Goal: Task Accomplishment & Management: Use online tool/utility

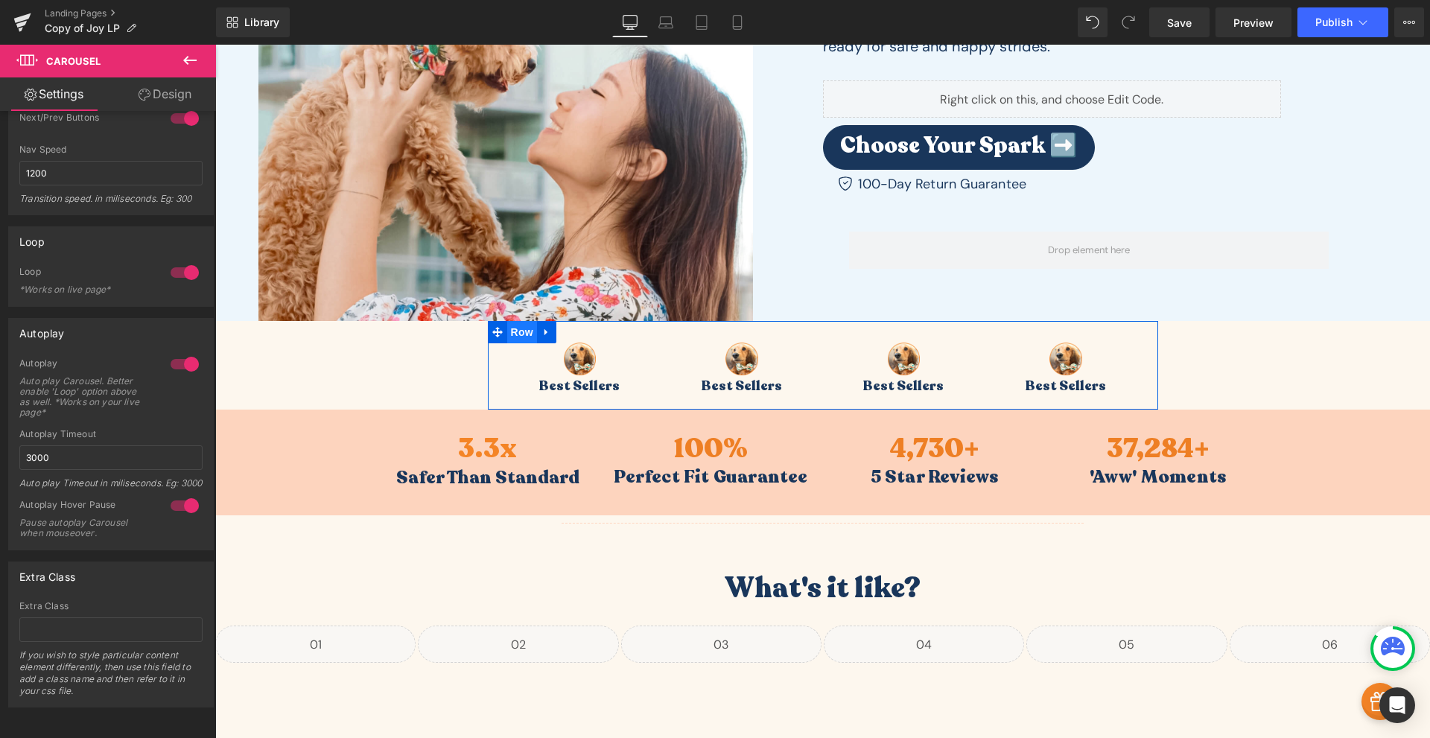
click at [517, 337] on span "Row" at bounding box center [522, 332] width 30 height 22
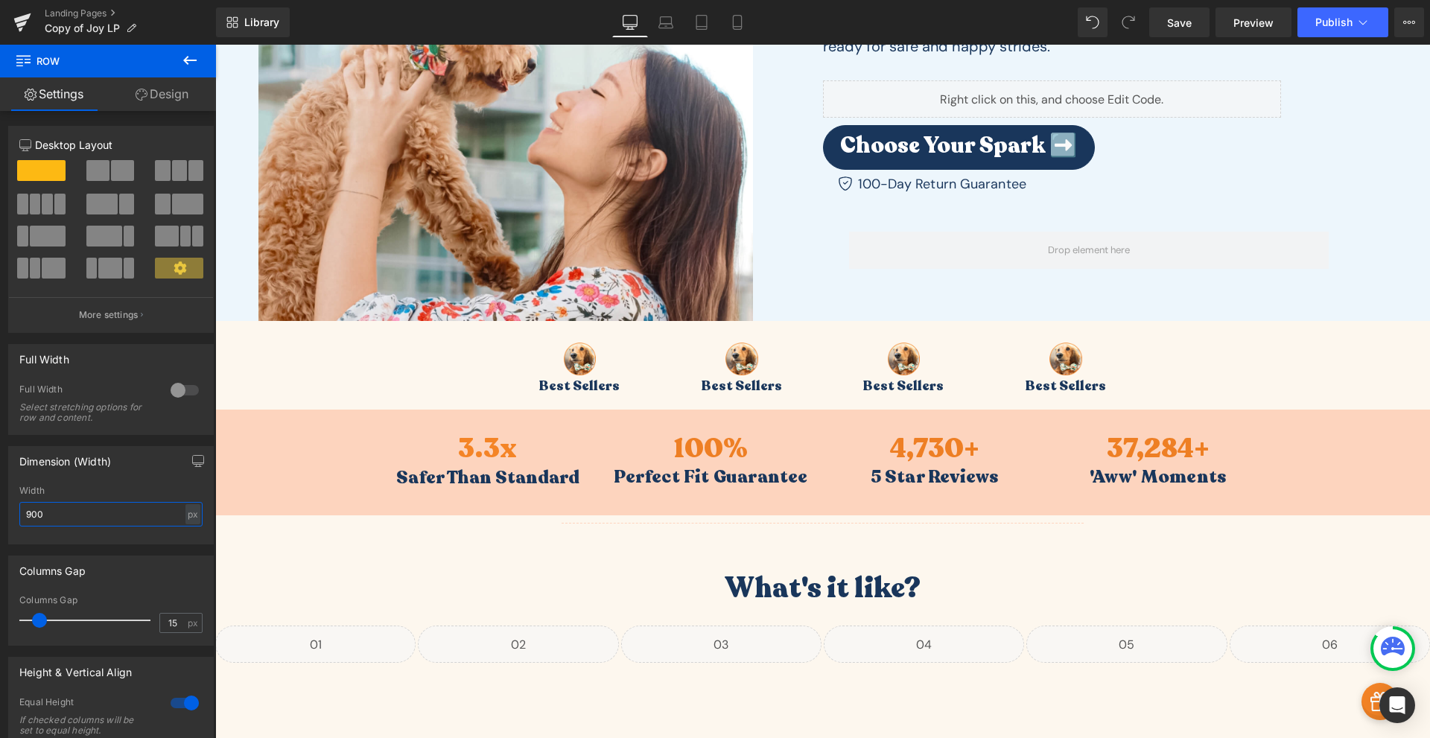
drag, startPoint x: 55, startPoint y: 505, endPoint x: -24, endPoint y: 530, distance: 82.7
click at [0, 530] on html "Row You are previewing how the will restyle your page. You can not edit Element…" at bounding box center [715, 369] width 1430 height 738
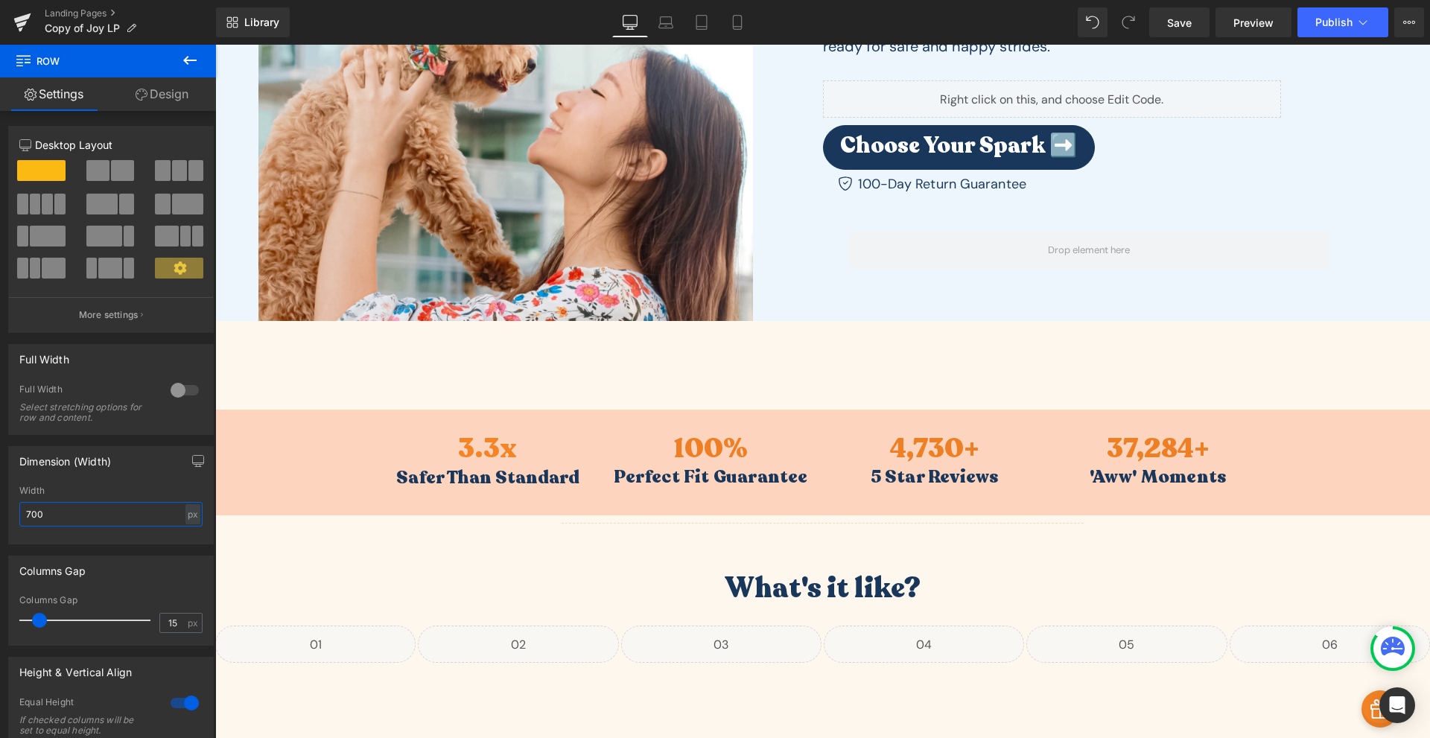
type input "700"
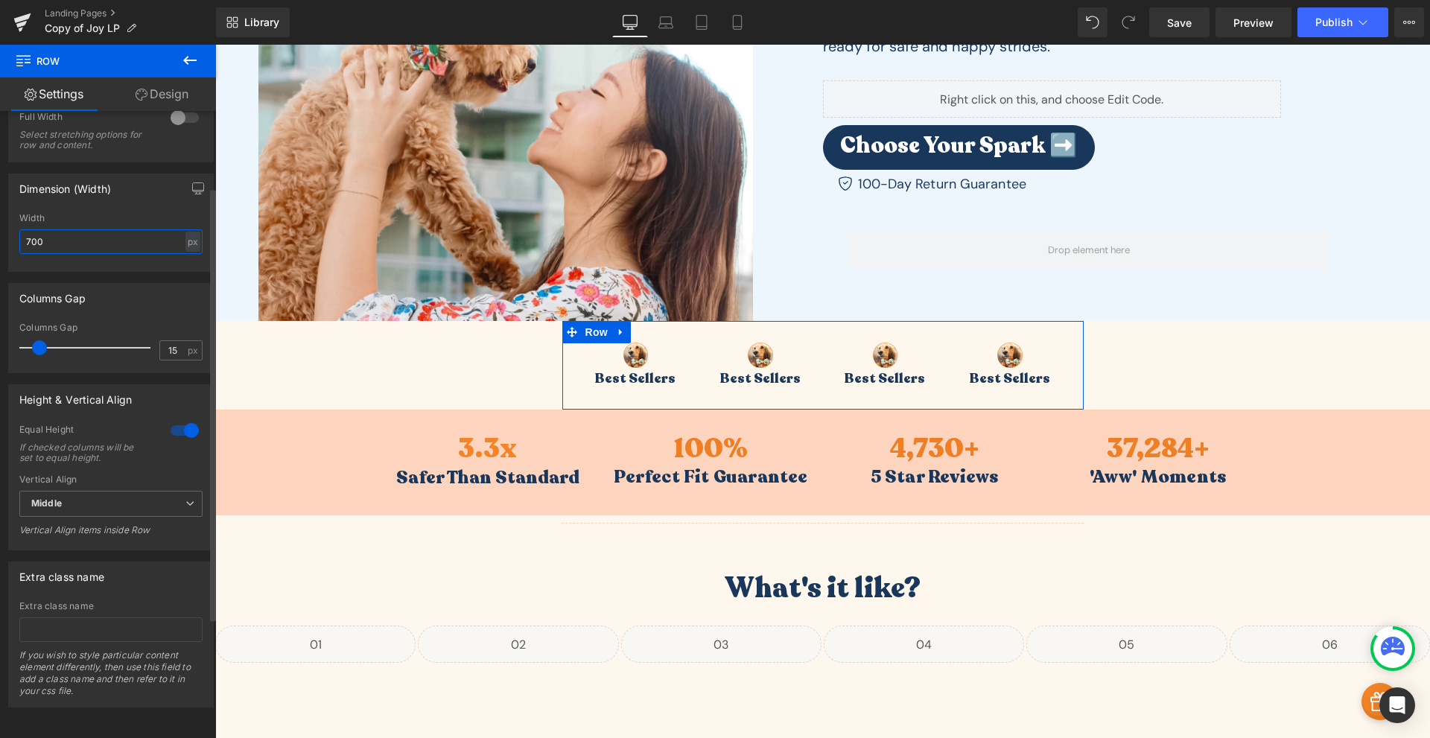
scroll to position [110, 0]
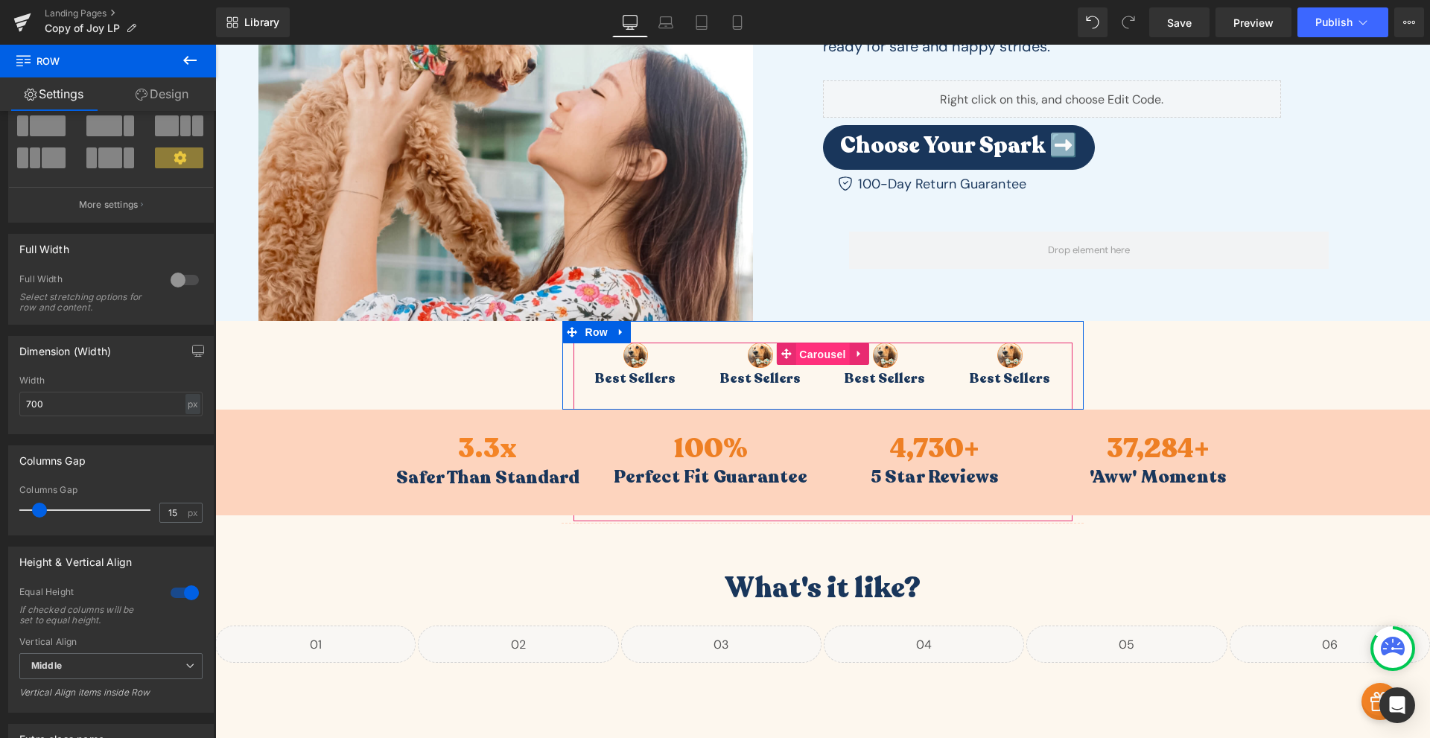
click at [816, 349] on span "Carousel" at bounding box center [823, 354] width 54 height 22
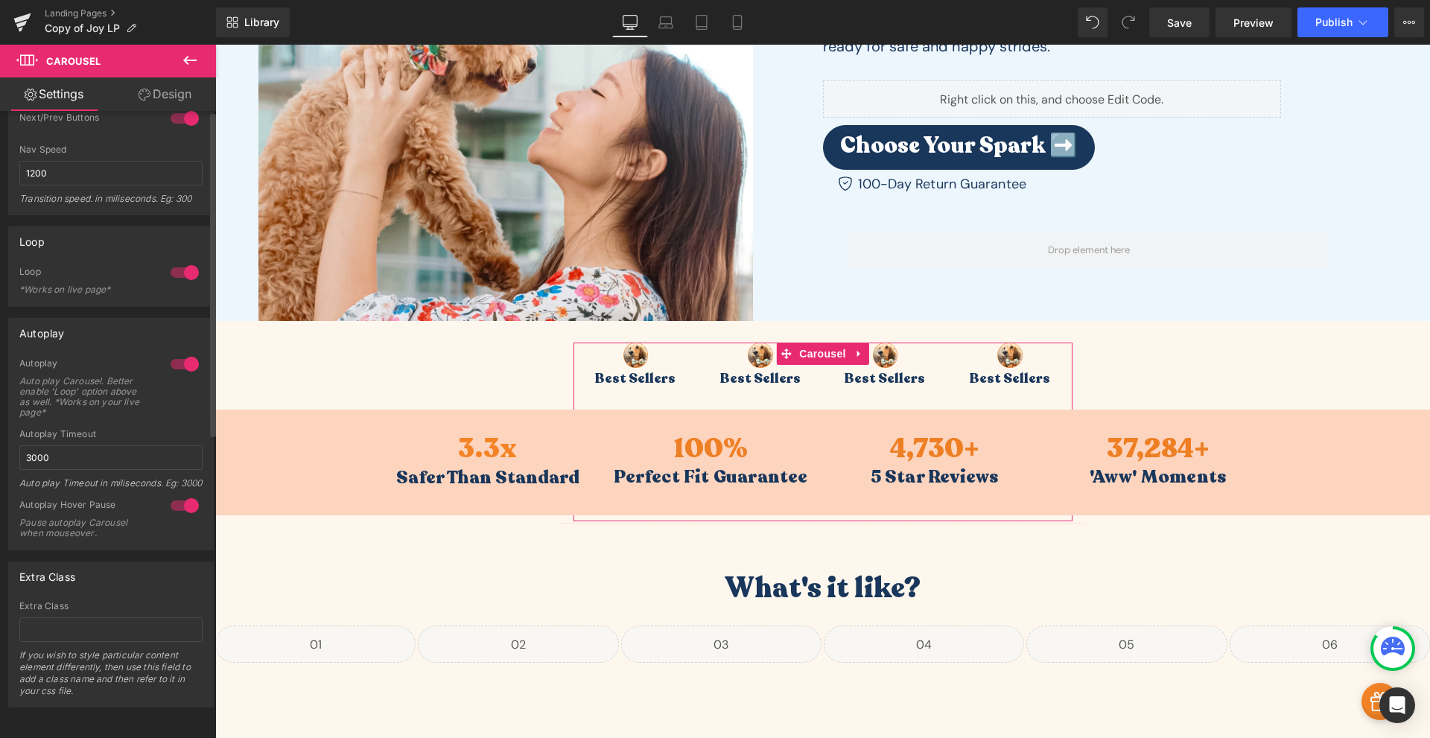
scroll to position [0, 0]
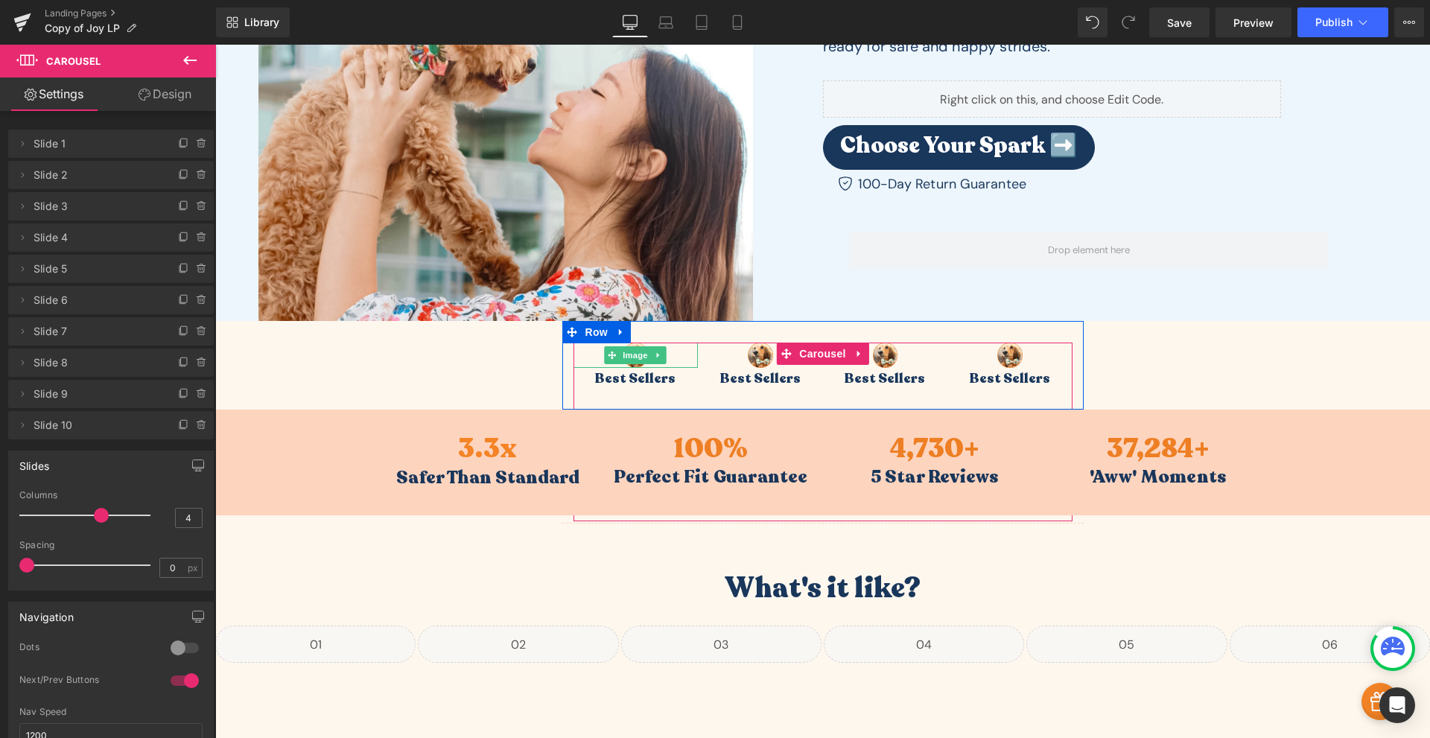
click at [670, 361] on div at bounding box center [636, 355] width 125 height 25
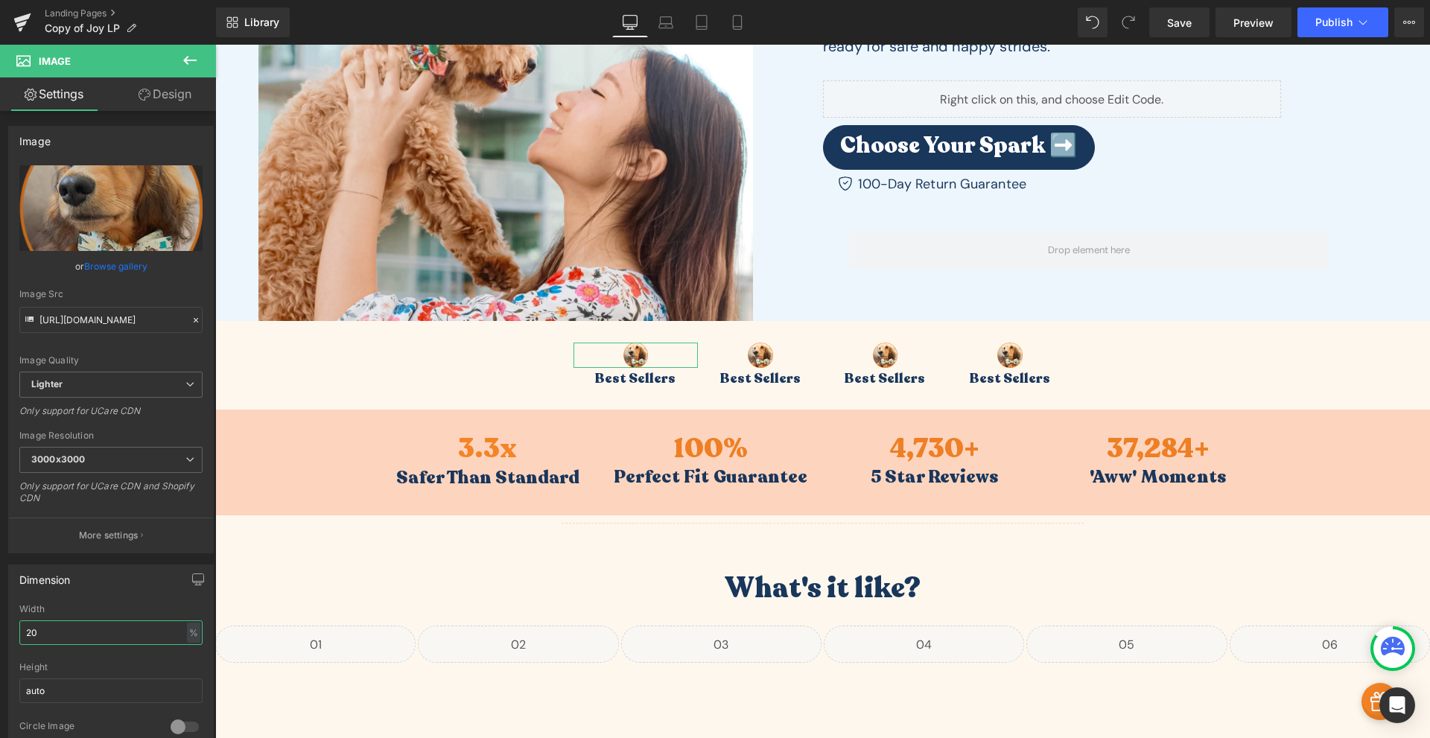
drag, startPoint x: 63, startPoint y: 628, endPoint x: -2, endPoint y: 515, distance: 129.8
click at [0, 515] on html "Carousel You are previewing how the will restyle your page. You can not edit El…" at bounding box center [715, 369] width 1430 height 738
drag, startPoint x: 41, startPoint y: 629, endPoint x: -25, endPoint y: 515, distance: 131.5
click at [0, 515] on html "Carousel You are previewing how the will restyle your page. You can not edit El…" at bounding box center [715, 369] width 1430 height 738
type input "40"
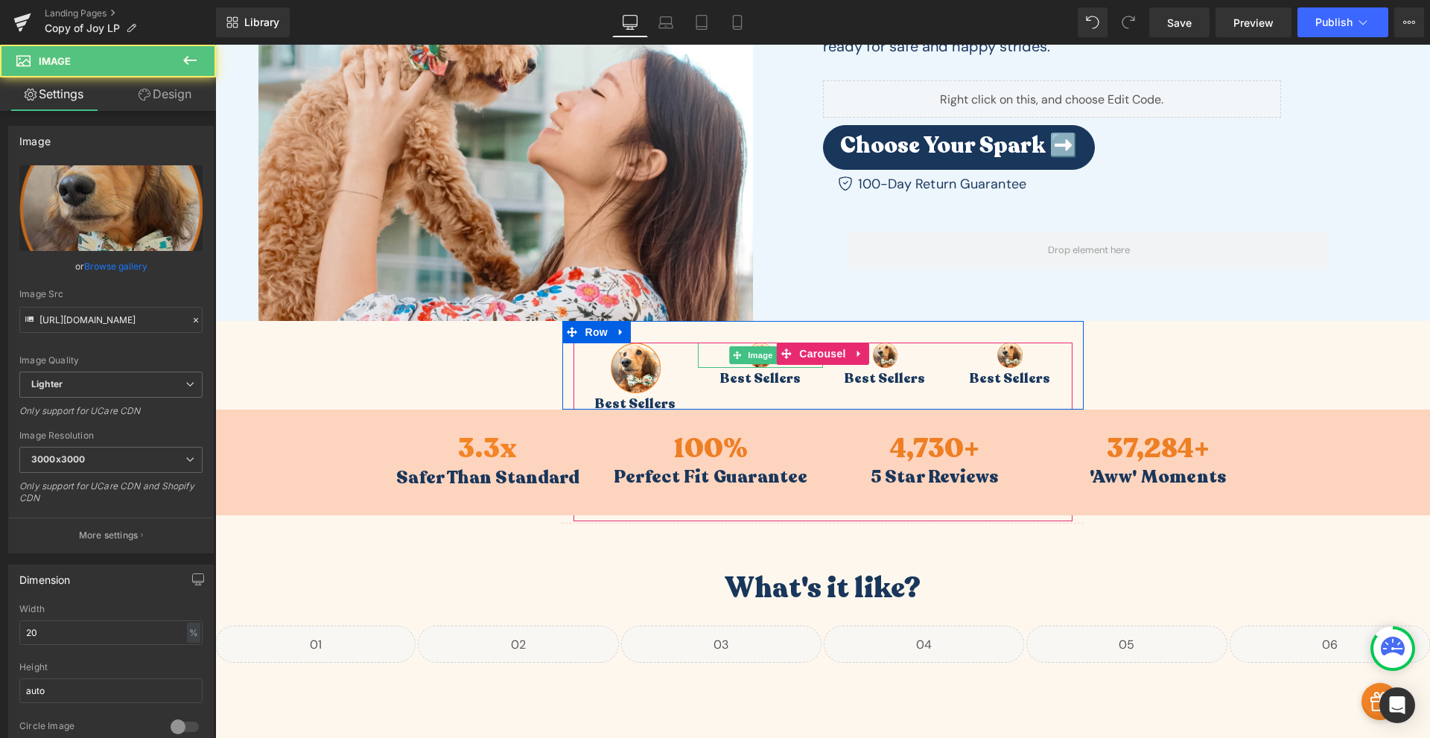
click at [709, 355] on div at bounding box center [760, 355] width 125 height 25
click at [754, 363] on span "Image" at bounding box center [760, 356] width 31 height 18
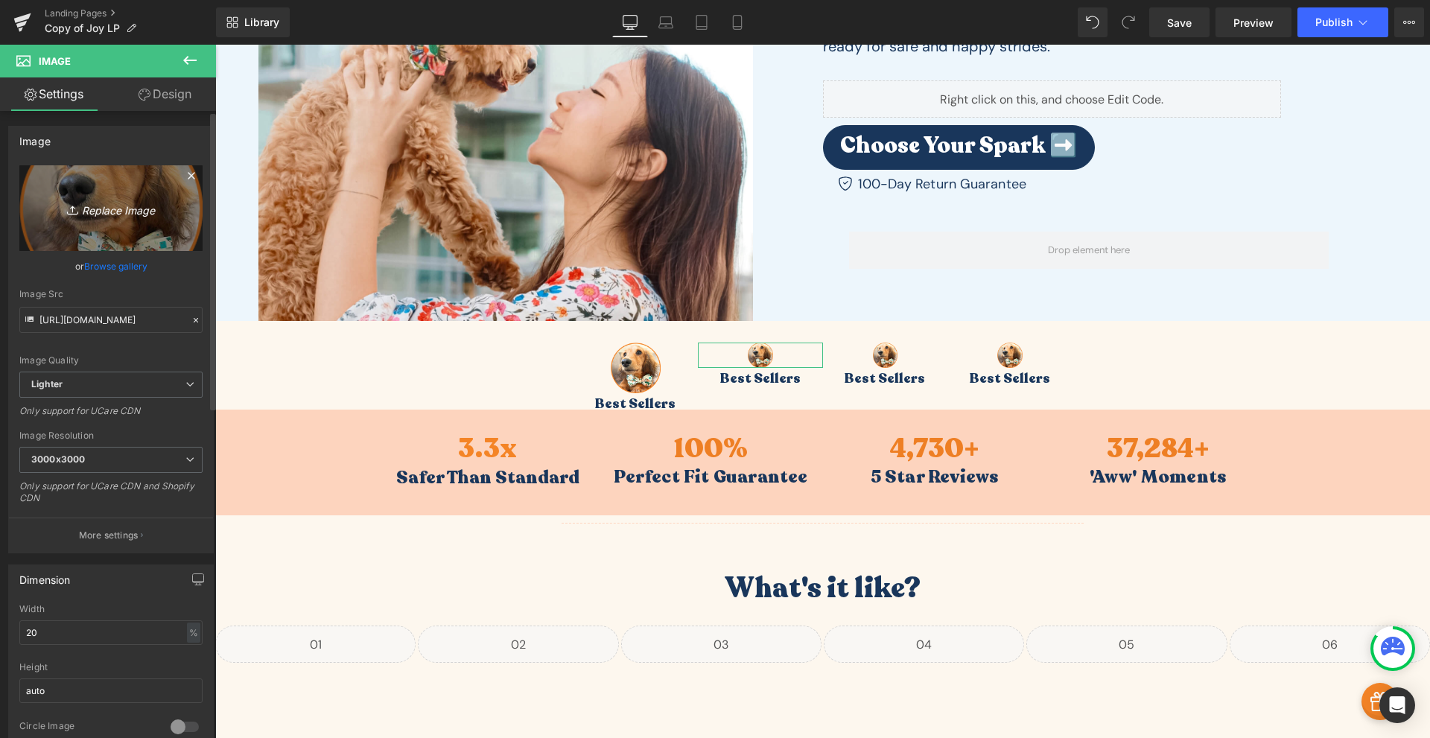
click at [148, 208] on icon "Replace Image" at bounding box center [110, 208] width 119 height 19
type input "C:\fakepath\Frame_20.png"
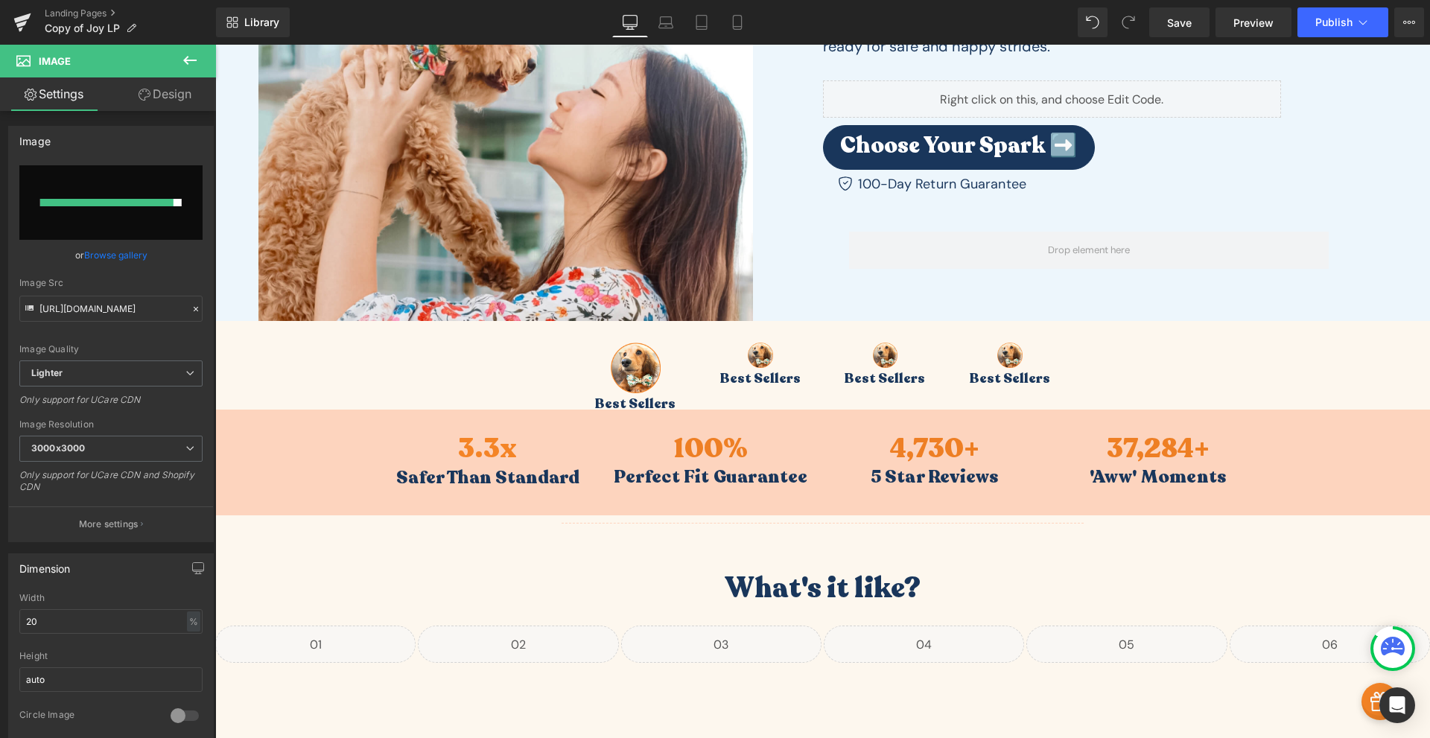
type input "[URL][DOMAIN_NAME]"
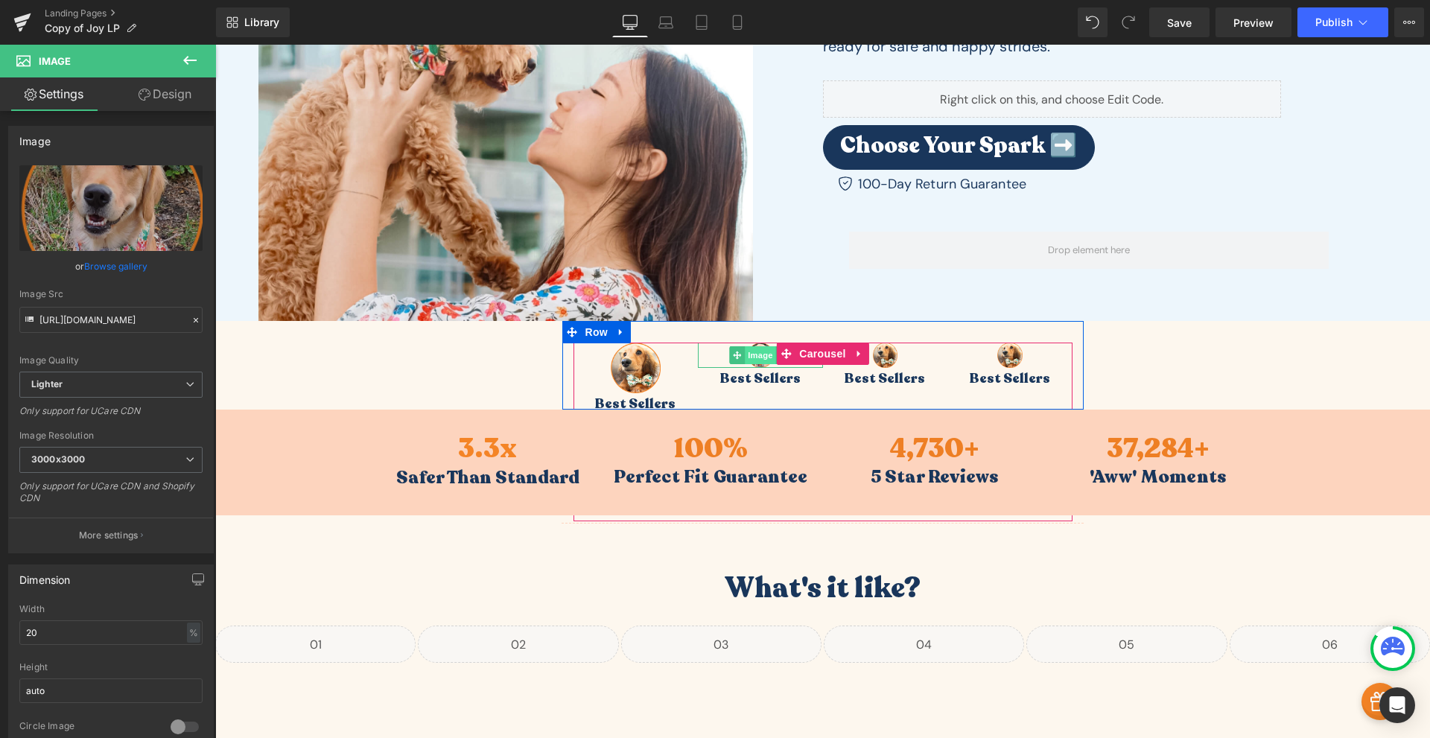
click at [745, 361] on span "Image" at bounding box center [760, 355] width 31 height 18
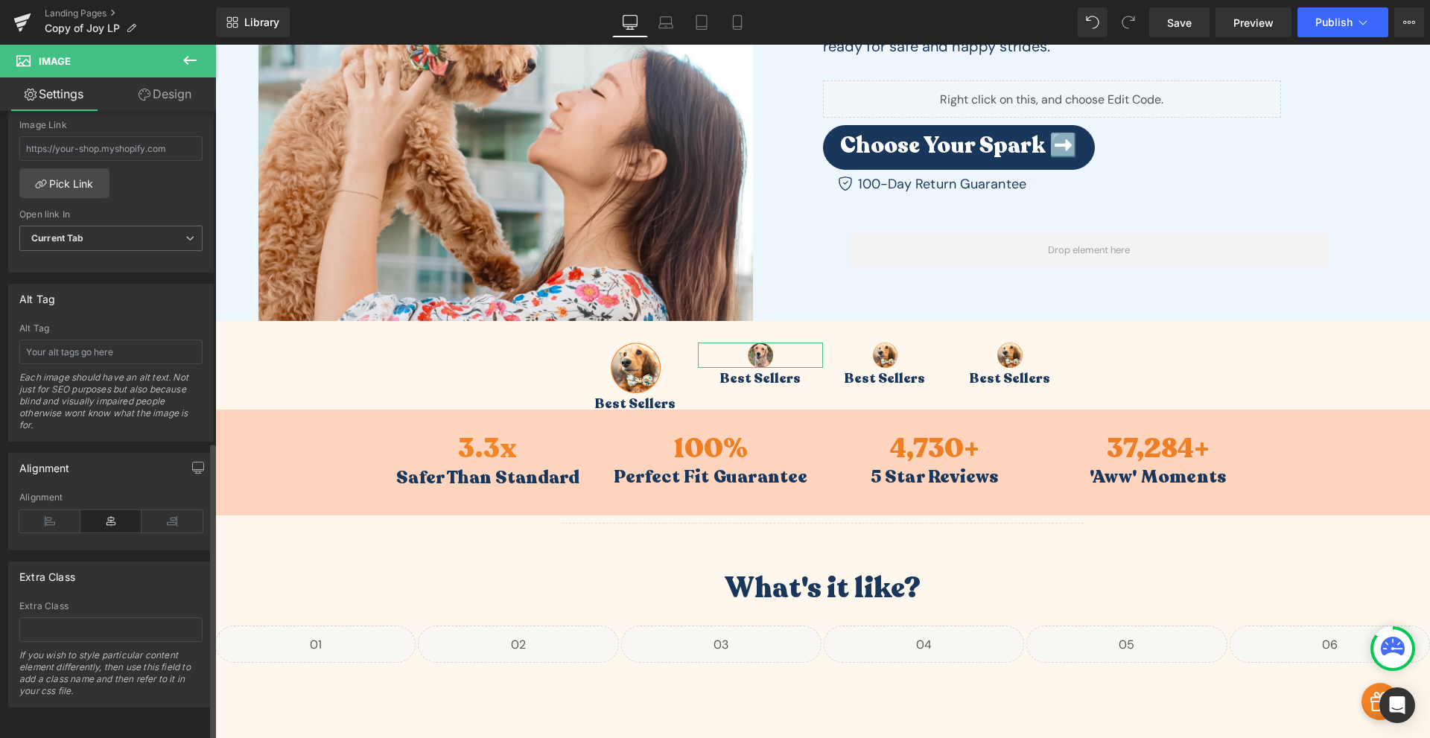
scroll to position [348, 0]
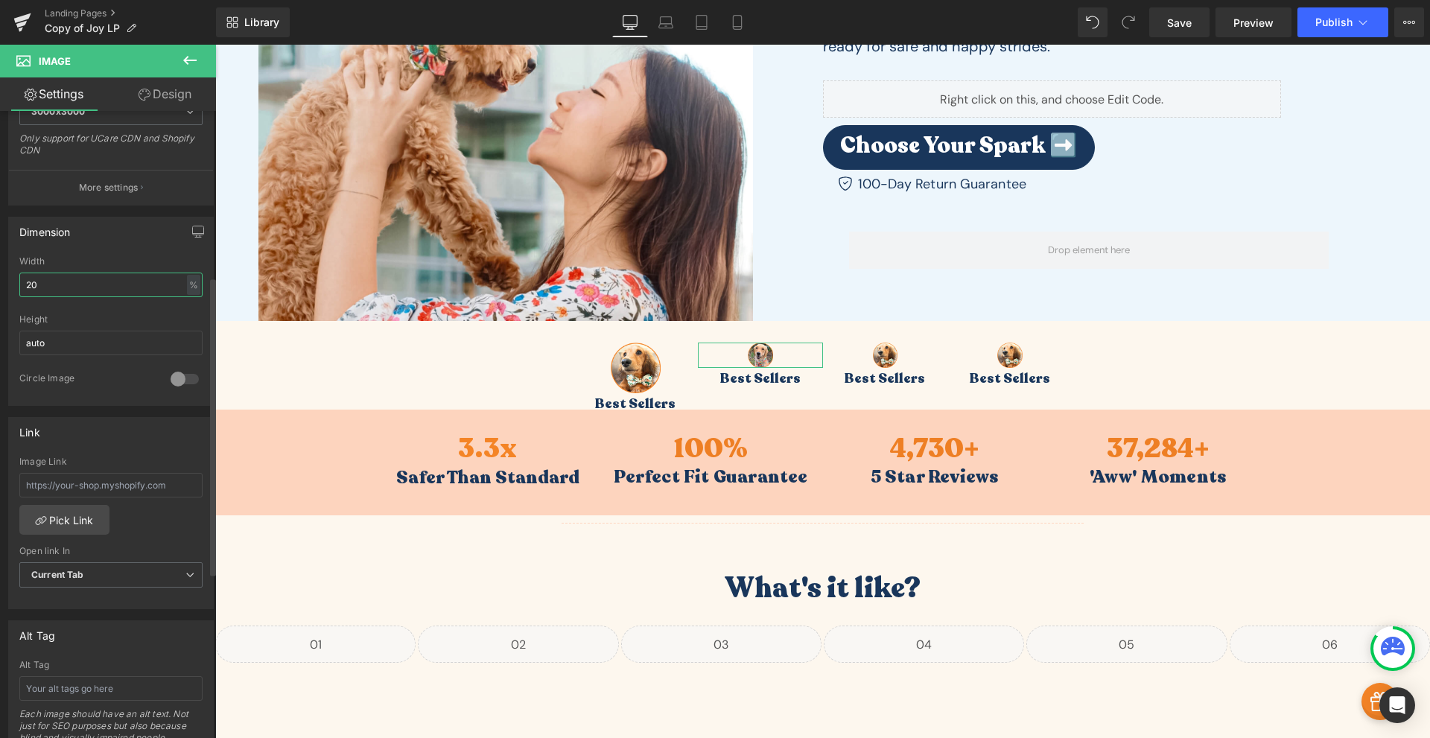
drag, startPoint x: 49, startPoint y: 283, endPoint x: 39, endPoint y: 286, distance: 10.8
click at [39, 286] on input "20" at bounding box center [110, 285] width 183 height 25
drag, startPoint x: 39, startPoint y: 286, endPoint x: 25, endPoint y: 285, distance: 13.5
click at [25, 284] on input "20" at bounding box center [110, 285] width 183 height 25
type input "40"
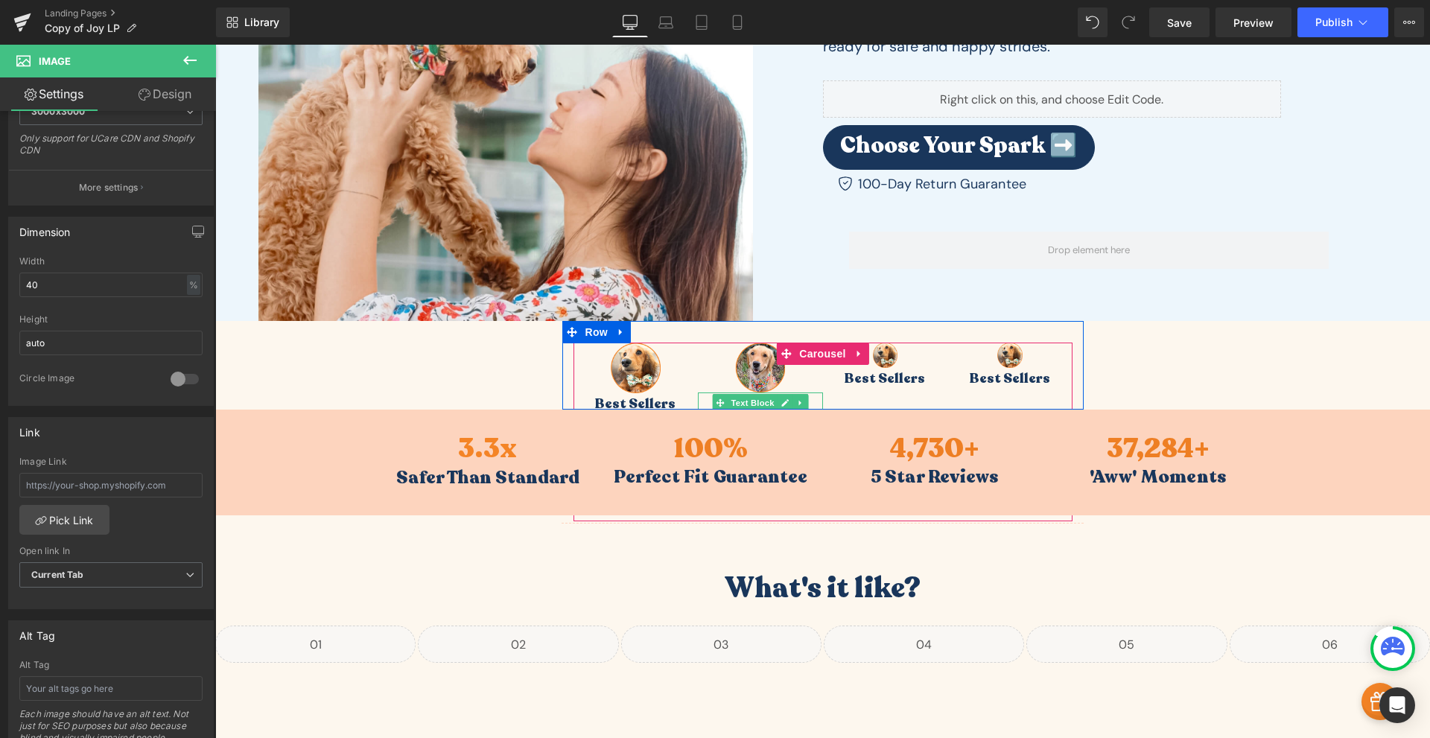
click at [810, 401] on p "Best Sellers" at bounding box center [760, 403] width 125 height 21
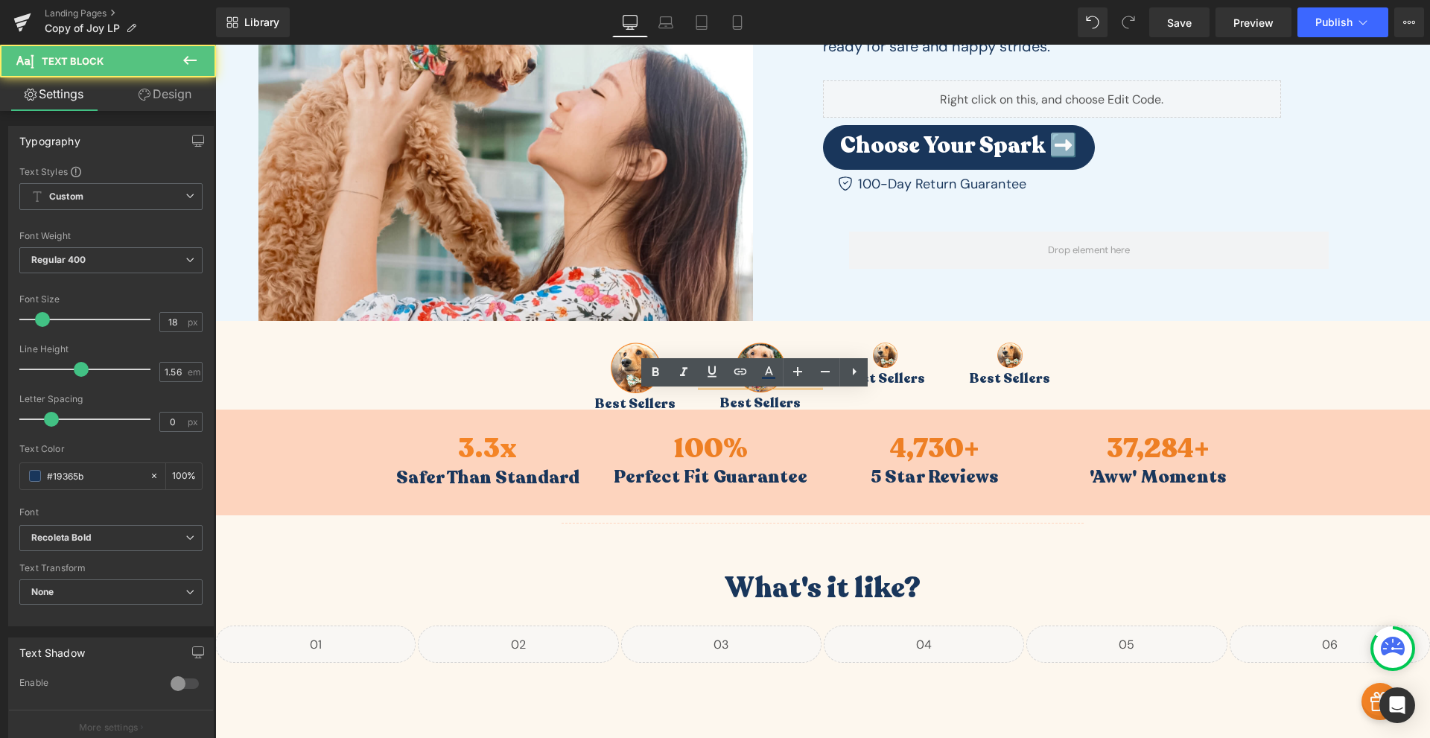
click at [789, 399] on p "Best Sellers" at bounding box center [760, 403] width 125 height 21
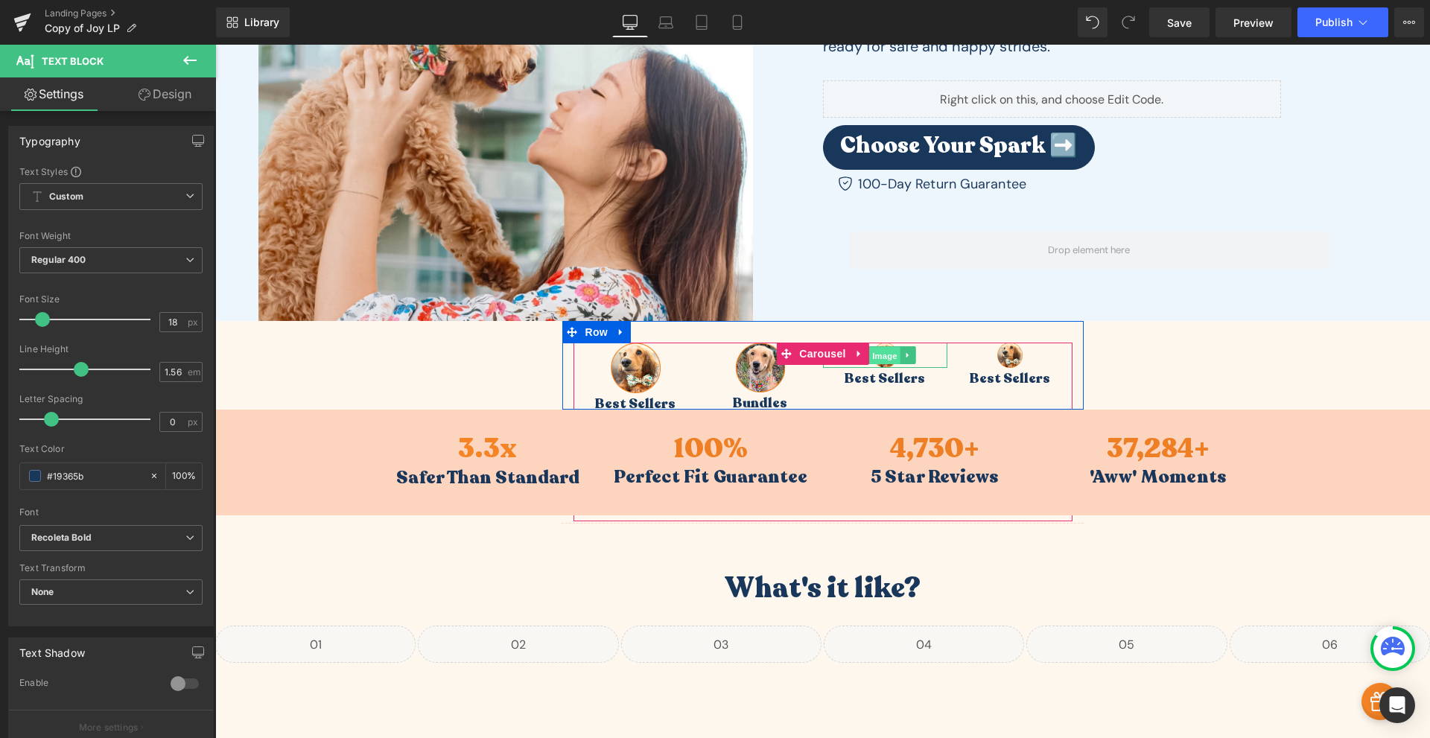
click at [886, 359] on span "Image" at bounding box center [884, 356] width 31 height 18
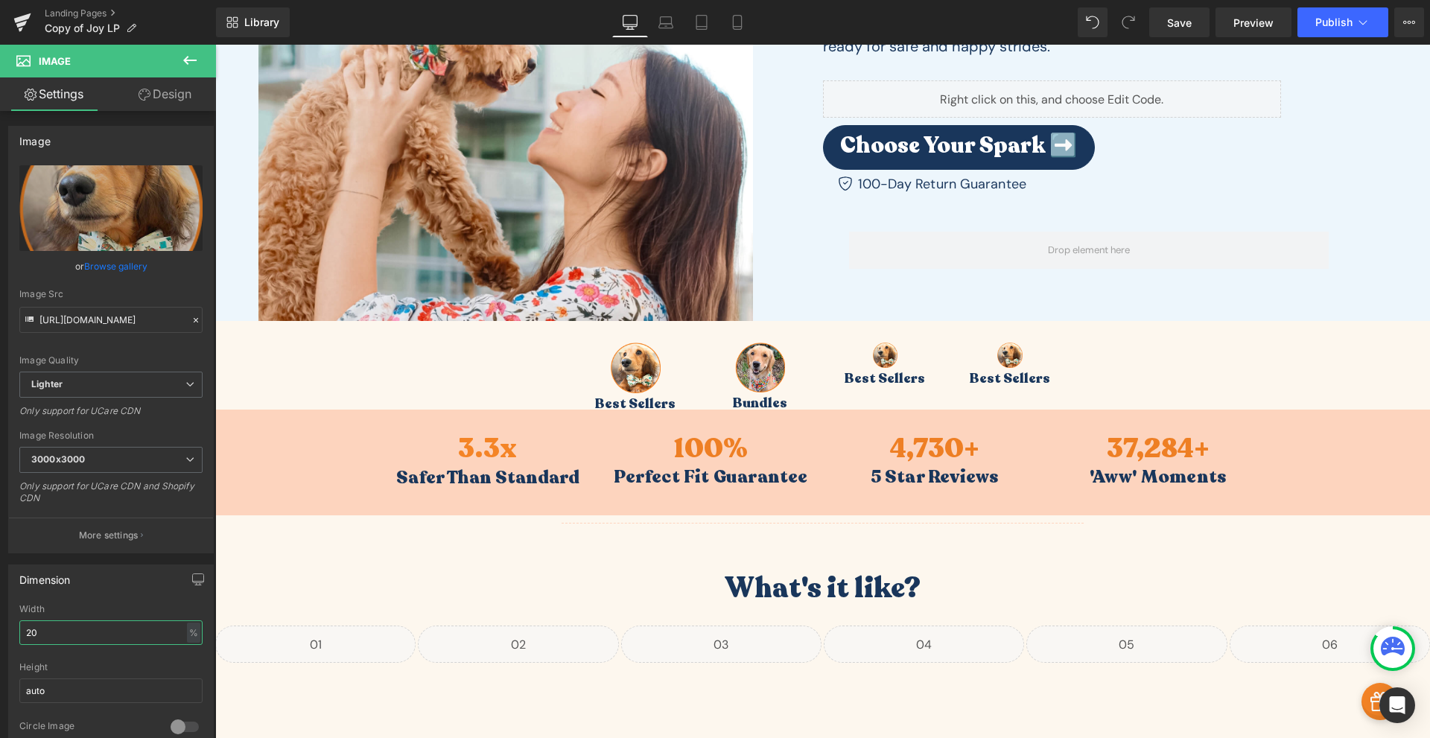
drag, startPoint x: 91, startPoint y: 633, endPoint x: -102, endPoint y: 505, distance: 231.6
click at [0, 505] on html "Image You are previewing how the will restyle your page. You can not edit Eleme…" at bounding box center [715, 369] width 1430 height 738
type input "40"
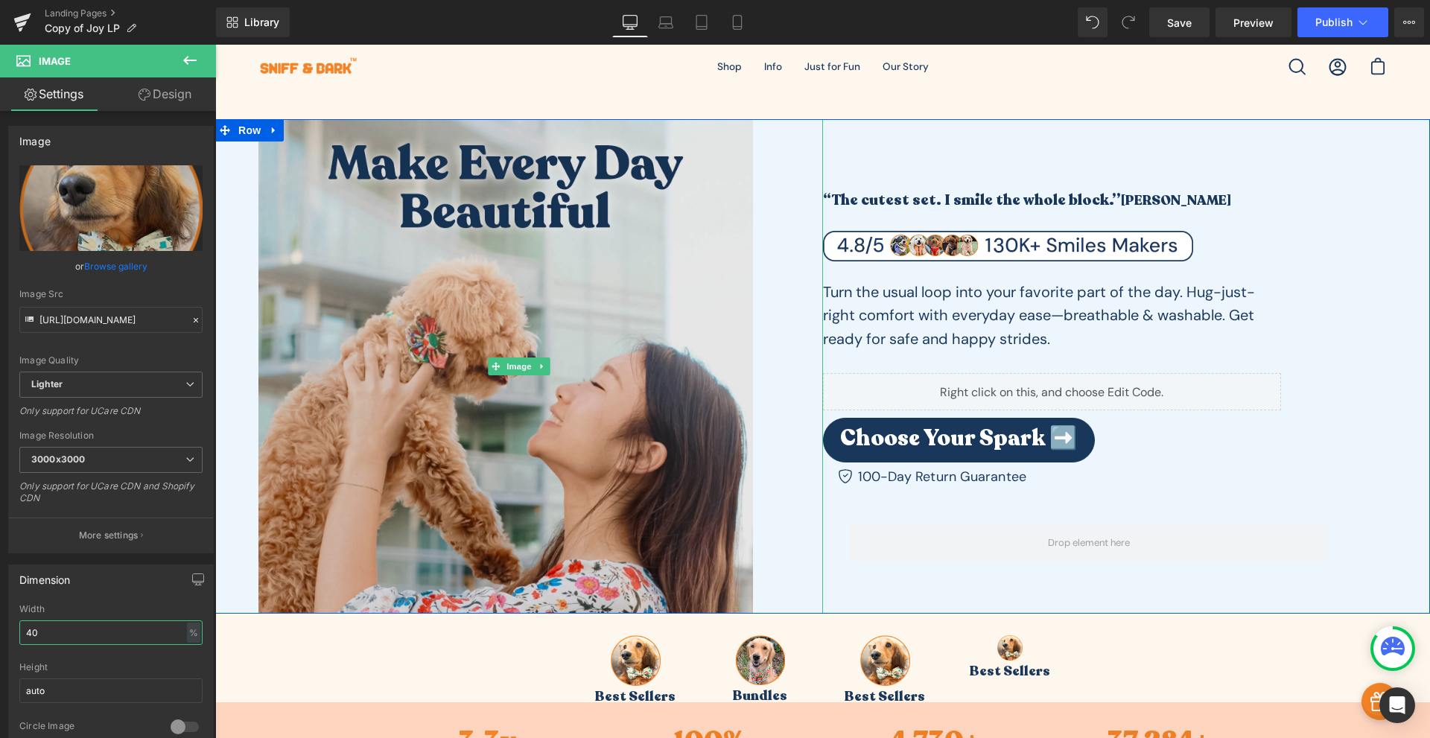
scroll to position [174, 0]
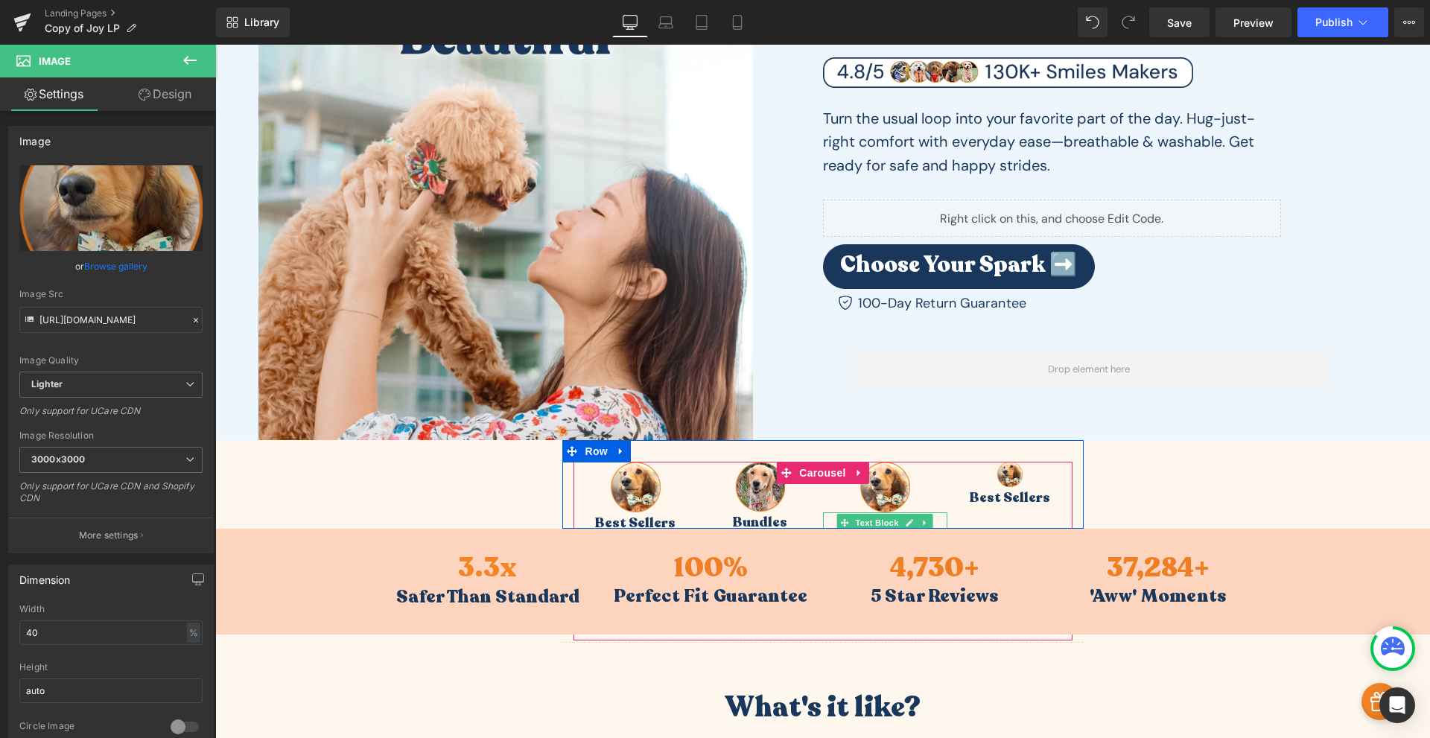
click at [933, 518] on p "Best Sellers" at bounding box center [885, 522] width 125 height 21
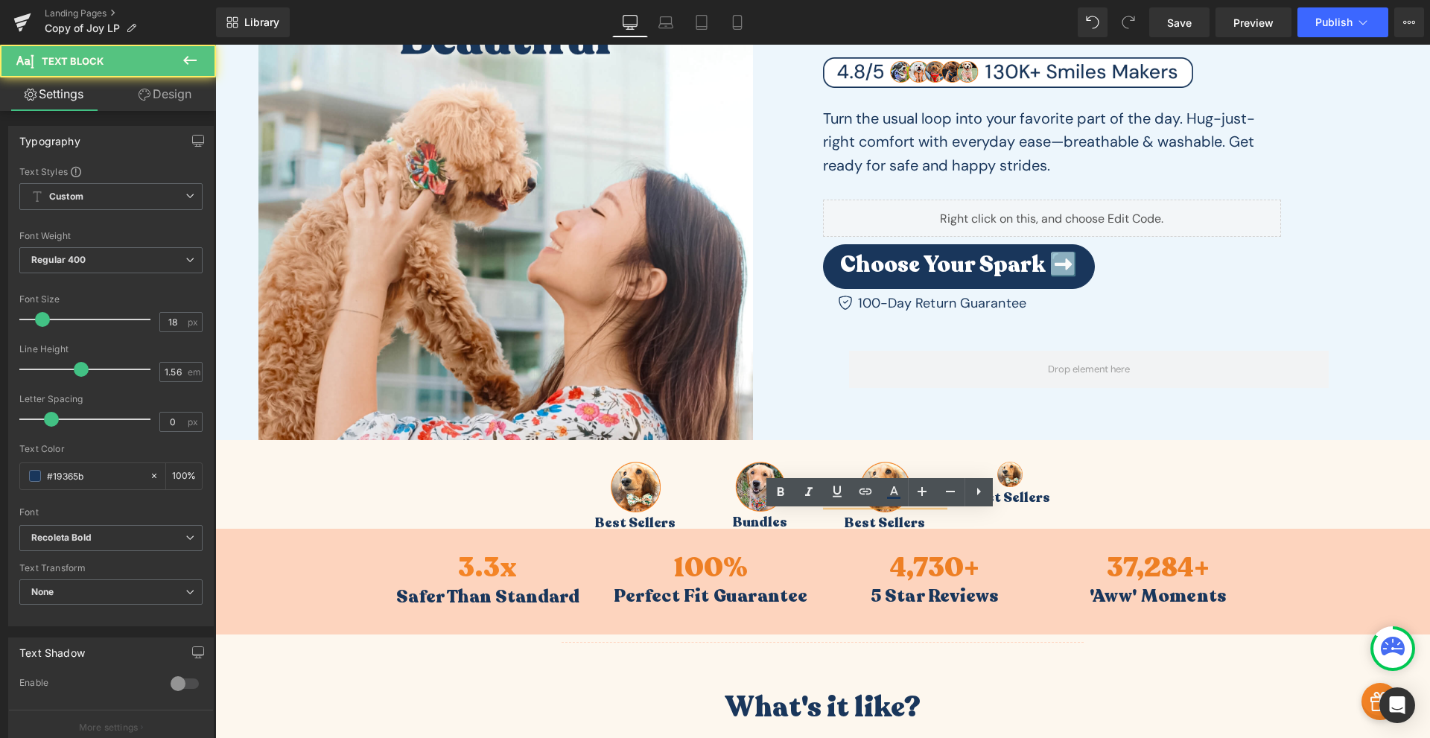
click at [913, 523] on p "Best Sellers" at bounding box center [885, 522] width 125 height 21
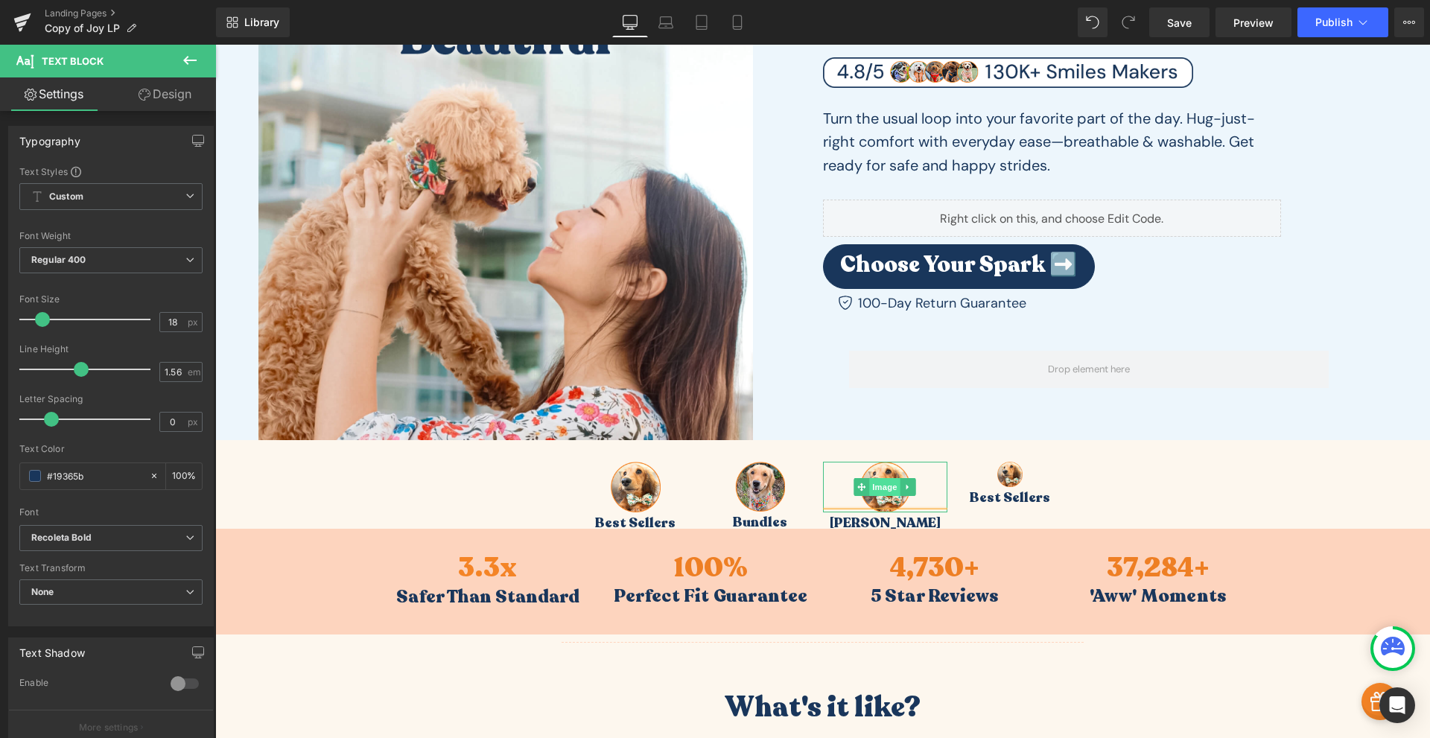
click at [880, 487] on span "Image" at bounding box center [884, 487] width 31 height 18
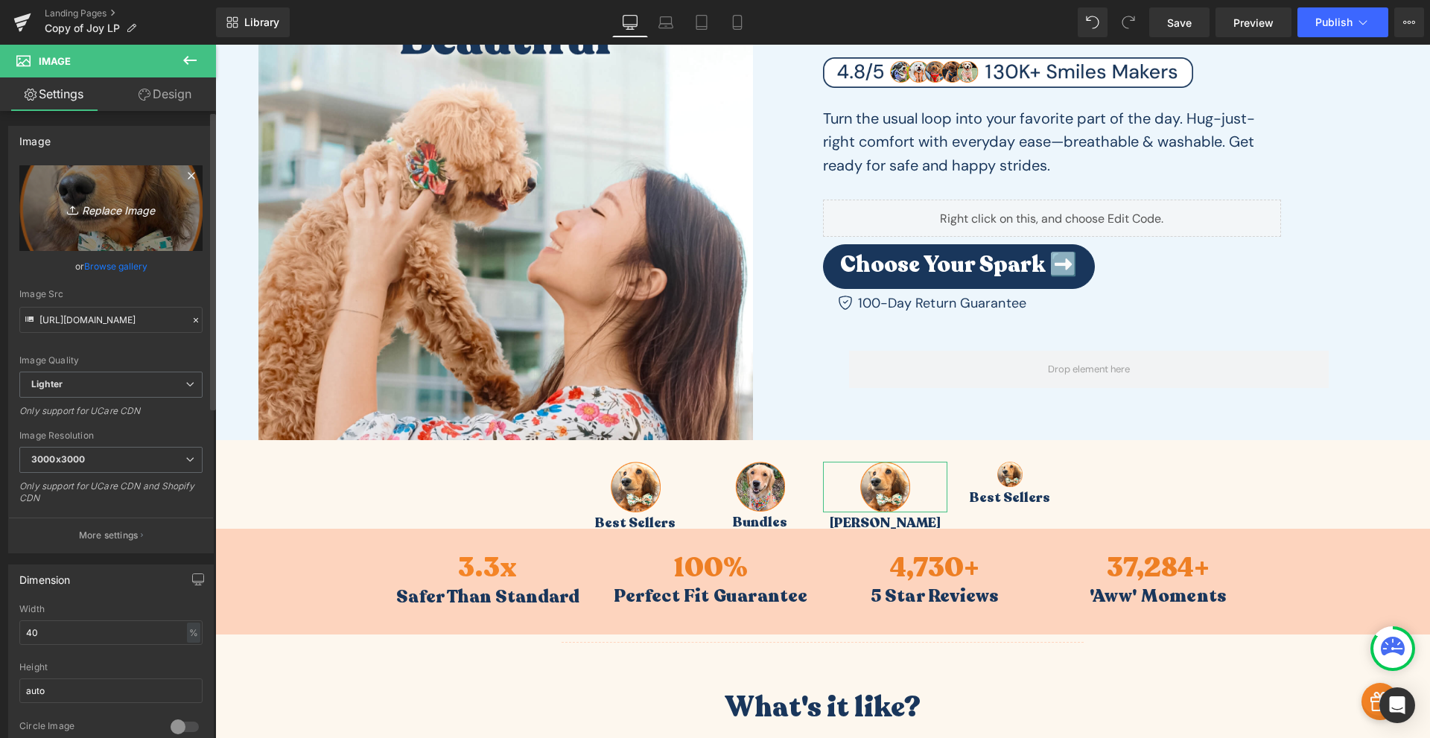
click at [115, 210] on icon "Replace Image" at bounding box center [110, 208] width 119 height 19
type input "C:\fakepath\Frame_20-1.png"
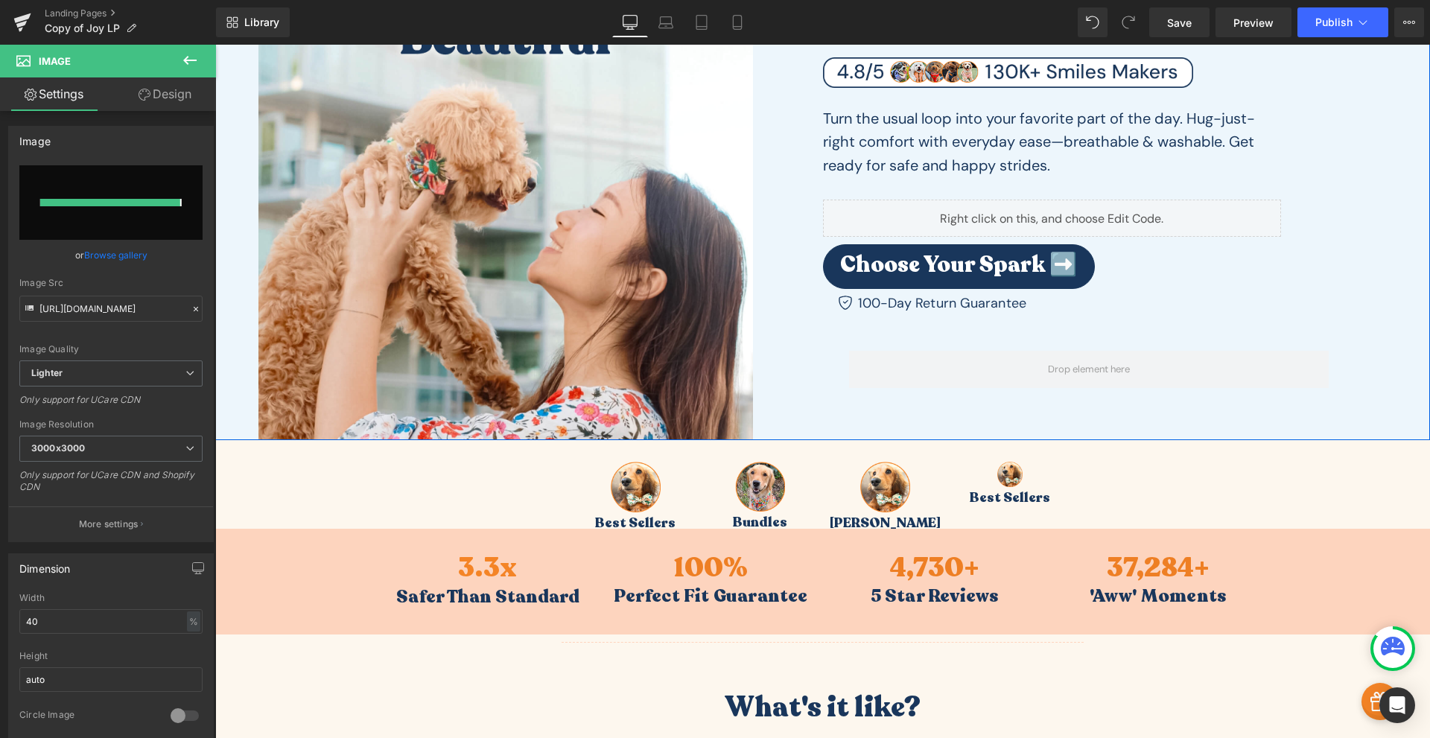
type input "[URL][DOMAIN_NAME]"
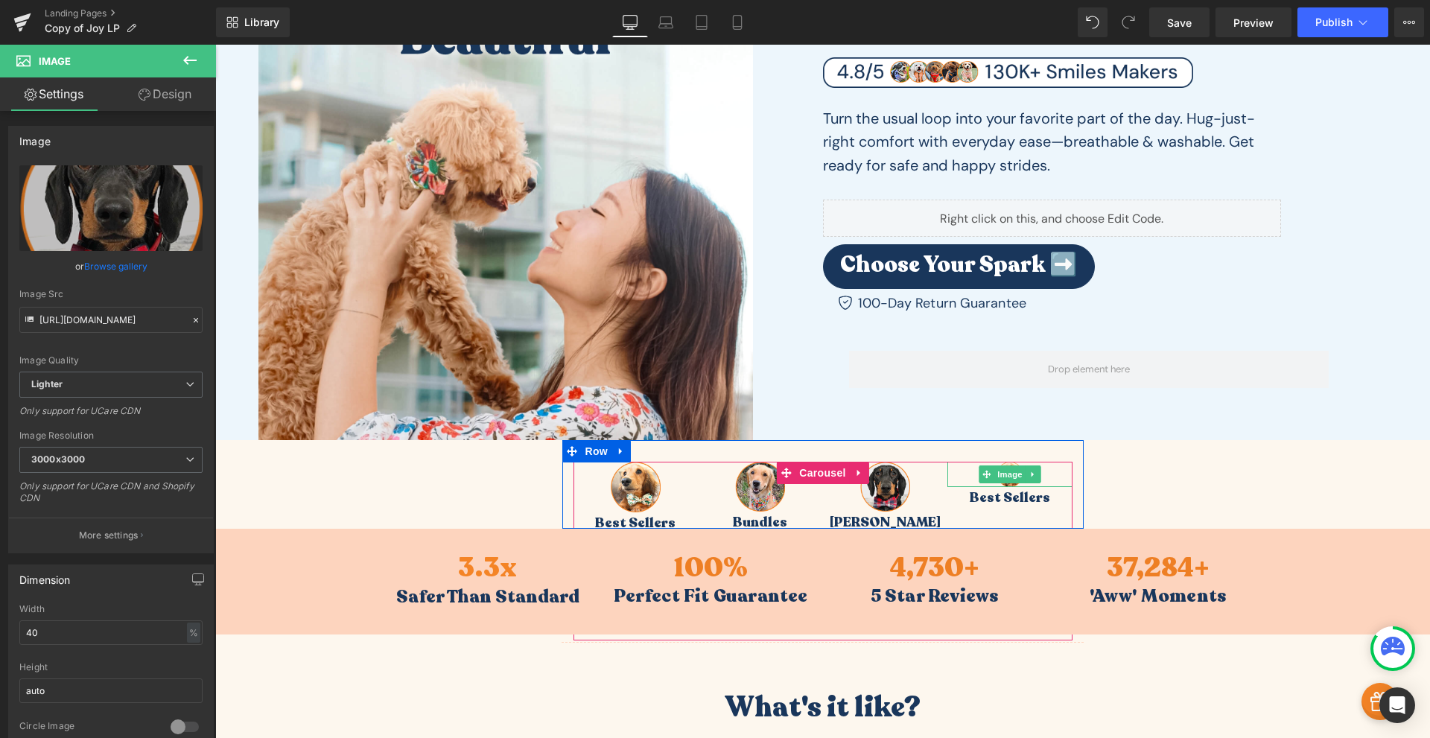
click at [1039, 479] on div at bounding box center [1009, 474] width 125 height 25
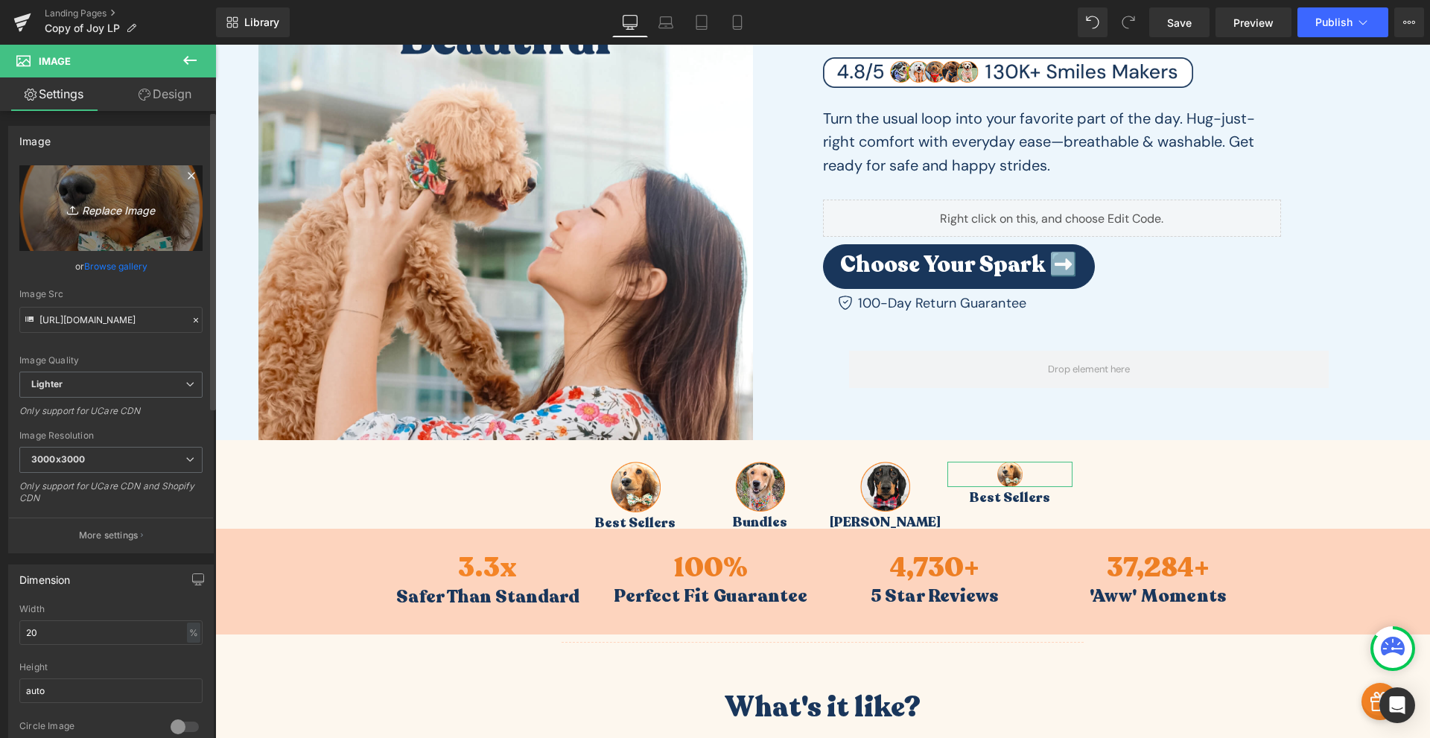
click at [110, 208] on icon "Replace Image" at bounding box center [110, 208] width 119 height 19
type input "C:\fakepath\Frame_20-2.png"
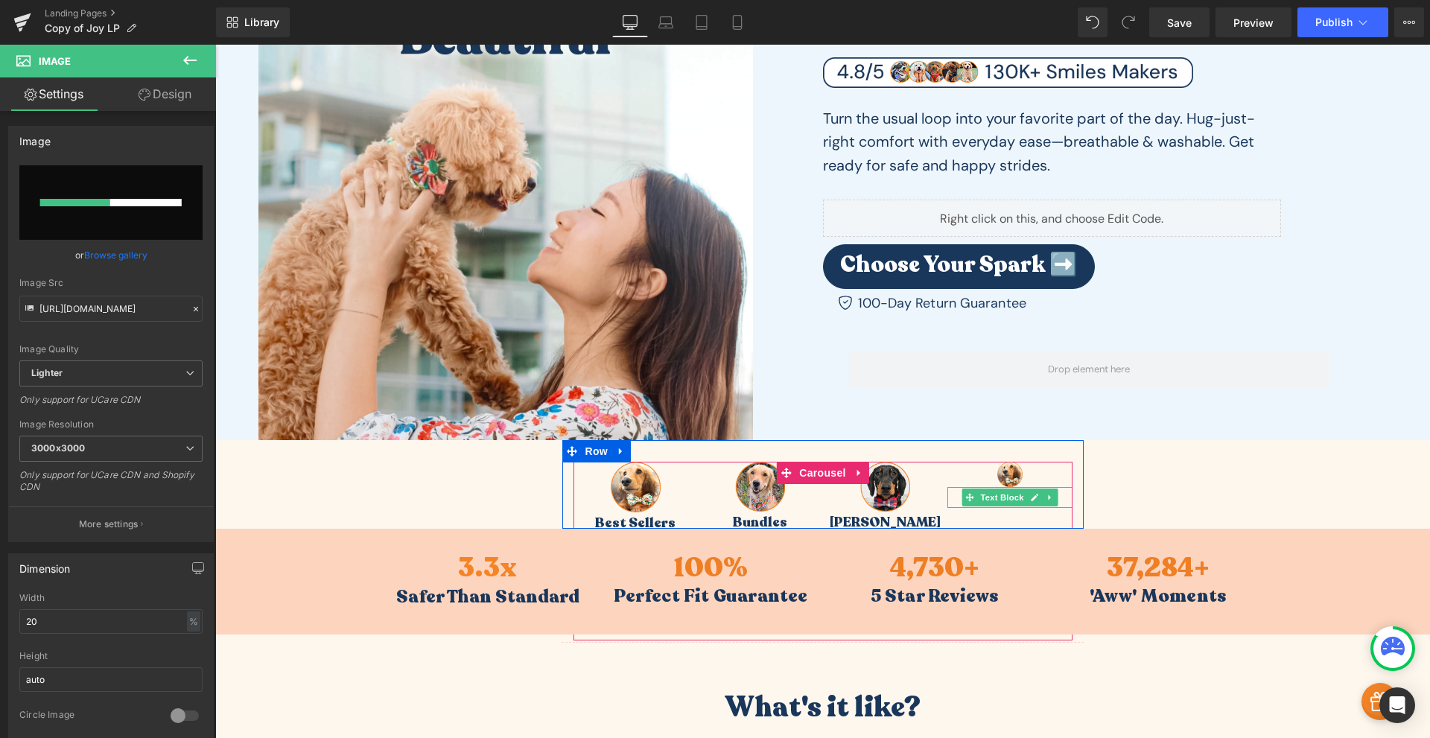
click at [1055, 496] on p "Best Sellers" at bounding box center [1009, 497] width 125 height 21
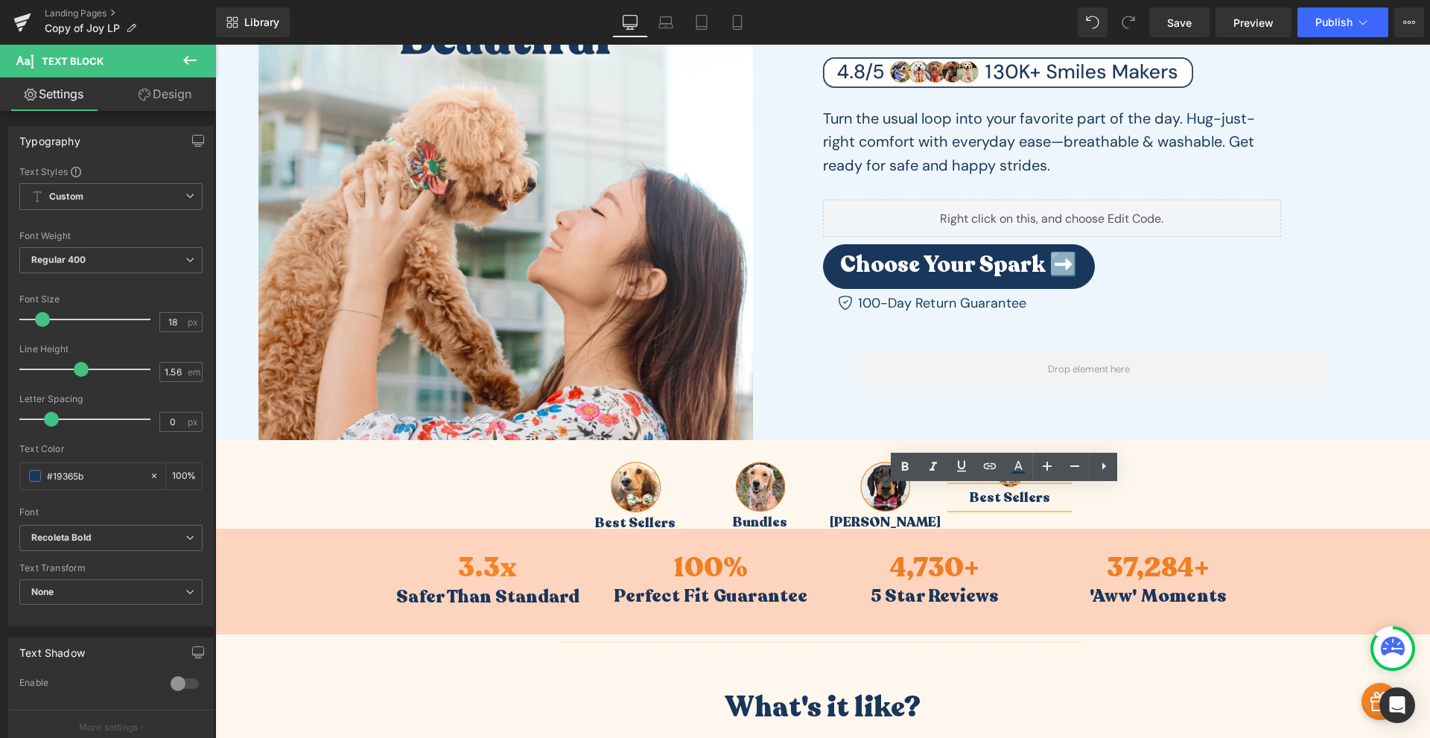
click at [1025, 495] on p "Best Sellers" at bounding box center [1009, 497] width 125 height 21
click at [1015, 497] on p "Best Sellers" at bounding box center [1009, 497] width 125 height 21
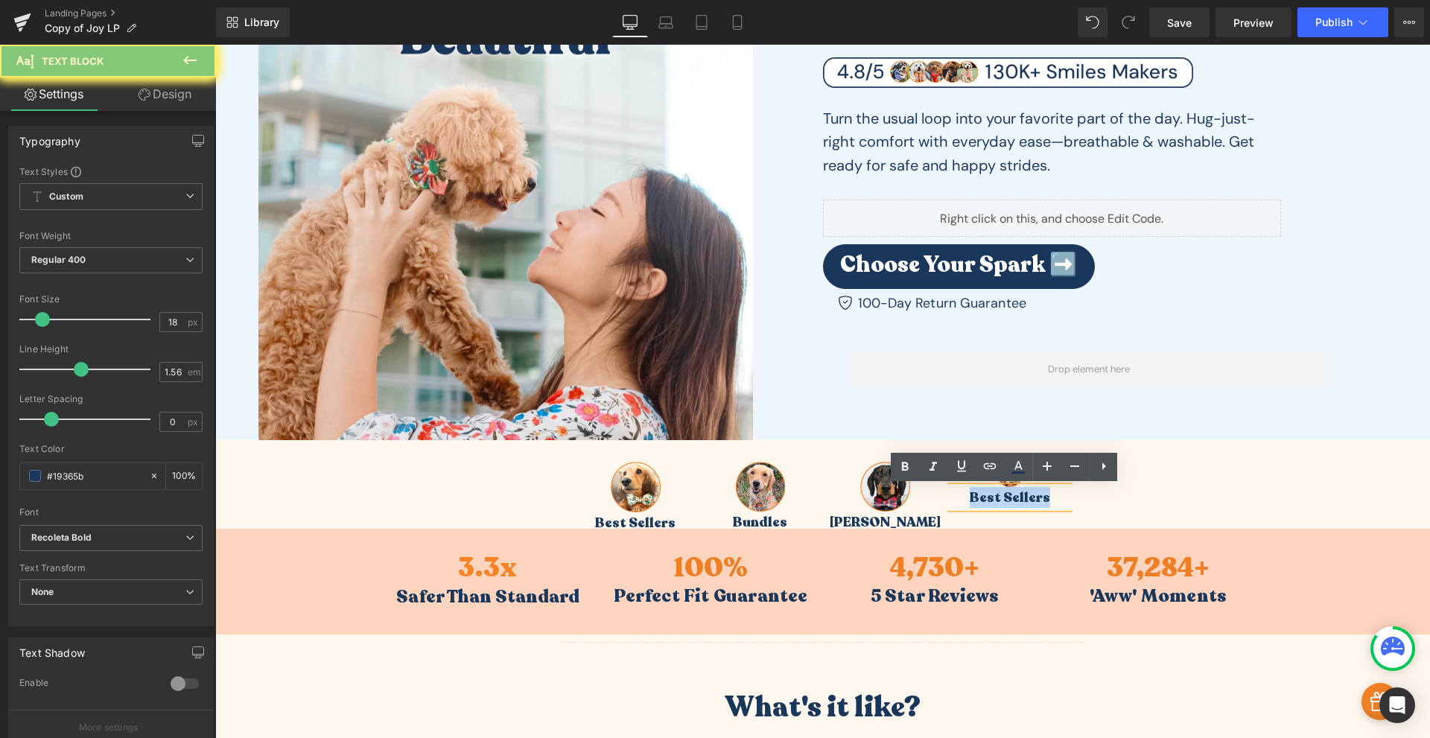
click at [1015, 497] on p "Best Sellers" at bounding box center [1009, 497] width 125 height 21
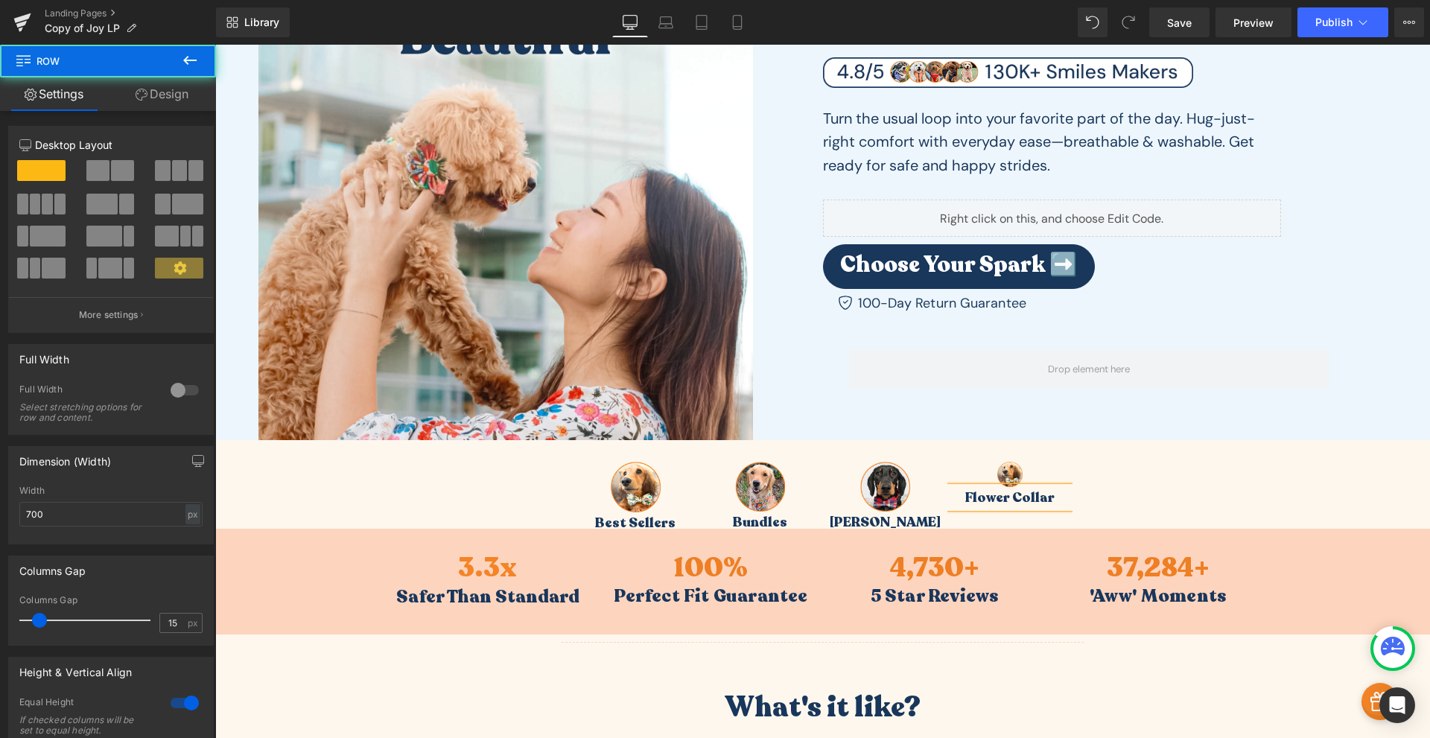
click at [842, 455] on div "Image Best Sellers Text Block Image Bundles Text Block Image Bowtie Collar Text…" at bounding box center [822, 484] width 521 height 89
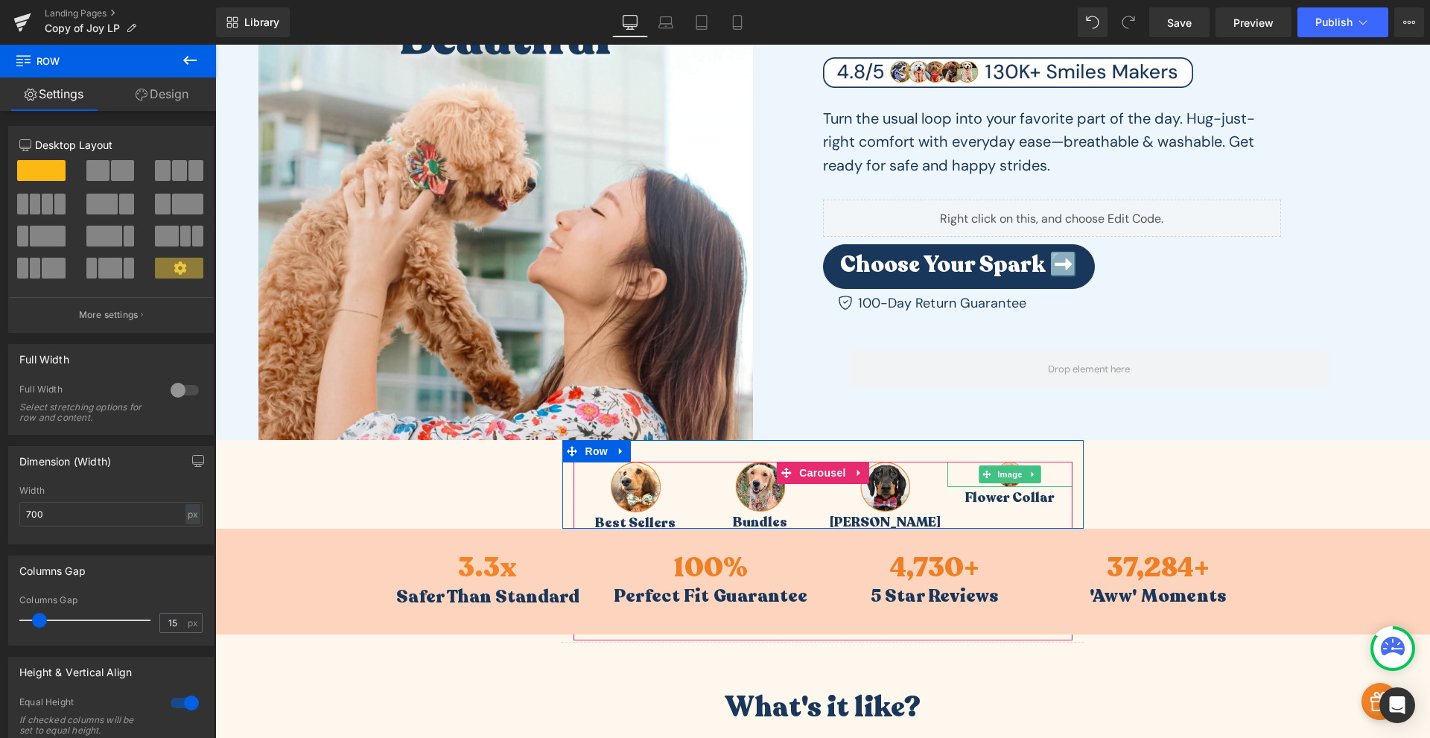
click at [1006, 470] on span "Image" at bounding box center [1009, 475] width 31 height 18
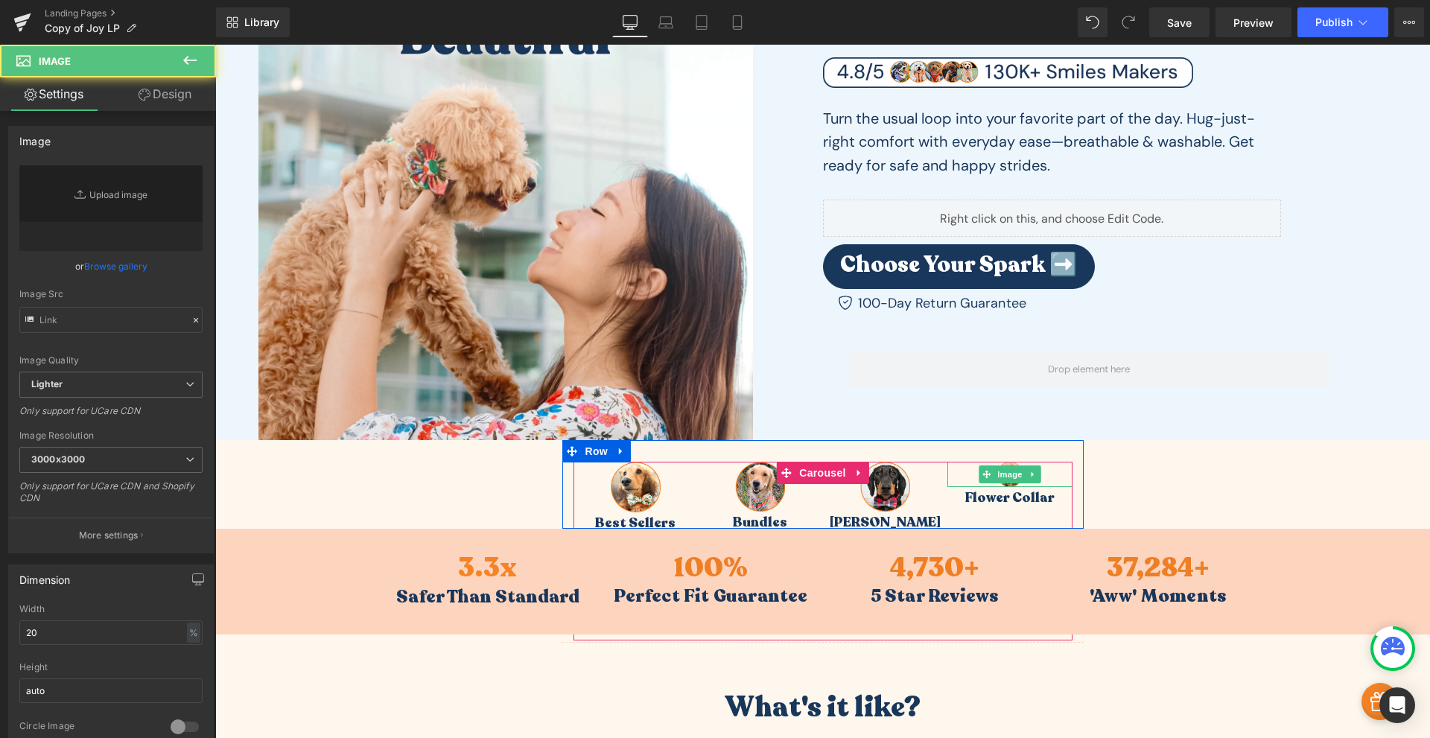
type input "[URL][DOMAIN_NAME]"
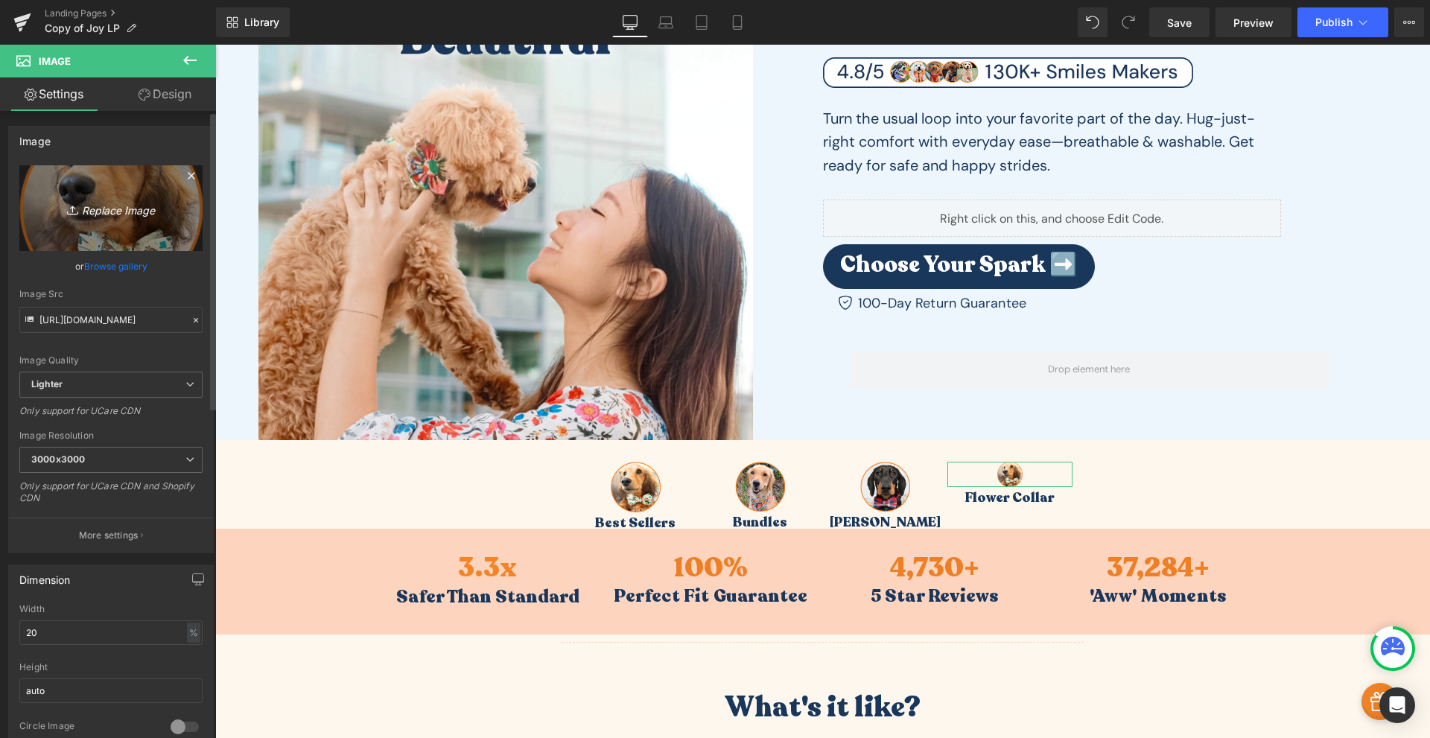
click at [131, 219] on link "Replace Image" at bounding box center [110, 208] width 183 height 86
type input "C:\fakepath\Frame_20-2.png"
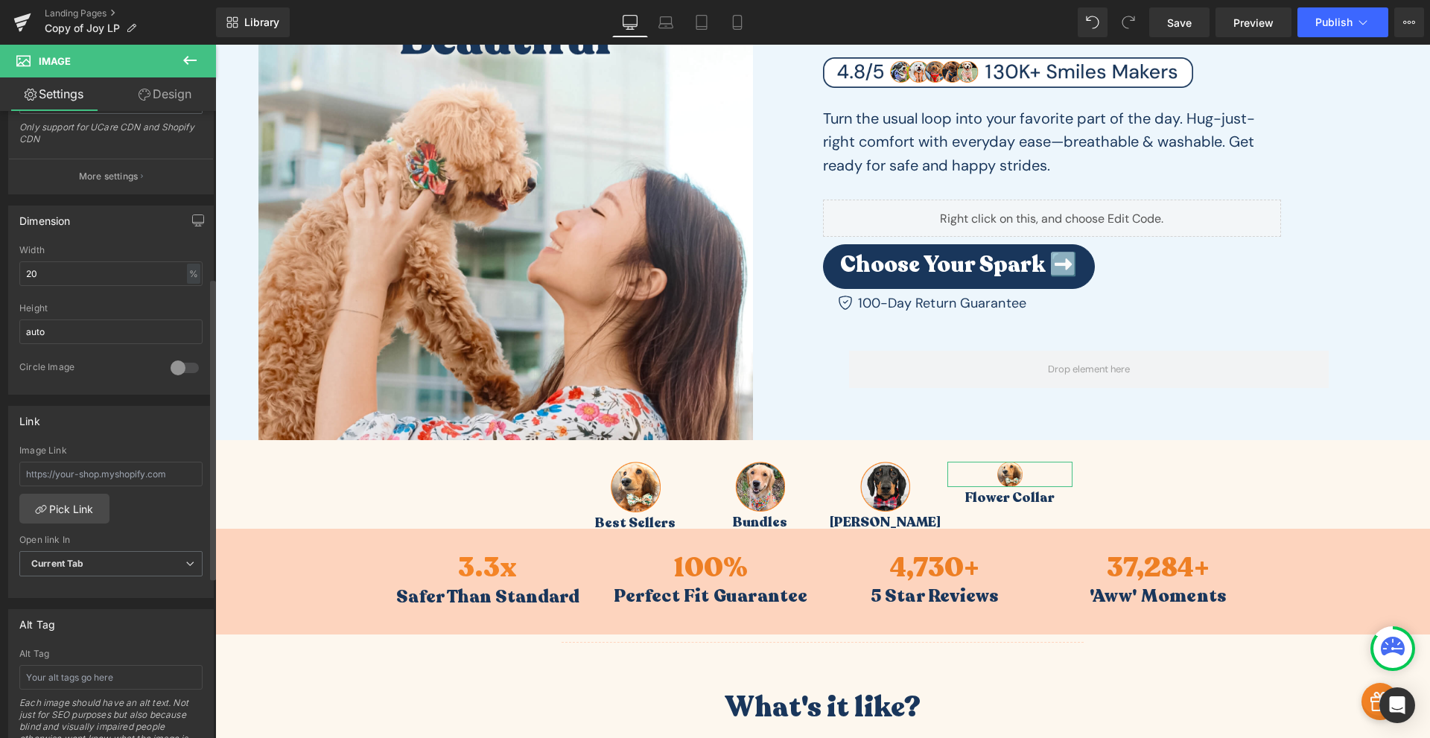
type input "[URL][DOMAIN_NAME]"
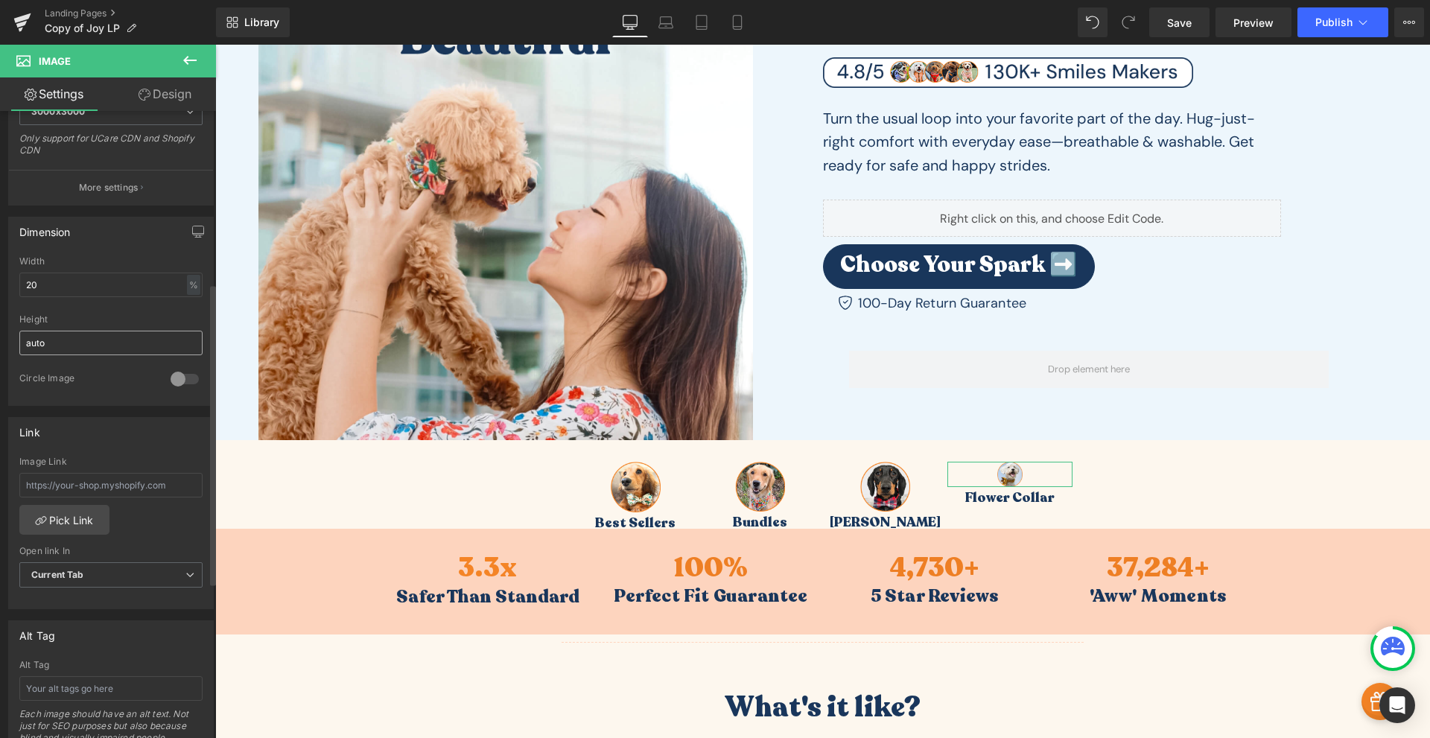
scroll to position [359, 0]
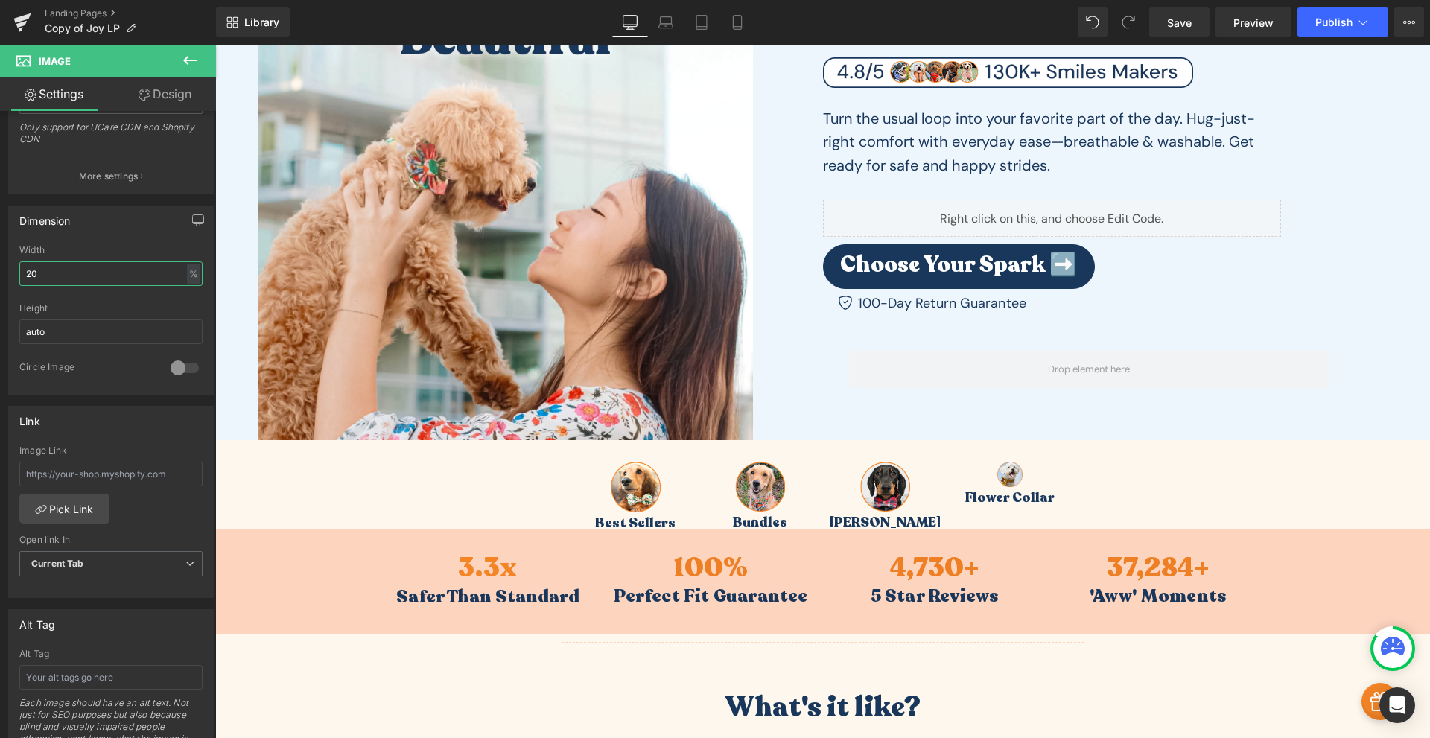
drag, startPoint x: 62, startPoint y: 276, endPoint x: -7, endPoint y: 277, distance: 68.5
click at [0, 277] on html "Image You are previewing how the will restyle your page. You can not edit Eleme…" at bounding box center [715, 369] width 1430 height 738
type input "40"
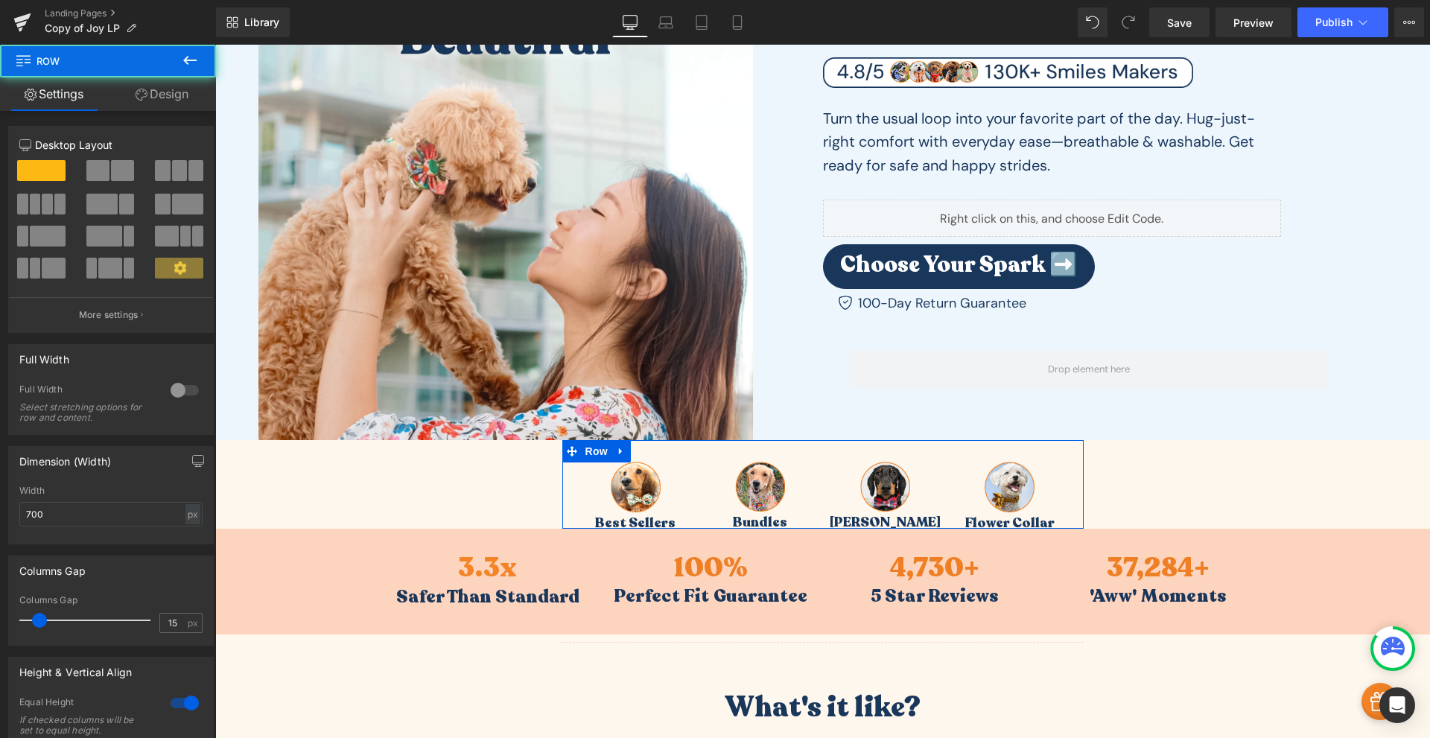
click at [807, 457] on div "Image Best Sellers Text Block Image Bundles Text Block Image Bowtie Collar Text…" at bounding box center [822, 484] width 521 height 89
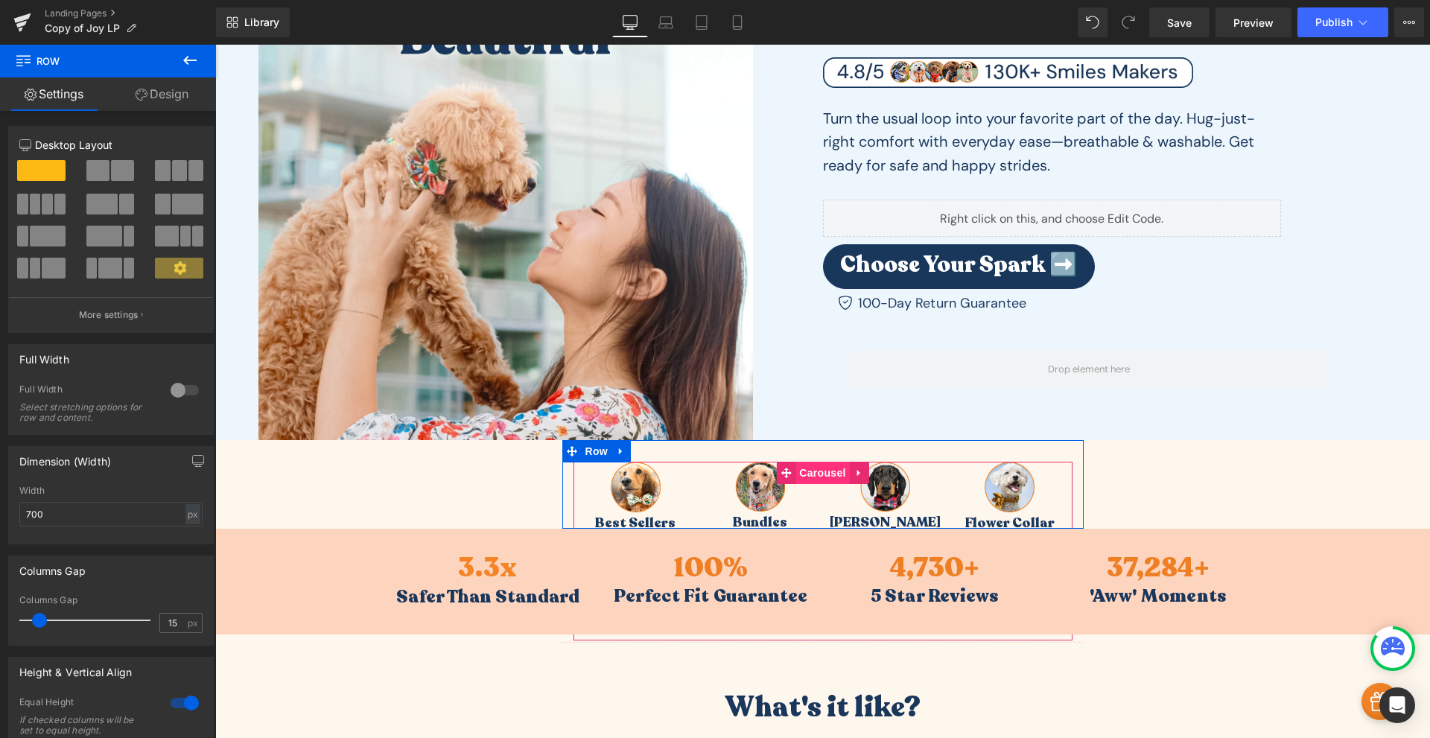
click at [807, 466] on span "Carousel" at bounding box center [823, 473] width 54 height 22
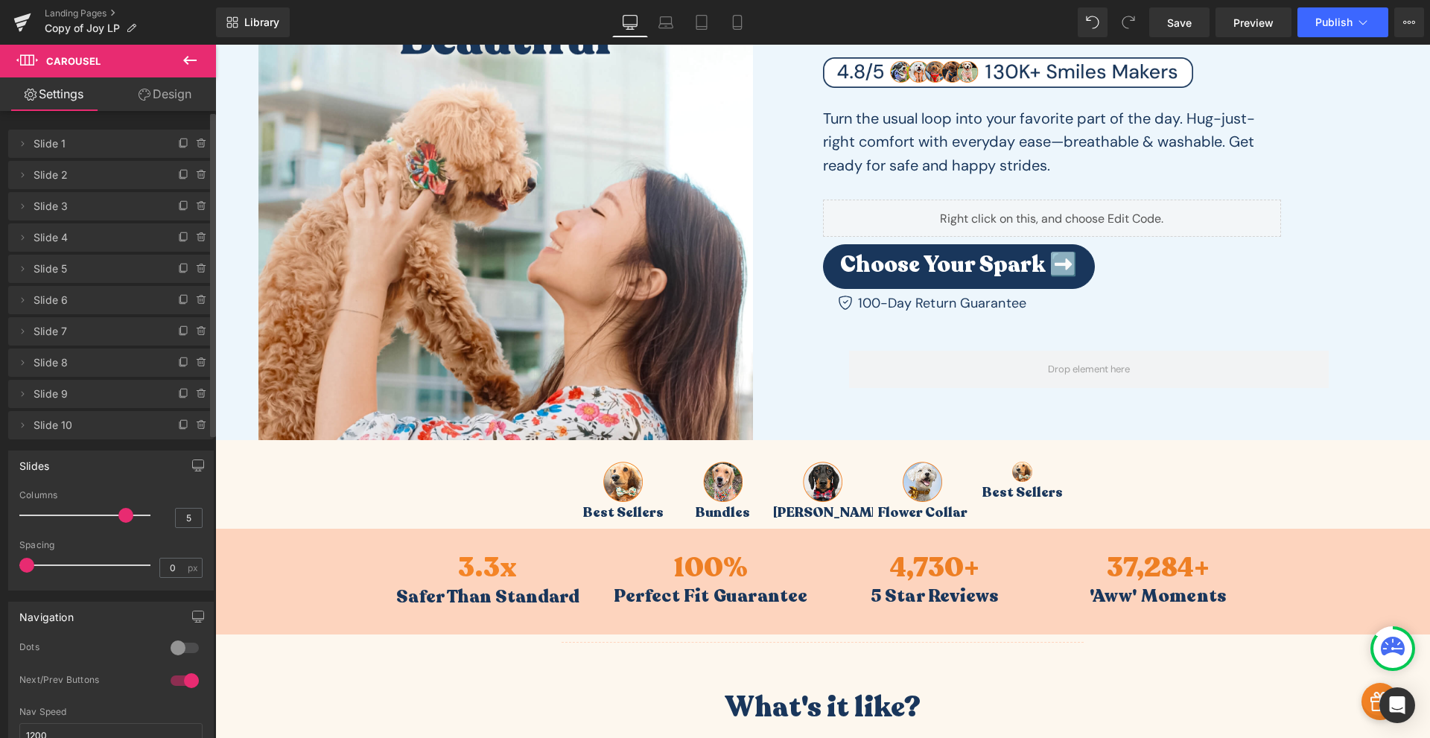
type input "4"
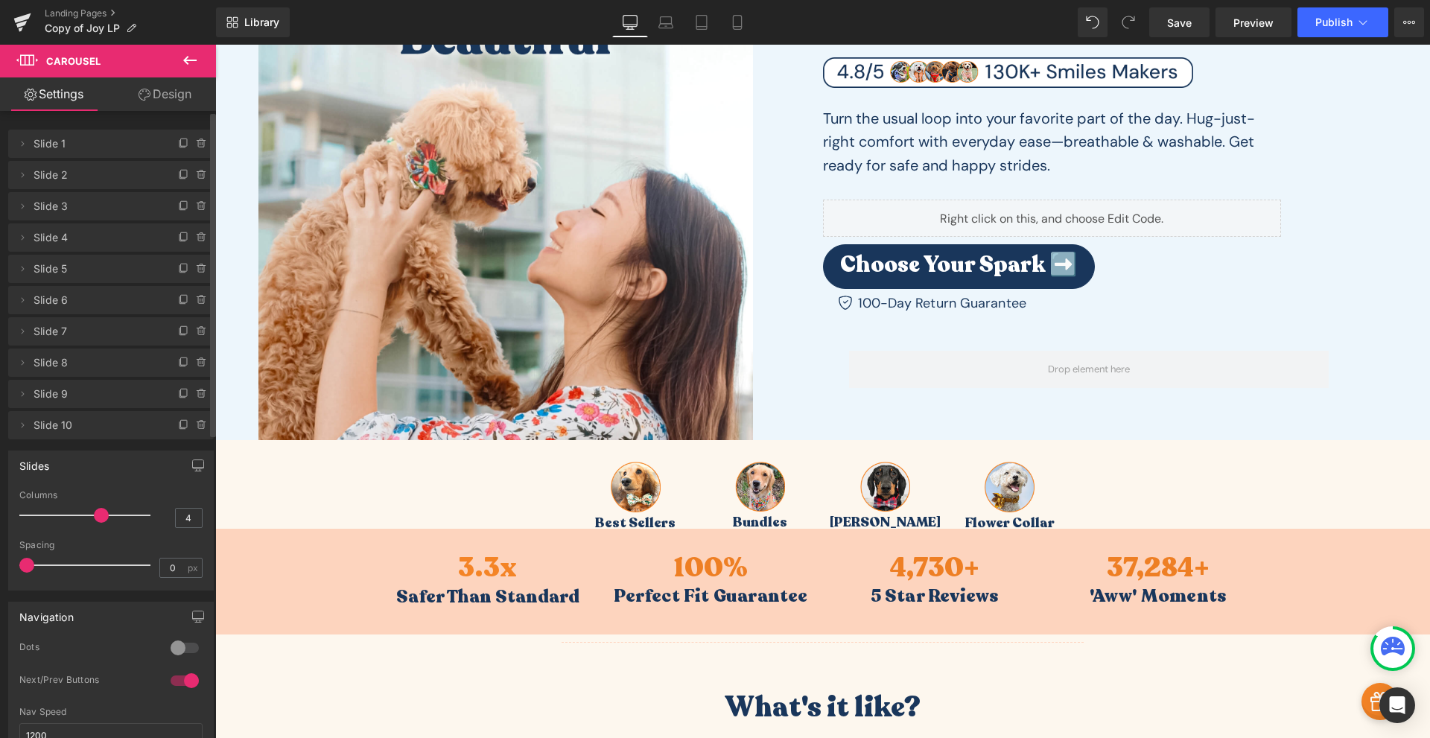
drag, startPoint x: 101, startPoint y: 517, endPoint x: 104, endPoint y: 509, distance: 8.7
click at [104, 509] on div at bounding box center [89, 516] width 124 height 30
click at [180, 647] on div at bounding box center [185, 648] width 36 height 24
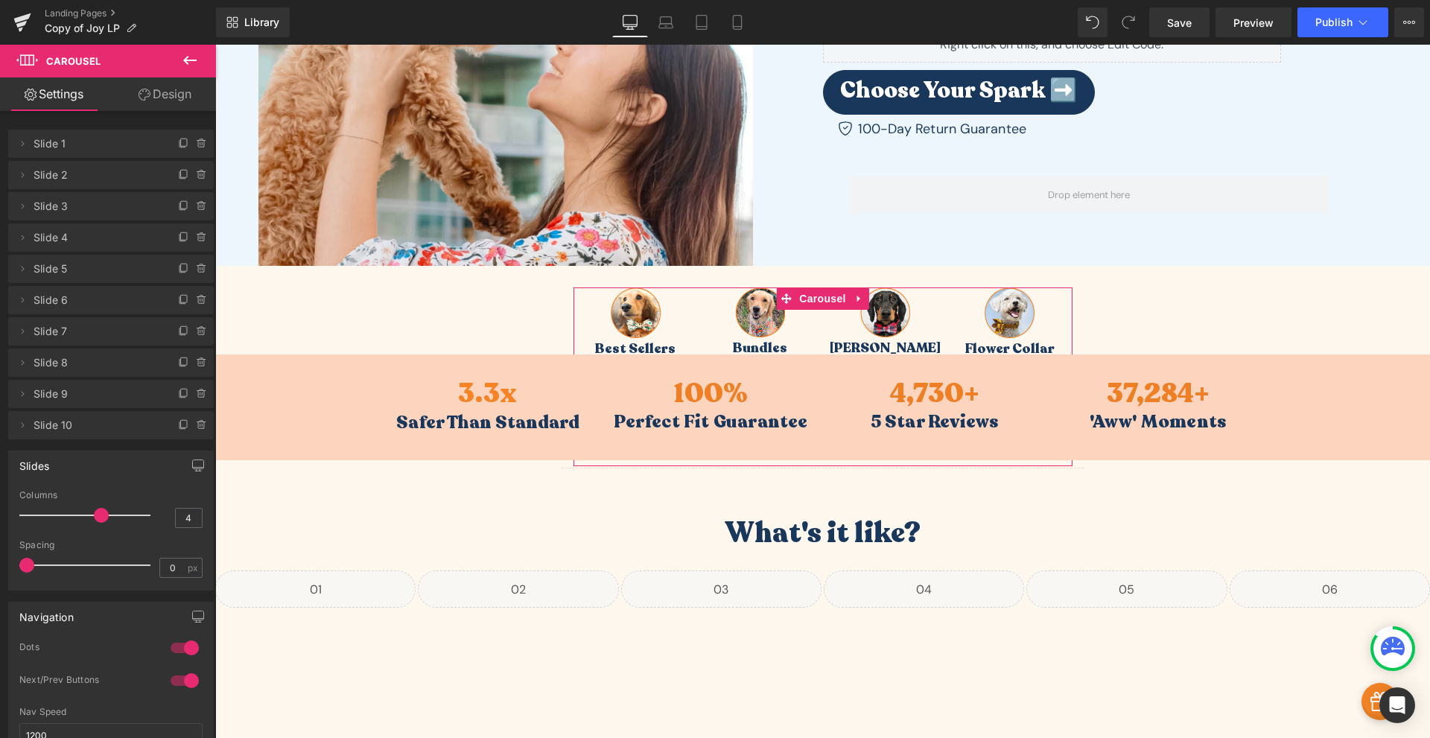
click at [147, 99] on icon at bounding box center [145, 95] width 12 height 12
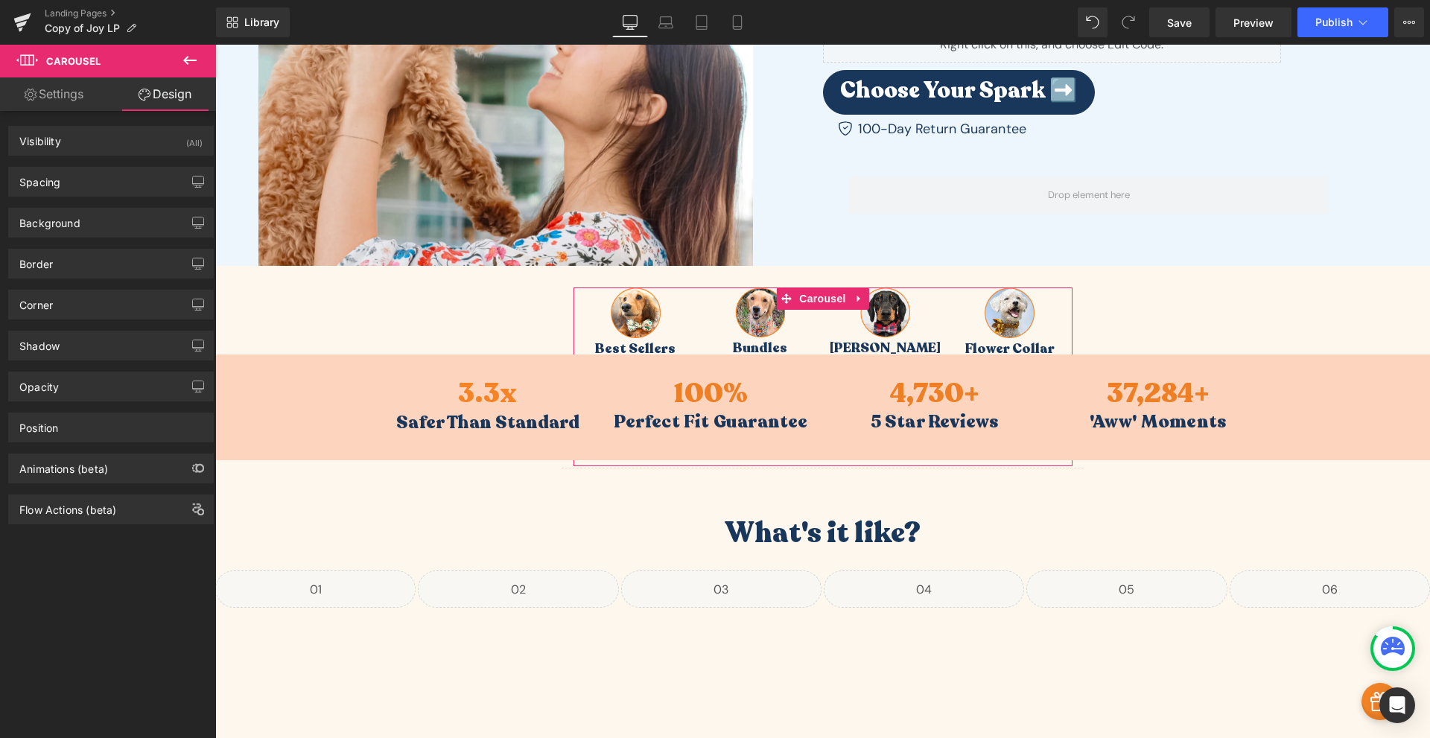
type input "29"
type input "0"
type input "-150"
type input "0"
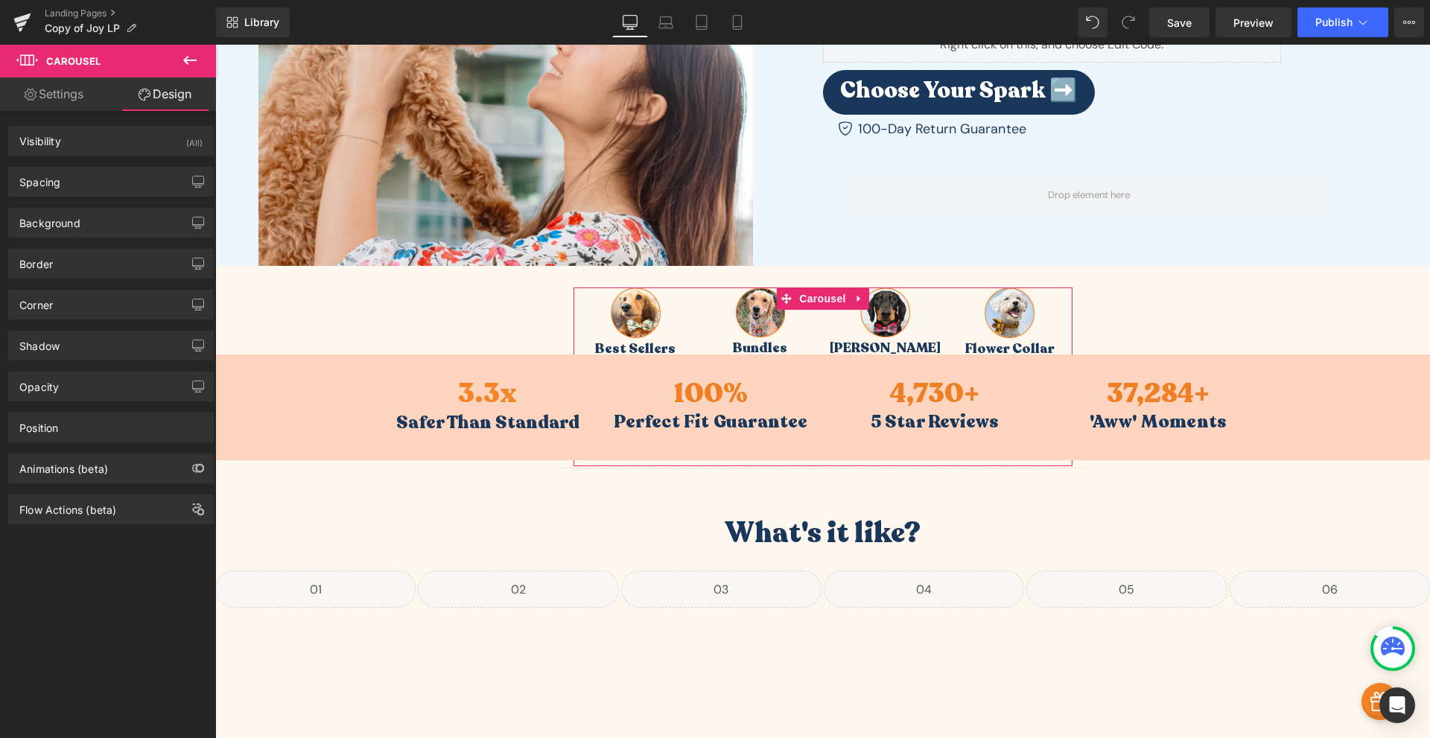
type input "0"
click at [73, 190] on div "Spacing" at bounding box center [111, 182] width 204 height 28
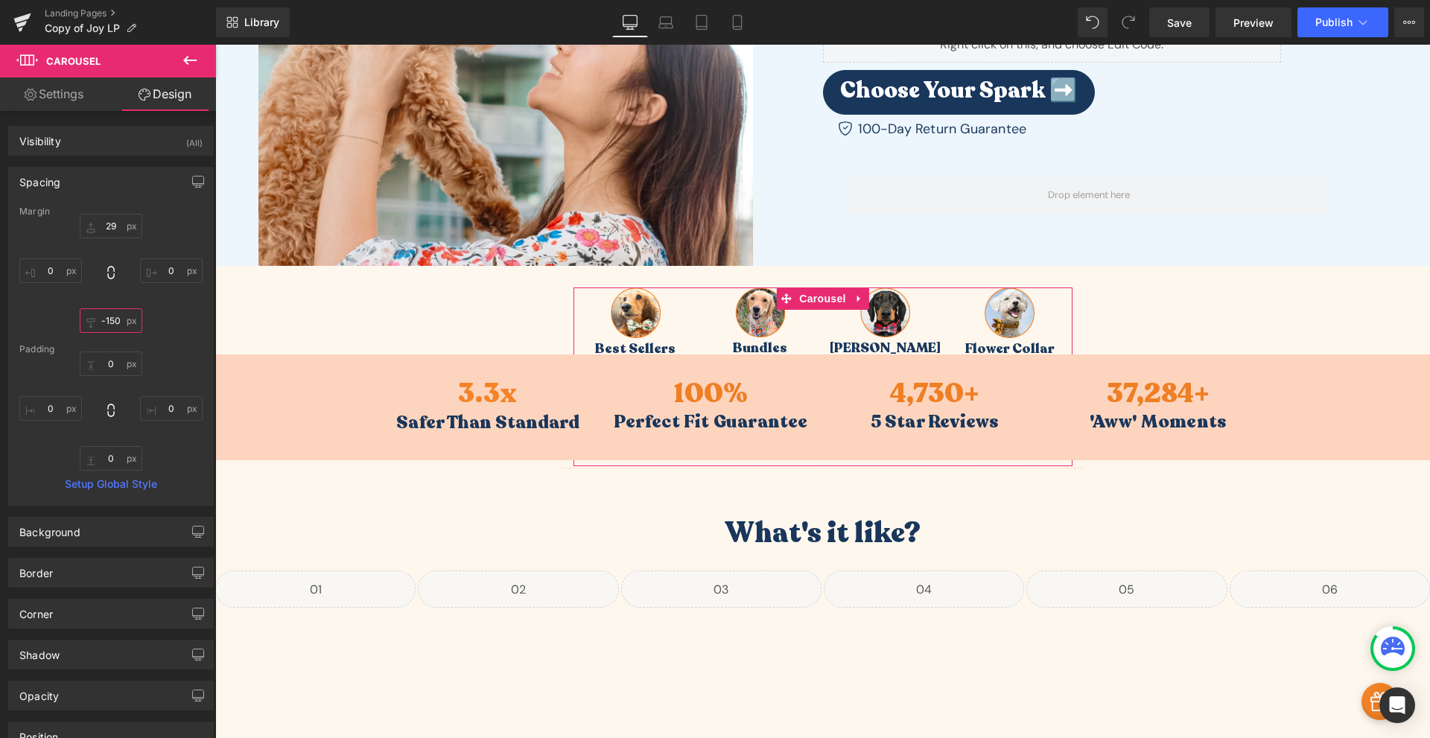
click at [114, 314] on input "-150" at bounding box center [111, 320] width 63 height 25
type input "0"
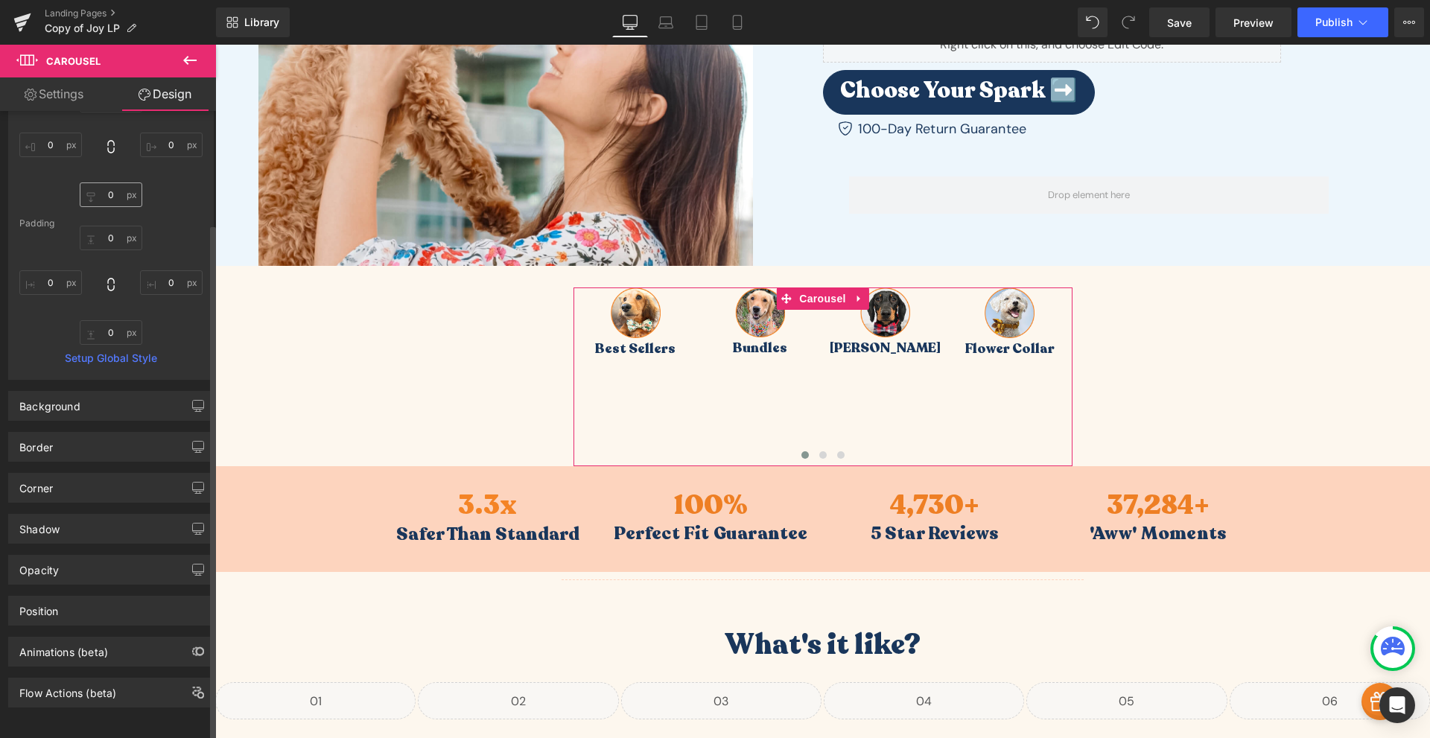
scroll to position [0, 0]
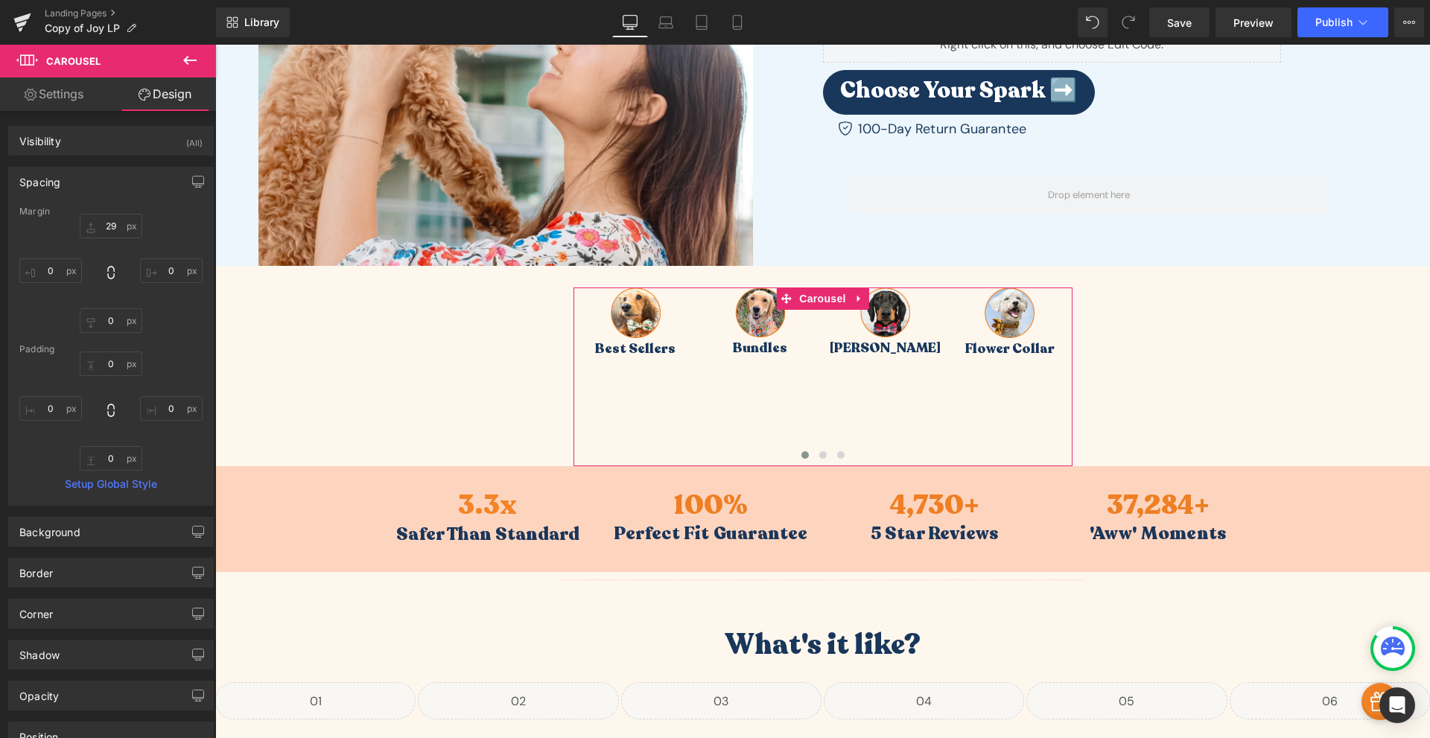
click at [86, 97] on link "Settings" at bounding box center [54, 94] width 108 height 34
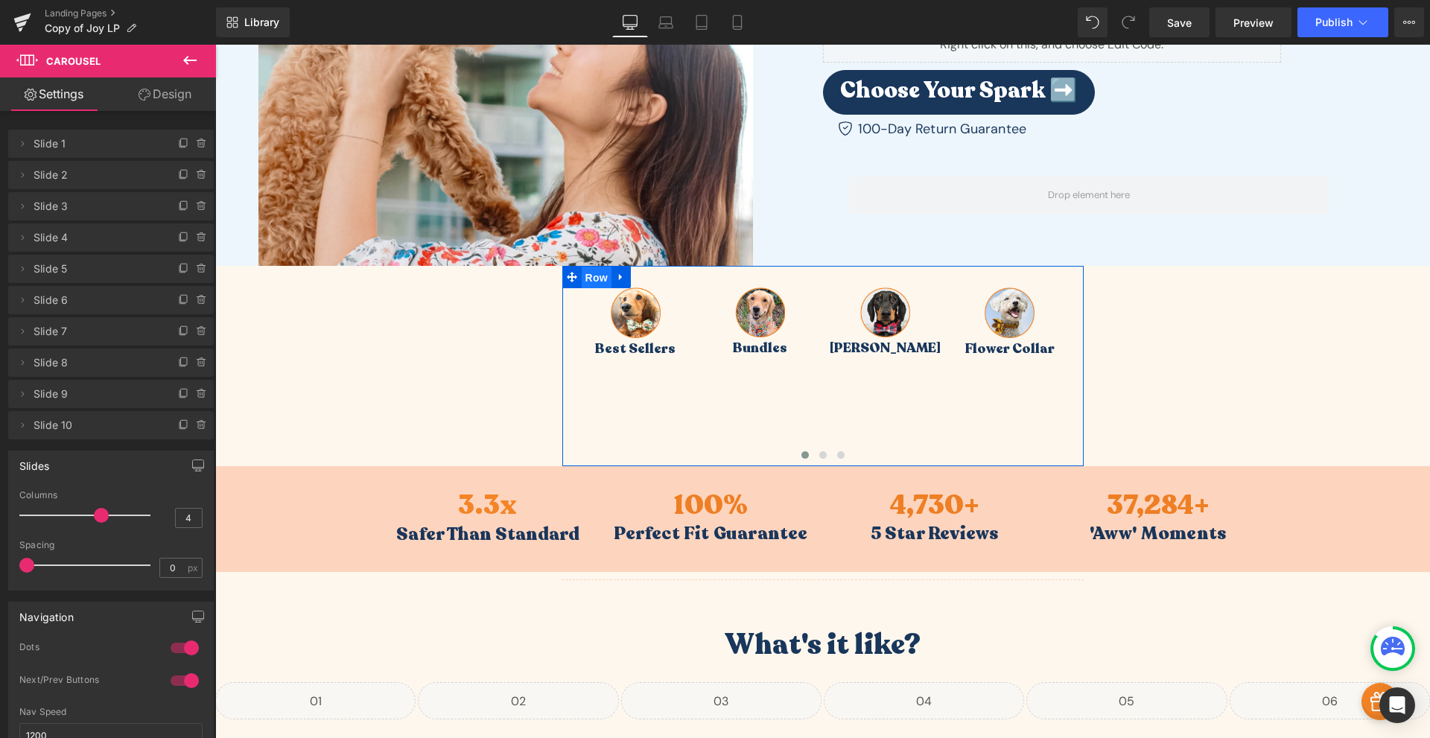
click at [591, 283] on span "Row" at bounding box center [597, 278] width 30 height 22
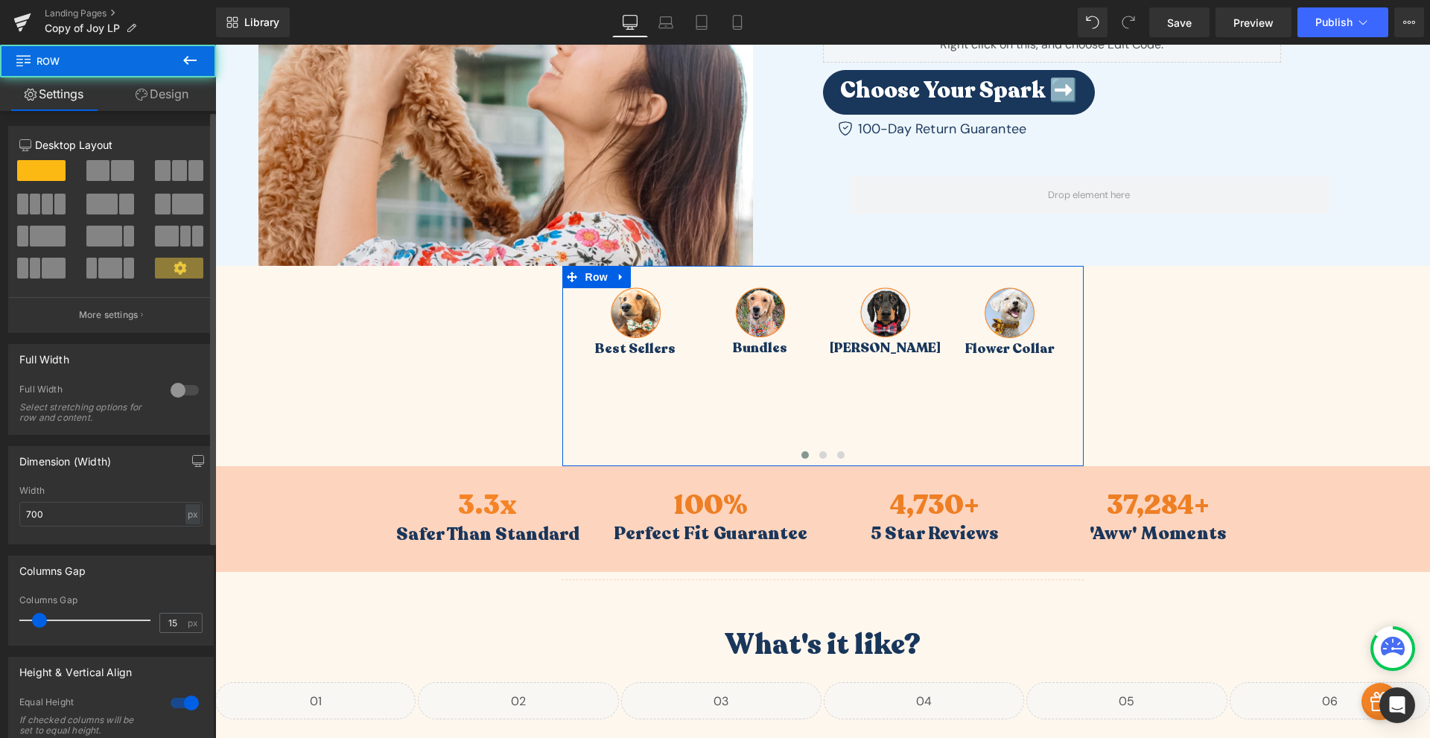
scroll to position [284, 0]
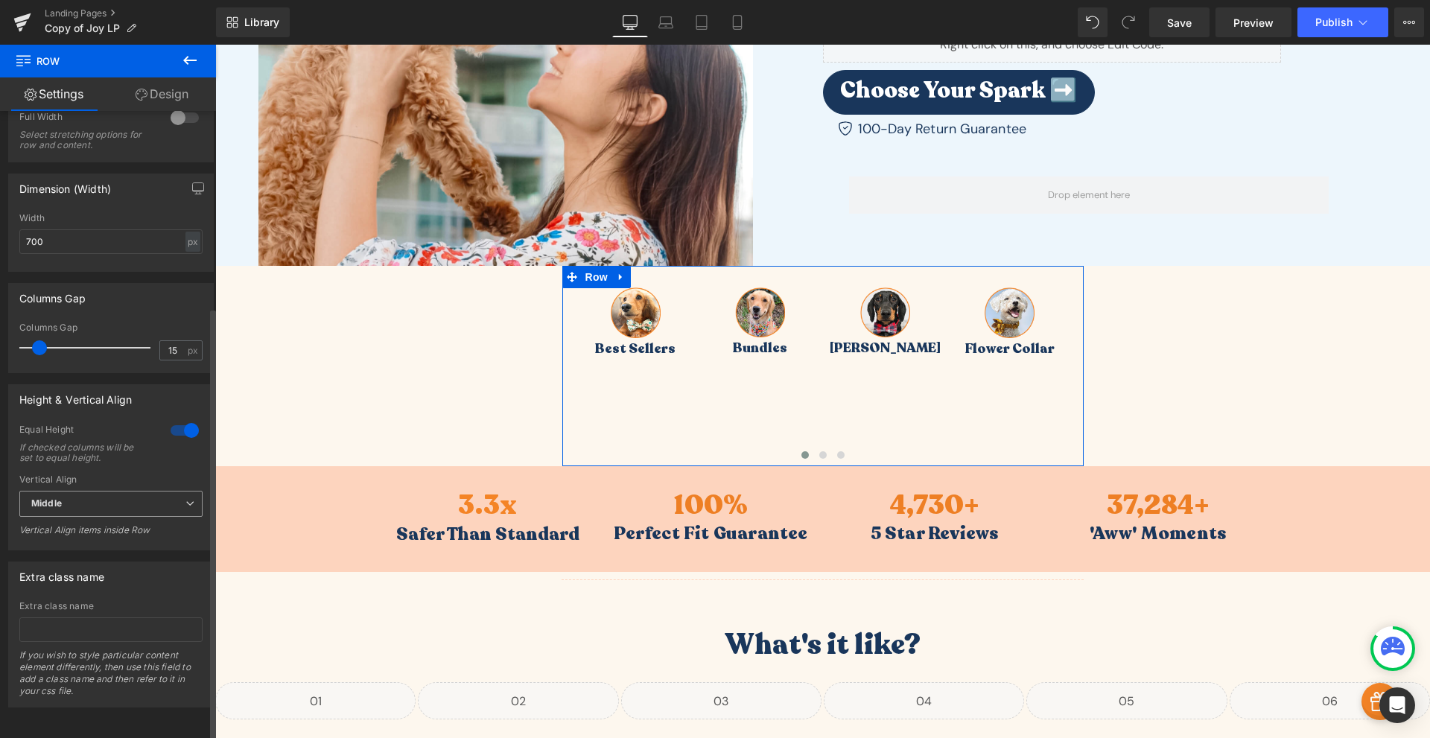
click at [127, 491] on span "Middle" at bounding box center [110, 504] width 183 height 26
click at [93, 564] on li "Bottom" at bounding box center [107, 575] width 177 height 22
click at [174, 419] on div at bounding box center [185, 431] width 36 height 24
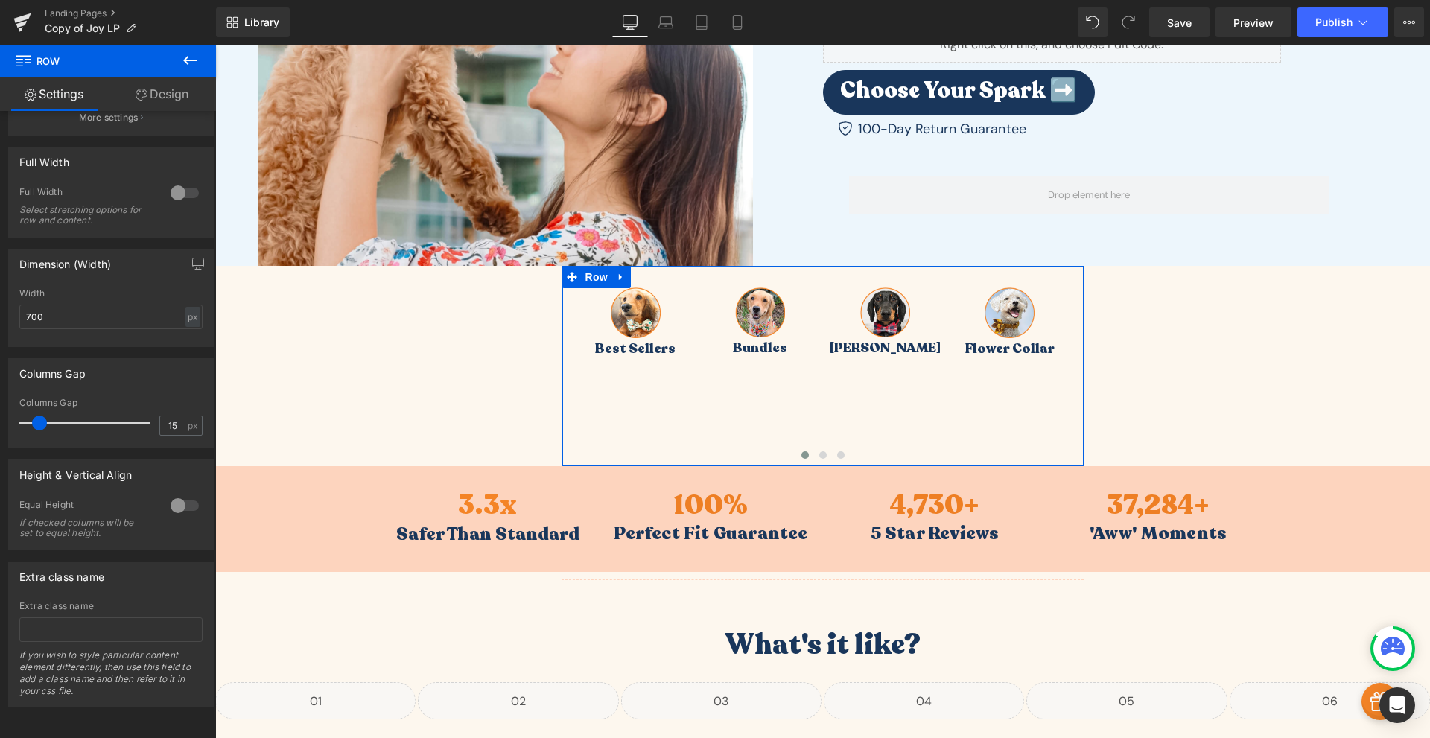
click at [177, 100] on link "Design" at bounding box center [162, 94] width 108 height 34
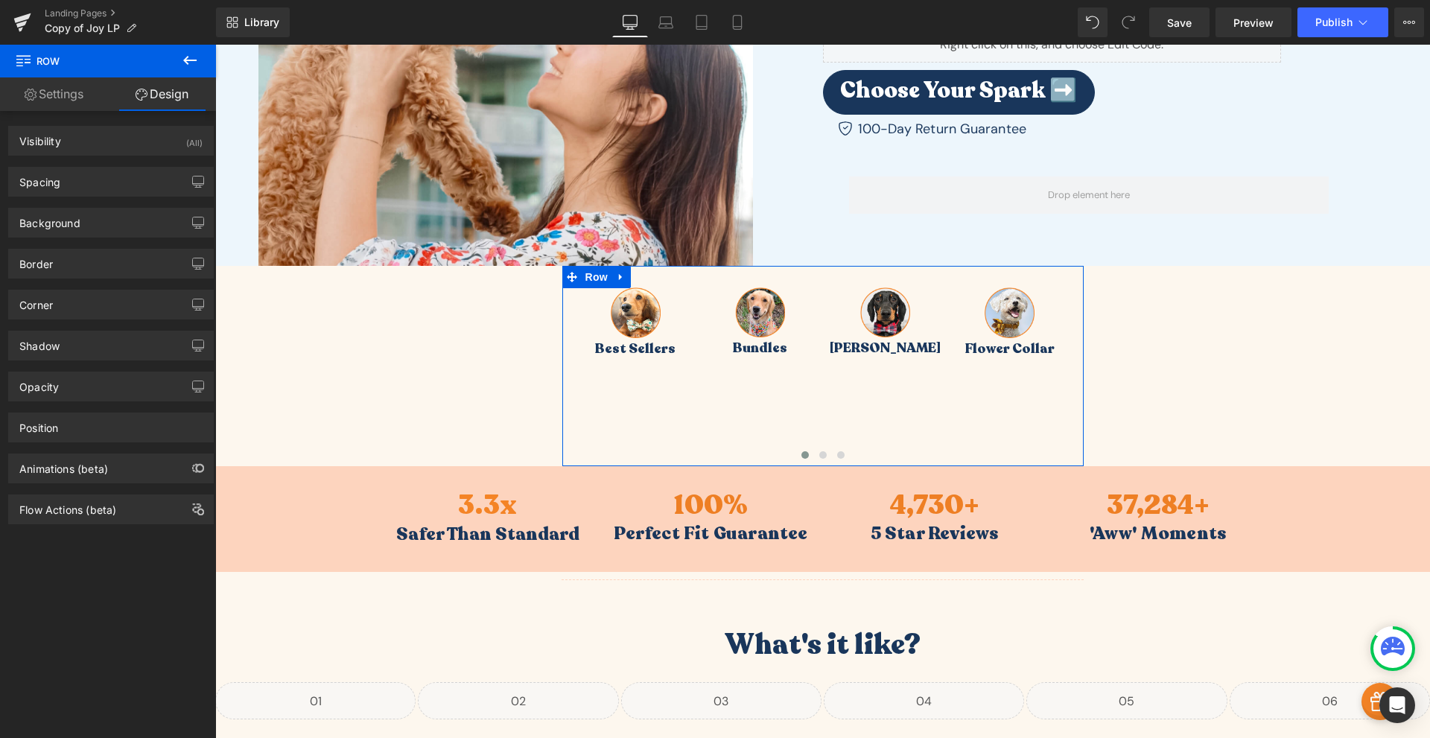
type input "0"
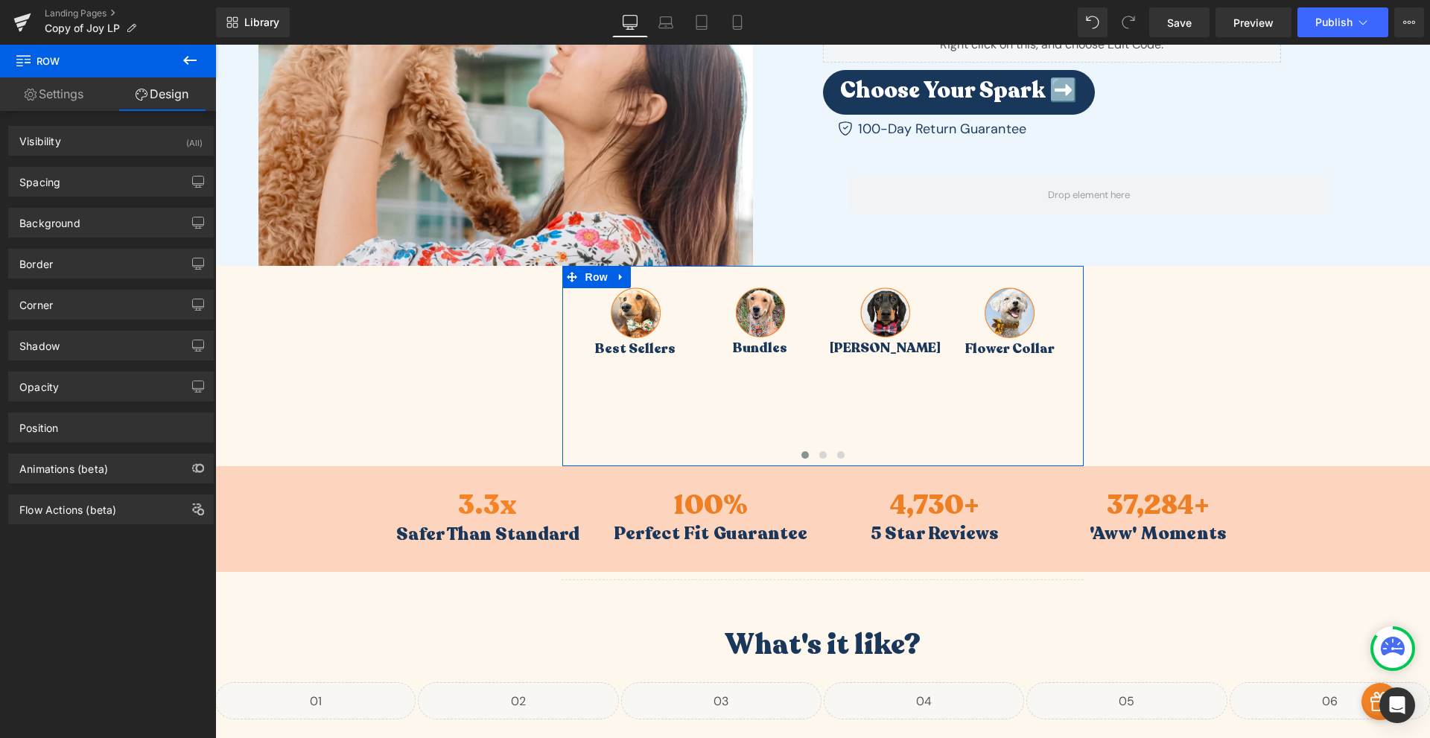
type input "0"
click at [112, 172] on div "Spacing" at bounding box center [111, 182] width 204 height 28
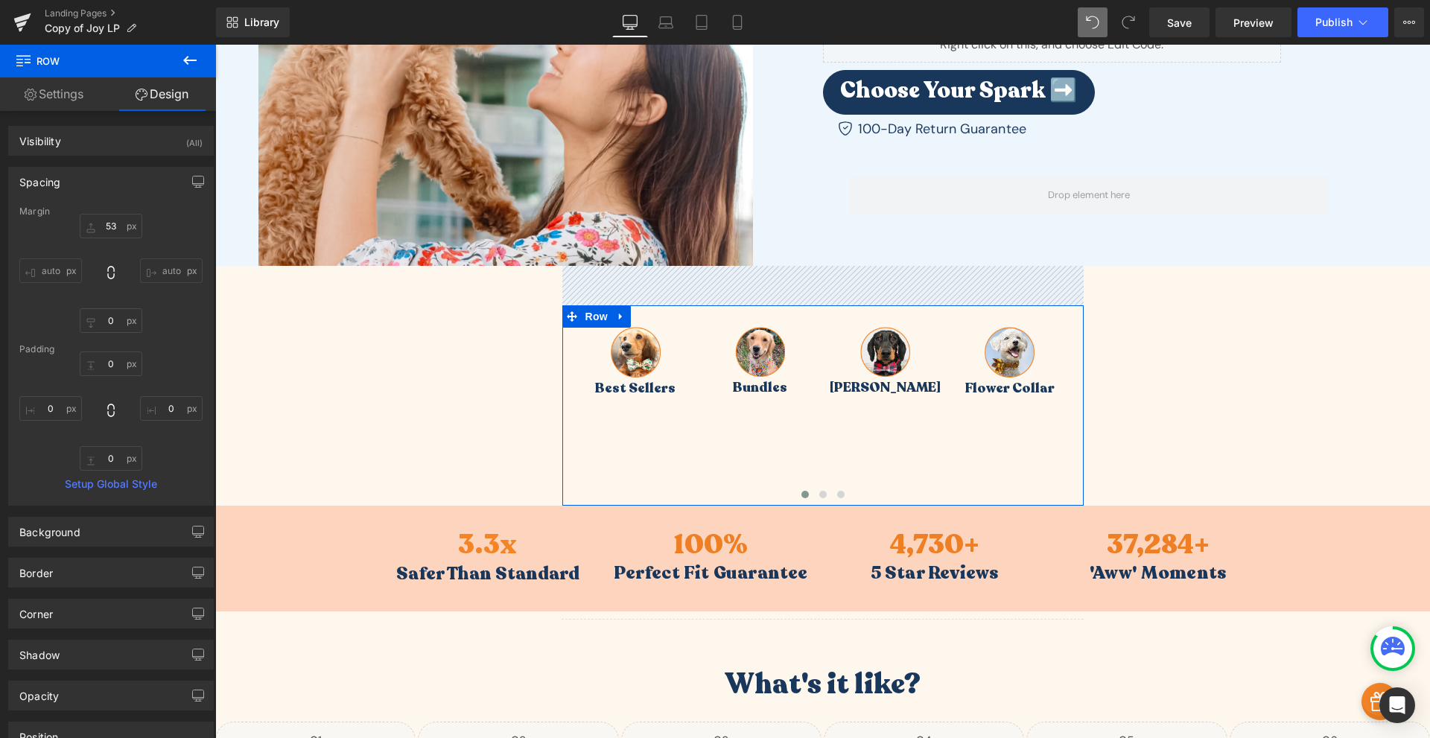
click at [1082, 19] on span at bounding box center [1093, 22] width 30 height 30
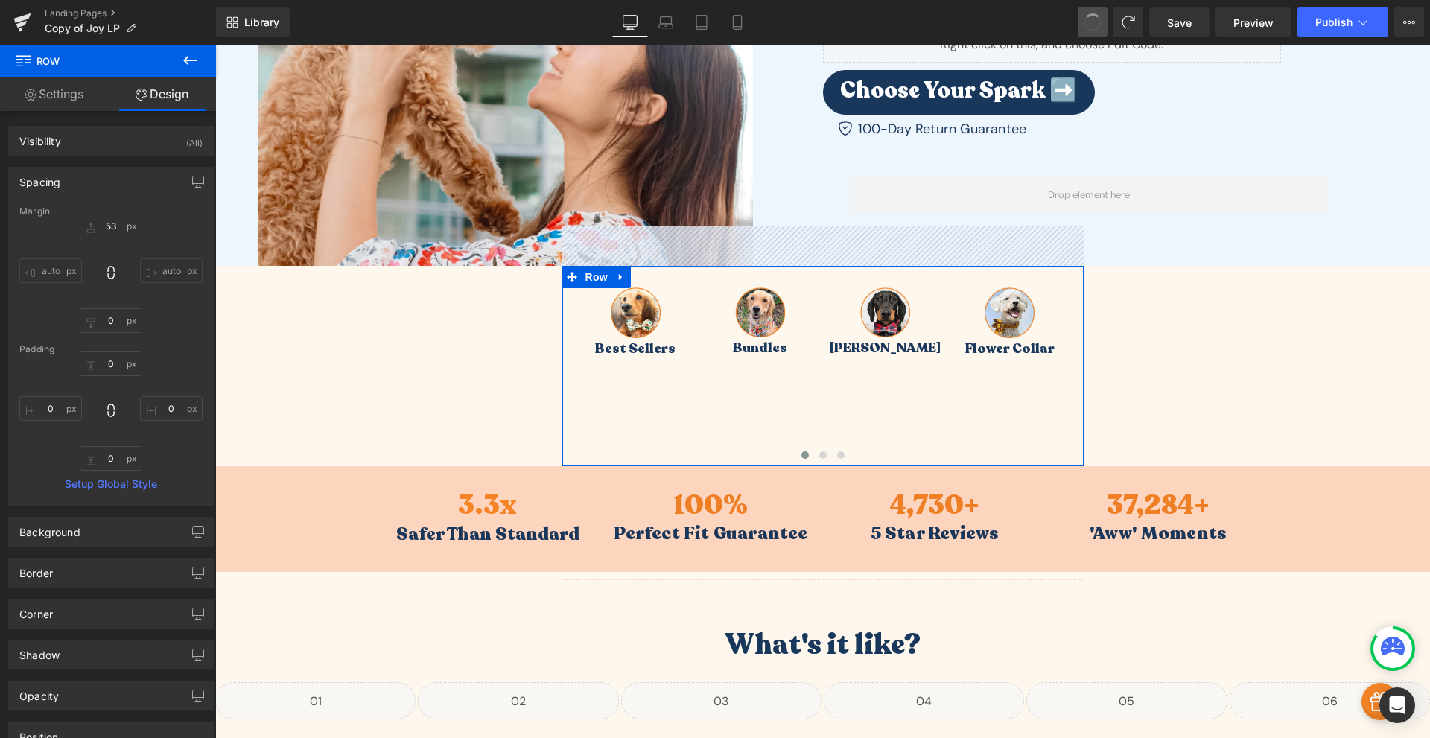
type input "0"
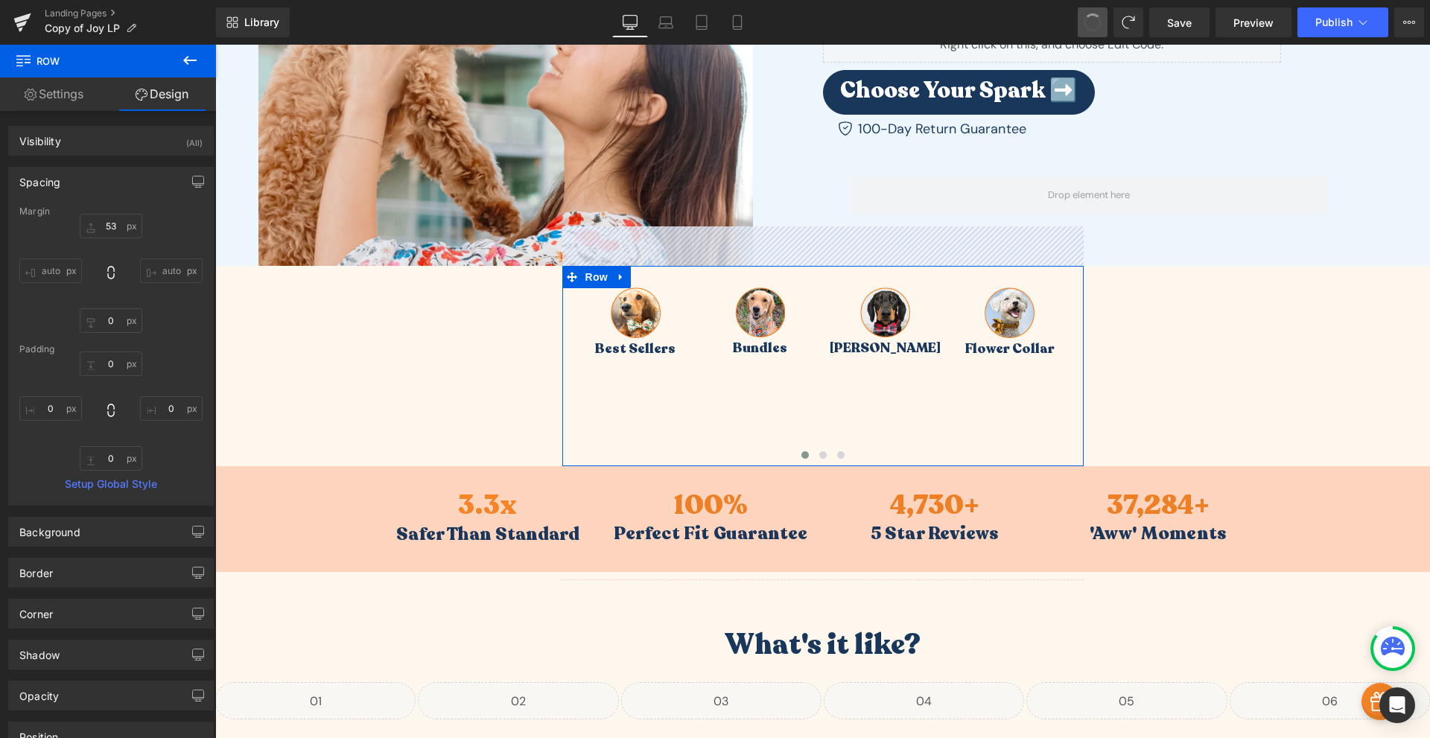
type input "0"
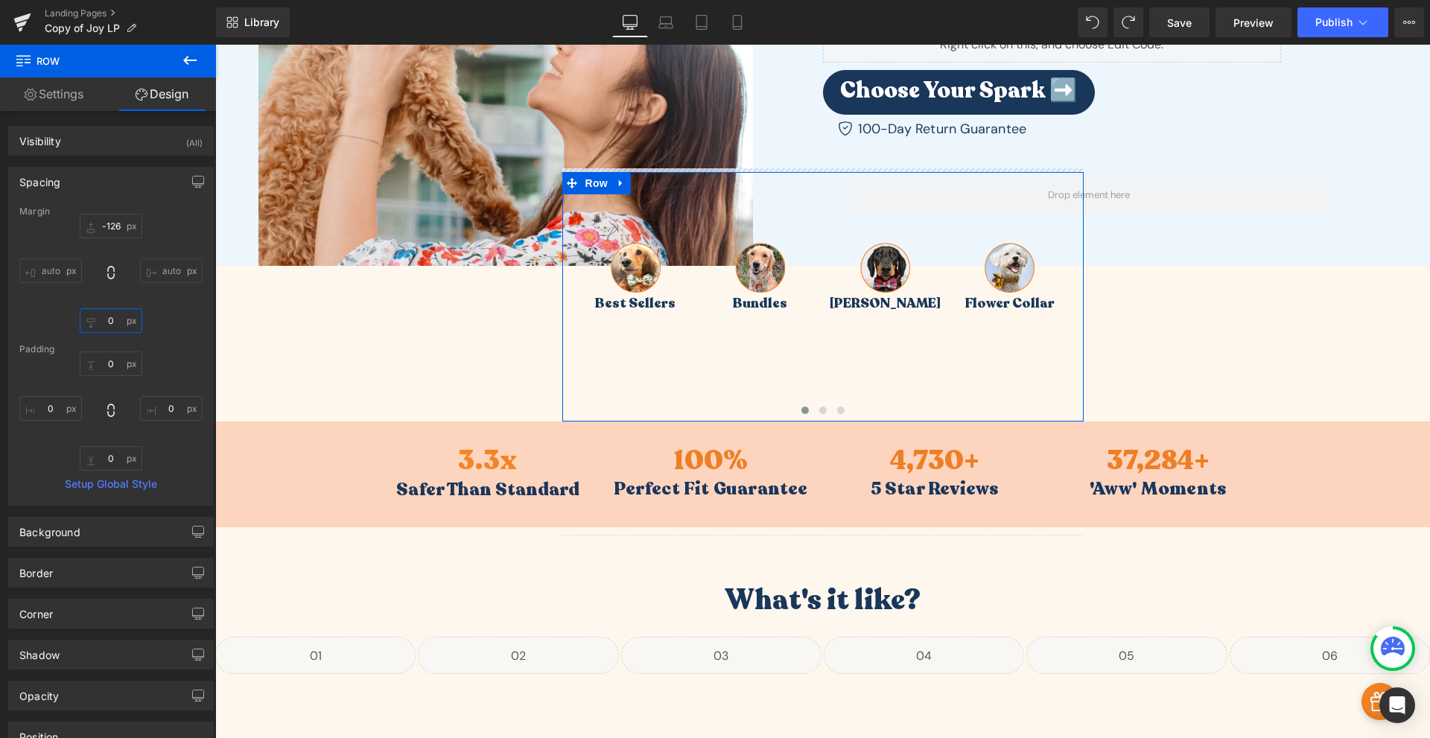
type input "-171"
type input "-39"
type input "-170"
type input "-38"
type input "-166"
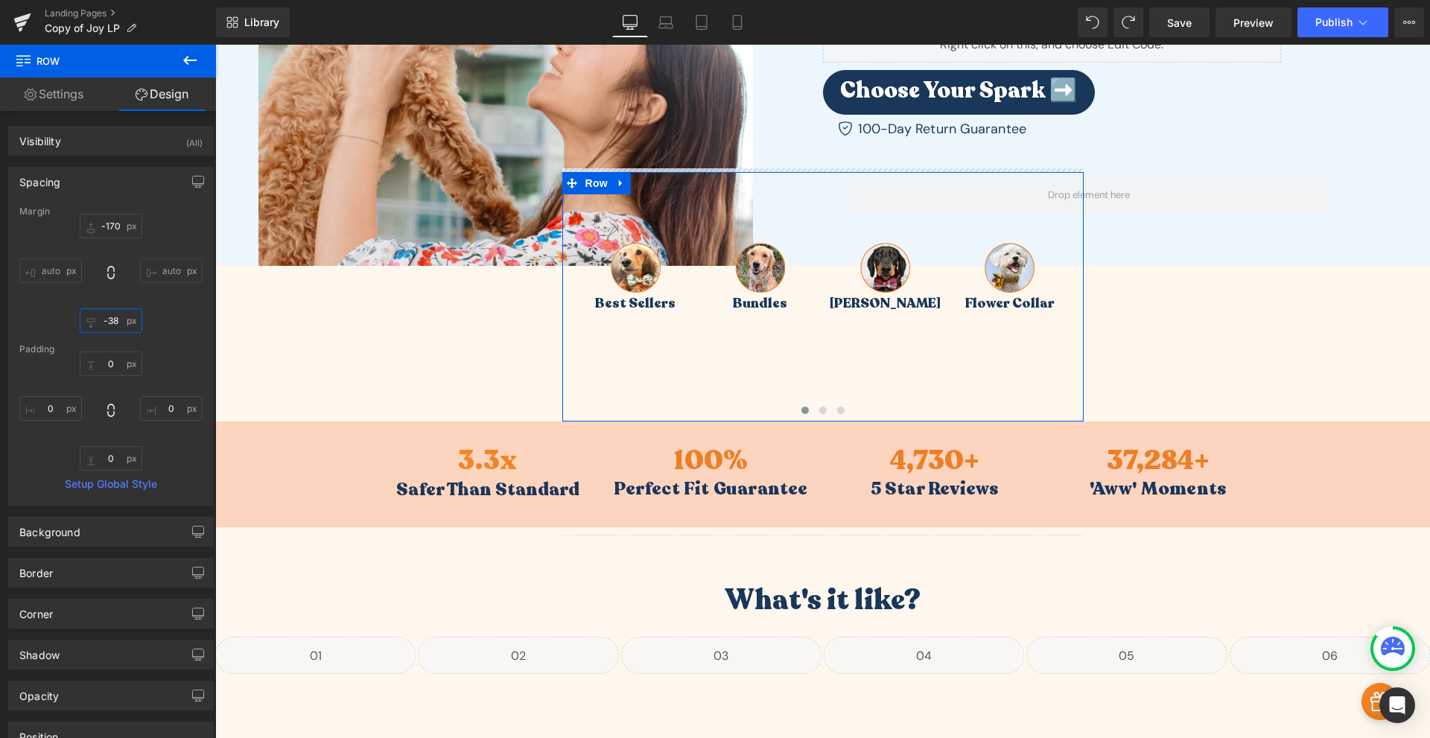
type input "-34"
type input "-159"
type input "-27"
type input "-153"
type input "-21"
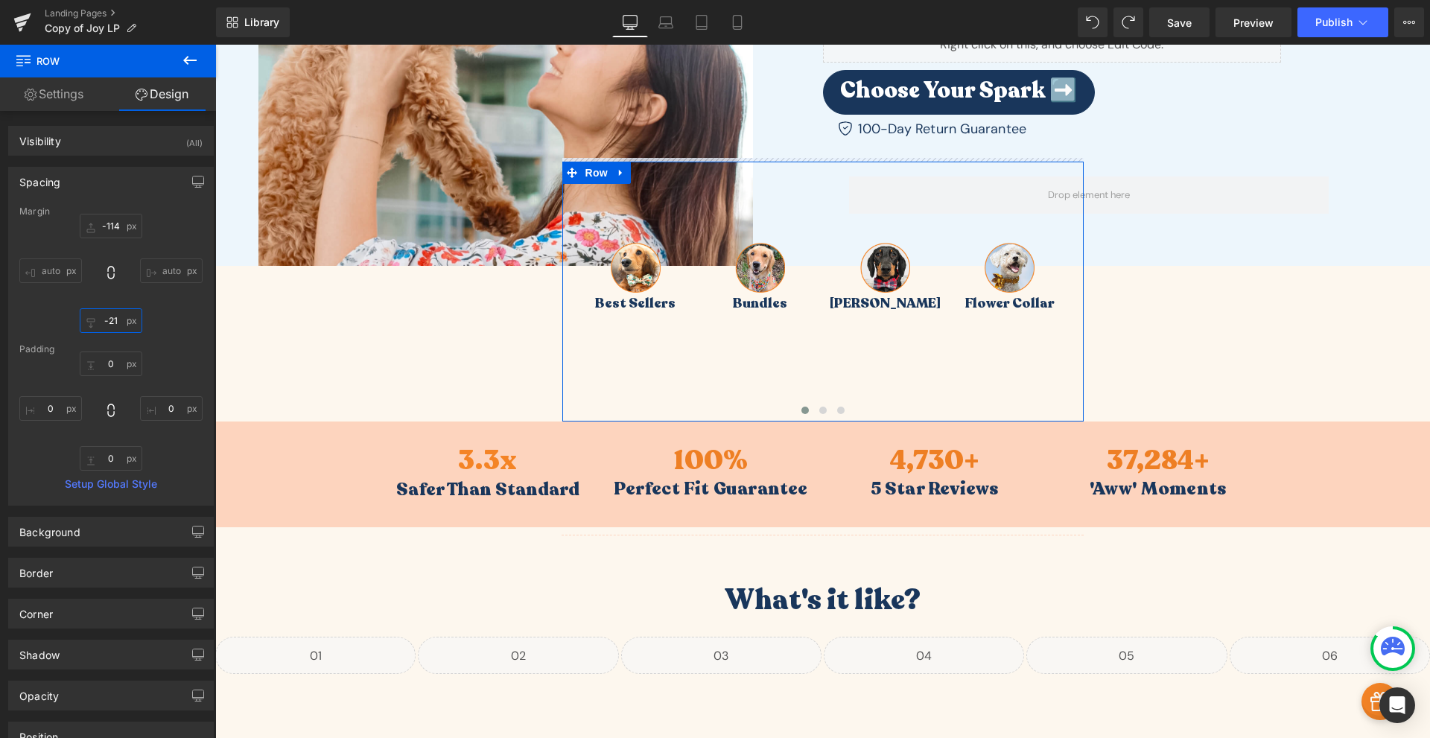
type input "-111"
type input "21"
type input "-109"
type input "23"
type input "-109"
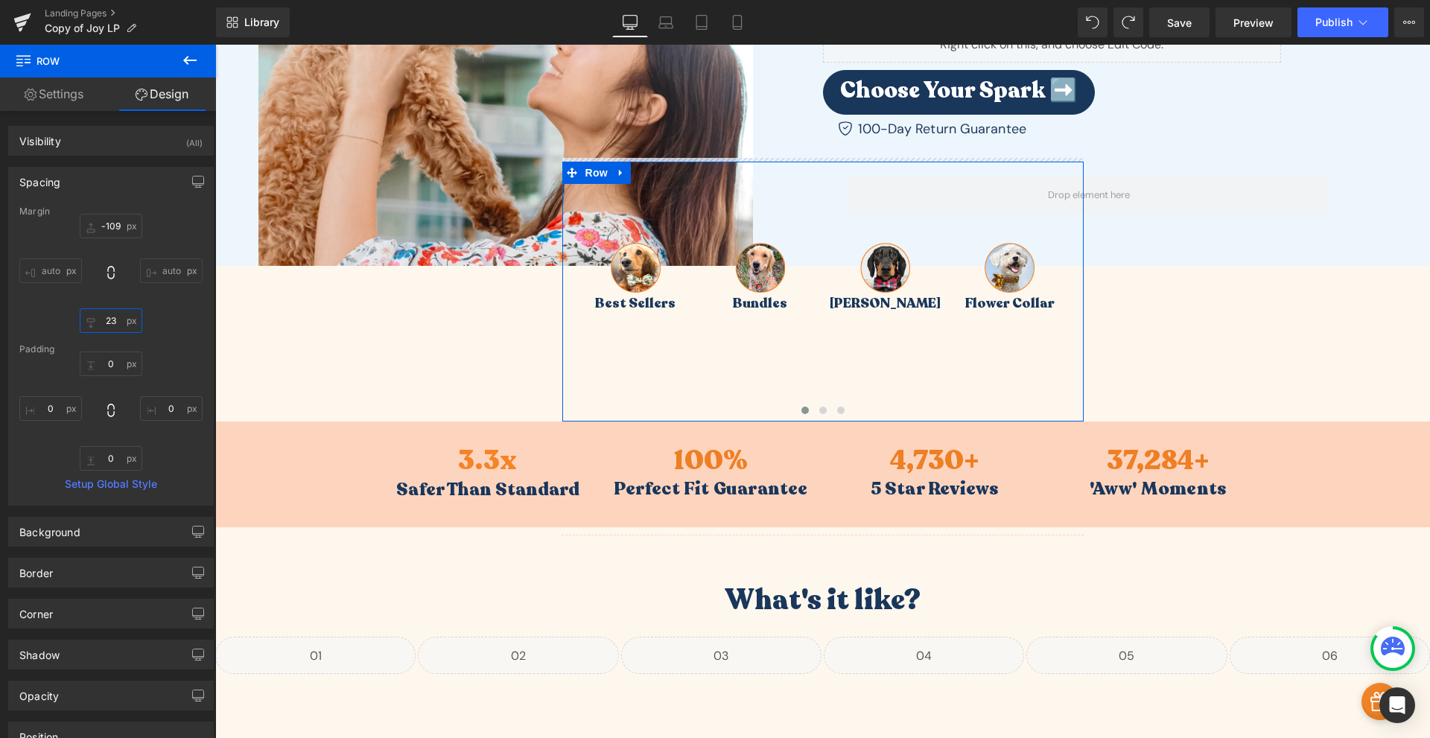
type input "23"
type input "-108"
type input "24"
type input "-107"
type input "25"
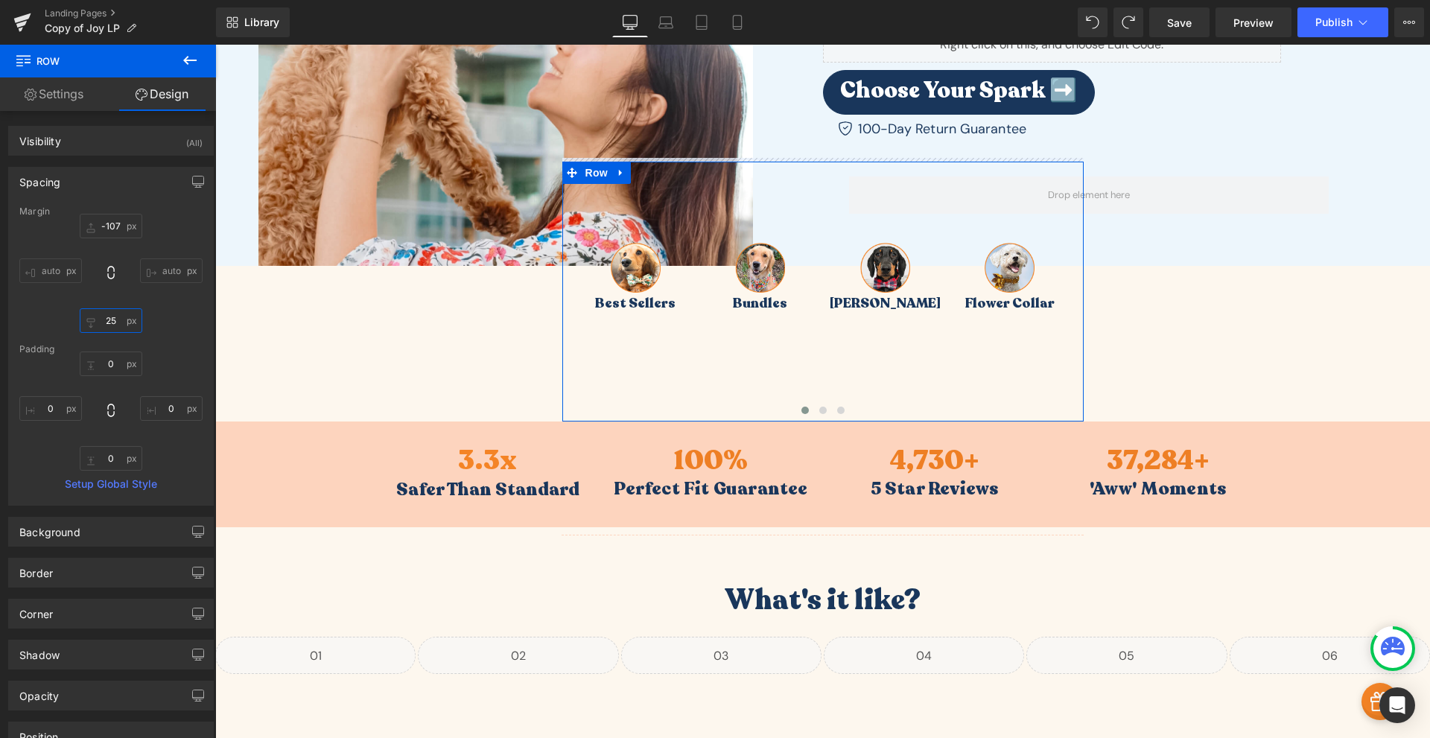
type input "-107"
type input "25"
type input "-107"
type input "25"
type input "-106"
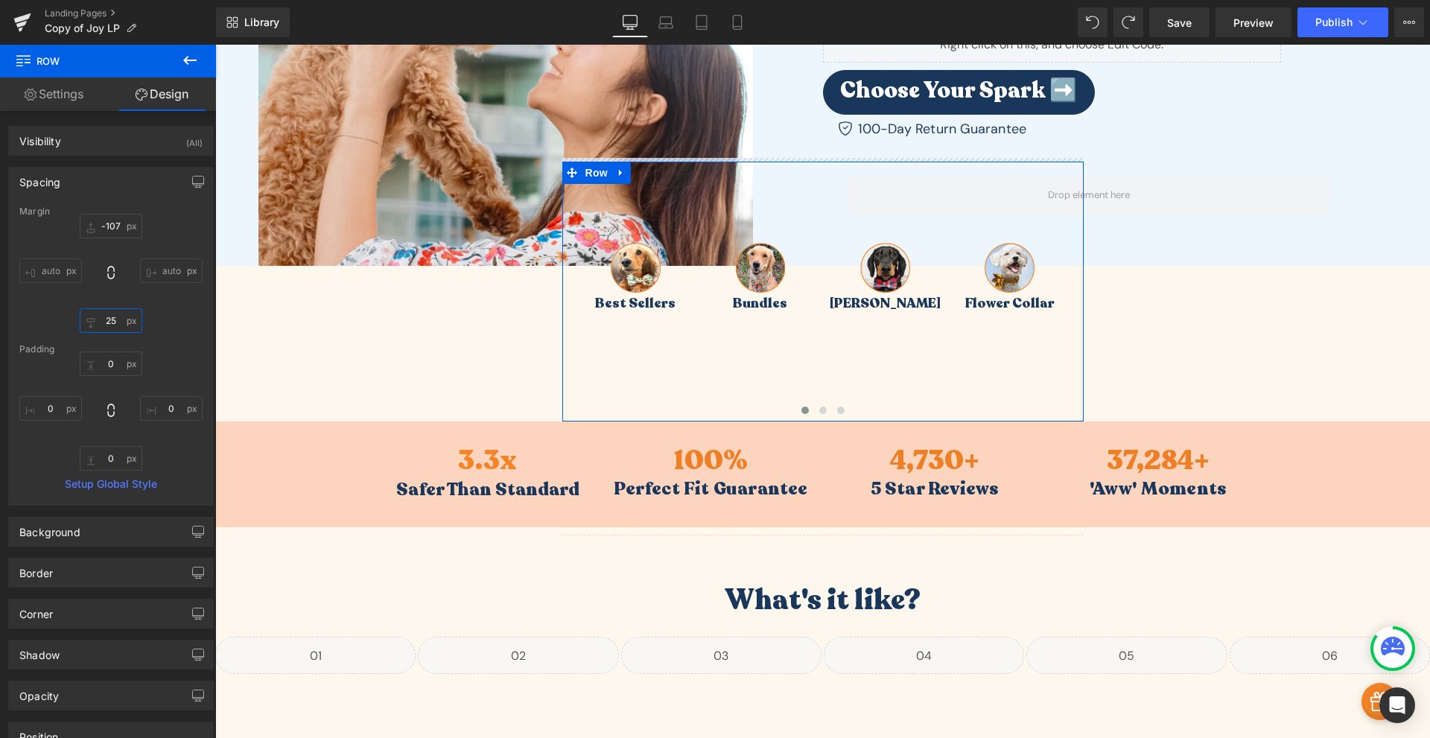
type input "26"
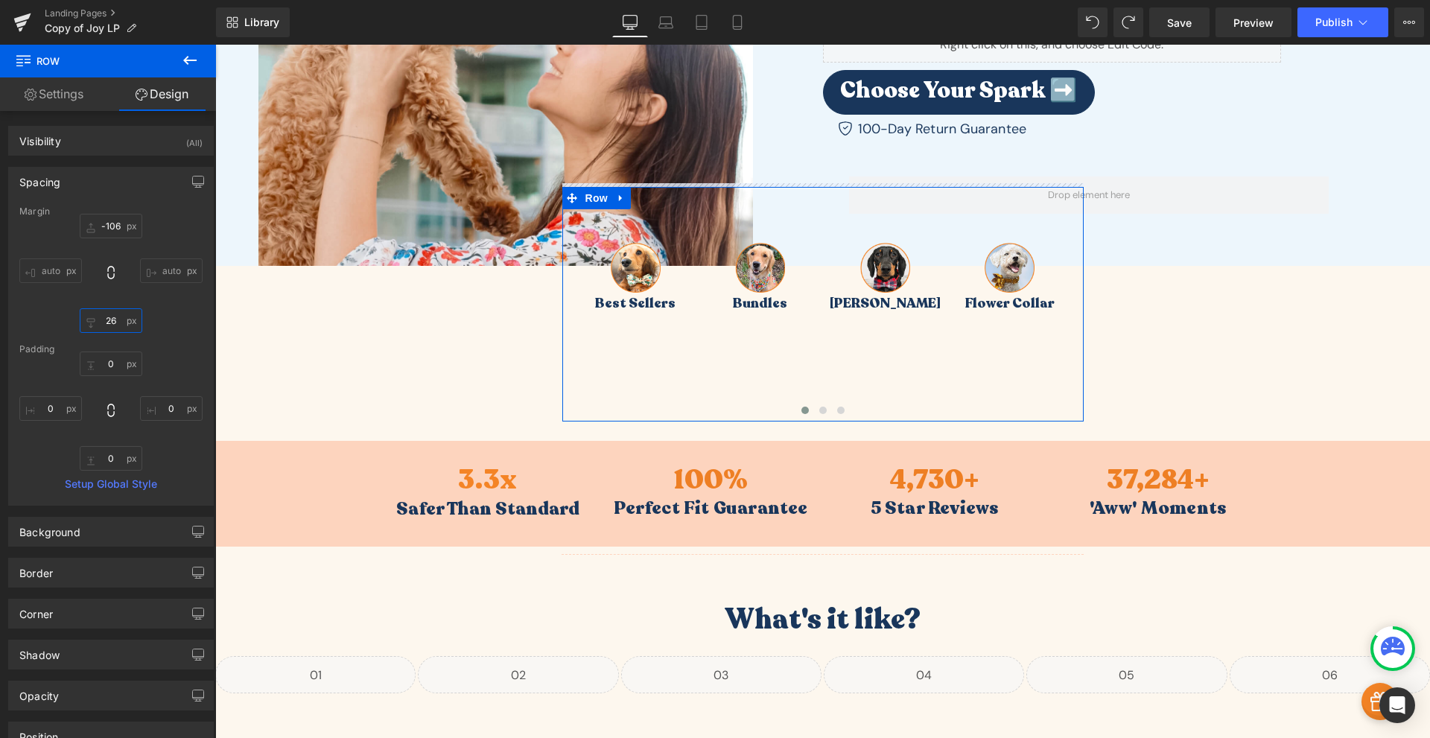
type input "-106"
type input "26"
type input "-105"
type input "27"
click at [148, 302] on div "-105px -105 auto auto 27px 27 auto auto" at bounding box center [110, 273] width 183 height 119
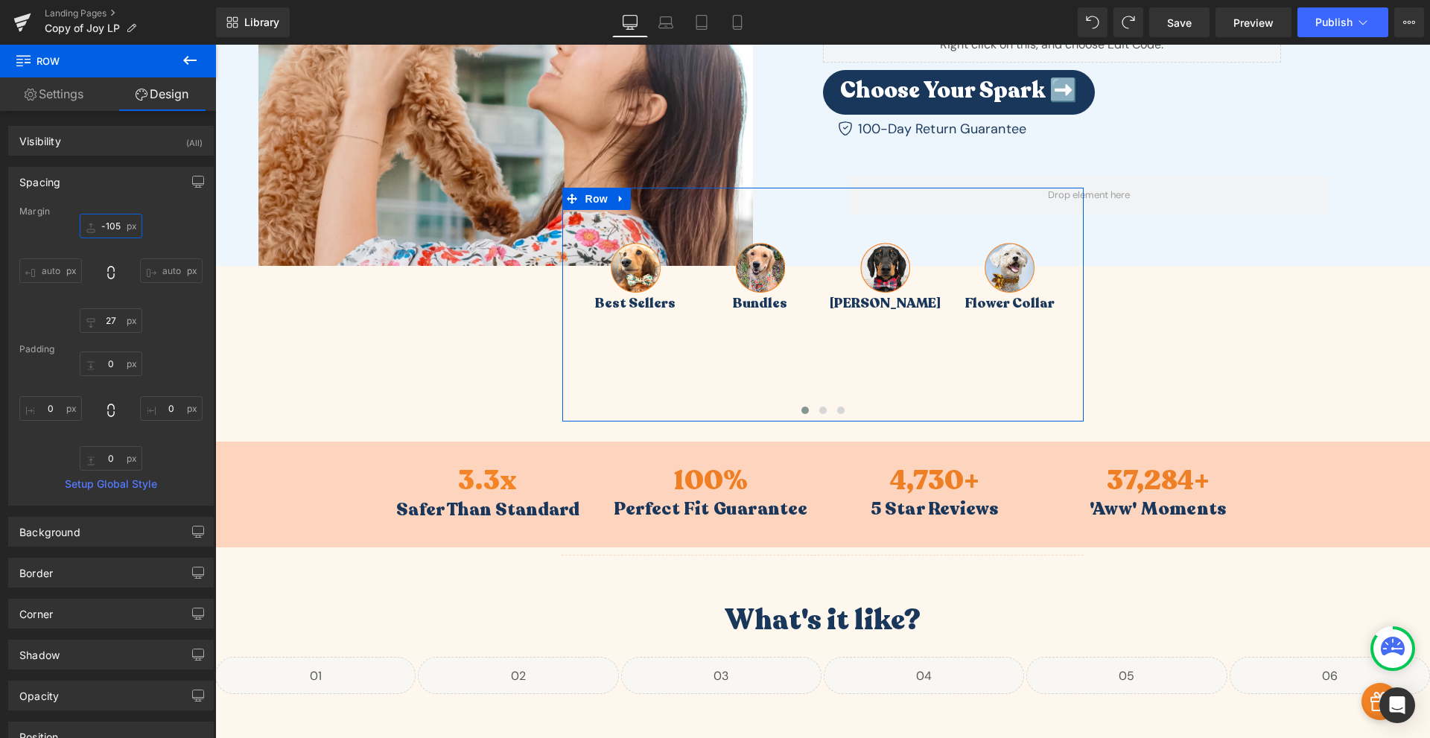
click at [109, 224] on input "-105" at bounding box center [111, 226] width 63 height 25
type input "0"
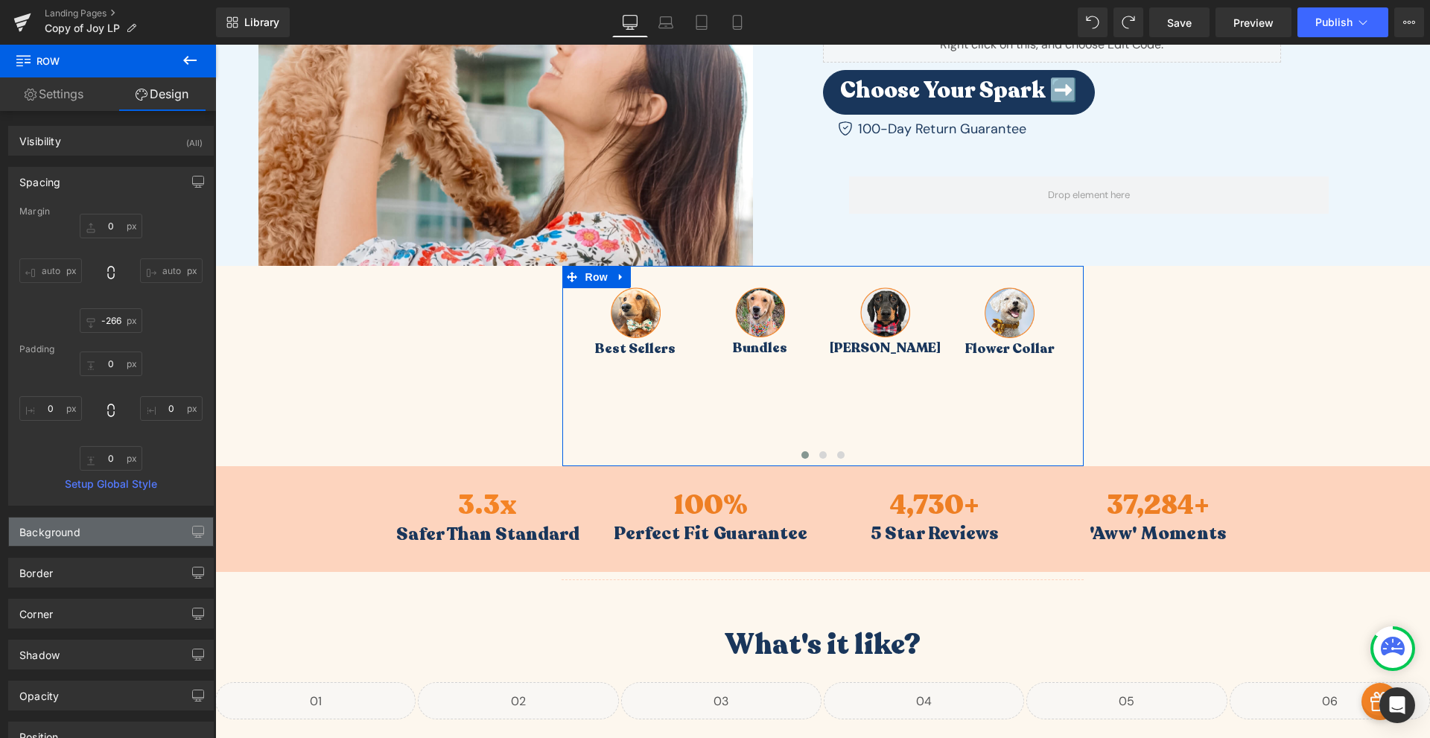
type input "-266"
click at [120, 542] on div "Background" at bounding box center [111, 532] width 204 height 28
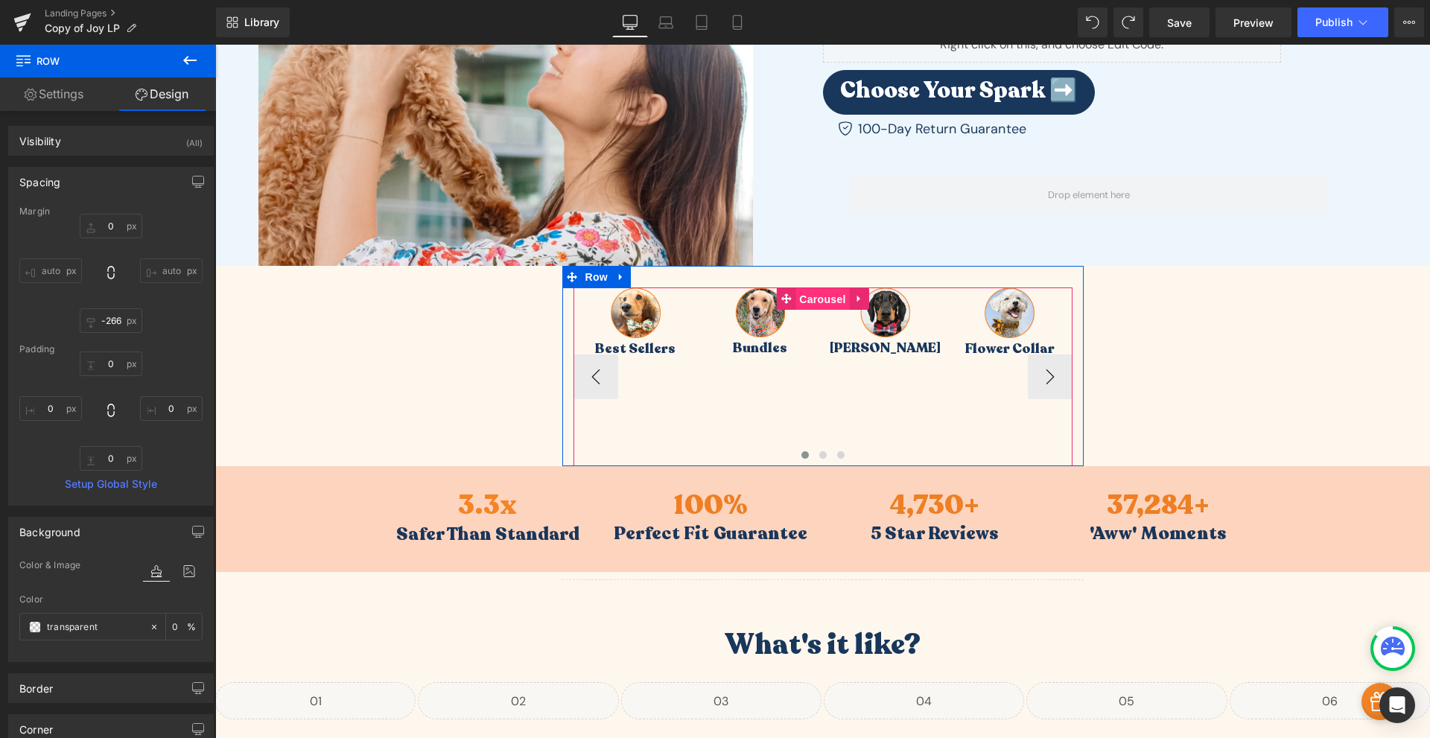
click at [819, 300] on span "Carousel" at bounding box center [823, 299] width 54 height 22
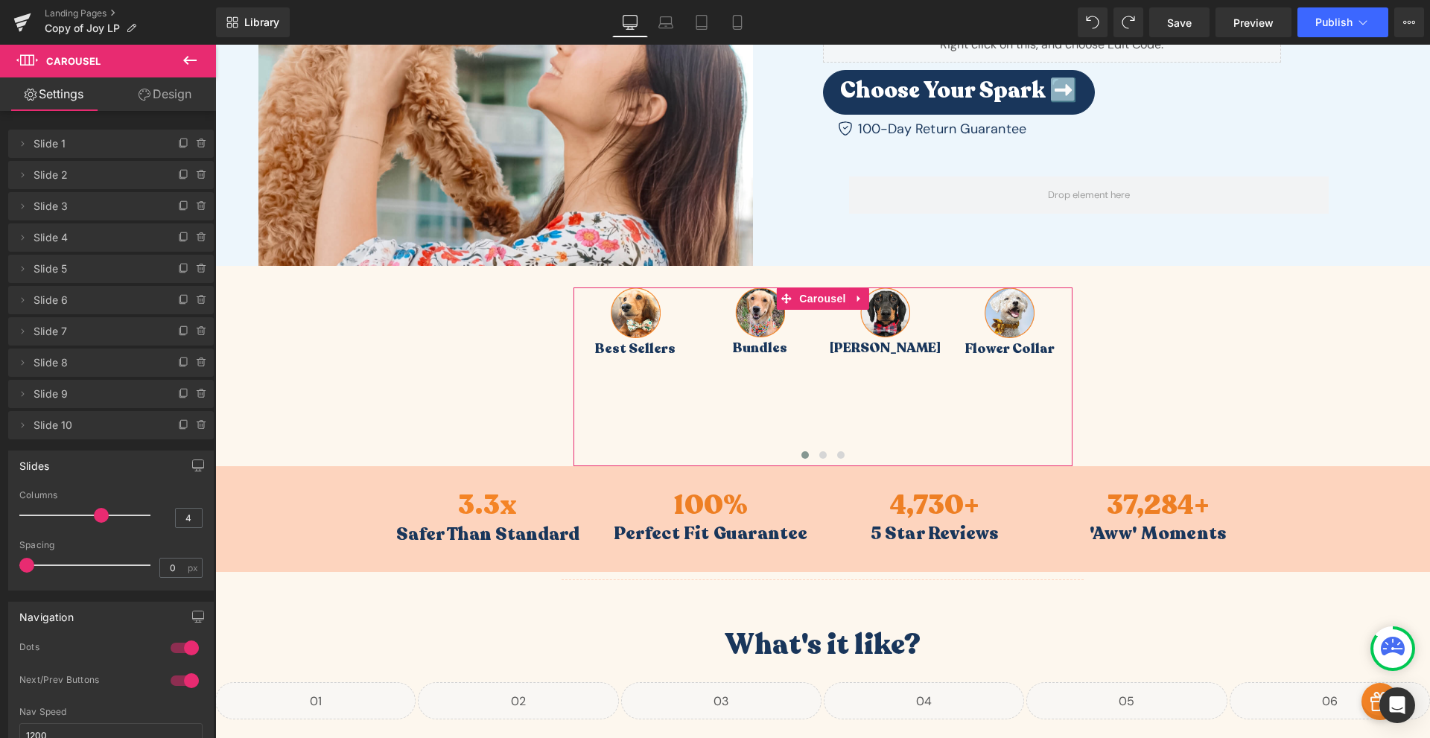
scroll to position [174, 0]
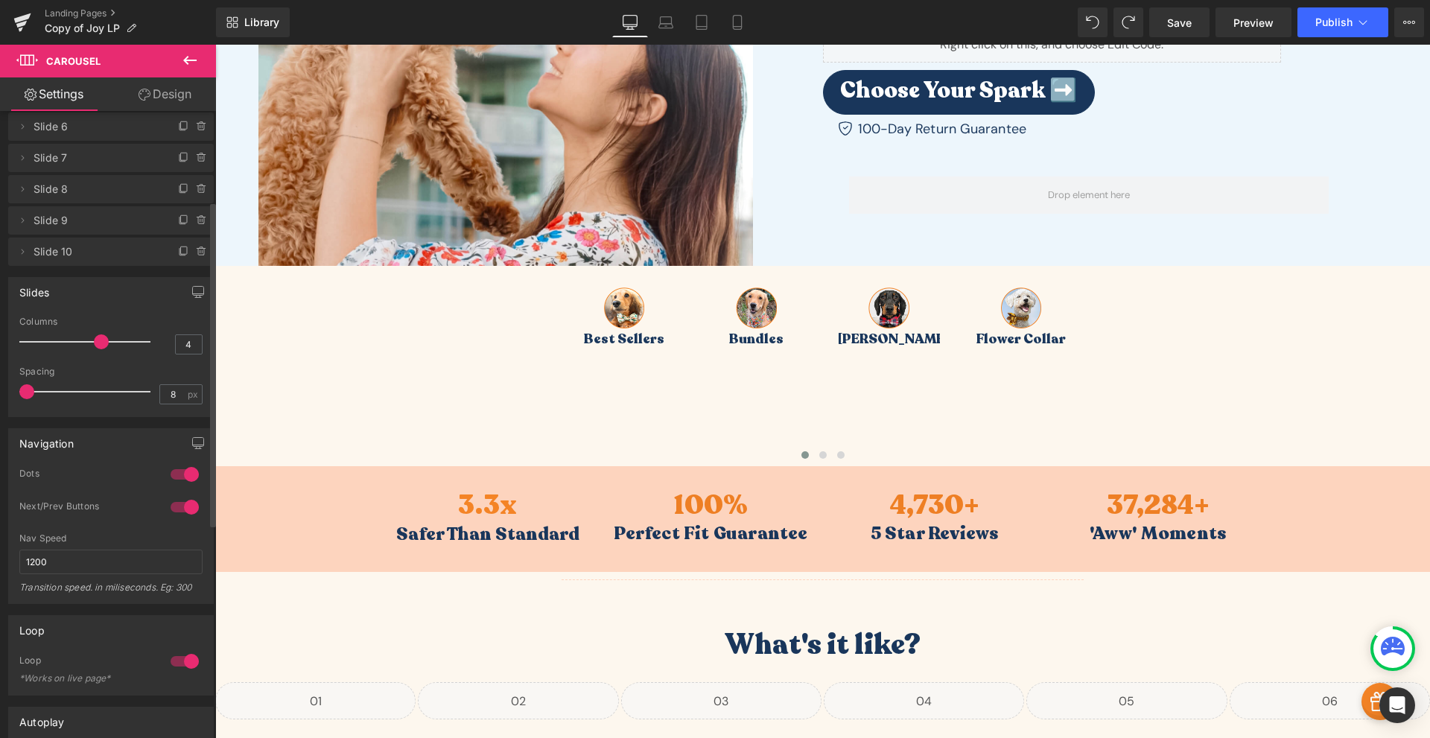
type input "0"
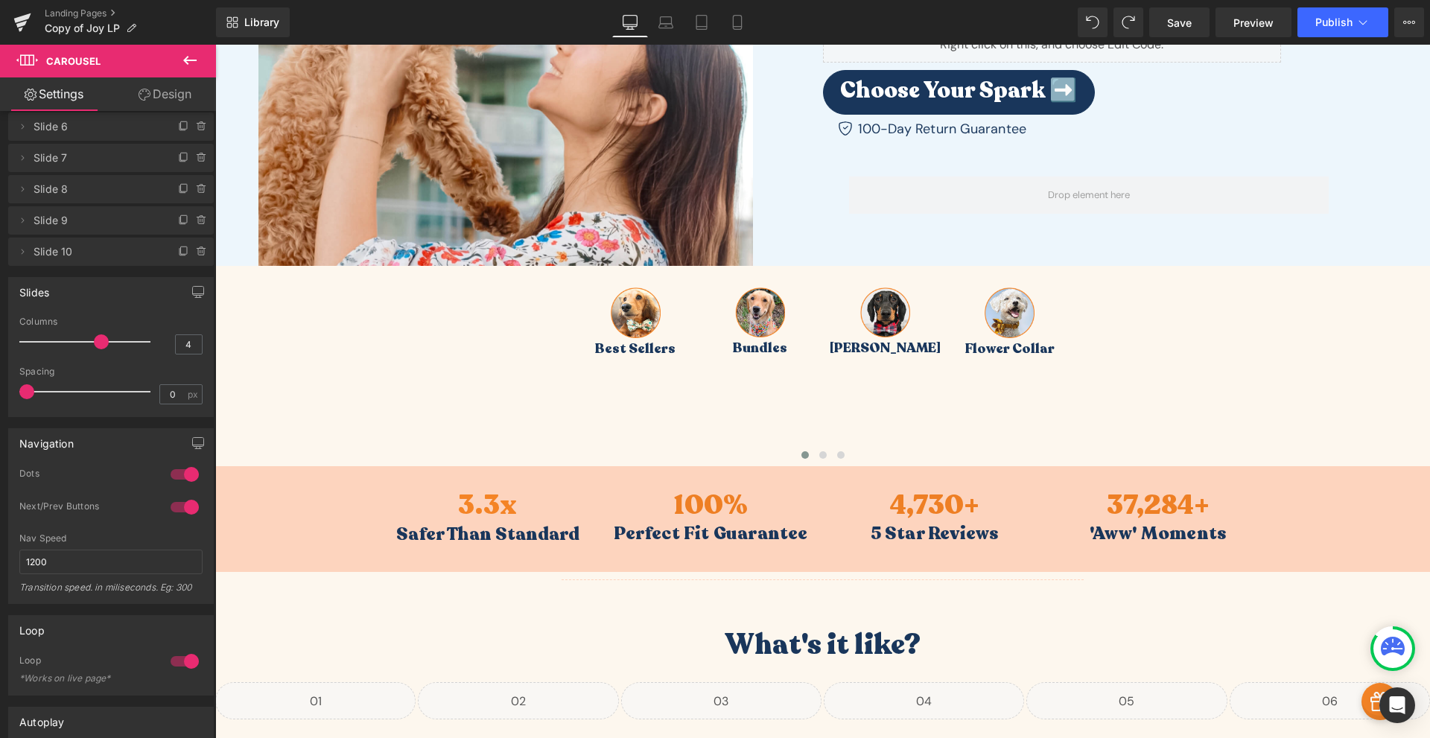
drag, startPoint x: 28, startPoint y: 387, endPoint x: -32, endPoint y: 397, distance: 61.1
click at [0, 397] on html "Carousel You are previewing how the will restyle your page. You can not edit El…" at bounding box center [715, 369] width 1430 height 738
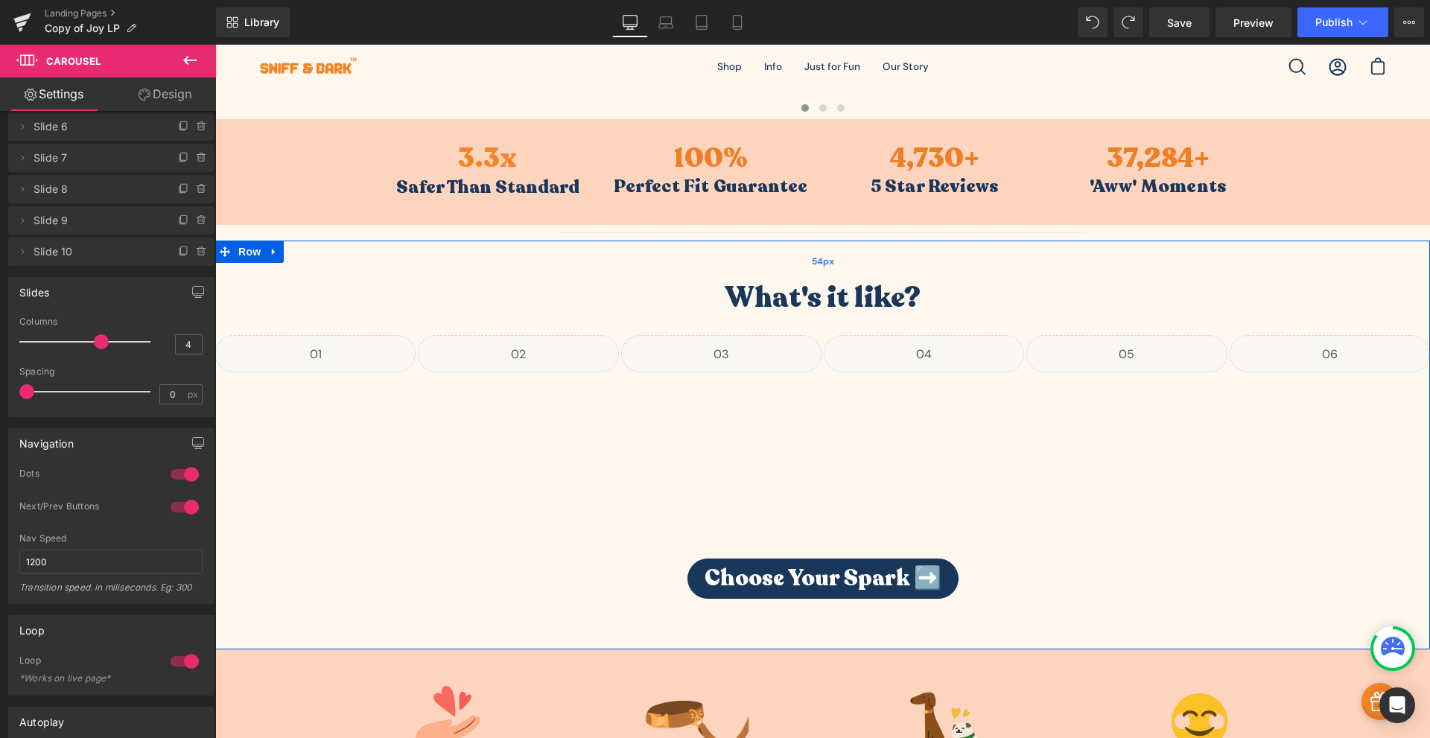
scroll to position [348, 0]
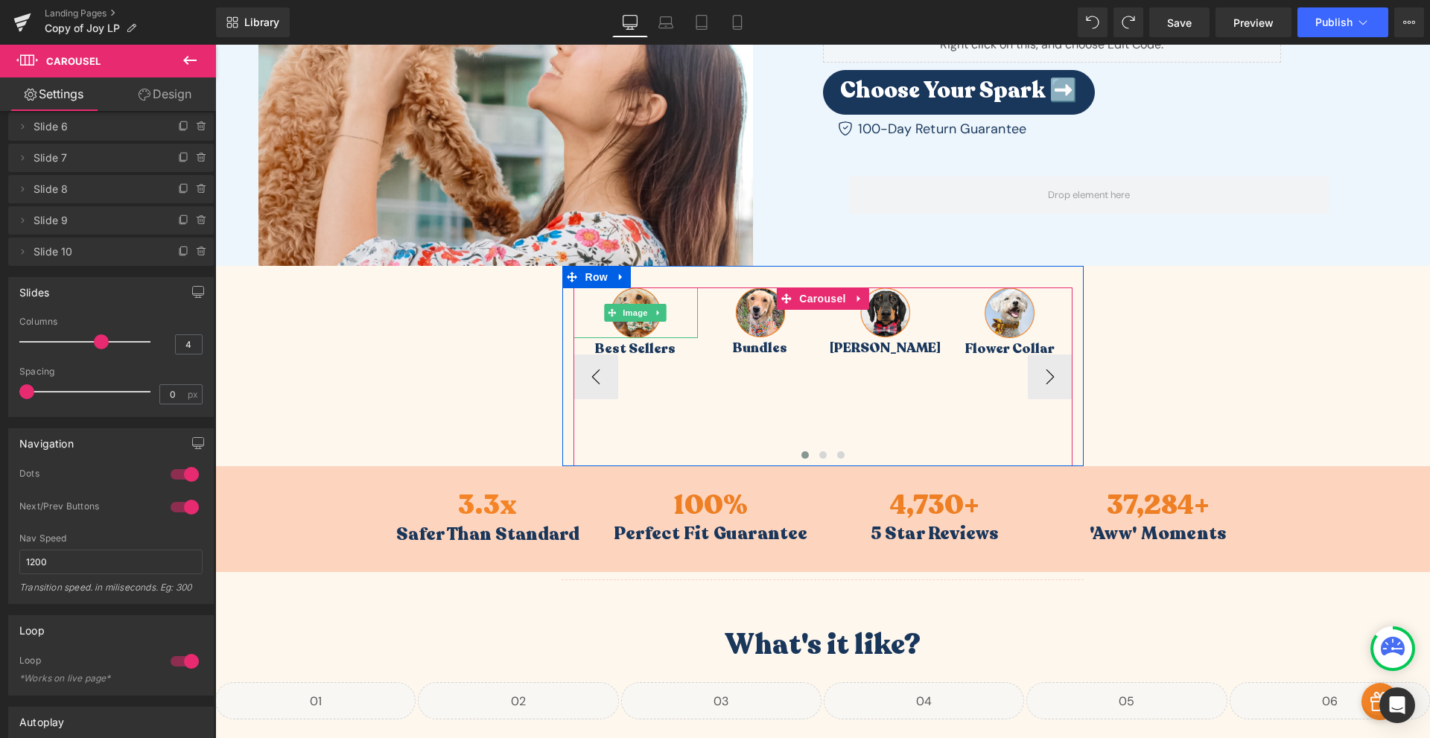
click at [623, 300] on img at bounding box center [636, 313] width 50 height 50
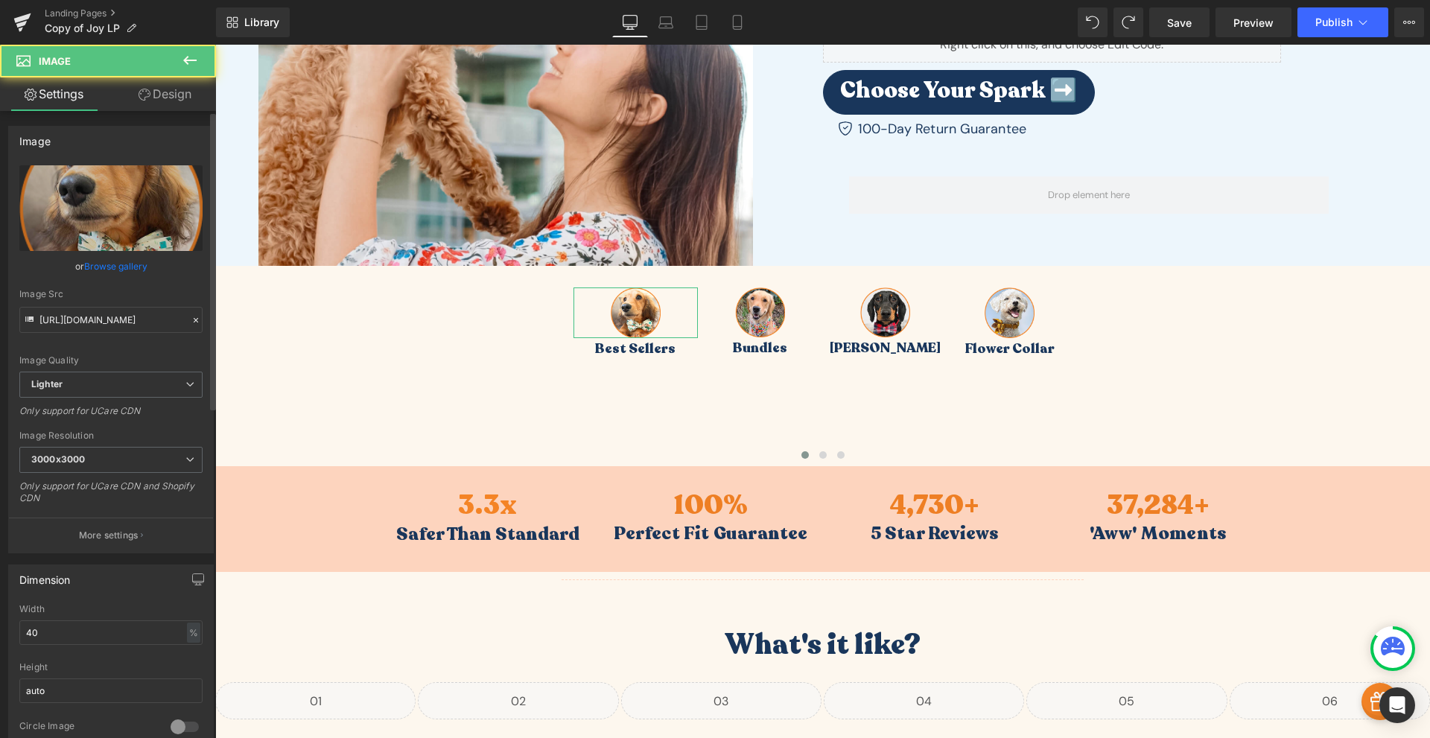
scroll to position [696, 0]
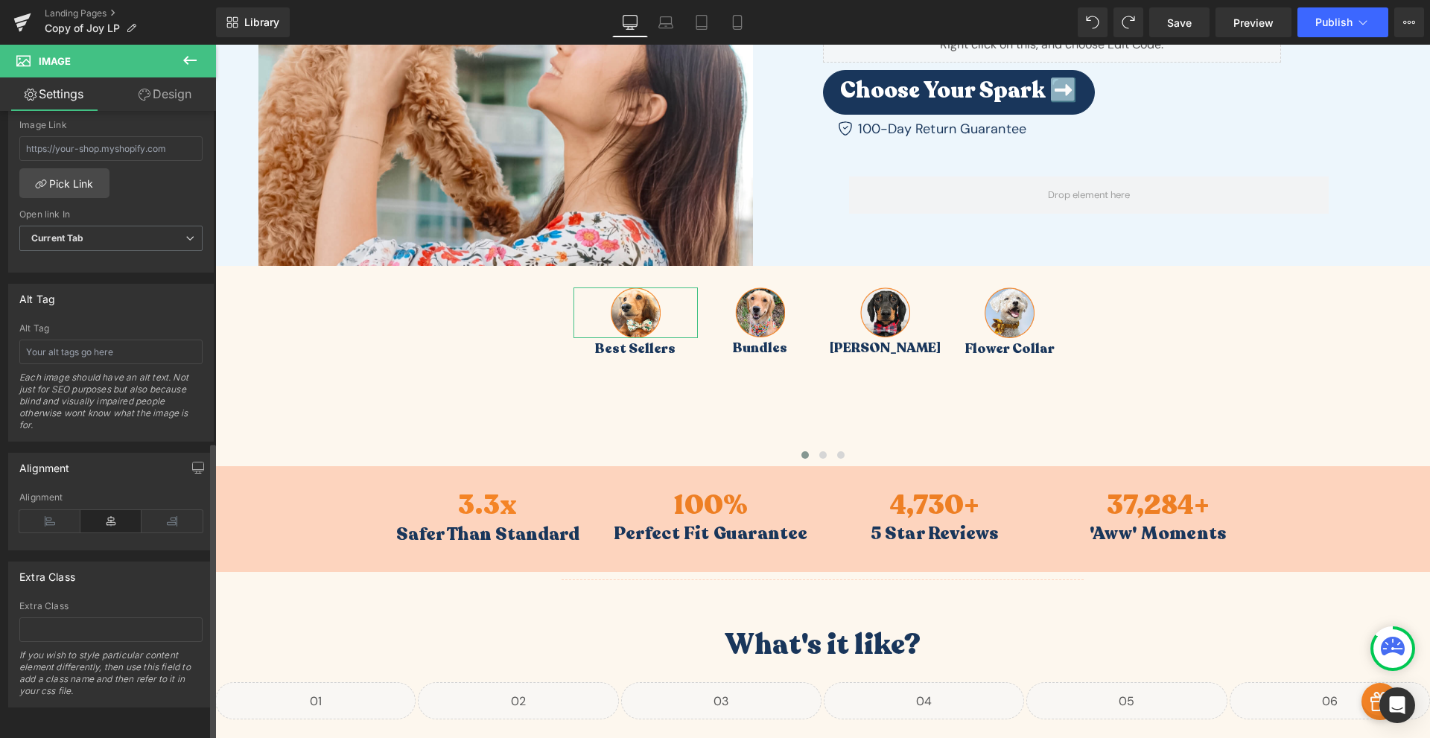
click at [45, 498] on div "Alignment" at bounding box center [110, 520] width 183 height 57
click at [61, 511] on icon at bounding box center [49, 521] width 61 height 22
click at [98, 510] on icon at bounding box center [110, 521] width 61 height 22
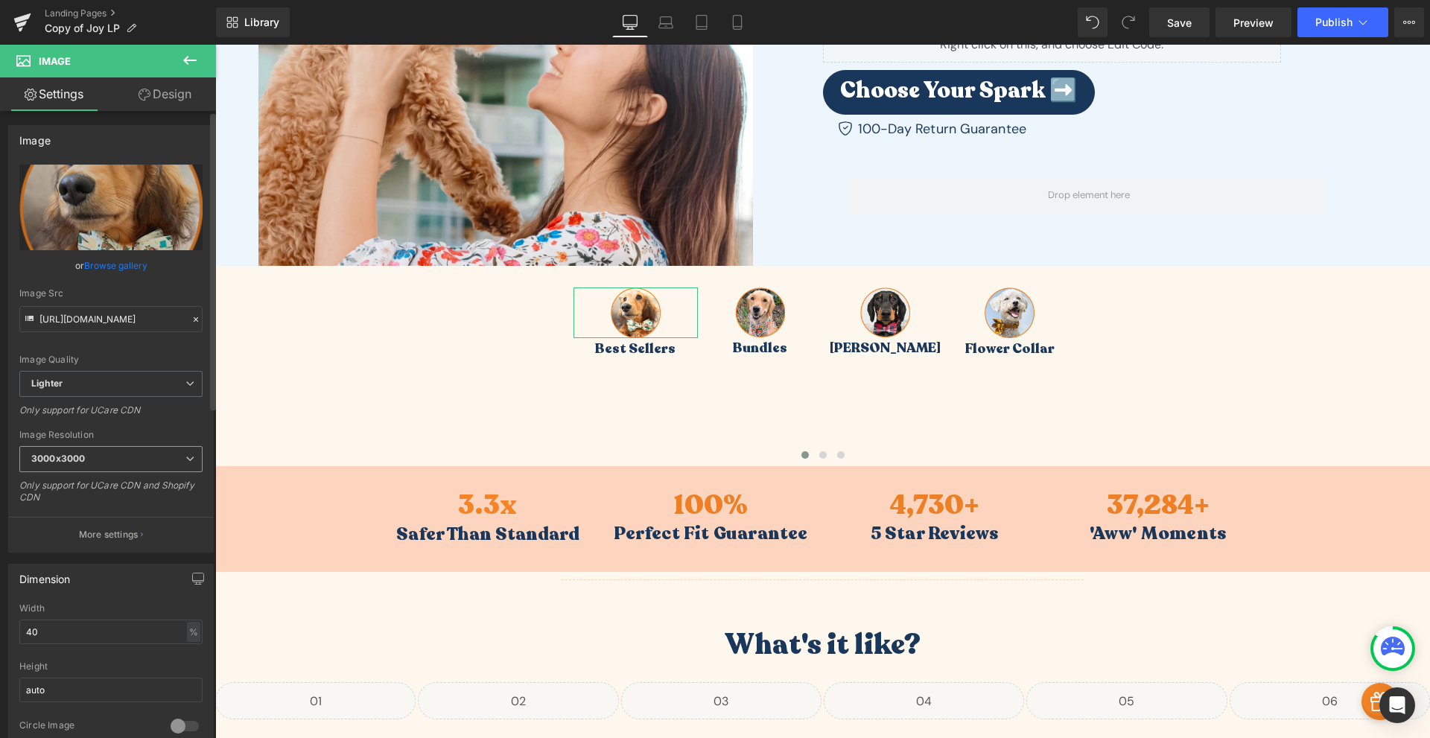
scroll to position [0, 0]
click at [167, 87] on link "Design" at bounding box center [165, 94] width 108 height 34
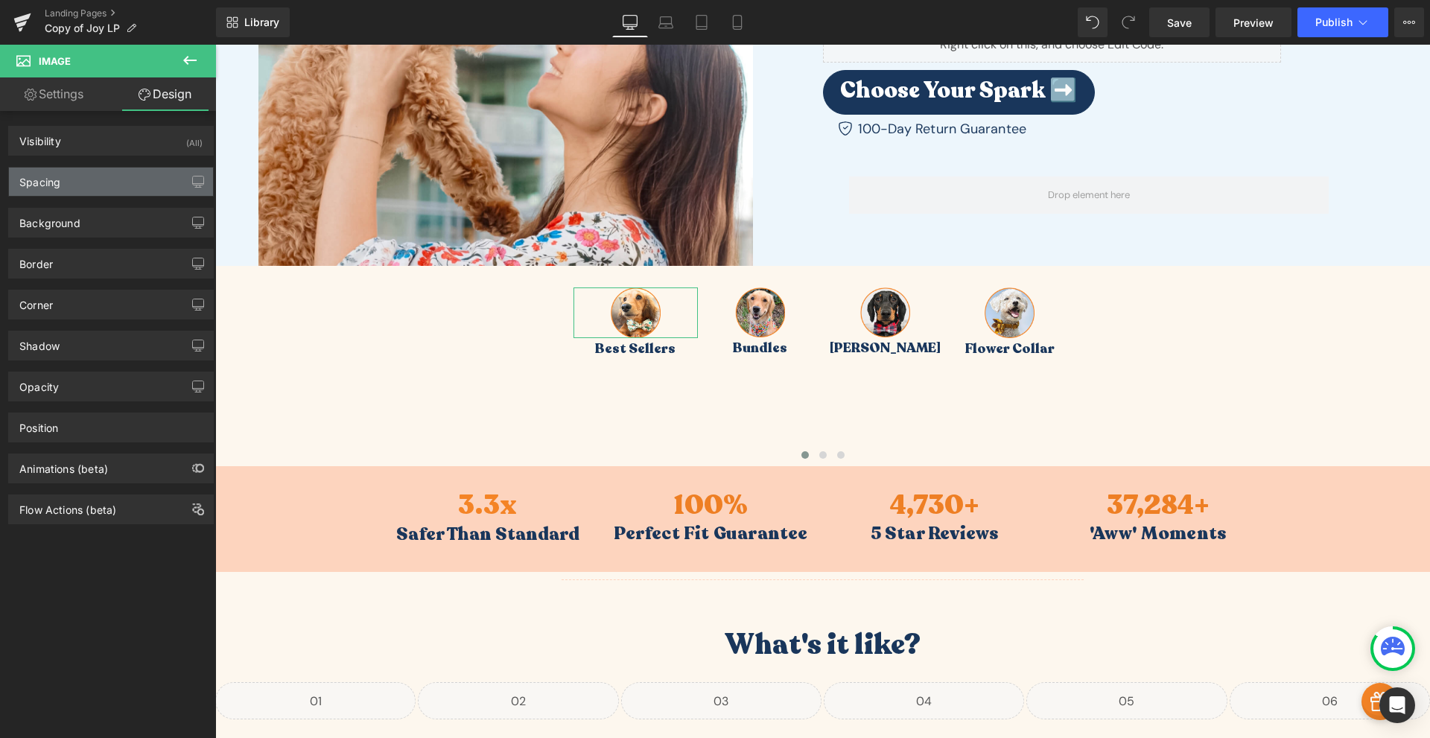
click at [81, 182] on div "Spacing" at bounding box center [111, 182] width 204 height 28
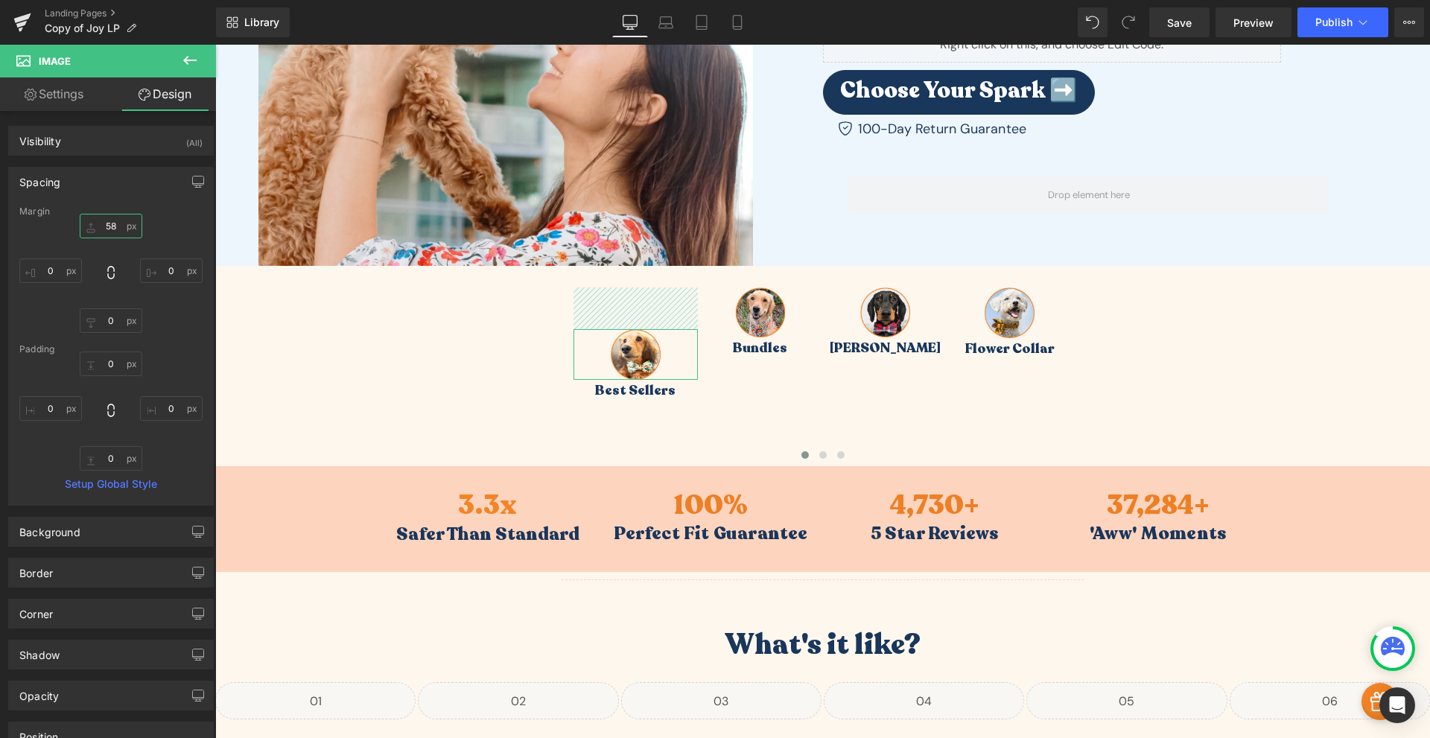
type input "60"
click at [132, 181] on div "Spacing" at bounding box center [111, 182] width 204 height 28
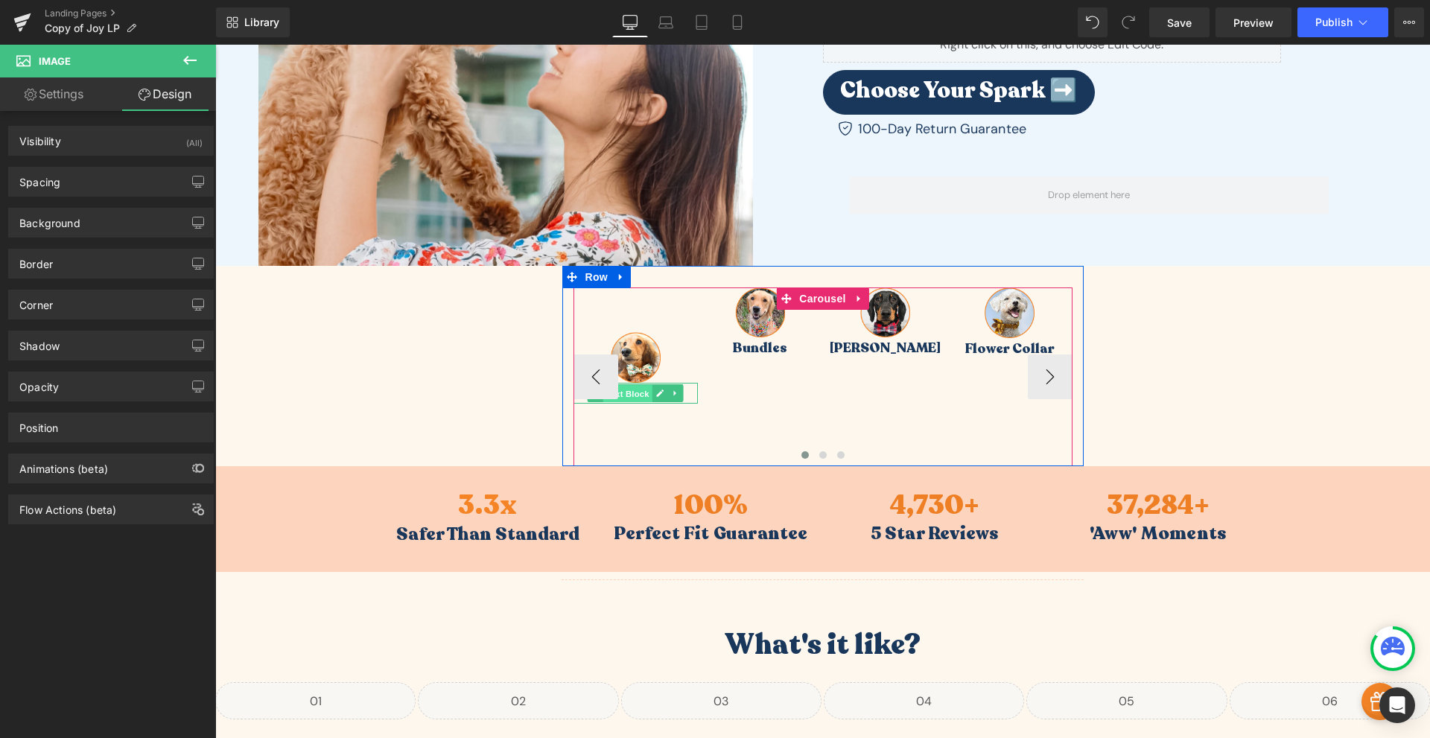
click at [637, 388] on span "Text Block" at bounding box center [627, 394] width 49 height 18
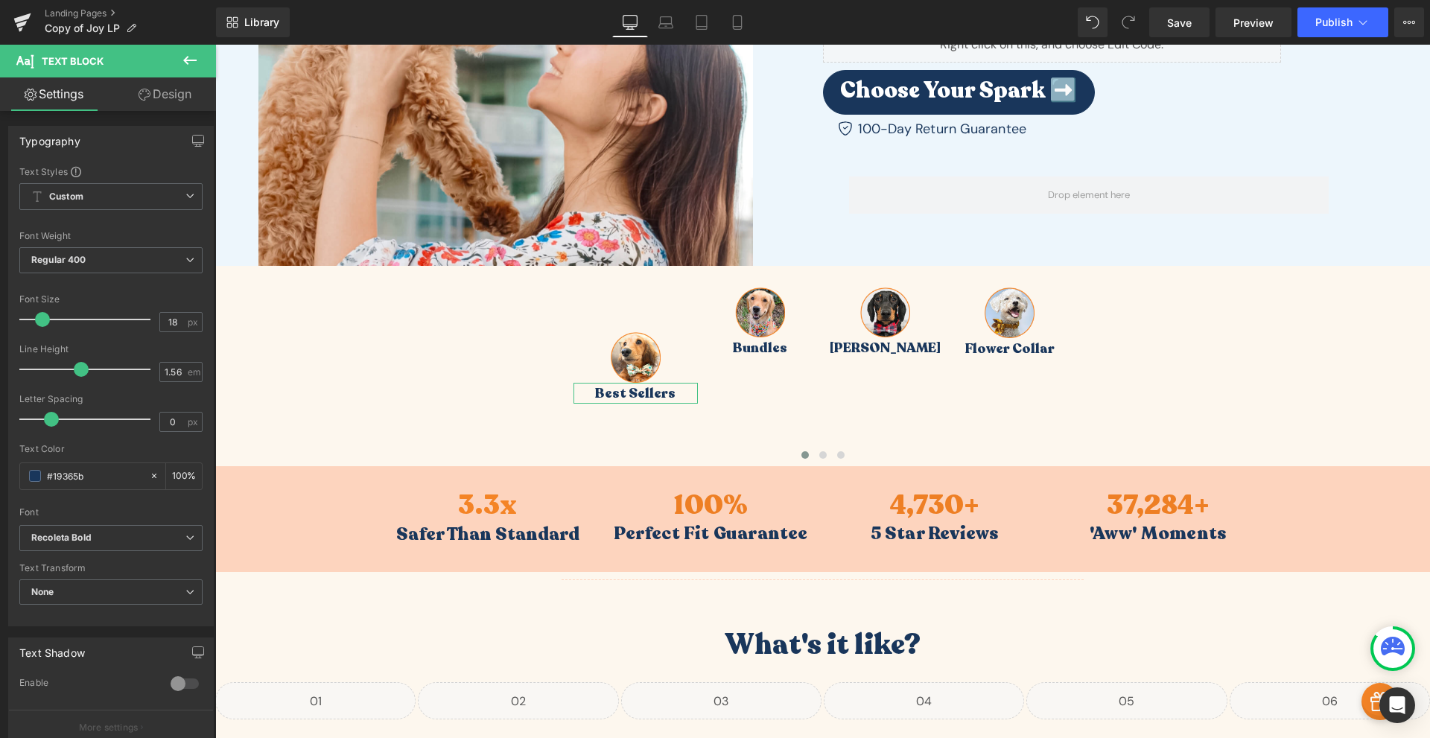
drag, startPoint x: 169, startPoint y: 98, endPoint x: 153, endPoint y: 127, distance: 33.4
click at [169, 98] on link "Design" at bounding box center [165, 94] width 108 height 34
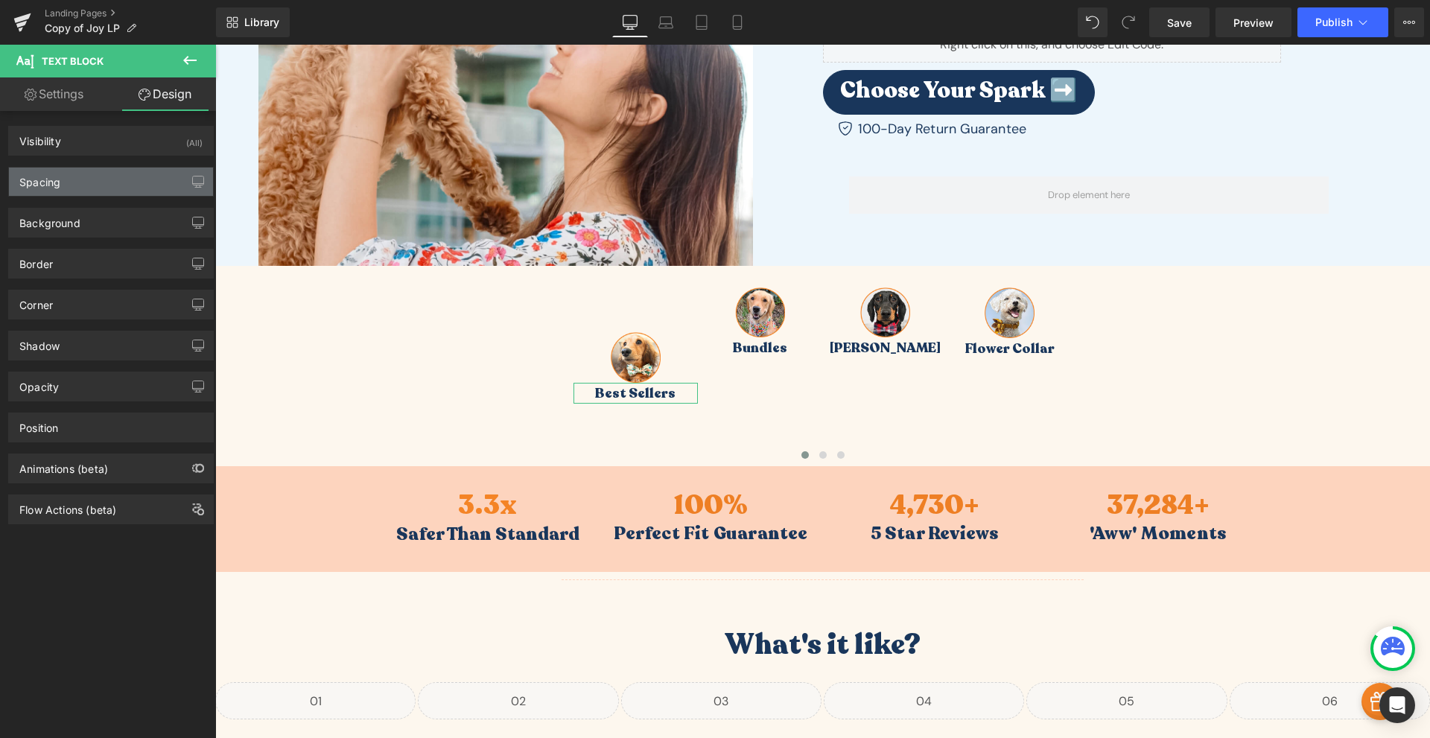
click at [112, 180] on div "Spacing" at bounding box center [111, 182] width 204 height 28
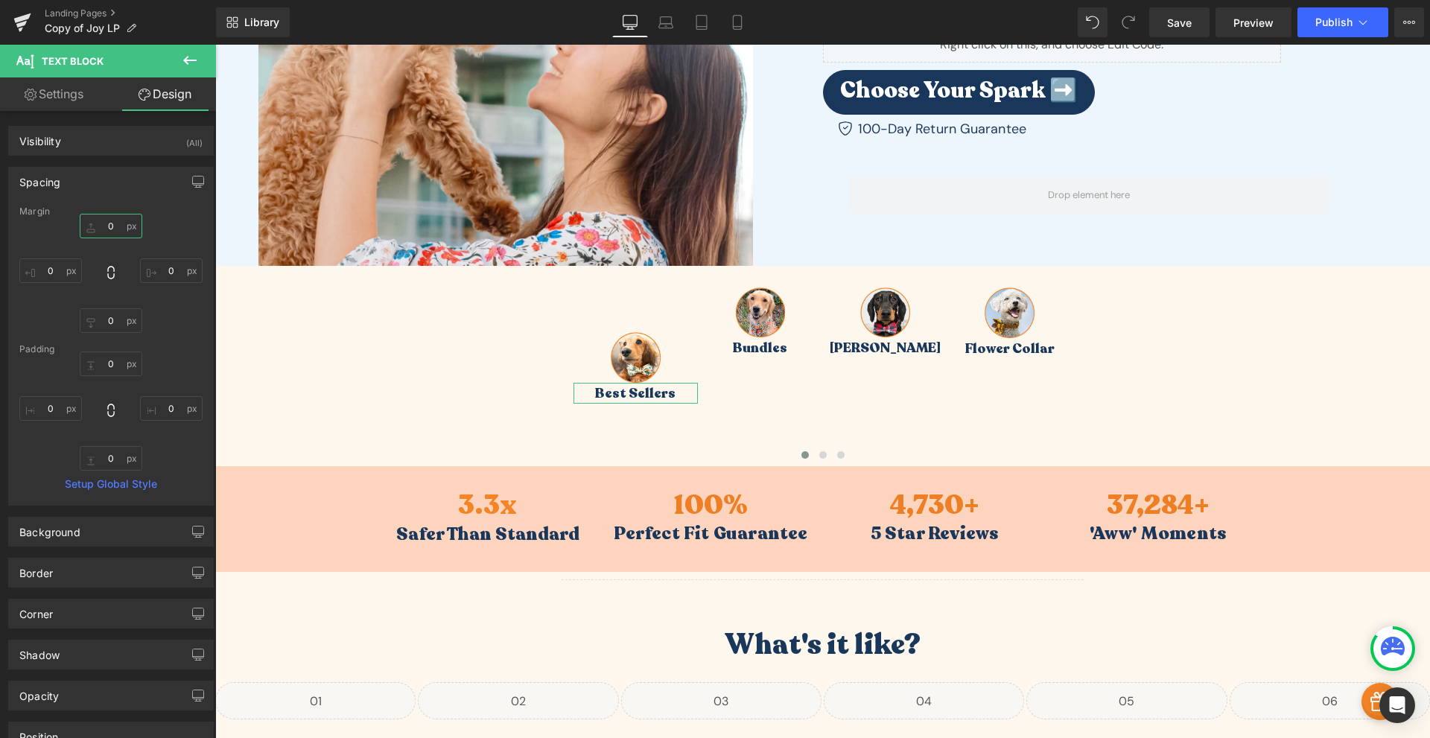
click at [109, 233] on input "0" at bounding box center [111, 226] width 63 height 25
type input "10"
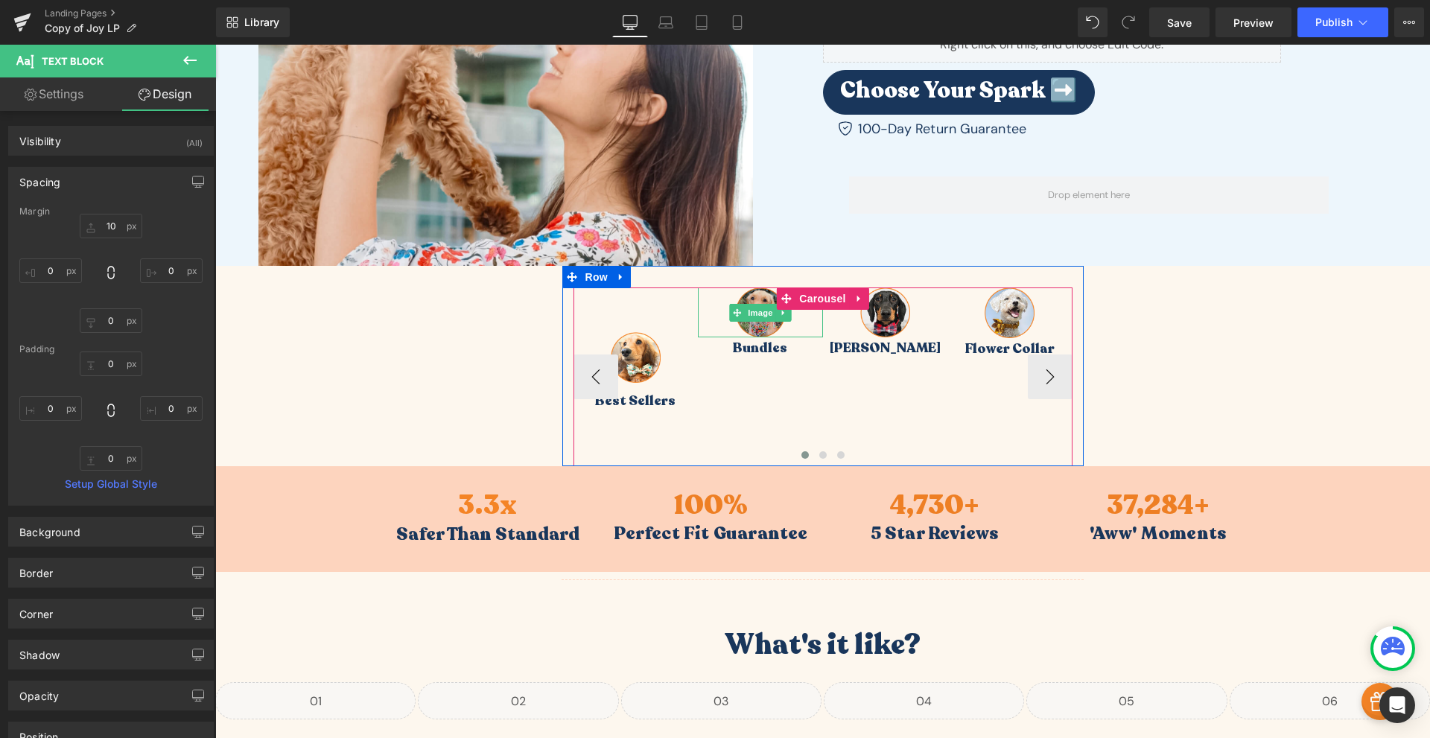
click at [757, 301] on img at bounding box center [760, 313] width 50 height 50
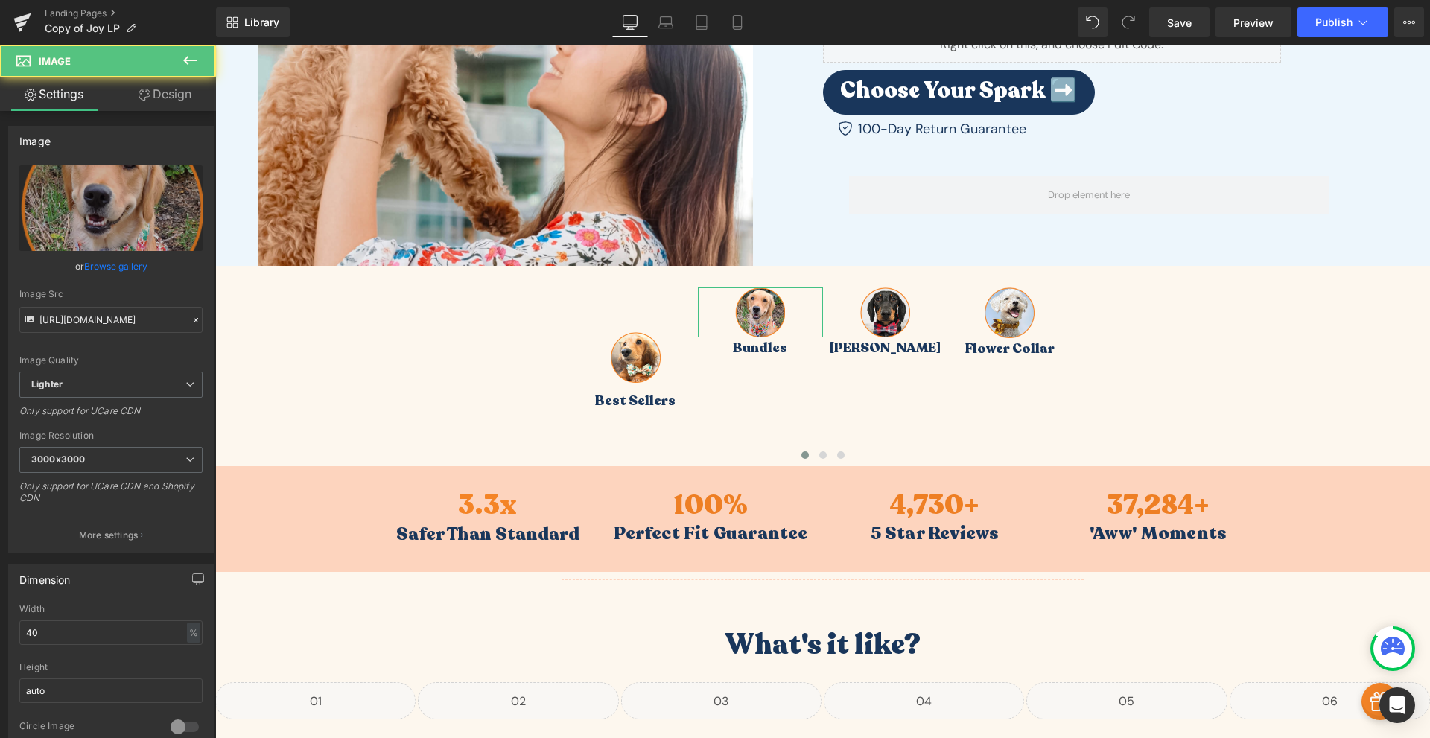
click at [165, 101] on link "Design" at bounding box center [165, 94] width 108 height 34
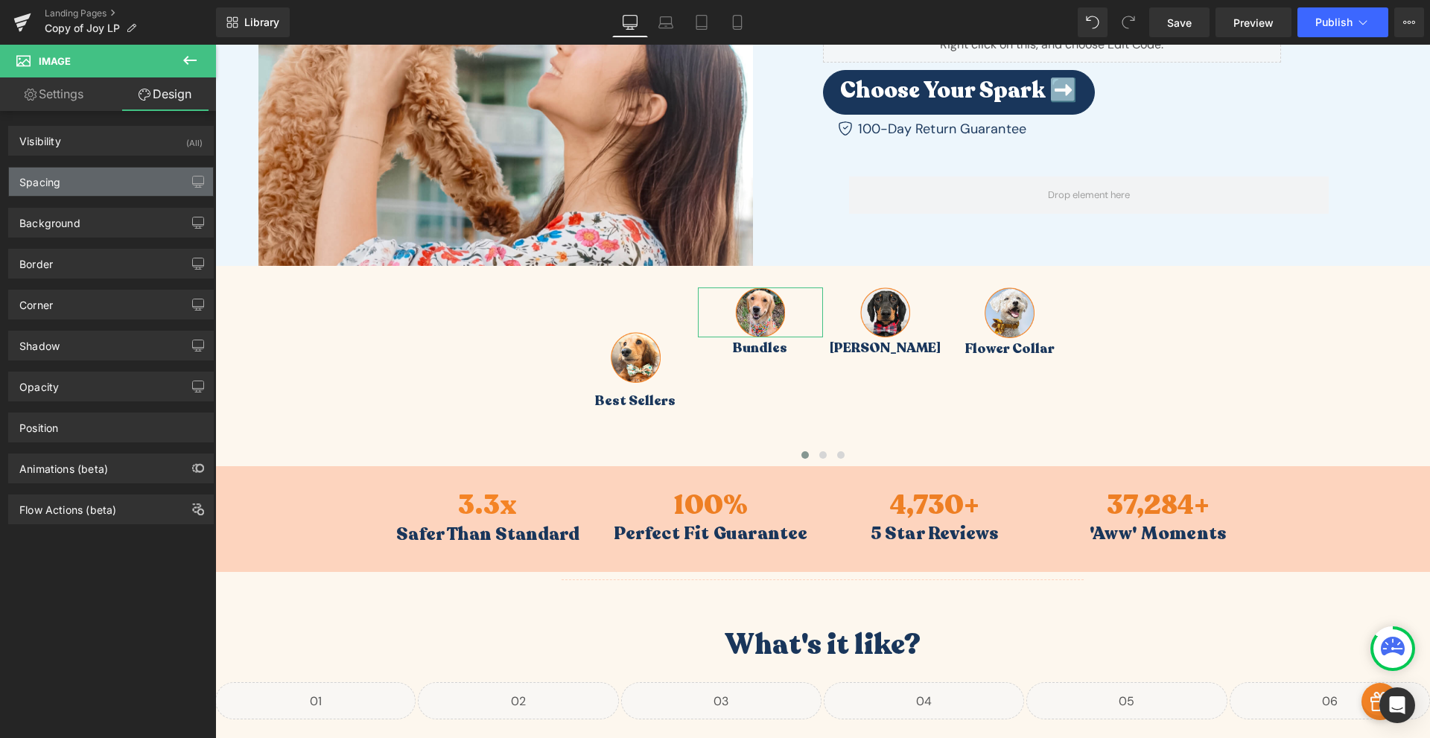
click at [65, 186] on div "Spacing" at bounding box center [111, 182] width 204 height 28
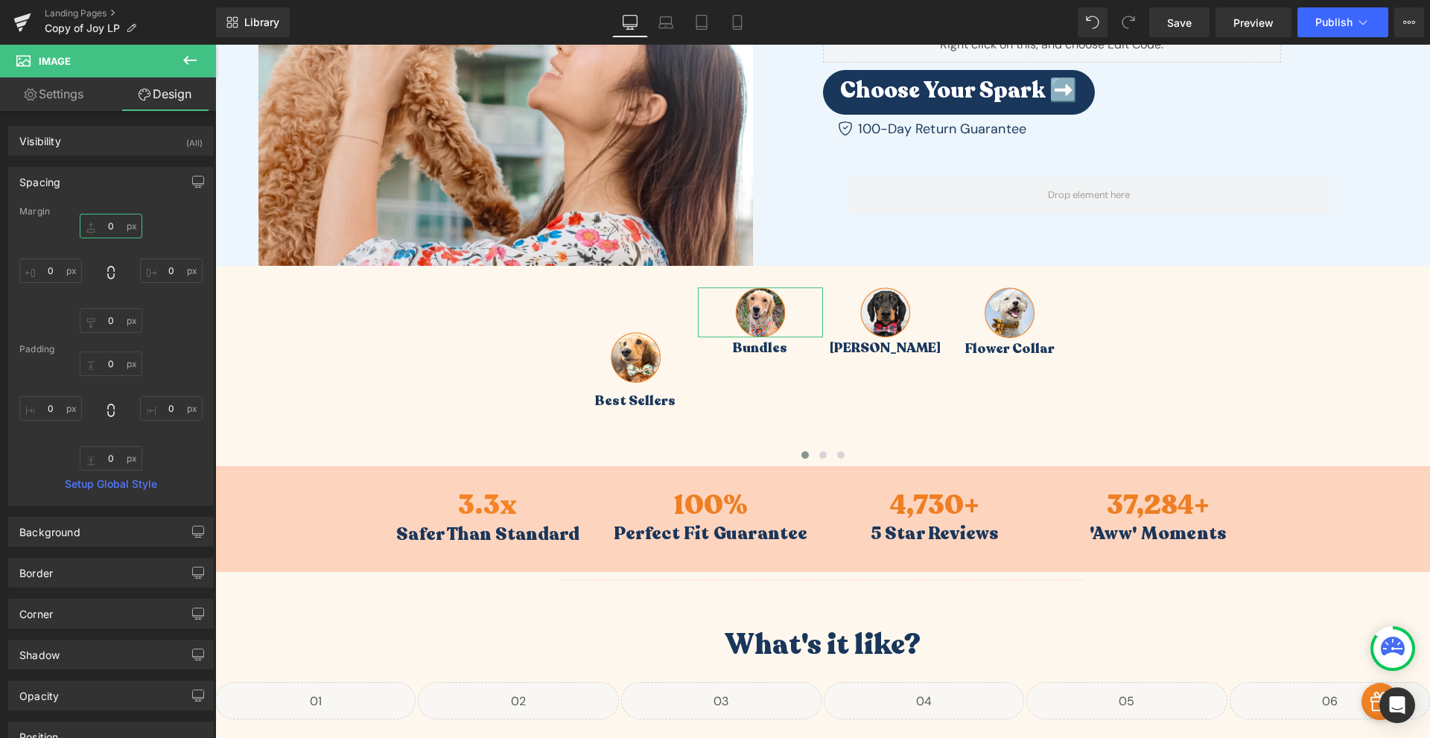
click at [101, 223] on input "0" at bounding box center [111, 226] width 63 height 25
type input "60"
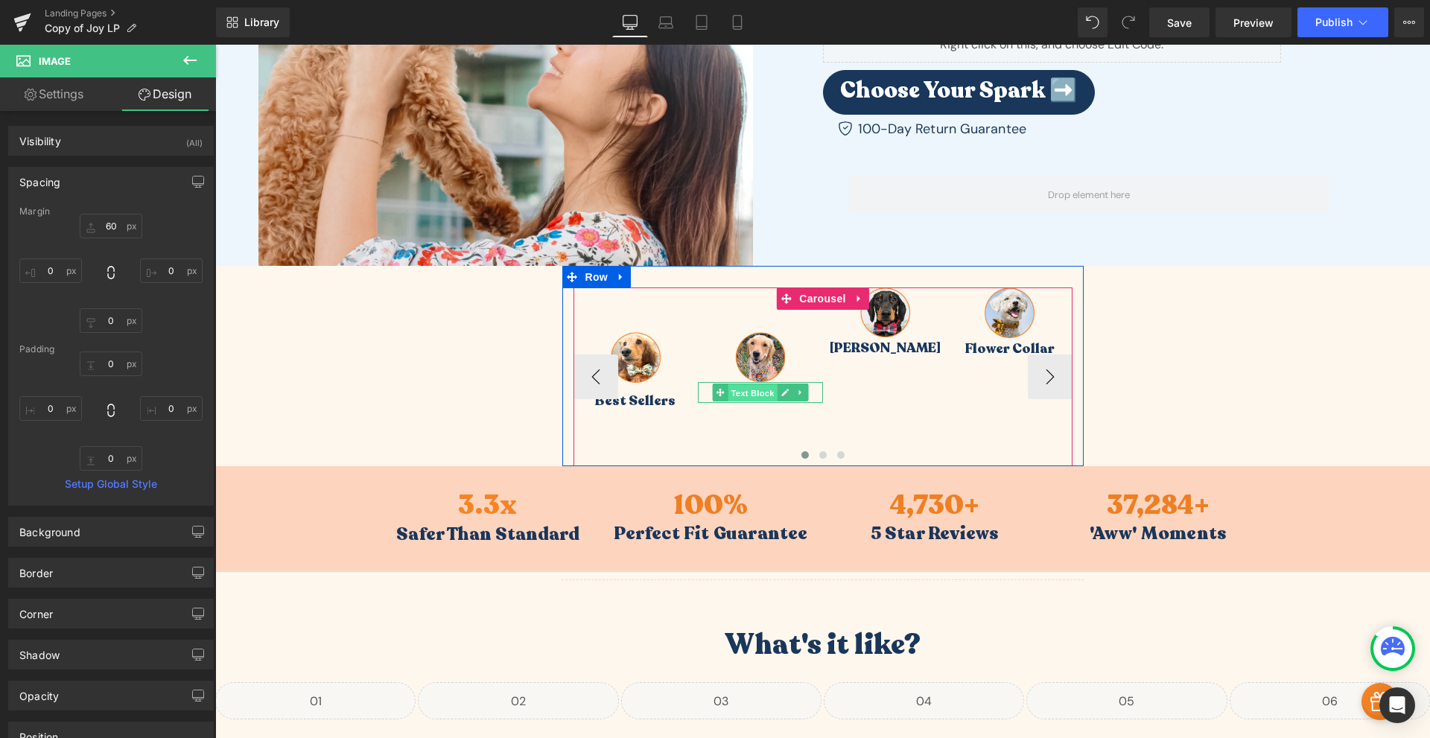
click at [750, 394] on span "Text Block" at bounding box center [752, 393] width 49 height 18
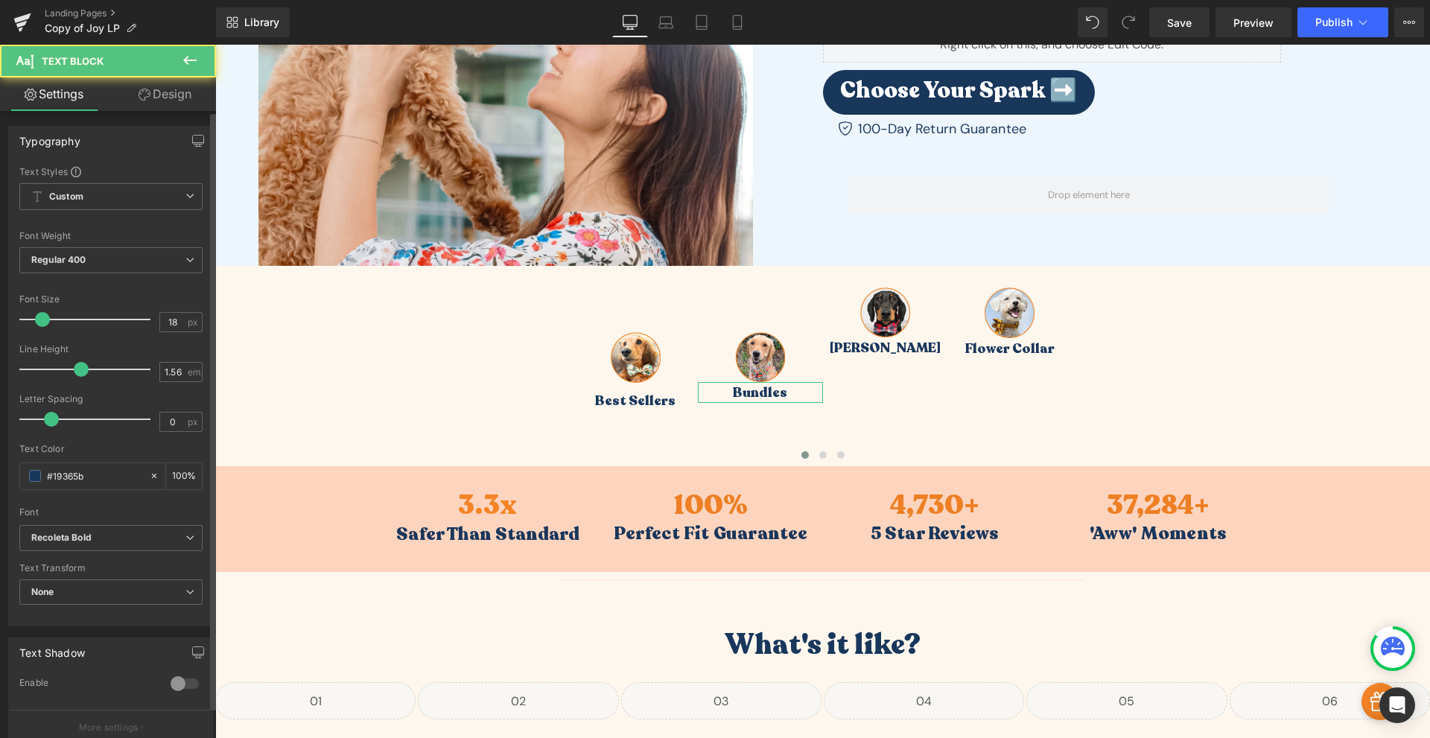
click at [187, 118] on div "Typography Text Styles Custom Custom Setup Global Style Custom Setup Global Sty…" at bounding box center [111, 371] width 223 height 512
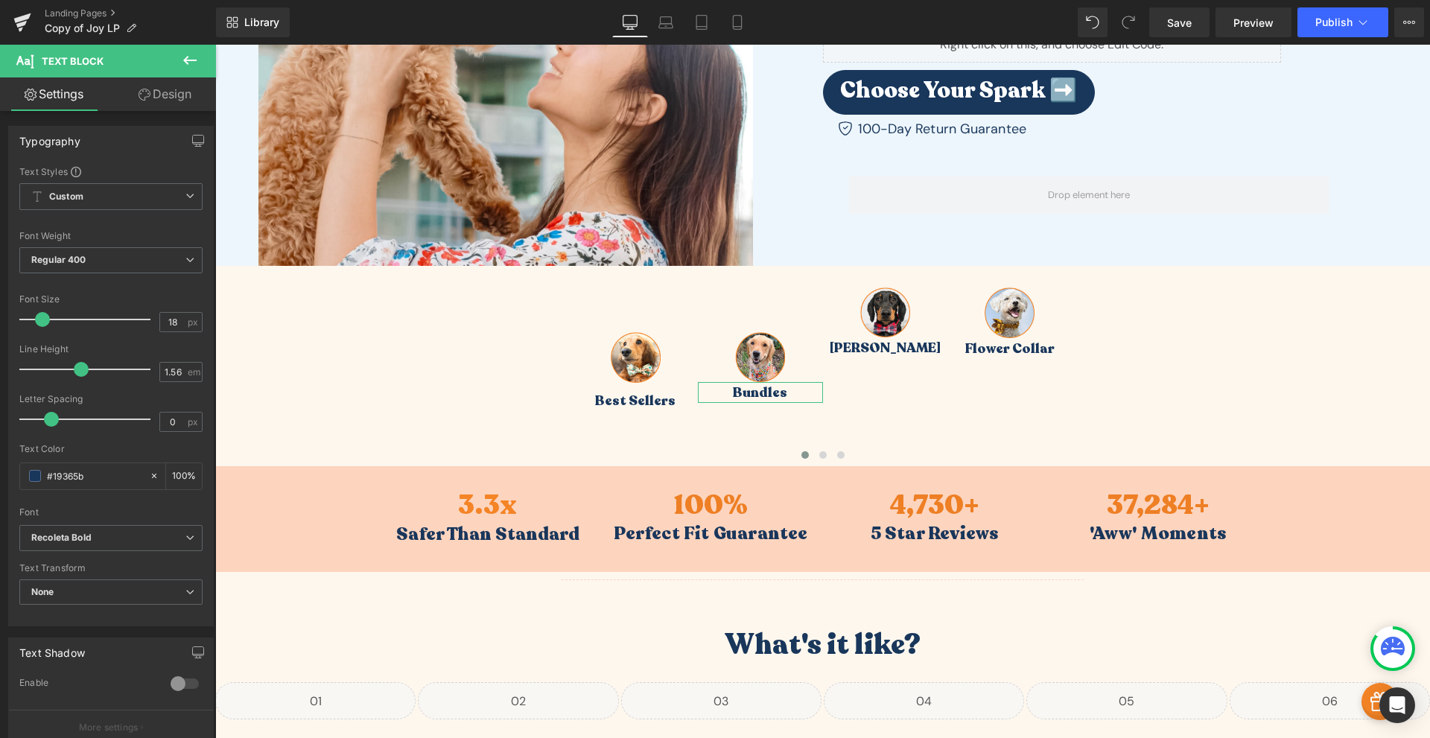
click at [181, 103] on link "Design" at bounding box center [165, 94] width 108 height 34
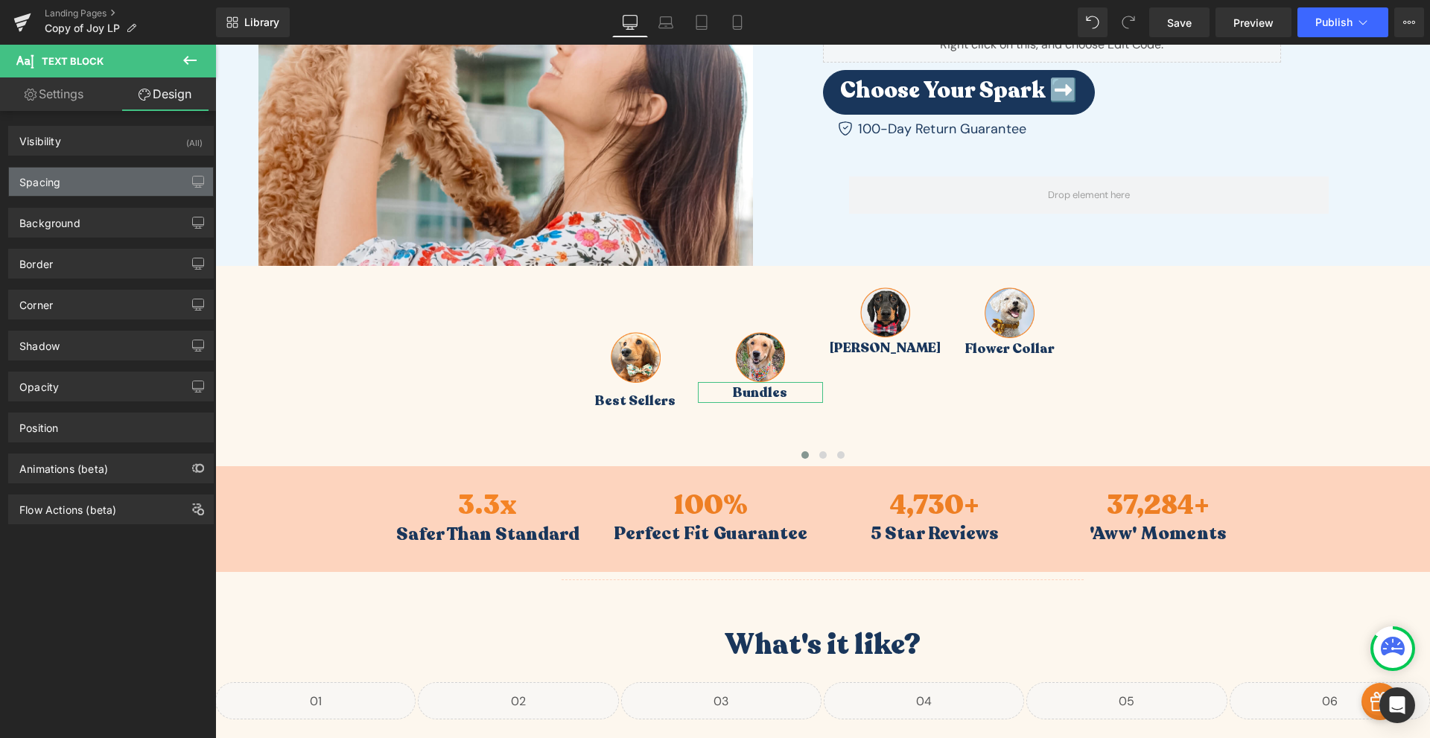
click at [98, 192] on div "Spacing" at bounding box center [111, 182] width 204 height 28
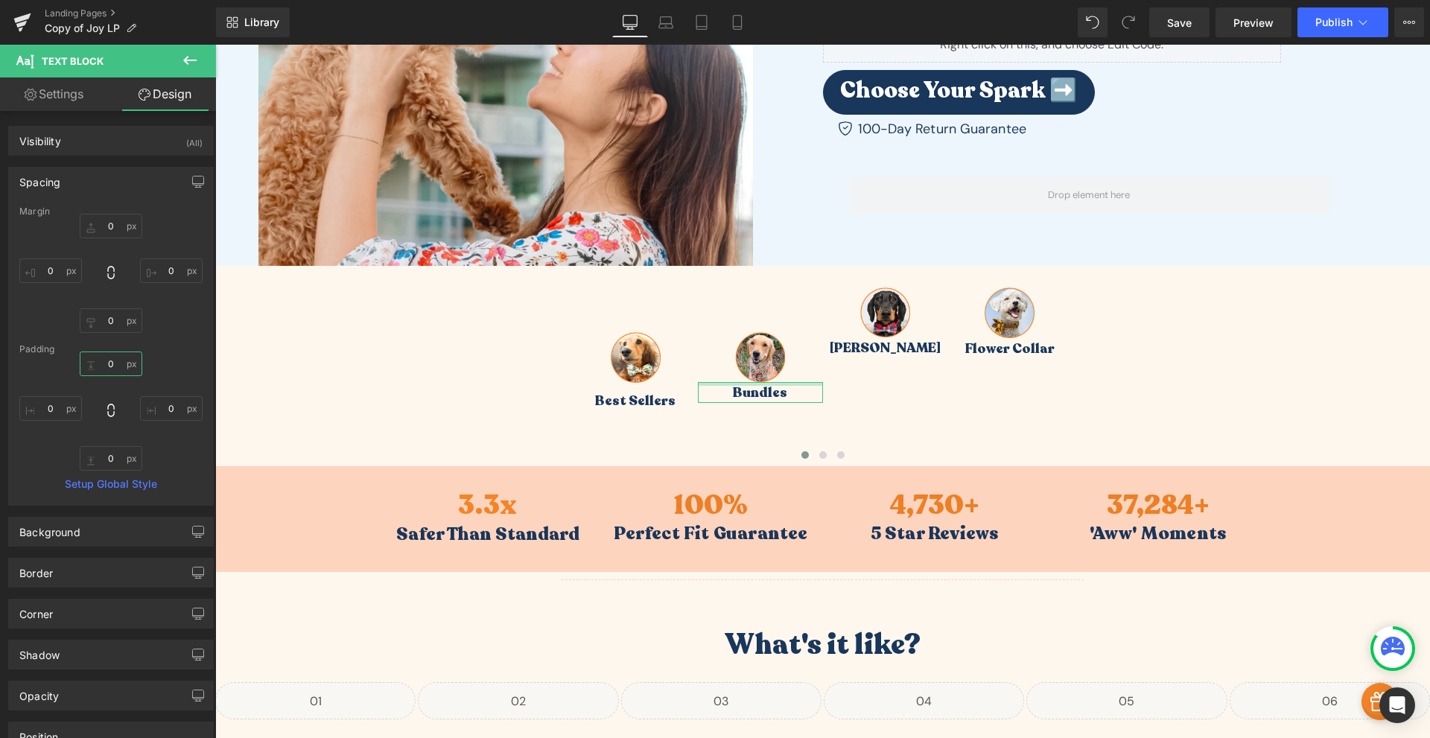
click at [107, 361] on input "0" at bounding box center [111, 364] width 63 height 25
type input "10"
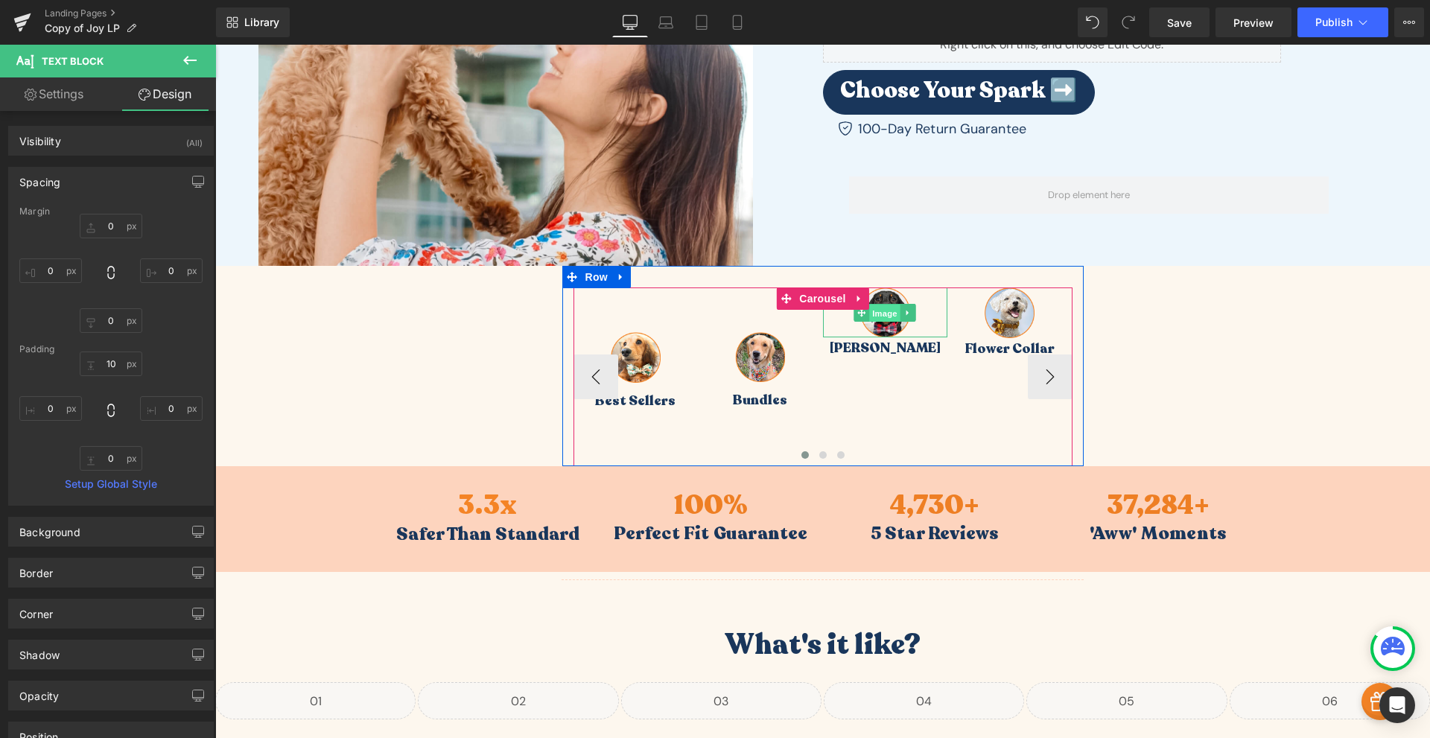
click at [883, 309] on span "Image" at bounding box center [884, 314] width 31 height 18
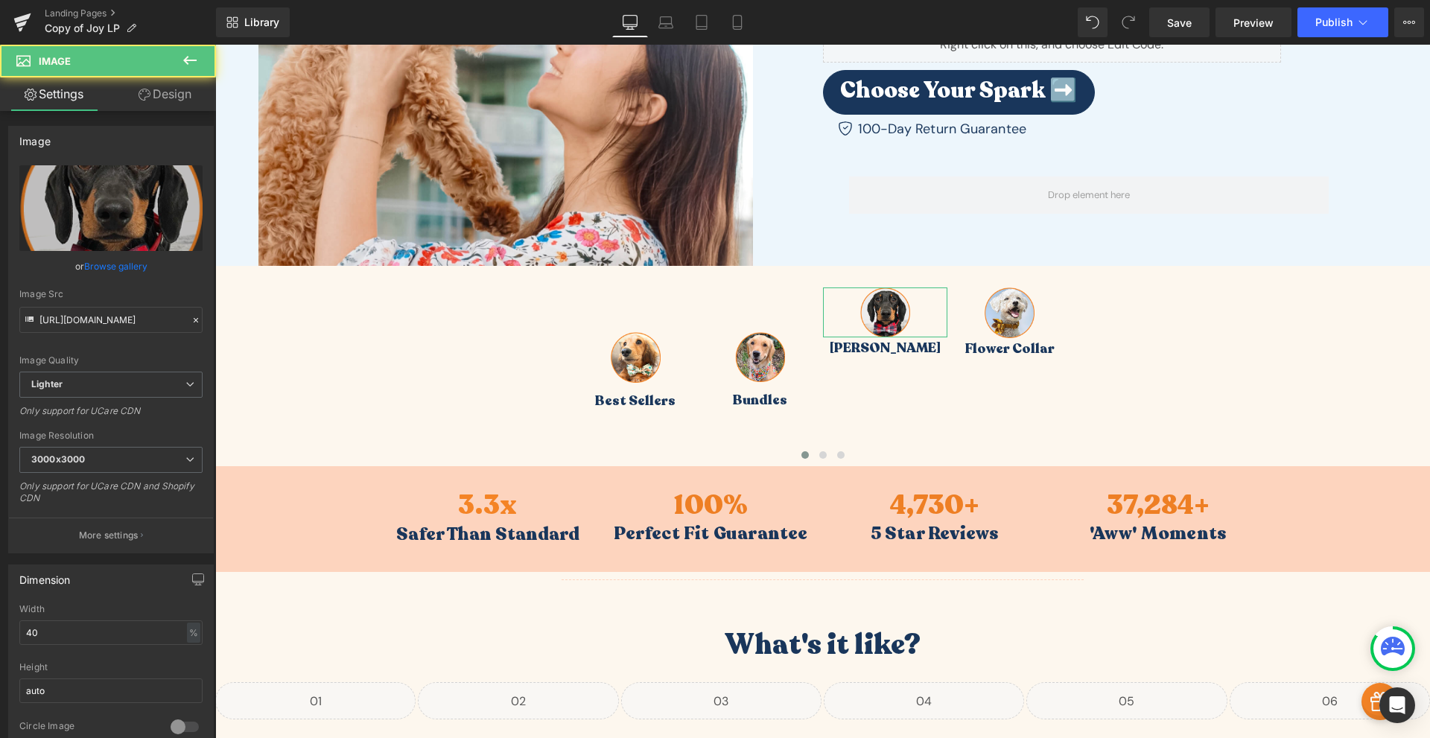
click at [156, 94] on link "Design" at bounding box center [165, 94] width 108 height 34
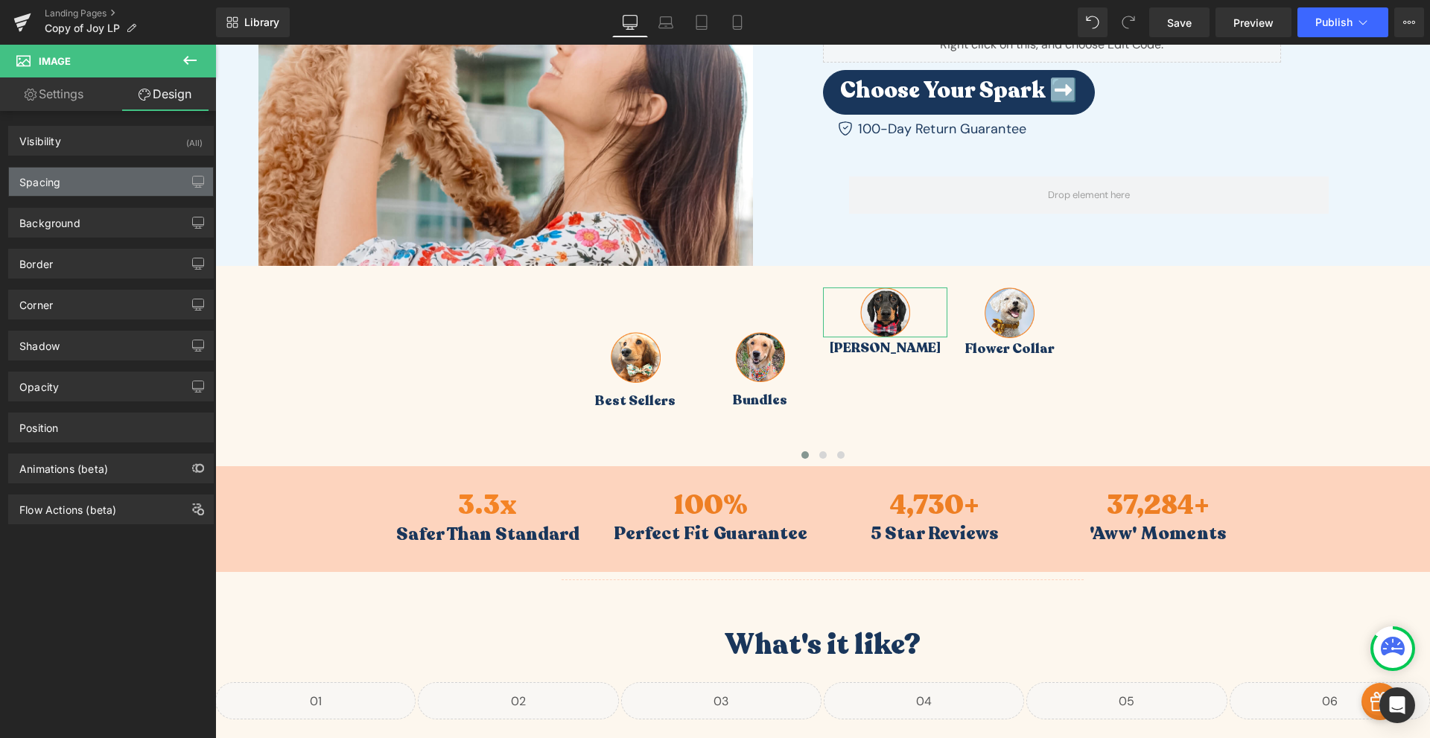
click at [65, 187] on div "Spacing" at bounding box center [111, 182] width 204 height 28
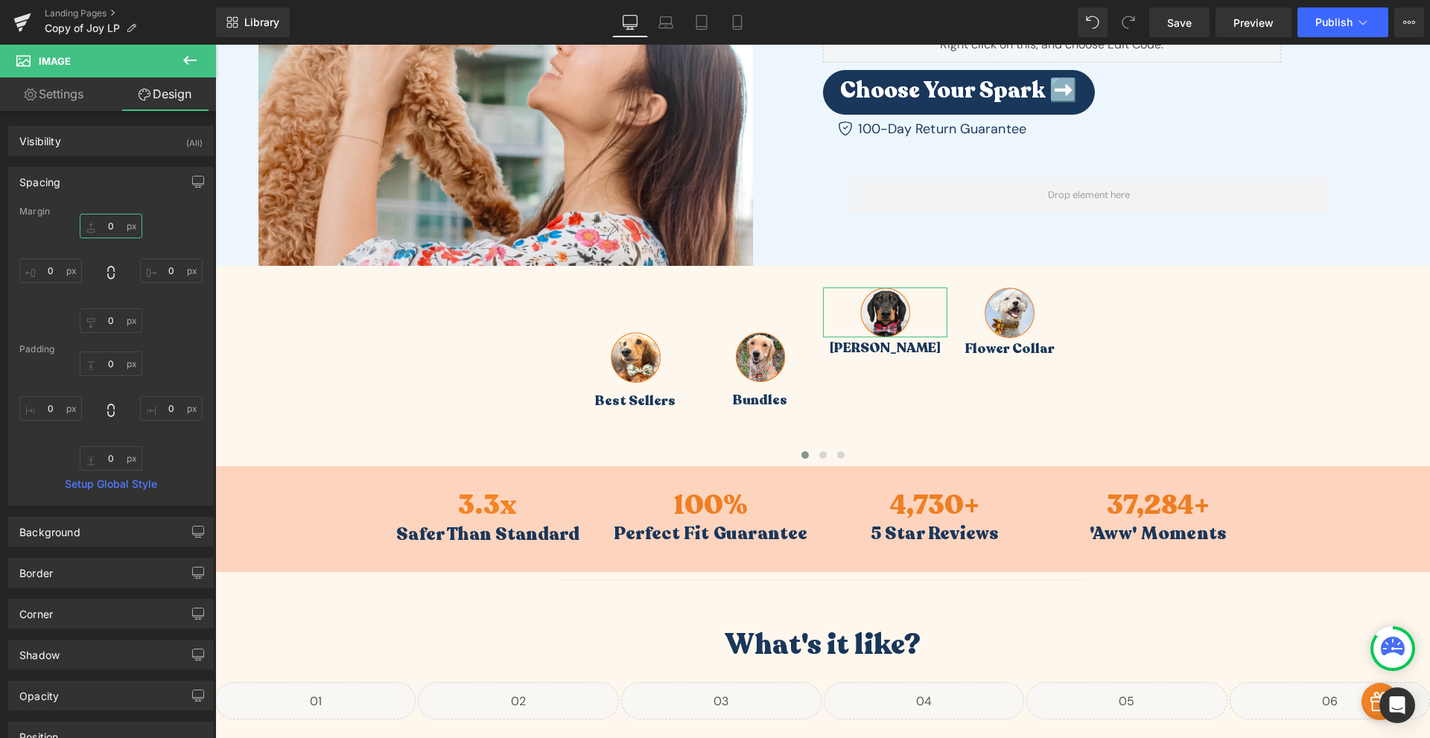
click at [101, 223] on input "0" at bounding box center [111, 226] width 63 height 25
type input "60"
click at [111, 375] on input "0" at bounding box center [111, 364] width 63 height 25
type input "1"
type input "60"
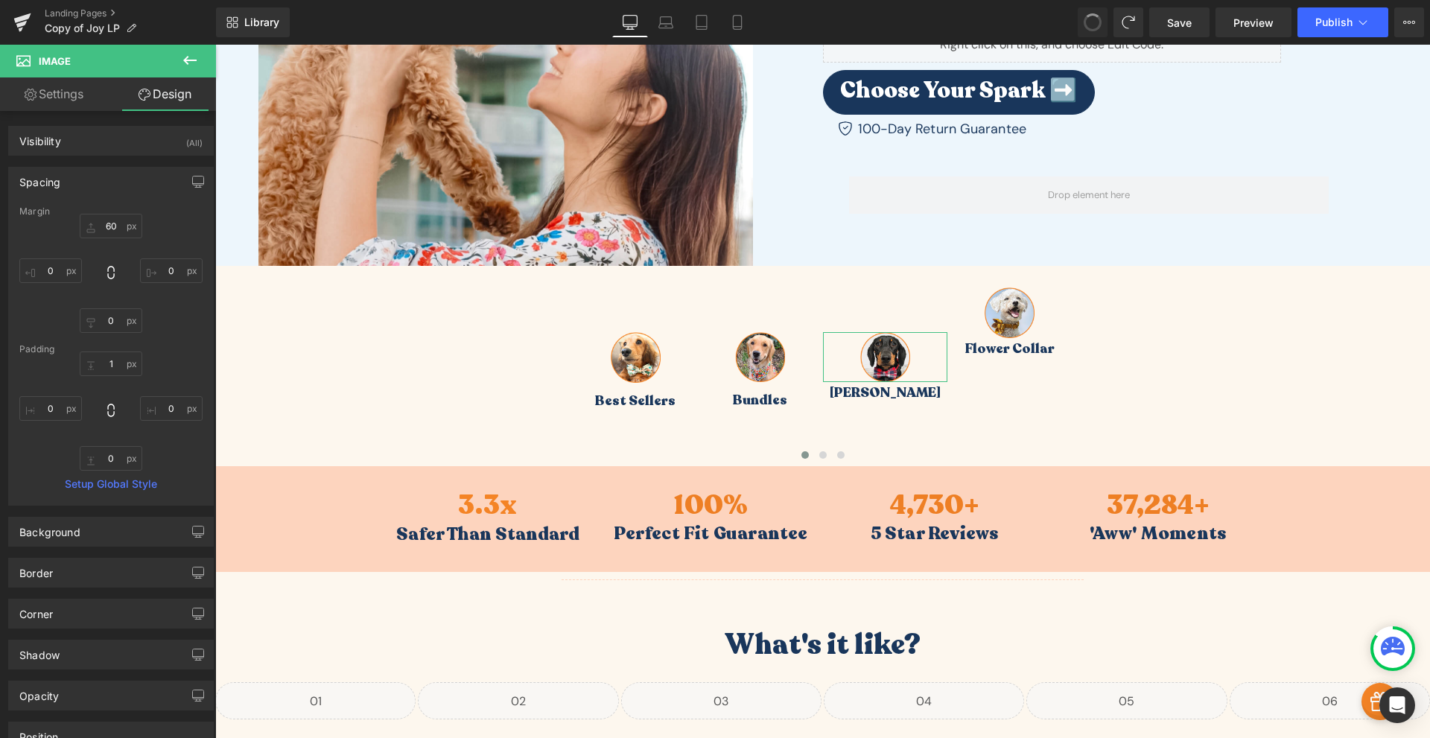
type input "0"
type input "6.52951"
type input "0"
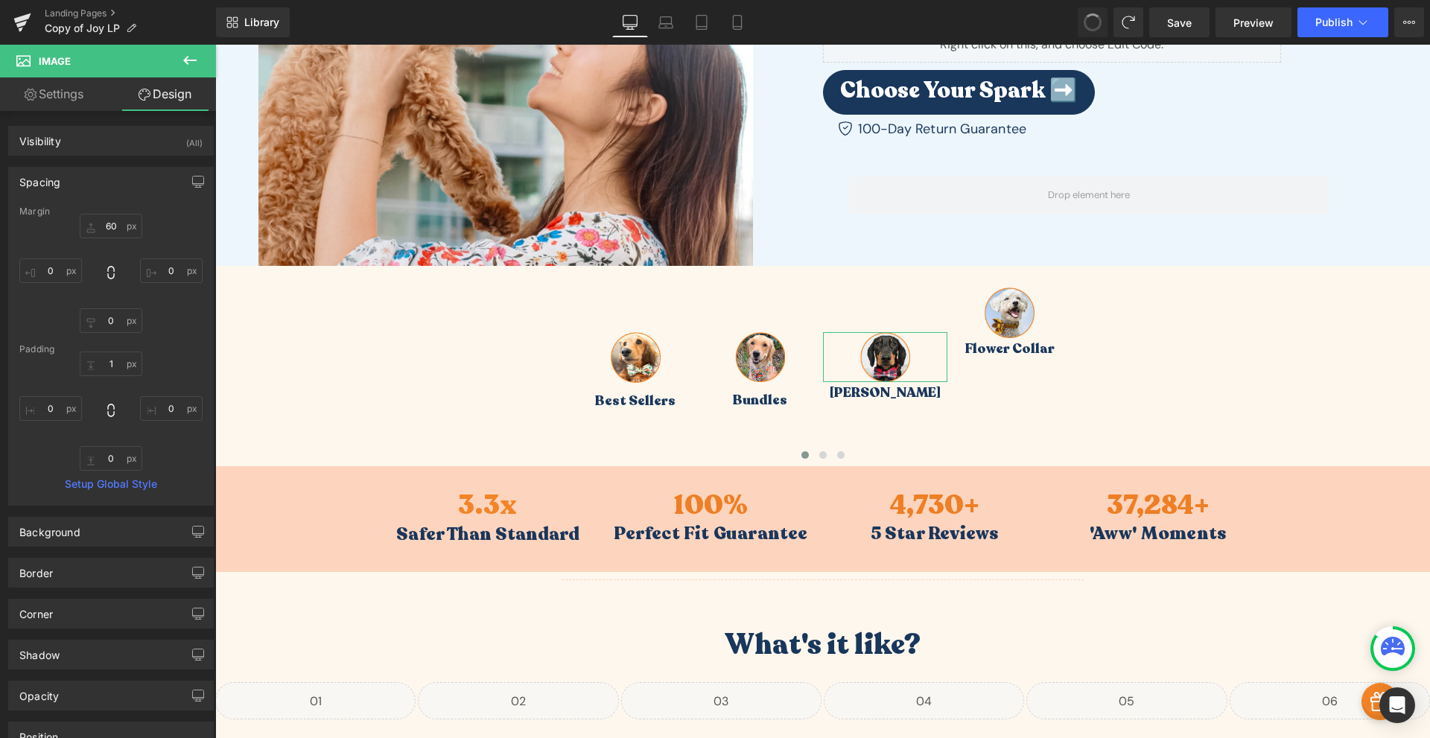
type input "0"
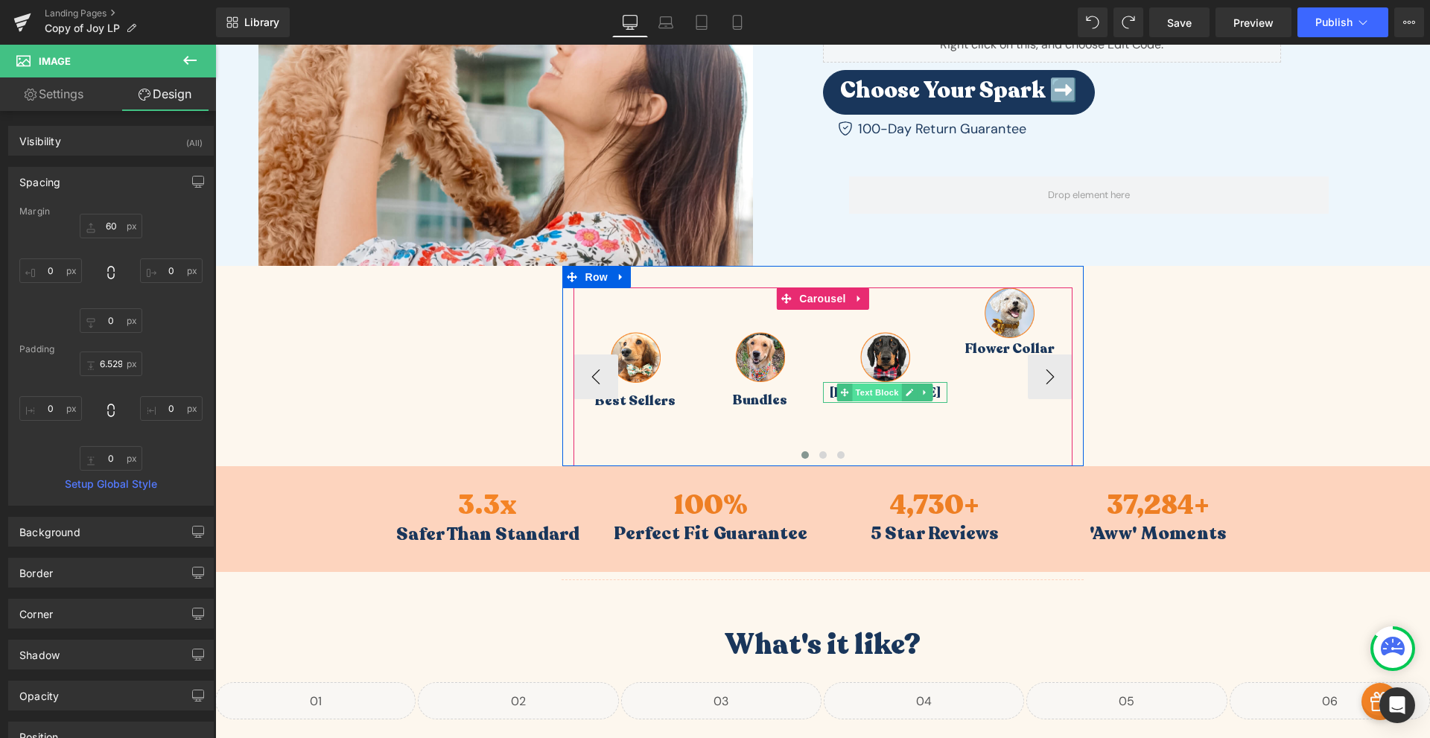
click at [889, 392] on span "Text Block" at bounding box center [877, 393] width 49 height 18
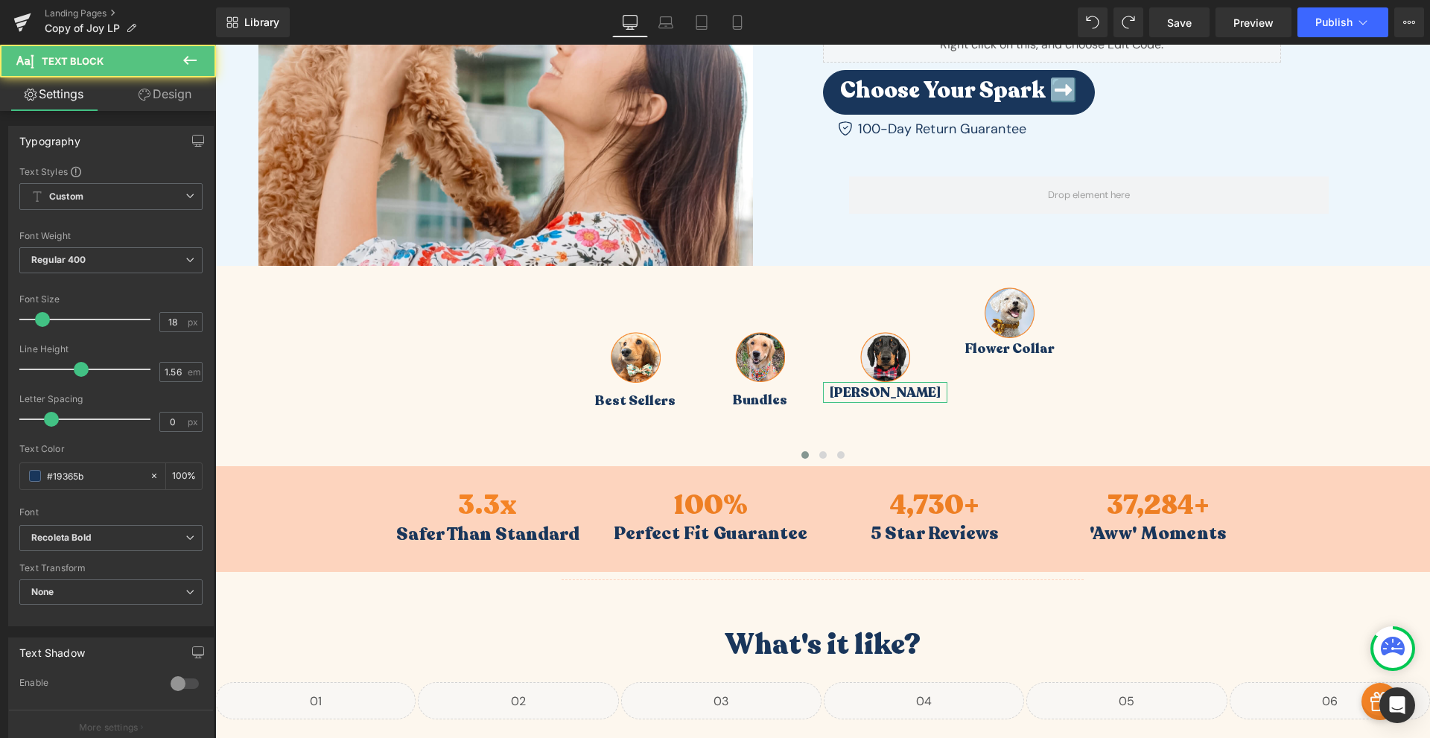
click at [164, 95] on link "Design" at bounding box center [165, 94] width 108 height 34
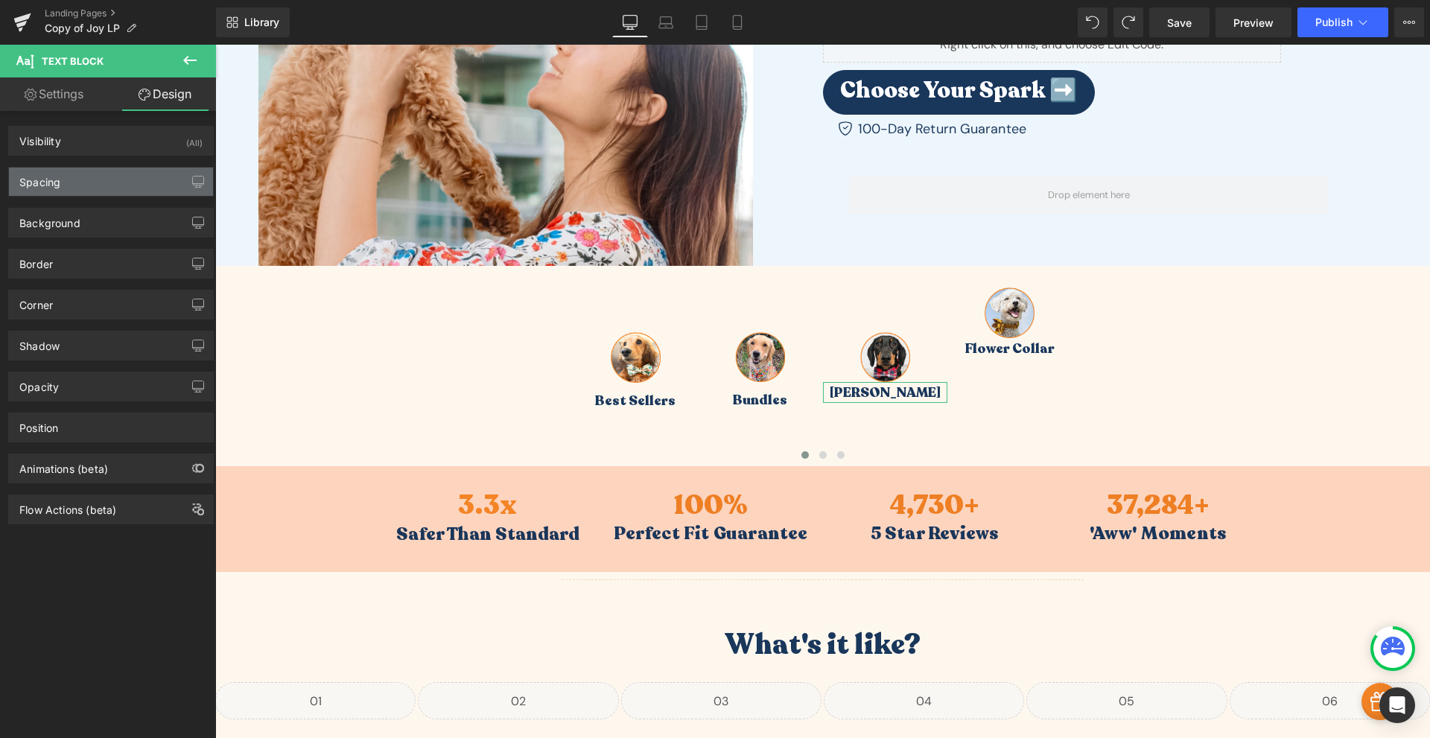
click at [121, 186] on div "Spacing" at bounding box center [111, 182] width 204 height 28
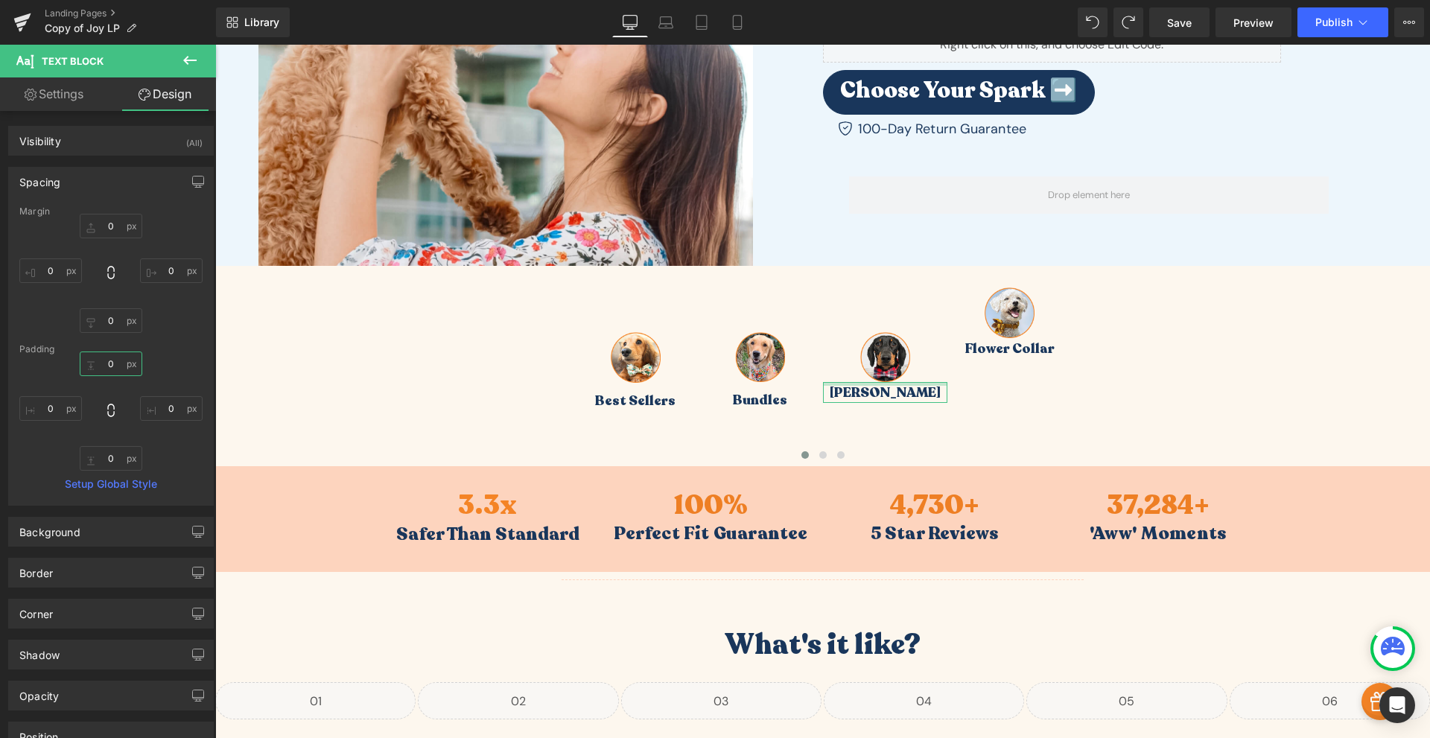
click at [121, 364] on input "0" at bounding box center [111, 364] width 63 height 25
click at [104, 226] on input "0" at bounding box center [111, 226] width 63 height 25
type input "10"
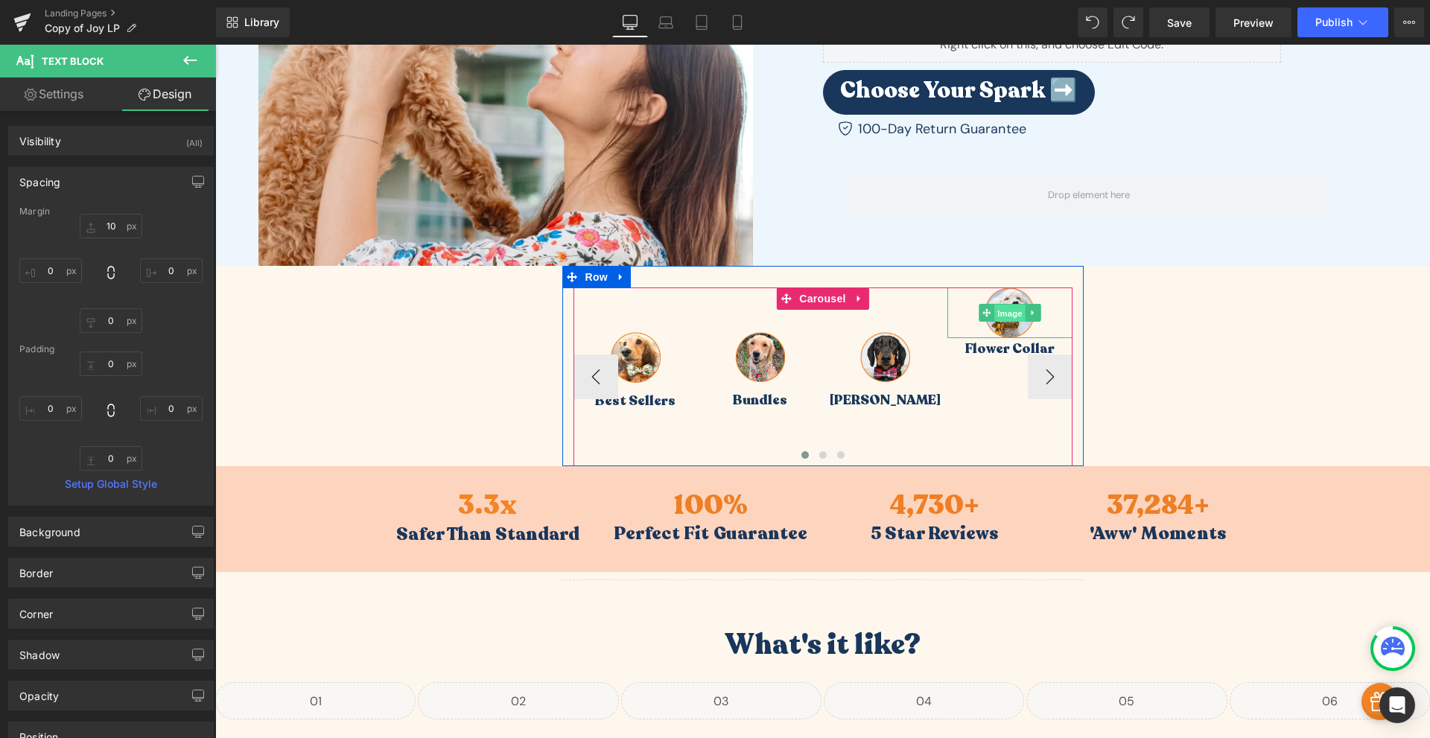
click at [1004, 317] on span "Image" at bounding box center [1009, 314] width 31 height 18
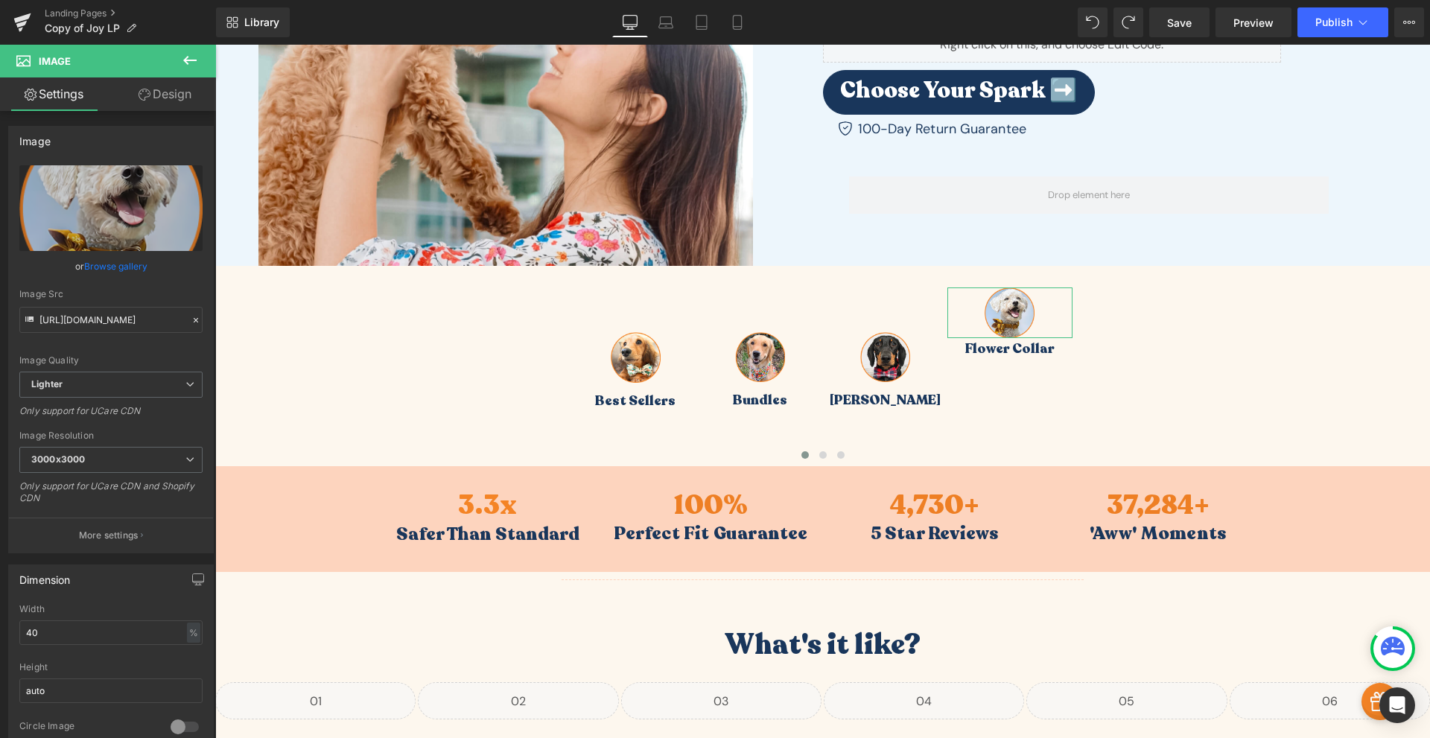
click at [154, 107] on link "Design" at bounding box center [165, 94] width 108 height 34
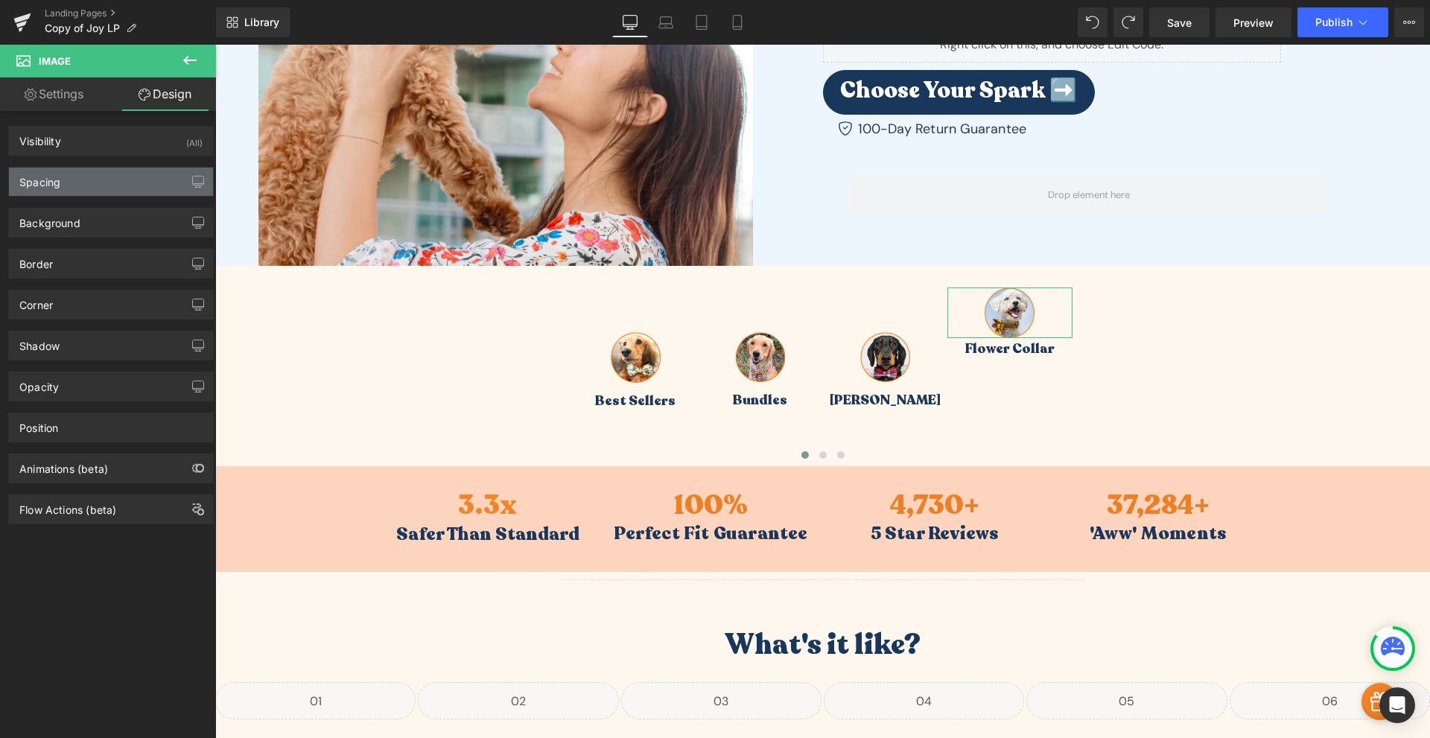
click at [81, 184] on div "Spacing" at bounding box center [111, 182] width 204 height 28
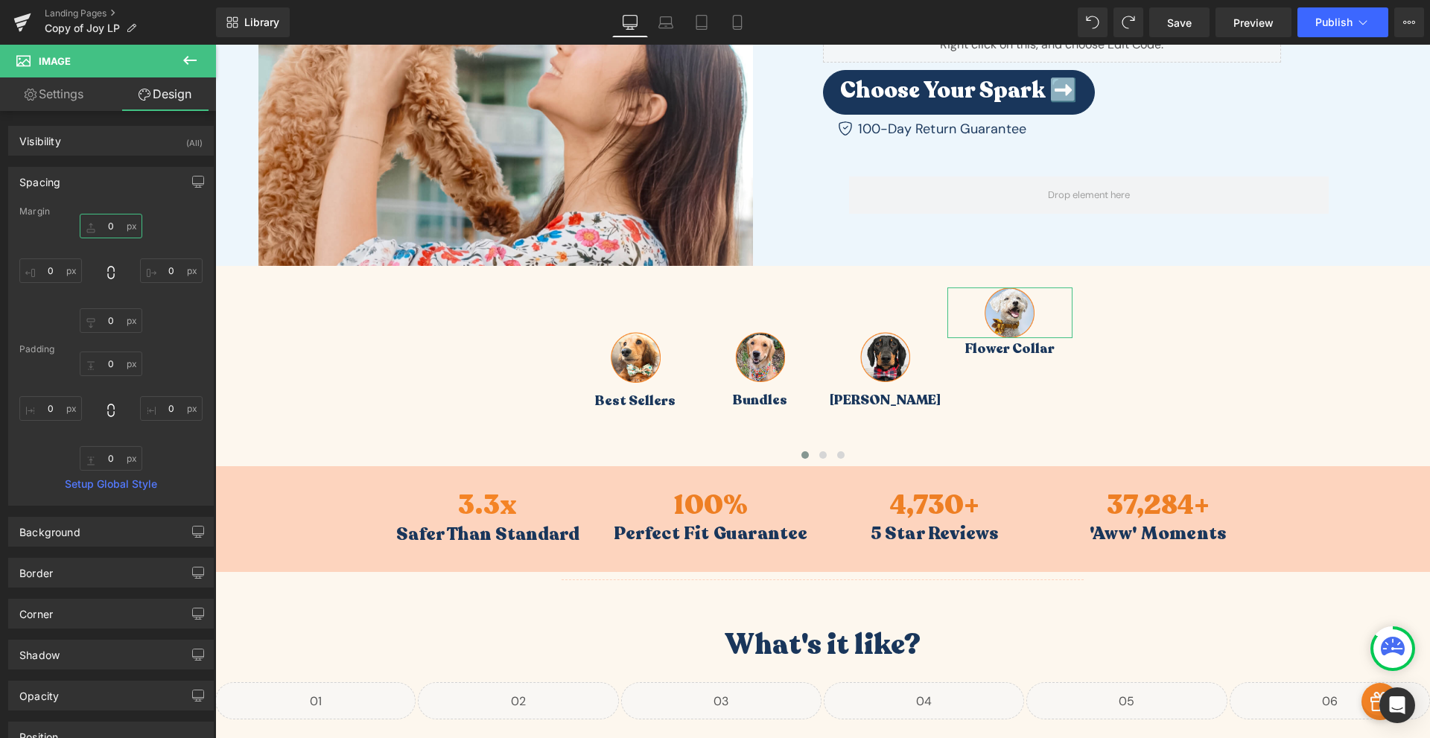
click at [108, 231] on input "0" at bounding box center [111, 226] width 63 height 25
type input "60"
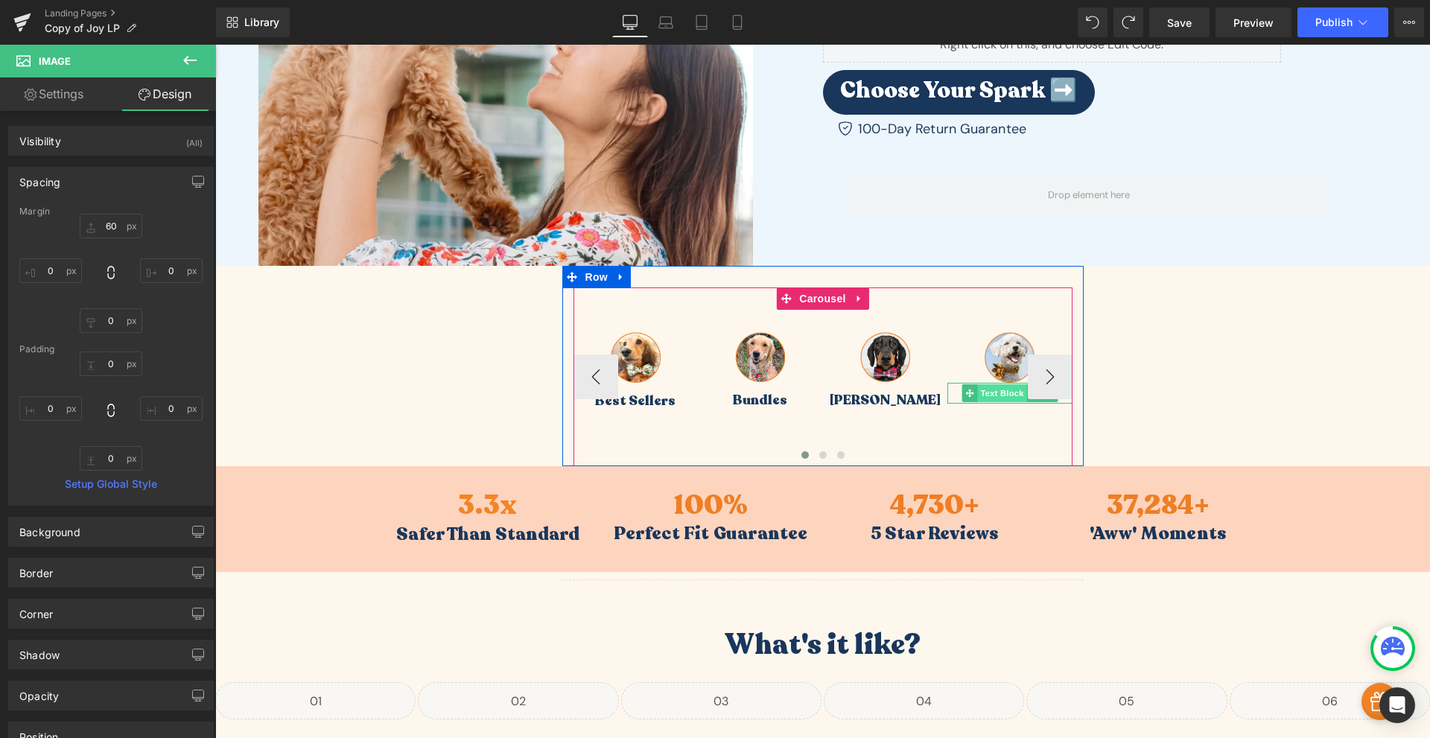
click at [1005, 393] on span "Text Block" at bounding box center [1001, 393] width 49 height 18
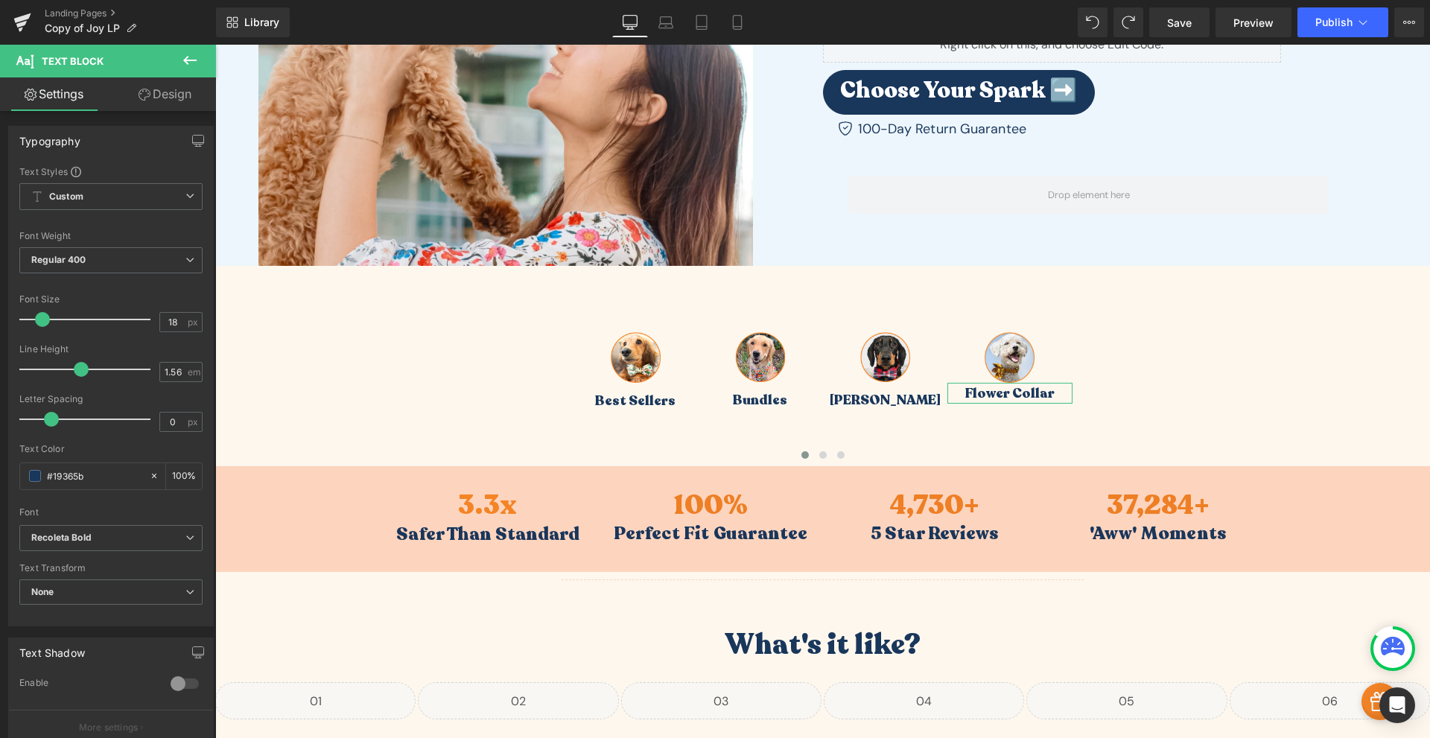
click at [170, 101] on link "Design" at bounding box center [165, 94] width 108 height 34
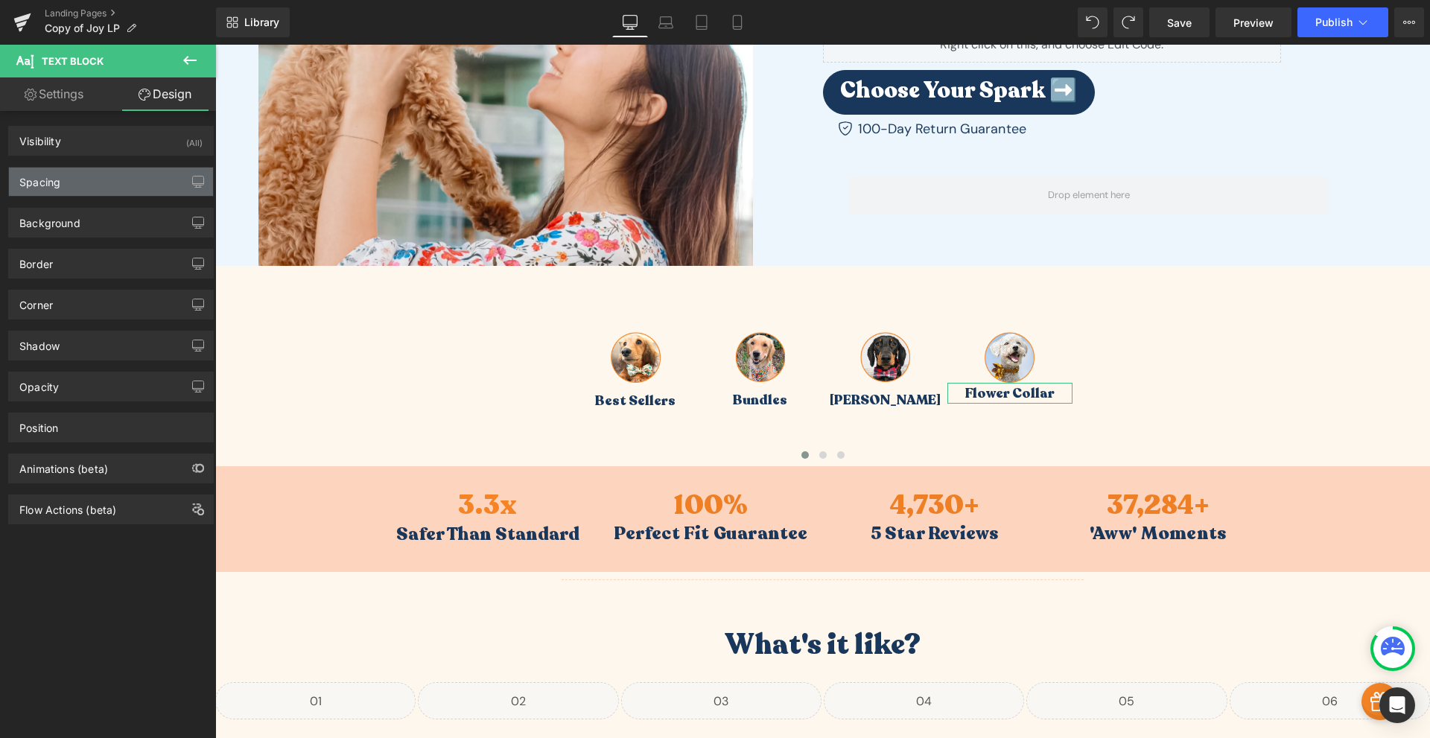
click at [111, 180] on div "Spacing" at bounding box center [111, 182] width 204 height 28
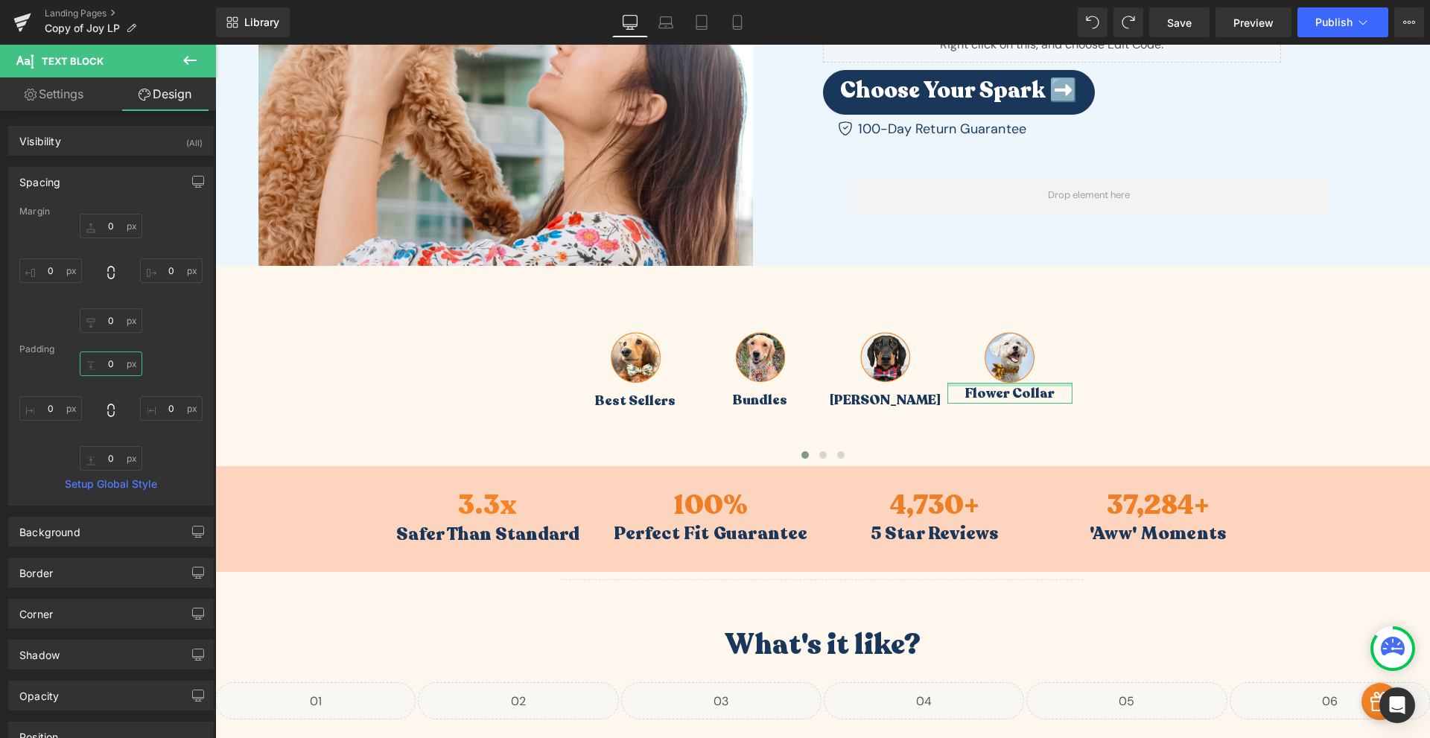
click at [115, 370] on input "0" at bounding box center [111, 364] width 63 height 25
click at [119, 368] on input "1" at bounding box center [111, 364] width 63 height 25
type input "10"
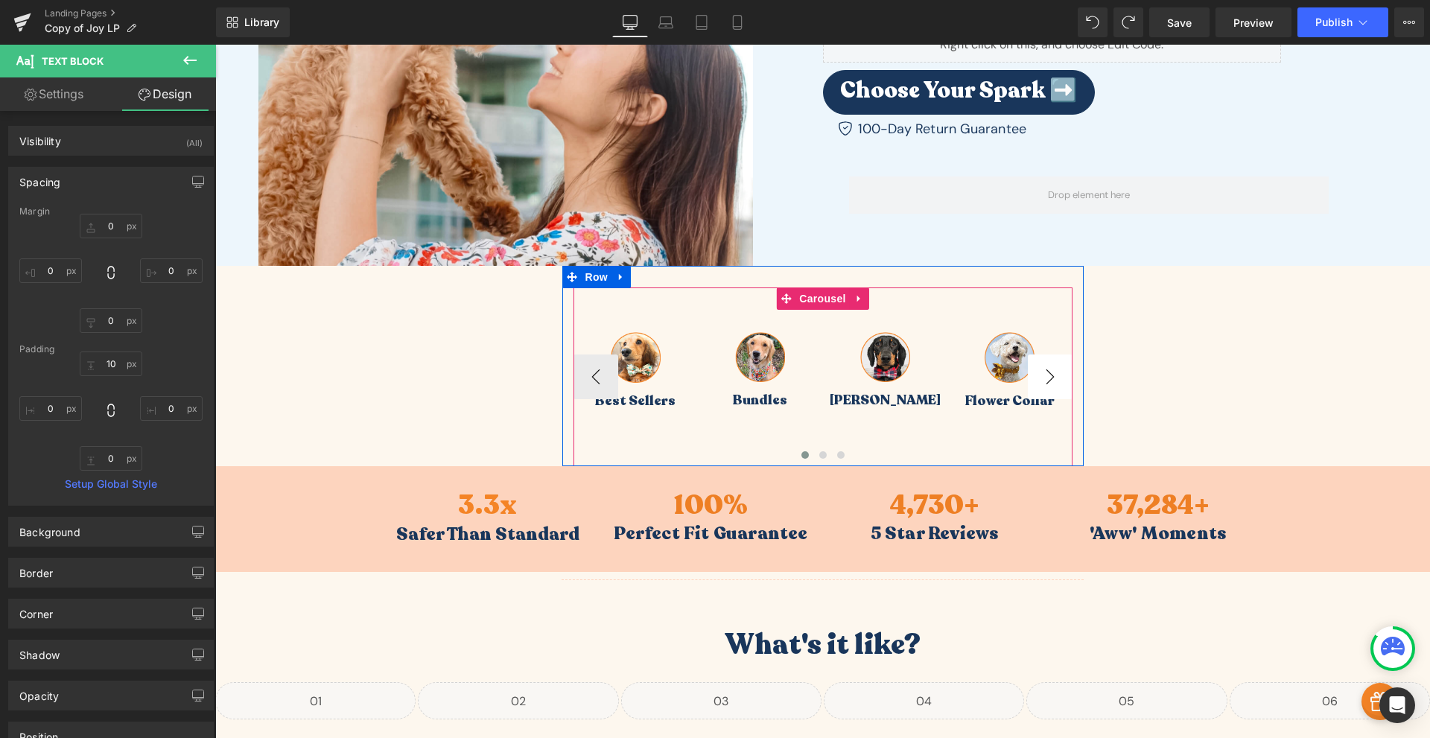
click at [1045, 383] on button "›" at bounding box center [1050, 377] width 45 height 45
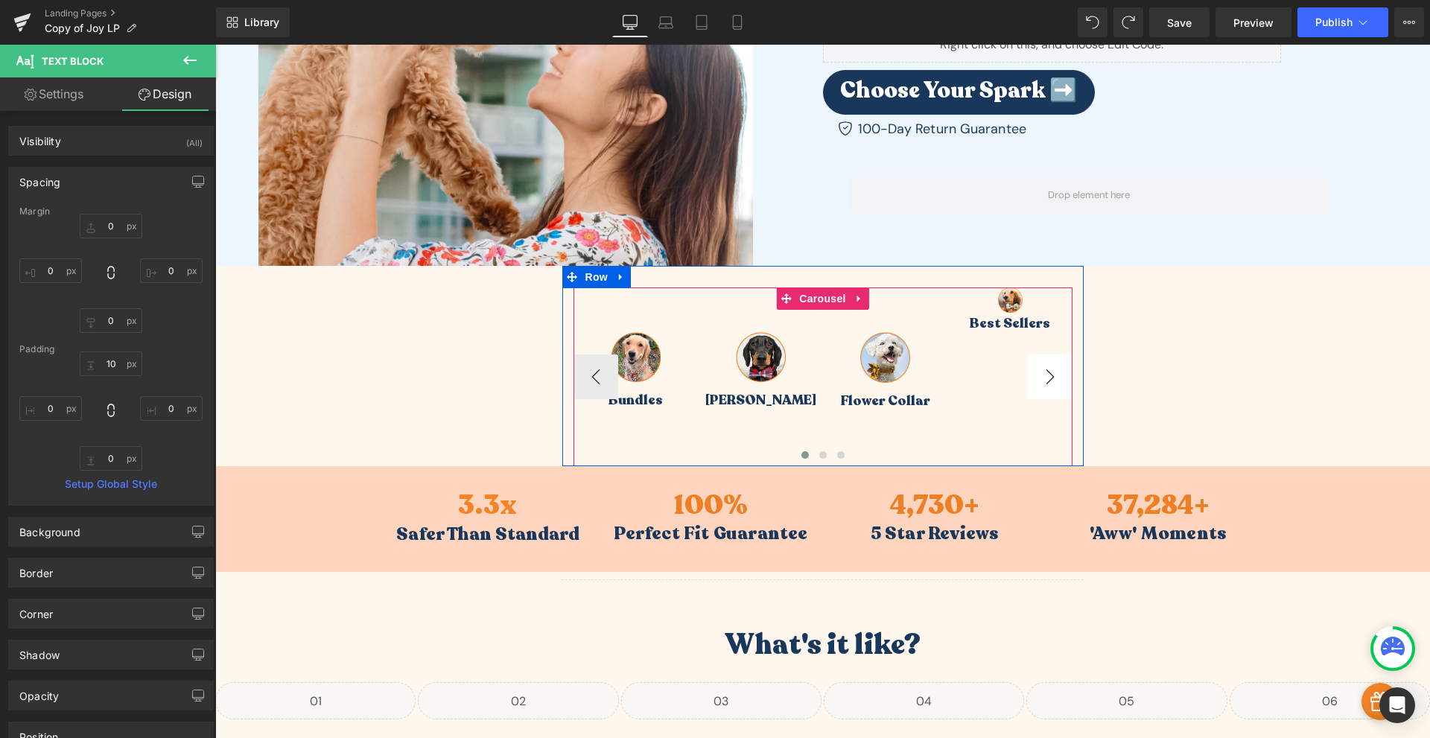
click at [1046, 384] on button "›" at bounding box center [1050, 377] width 45 height 45
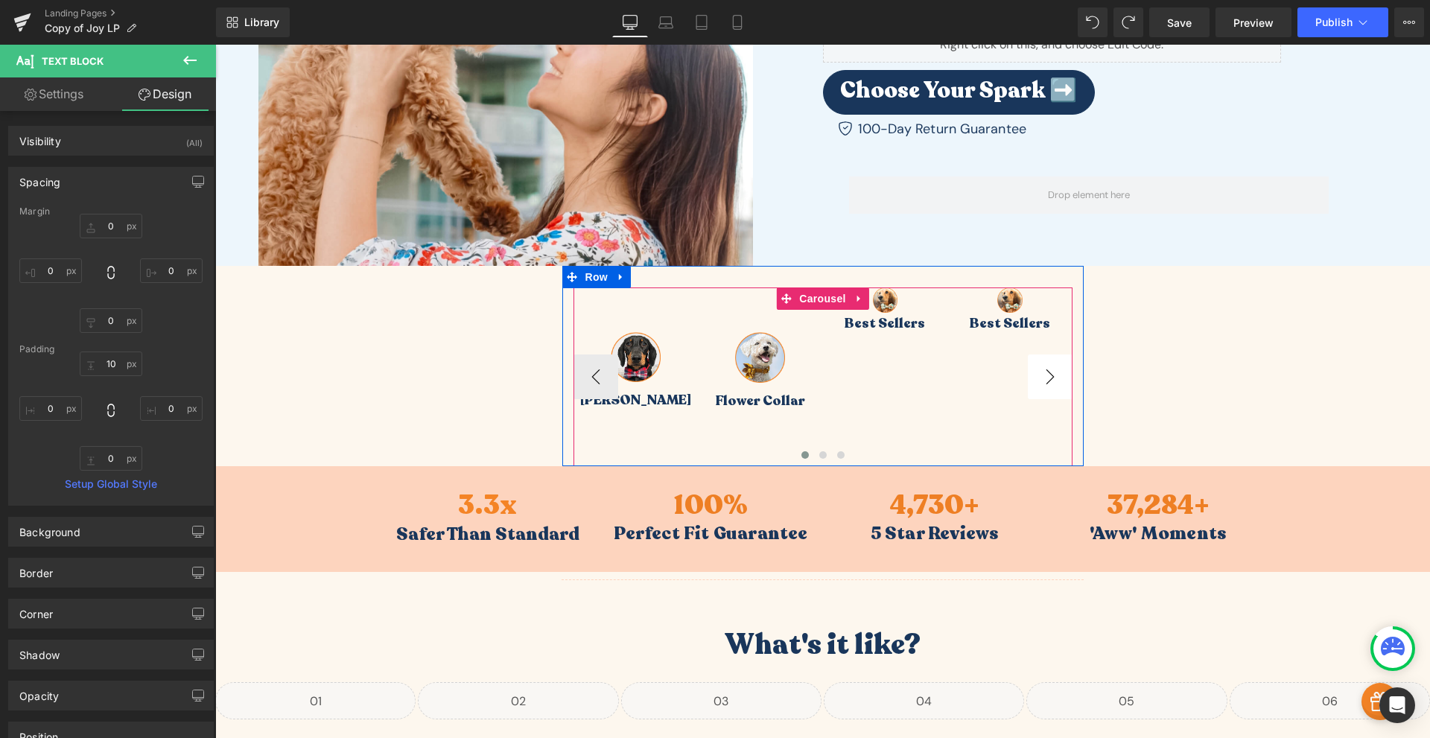
click at [1046, 384] on button "›" at bounding box center [1050, 377] width 45 height 45
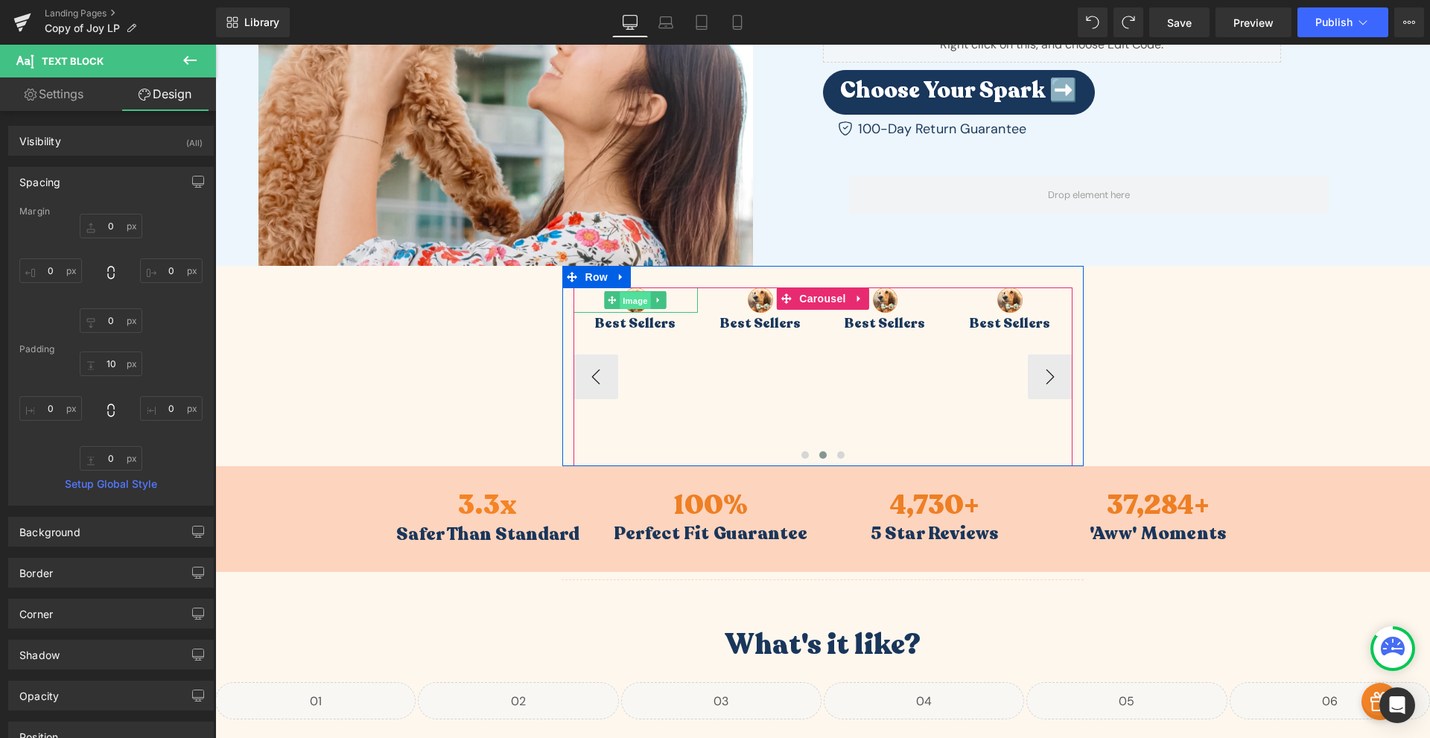
click at [634, 301] on span "Image" at bounding box center [635, 301] width 31 height 18
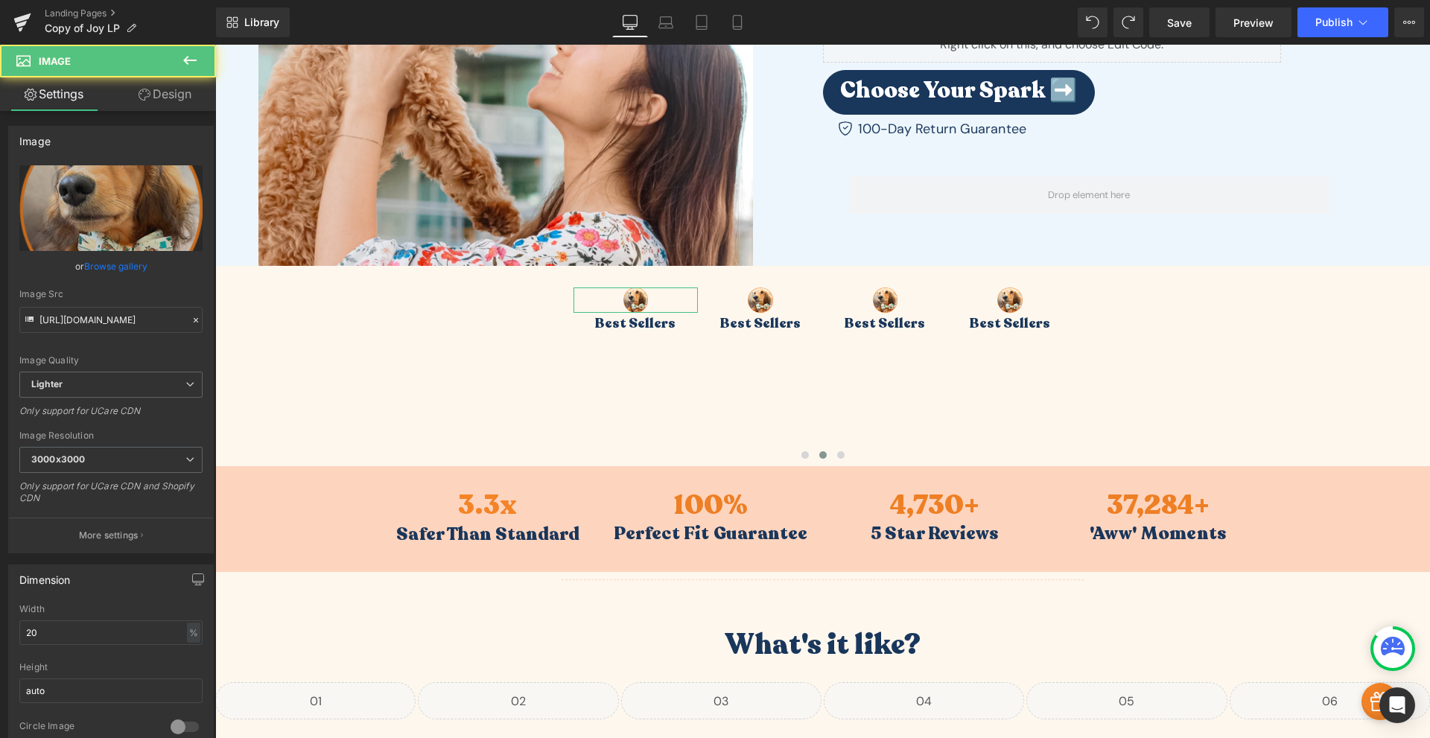
click at [165, 94] on link "Design" at bounding box center [165, 94] width 108 height 34
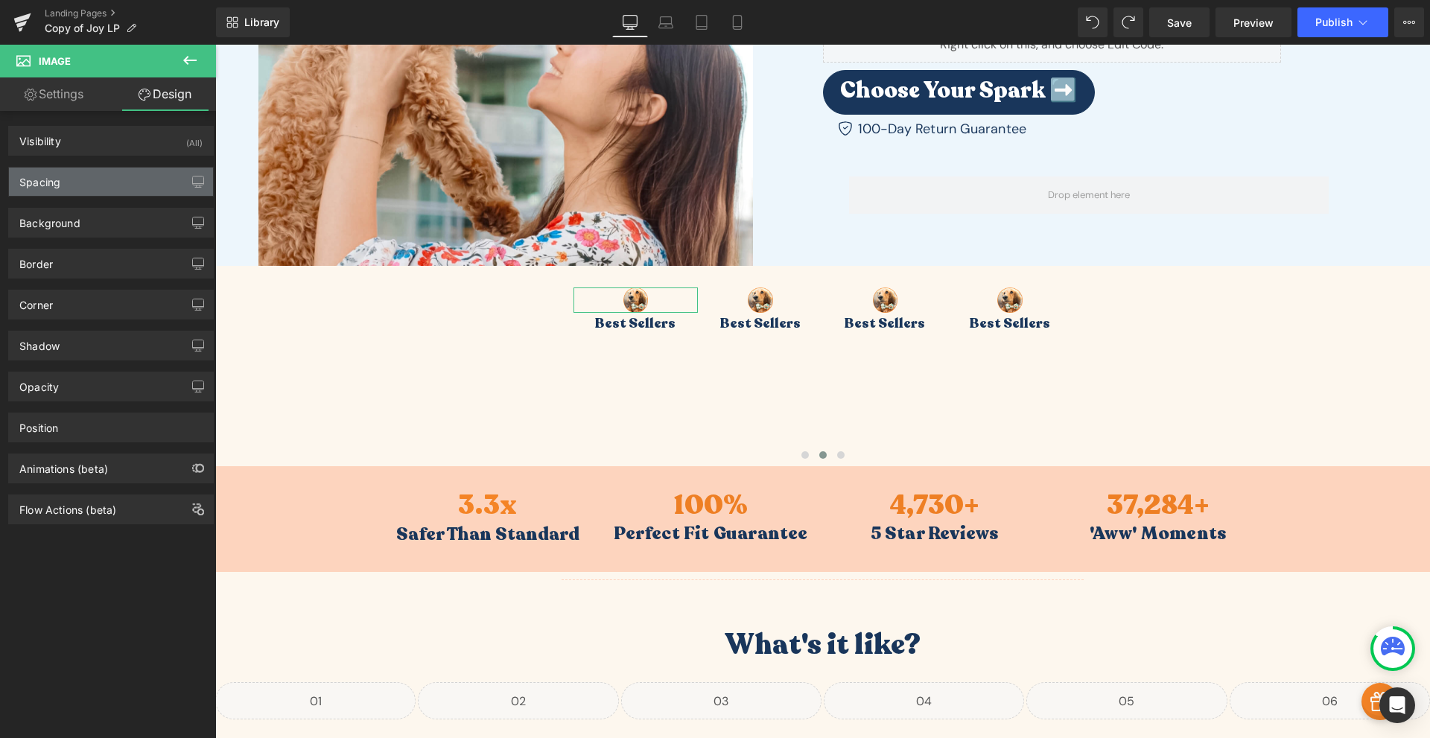
click at [70, 182] on div "Spacing" at bounding box center [111, 182] width 204 height 28
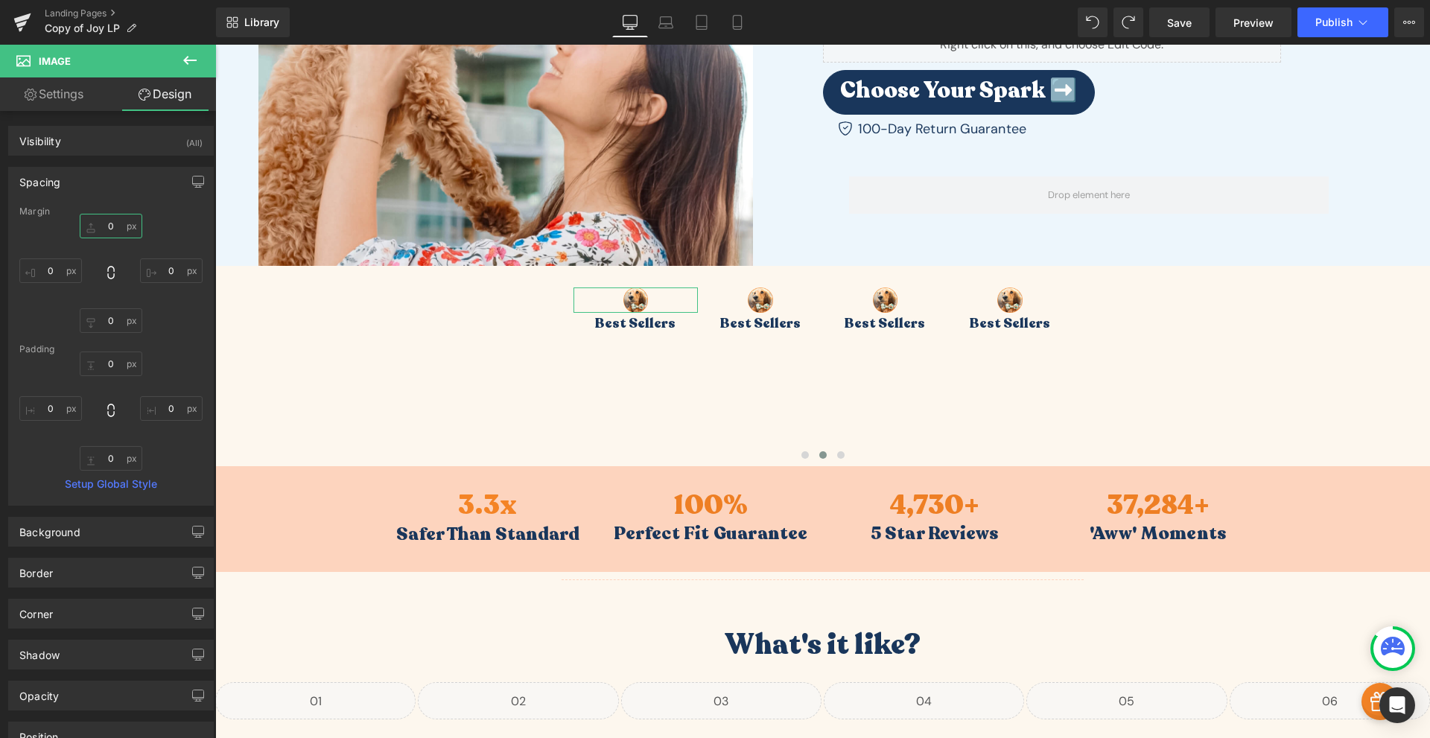
click at [112, 226] on input "0" at bounding box center [111, 226] width 63 height 25
type input "60"
click at [71, 96] on link "Settings" at bounding box center [54, 94] width 108 height 34
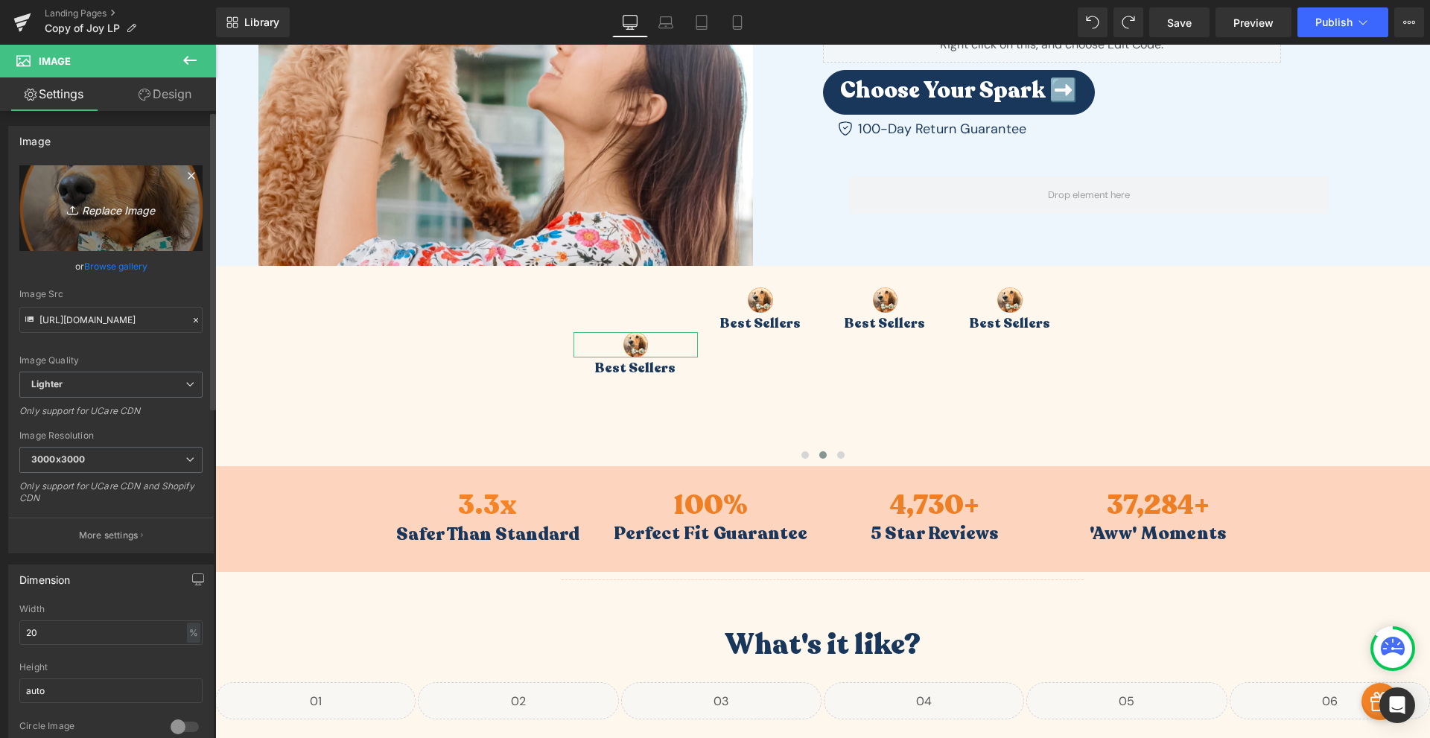
click at [115, 213] on icon "Replace Image" at bounding box center [110, 208] width 119 height 19
type input "C:\fakepath\Frame_20-3.png"
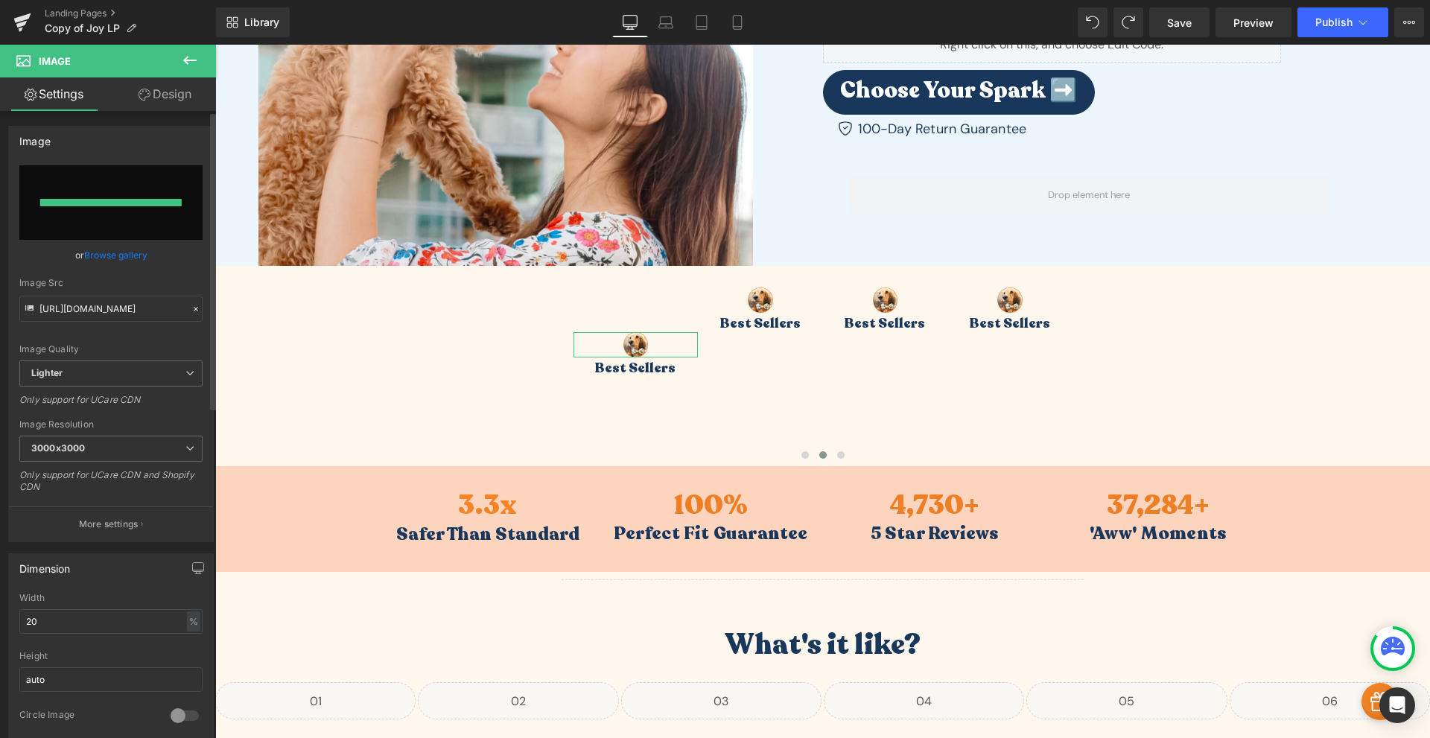
type input "[URL][DOMAIN_NAME]"
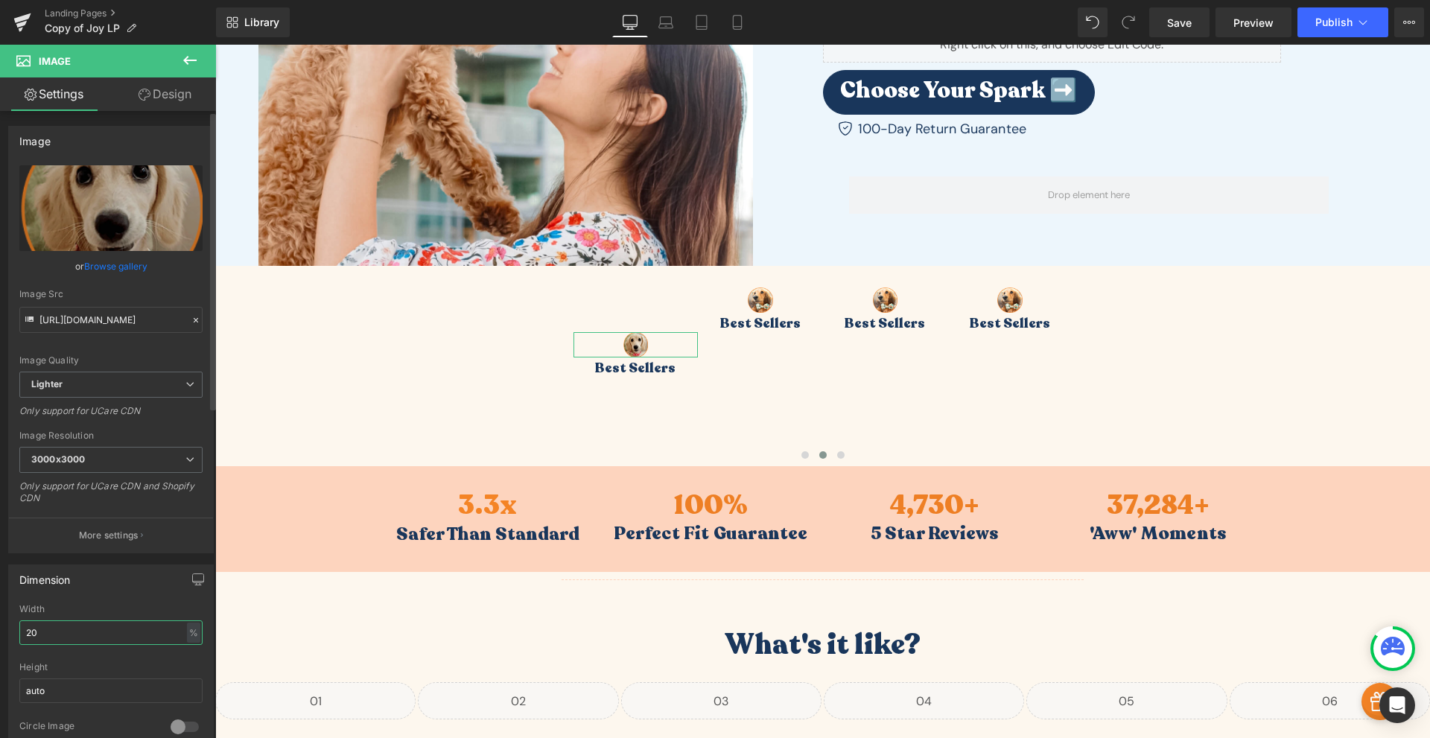
click at [89, 628] on input "20" at bounding box center [110, 632] width 183 height 25
type input "40"
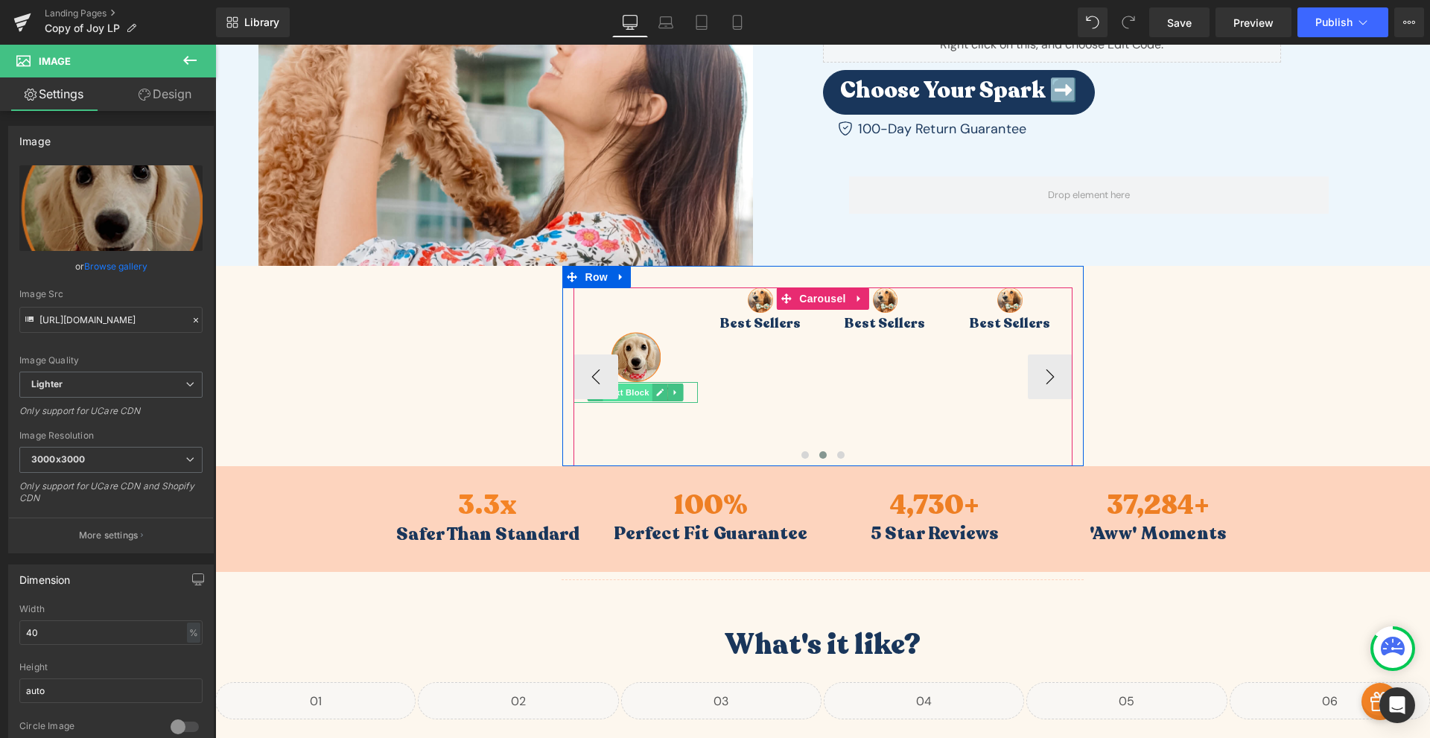
click at [639, 392] on span "Text Block" at bounding box center [627, 393] width 49 height 18
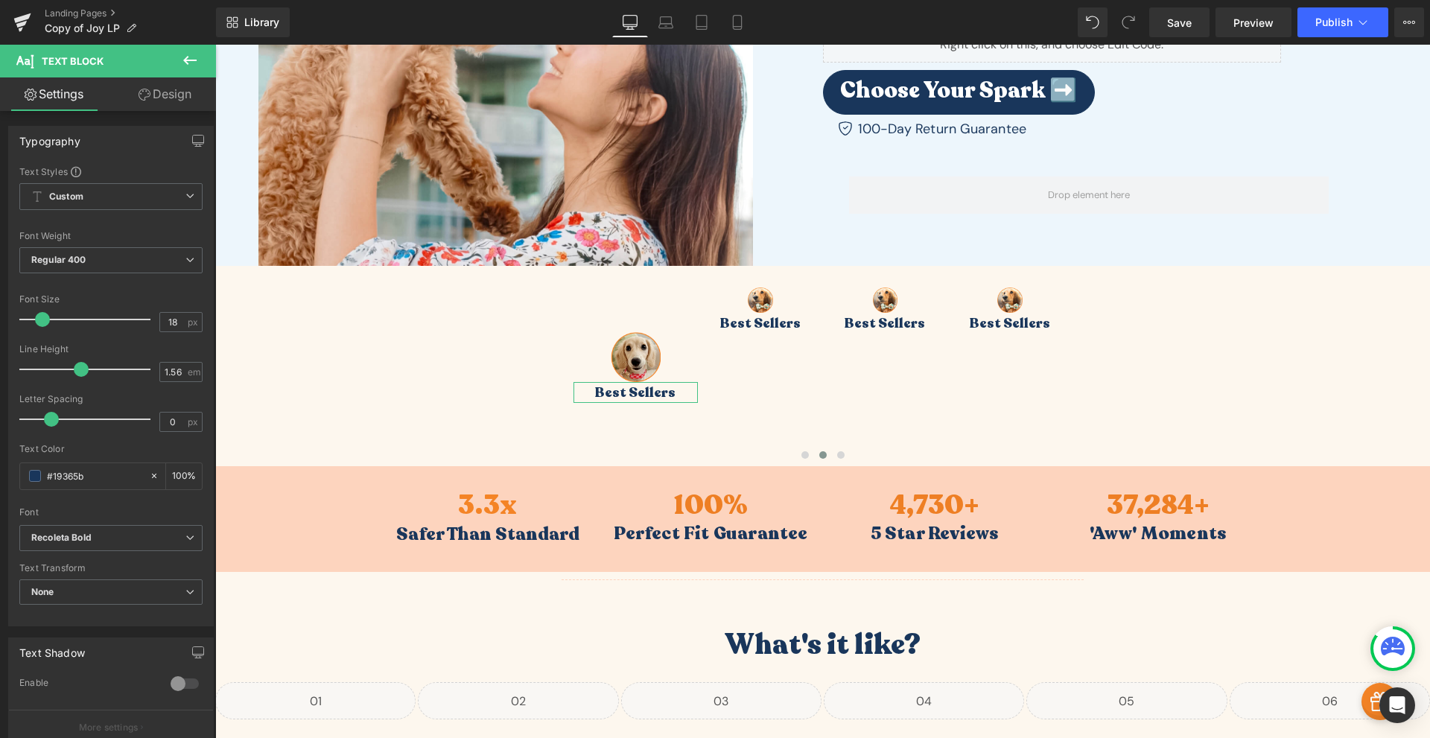
click at [178, 103] on link "Design" at bounding box center [165, 94] width 108 height 34
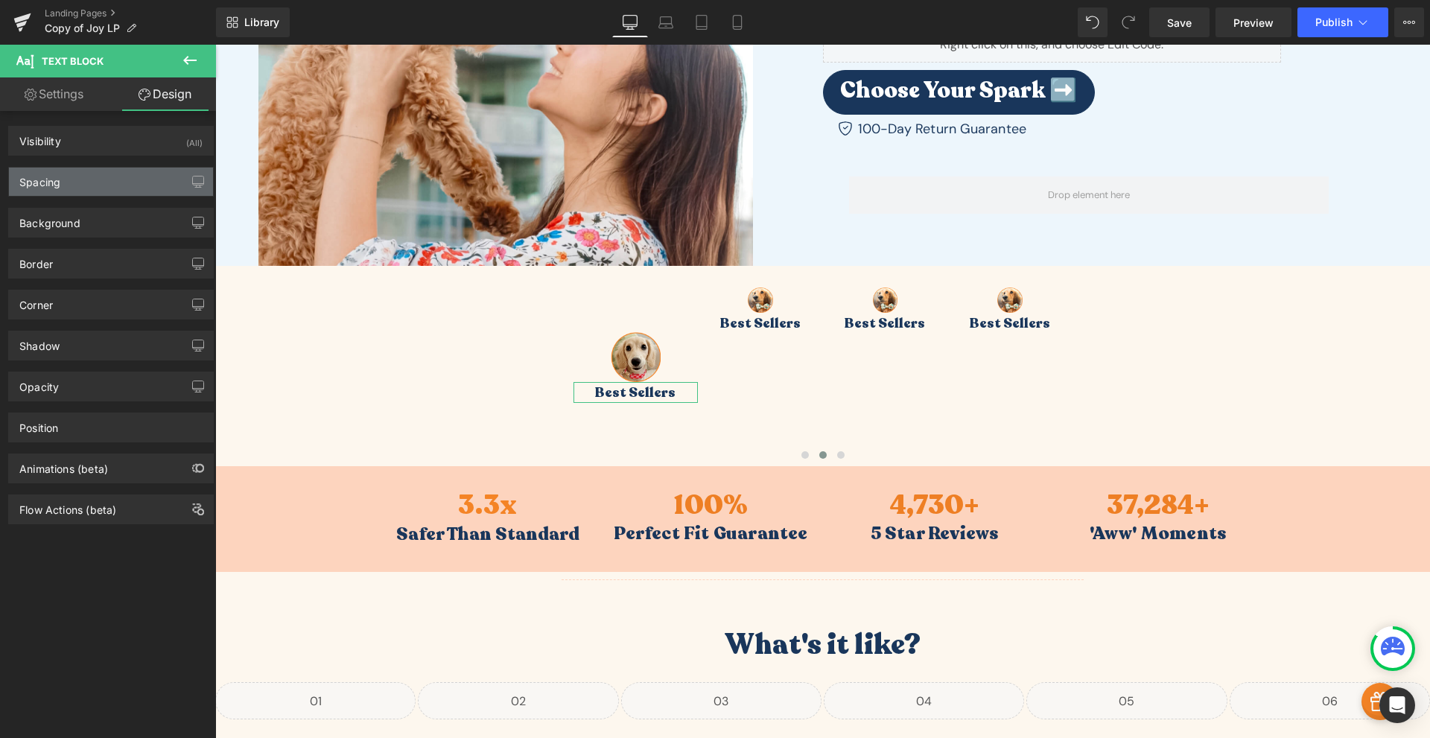
click at [74, 184] on div "Spacing" at bounding box center [111, 182] width 204 height 28
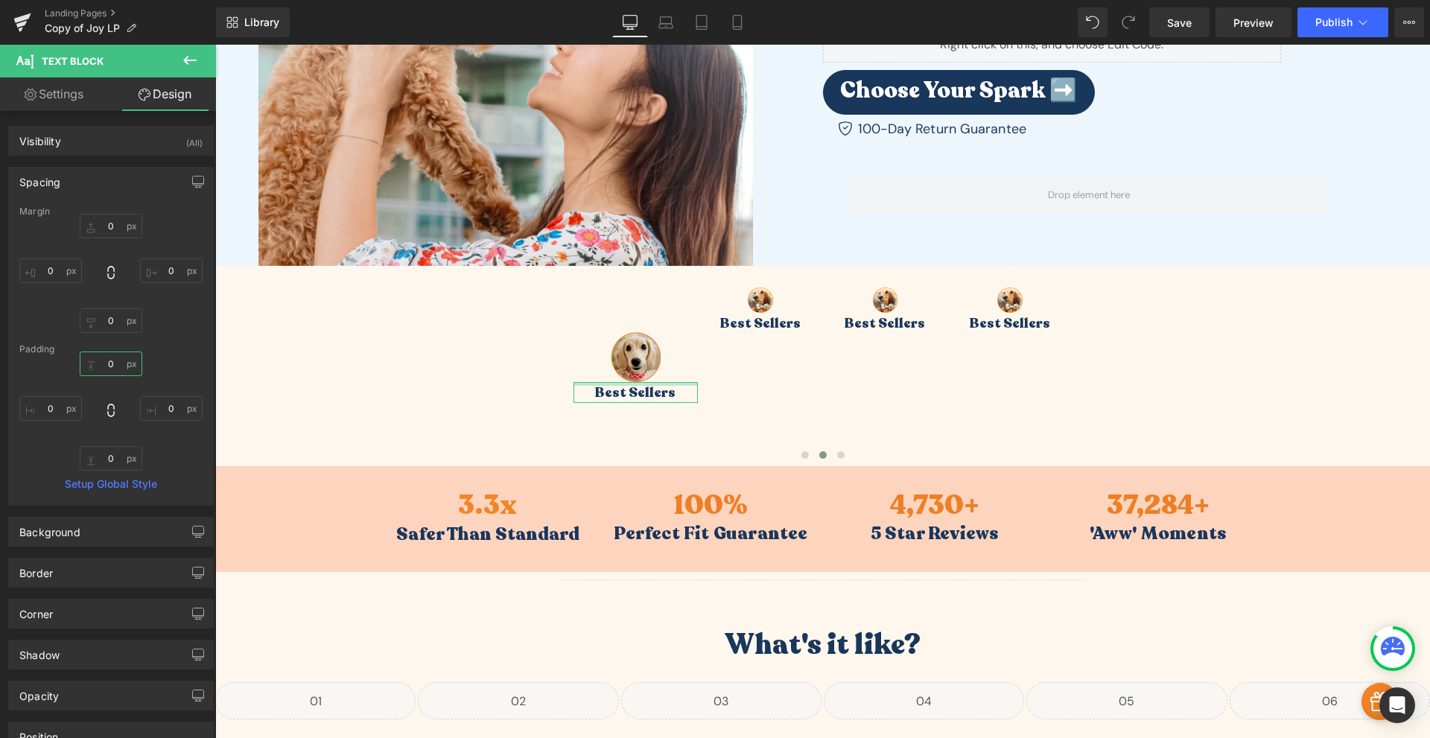
click at [107, 361] on input "0" at bounding box center [111, 364] width 63 height 25
type input "10"
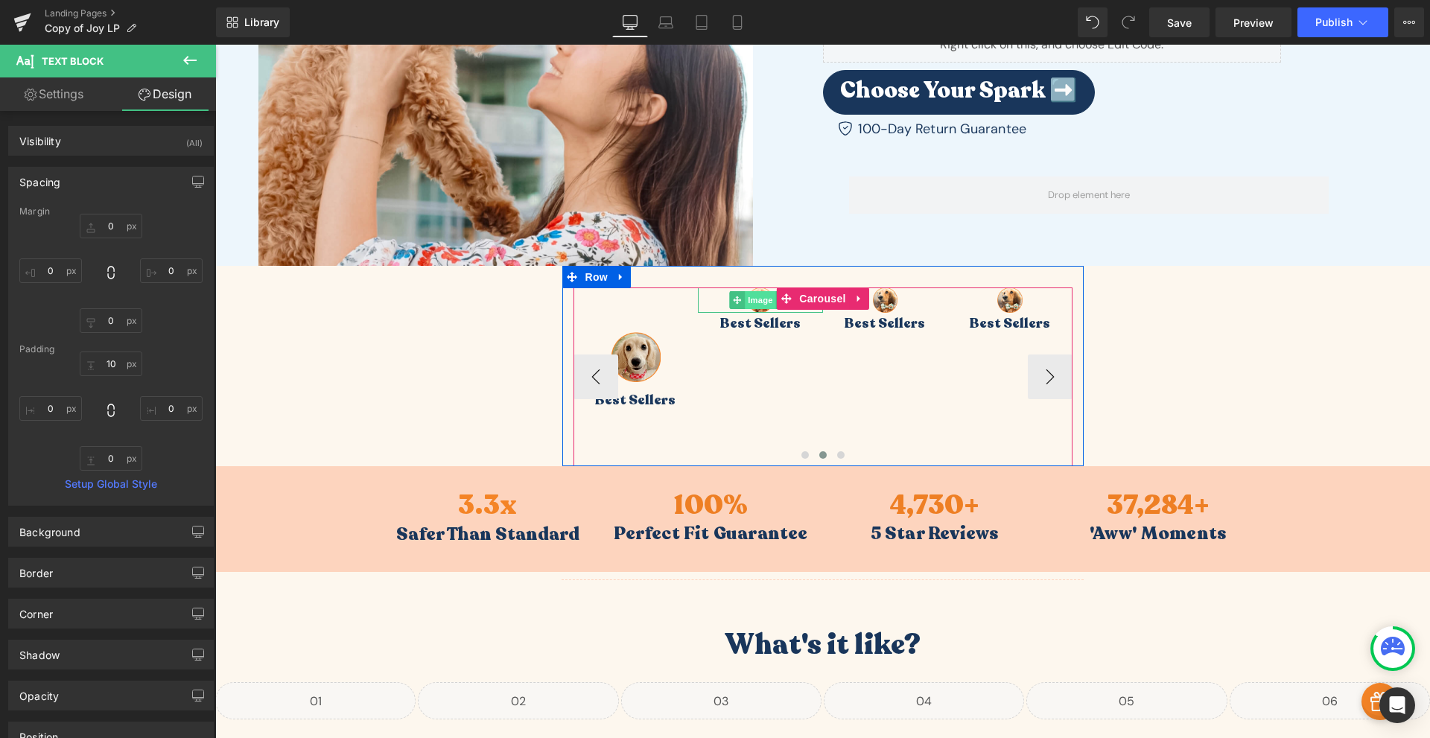
click at [756, 302] on span "Image" at bounding box center [760, 300] width 31 height 18
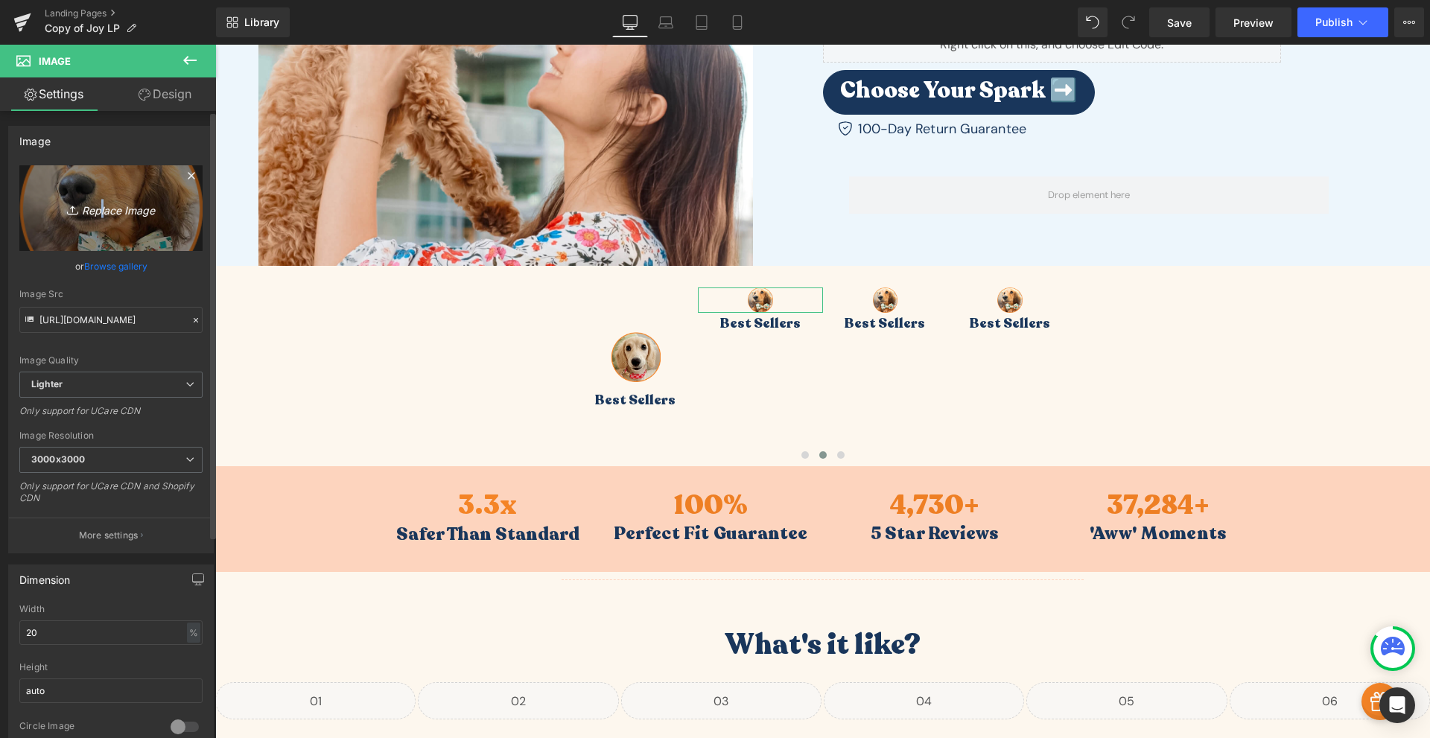
click at [97, 209] on icon "Replace Image" at bounding box center [110, 208] width 119 height 19
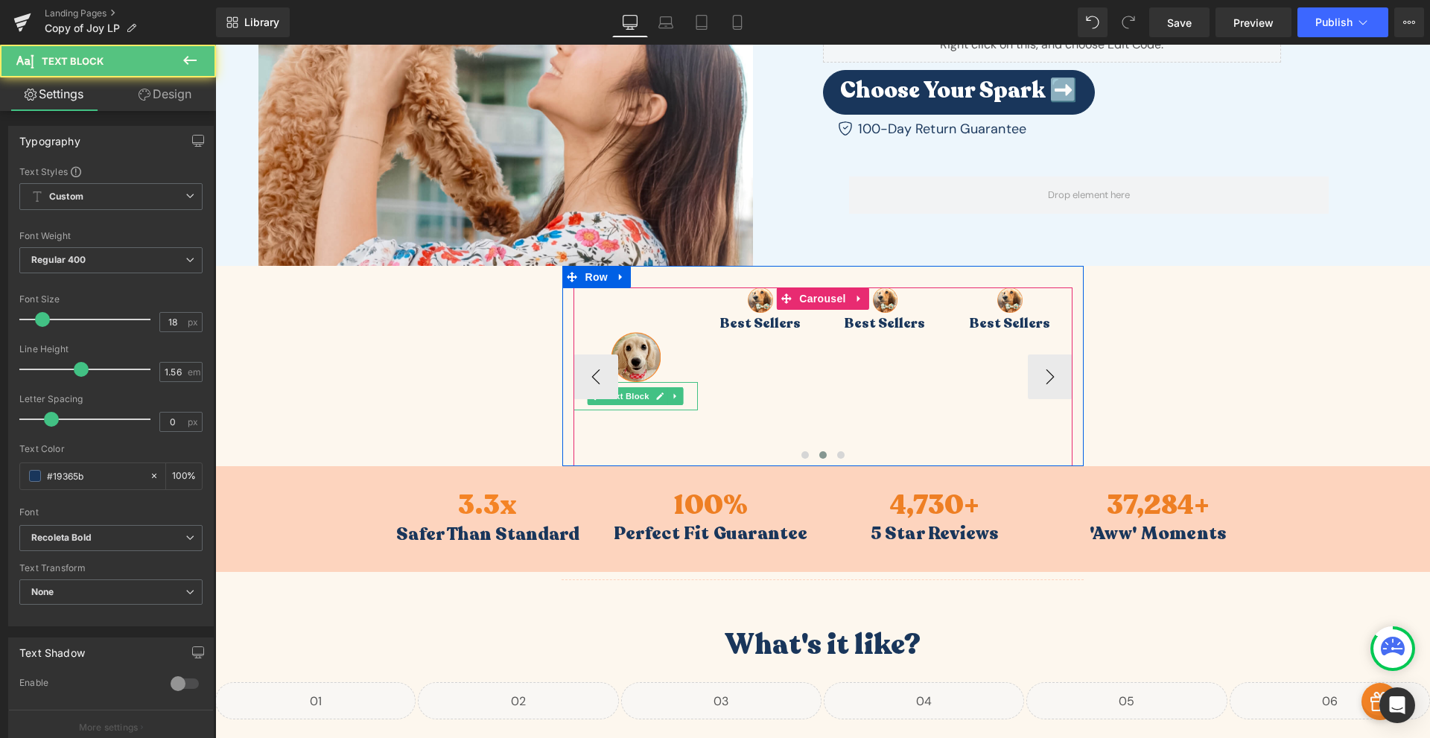
click at [681, 399] on p "Best Sellers" at bounding box center [636, 400] width 125 height 21
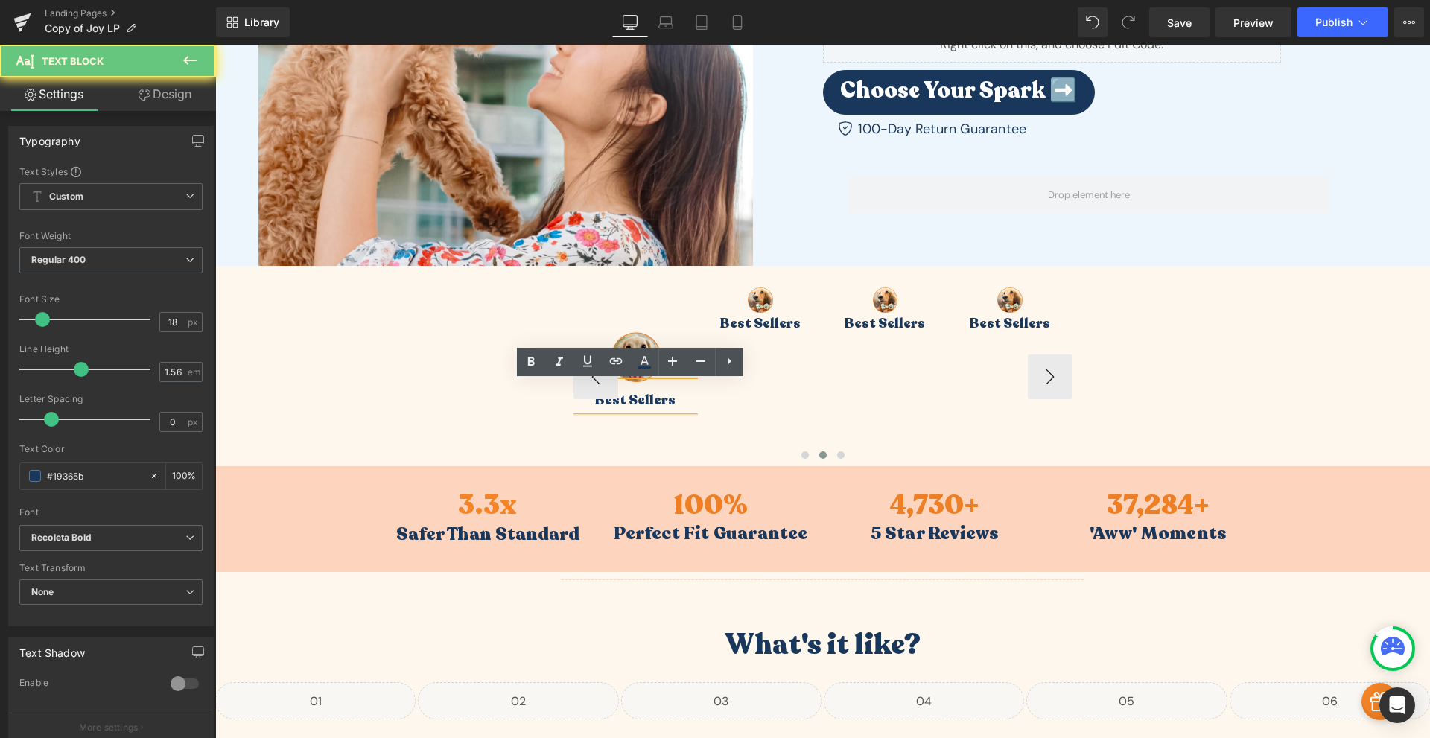
click at [681, 399] on p "Best Sellers" at bounding box center [636, 400] width 125 height 21
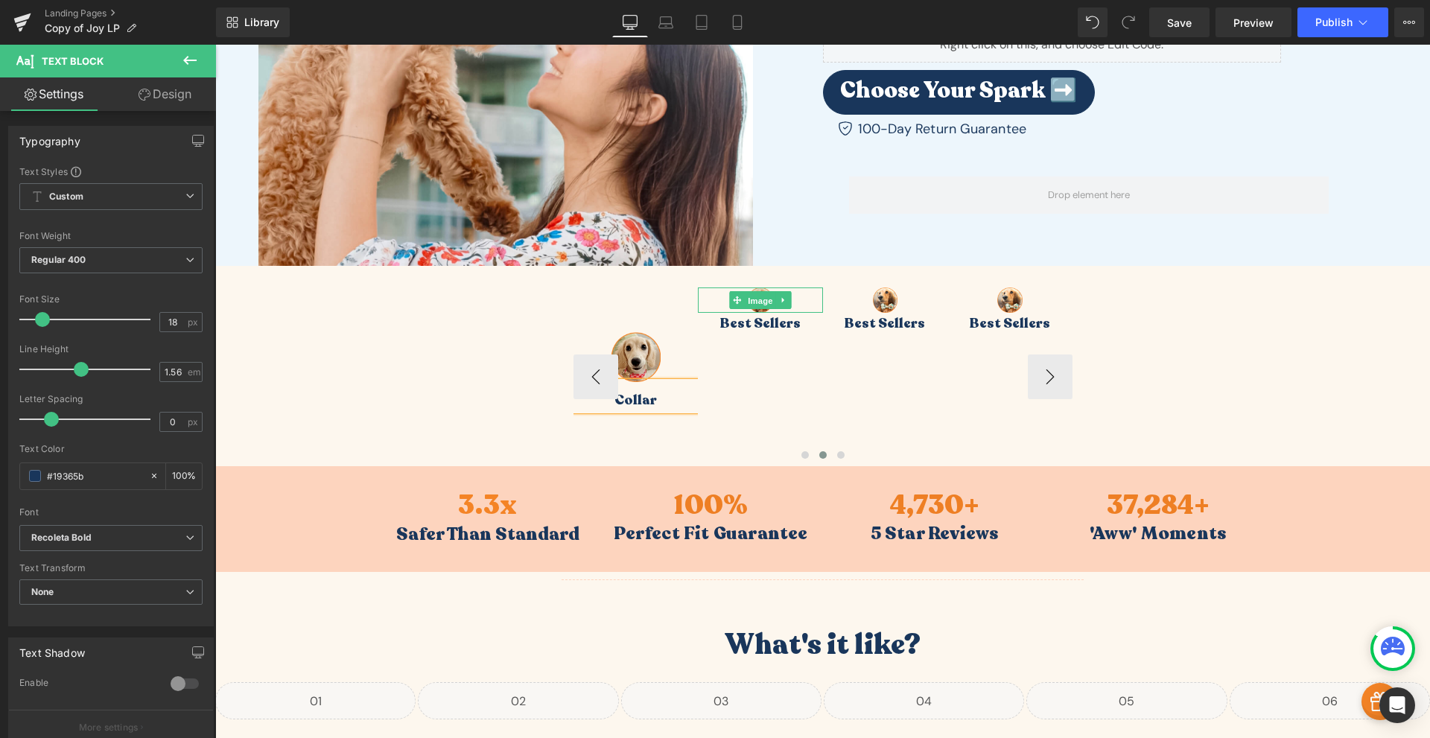
click at [755, 305] on span "Image" at bounding box center [760, 301] width 31 height 18
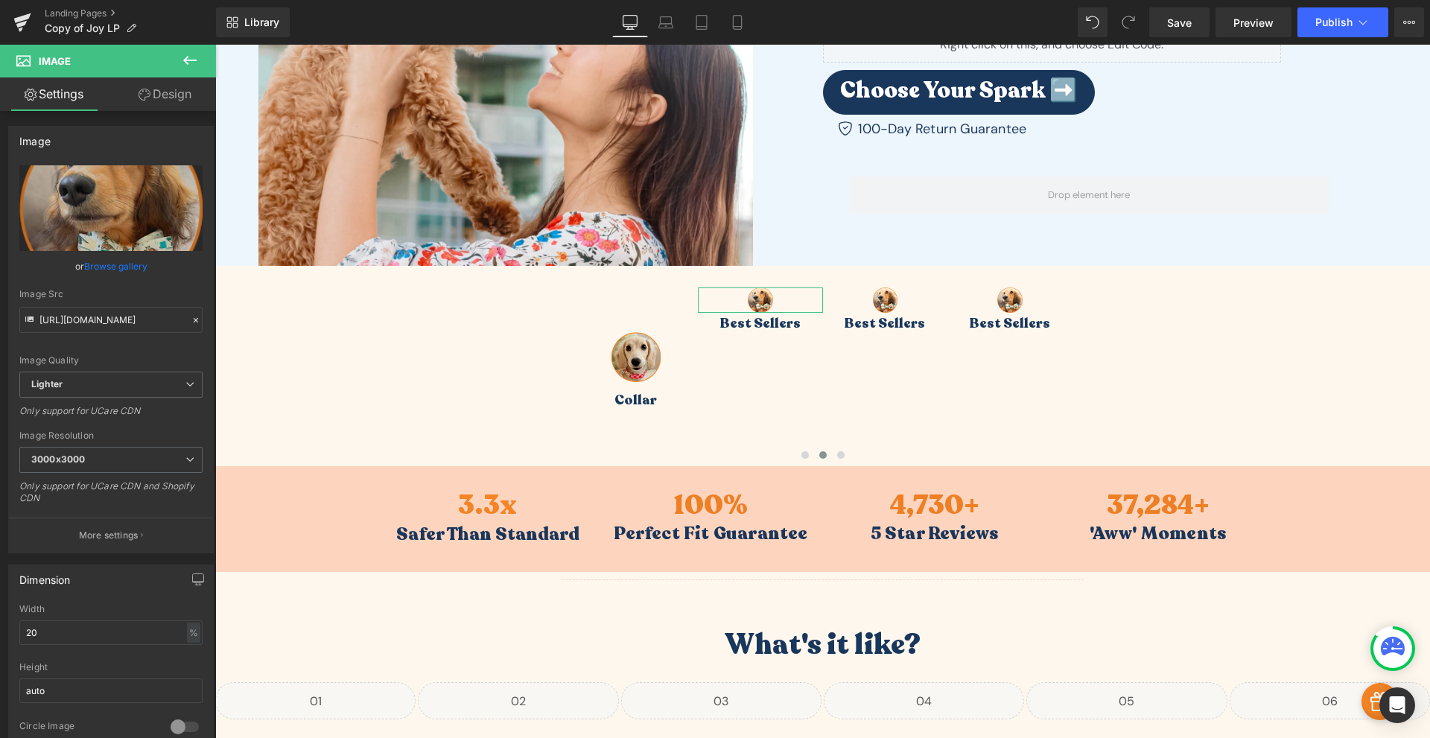
click at [177, 107] on link "Design" at bounding box center [165, 94] width 108 height 34
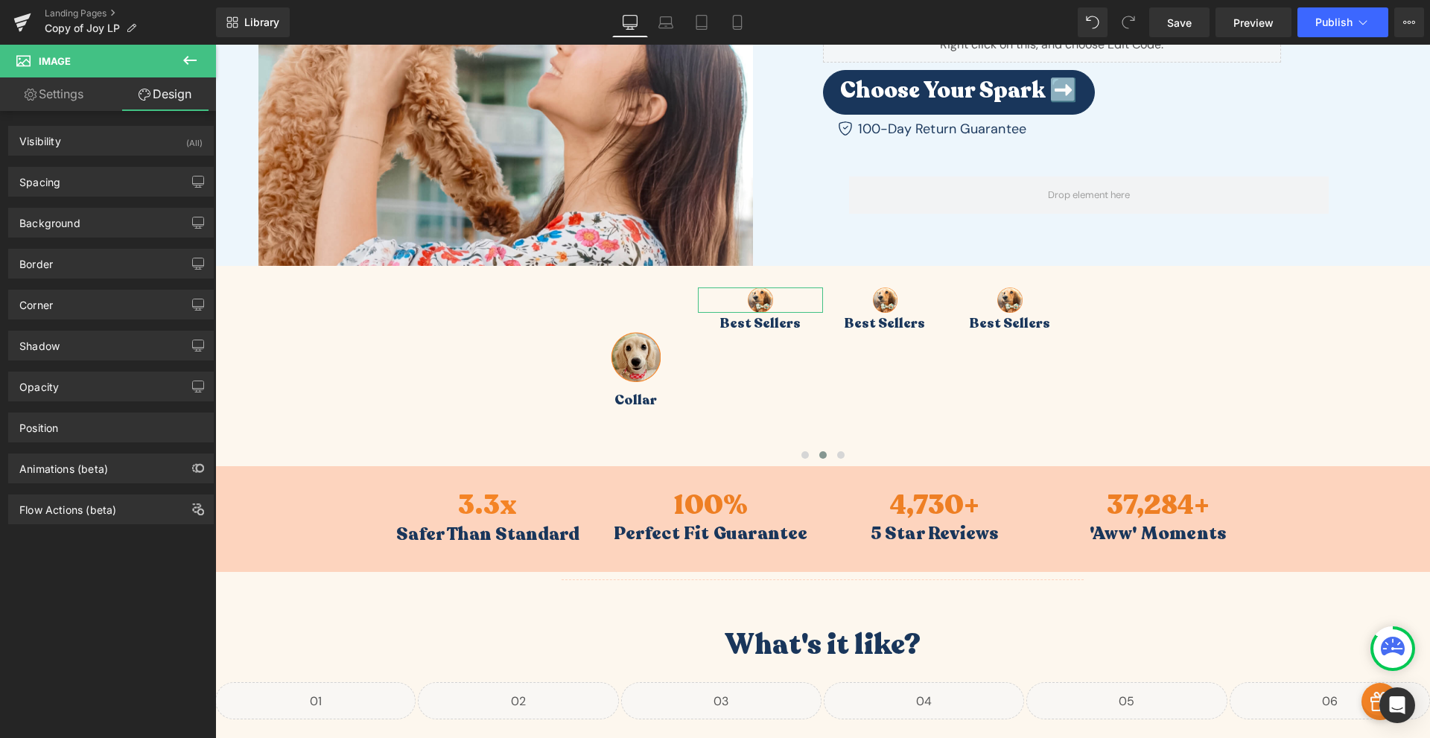
click at [89, 165] on div "Spacing Margin 0px 0 0px 0 0px 0 0px 0 Padding 0px 0 0px 0 0px 0 0px 0 Setup Gl…" at bounding box center [111, 176] width 223 height 41
click at [90, 173] on div "Spacing" at bounding box center [111, 182] width 204 height 28
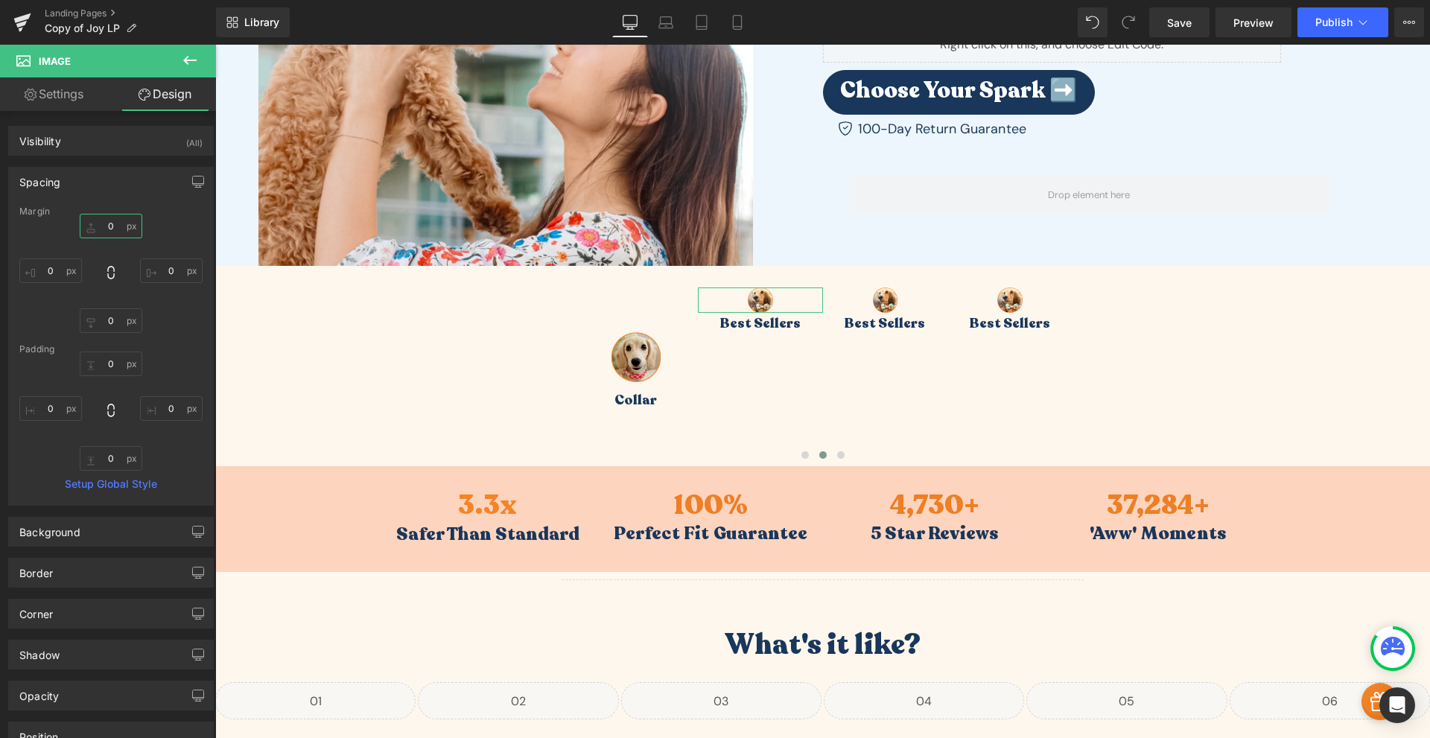
click at [111, 238] on input "0" at bounding box center [111, 226] width 63 height 25
type input "60"
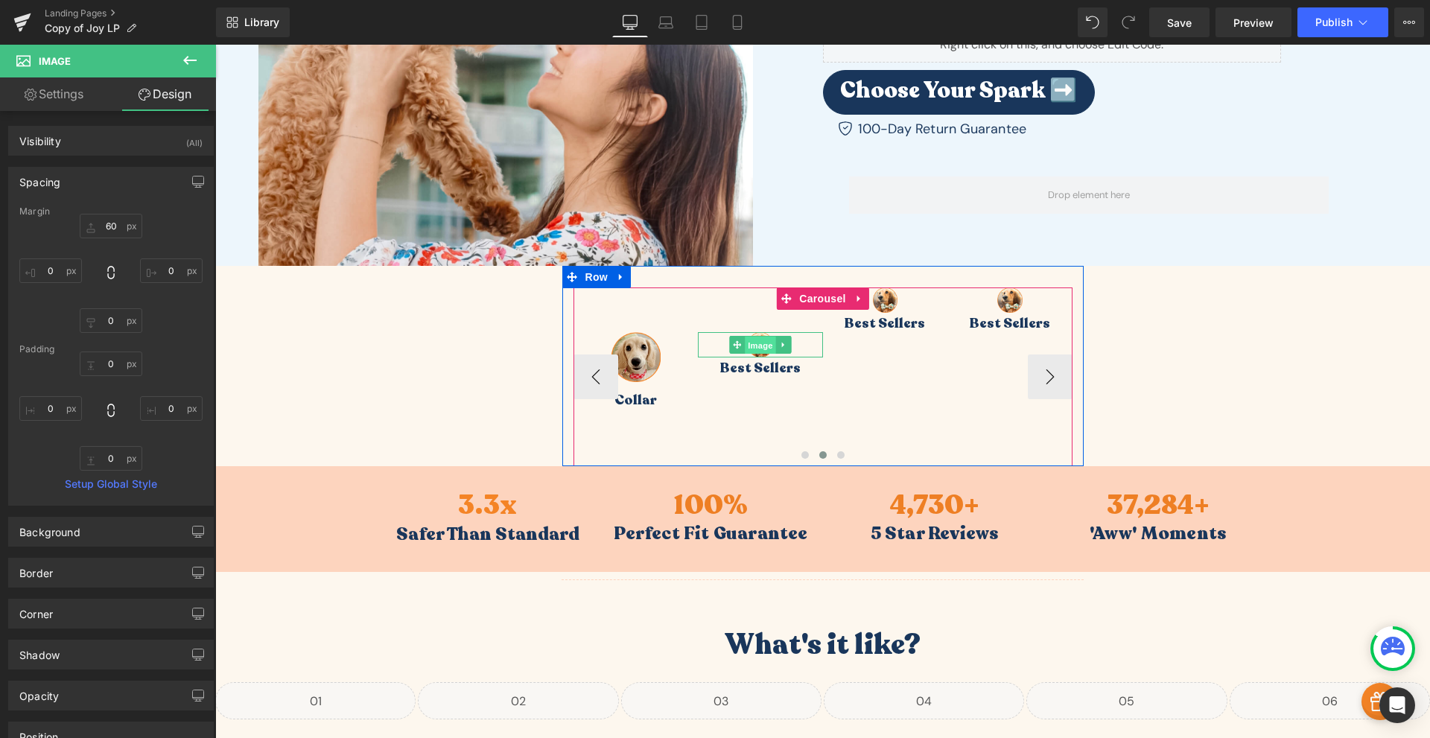
click at [747, 343] on span "Image" at bounding box center [760, 346] width 31 height 18
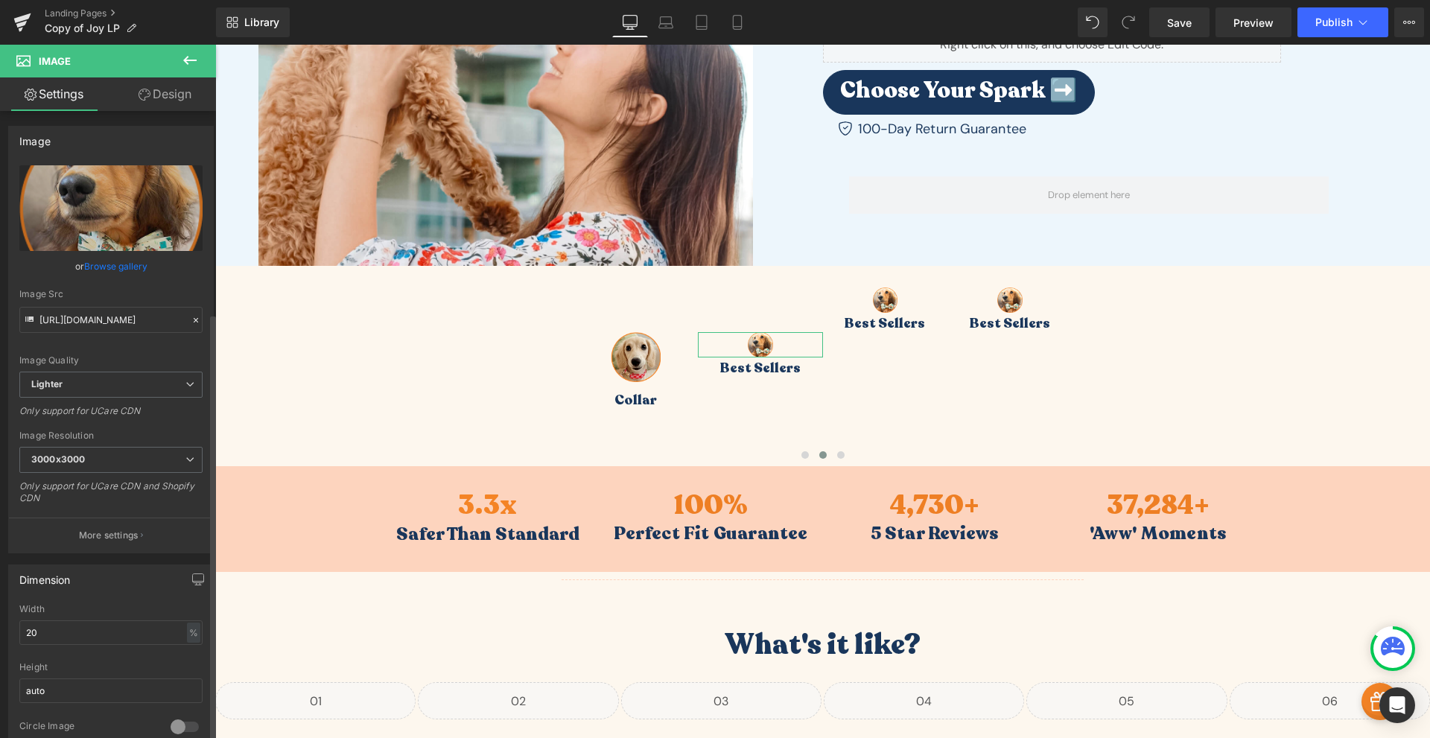
scroll to position [348, 0]
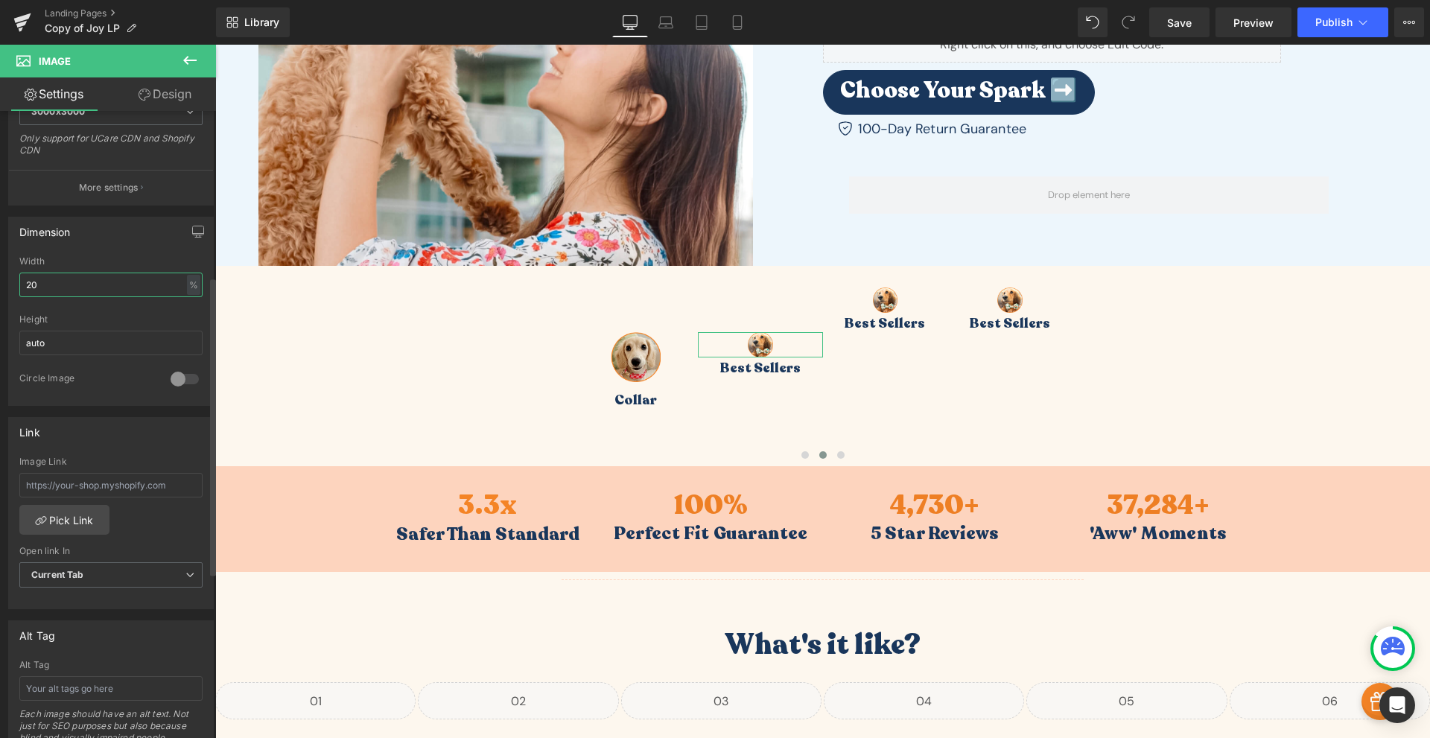
click at [79, 283] on input "20" at bounding box center [110, 285] width 183 height 25
type input "40"
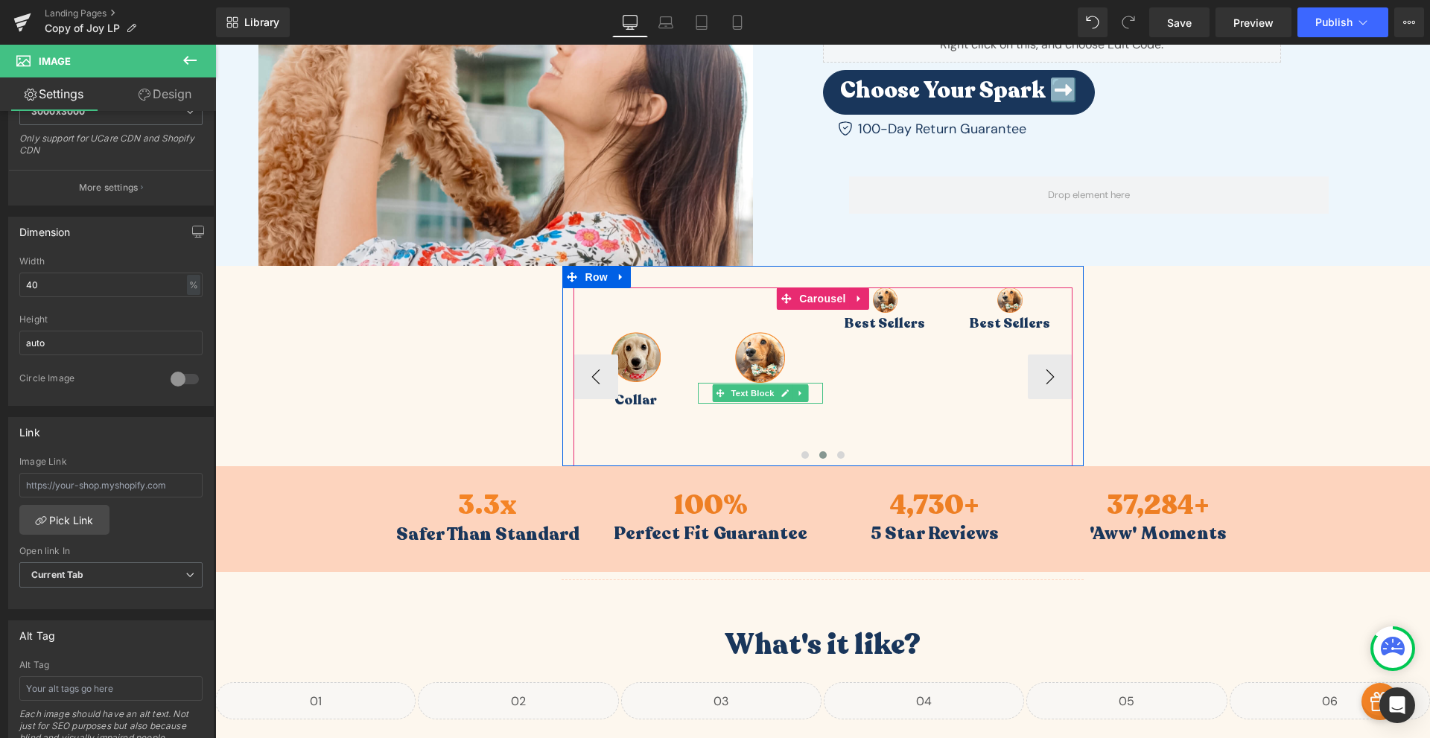
click at [807, 394] on p "Best Sellers" at bounding box center [760, 393] width 125 height 21
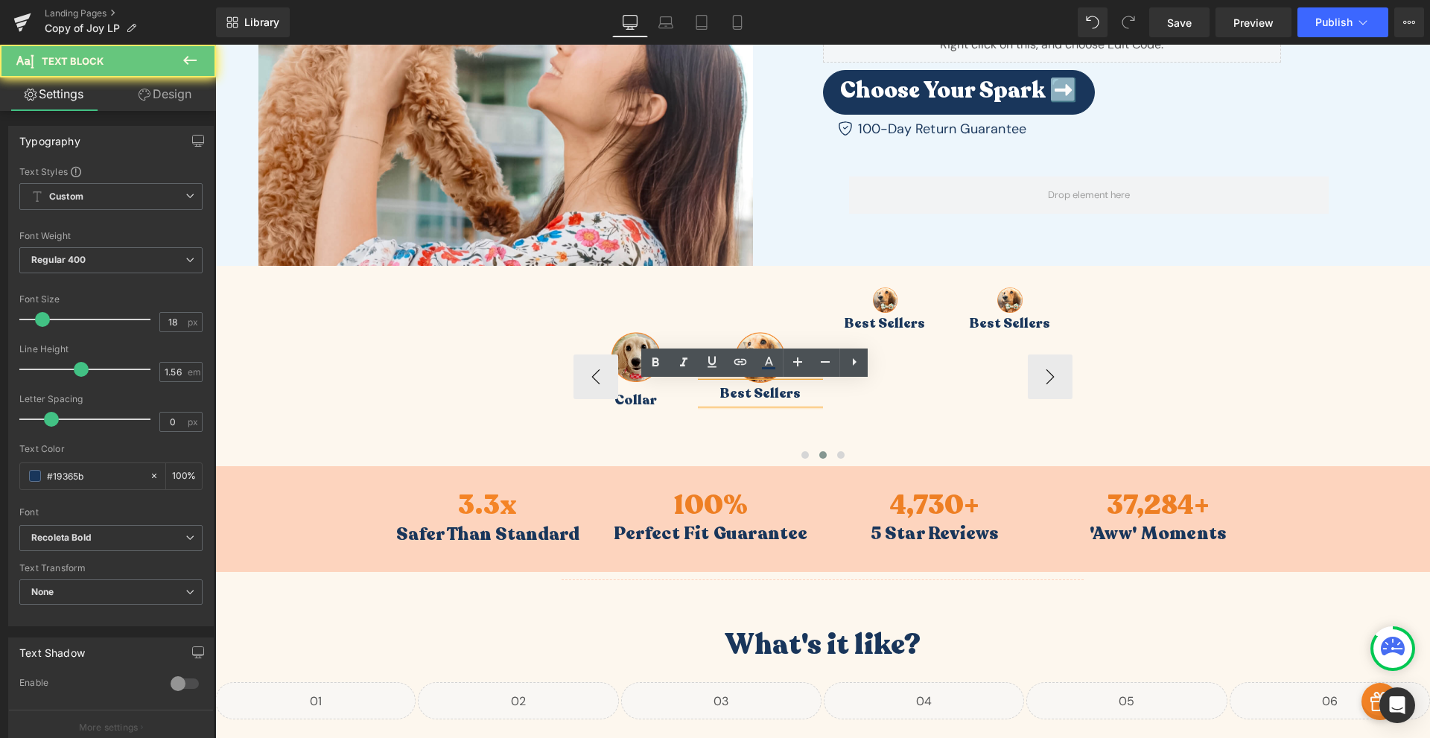
click at [792, 390] on p "Best Sellers" at bounding box center [760, 393] width 125 height 21
click at [792, 389] on p "Best Sellers" at bounding box center [760, 393] width 125 height 21
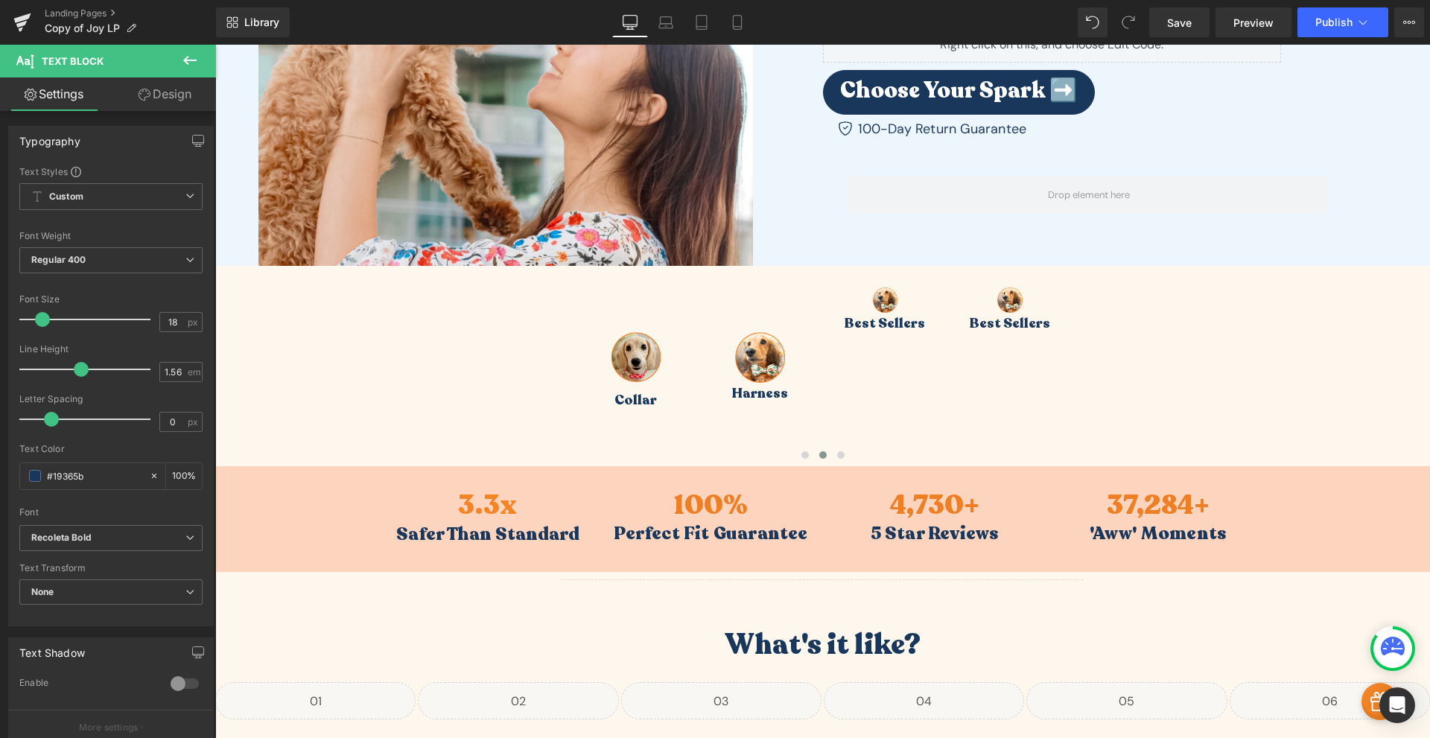
drag, startPoint x: 179, startPoint y: 101, endPoint x: 123, endPoint y: 167, distance: 86.1
click at [179, 101] on link "Design" at bounding box center [165, 94] width 108 height 34
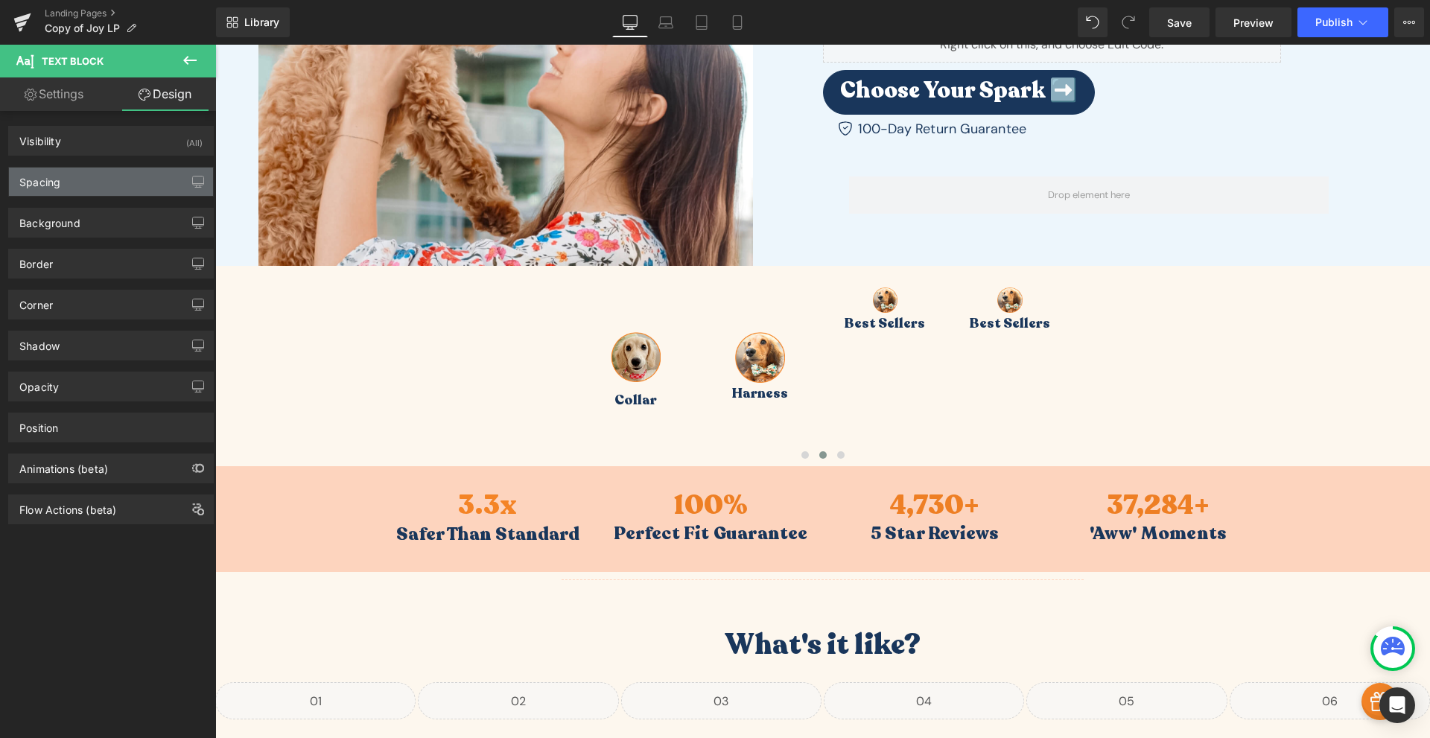
click at [99, 189] on div "Spacing" at bounding box center [111, 182] width 204 height 28
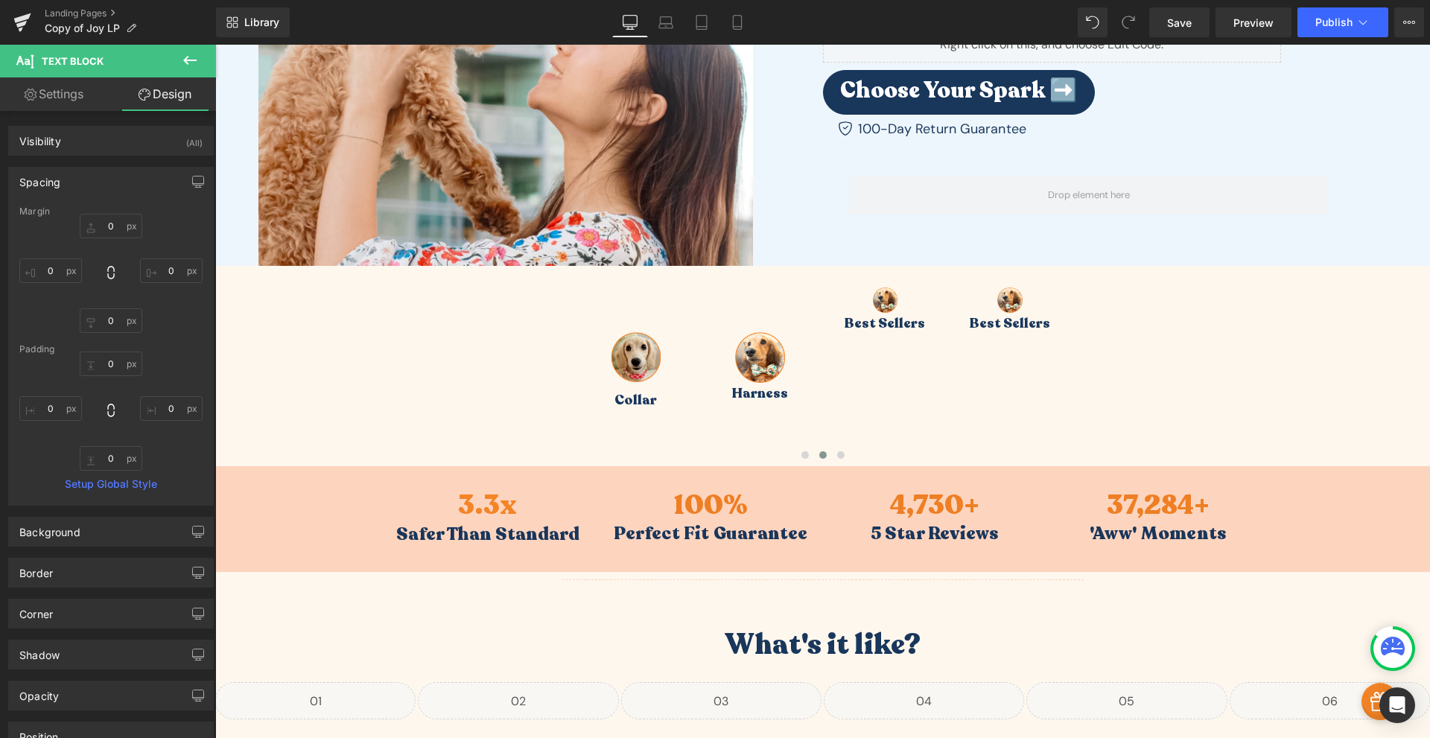
click at [103, 354] on div "Margin 0px 0 0px 0 0px 0 0px 0 Padding 0px 0 0px 0 0px 0 0px 0 Setup Global Sty…" at bounding box center [111, 355] width 204 height 299
click at [110, 364] on input "0" at bounding box center [111, 364] width 63 height 25
type input "10"
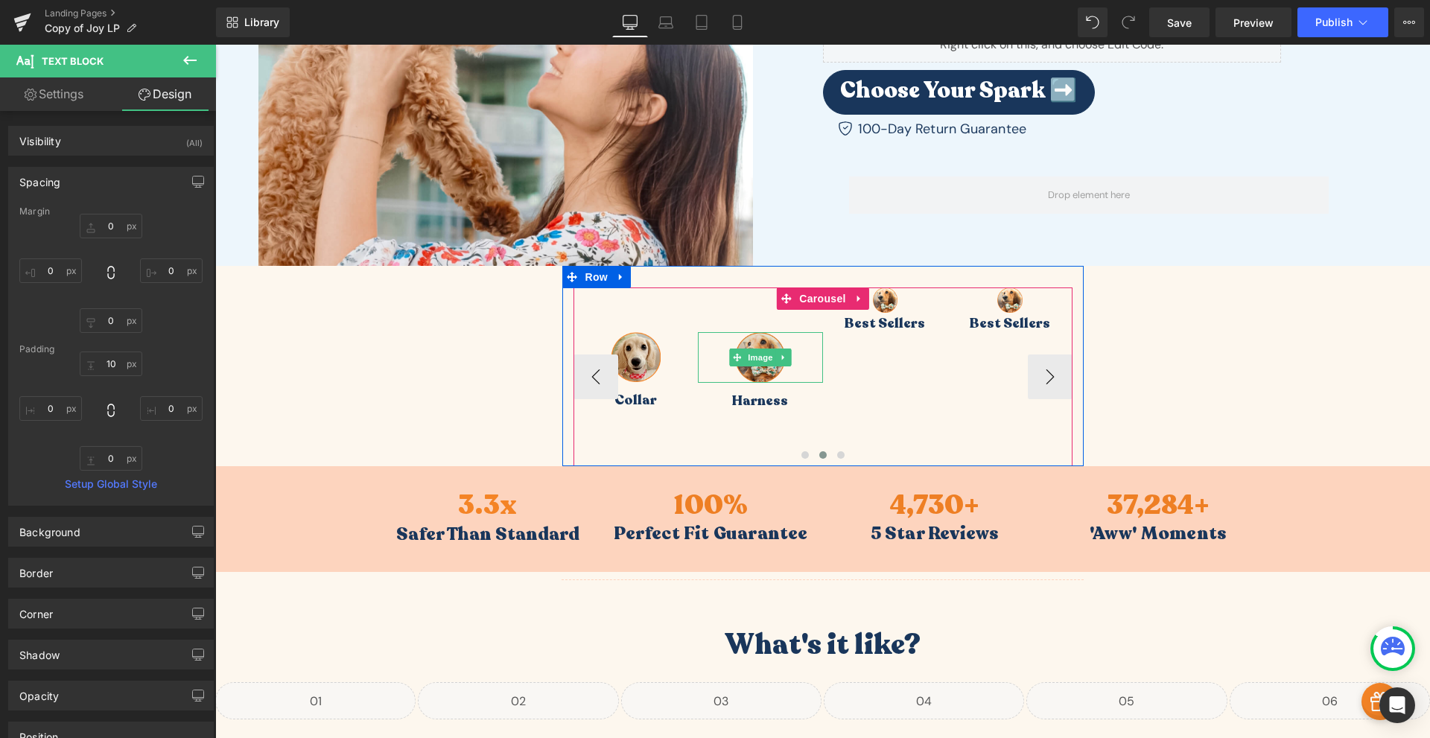
click at [761, 337] on img at bounding box center [760, 357] width 50 height 50
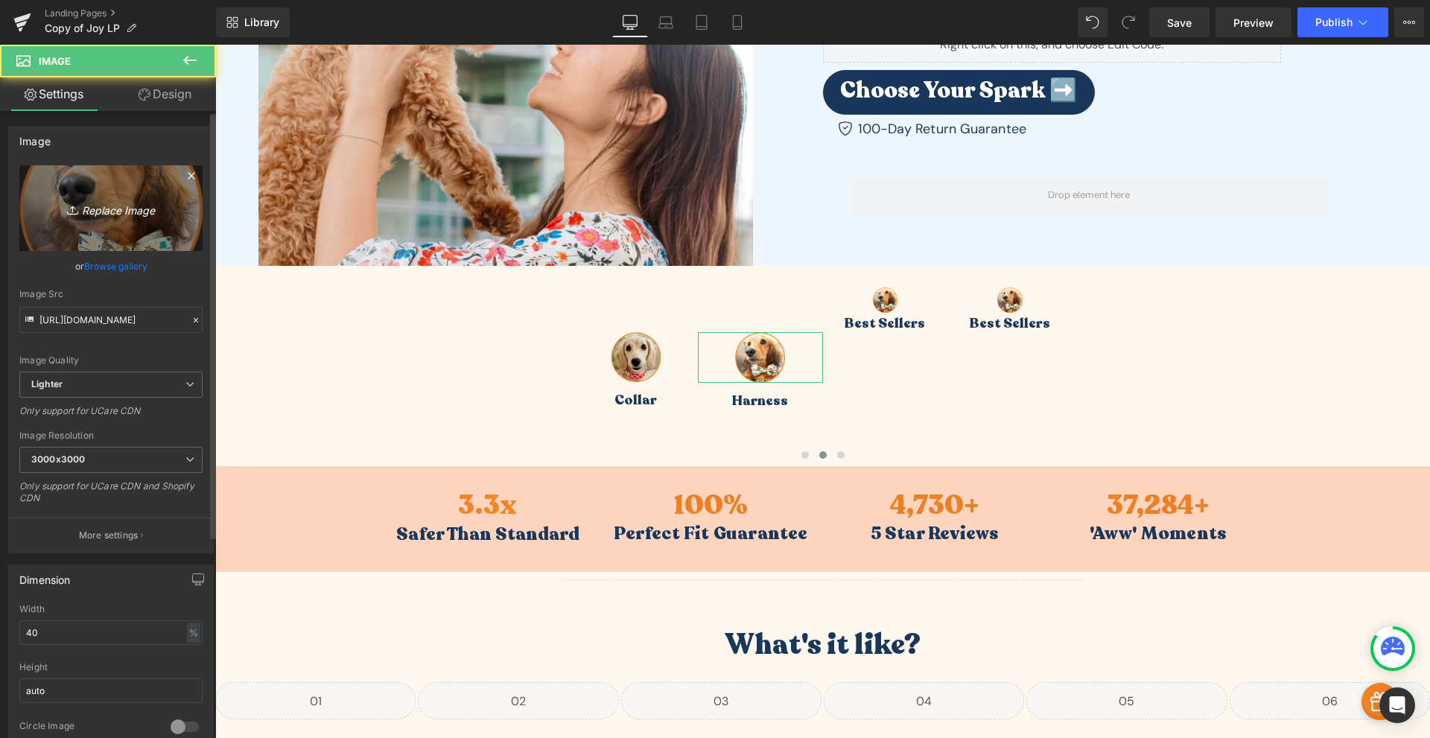
click at [130, 209] on icon "Replace Image" at bounding box center [110, 208] width 119 height 19
type input "C:\fakepath\Frame_20-4.png"
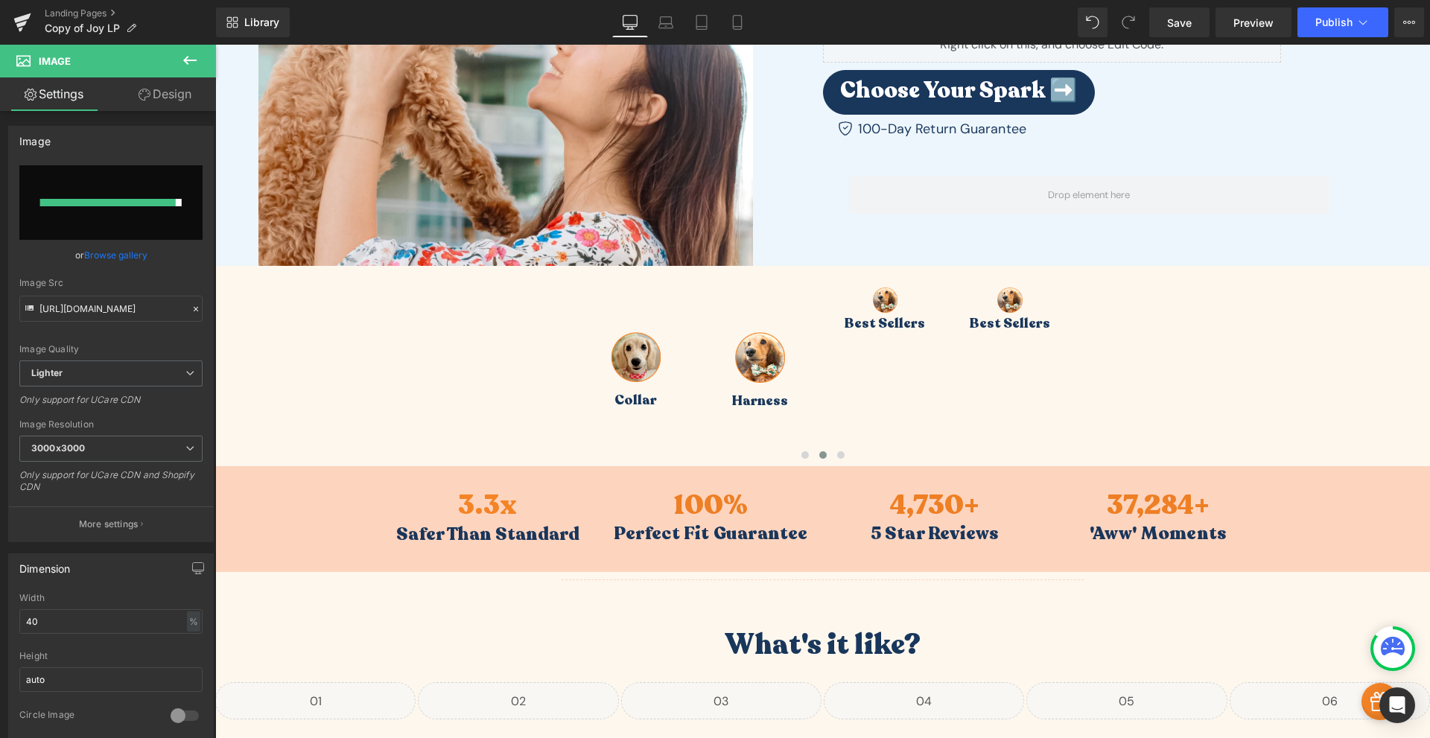
type input "[URL][DOMAIN_NAME]"
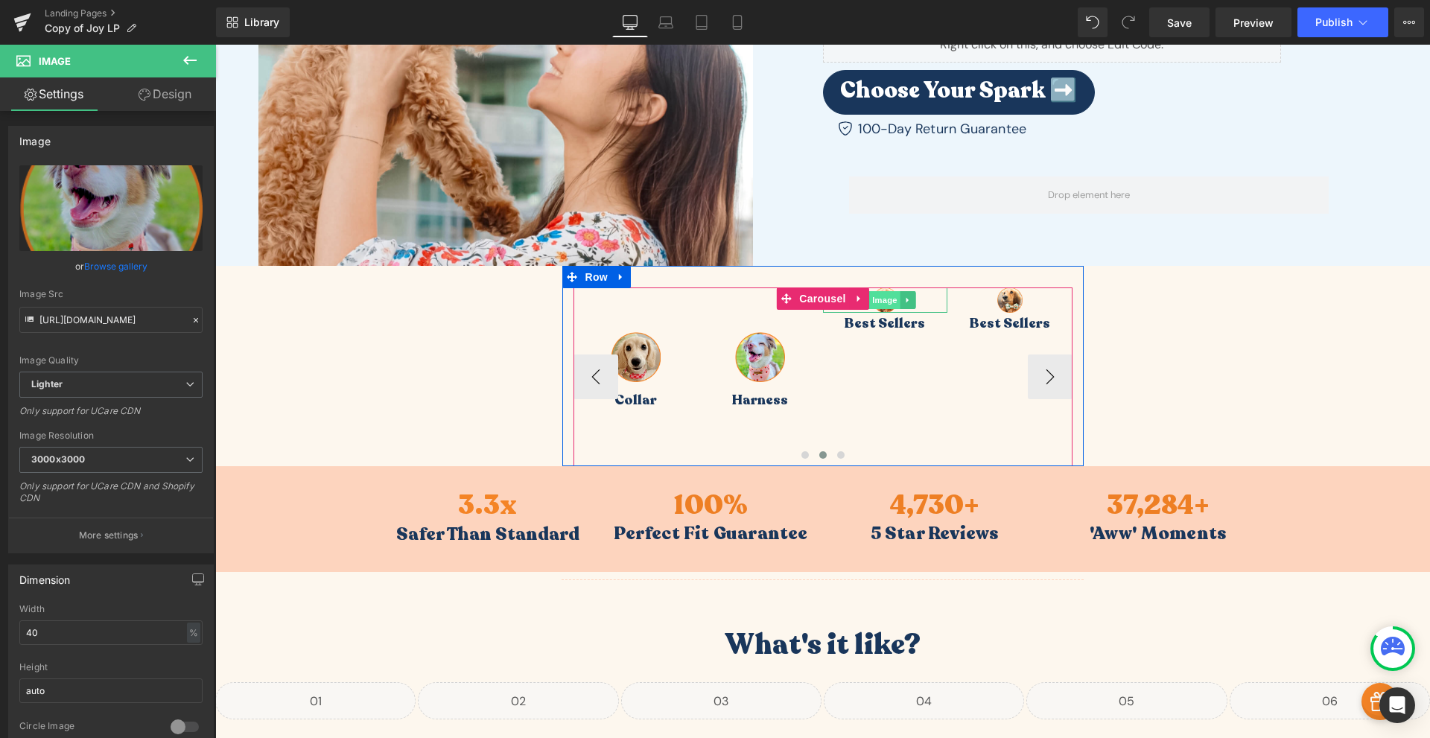
click at [879, 305] on span "Image" at bounding box center [884, 300] width 31 height 18
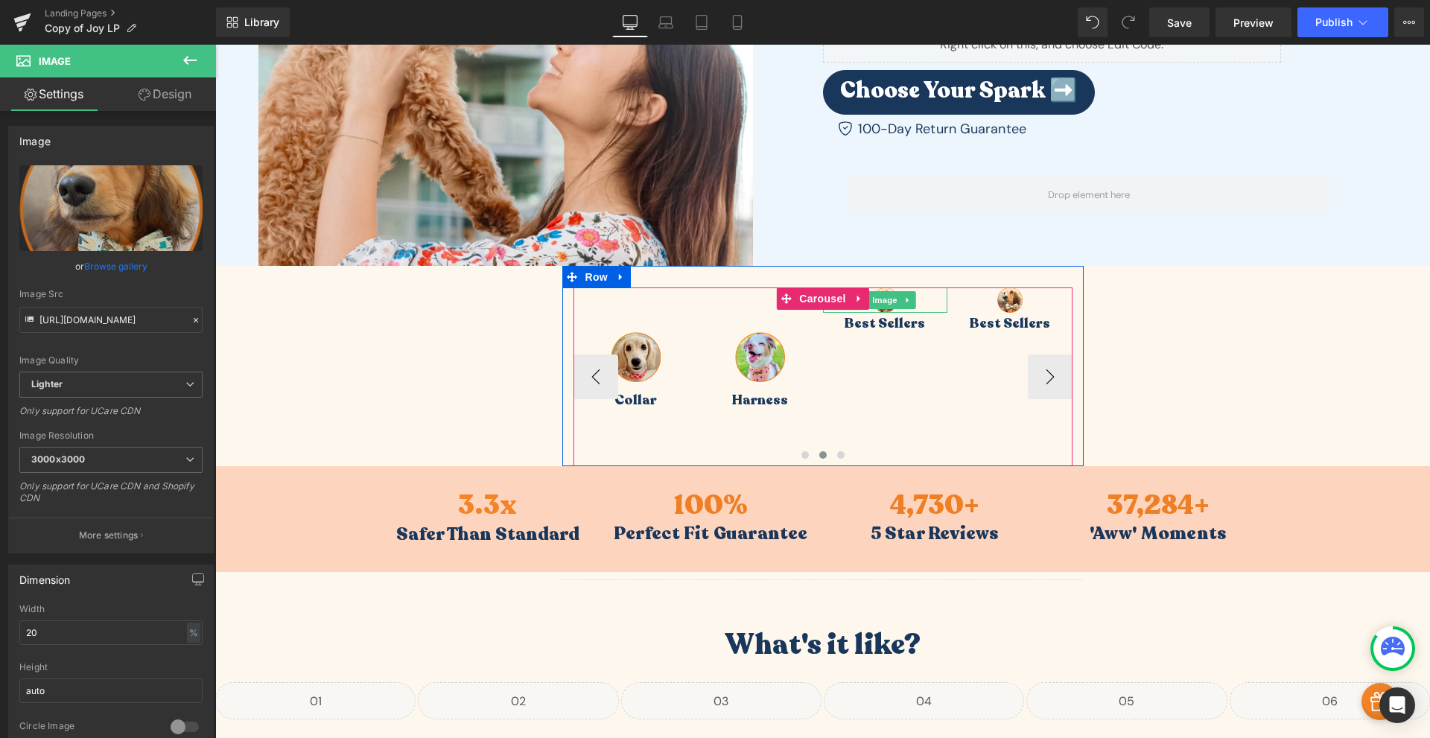
click at [914, 297] on div at bounding box center [885, 300] width 125 height 25
click at [881, 304] on span "Image" at bounding box center [884, 301] width 31 height 18
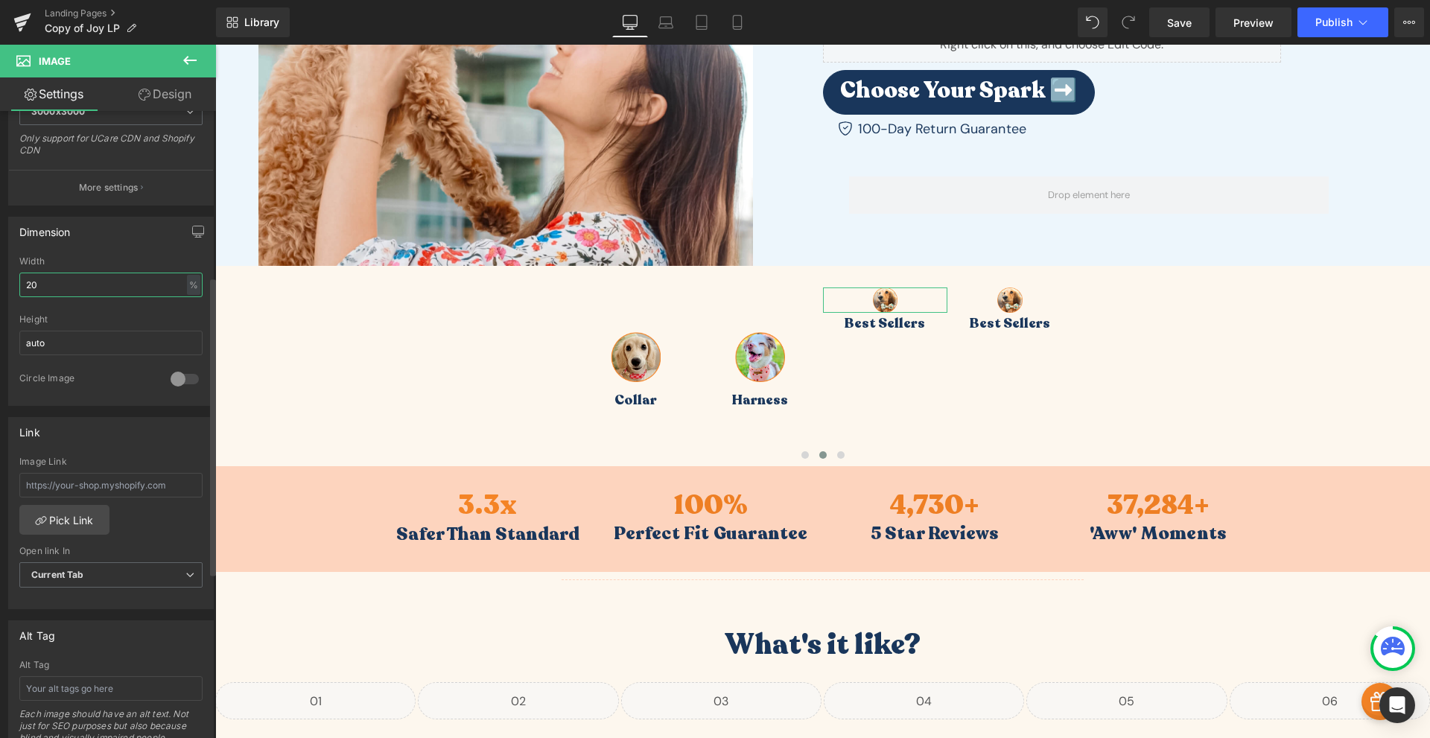
drag, startPoint x: 70, startPoint y: 293, endPoint x: 10, endPoint y: 282, distance: 61.4
click at [10, 282] on div "20% Width 20 % % px auto Height auto 0 Circle Image" at bounding box center [111, 330] width 204 height 149
type input "40"
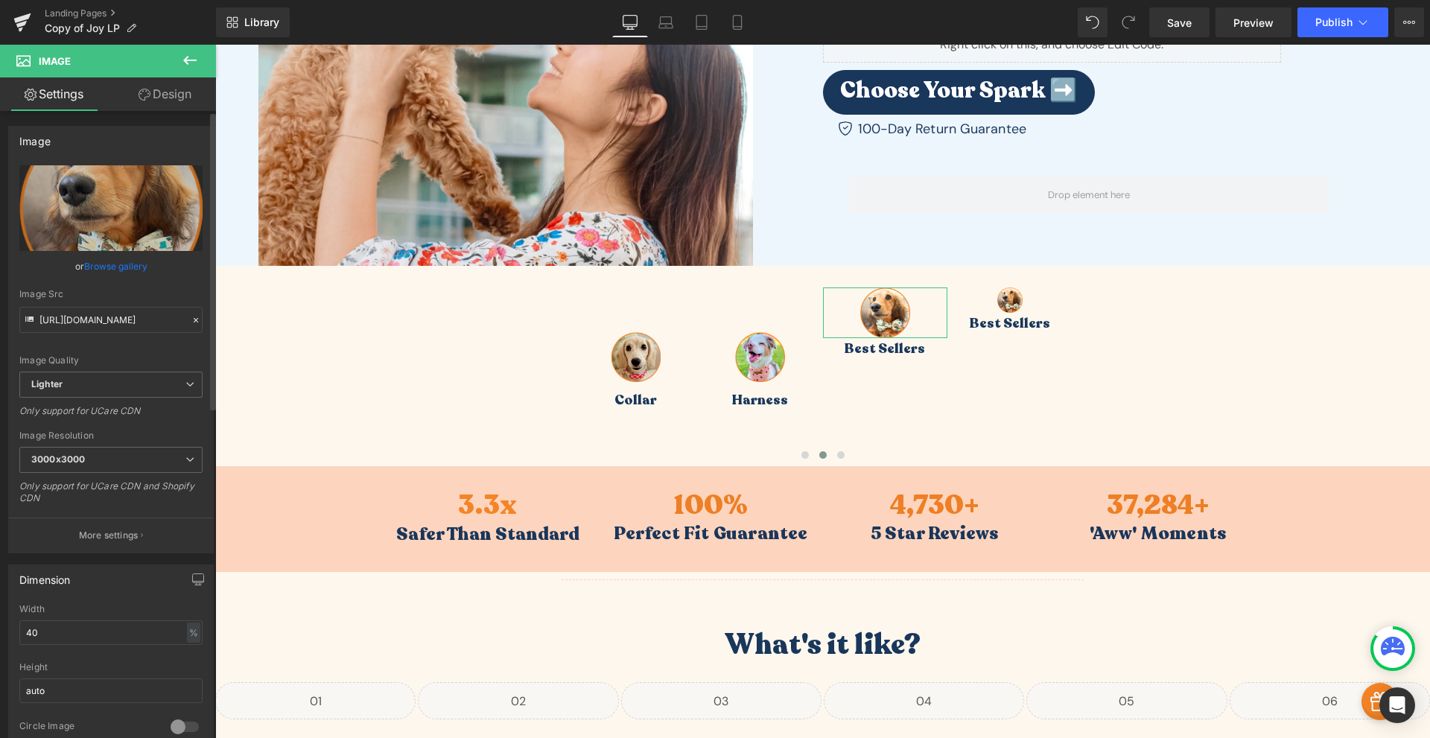
click at [160, 129] on div "Image" at bounding box center [111, 141] width 204 height 28
click at [168, 102] on link "Design" at bounding box center [165, 94] width 108 height 34
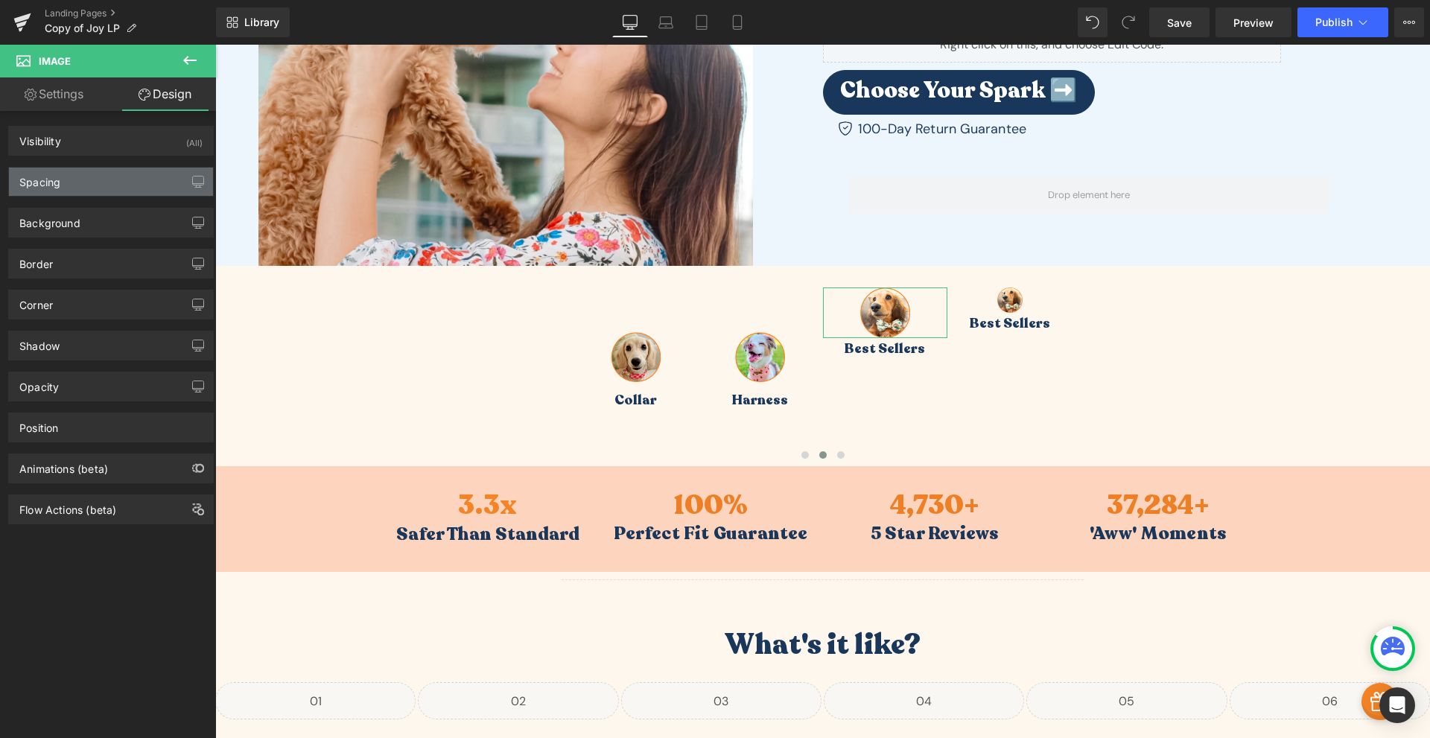
click at [92, 174] on div "Spacing" at bounding box center [111, 182] width 204 height 28
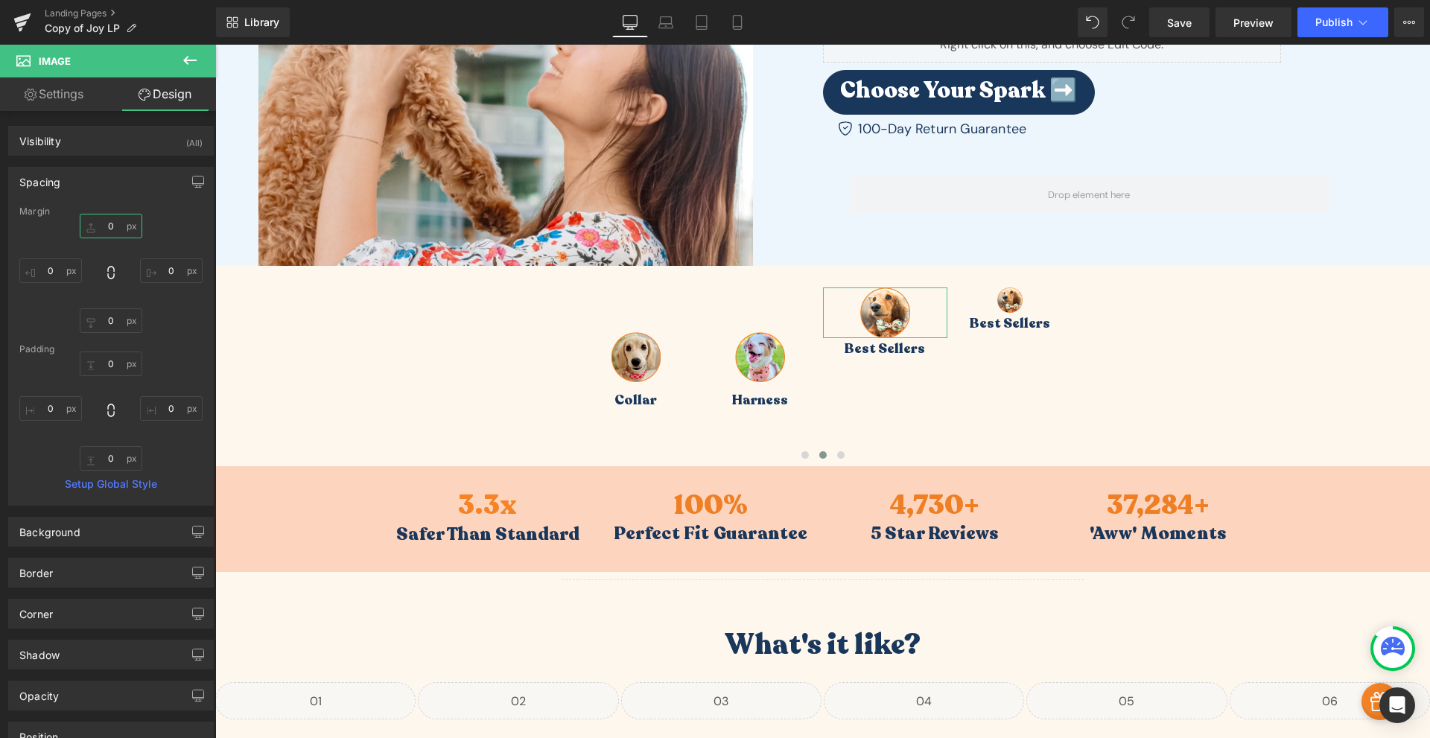
click at [107, 223] on input "0" at bounding box center [111, 226] width 63 height 25
type input "60"
click at [75, 109] on link "Settings" at bounding box center [54, 94] width 108 height 34
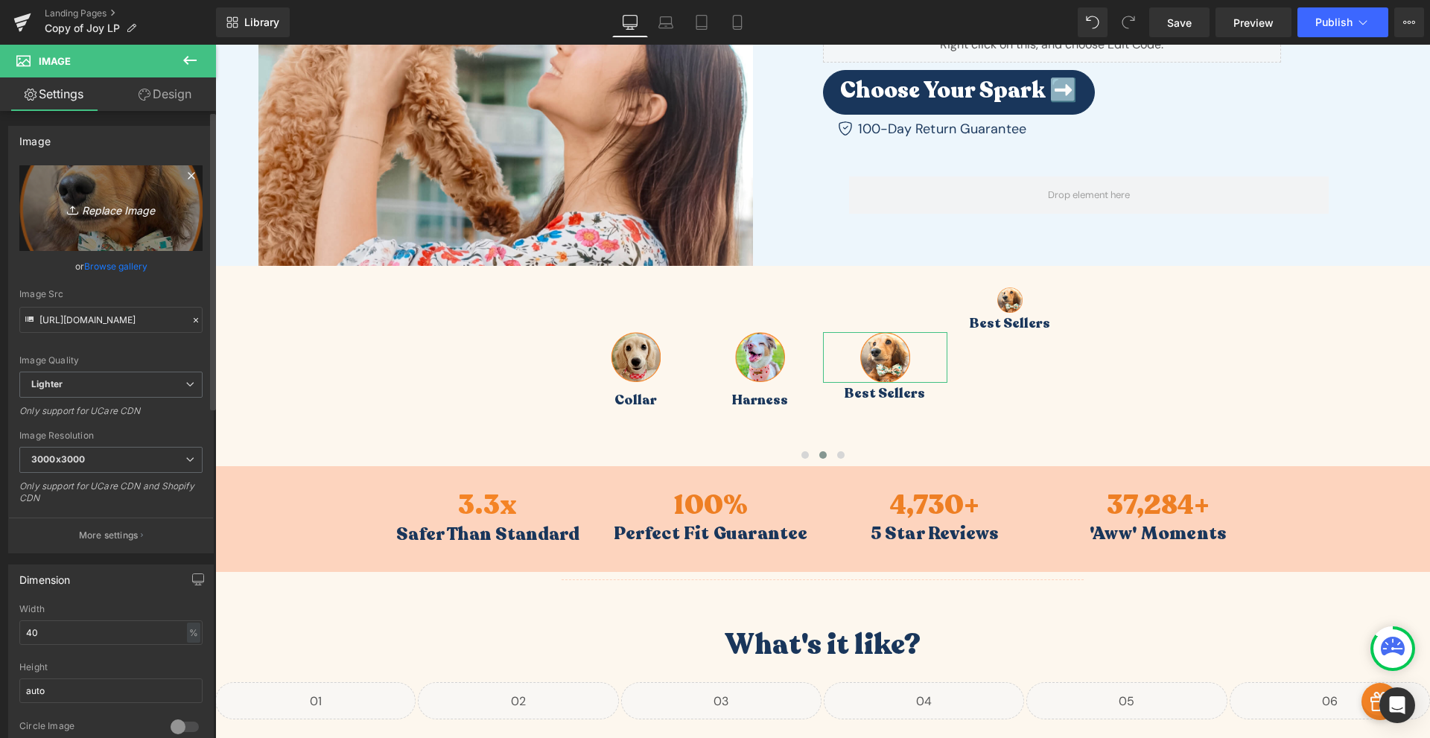
click at [51, 203] on icon "Replace Image" at bounding box center [110, 208] width 119 height 19
type input "C:\fakepath\Frame_20-5.png"
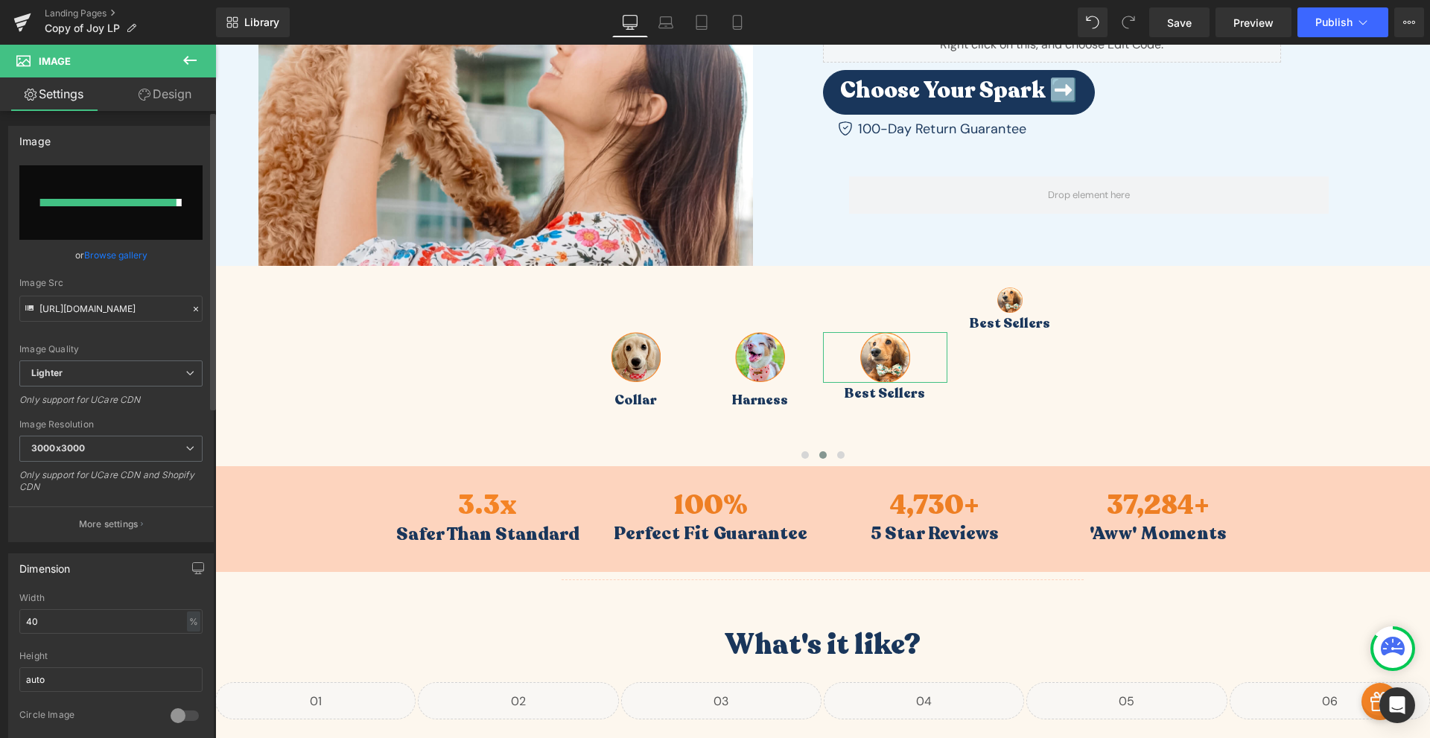
type input "[URL][DOMAIN_NAME]"
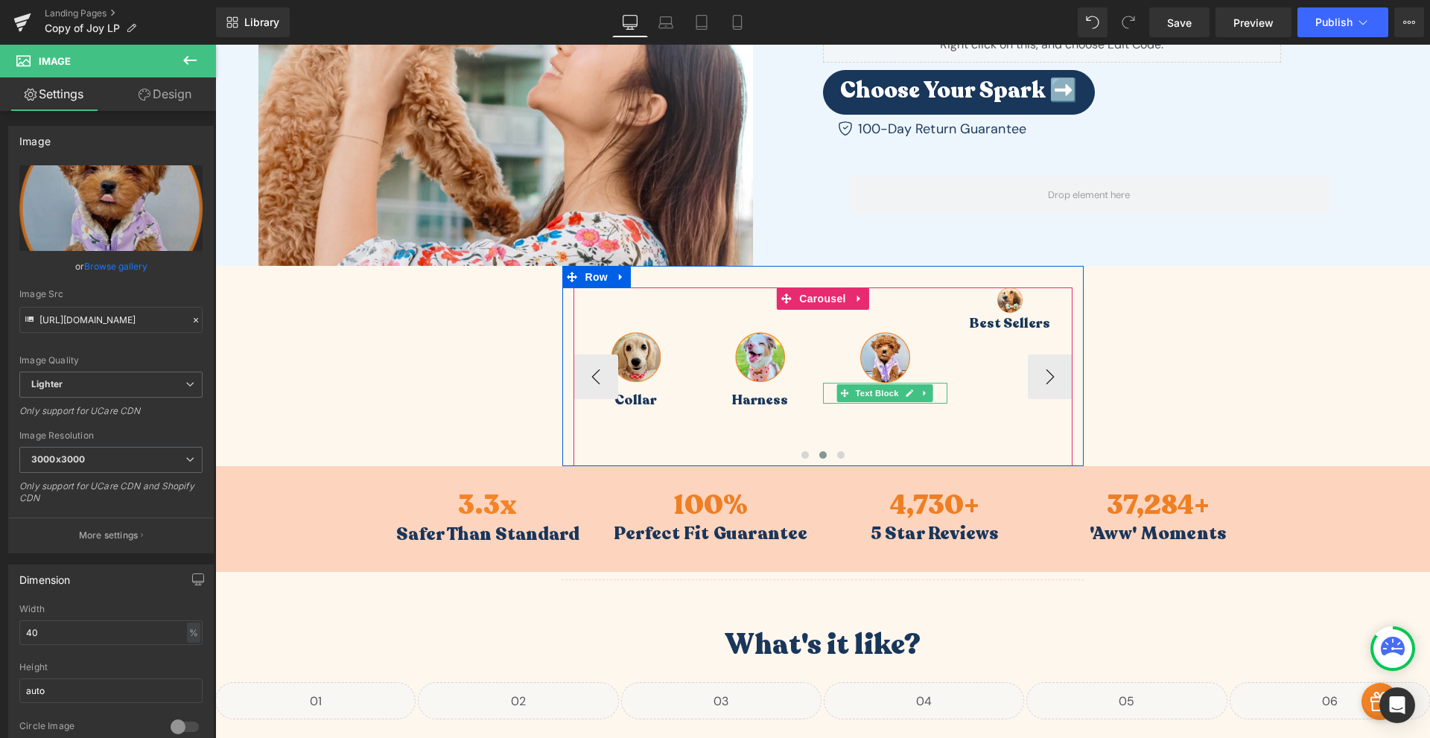
click at [933, 395] on p "Best Sellers" at bounding box center [885, 393] width 125 height 21
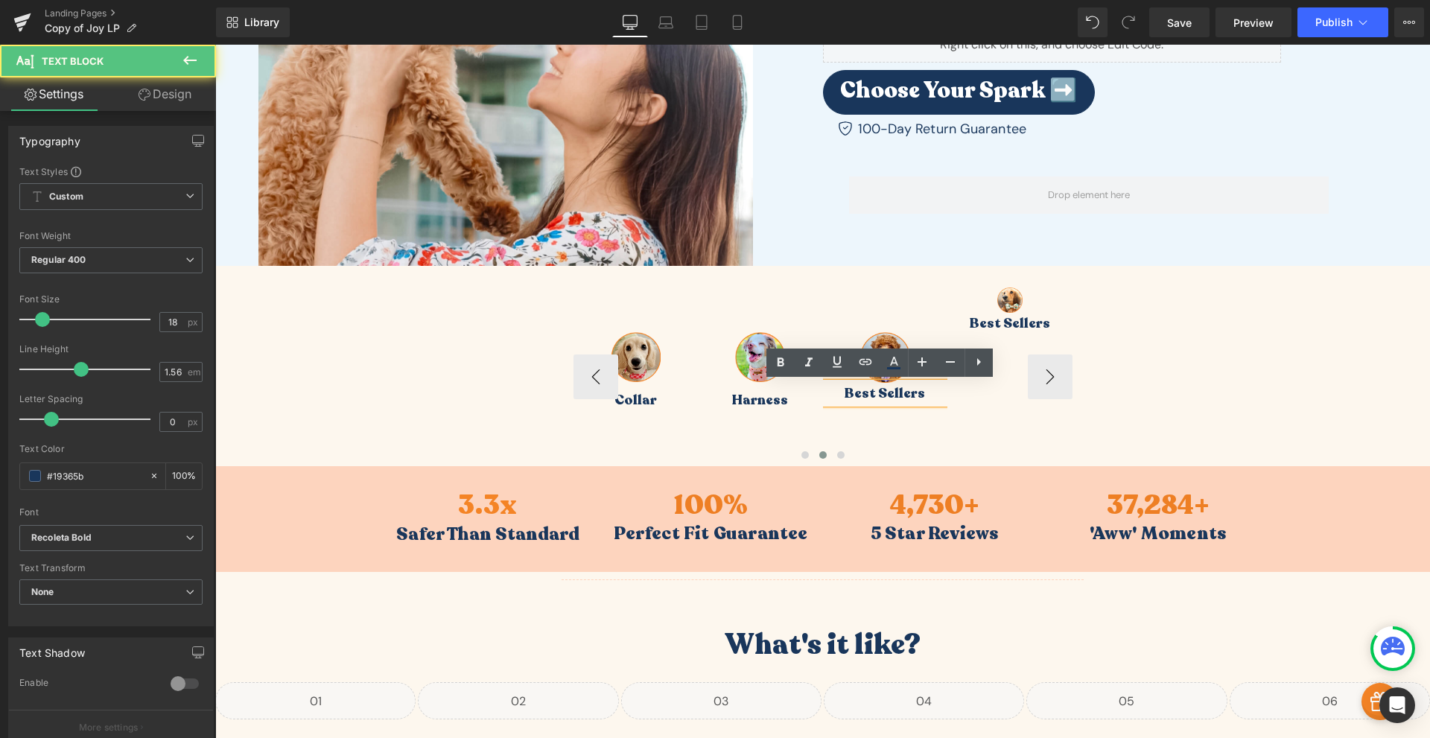
click at [924, 396] on p "Best Sellers" at bounding box center [885, 393] width 125 height 21
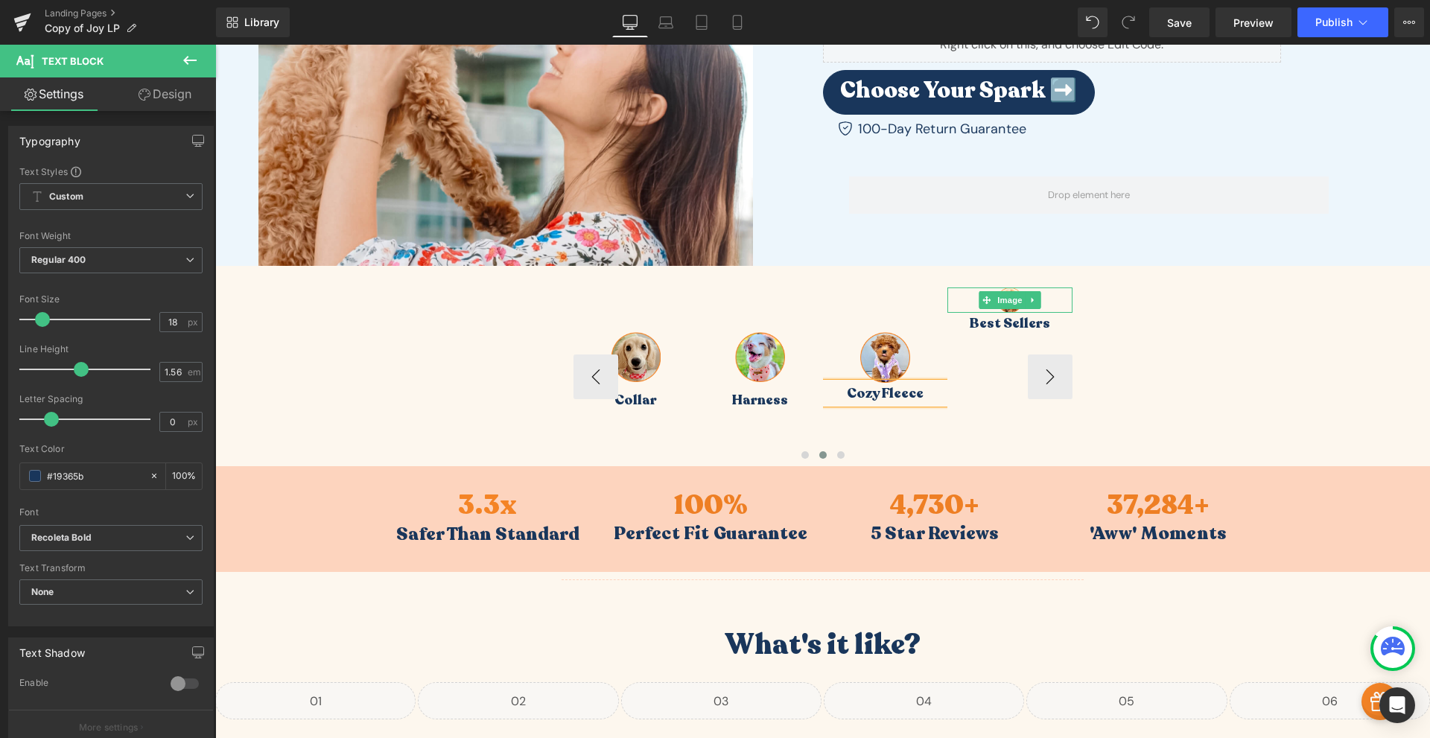
click at [1048, 301] on div at bounding box center [1009, 300] width 125 height 25
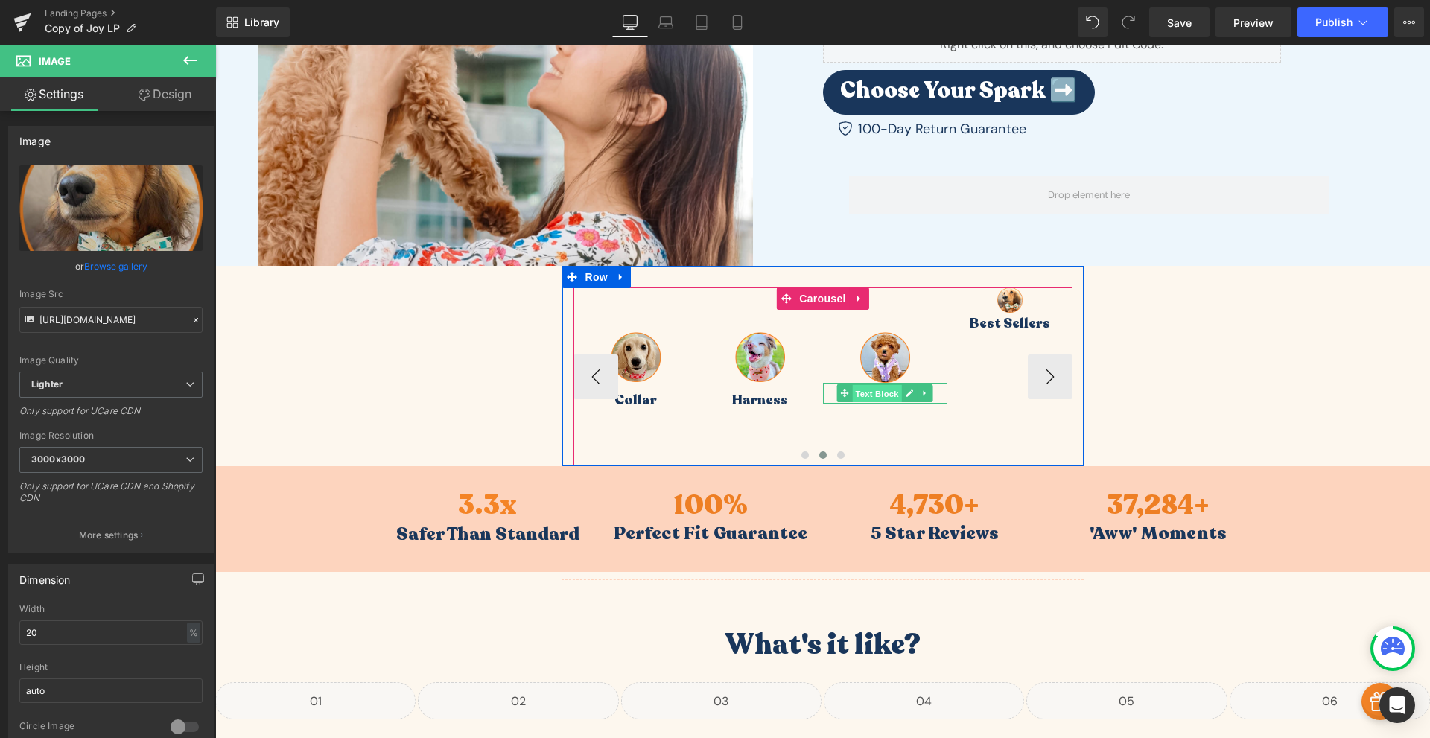
click at [884, 396] on span "Text Block" at bounding box center [877, 394] width 49 height 18
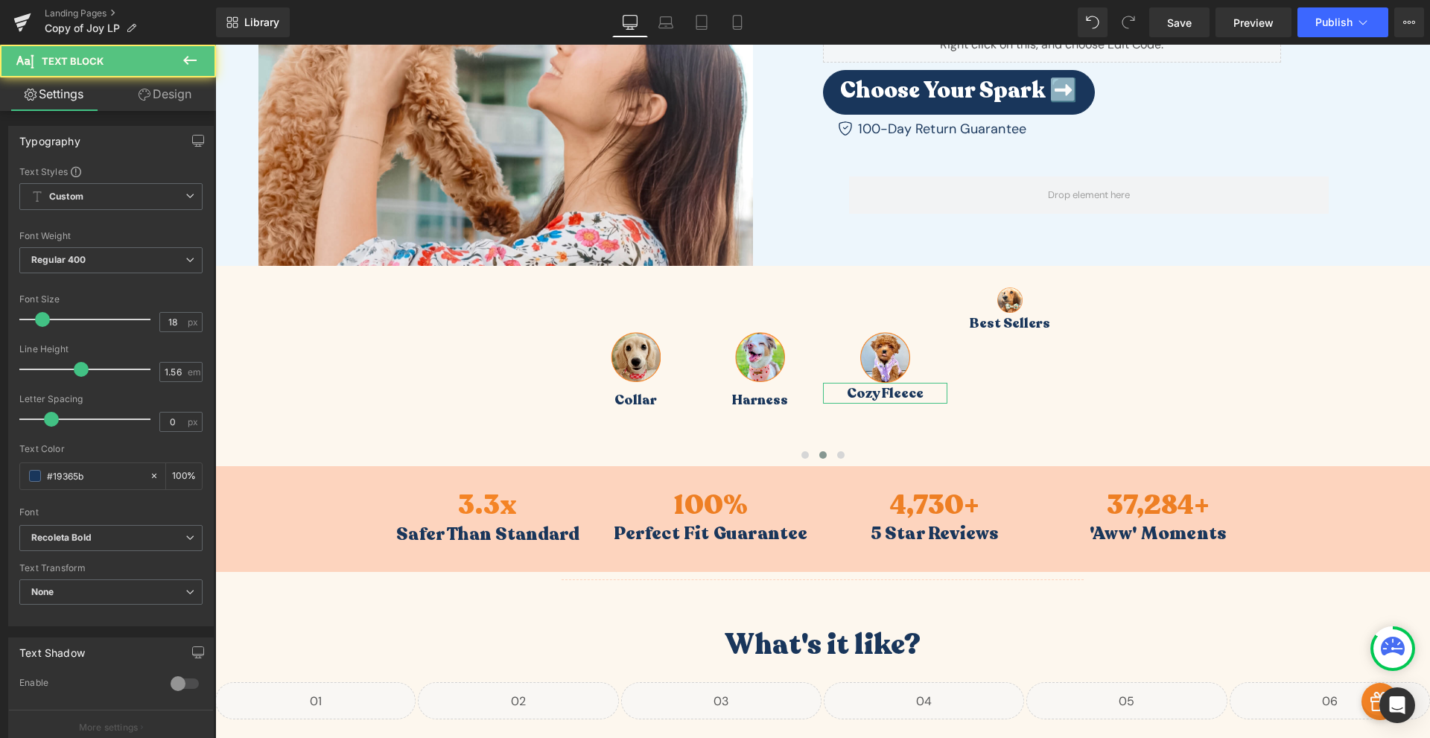
click at [155, 95] on link "Design" at bounding box center [165, 94] width 108 height 34
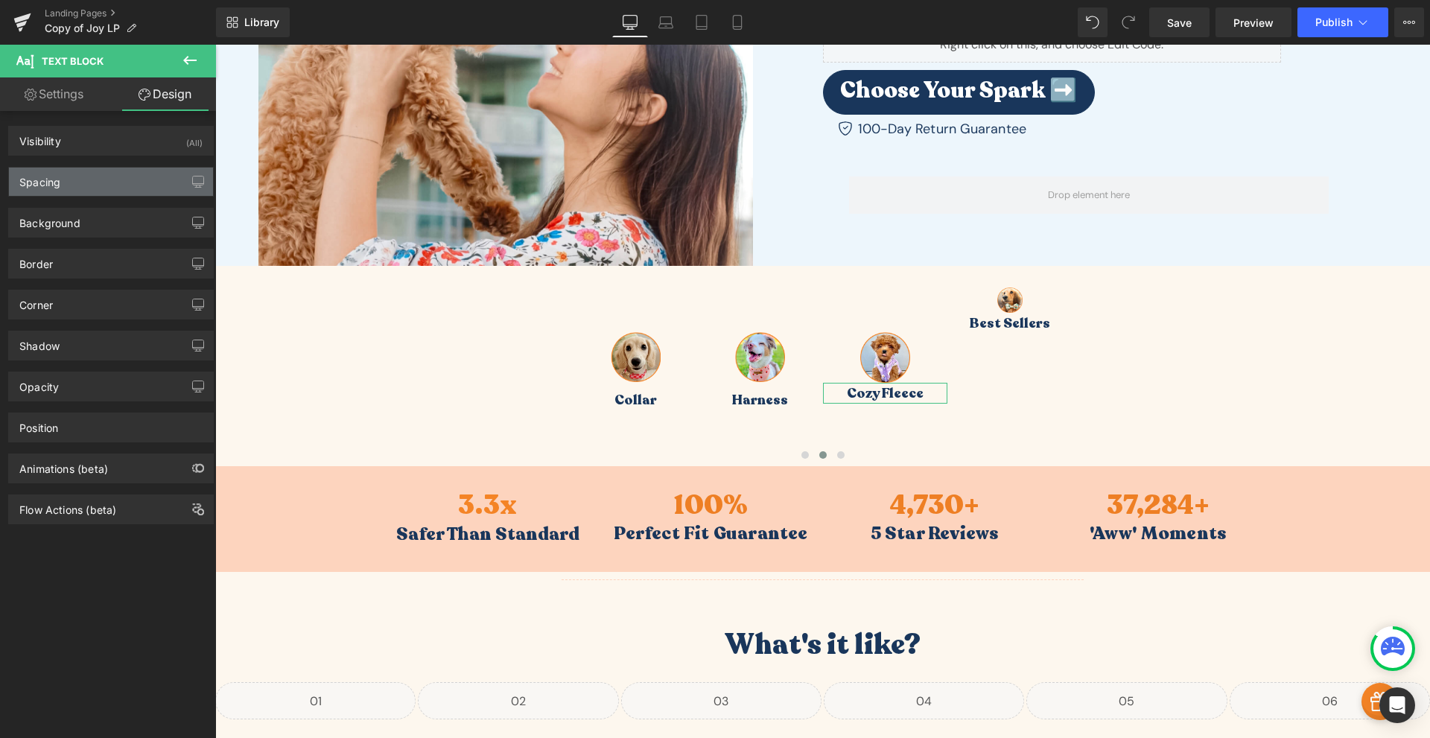
click at [68, 171] on div "Spacing" at bounding box center [111, 182] width 204 height 28
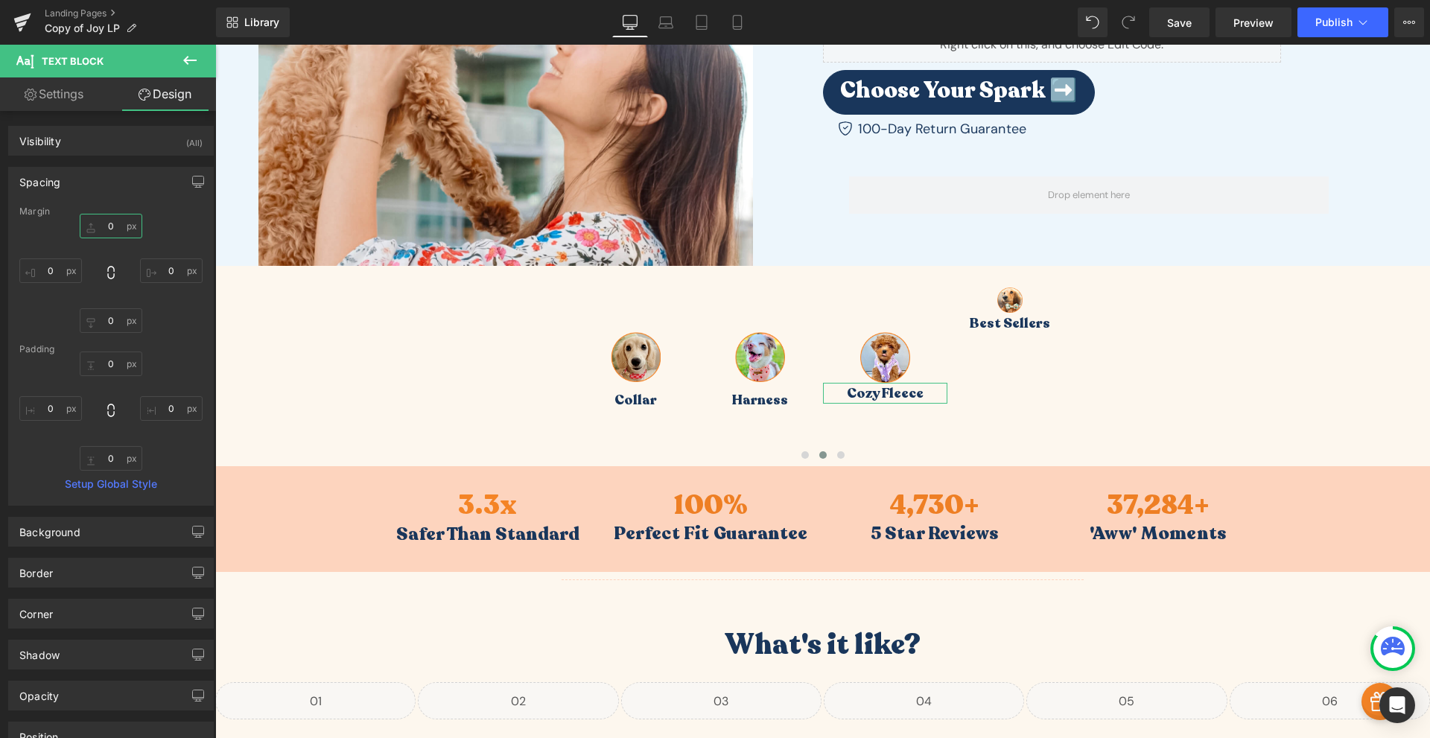
click at [119, 230] on input "0" at bounding box center [111, 226] width 63 height 25
type input "10"
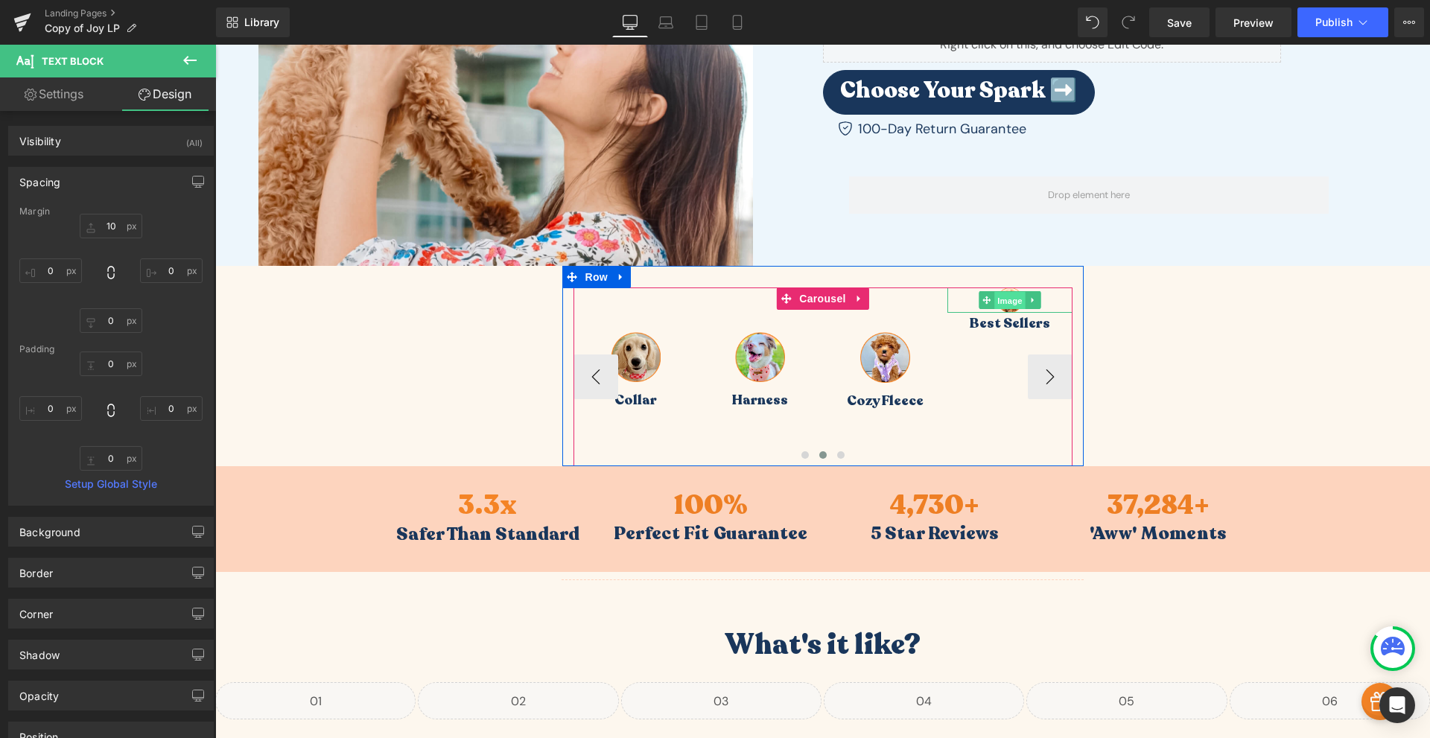
click at [1012, 303] on span "Image" at bounding box center [1009, 301] width 31 height 18
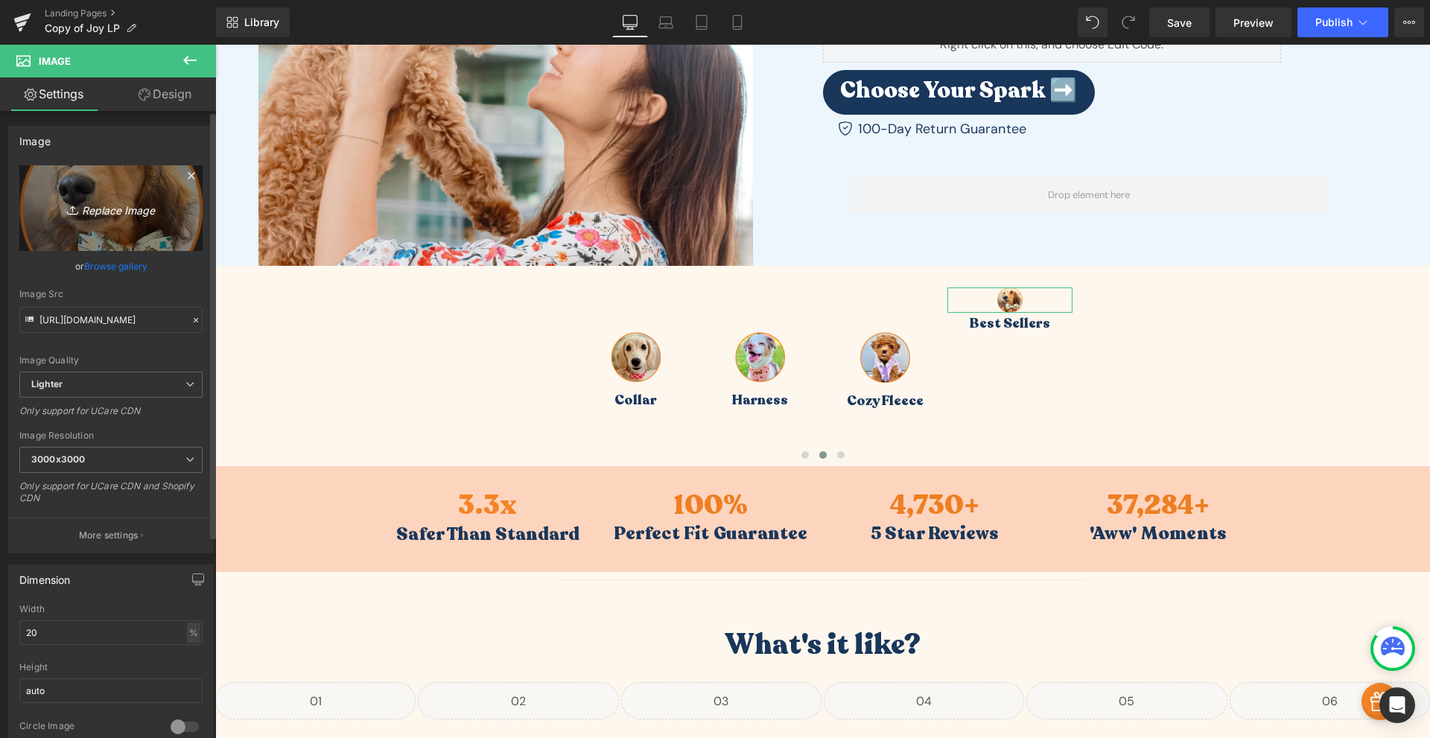
click at [115, 216] on icon "Replace Image" at bounding box center [110, 208] width 119 height 19
type input "C:\fakepath\Frame_20-6.png"
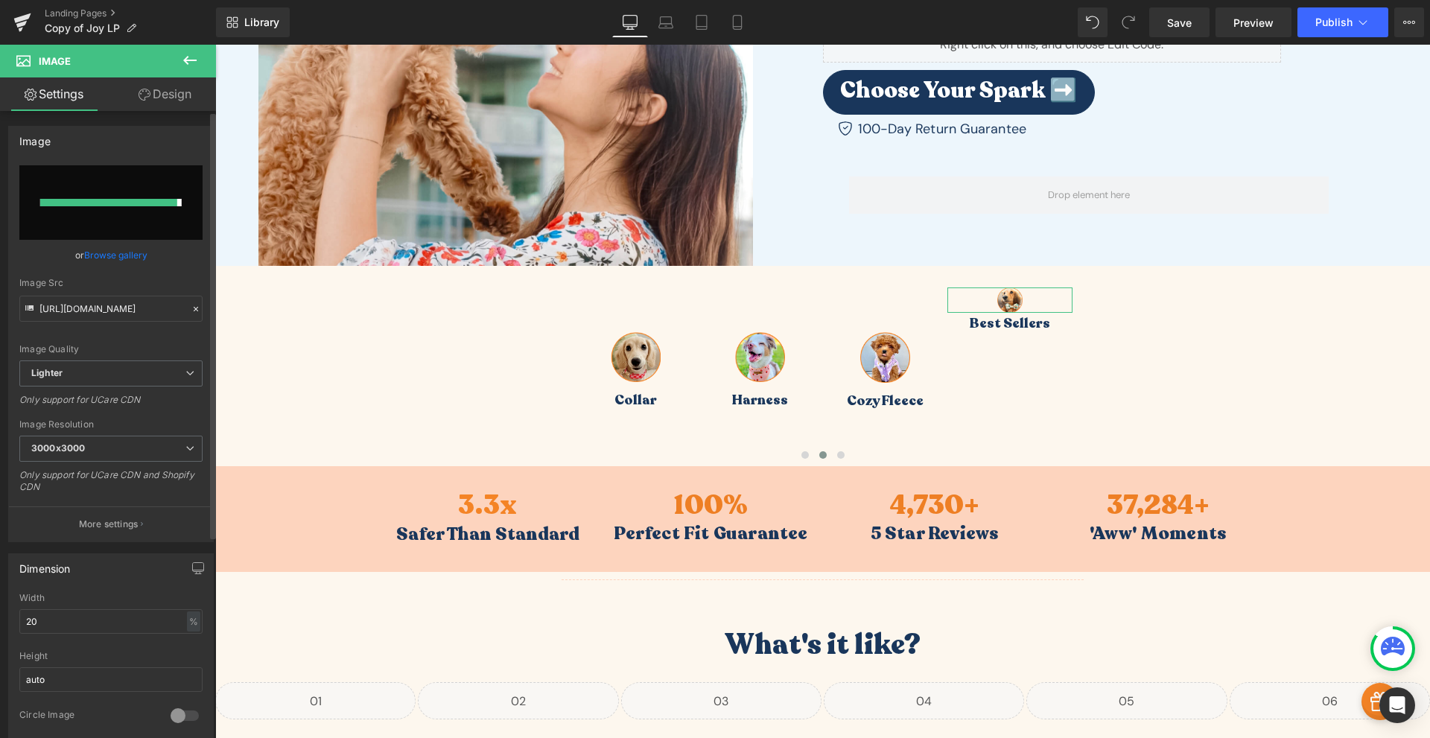
type input "[URL][DOMAIN_NAME]"
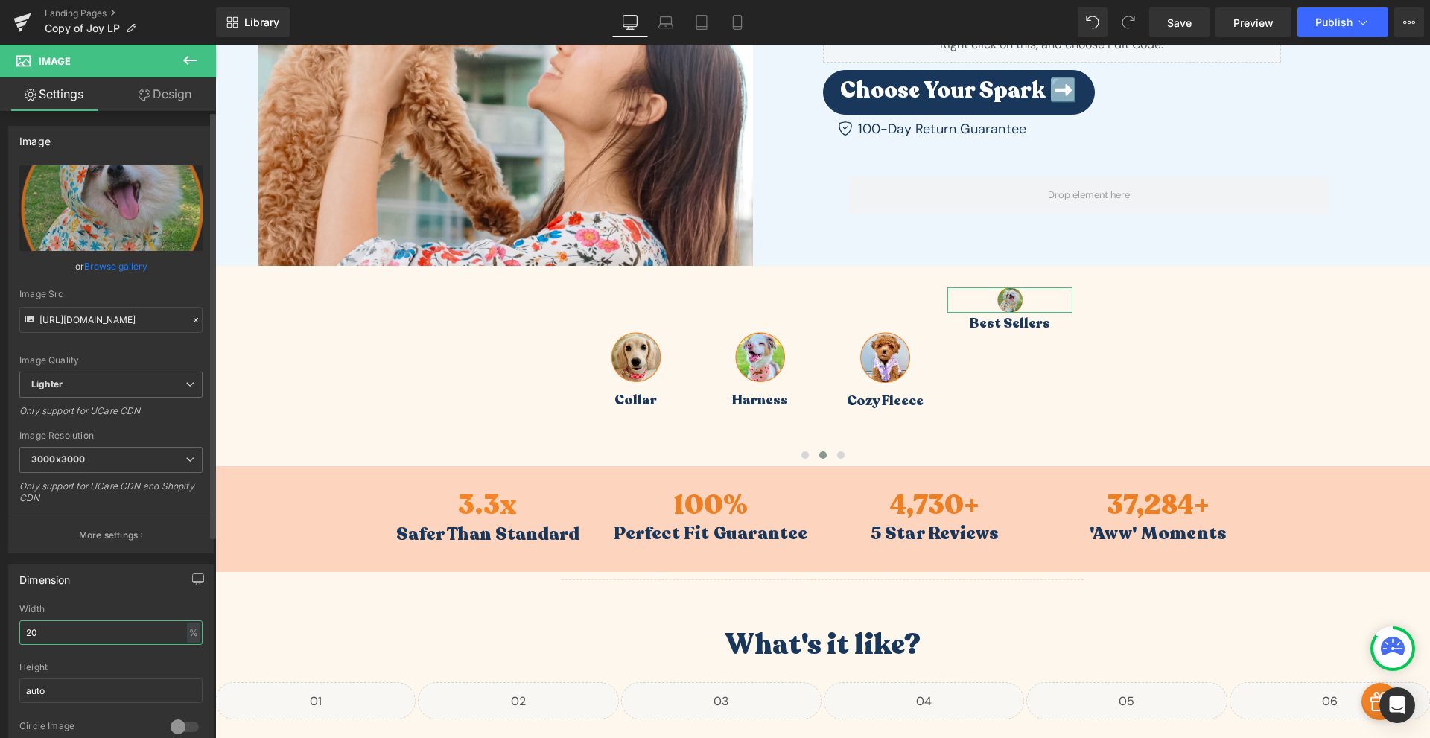
click at [39, 631] on input "20" at bounding box center [110, 632] width 183 height 25
type input "40"
click at [156, 87] on link "Design" at bounding box center [165, 94] width 108 height 34
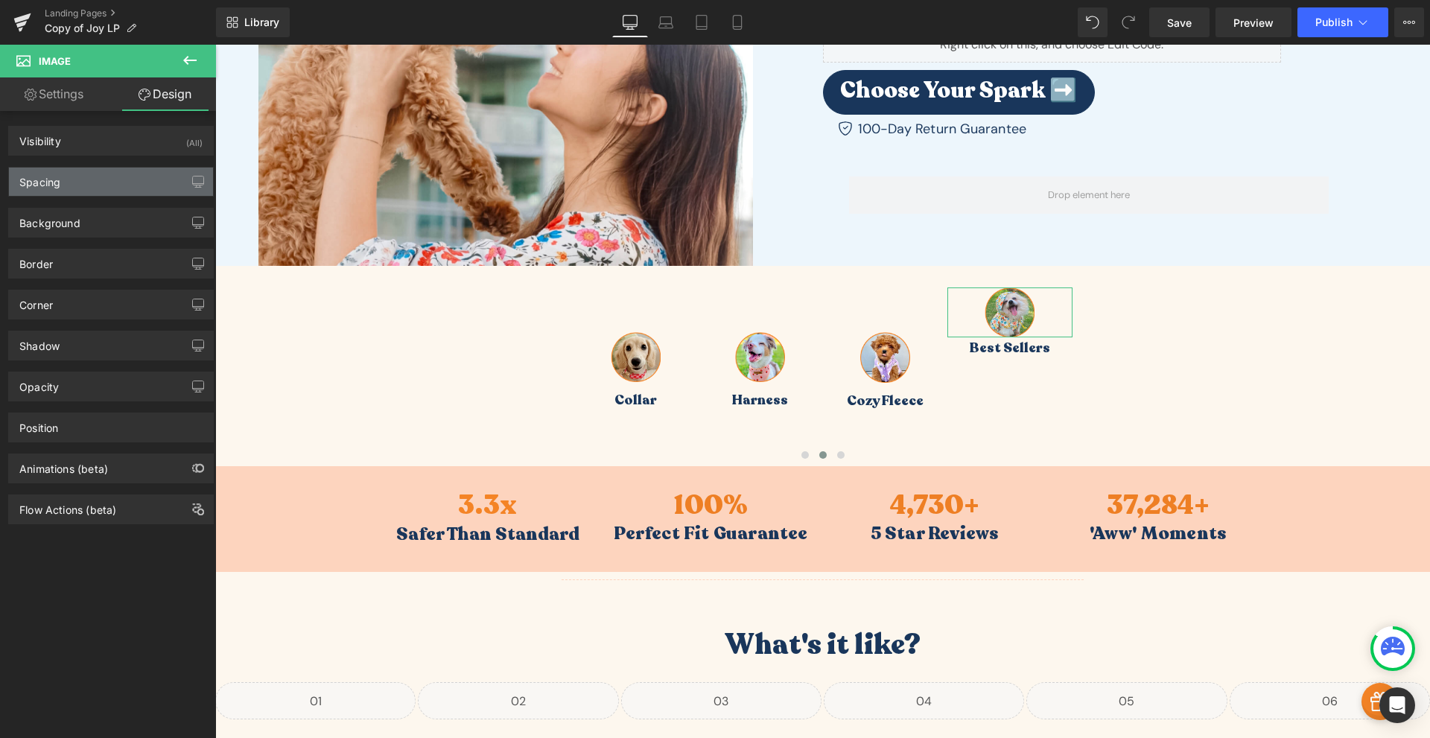
click at [92, 183] on div "Spacing" at bounding box center [111, 182] width 204 height 28
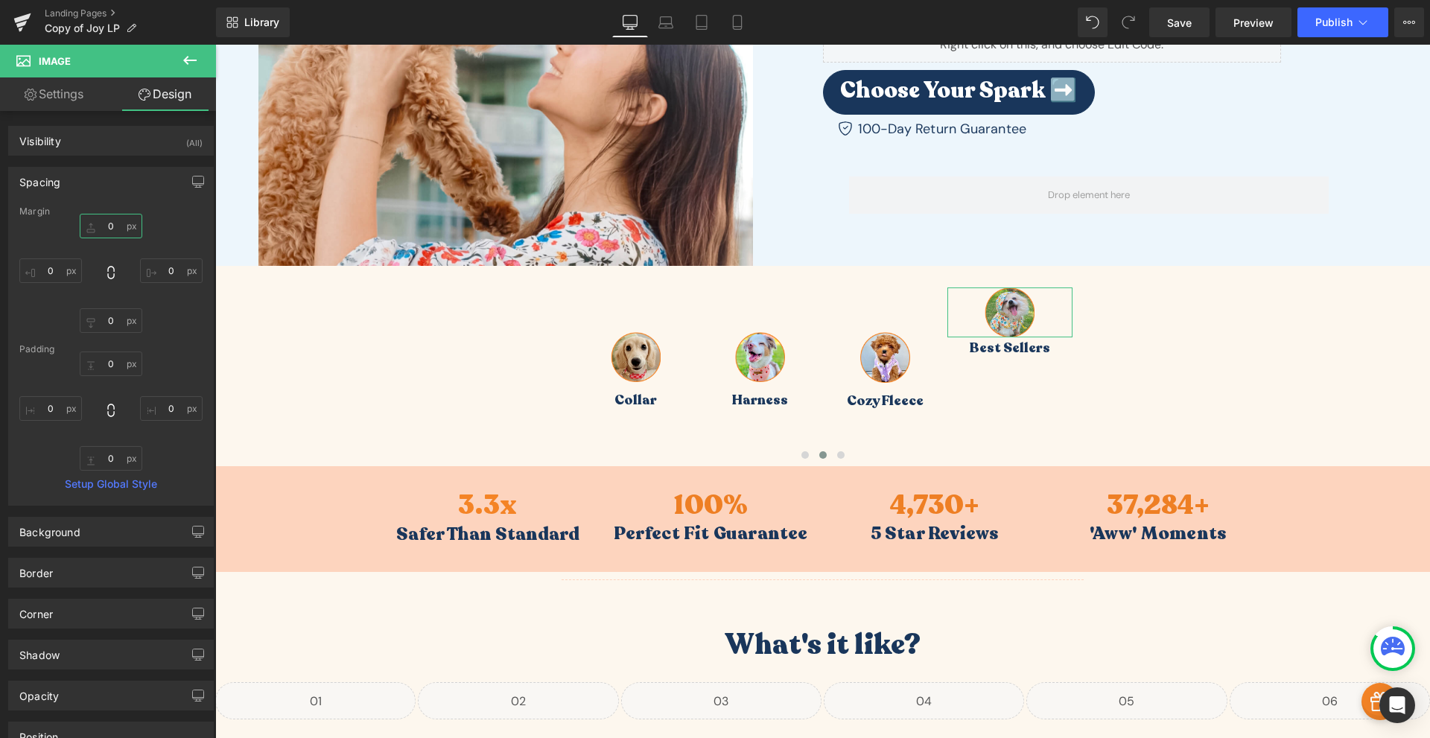
click at [121, 223] on input "0" at bounding box center [111, 226] width 63 height 25
type input "60"
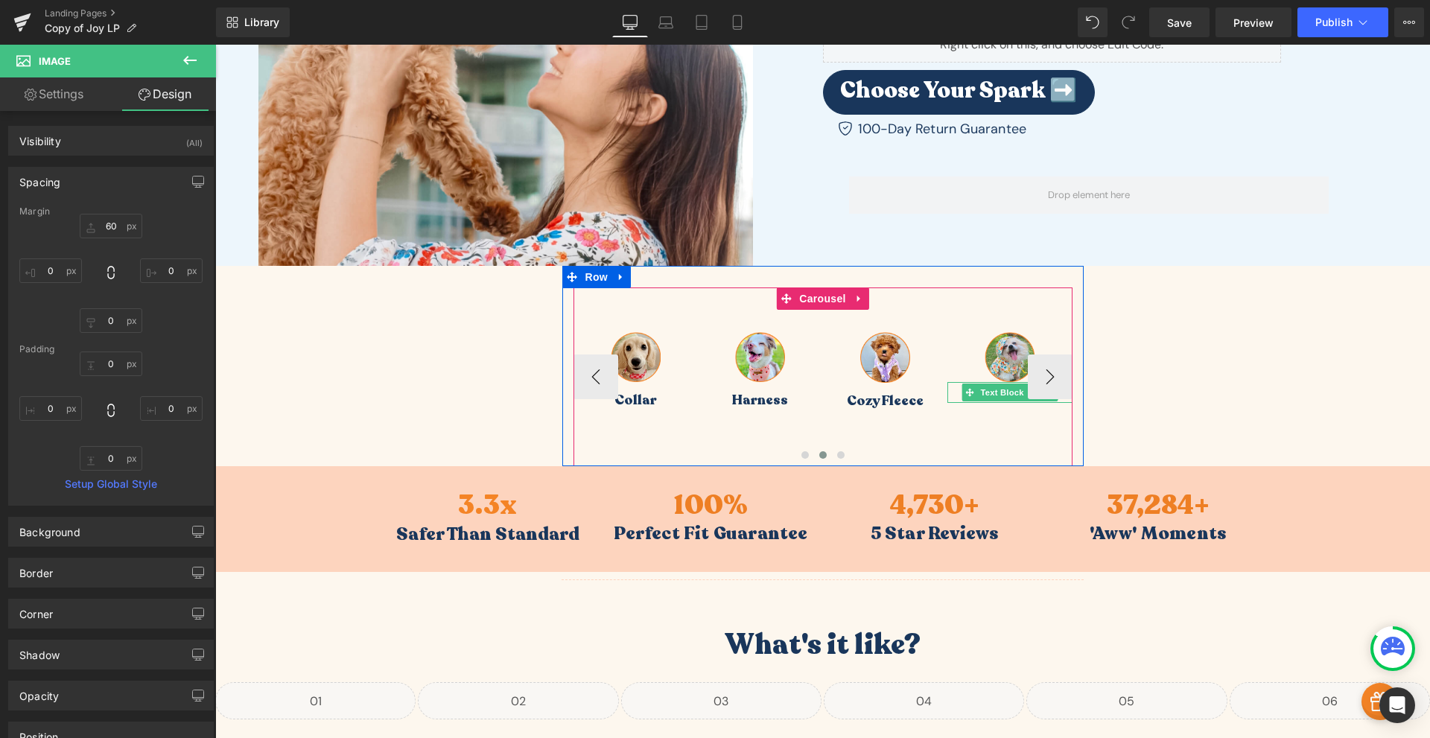
click at [947, 395] on div at bounding box center [949, 392] width 4 height 21
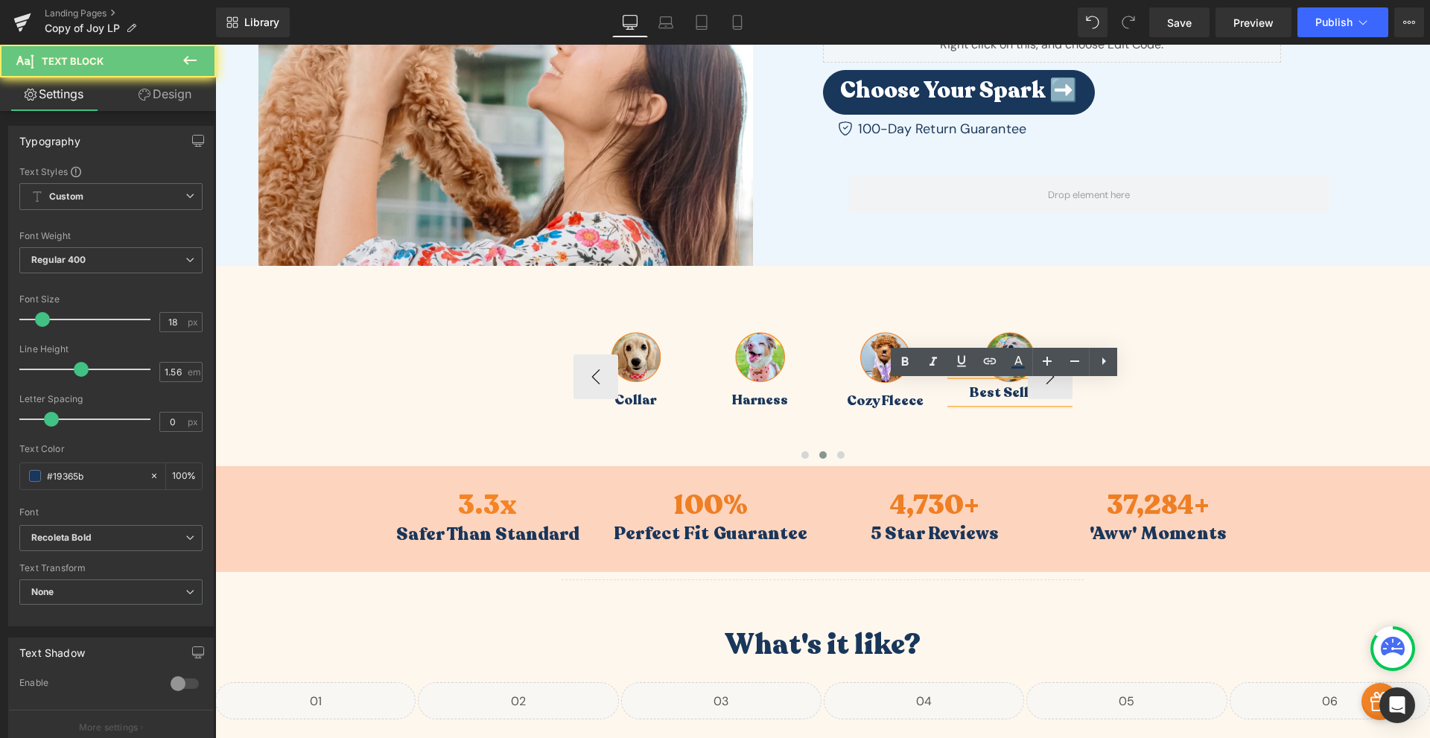
click at [977, 393] on p "Best Sellers" at bounding box center [1009, 392] width 125 height 21
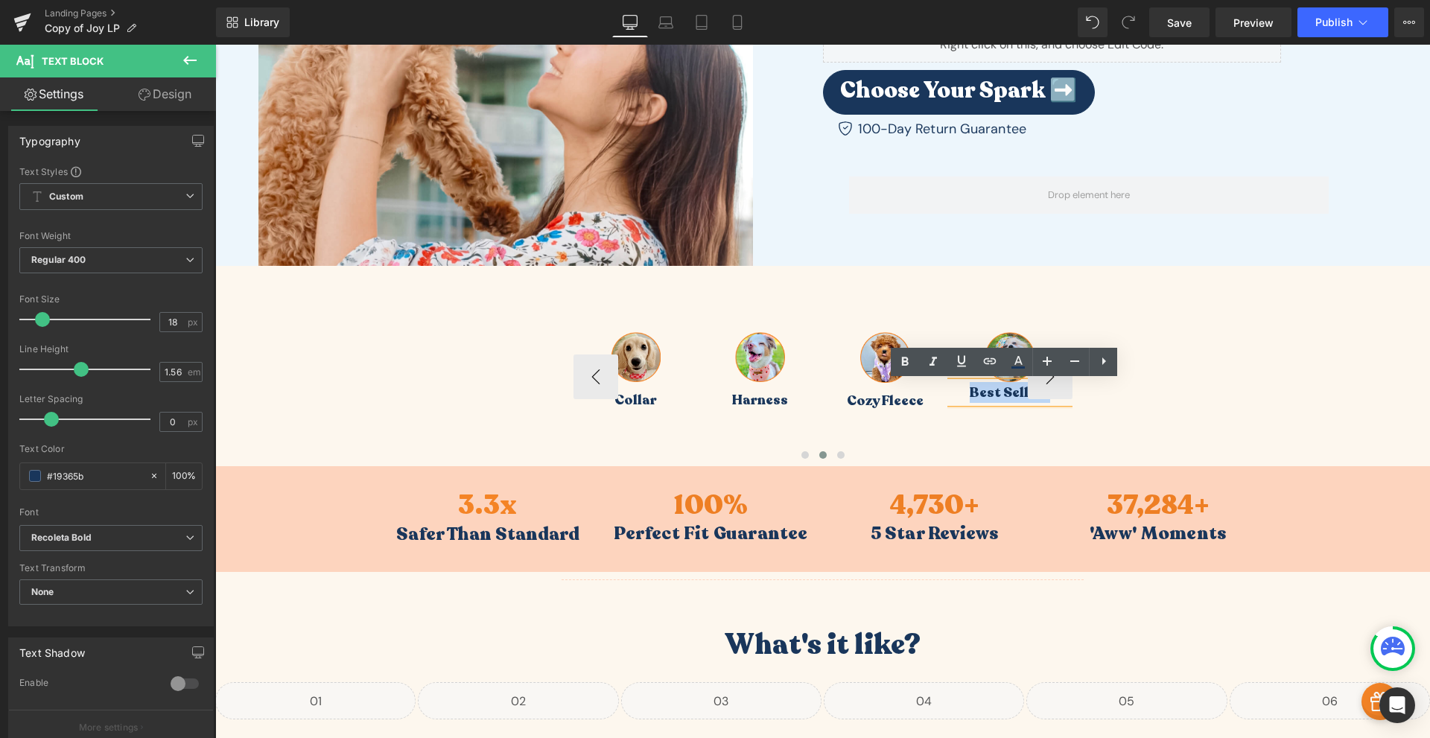
click at [977, 393] on p "Best Sellers" at bounding box center [1009, 392] width 125 height 21
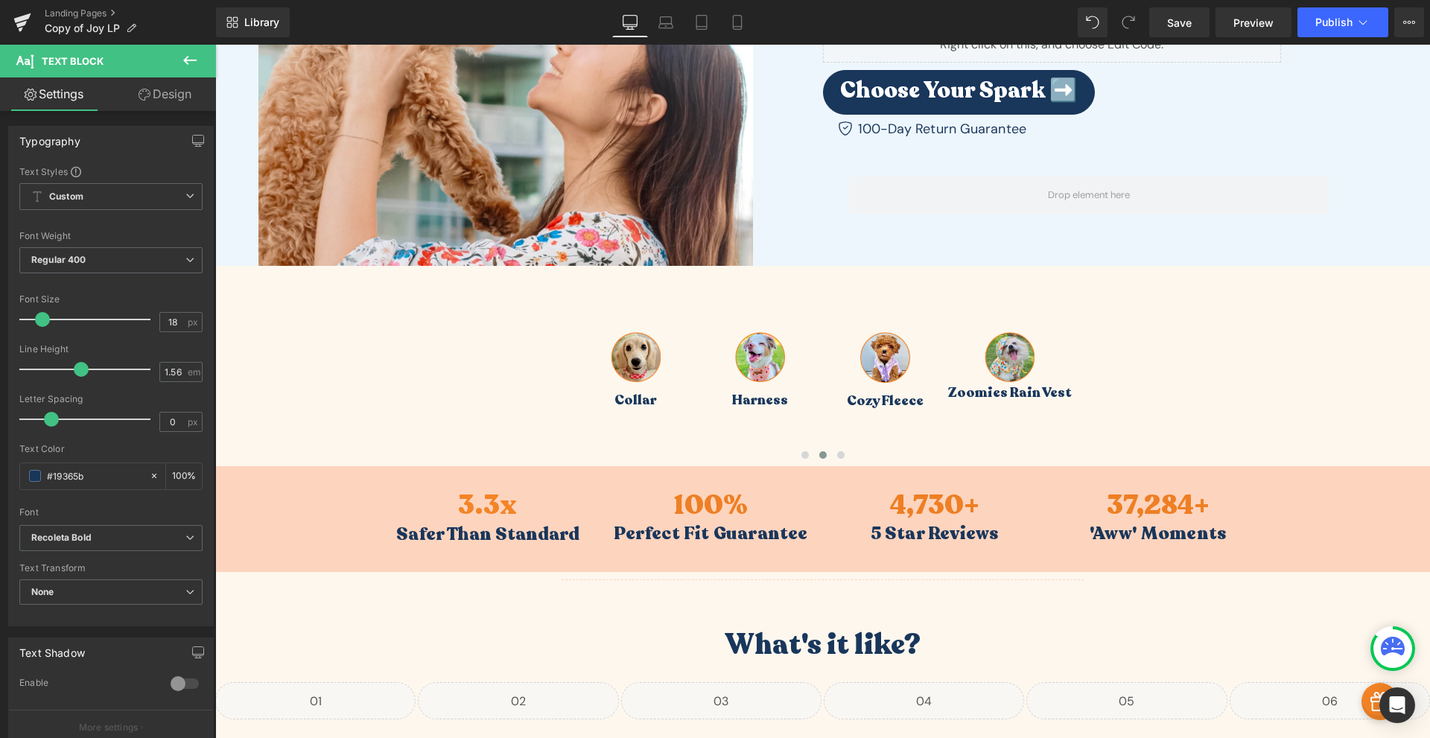
click at [167, 99] on link "Design" at bounding box center [165, 94] width 108 height 34
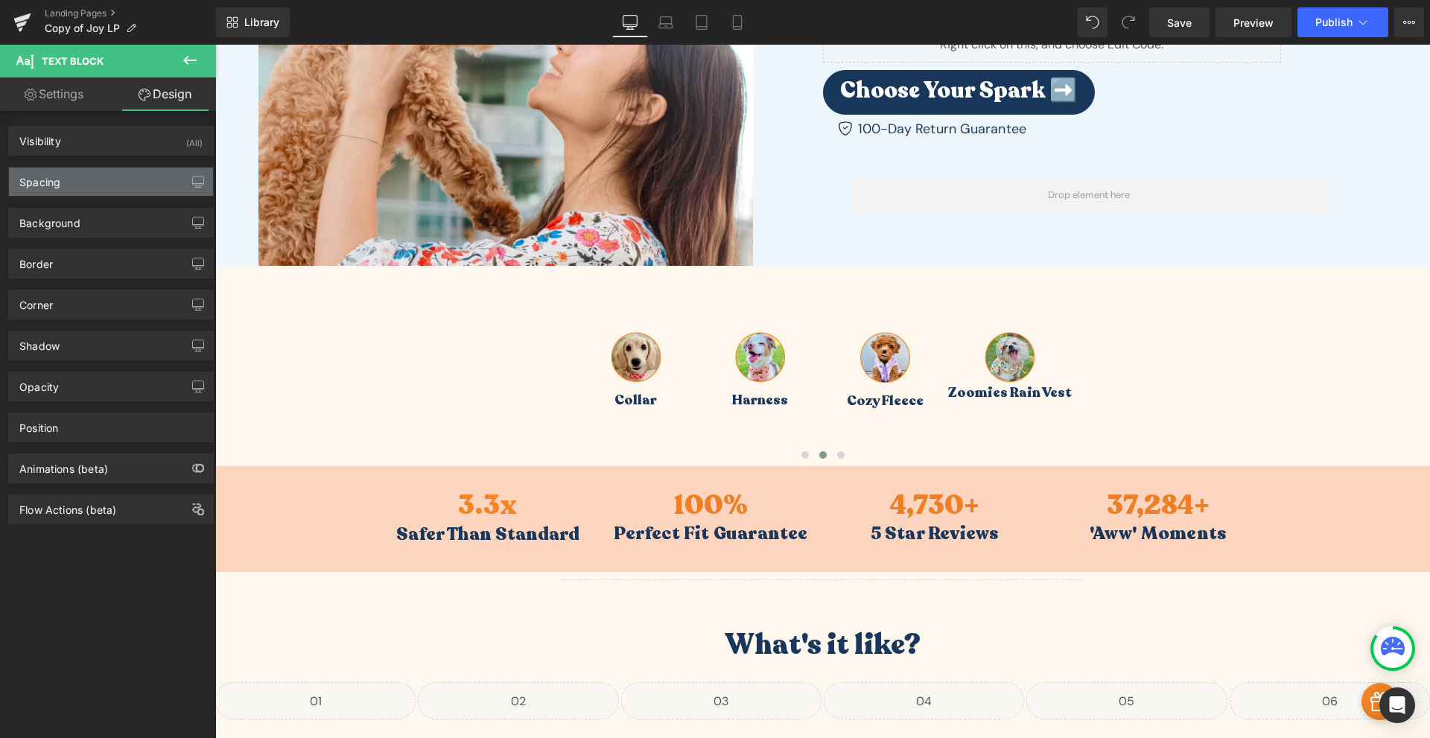
type input "0"
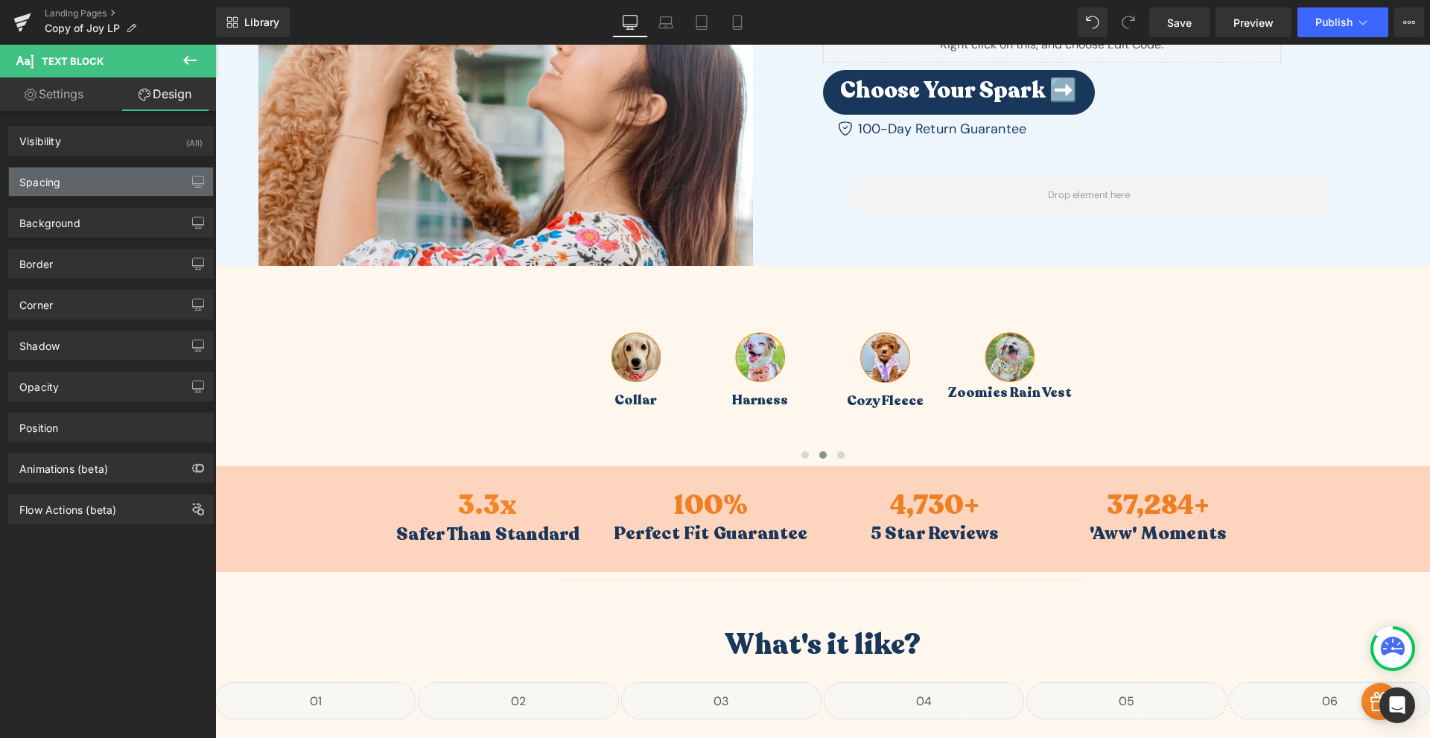
type input "0"
click at [74, 174] on div "Spacing" at bounding box center [111, 182] width 204 height 28
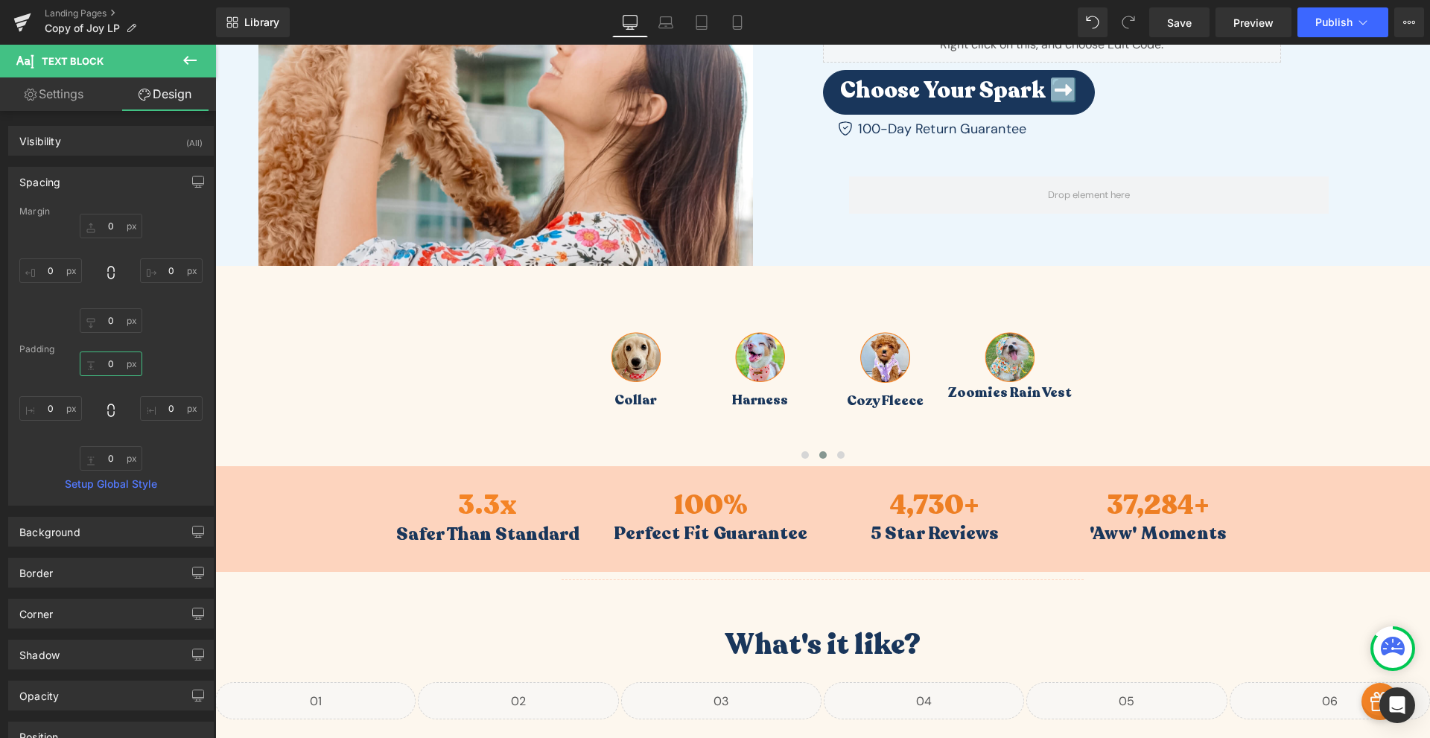
click at [114, 365] on input "0" at bounding box center [111, 364] width 63 height 25
click at [104, 220] on input "0" at bounding box center [111, 226] width 63 height 25
type input "10"
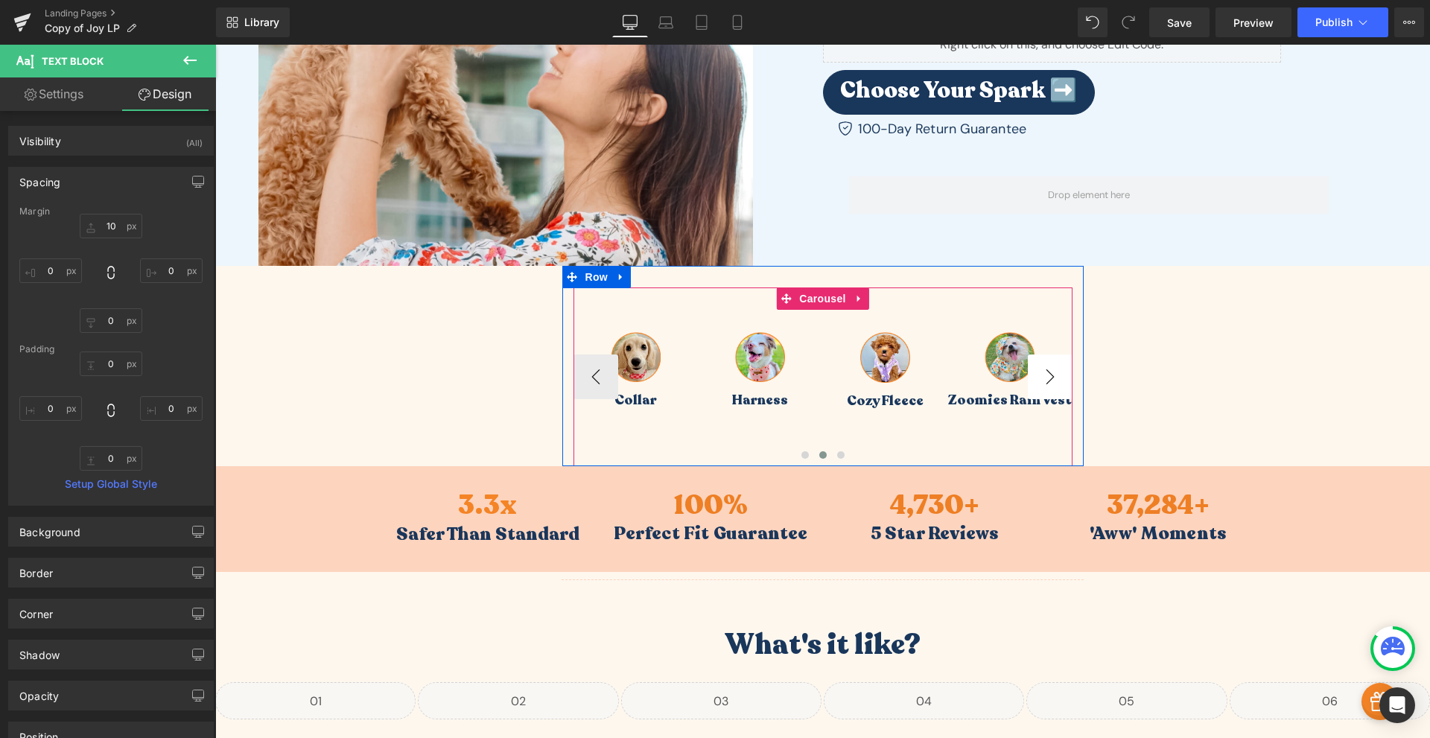
click at [1057, 381] on button "›" at bounding box center [1050, 377] width 45 height 45
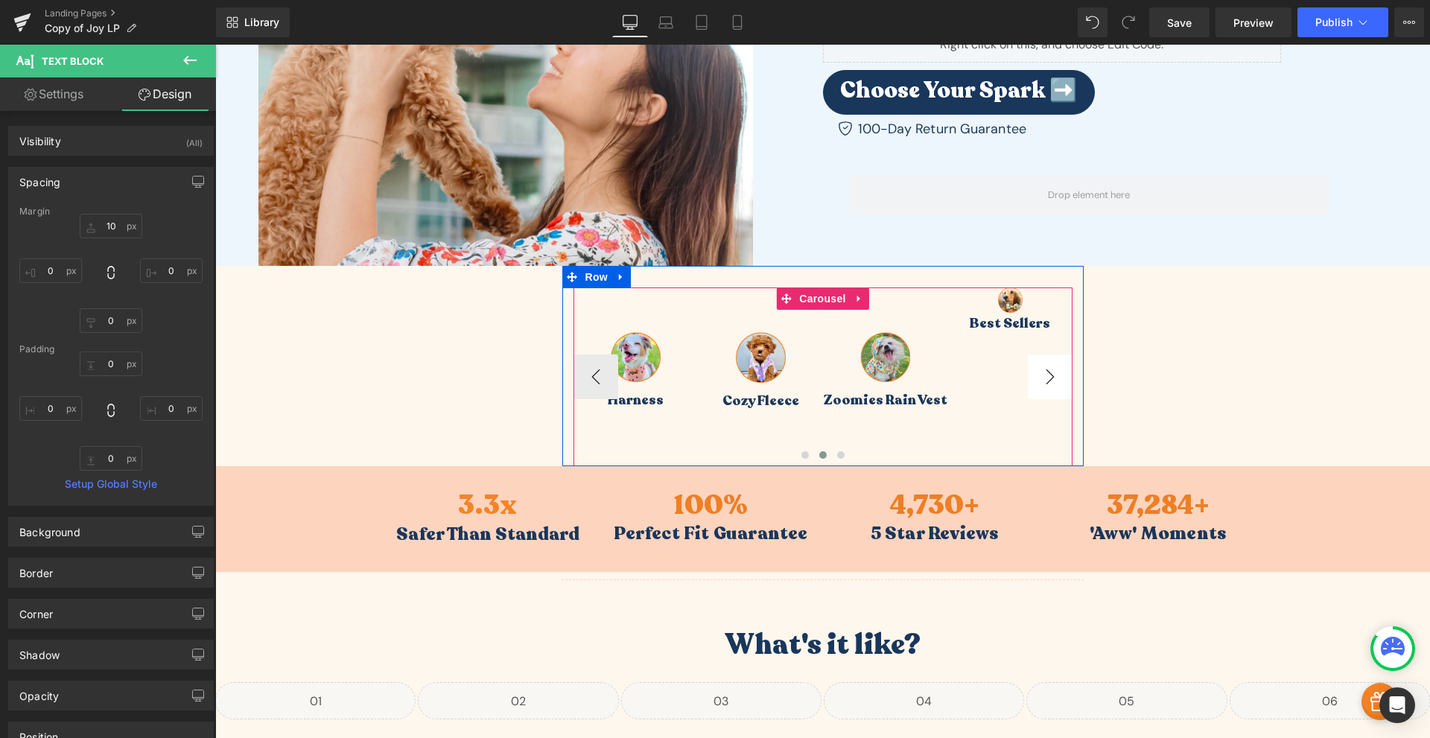
click at [1056, 381] on button "›" at bounding box center [1050, 377] width 45 height 45
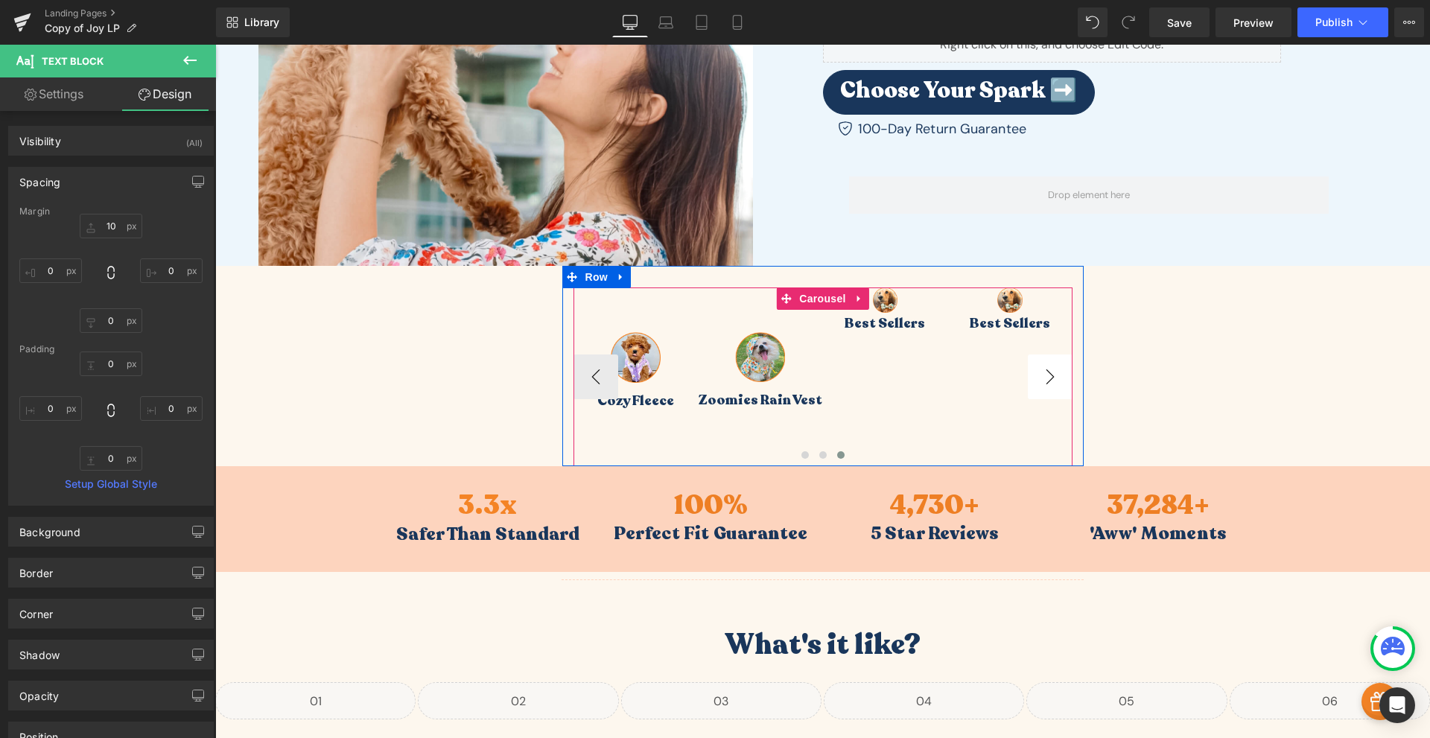
click at [1056, 381] on button "›" at bounding box center [1050, 377] width 45 height 45
click at [873, 302] on span "Image" at bounding box center [884, 300] width 31 height 18
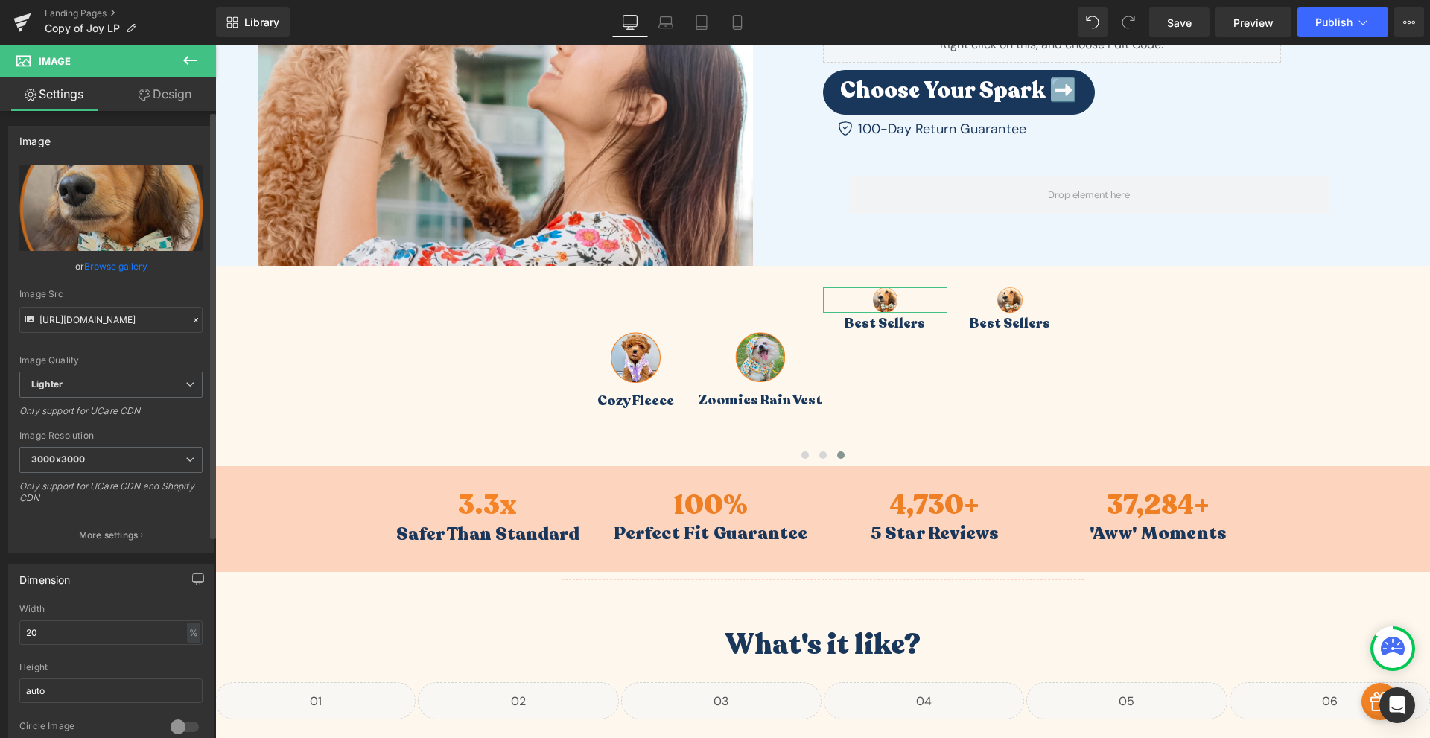
click at [122, 264] on link "Browse gallery" at bounding box center [115, 266] width 63 height 26
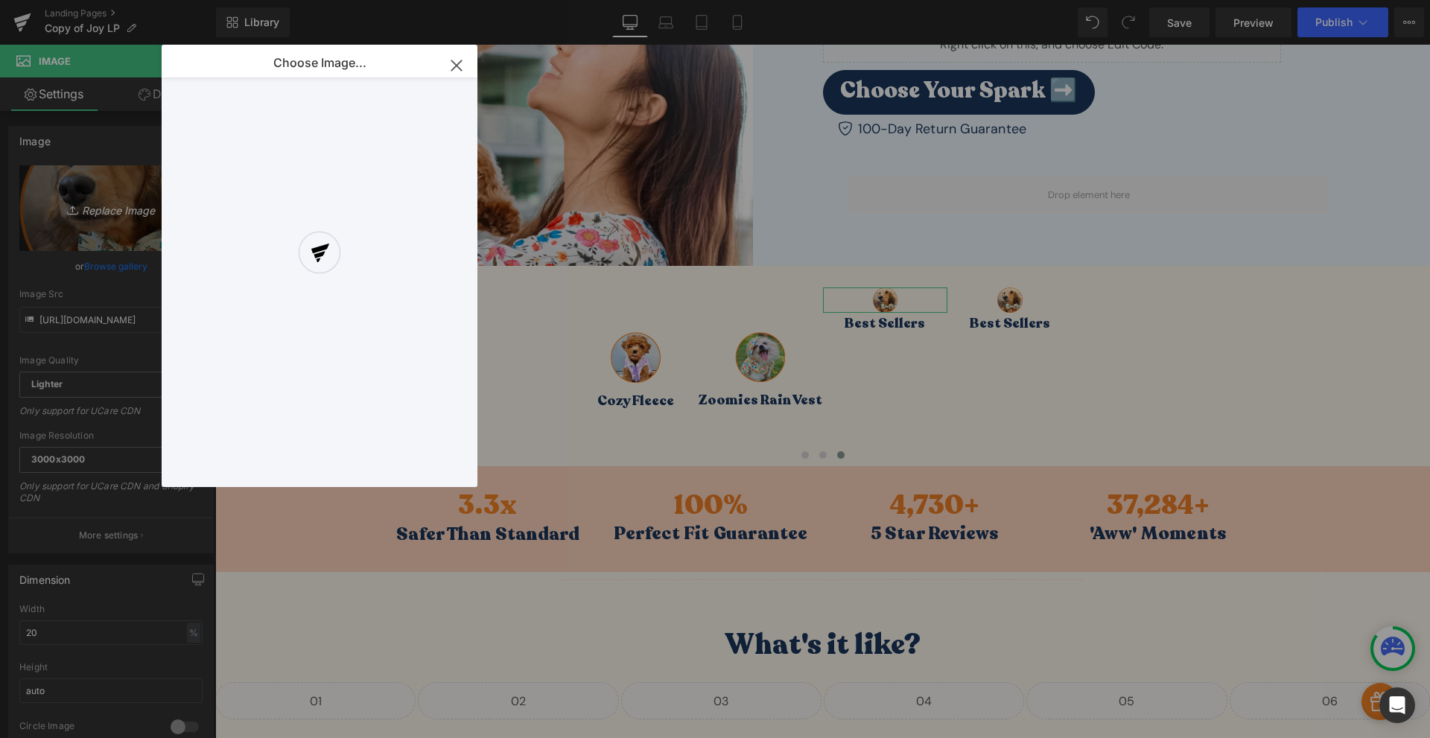
click at [118, 0] on div "Image You are previewing how the will restyle your page. You can not edit Eleme…" at bounding box center [715, 0] width 1430 height 0
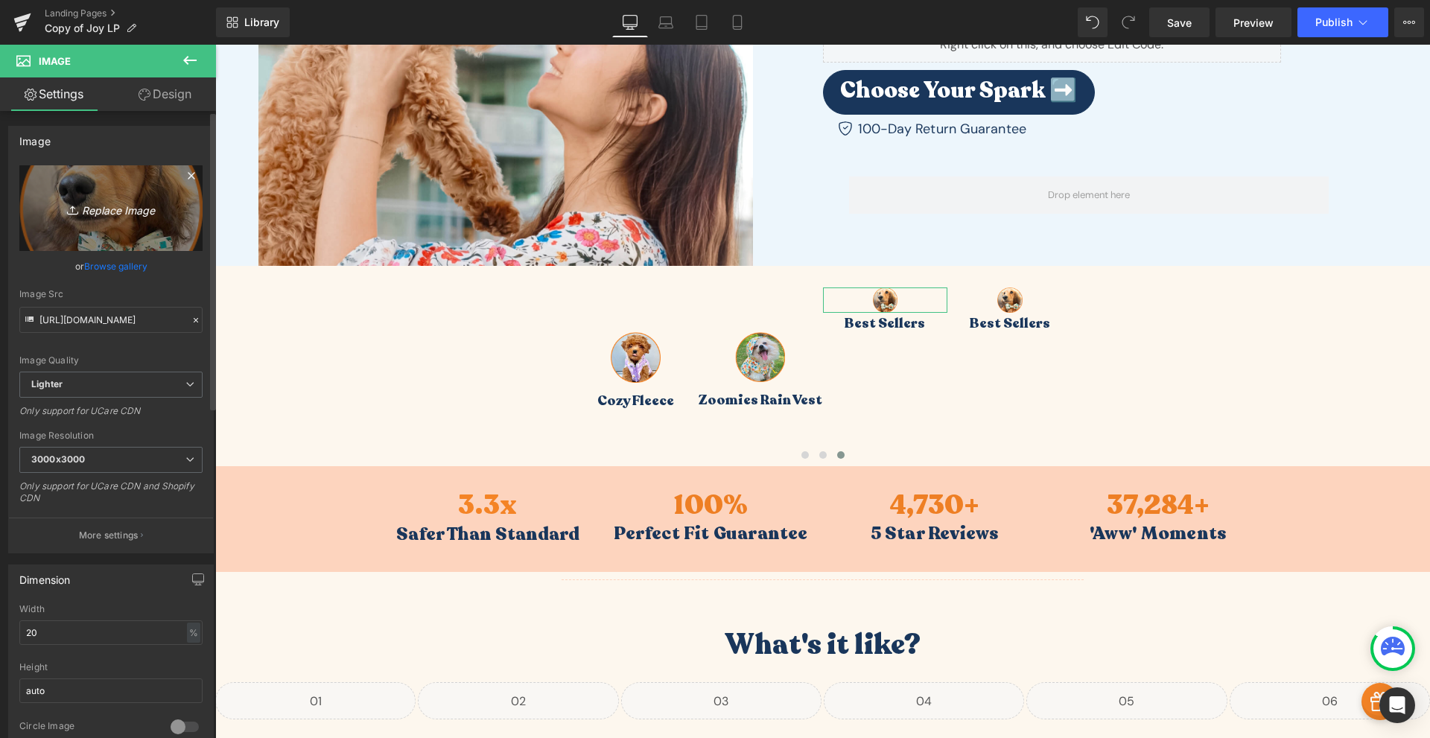
click at [122, 238] on link "Replace Image" at bounding box center [110, 208] width 183 height 86
type input "C:\fakepath\Frame_20-7.png"
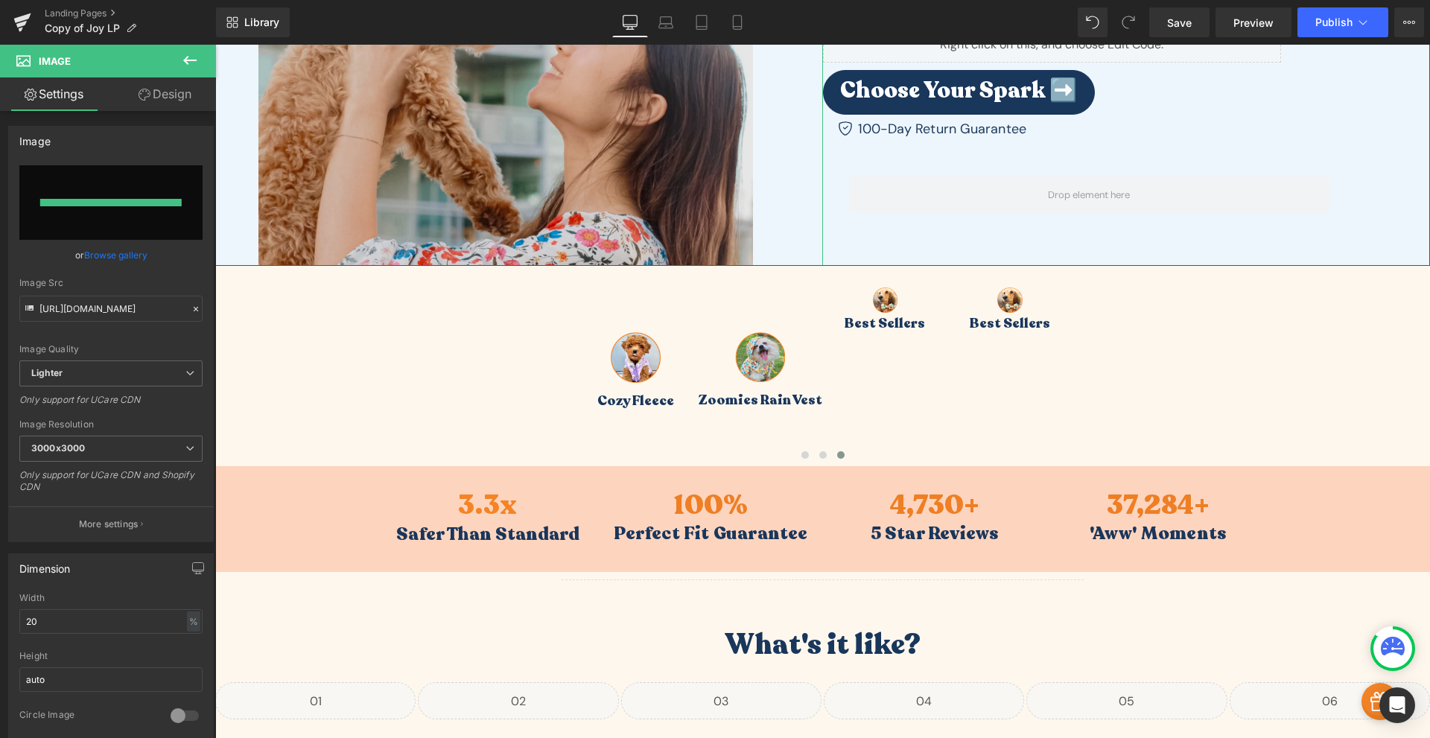
type input "[URL][DOMAIN_NAME]"
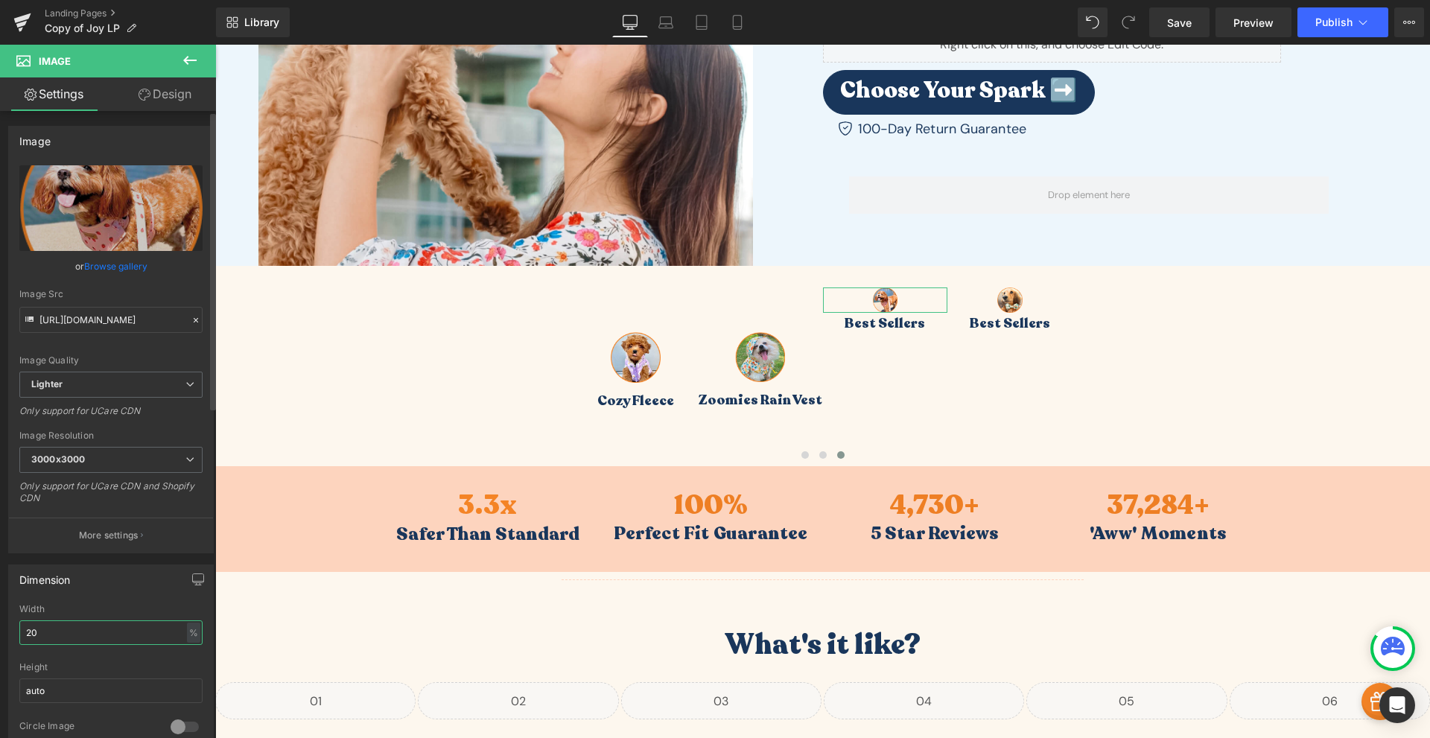
click at [91, 627] on input "20" at bounding box center [110, 632] width 183 height 25
type input "40"
drag, startPoint x: 150, startPoint y: 94, endPoint x: 116, endPoint y: 224, distance: 134.8
click at [150, 94] on link "Design" at bounding box center [165, 94] width 108 height 34
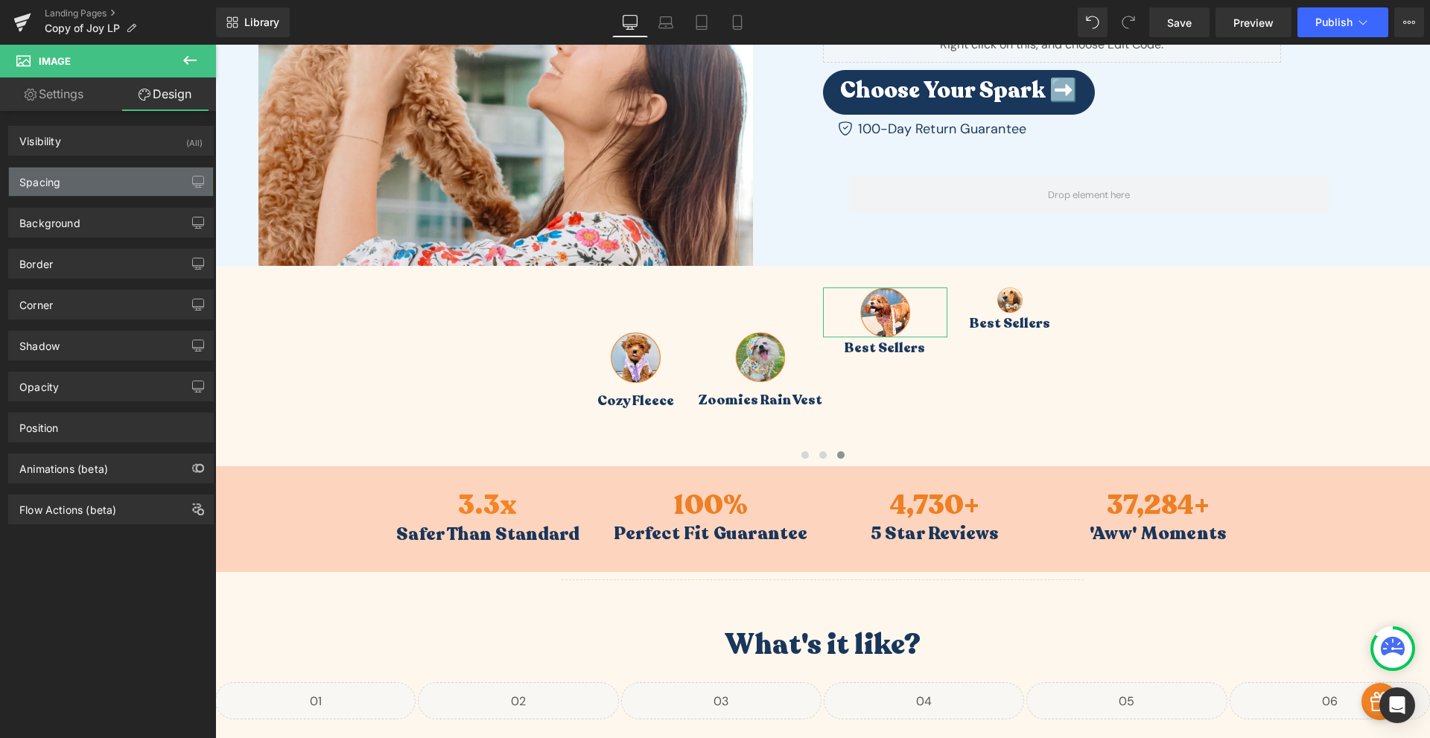
click at [130, 177] on div "Spacing" at bounding box center [111, 182] width 204 height 28
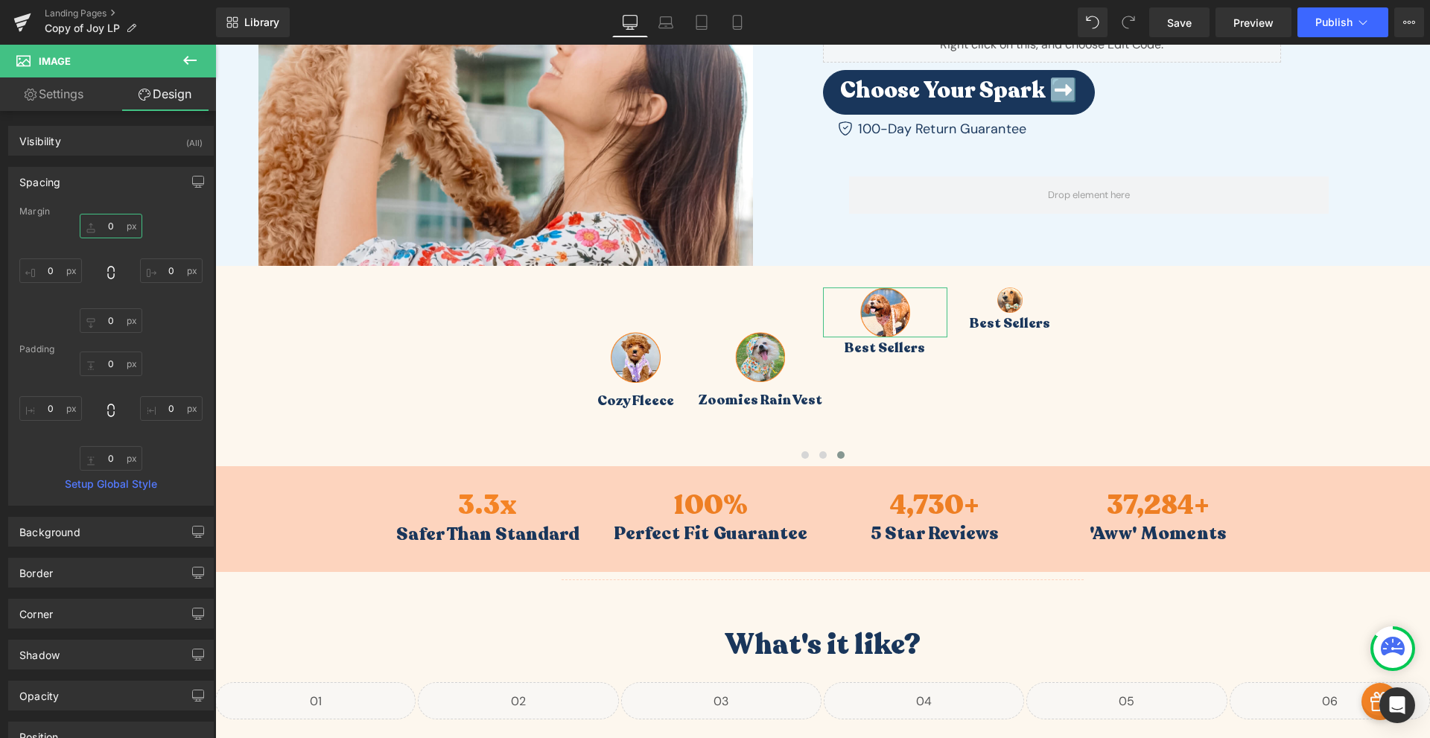
click at [110, 228] on input "0" at bounding box center [111, 226] width 63 height 25
type input "60"
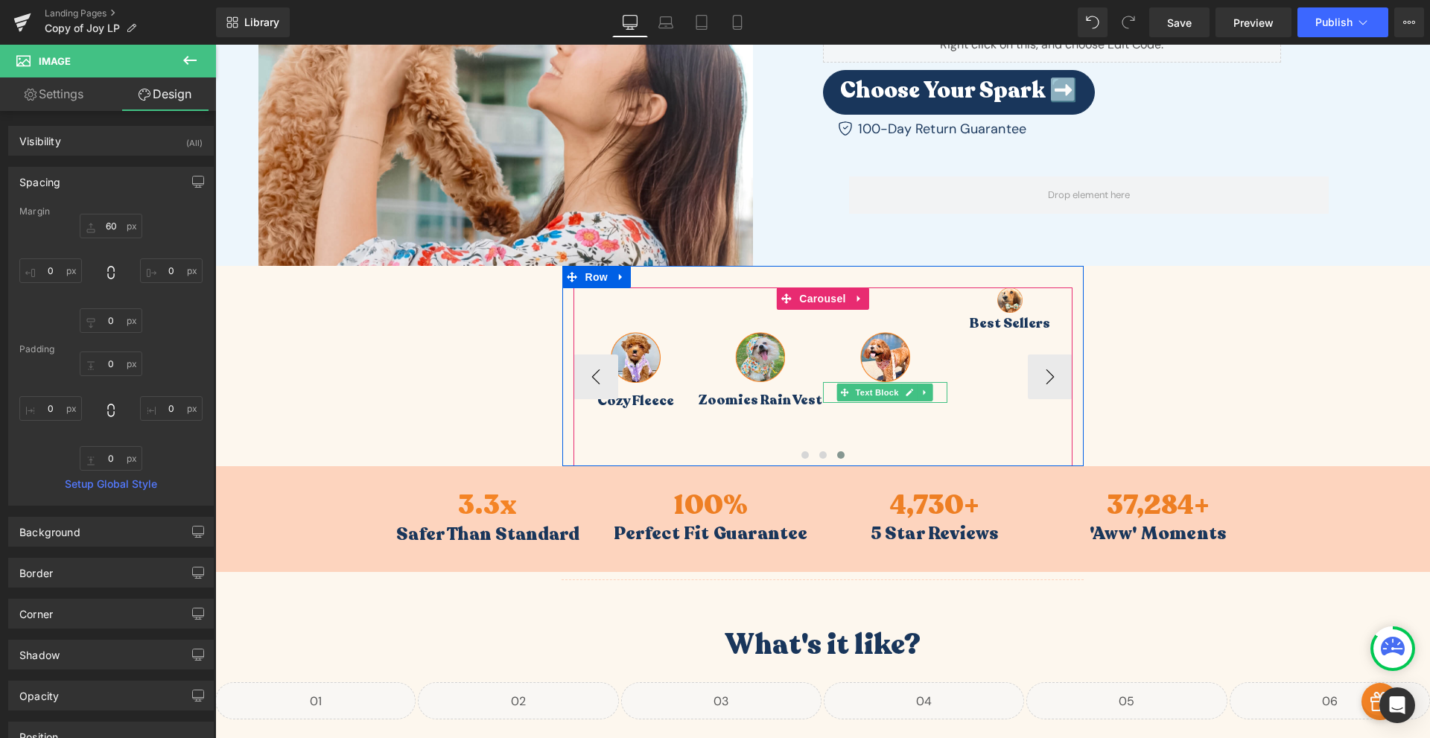
click at [933, 394] on p "Best Sellers" at bounding box center [885, 392] width 125 height 21
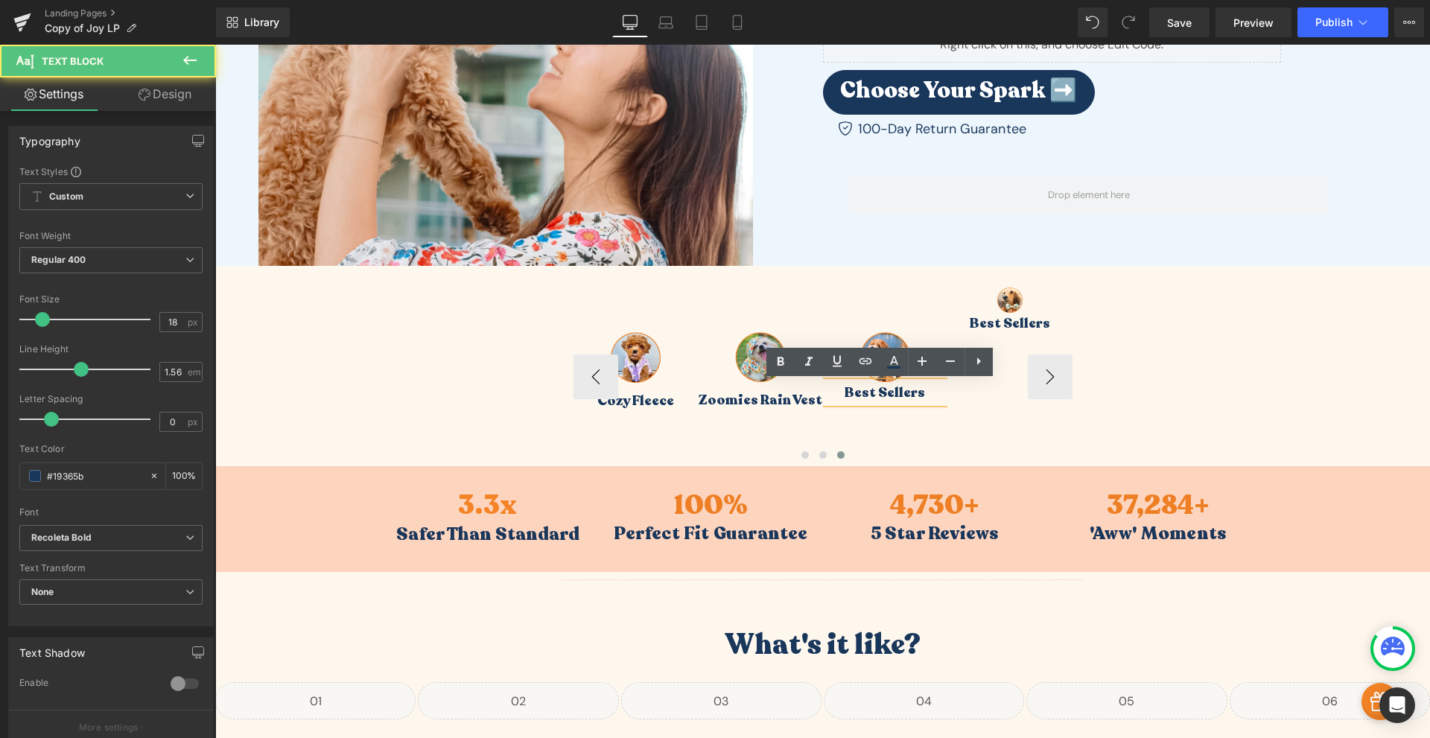
click at [895, 391] on p "Best Sellers" at bounding box center [885, 392] width 125 height 21
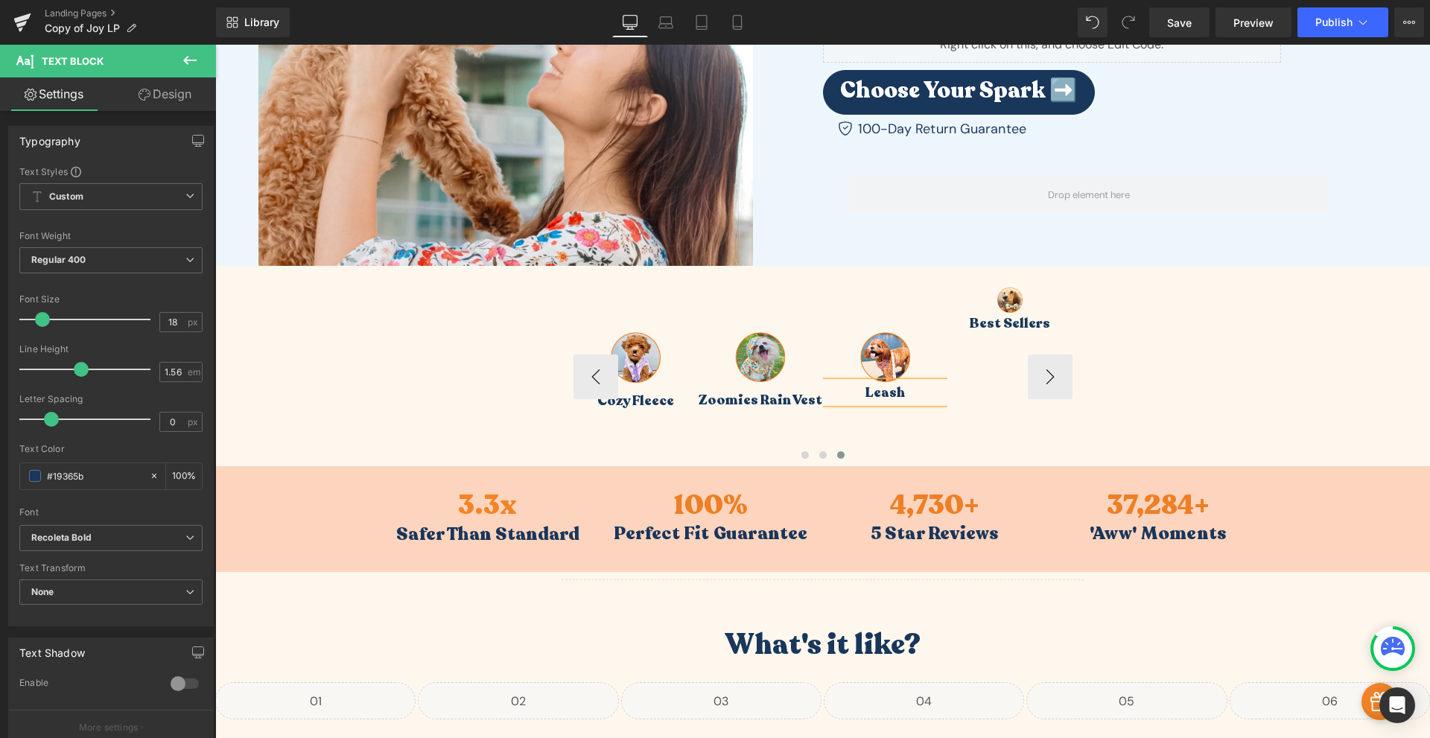
click at [182, 86] on link "Design" at bounding box center [165, 94] width 108 height 34
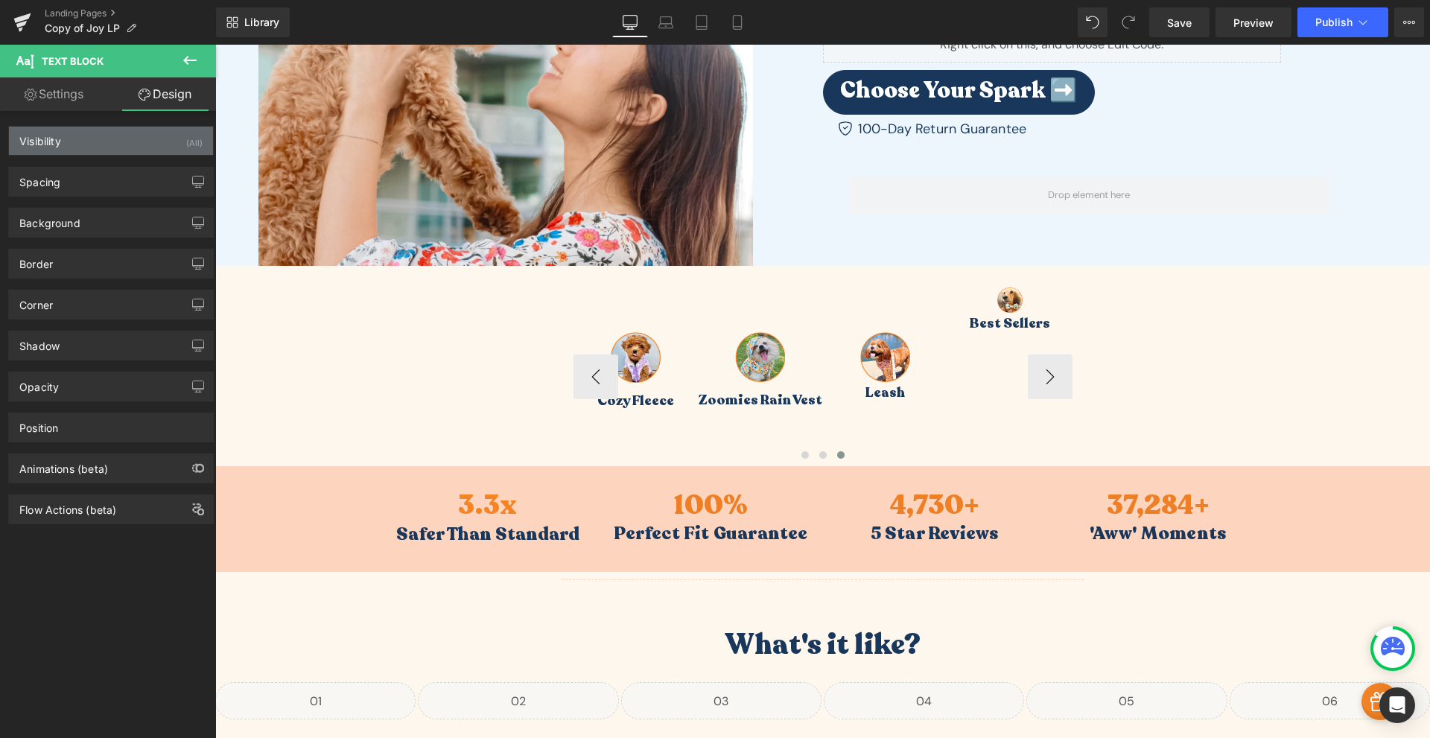
type input "0"
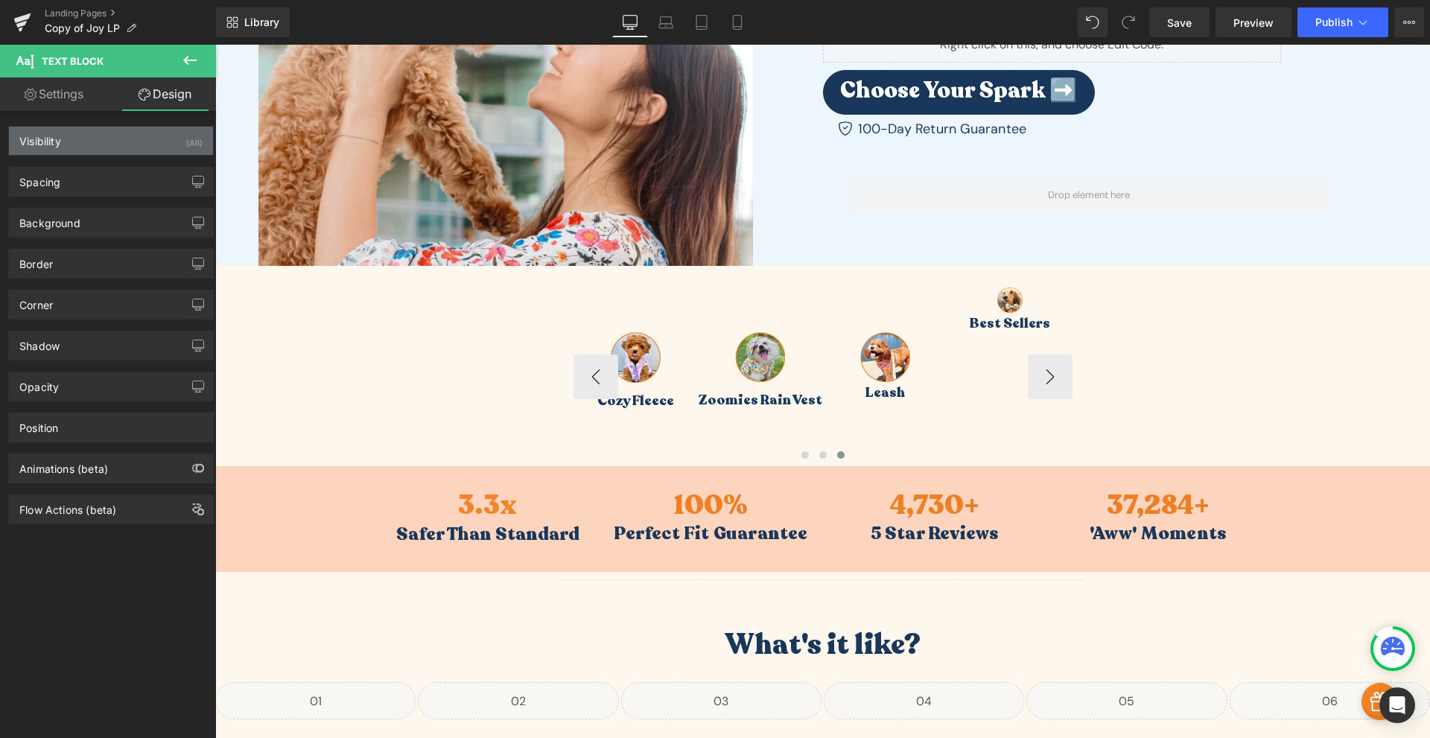
type input "0"
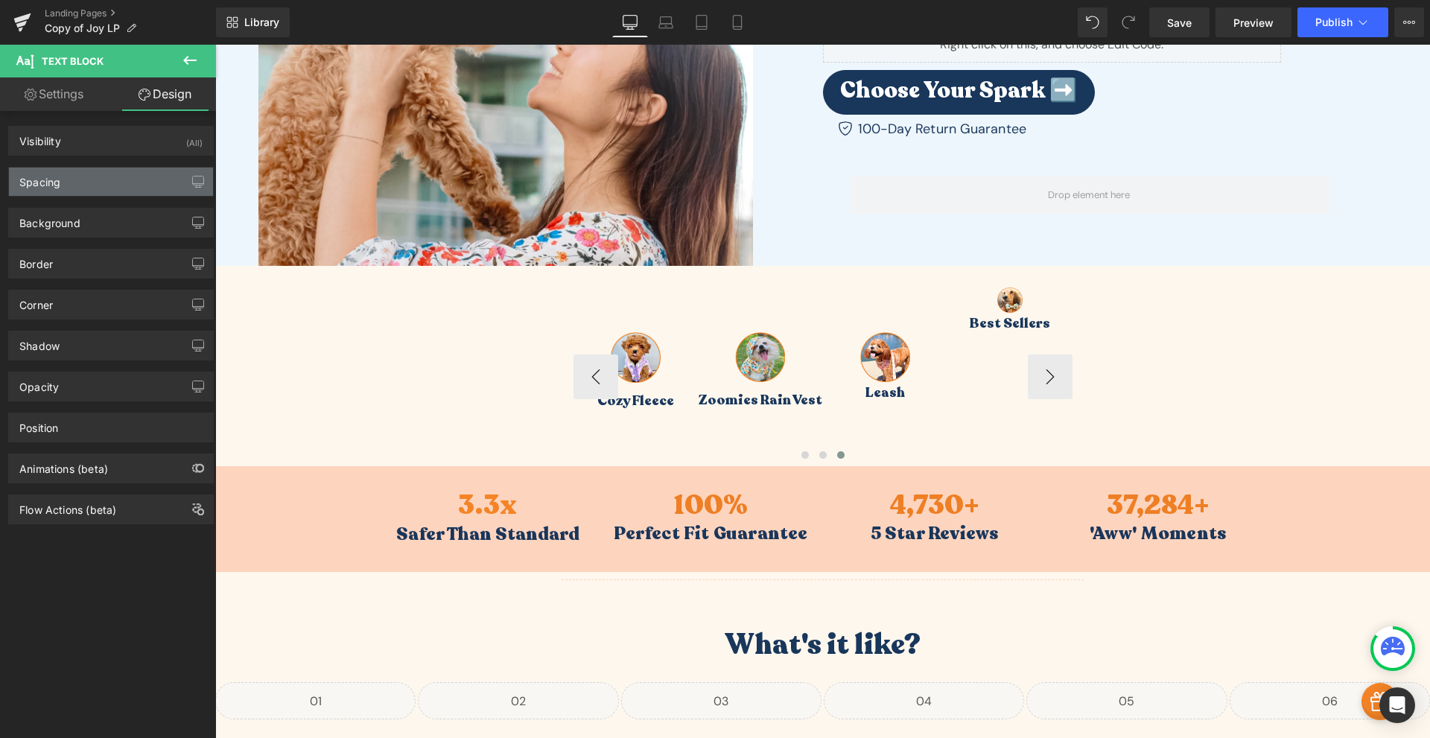
click at [80, 188] on div "Spacing" at bounding box center [111, 182] width 204 height 28
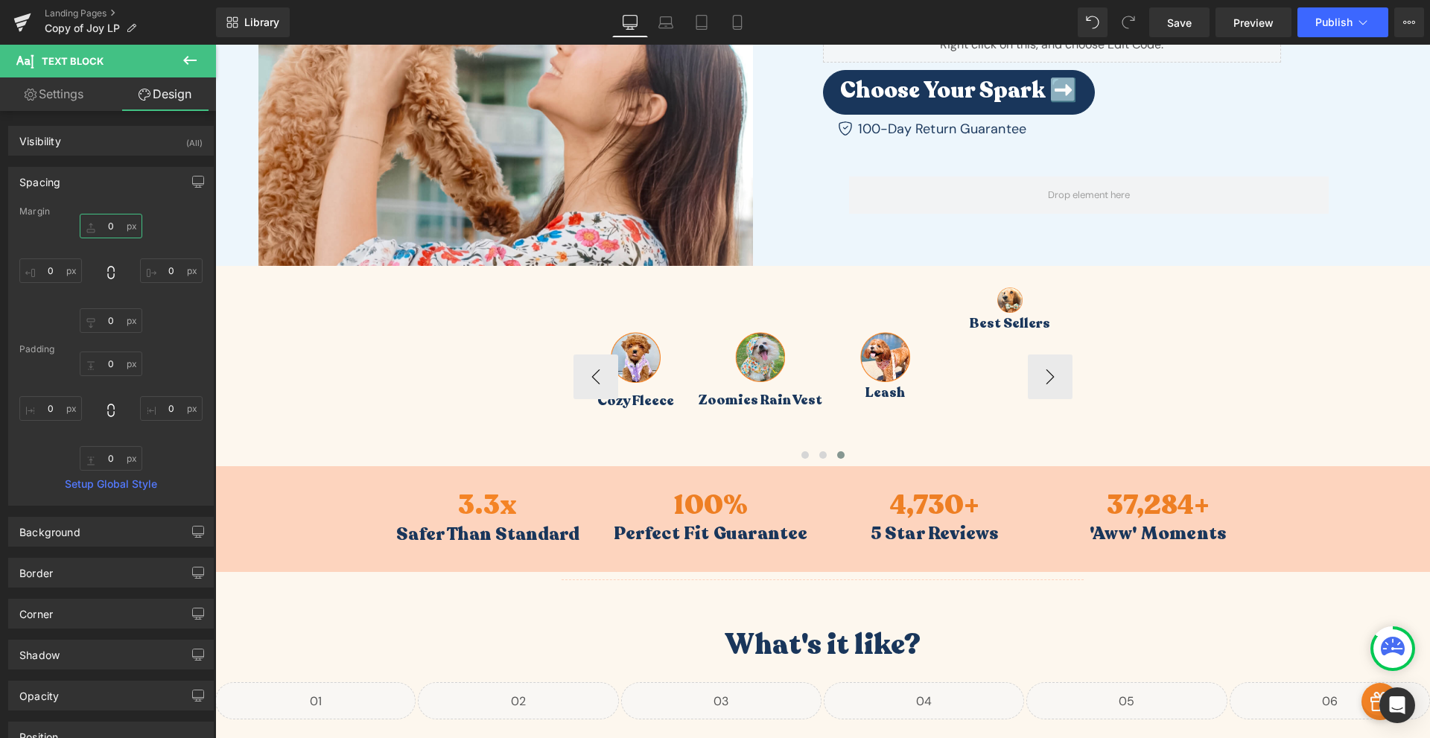
click at [101, 223] on input "0" at bounding box center [111, 226] width 63 height 25
type input "10"
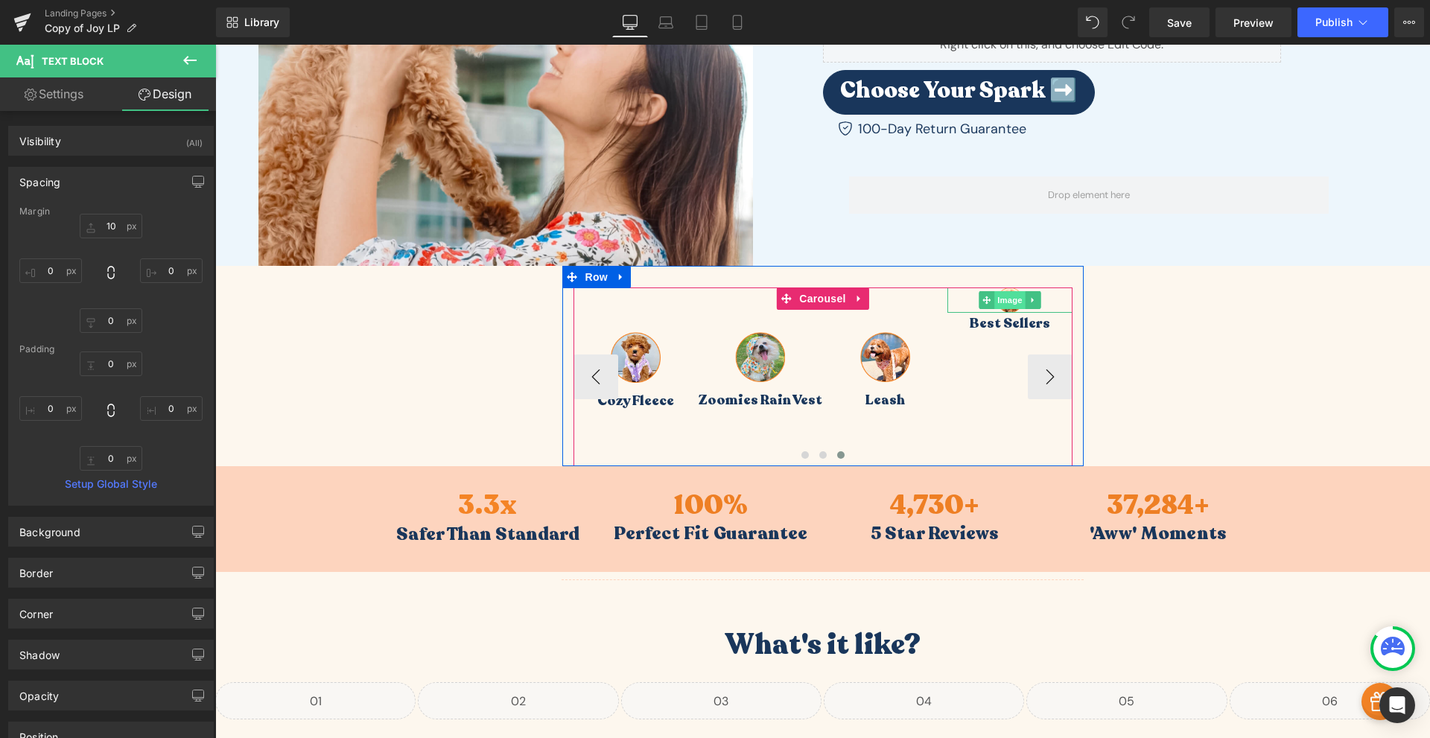
click at [1008, 297] on span "Image" at bounding box center [1009, 300] width 31 height 18
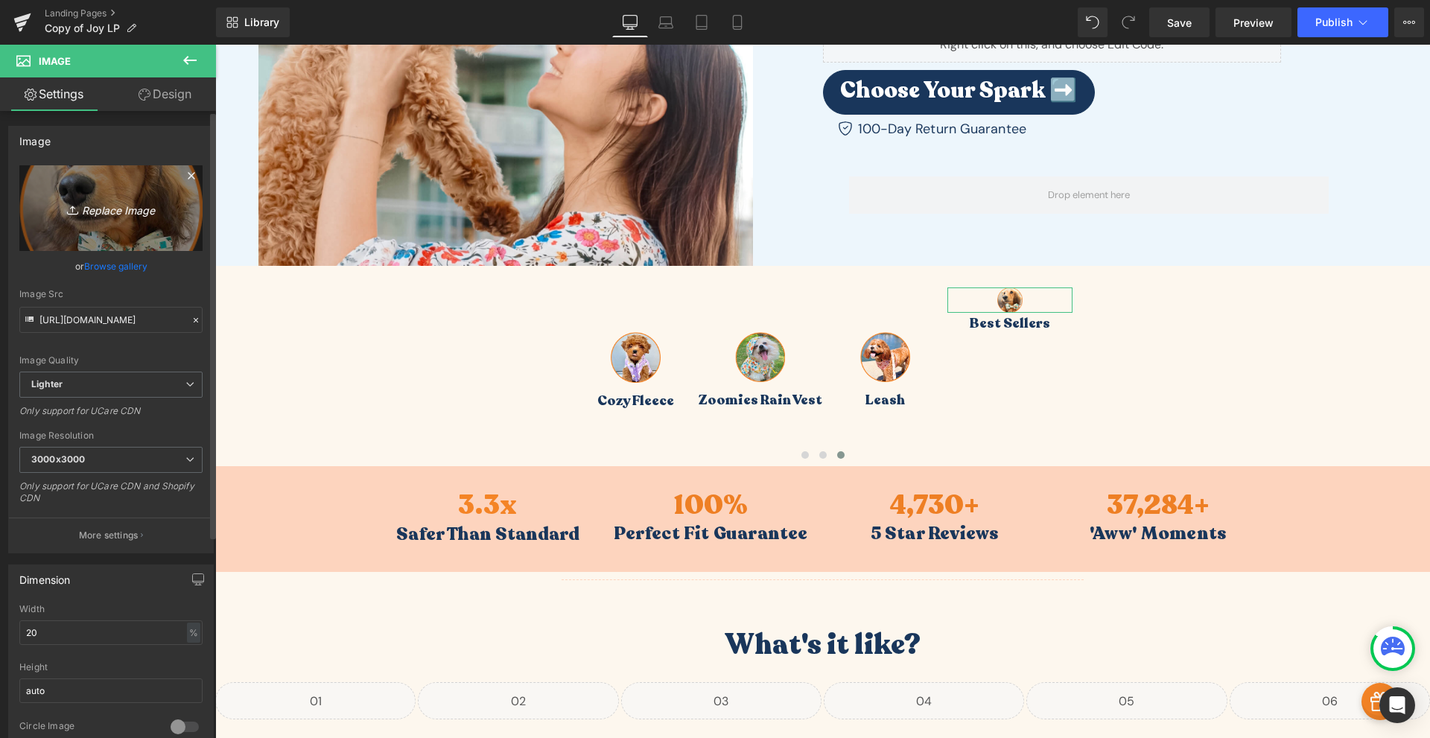
click at [108, 231] on link "Replace Image" at bounding box center [110, 208] width 183 height 86
type input "C:\fakepath\Frame_20-8.png"
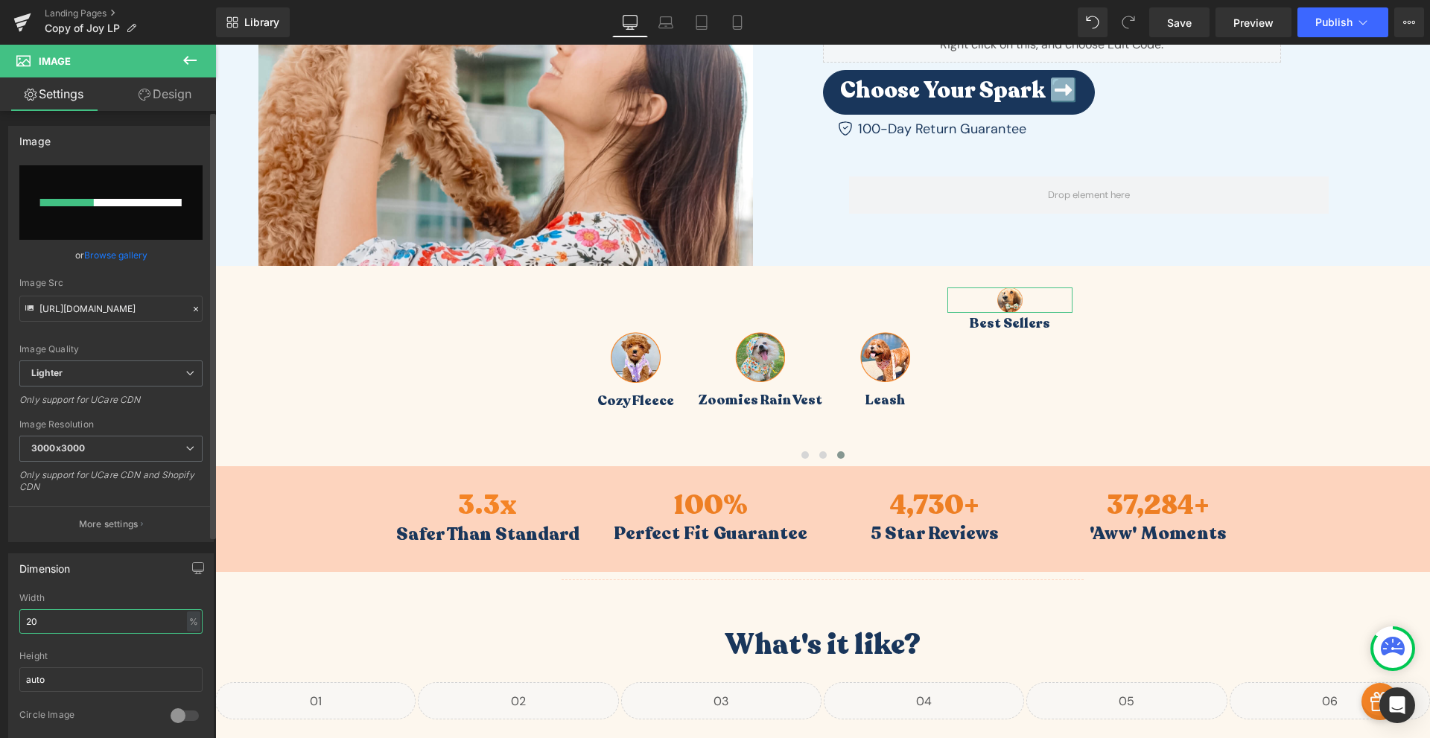
click at [83, 616] on input "20" at bounding box center [110, 621] width 183 height 25
type input "[URL][DOMAIN_NAME]"
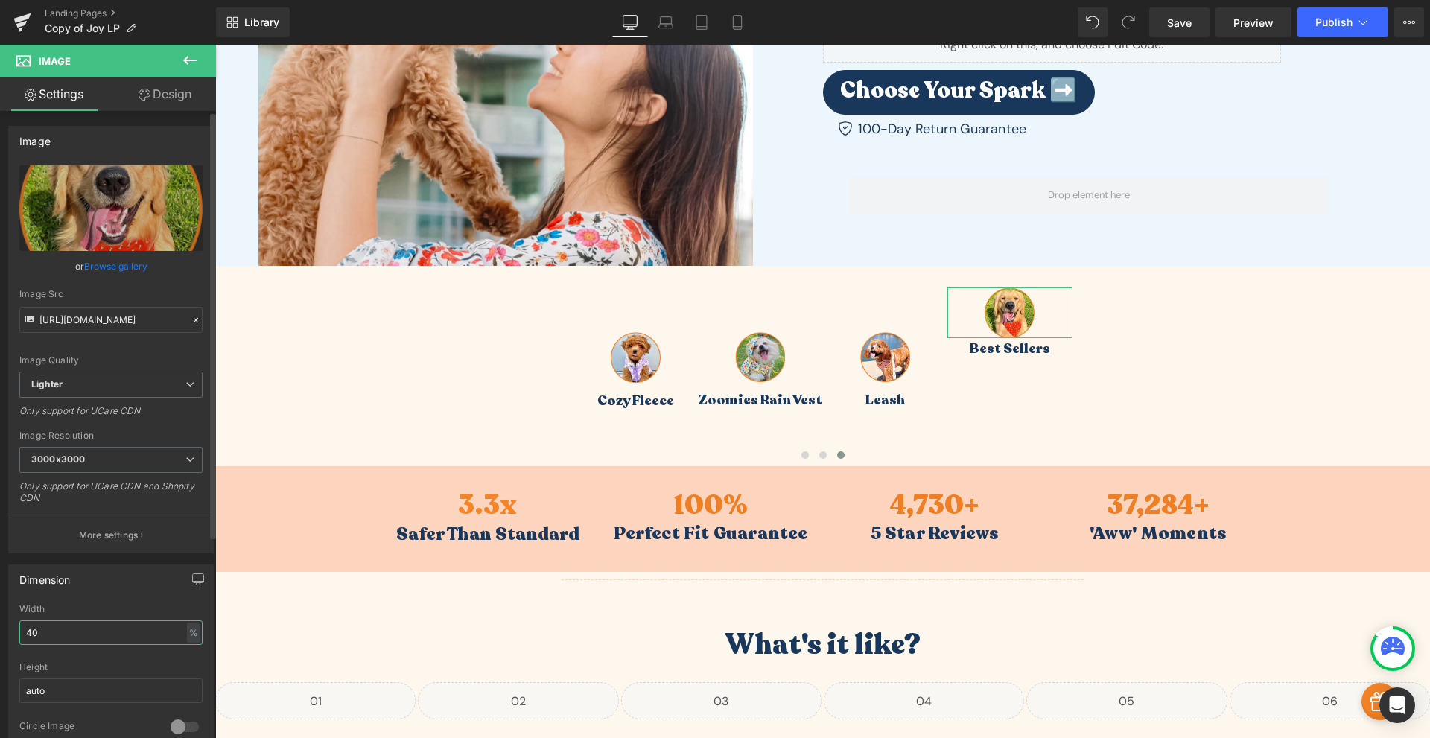
type input "40"
click at [160, 104] on link "Design" at bounding box center [165, 94] width 108 height 34
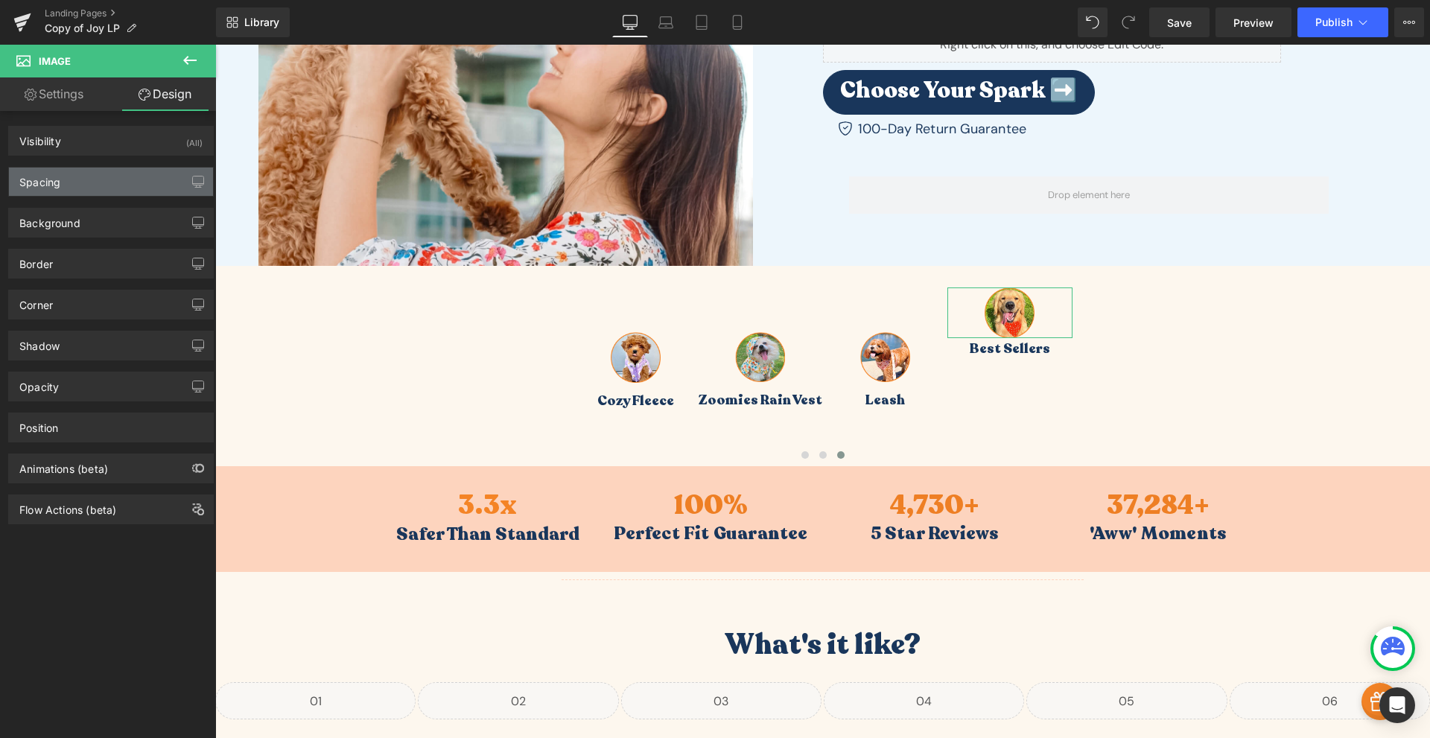
click at [89, 185] on div "Spacing" at bounding box center [111, 182] width 204 height 28
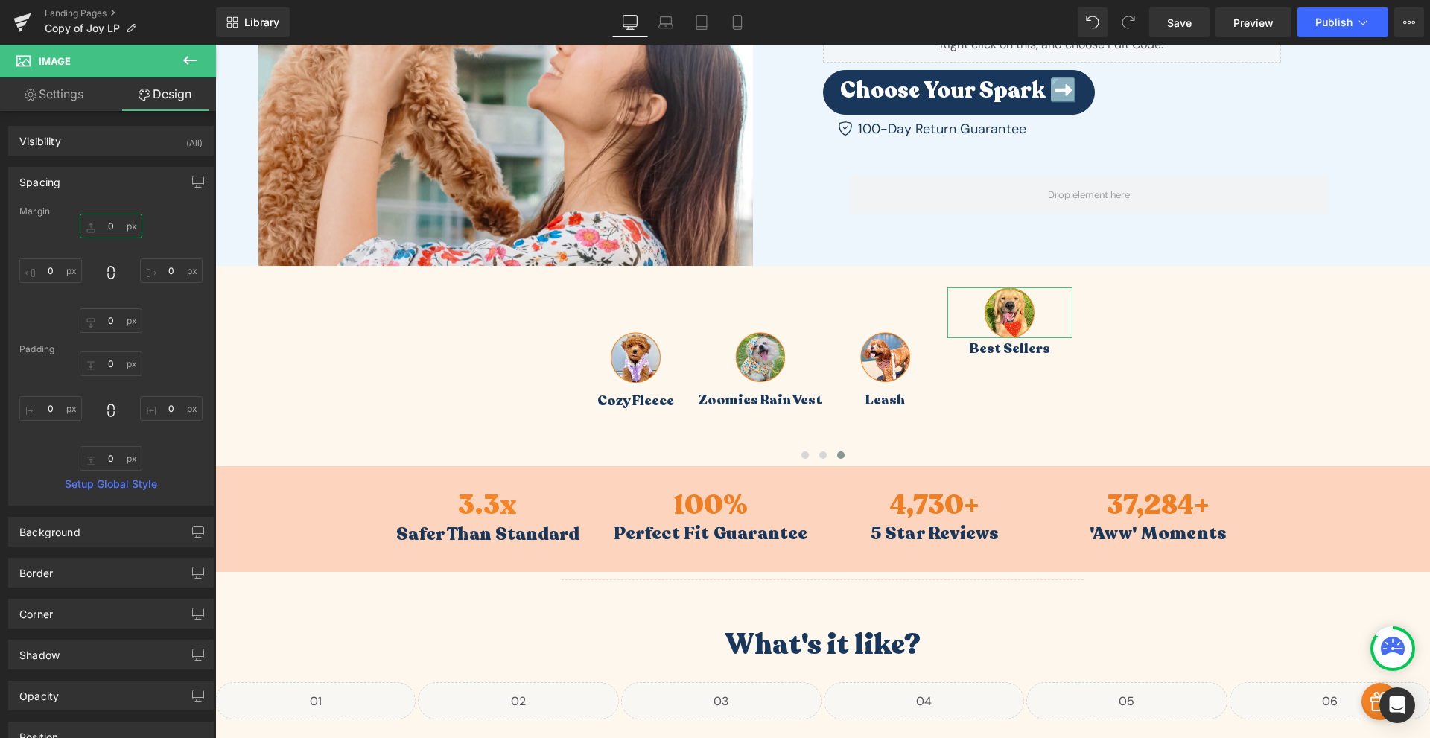
click at [122, 238] on input "0" at bounding box center [111, 226] width 63 height 25
type input "60"
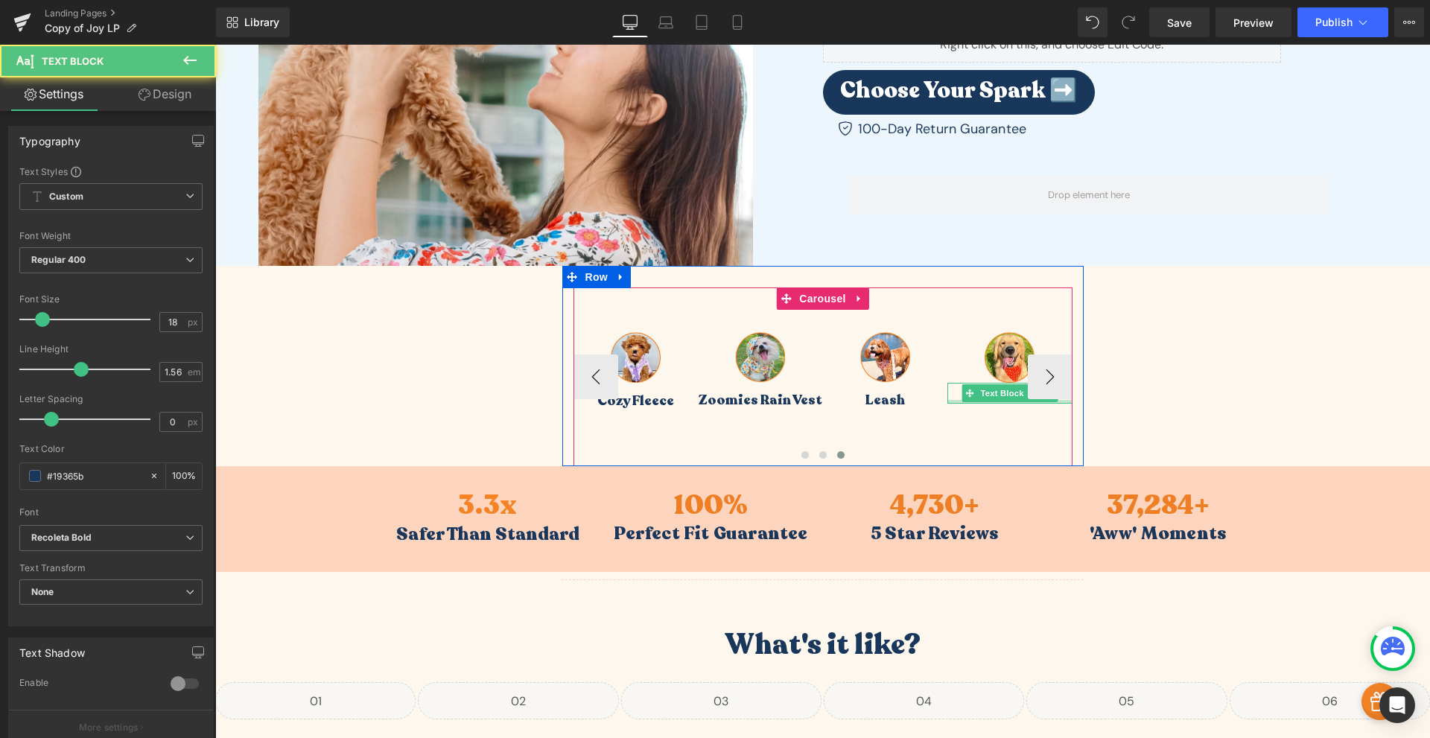
click at [953, 401] on div at bounding box center [1009, 402] width 125 height 4
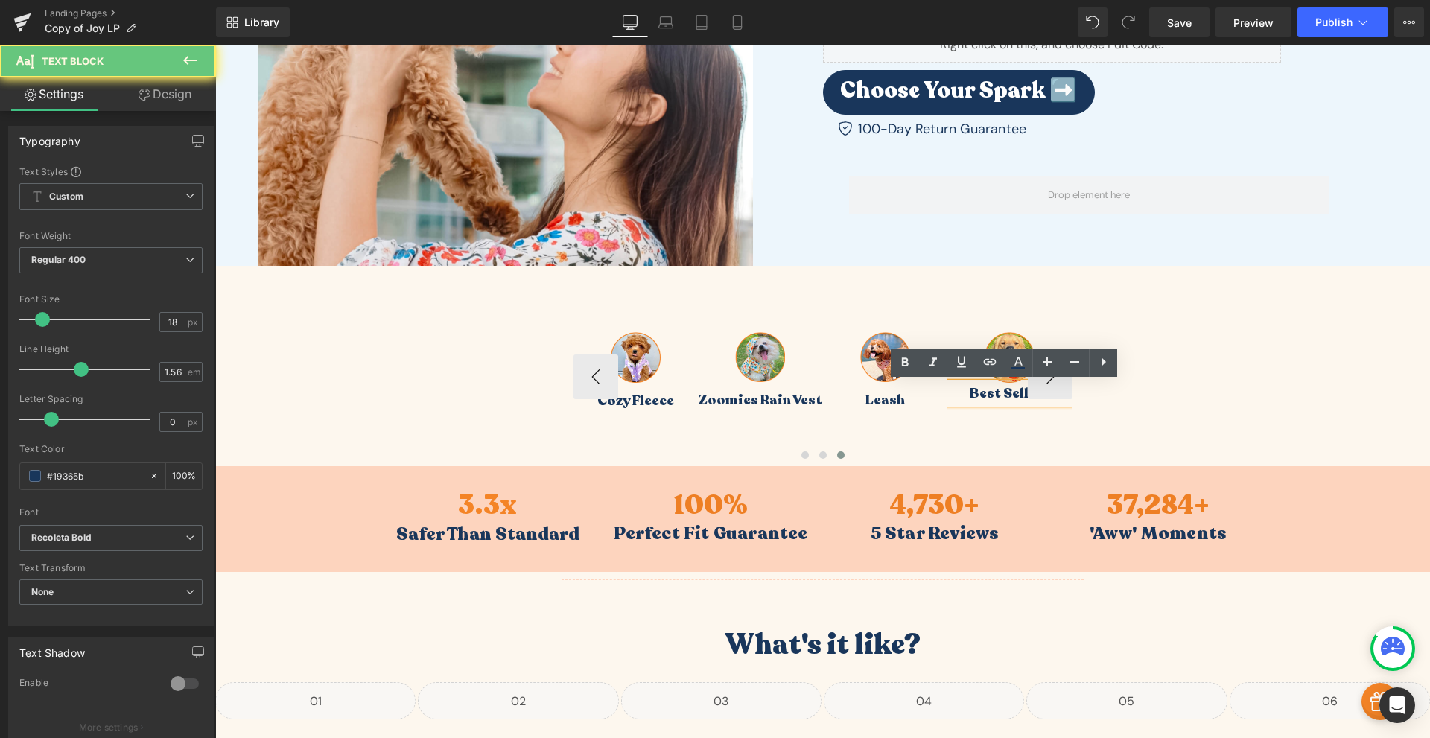
click at [976, 390] on p "Best Sellers" at bounding box center [1009, 393] width 125 height 21
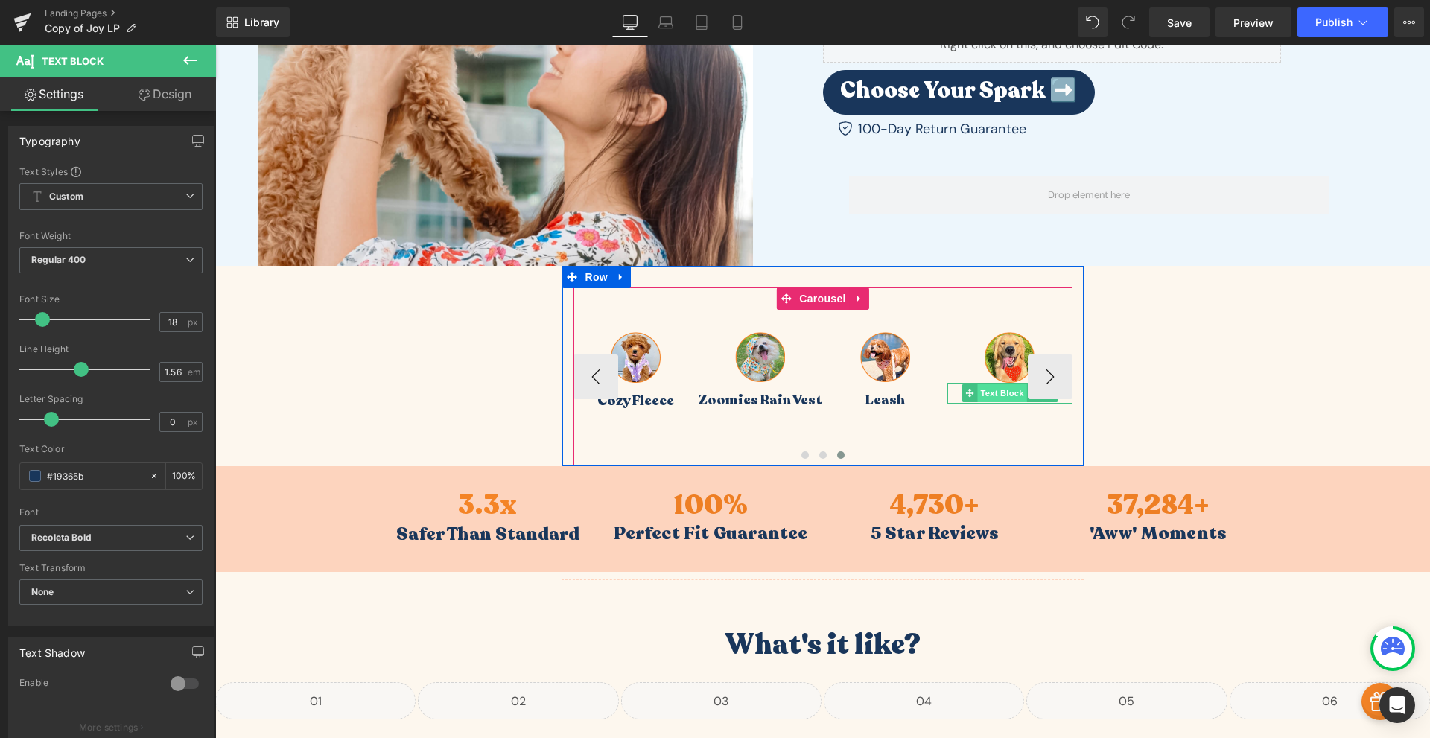
click at [983, 390] on span "Text Block" at bounding box center [1001, 393] width 49 height 18
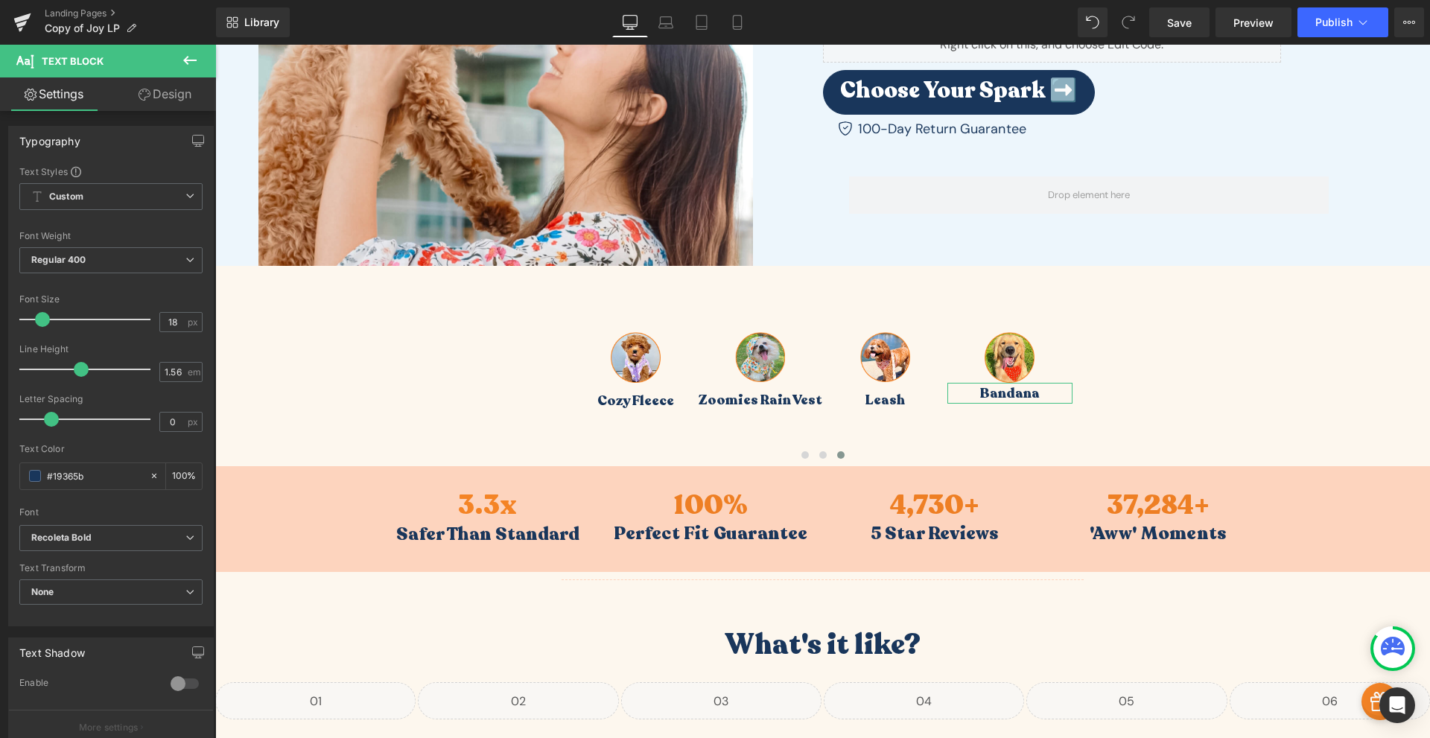
click at [164, 101] on link "Design" at bounding box center [165, 94] width 108 height 34
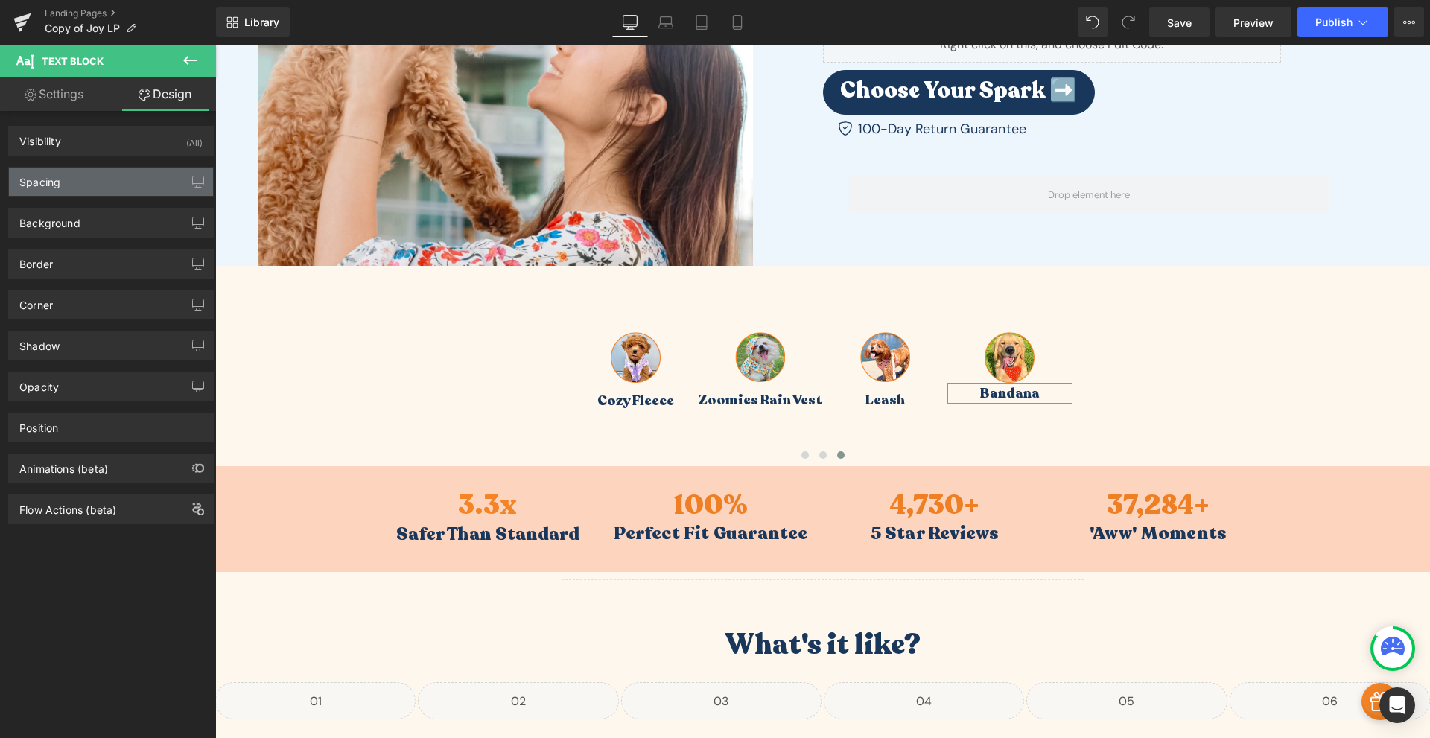
click at [97, 181] on div "Spacing" at bounding box center [111, 182] width 204 height 28
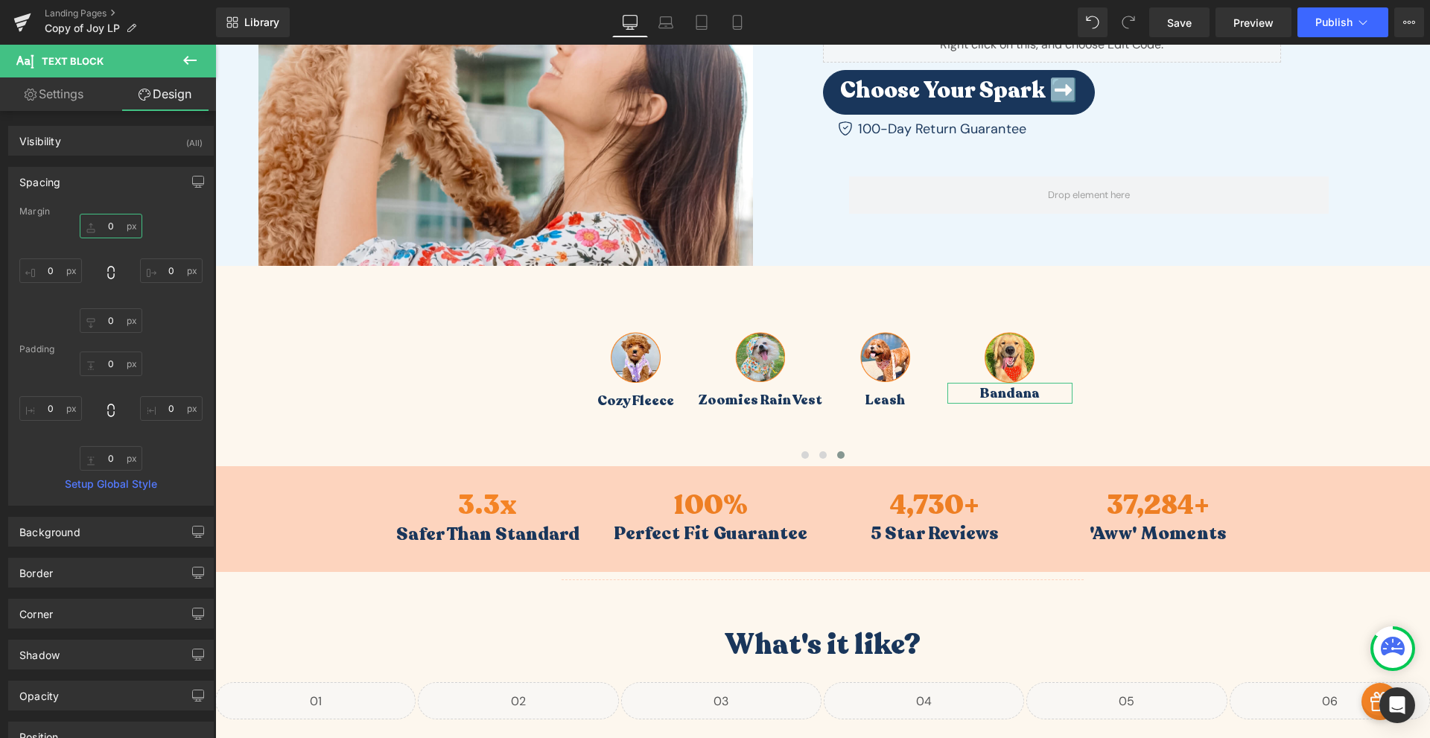
click at [109, 229] on input "0" at bounding box center [111, 226] width 63 height 25
type input "10"
click at [1188, 33] on link "Save" at bounding box center [1179, 22] width 60 height 30
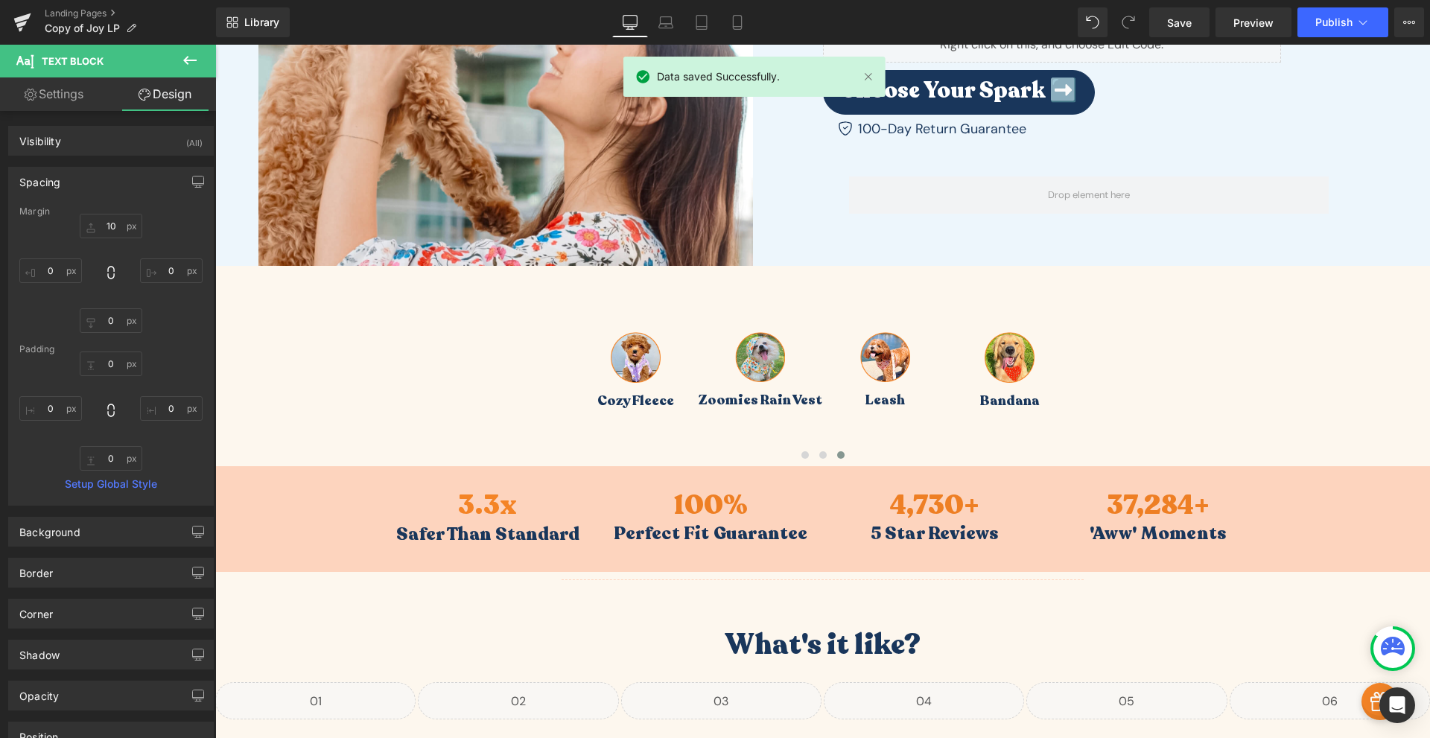
drag, startPoint x: 1245, startPoint y: 26, endPoint x: 658, endPoint y: 1, distance: 586.7
click at [1245, 26] on span "Preview" at bounding box center [1254, 23] width 40 height 16
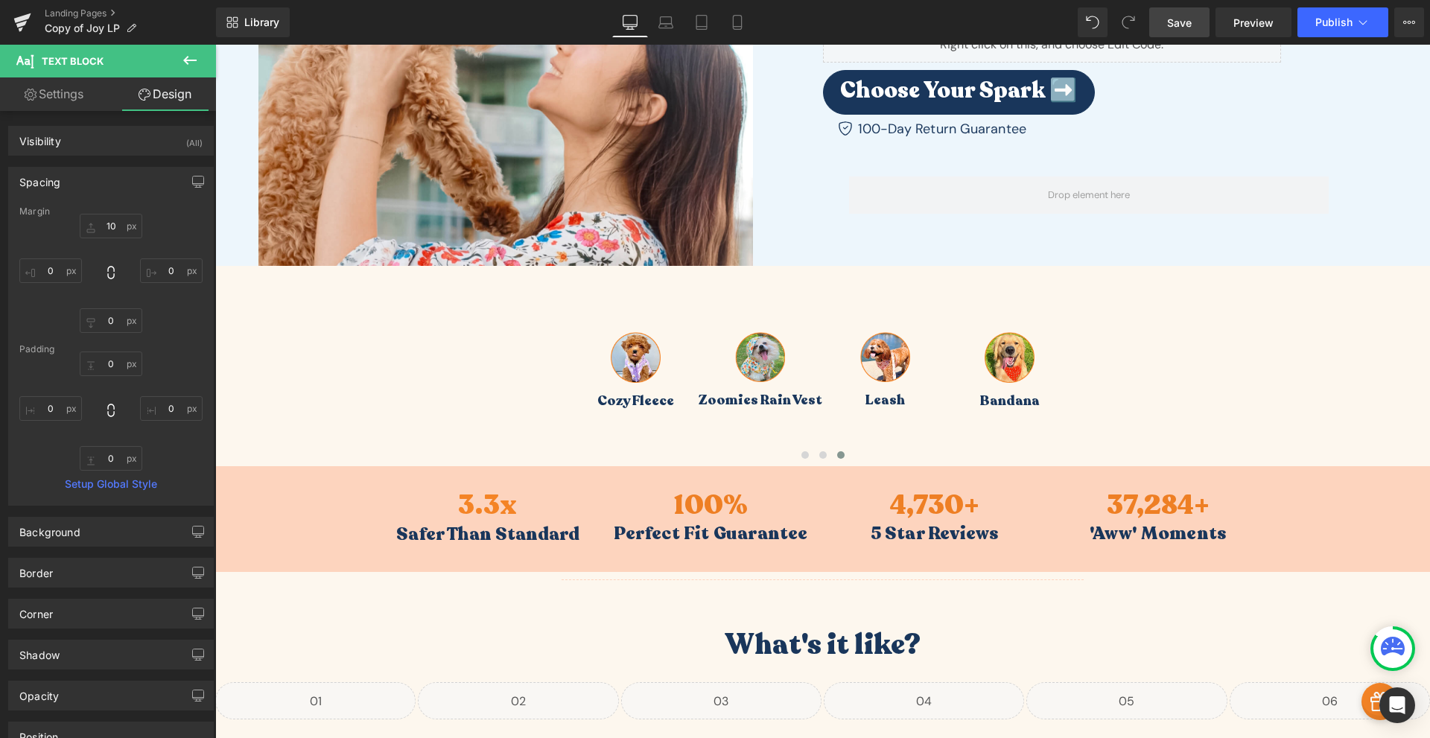
click at [1170, 34] on link "Save" at bounding box center [1179, 22] width 60 height 30
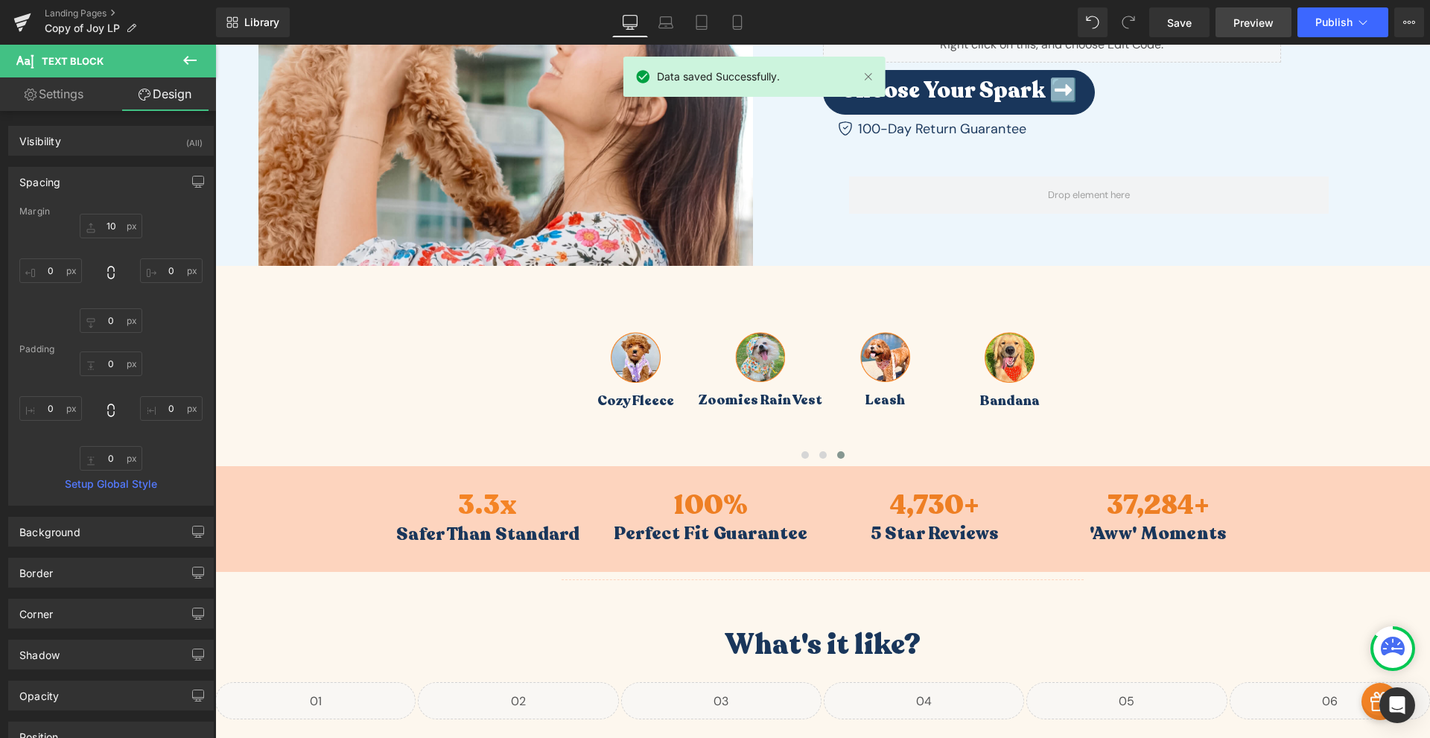
click at [1259, 32] on link "Preview" at bounding box center [1254, 22] width 76 height 30
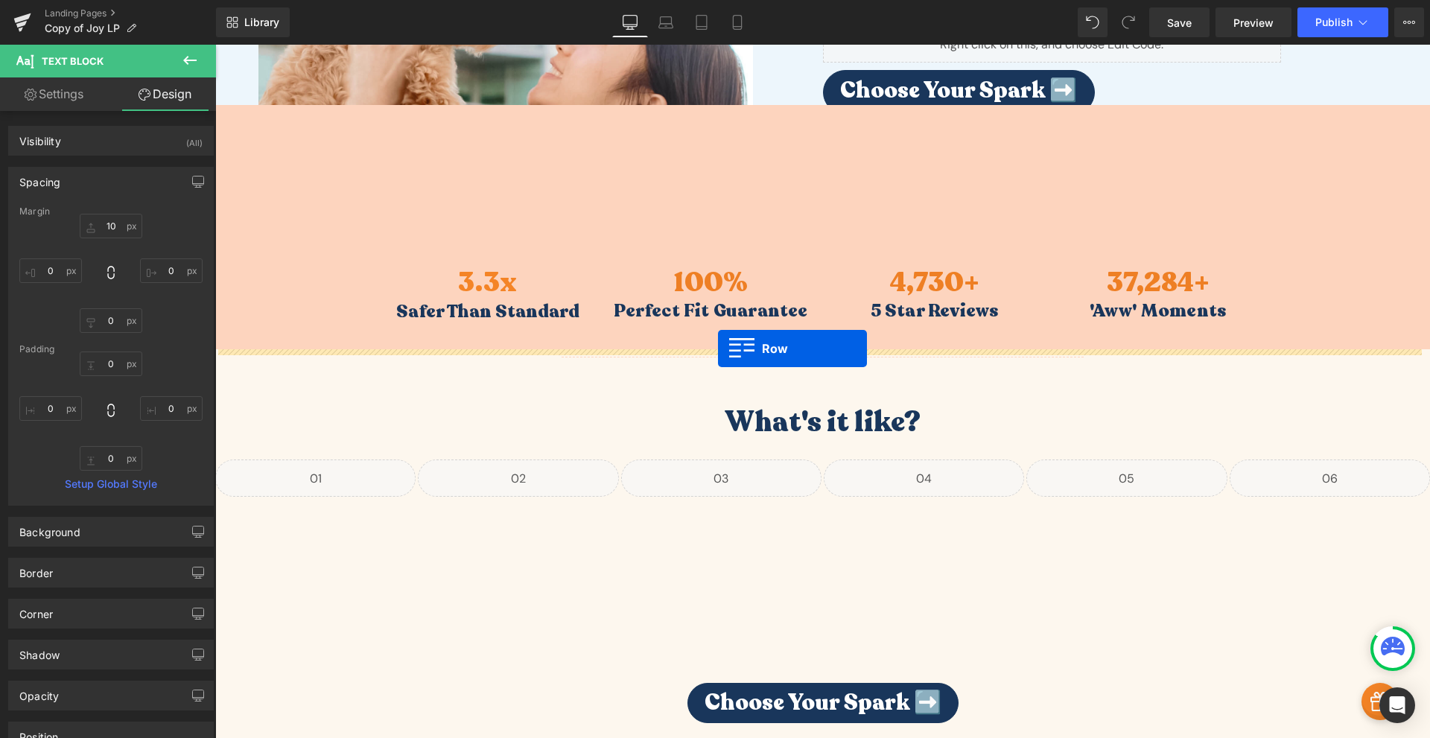
drag, startPoint x: 568, startPoint y: 278, endPoint x: 718, endPoint y: 349, distance: 165.6
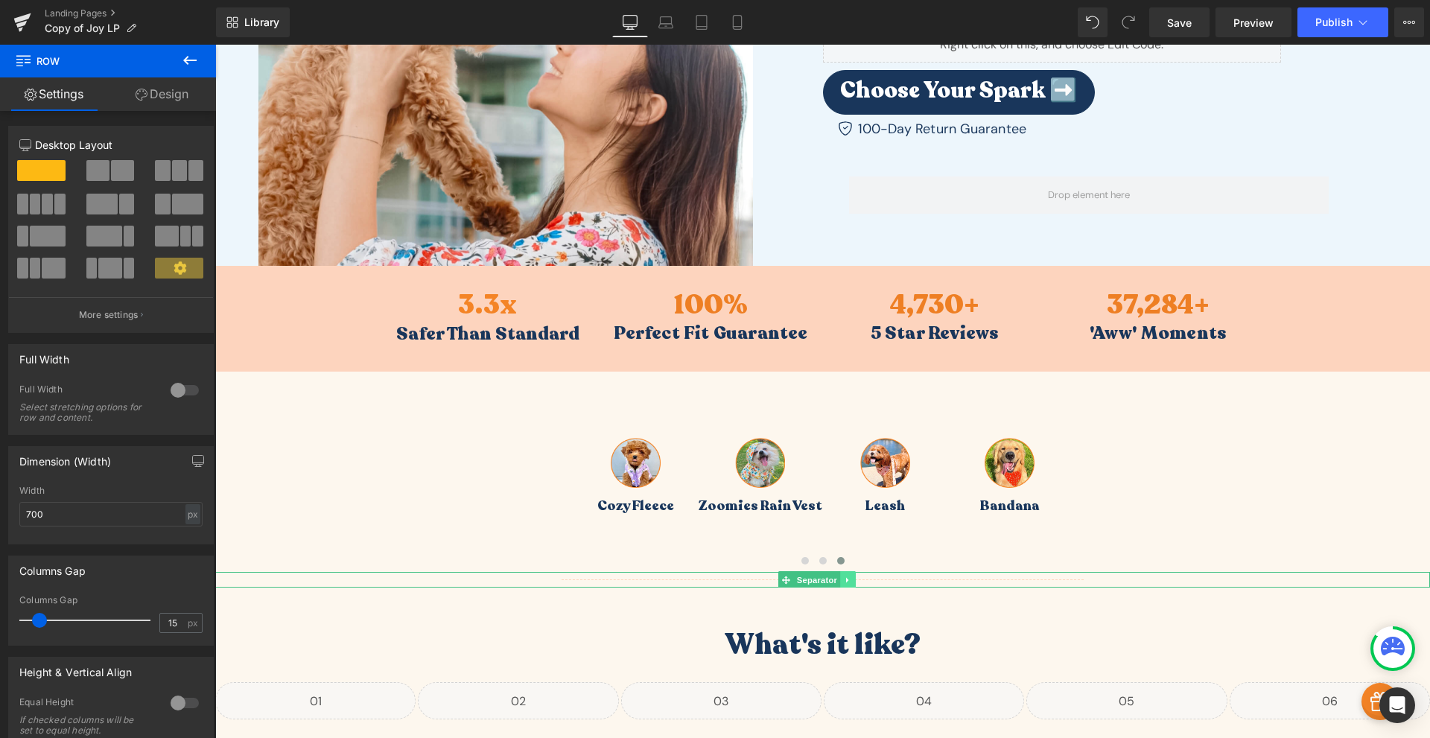
click at [854, 583] on link at bounding box center [848, 580] width 16 height 18
click at [856, 581] on icon at bounding box center [855, 580] width 8 height 9
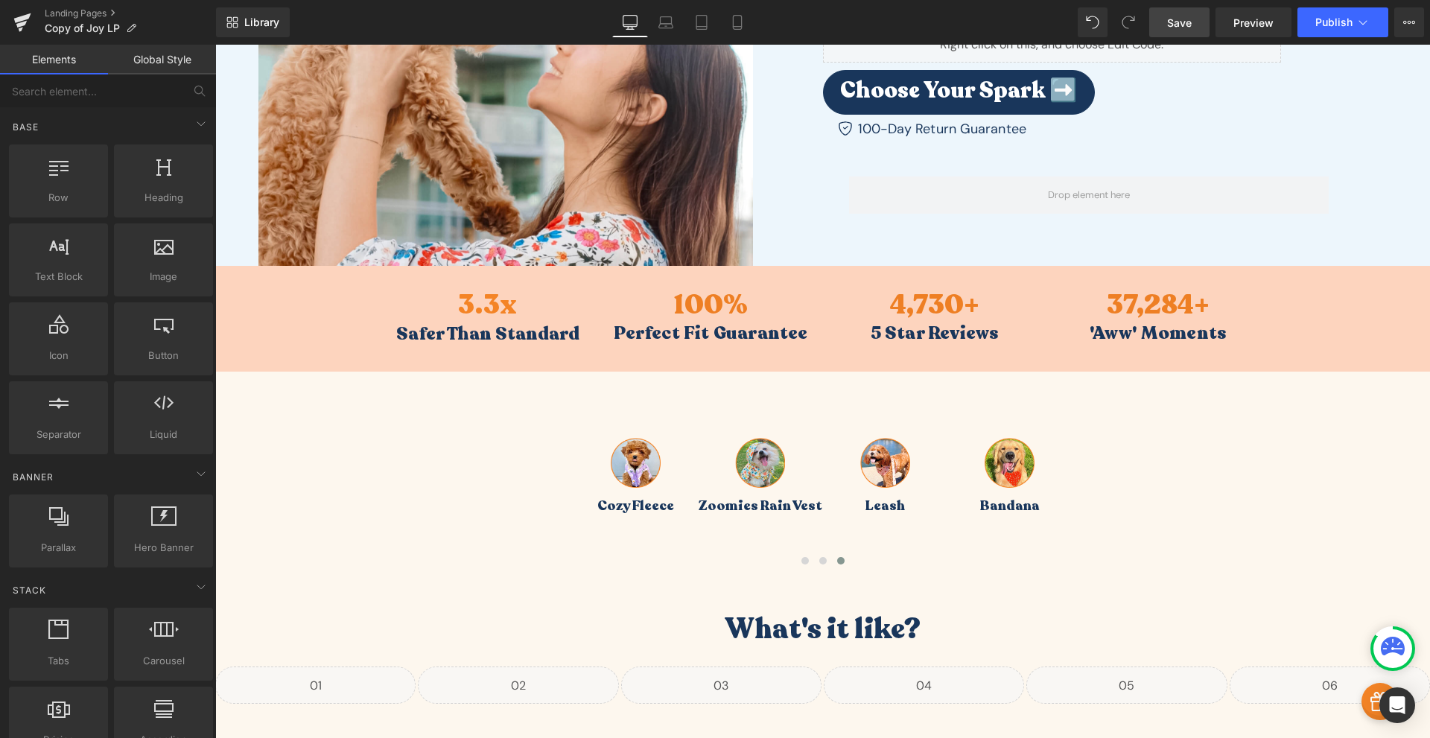
click at [1192, 24] on link "Save" at bounding box center [1179, 22] width 60 height 30
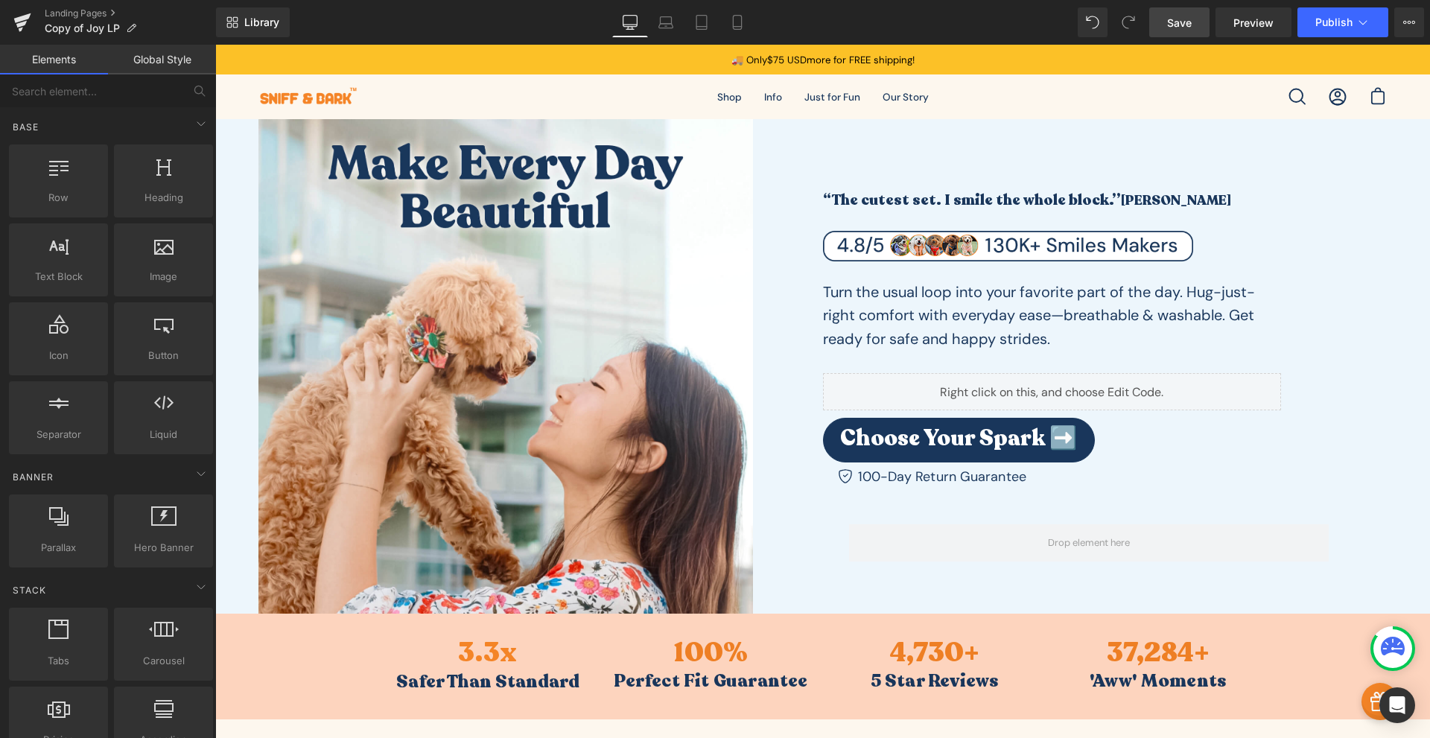
click at [1189, 31] on link "Save" at bounding box center [1179, 22] width 60 height 30
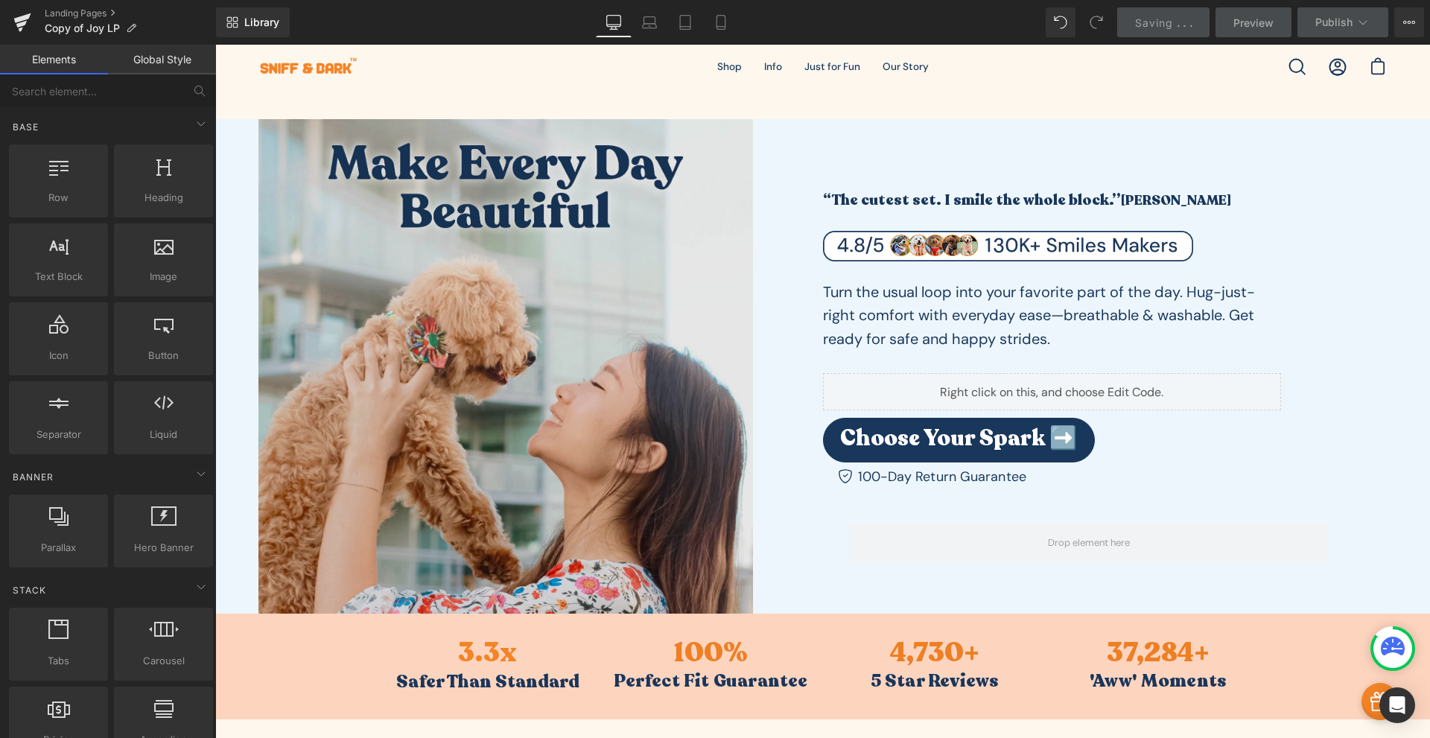
scroll to position [348, 0]
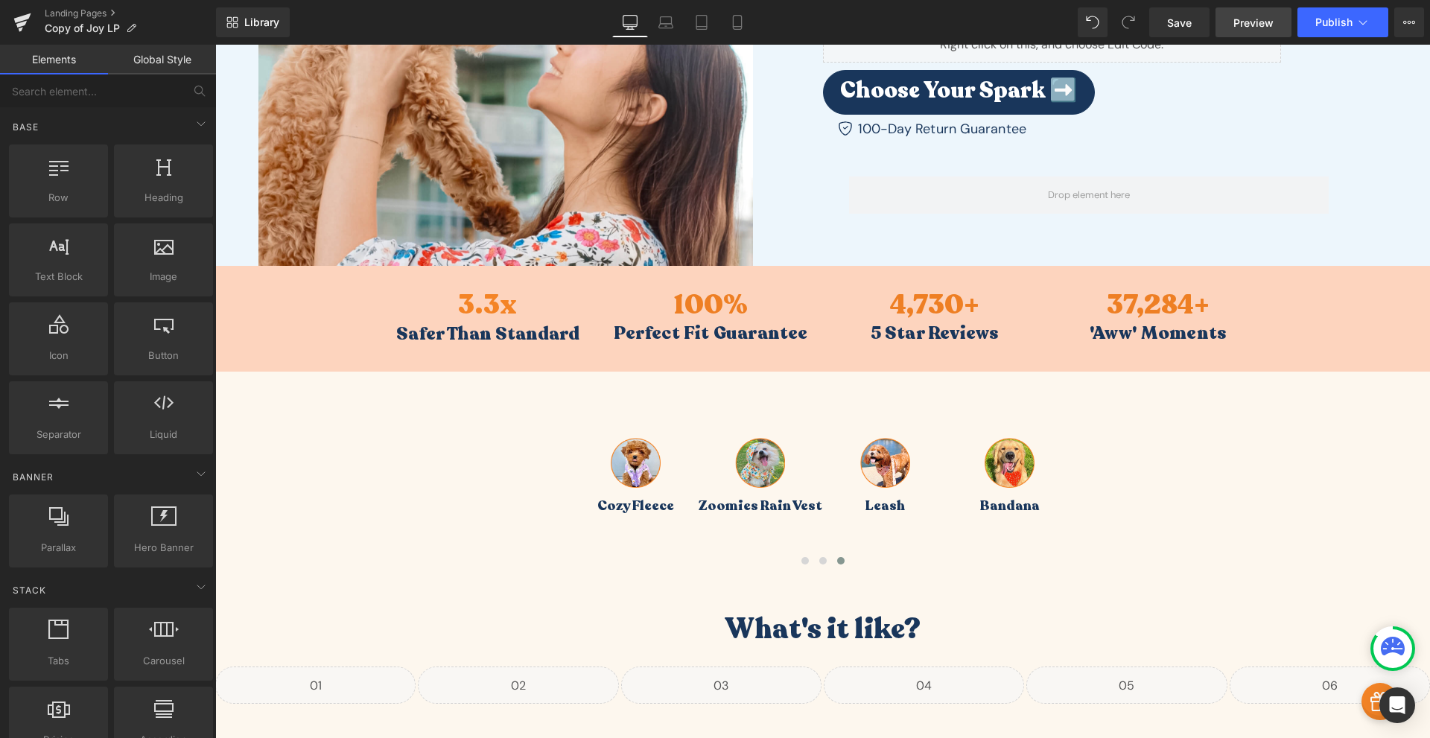
click at [1249, 30] on span "Preview" at bounding box center [1254, 23] width 40 height 16
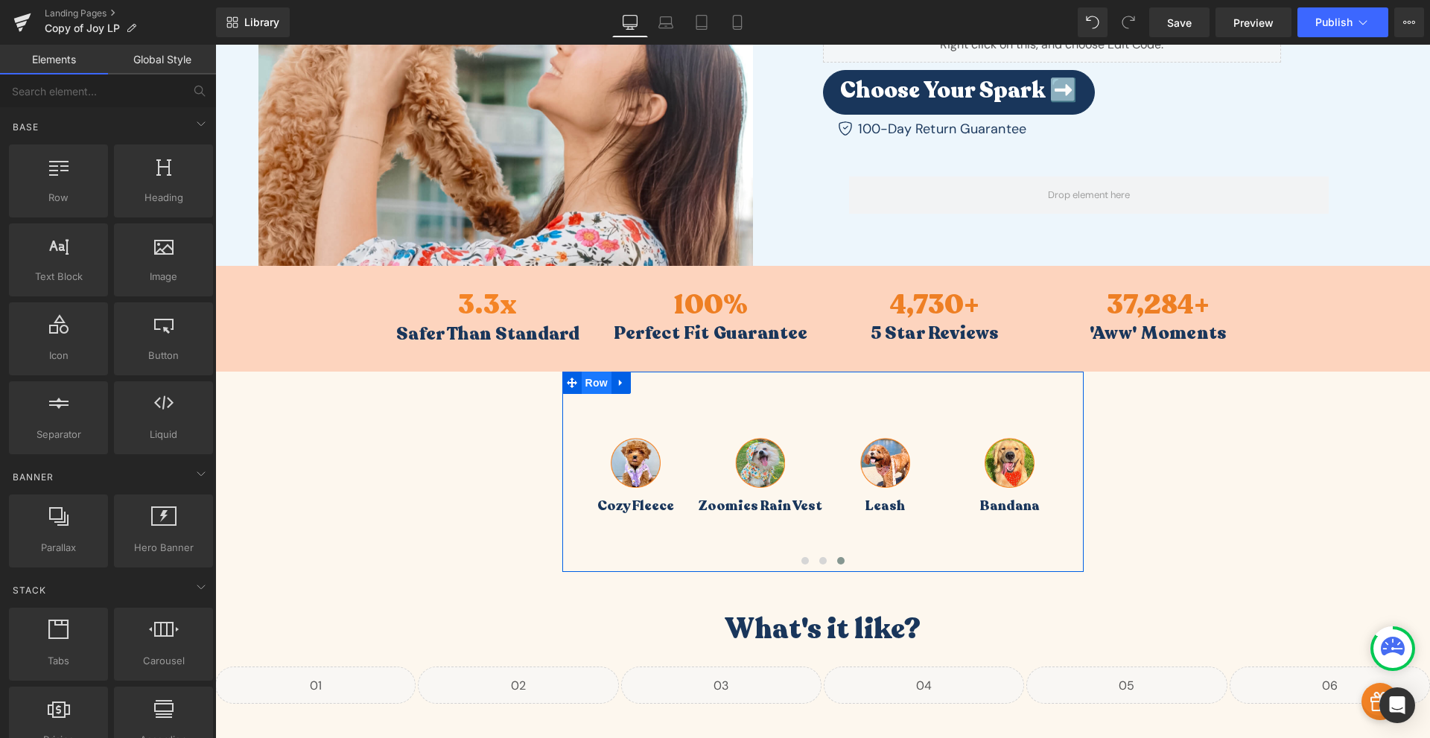
click at [585, 383] on span "Row" at bounding box center [597, 383] width 30 height 22
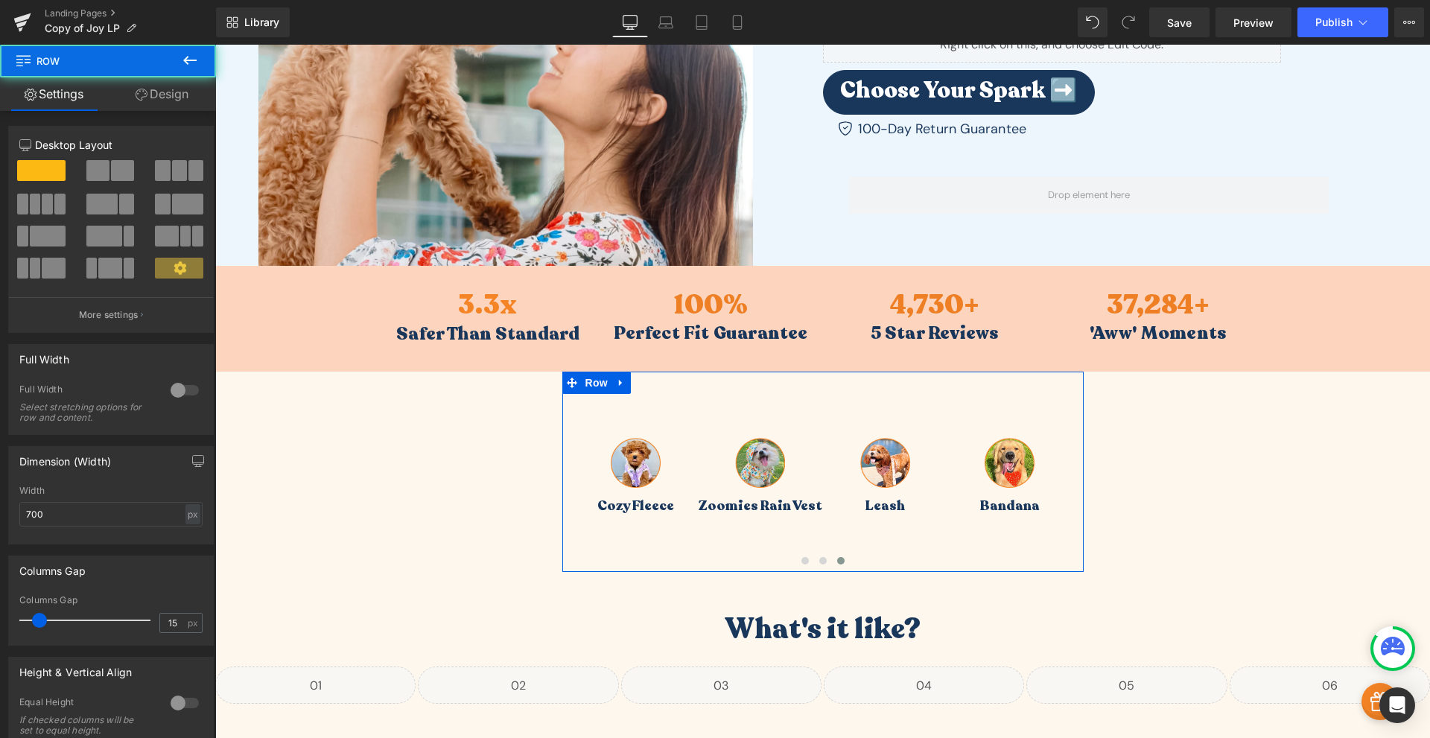
click at [147, 87] on link "Design" at bounding box center [162, 94] width 108 height 34
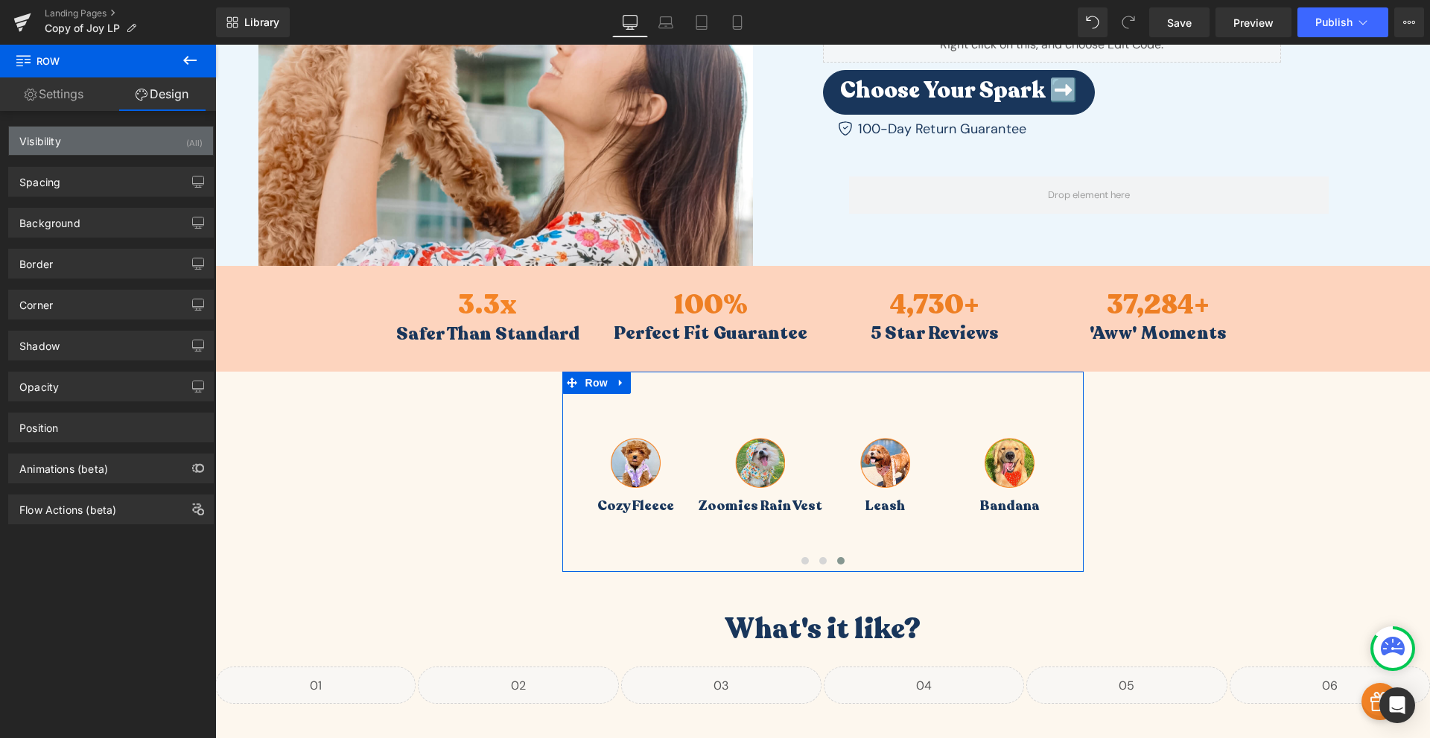
click at [81, 138] on div "Visibility (All)" at bounding box center [111, 141] width 204 height 28
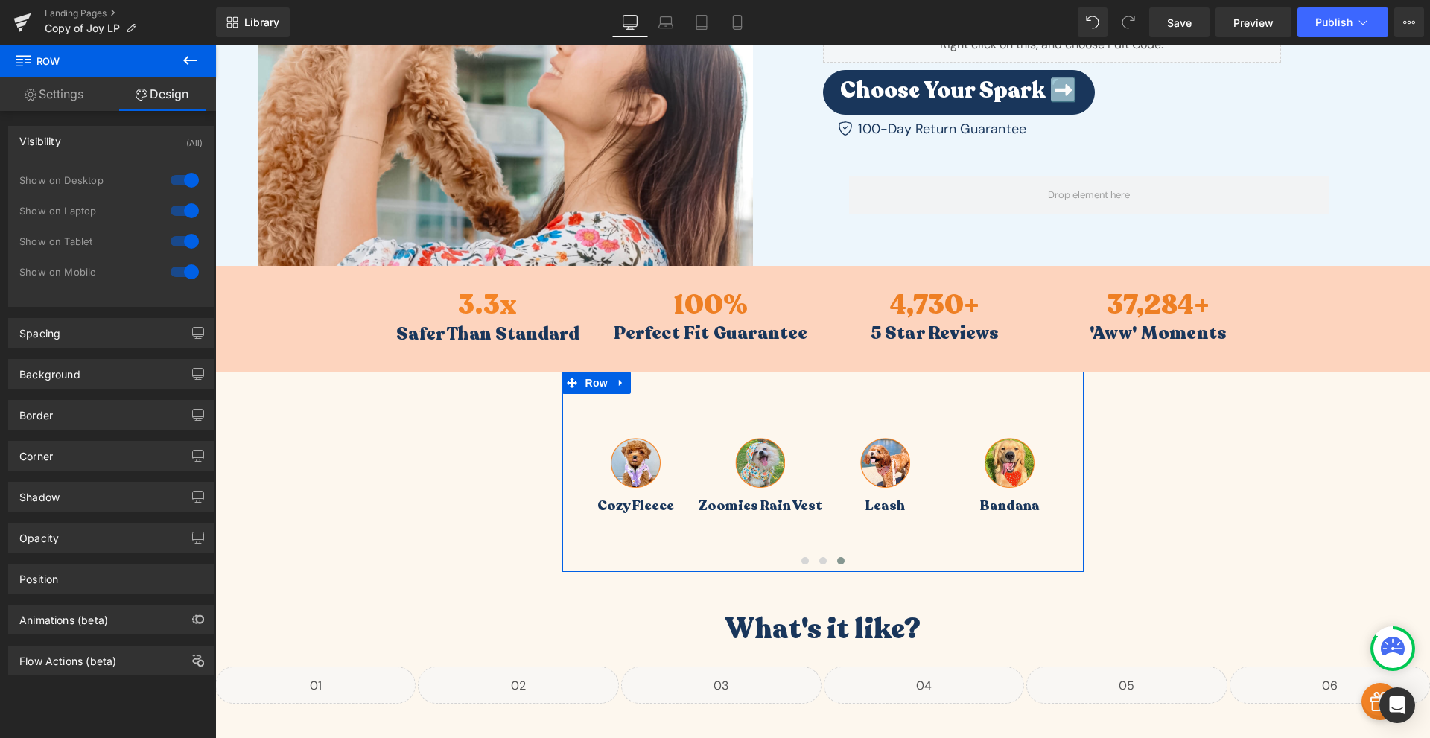
click at [90, 140] on div "Visibility (All)" at bounding box center [111, 141] width 204 height 28
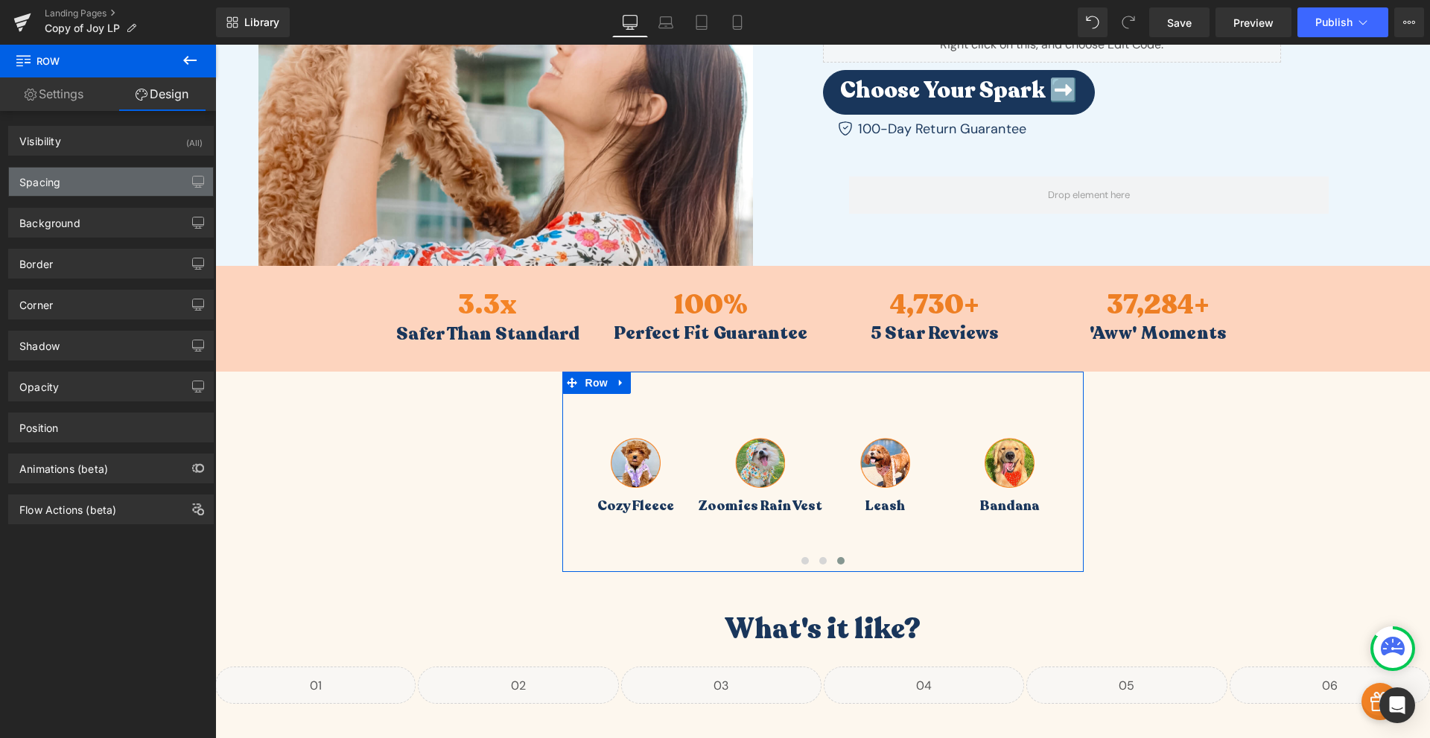
click at [89, 189] on div "Spacing" at bounding box center [111, 182] width 204 height 28
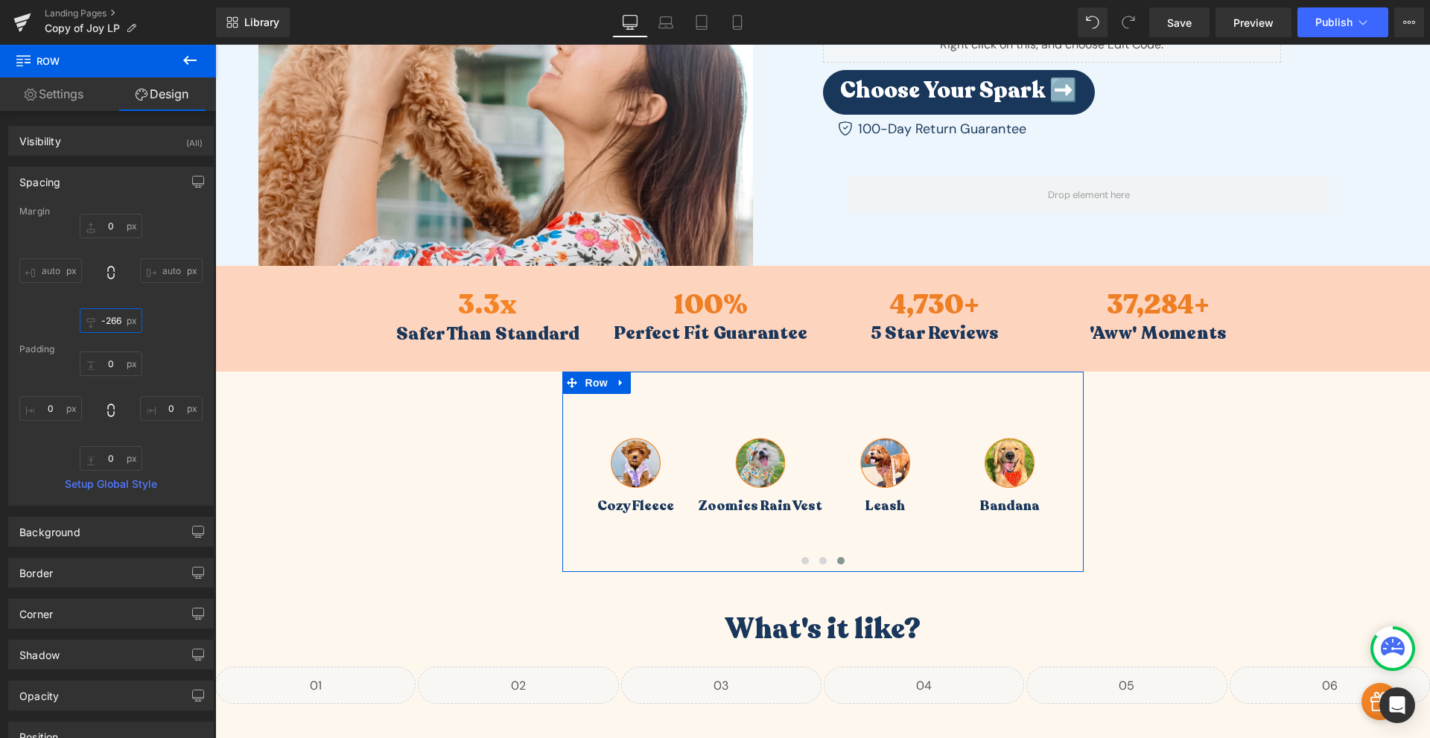
click at [107, 328] on input "-266" at bounding box center [111, 320] width 63 height 25
type input "0"
click at [819, 411] on span "Carousel" at bounding box center [823, 405] width 54 height 22
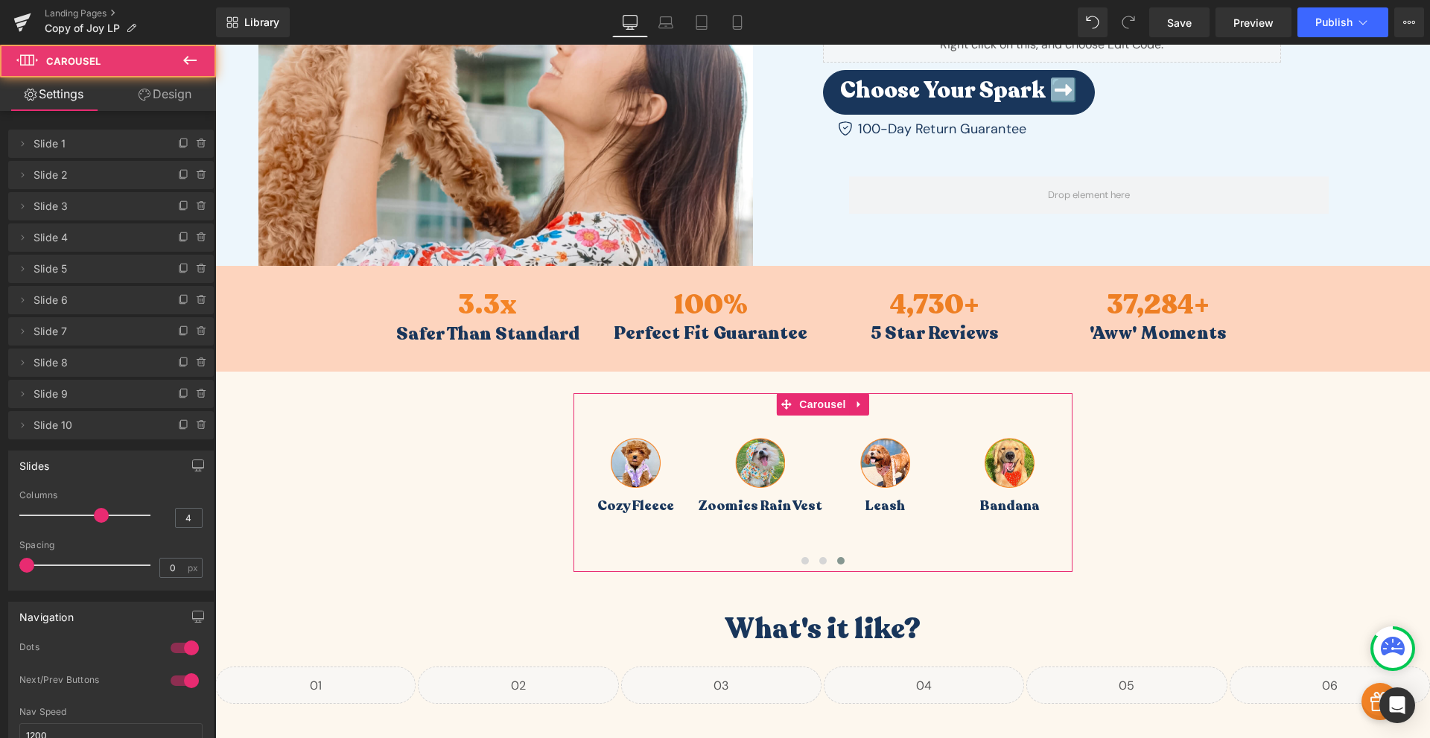
click at [171, 99] on link "Design" at bounding box center [165, 94] width 108 height 34
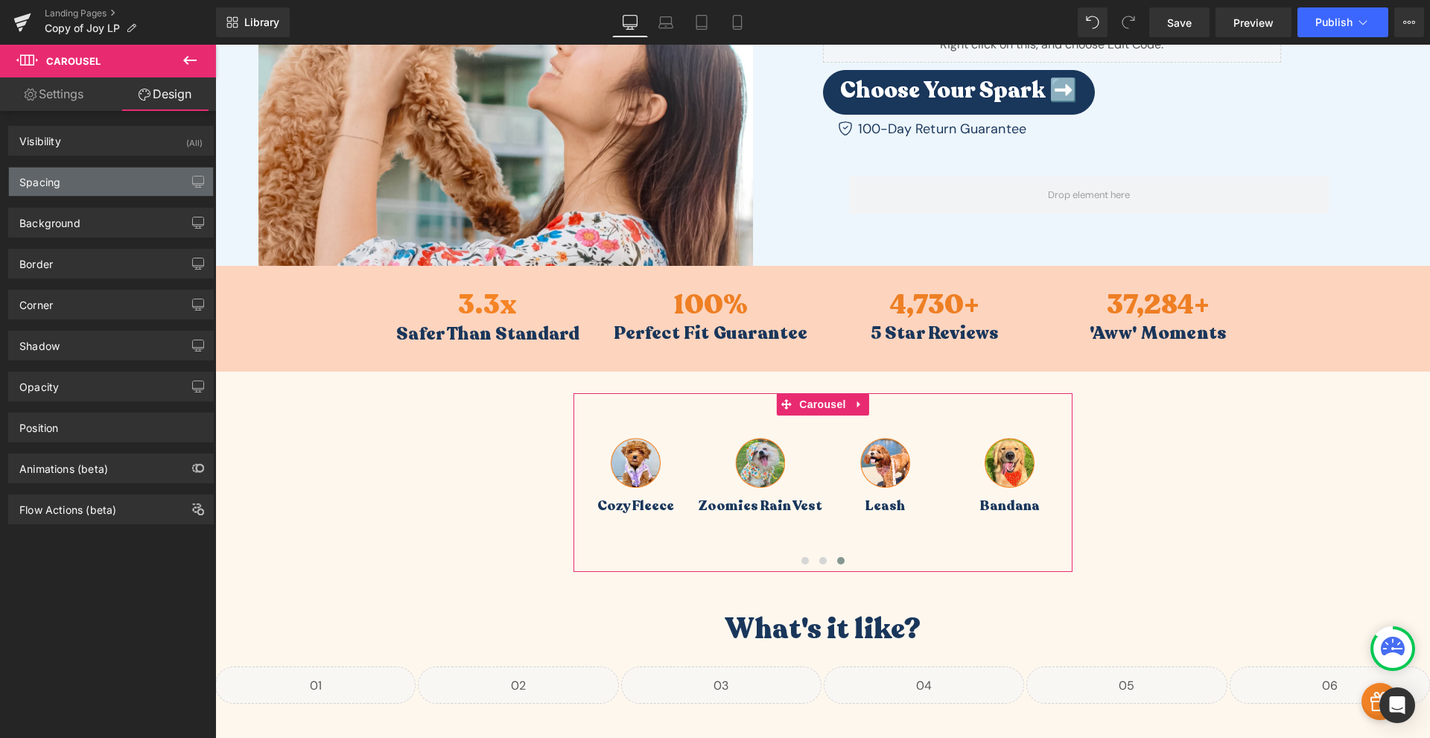
click at [87, 191] on div "Spacing" at bounding box center [111, 182] width 204 height 28
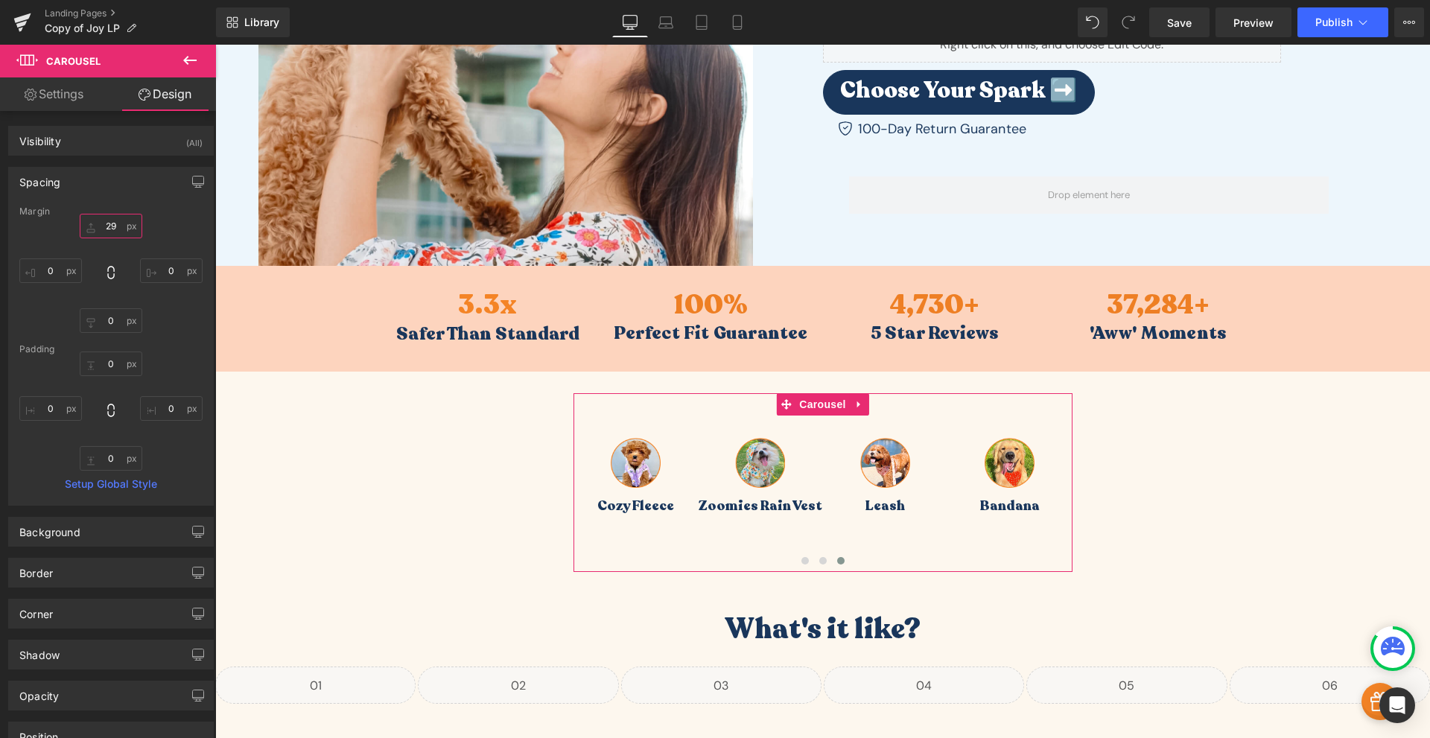
click at [112, 236] on input "29" at bounding box center [111, 226] width 63 height 25
type input "0"
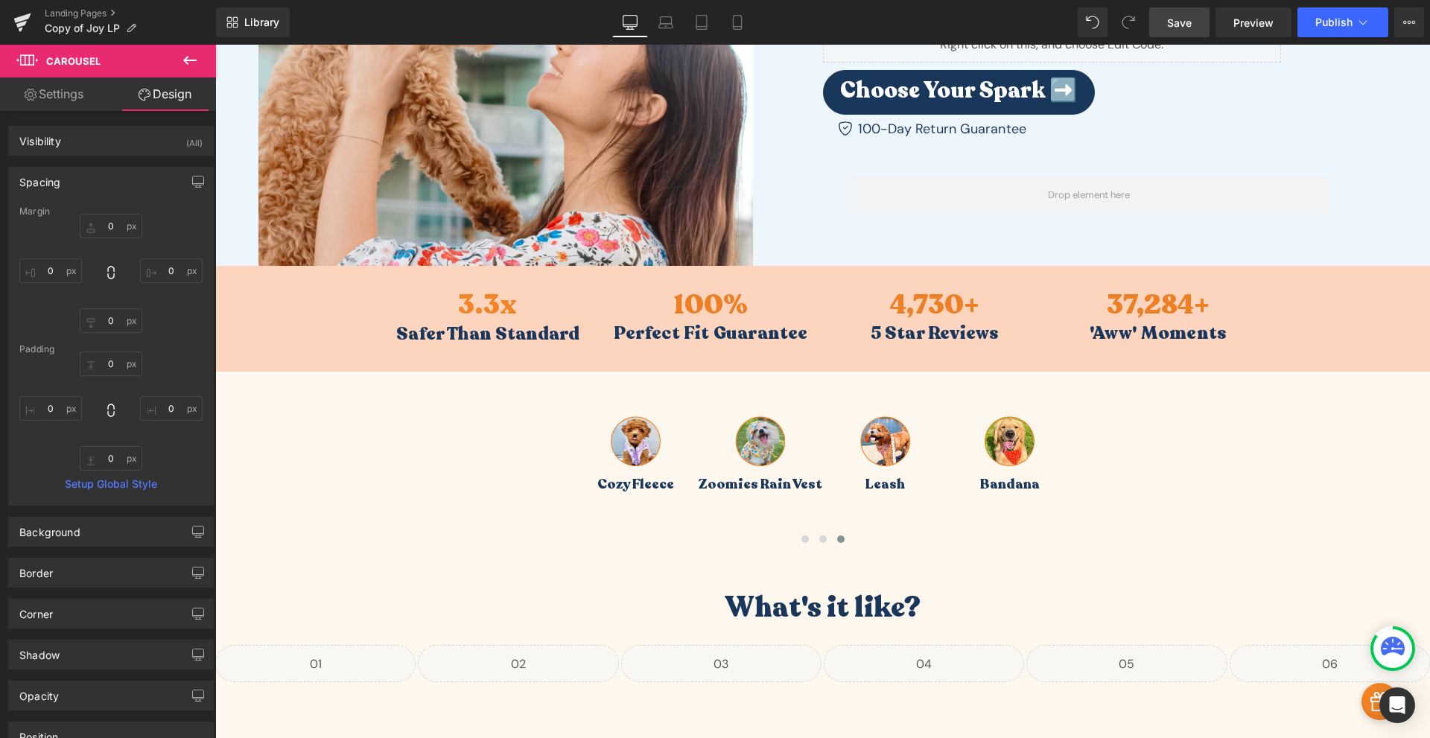
click at [1189, 34] on link "Save" at bounding box center [1179, 22] width 60 height 30
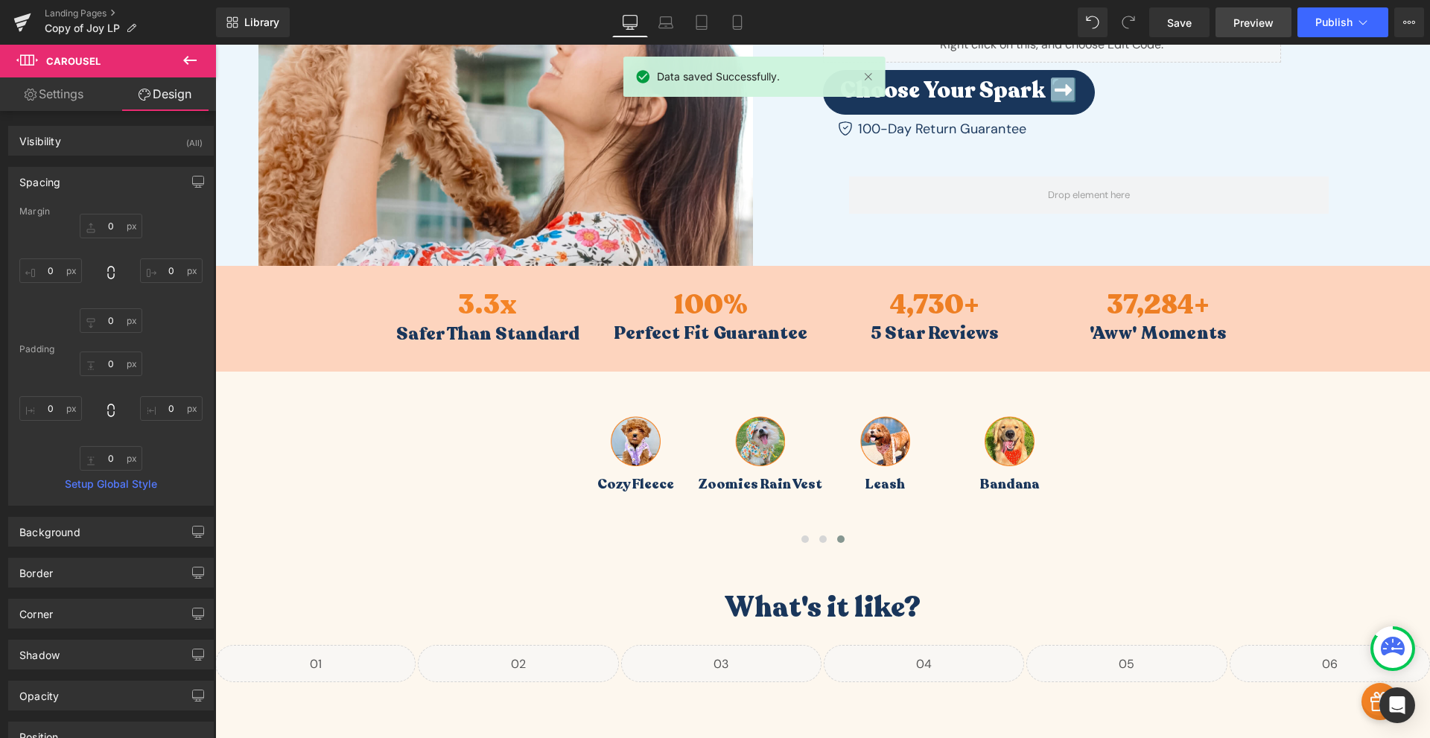
click at [1251, 15] on span "Preview" at bounding box center [1254, 23] width 40 height 16
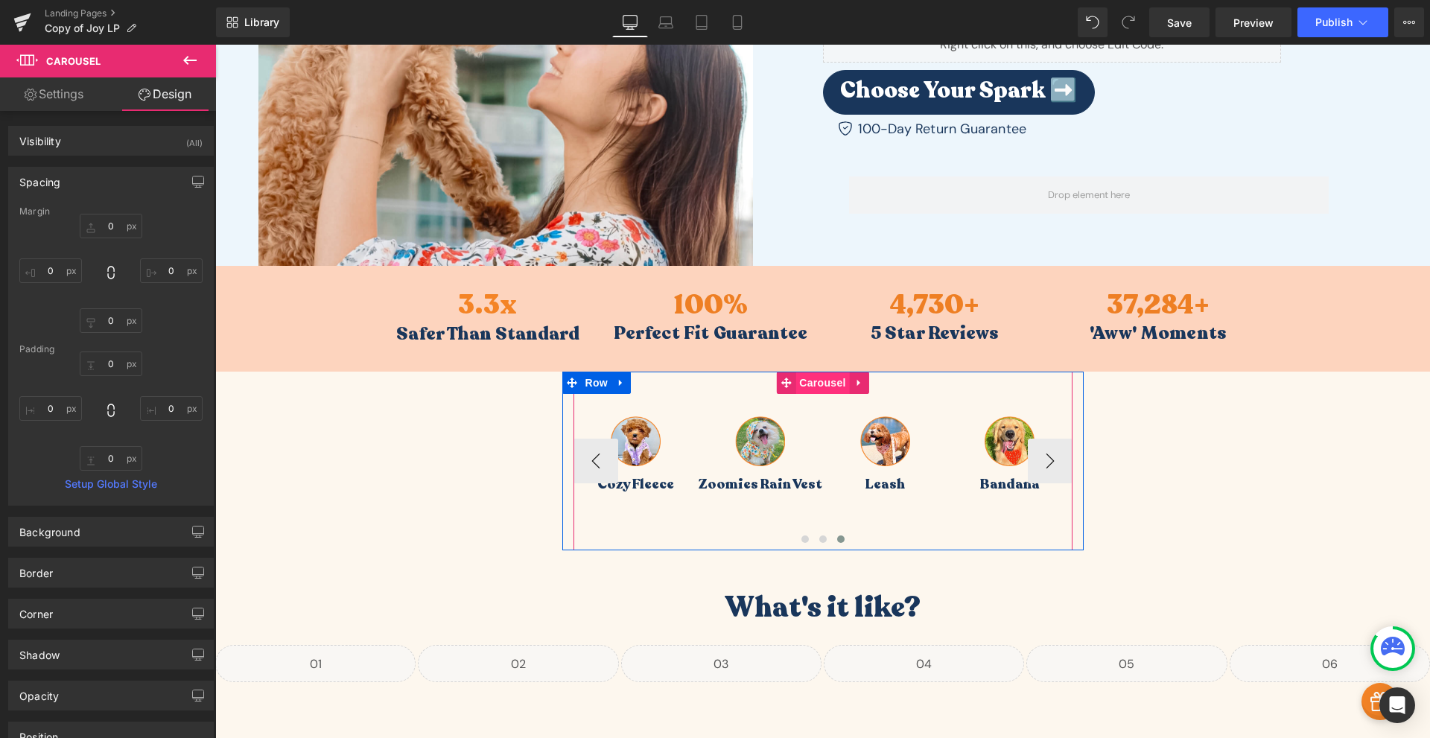
click at [817, 387] on span "Carousel" at bounding box center [823, 383] width 54 height 22
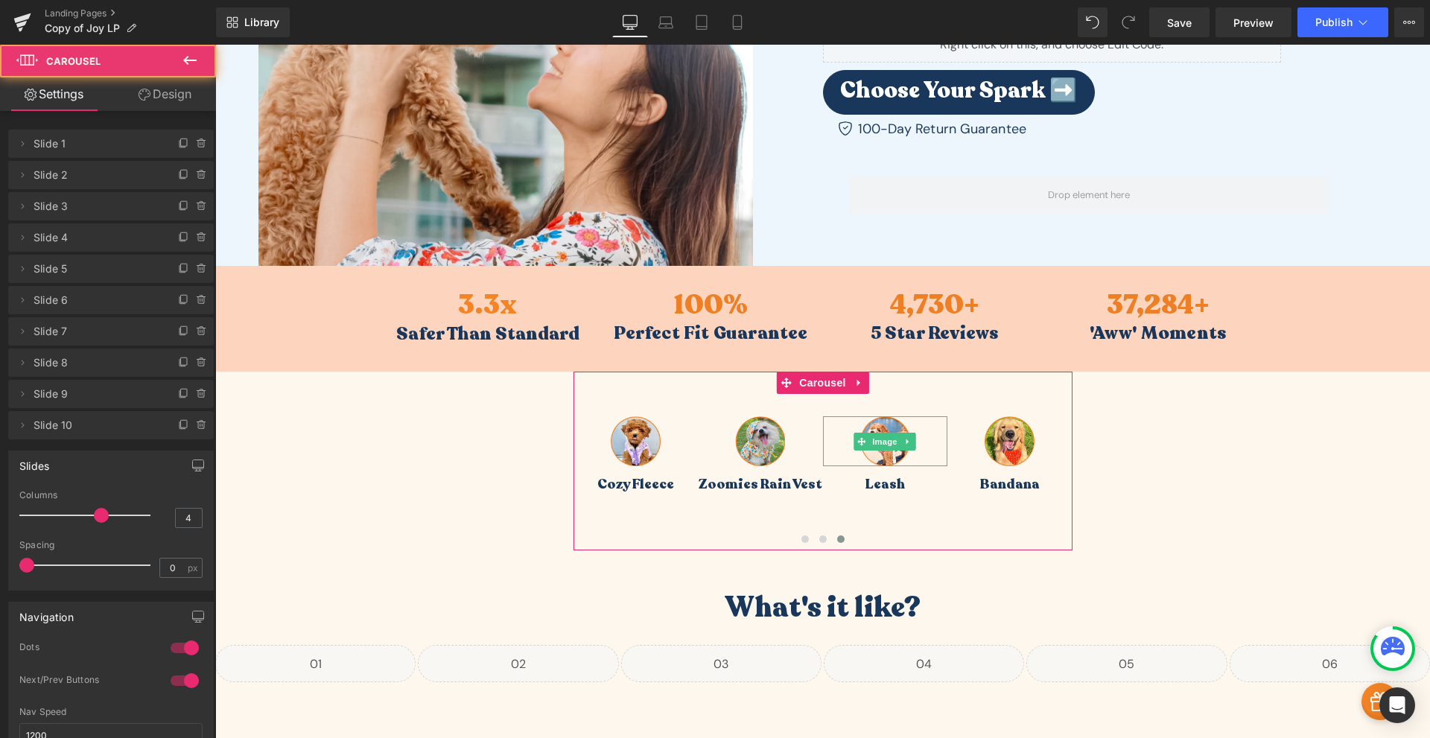
scroll to position [585, 0]
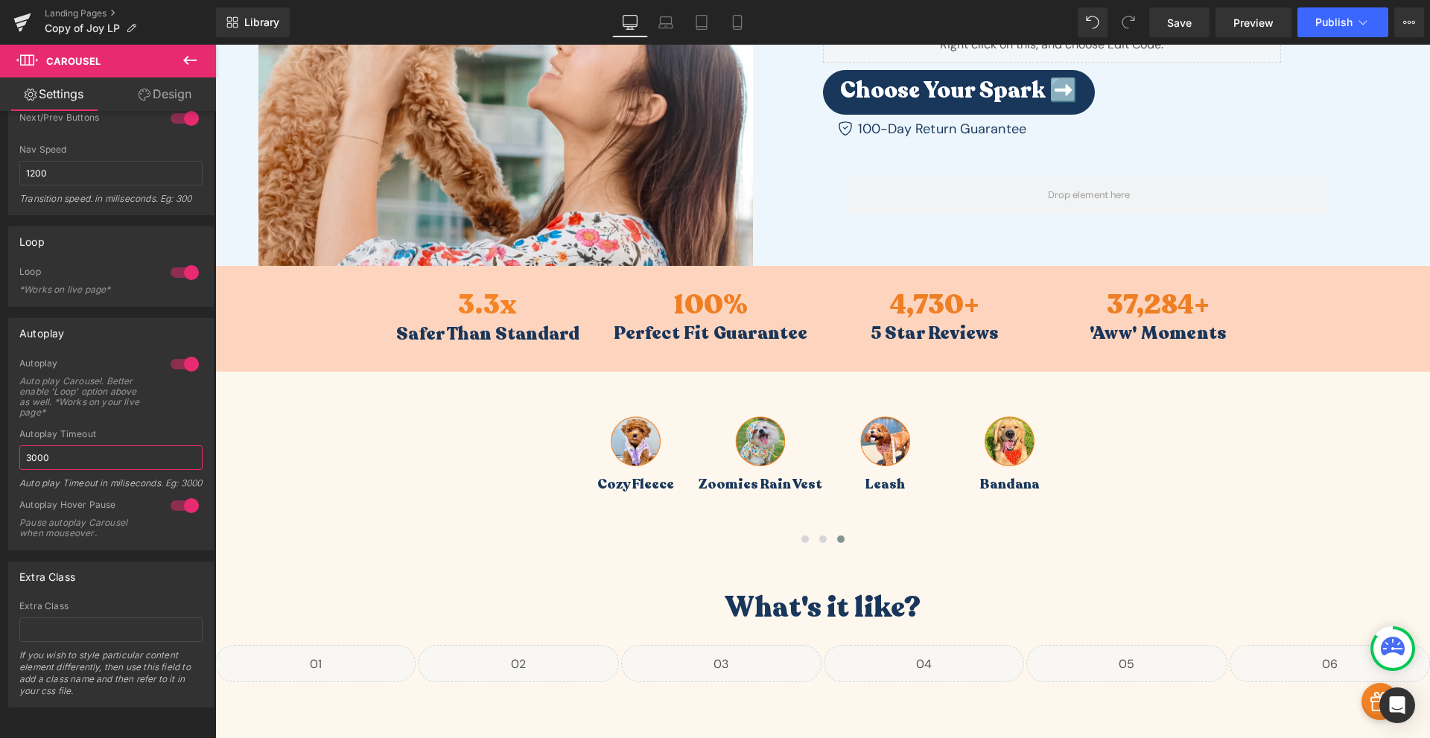
drag, startPoint x: 80, startPoint y: 434, endPoint x: -15, endPoint y: 446, distance: 96.1
click at [0, 446] on html "Carousel You are previewing how the will restyle your page. You can not edit El…" at bounding box center [715, 369] width 1430 height 738
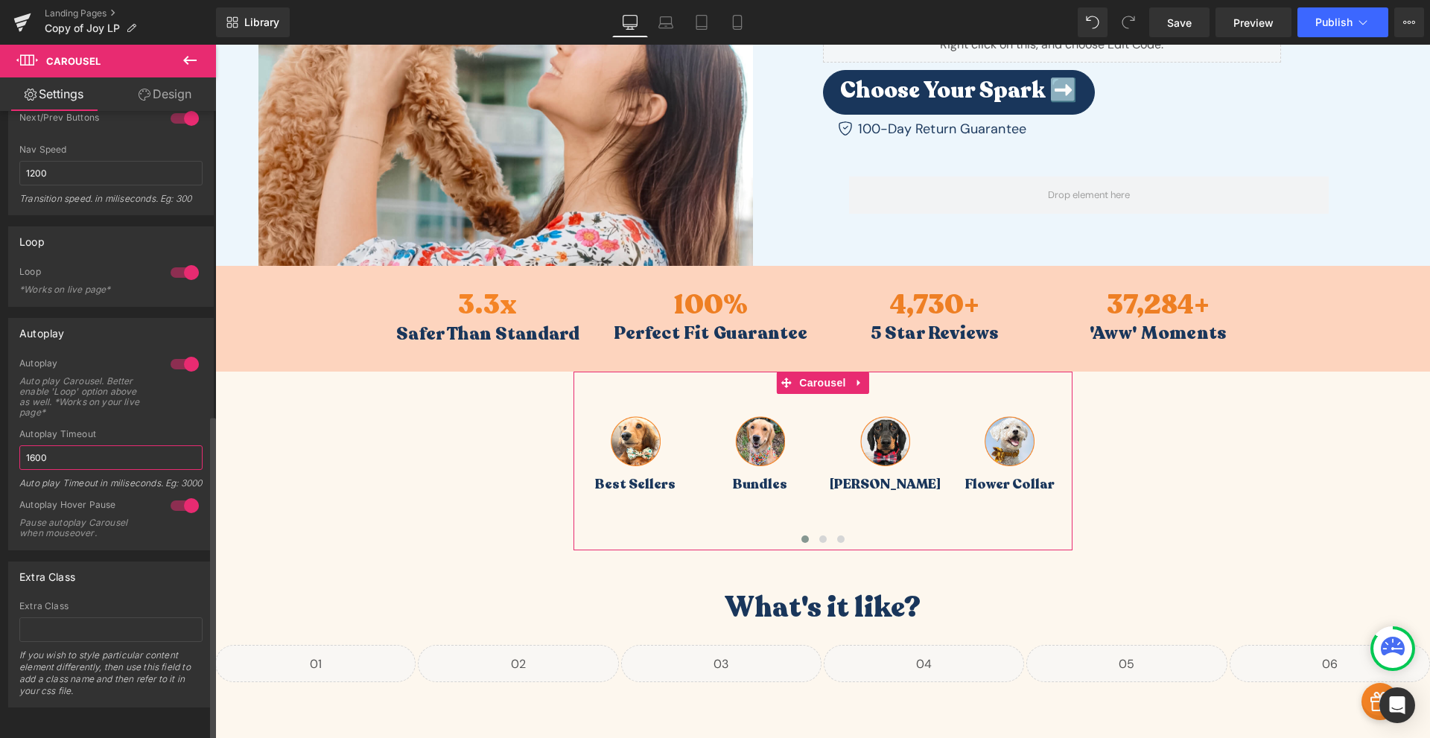
scroll to position [238, 0]
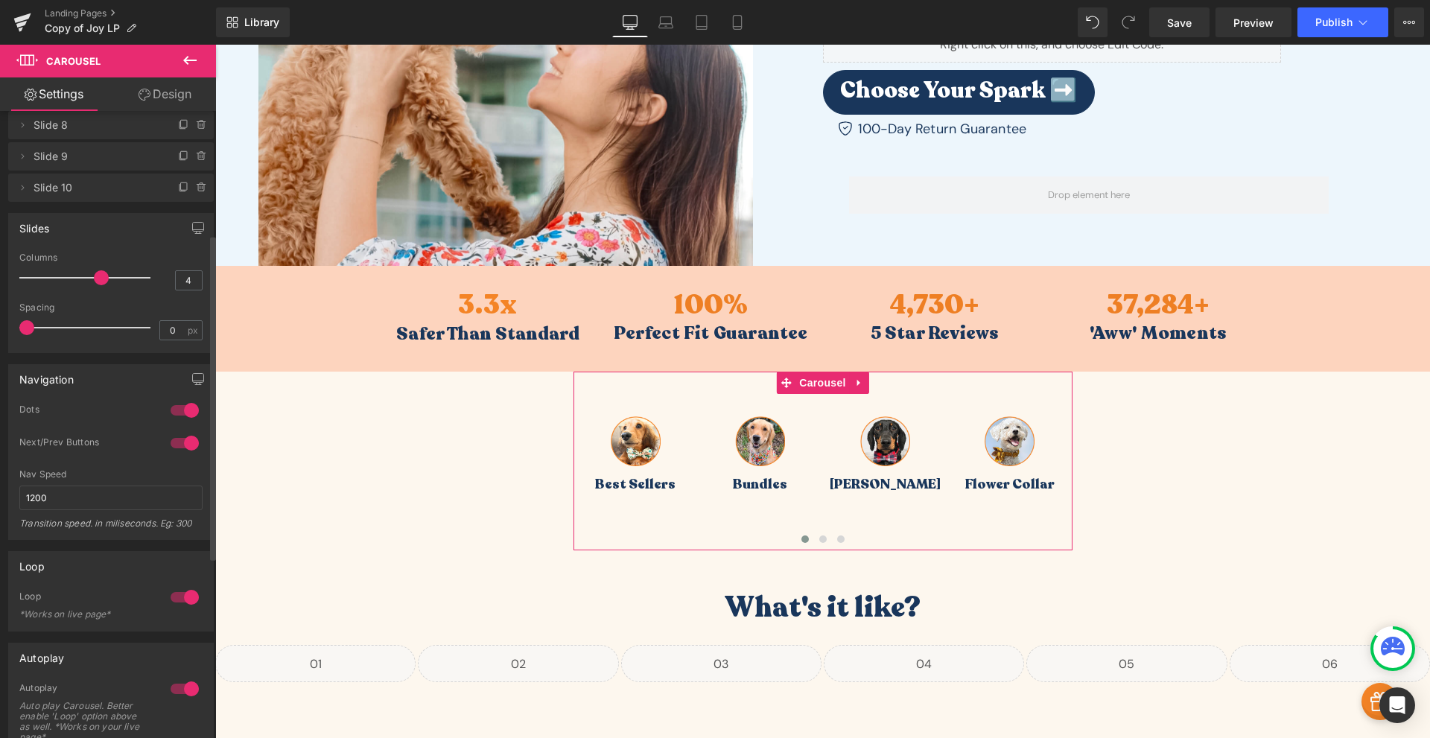
type input "1600"
click at [185, 416] on div at bounding box center [185, 411] width 36 height 24
click at [177, 440] on div at bounding box center [185, 443] width 36 height 24
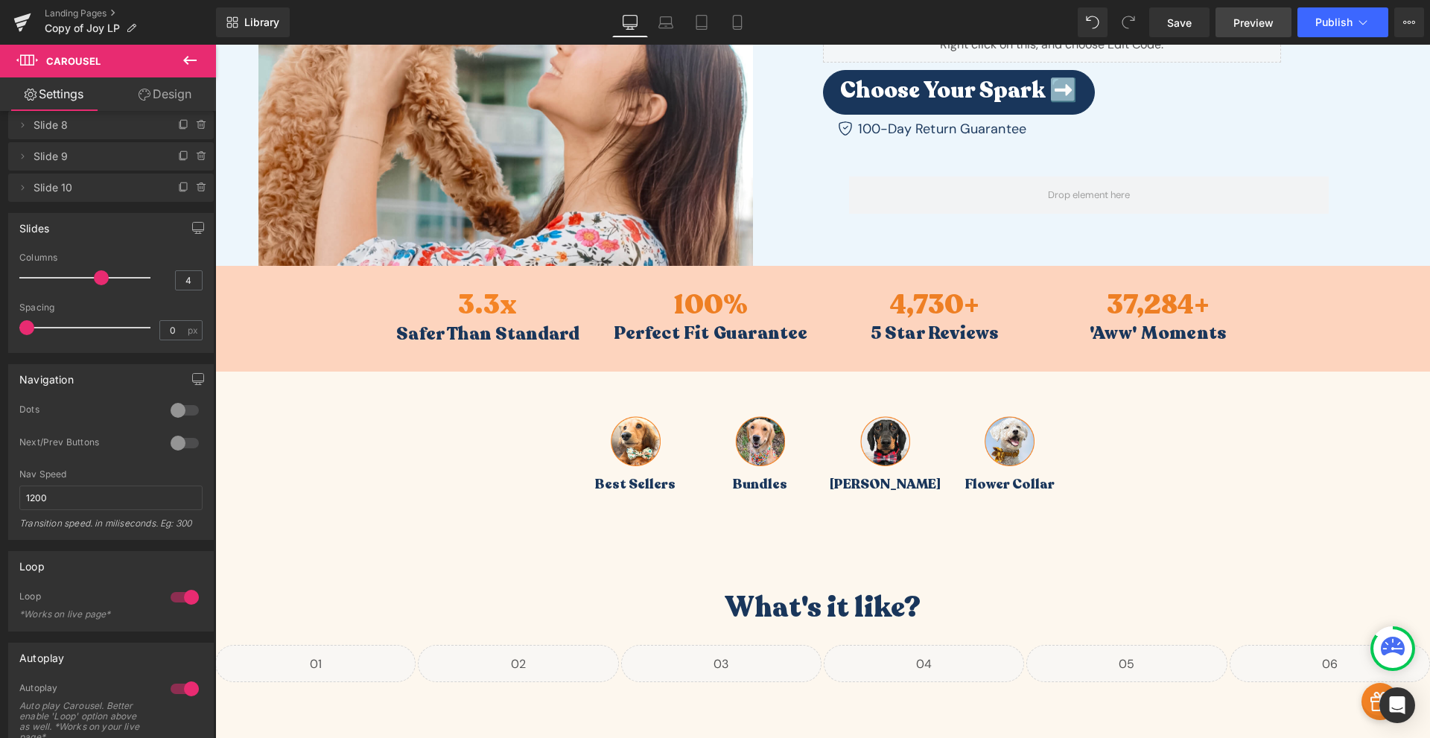
click at [1254, 24] on span "Preview" at bounding box center [1254, 23] width 40 height 16
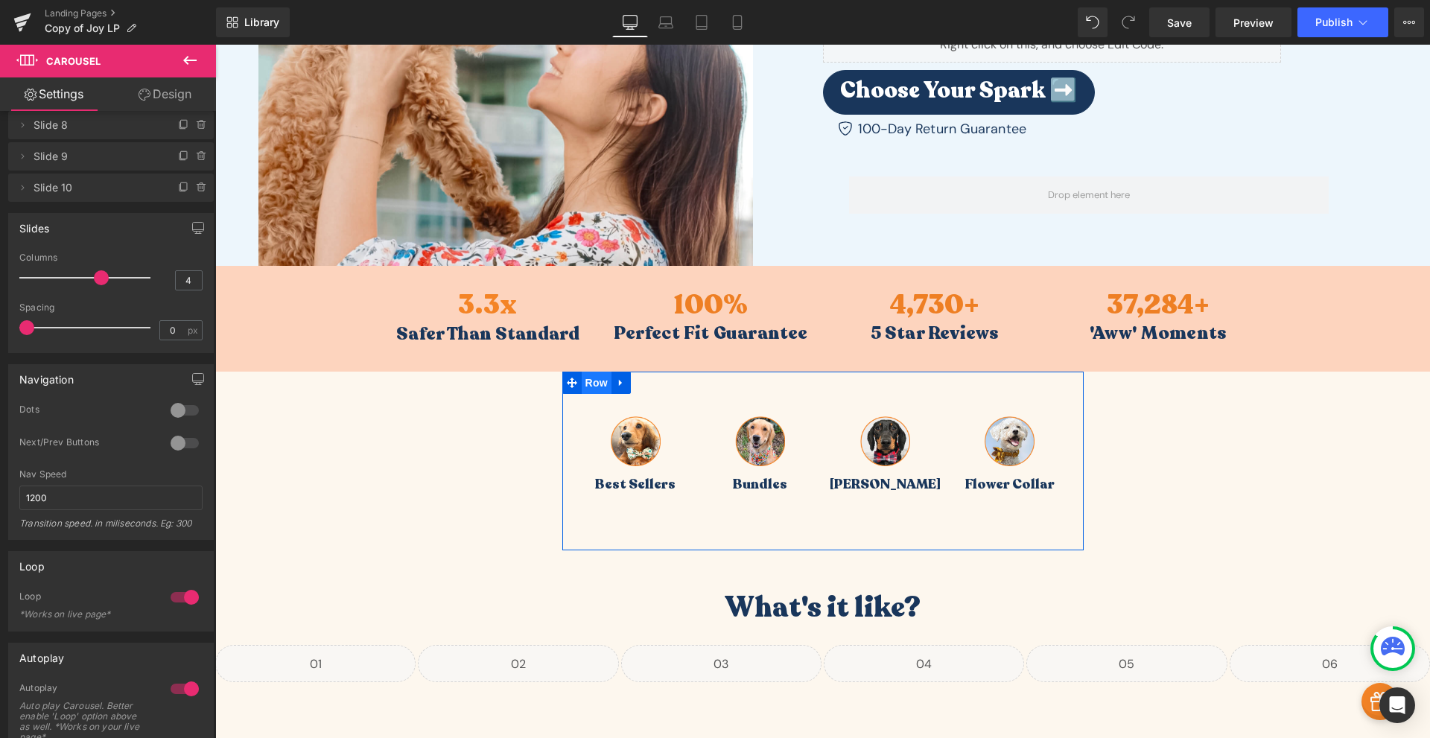
click at [585, 384] on span "Row" at bounding box center [597, 383] width 30 height 22
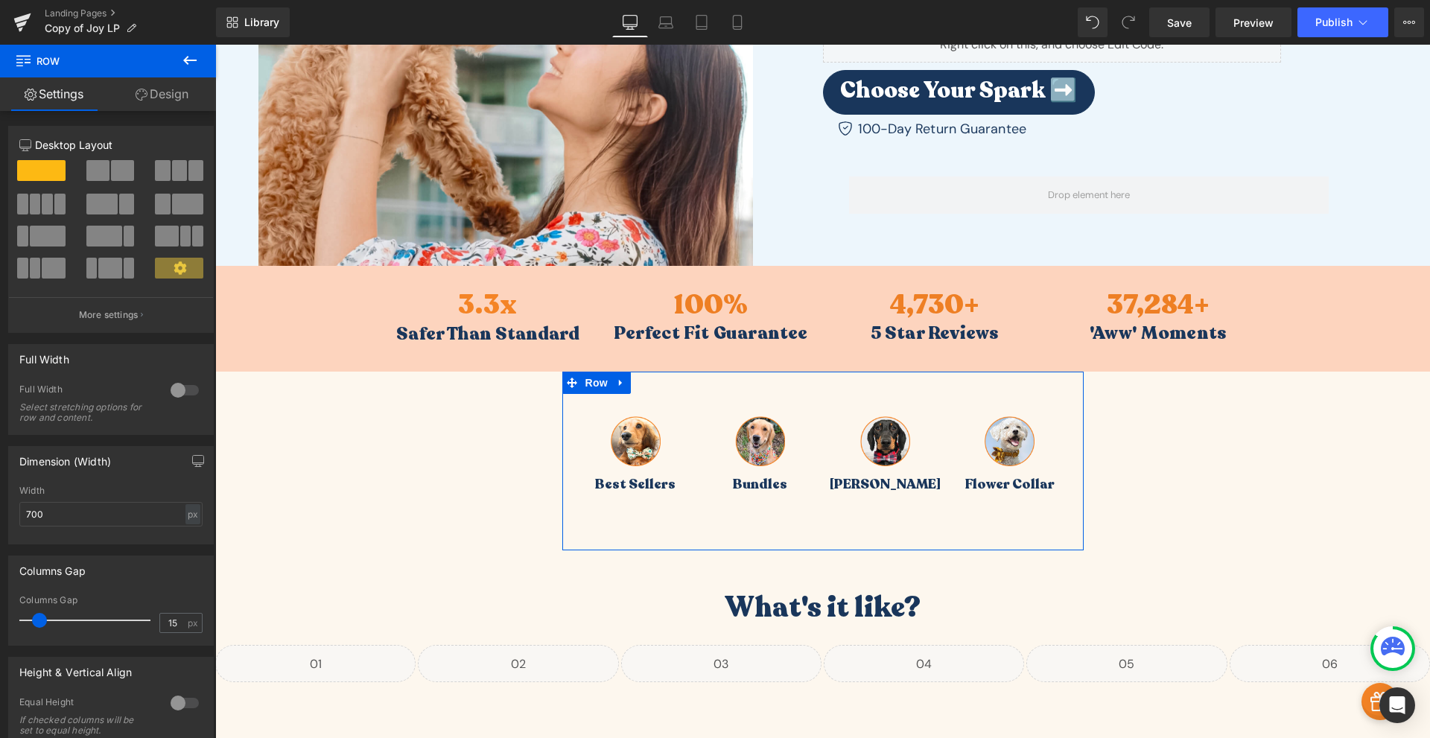
click at [150, 94] on link "Design" at bounding box center [162, 94] width 108 height 34
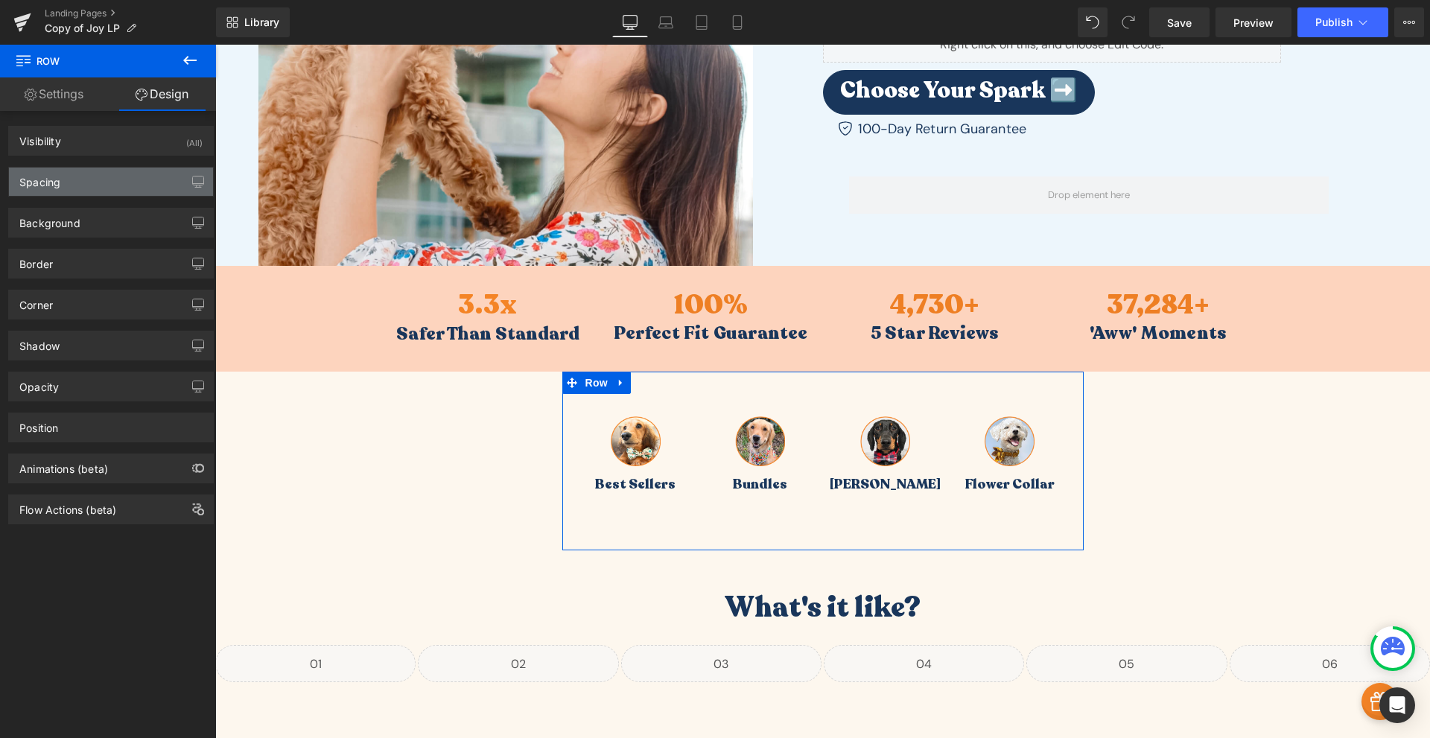
click at [77, 177] on div "Spacing" at bounding box center [111, 182] width 204 height 28
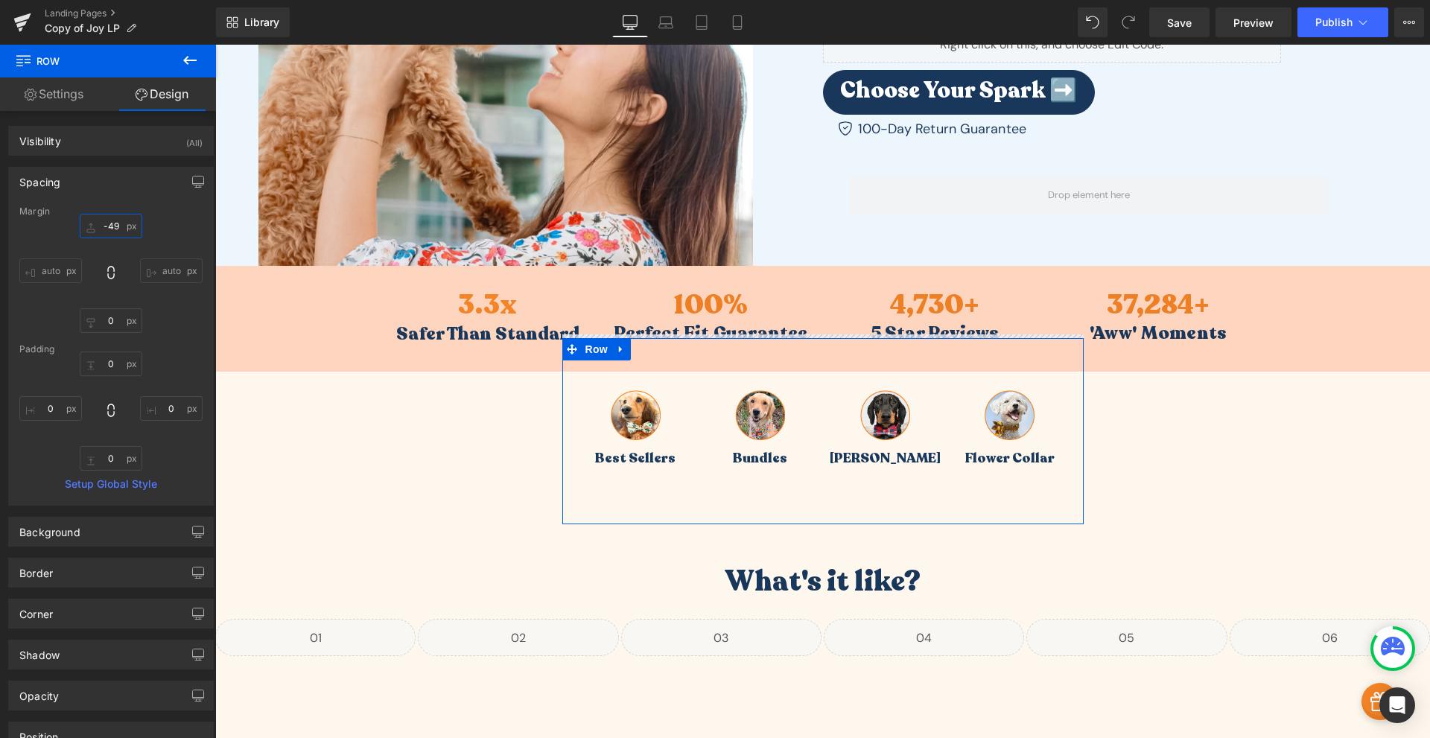
type input "-51"
drag, startPoint x: 111, startPoint y: 224, endPoint x: 110, endPoint y: 247, distance: 22.4
click at [110, 247] on div "-51px -51 auto auto 0px 0 auto auto" at bounding box center [110, 273] width 183 height 119
drag, startPoint x: 110, startPoint y: 324, endPoint x: 108, endPoint y: 349, distance: 24.7
click at [108, 349] on div "Margin -51px -51 auto auto -11px -11 auto auto Padding 0px 0 0px 0 0px 0 0px 0 …" at bounding box center [111, 355] width 204 height 299
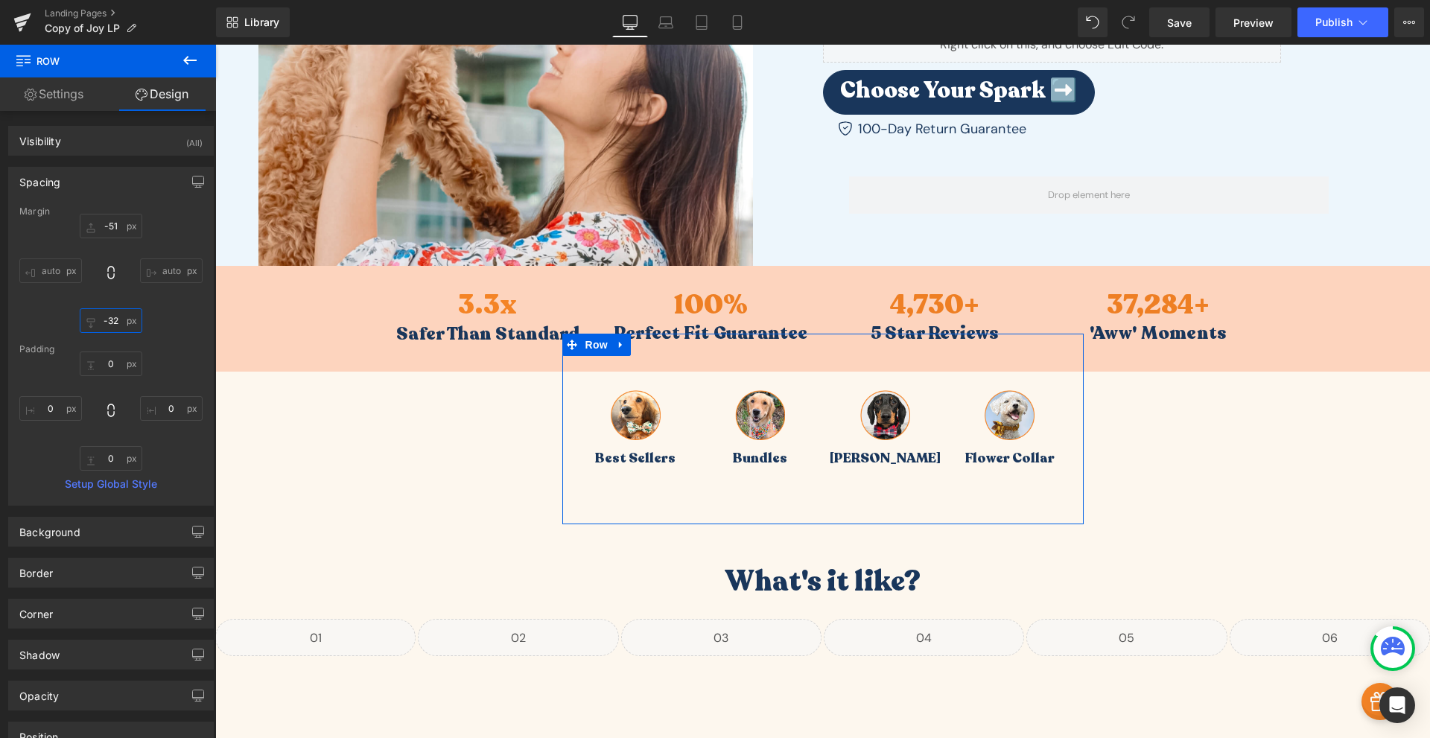
type input "-55"
drag, startPoint x: 110, startPoint y: 320, endPoint x: 109, endPoint y: 337, distance: 17.2
click at [109, 337] on div "Margin -51px -51 auto auto -55px -55 auto auto Padding 0px 0 0px 0 0px 0 0px 0 …" at bounding box center [111, 355] width 204 height 299
type input "-55"
type input "-76"
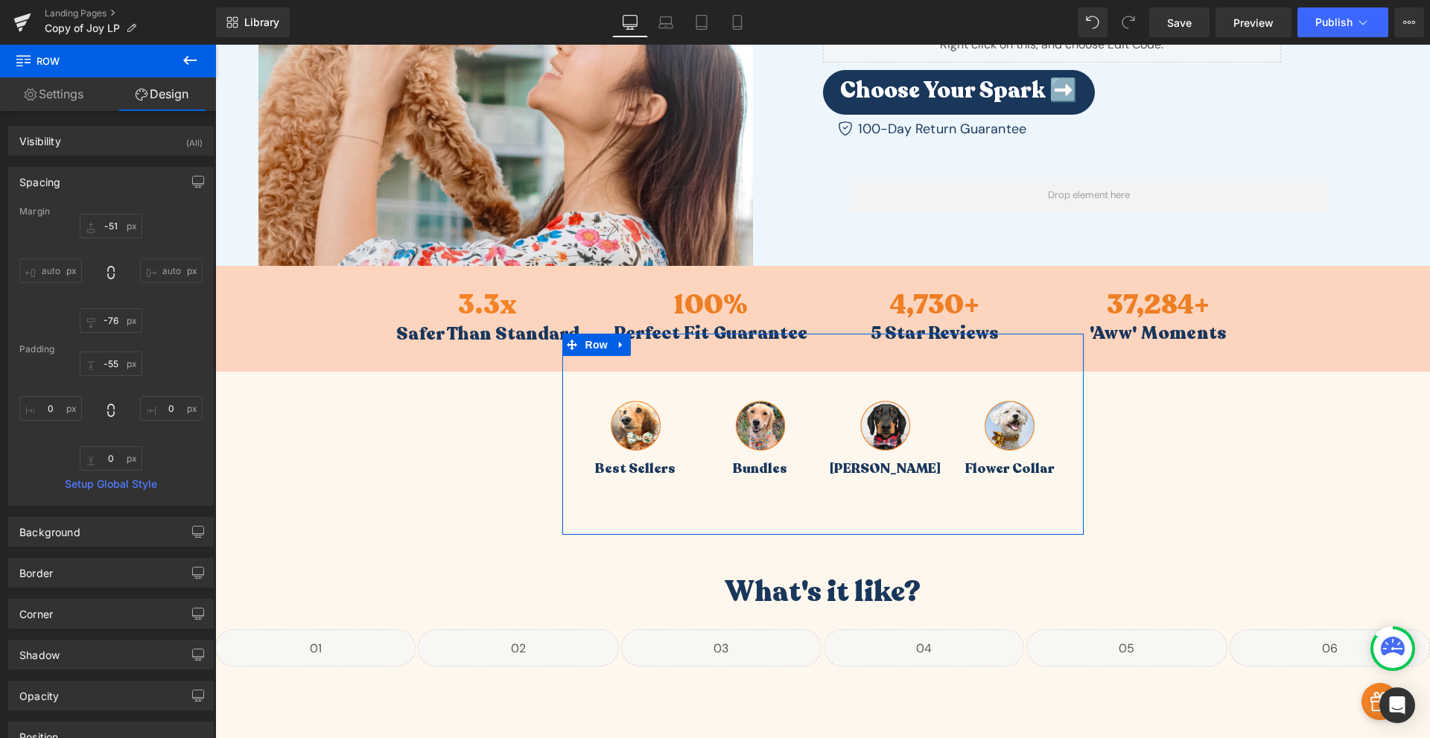
click at [147, 318] on div "-51px -51 auto auto -76px -76 auto auto" at bounding box center [110, 273] width 183 height 119
click at [111, 360] on input "-55" at bounding box center [111, 364] width 63 height 25
type input "0"
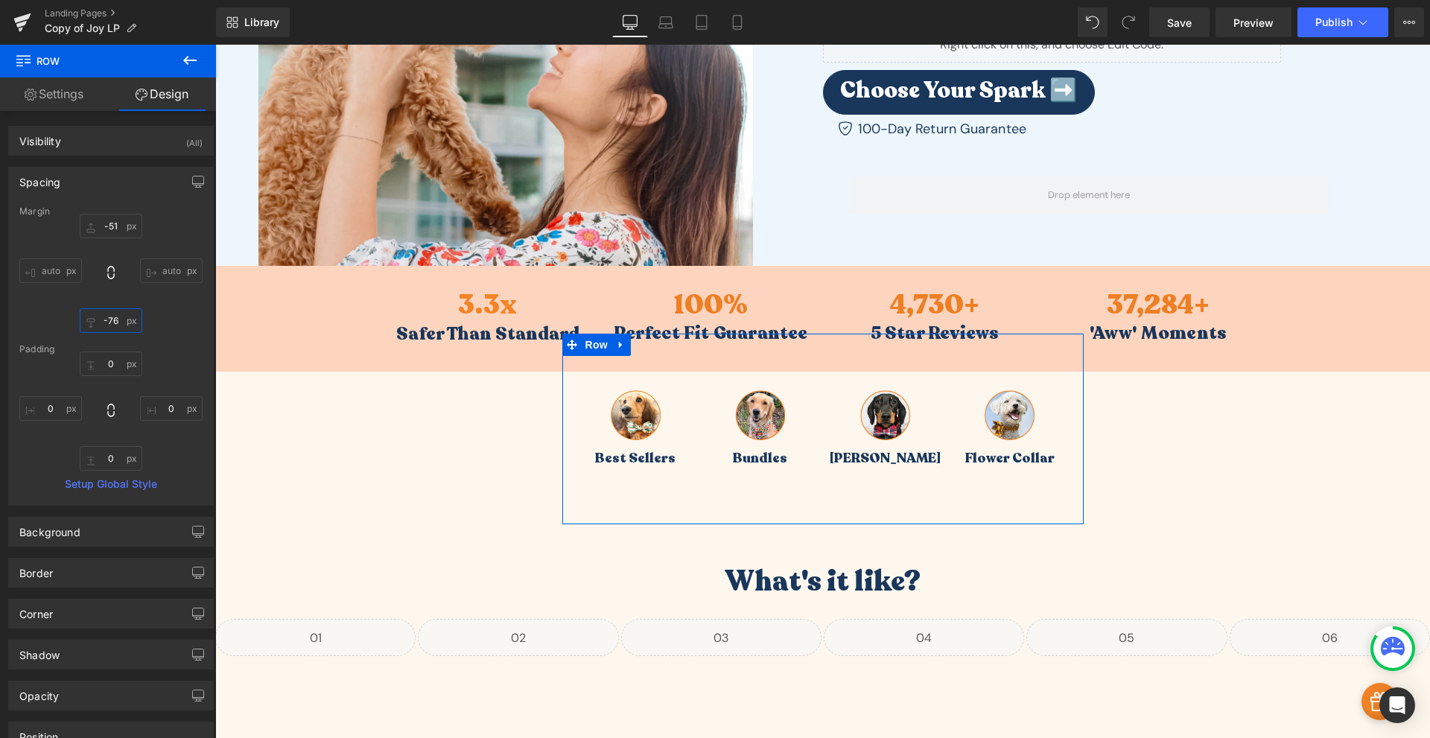
click at [109, 317] on input "-76" at bounding box center [111, 320] width 63 height 25
type input "0"
click at [81, 534] on div "Background" at bounding box center [111, 532] width 204 height 28
click at [92, 623] on input "transparent" at bounding box center [94, 627] width 95 height 16
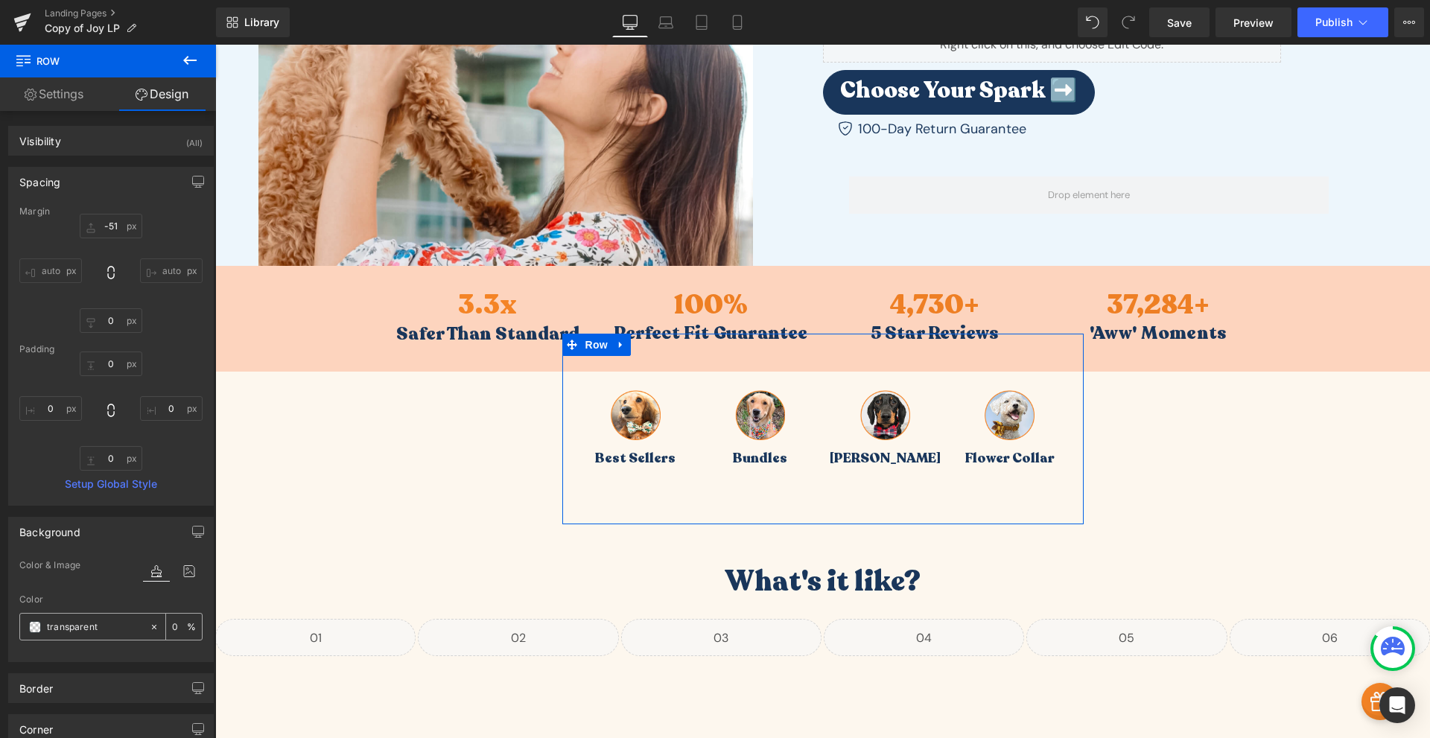
click at [80, 629] on input "transparent" at bounding box center [94, 627] width 95 height 16
paste input "edf6fc"
type input "edf6fc"
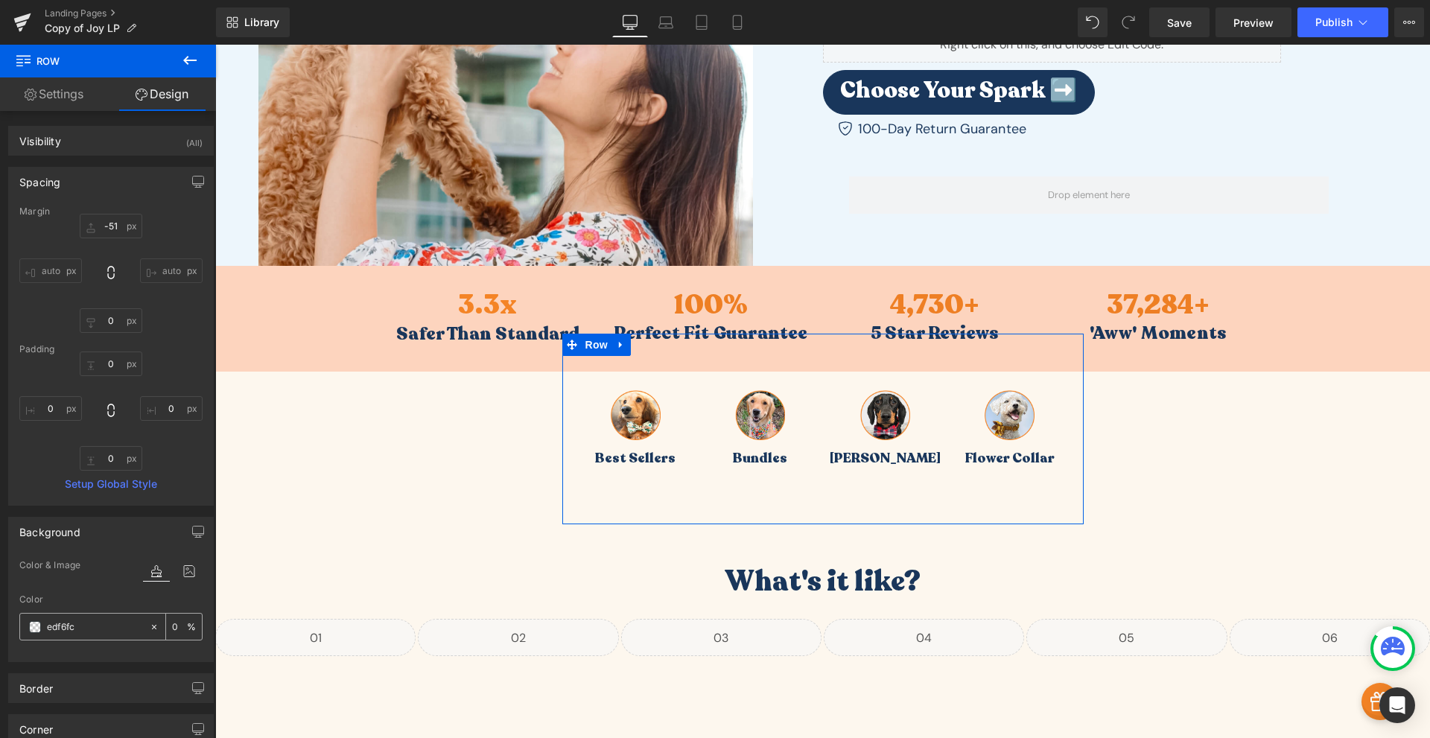
type input "100"
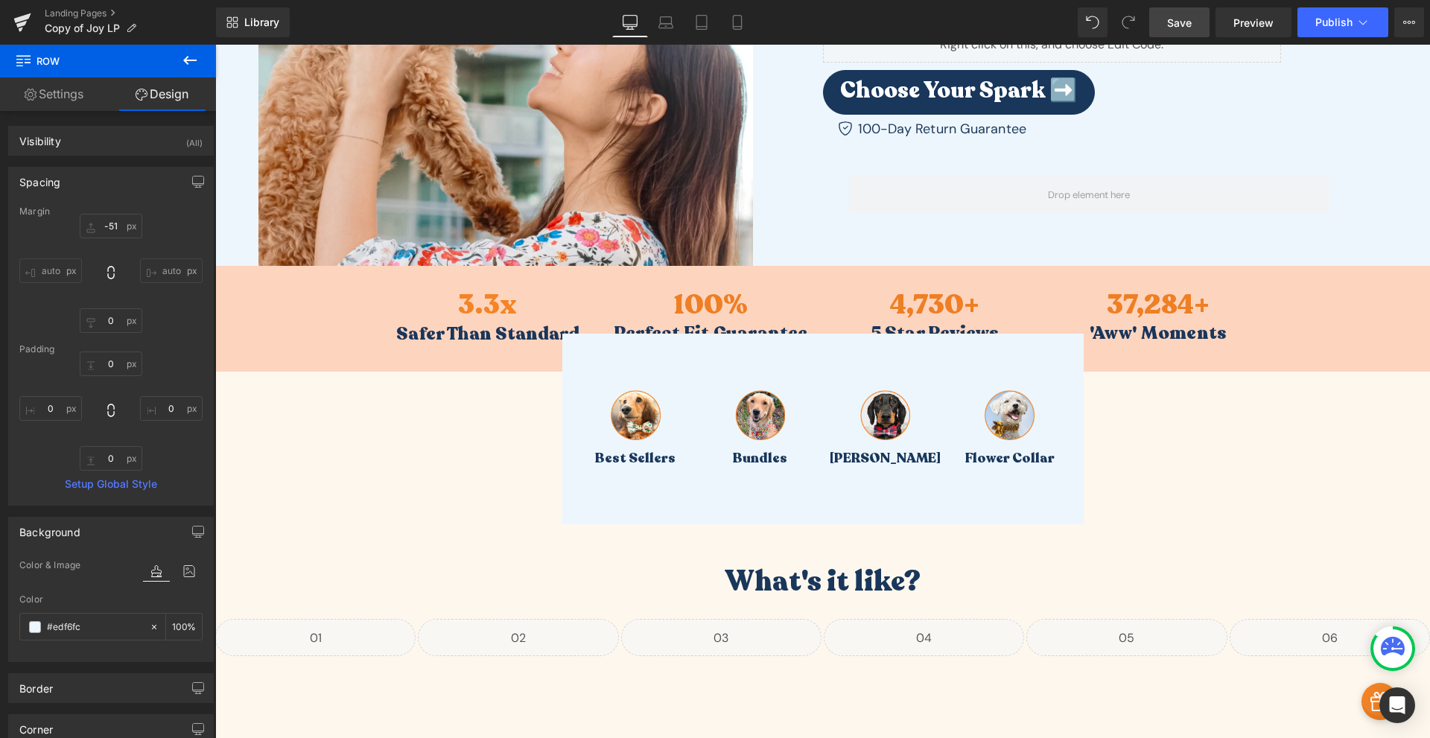
click at [1190, 16] on span "Save" at bounding box center [1179, 23] width 25 height 16
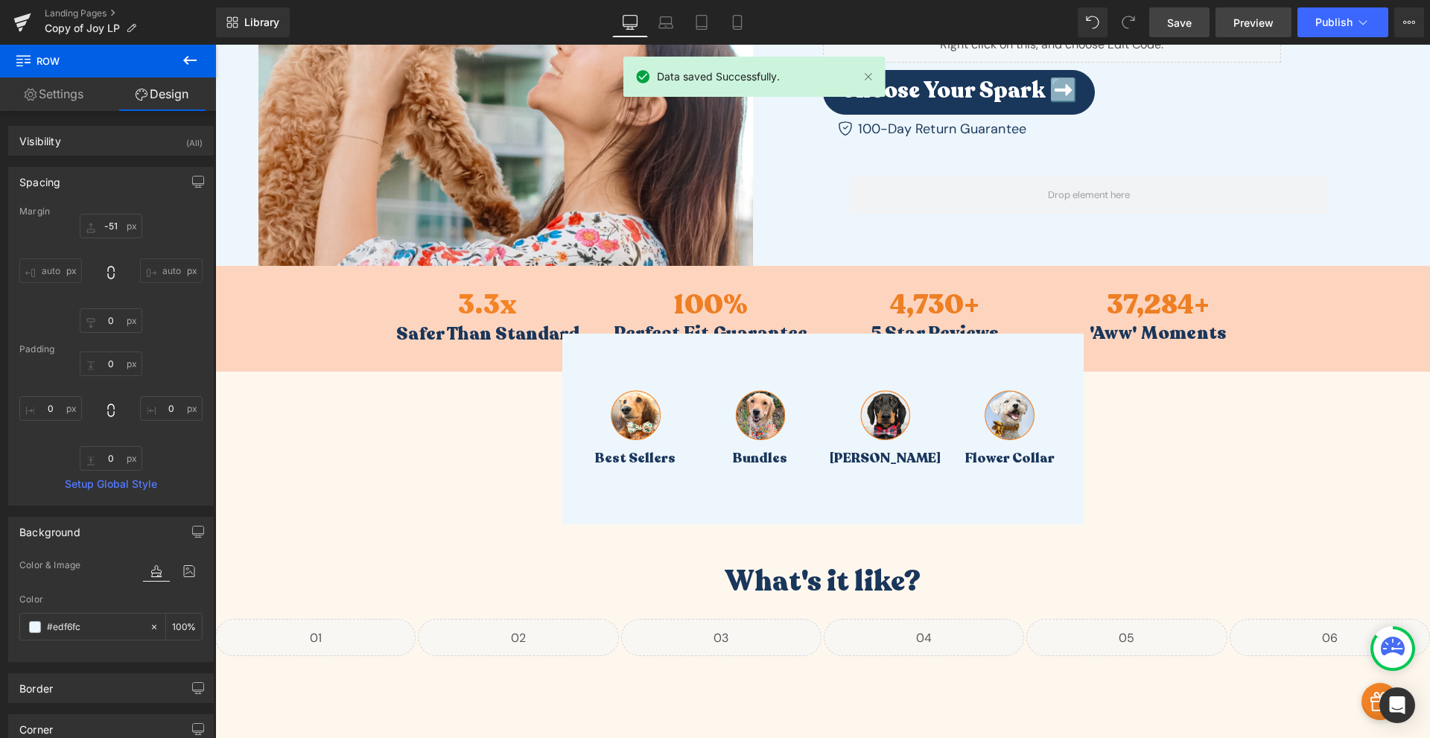
click at [1251, 23] on span "Preview" at bounding box center [1254, 23] width 40 height 16
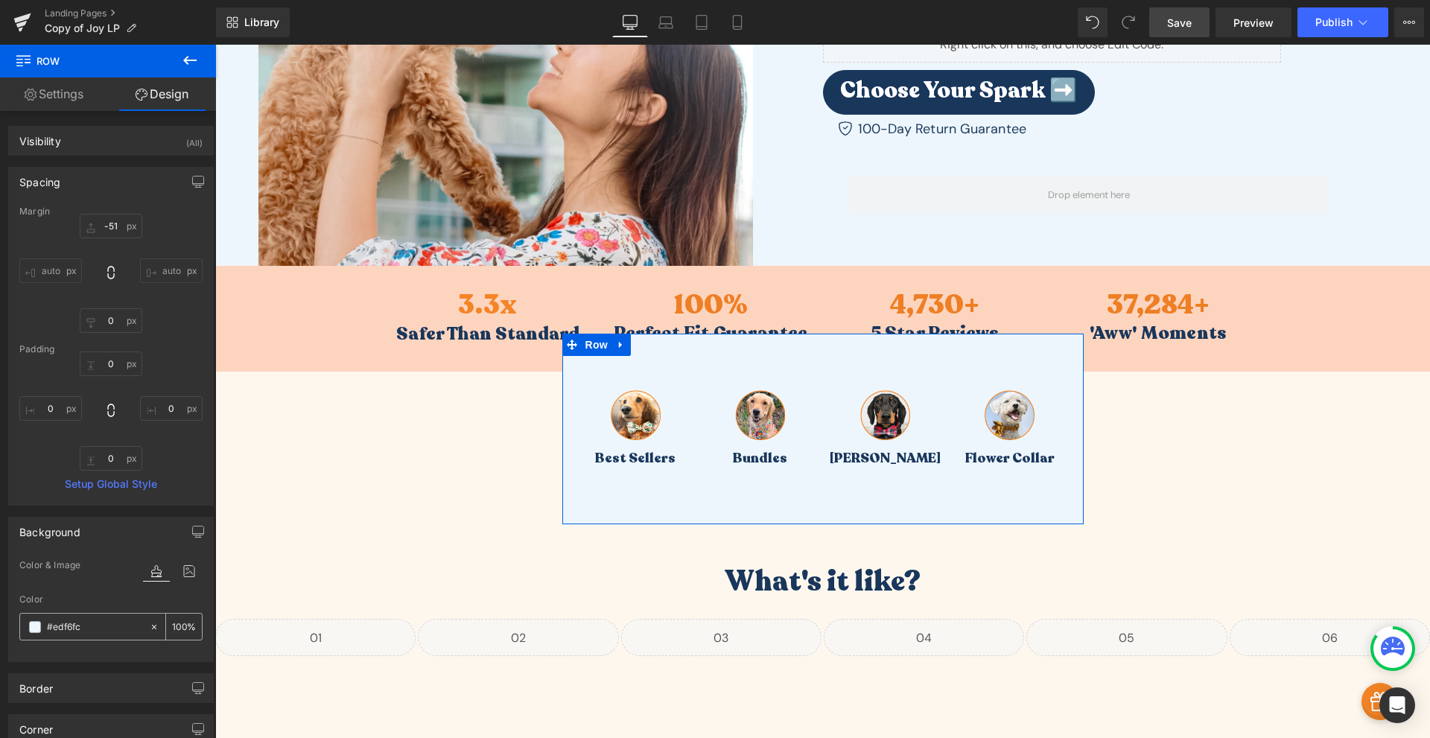
click at [149, 631] on icon at bounding box center [154, 627] width 10 height 10
type input "none"
type input "0"
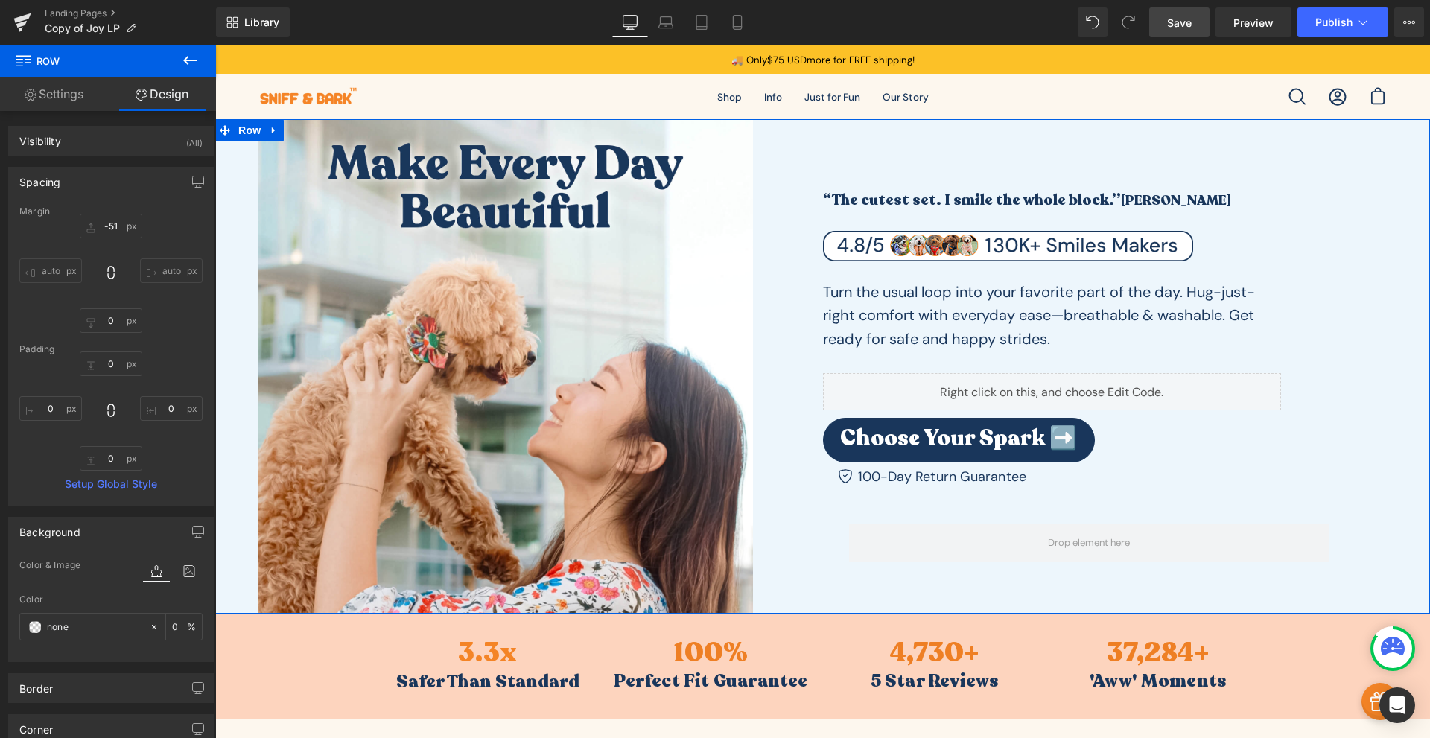
scroll to position [174, 0]
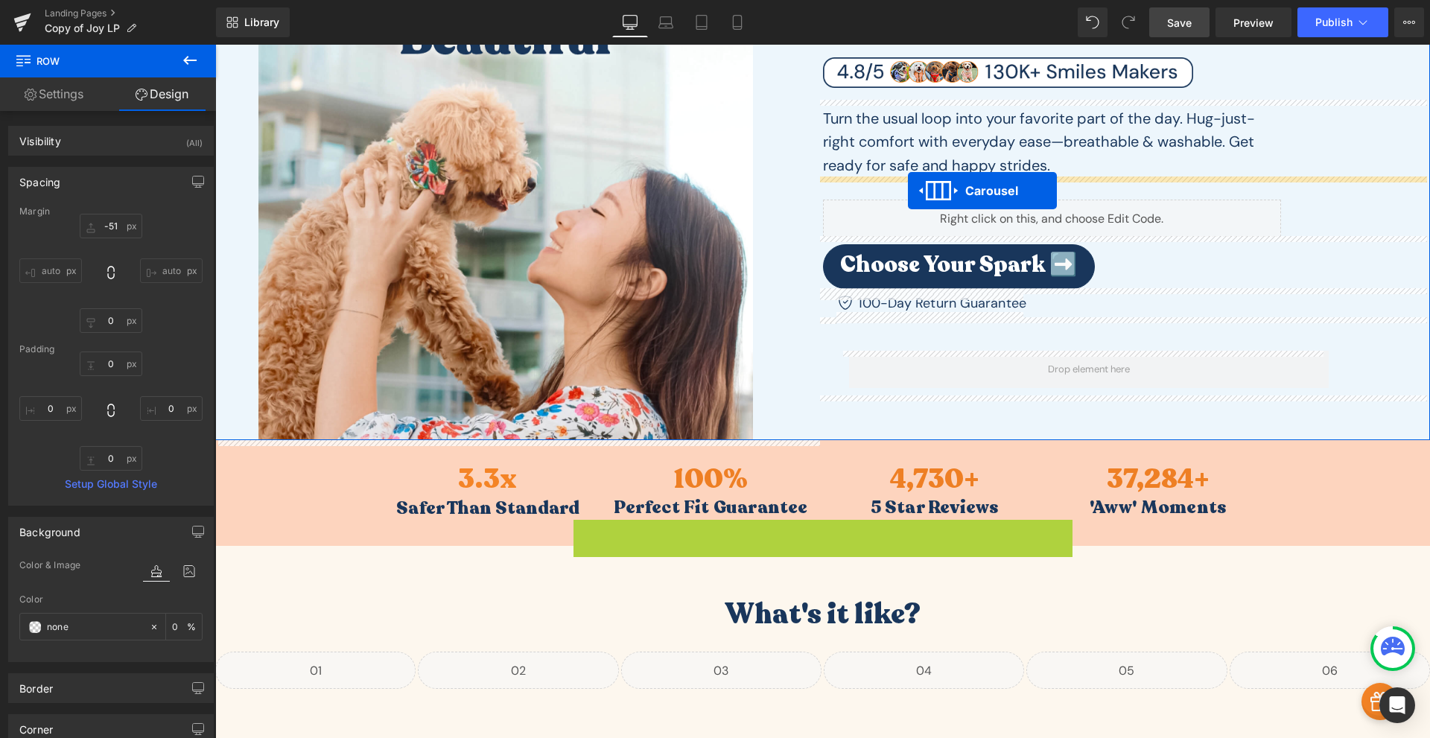
drag, startPoint x: 780, startPoint y: 526, endPoint x: 908, endPoint y: 191, distance: 358.8
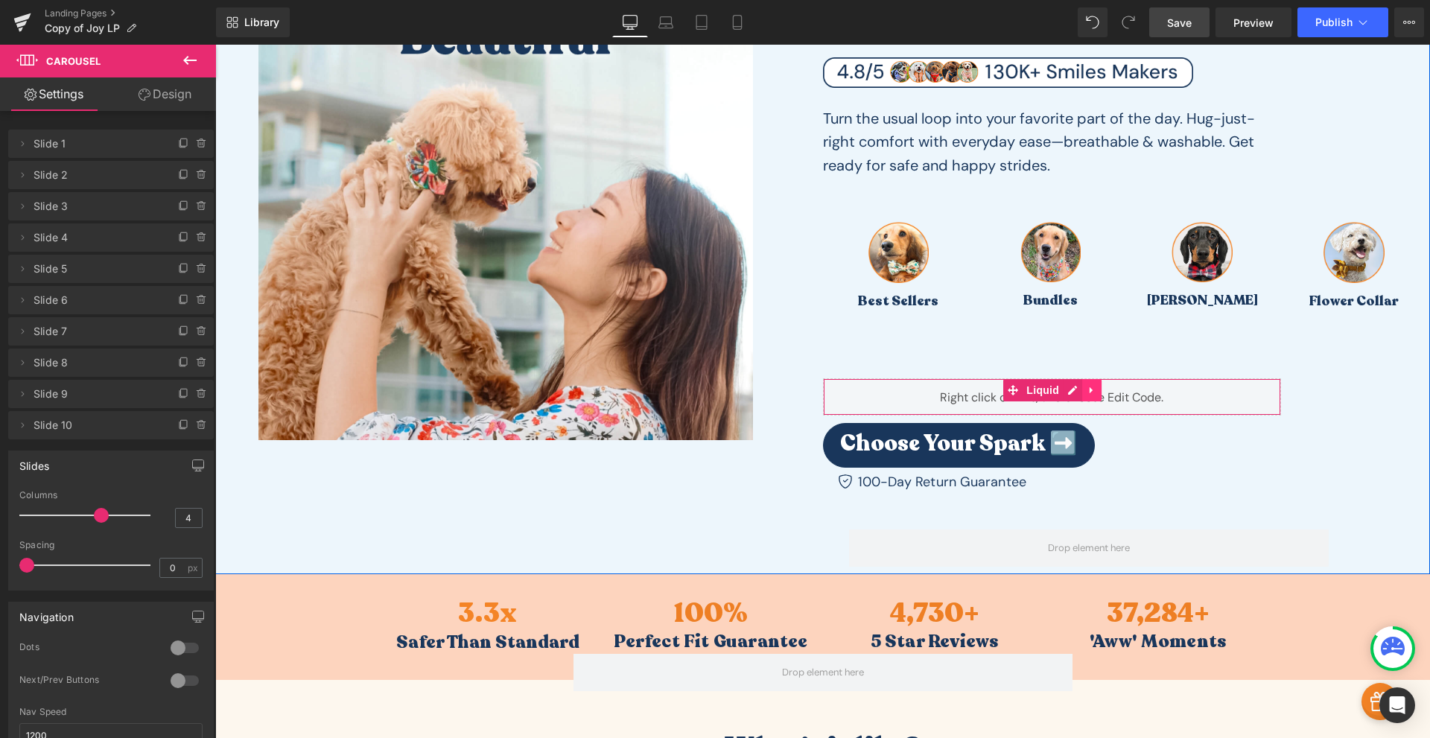
click at [1090, 392] on icon at bounding box center [1091, 390] width 3 height 7
click at [1096, 393] on icon at bounding box center [1101, 390] width 10 height 10
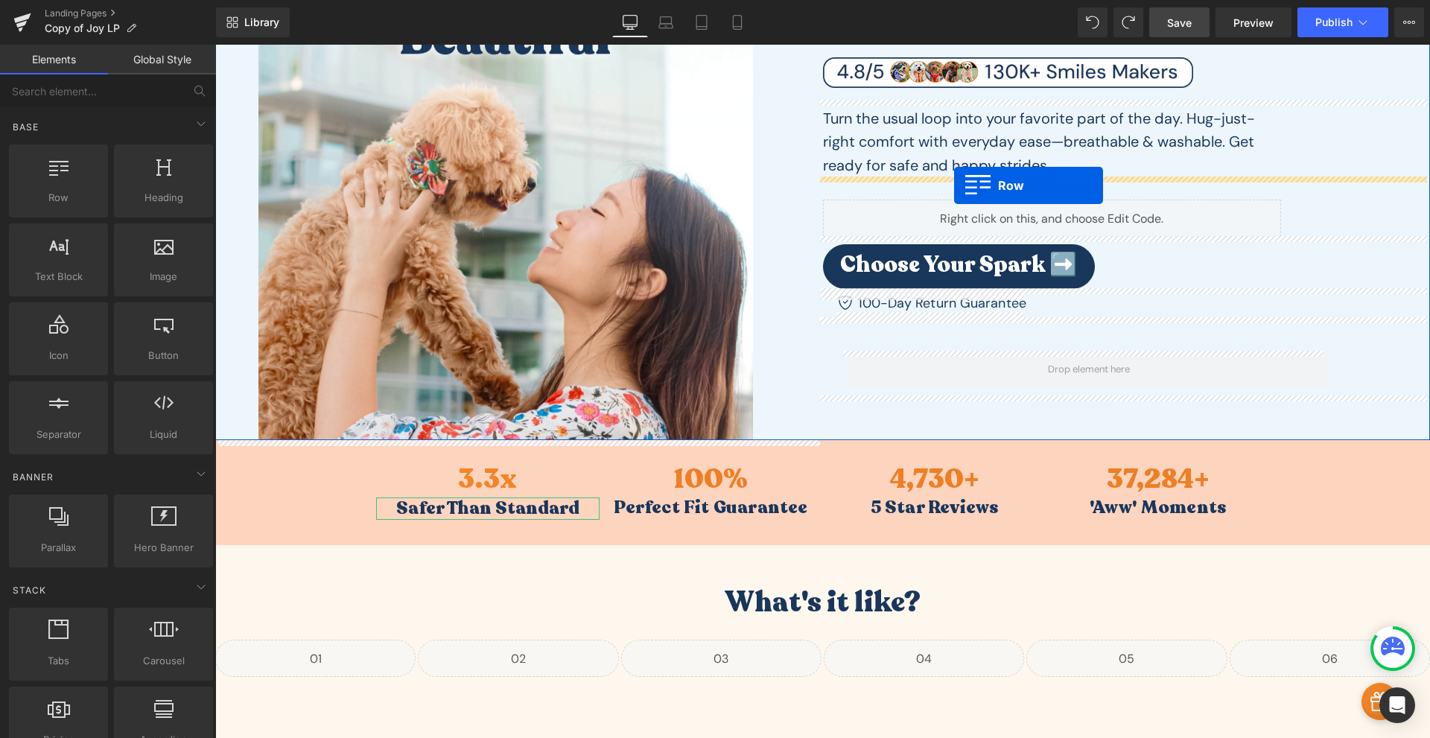
drag, startPoint x: 567, startPoint y: 518, endPoint x: 954, endPoint y: 185, distance: 510.8
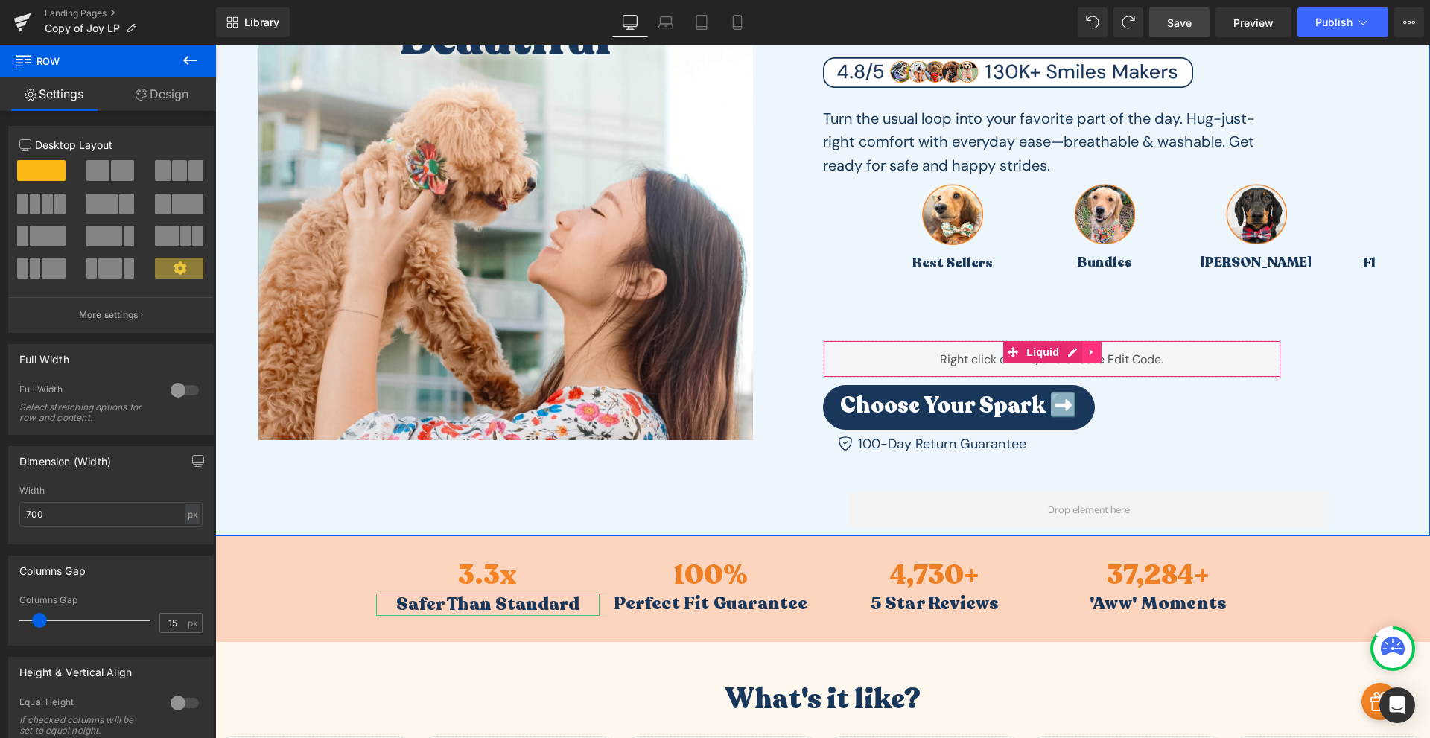
click at [1089, 346] on link at bounding box center [1091, 352] width 19 height 22
click at [1096, 354] on icon at bounding box center [1101, 352] width 10 height 10
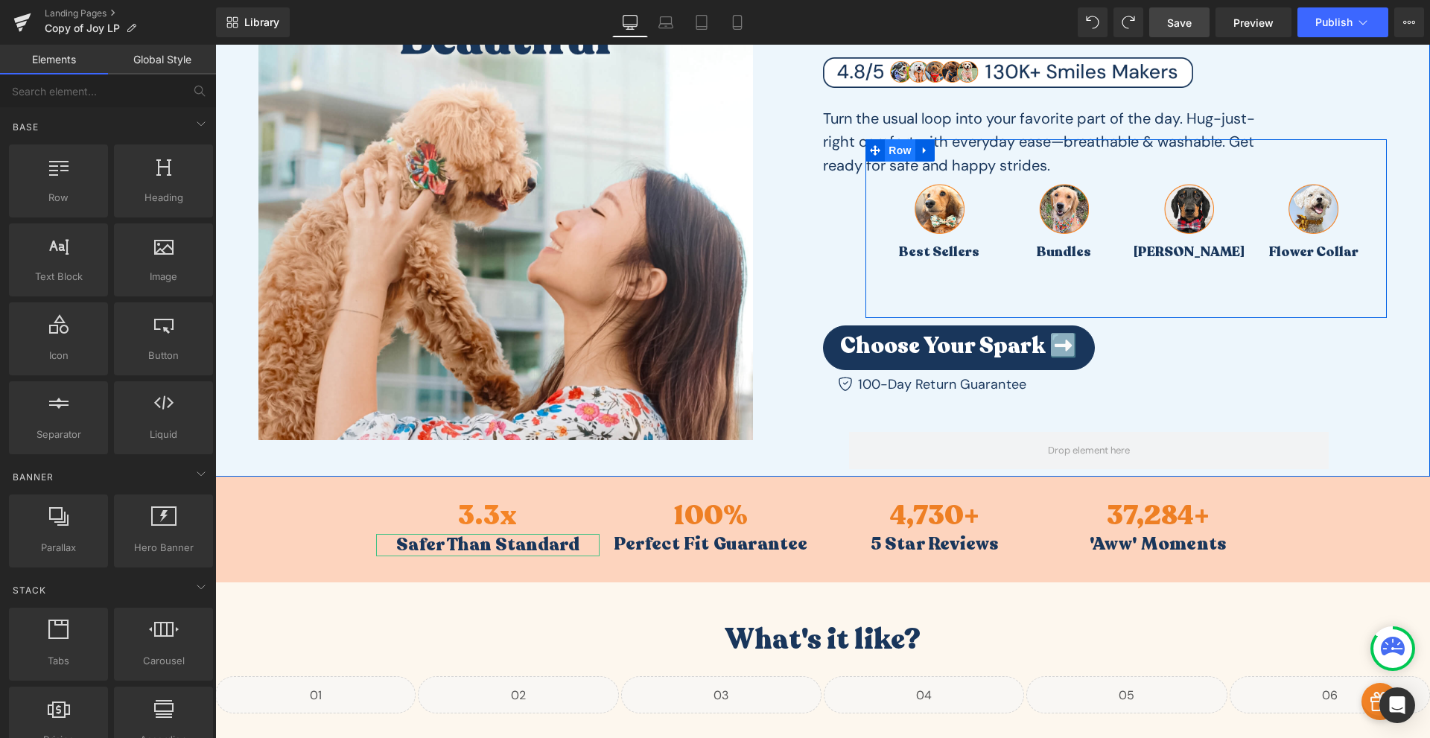
click at [898, 150] on span "Row" at bounding box center [900, 150] width 30 height 22
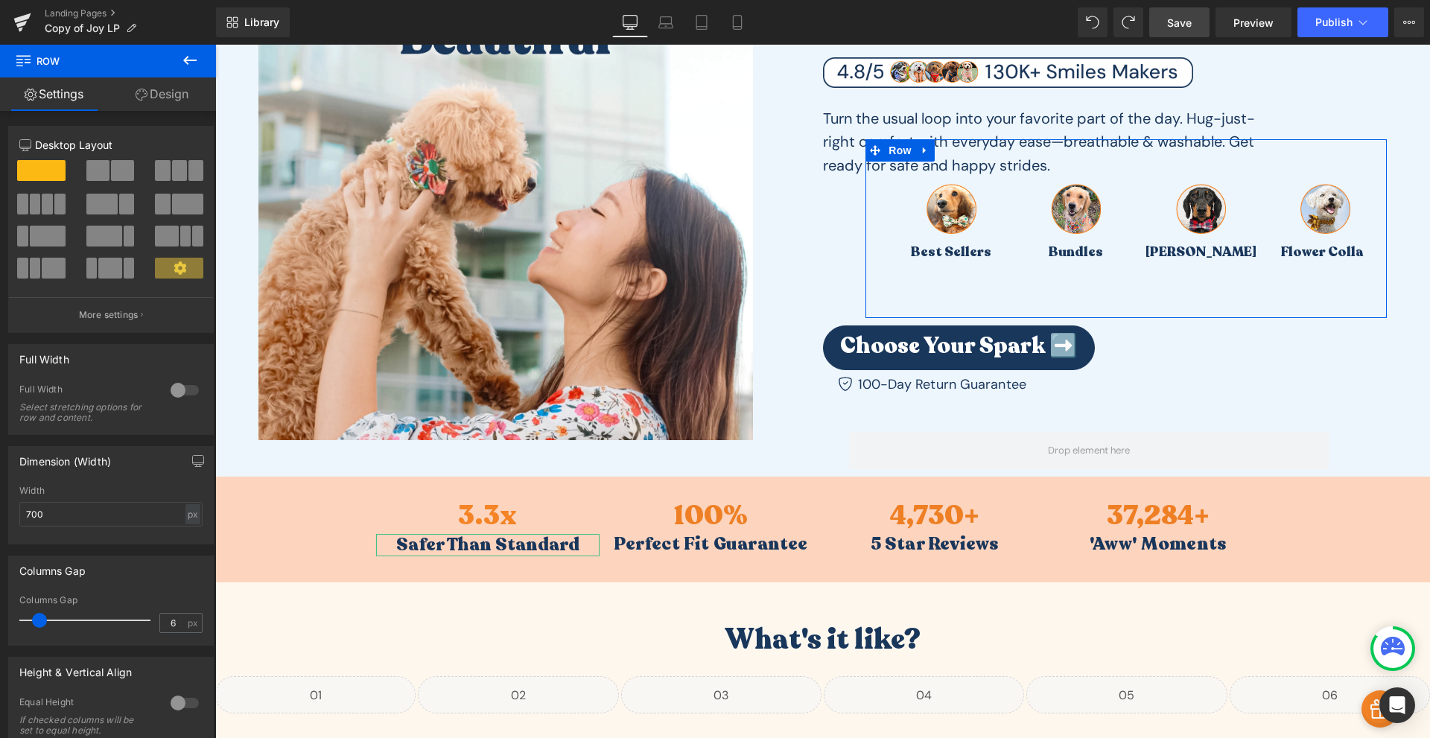
type input "0"
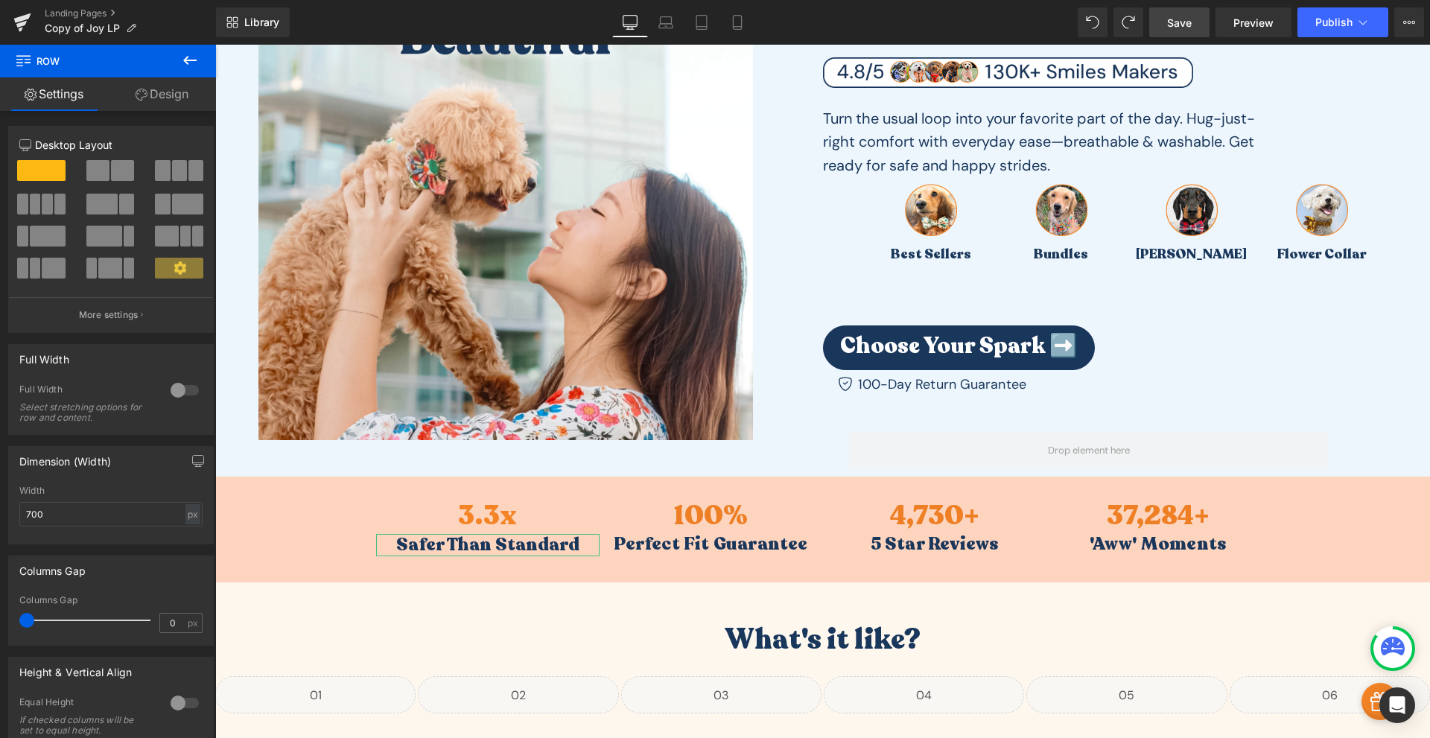
drag, startPoint x: 43, startPoint y: 624, endPoint x: -13, endPoint y: 509, distance: 128.3
click at [0, 509] on html "Row You are previewing how the will restyle your page. You can not edit Element…" at bounding box center [715, 369] width 1430 height 738
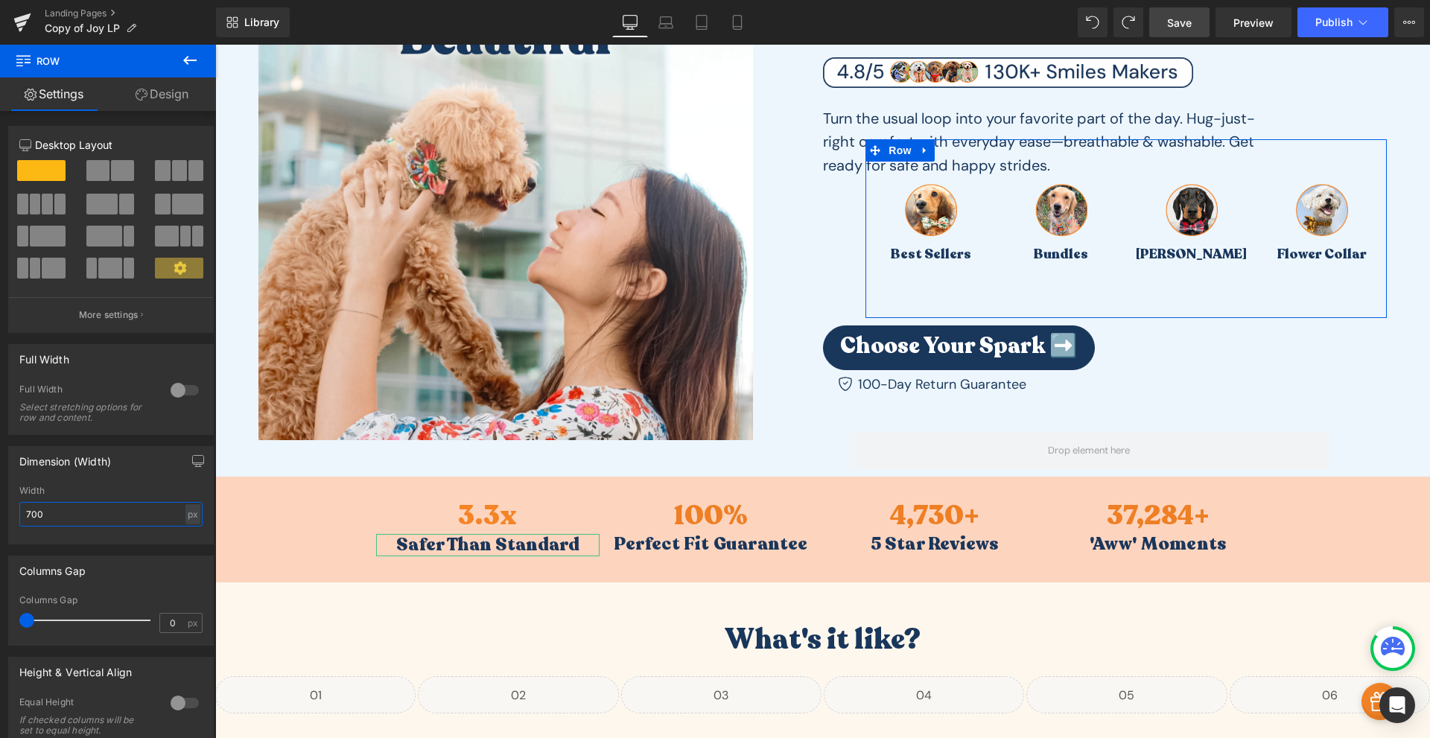
drag, startPoint x: 86, startPoint y: 510, endPoint x: 63, endPoint y: 507, distance: 23.4
click at [39, 514] on input "700" at bounding box center [110, 514] width 183 height 25
click at [180, 395] on div at bounding box center [185, 390] width 36 height 24
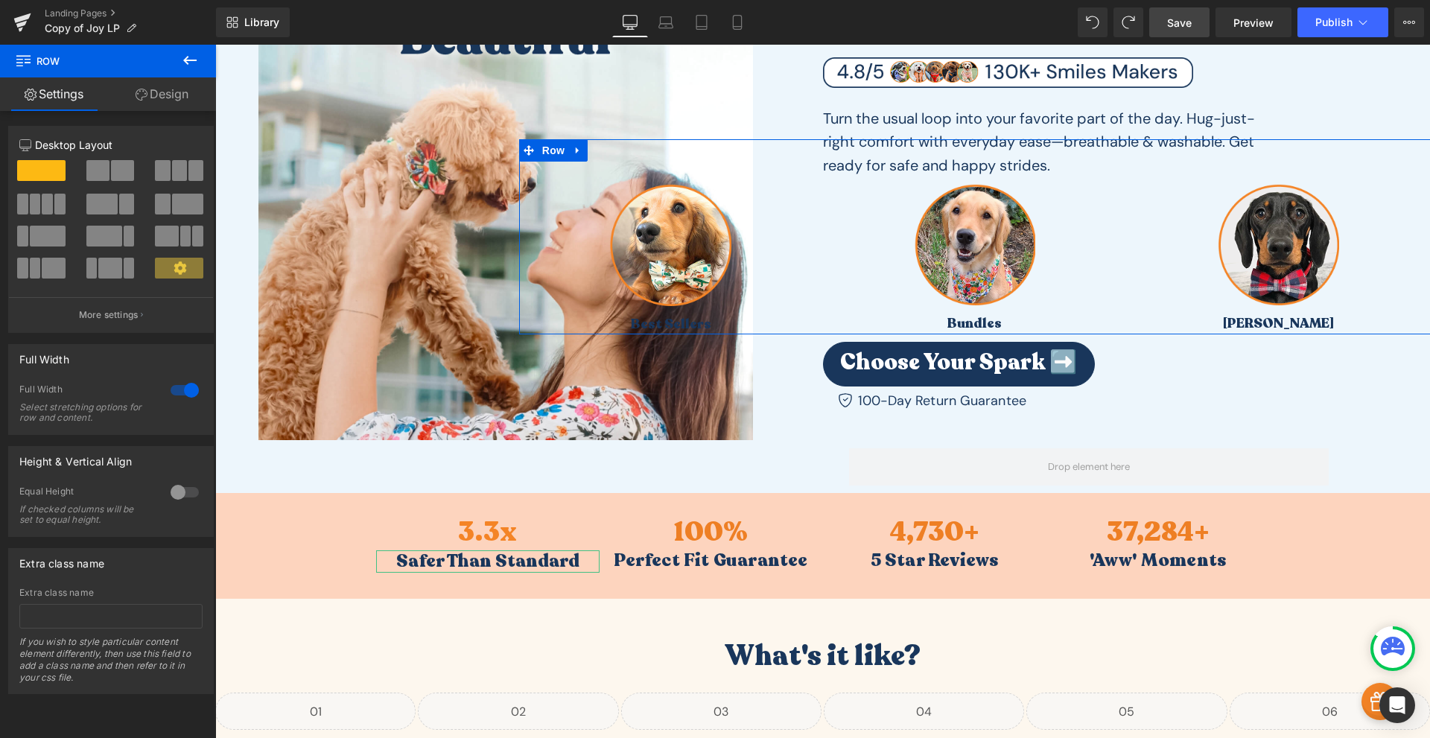
click at [180, 395] on div at bounding box center [185, 390] width 36 height 24
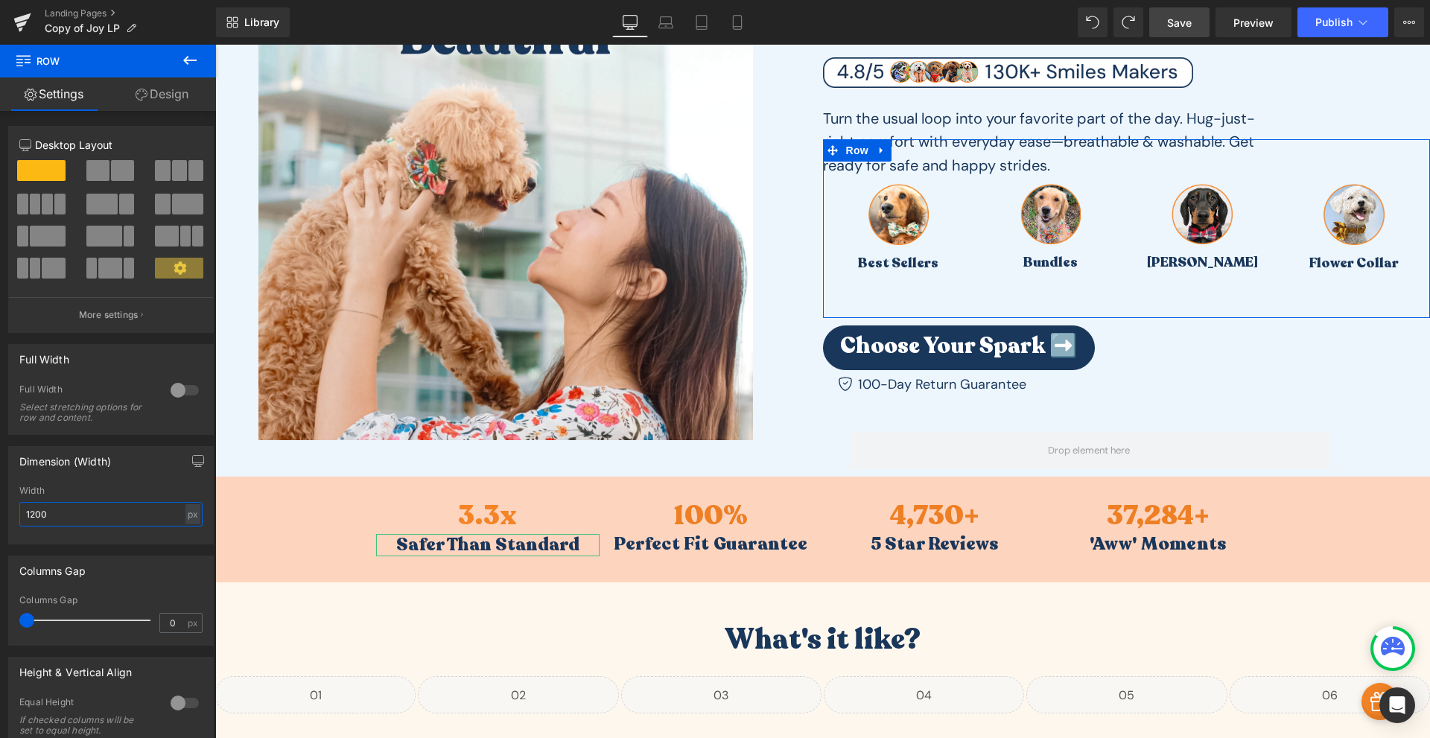
drag, startPoint x: 76, startPoint y: 519, endPoint x: 25, endPoint y: 509, distance: 52.3
click at [25, 509] on input "1200" at bounding box center [110, 514] width 183 height 25
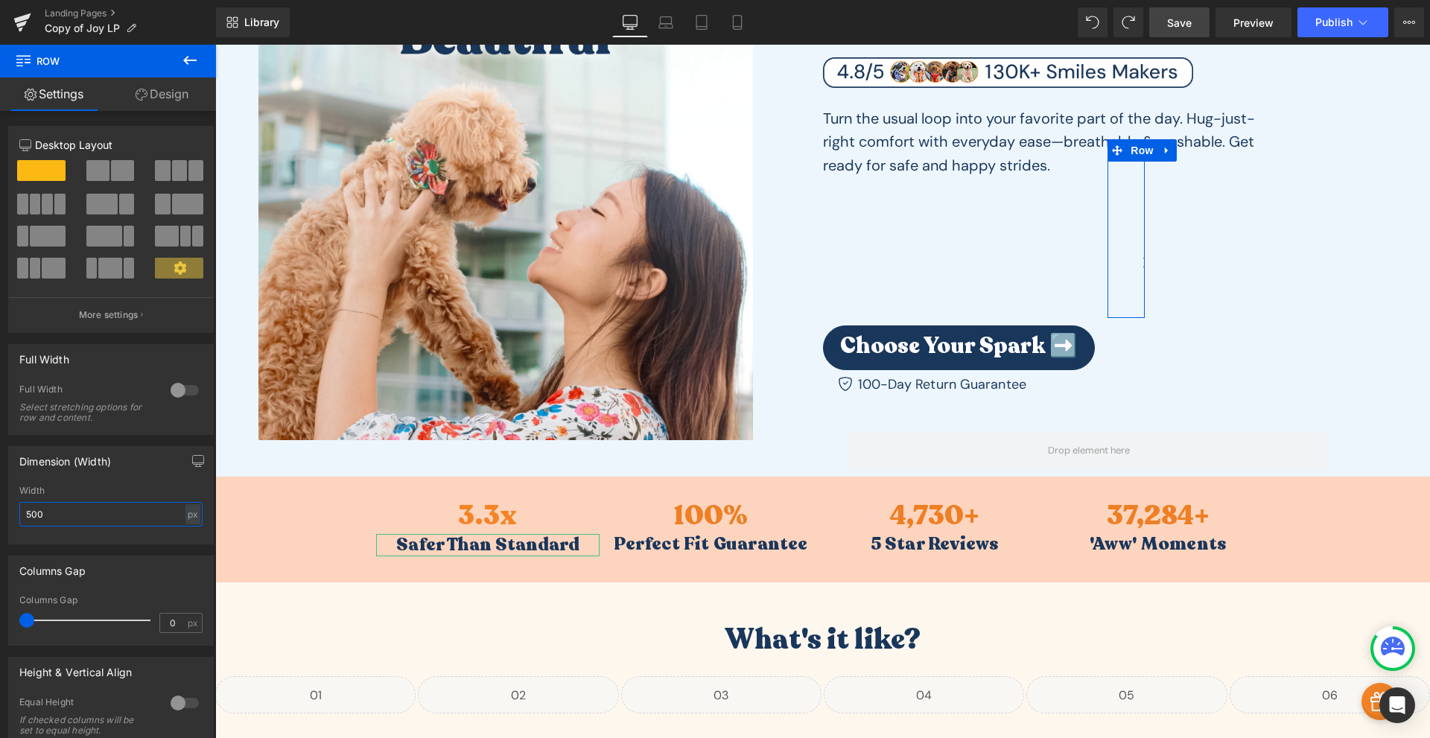
type input "500"
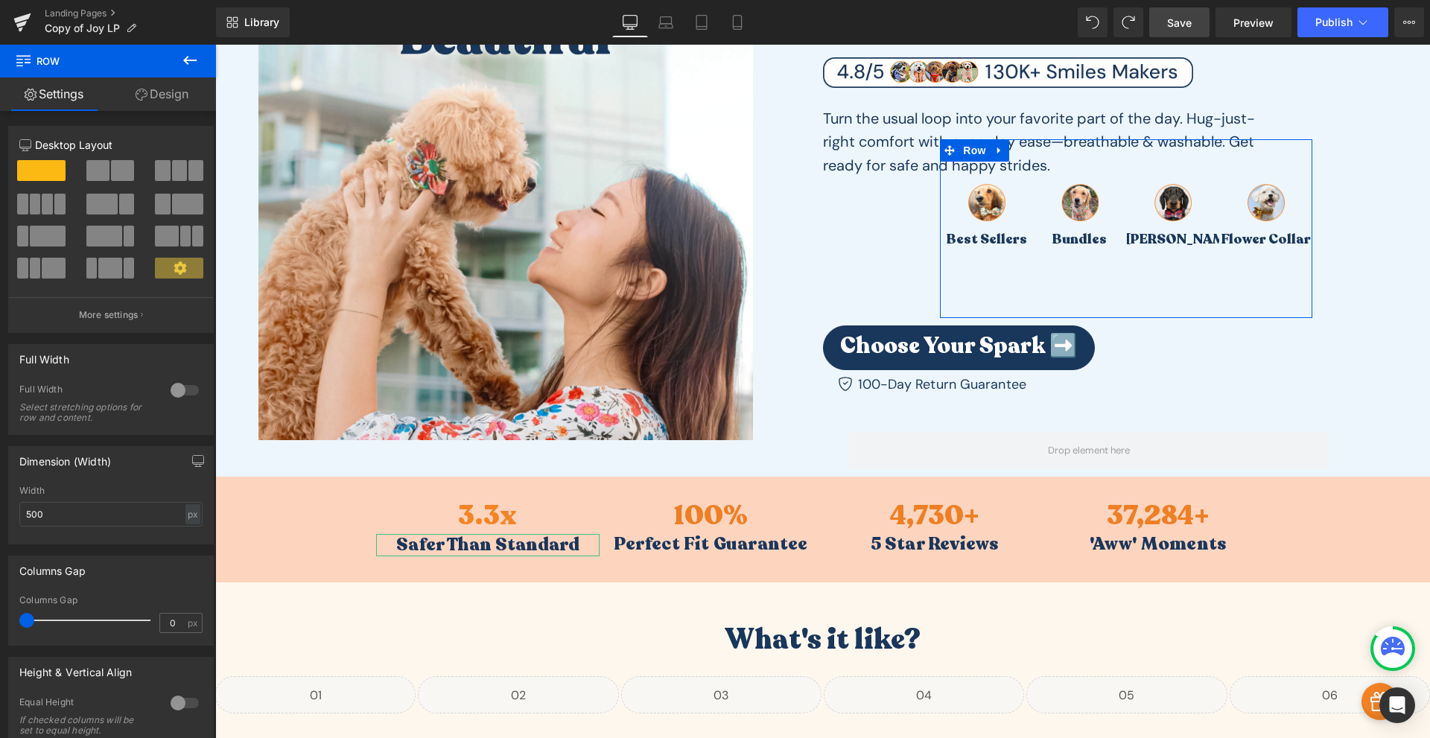
click at [162, 100] on link "Design" at bounding box center [162, 94] width 108 height 34
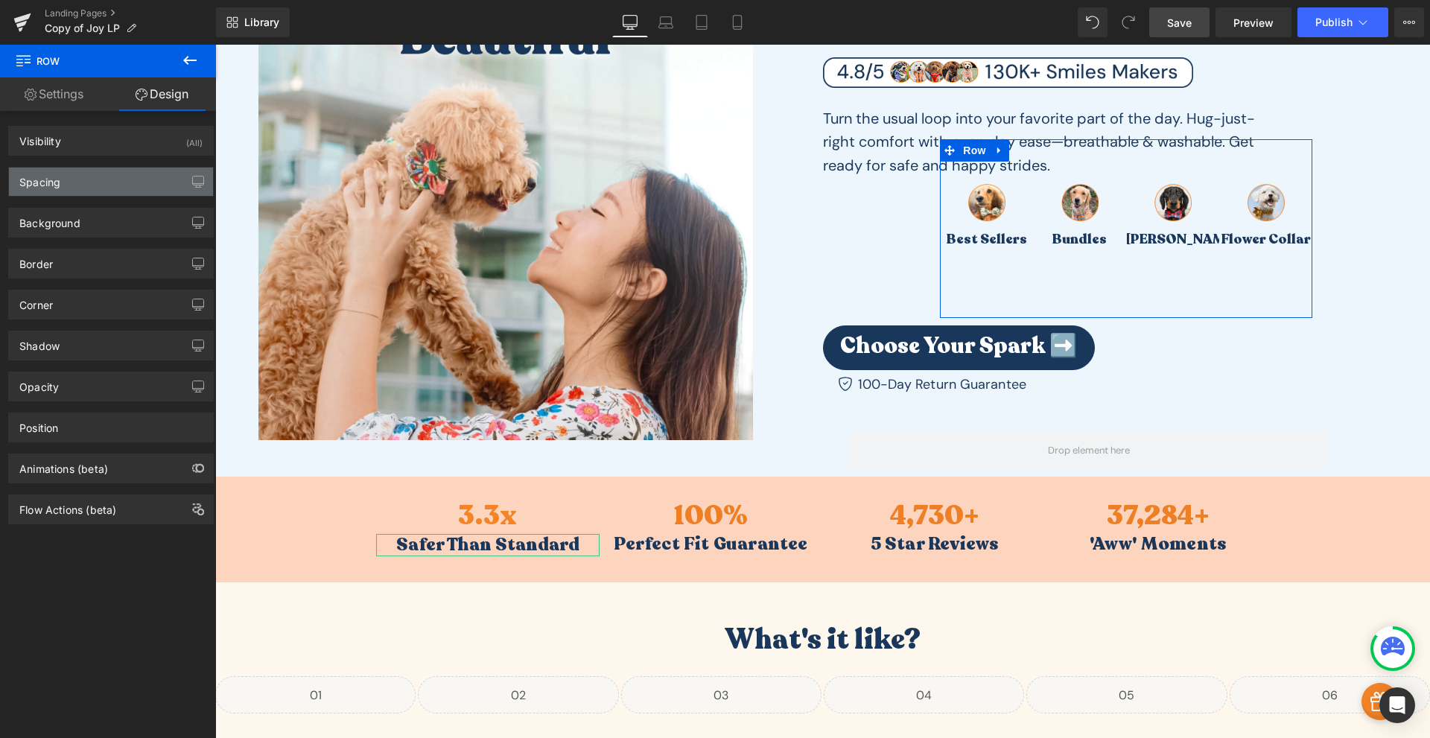
click at [111, 182] on div "Spacing" at bounding box center [111, 182] width 204 height 28
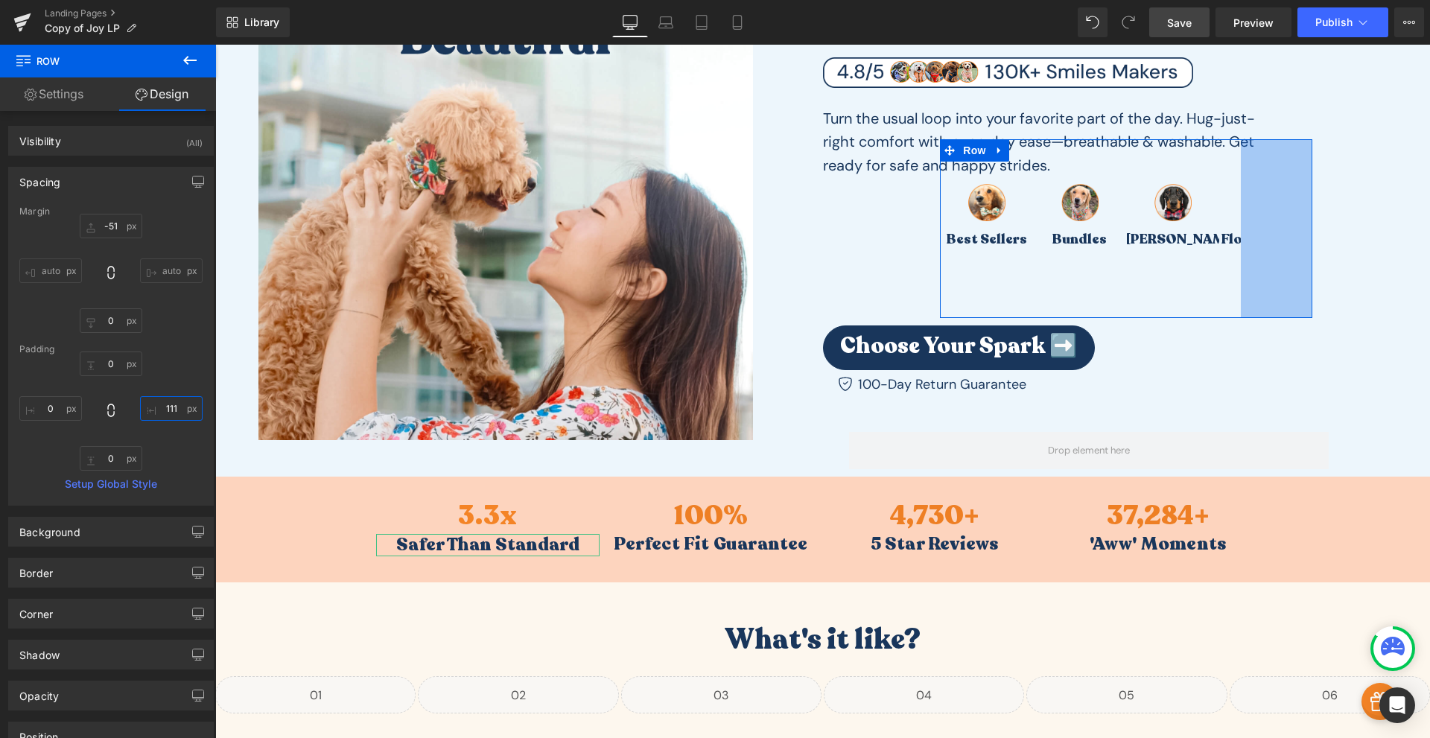
type input "110"
drag, startPoint x: 167, startPoint y: 412, endPoint x: 182, endPoint y: 346, distance: 67.9
click at [182, 346] on div "Margin -51px -51 auto auto 0px 0 auto auto Padding 0px 0 110px 110 0px 0 0px 0 …" at bounding box center [111, 355] width 204 height 299
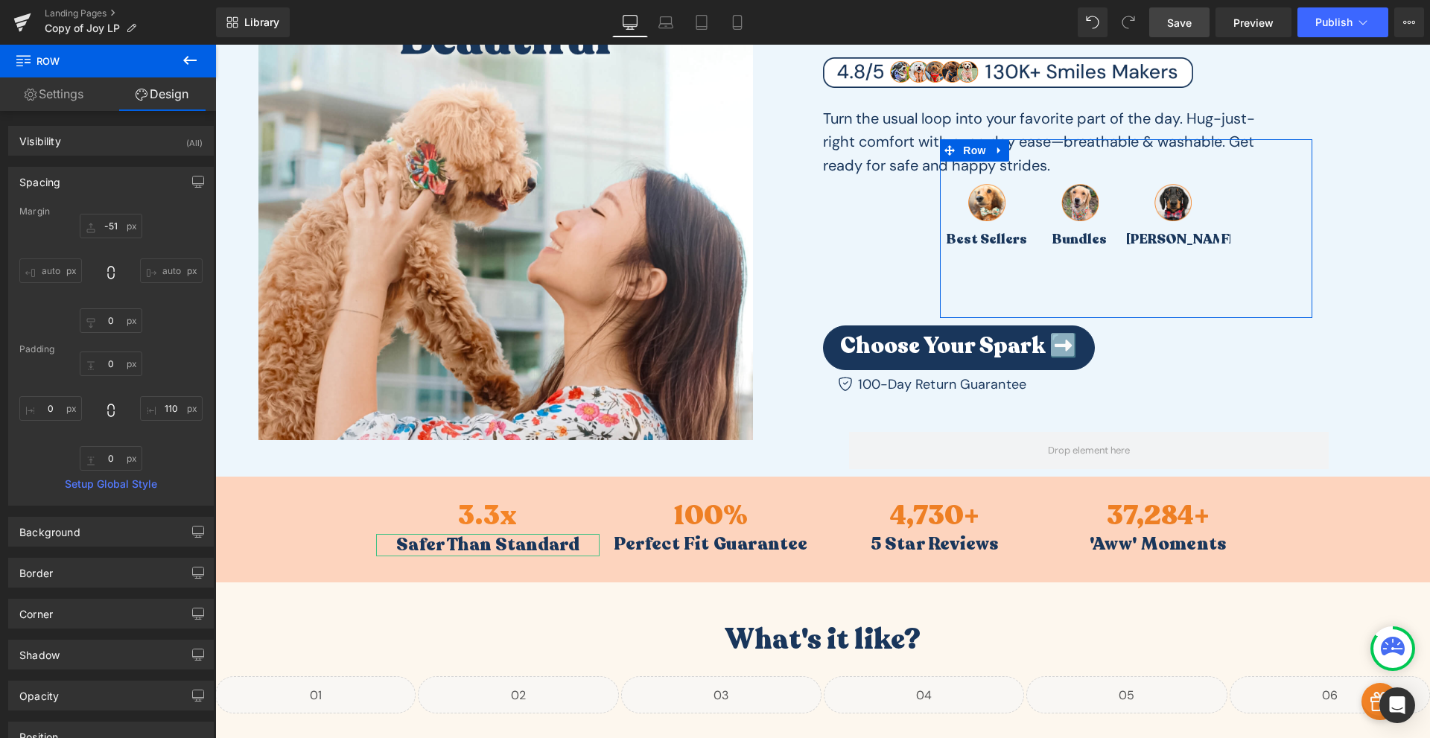
click at [177, 357] on div "0px 0 110px 110 0px 0 0px 0" at bounding box center [110, 411] width 183 height 119
type input "-51"
type input "0"
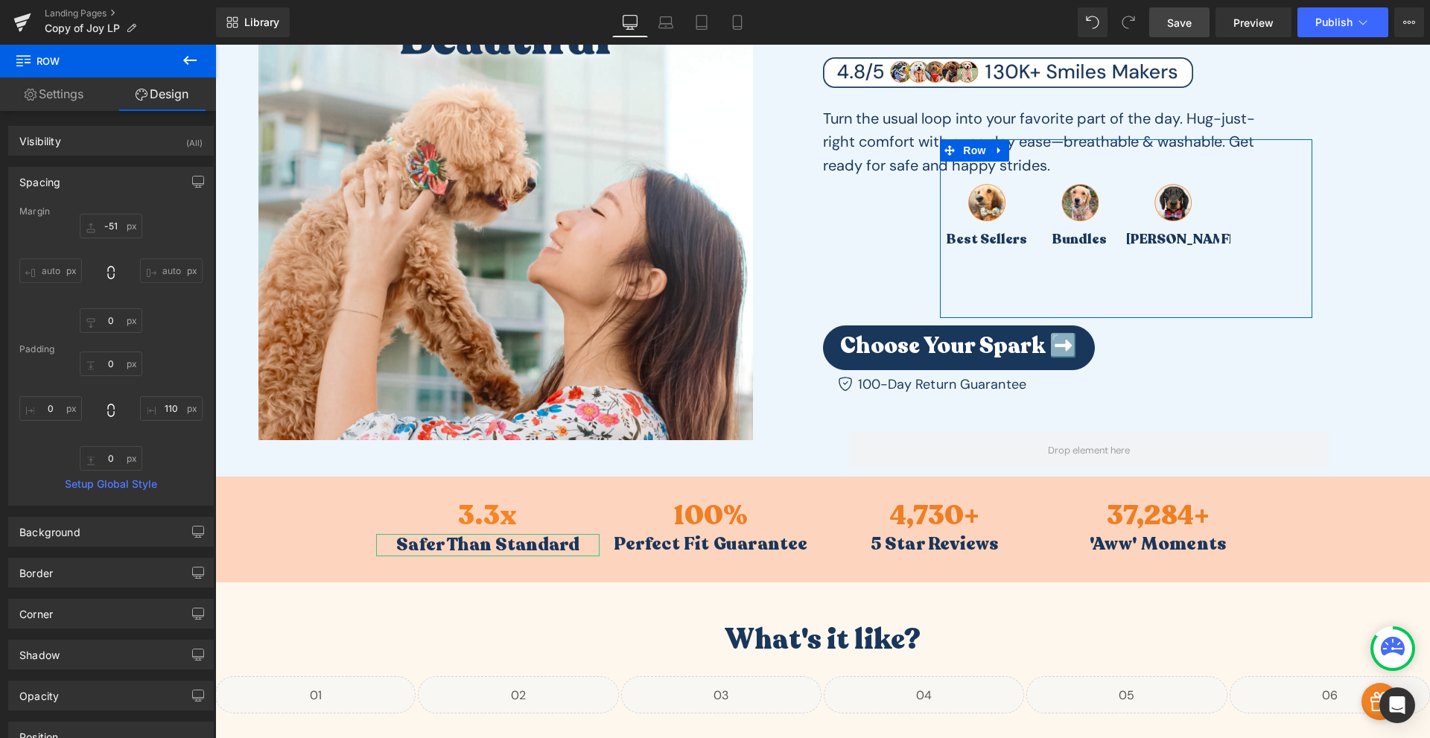
type input "0"
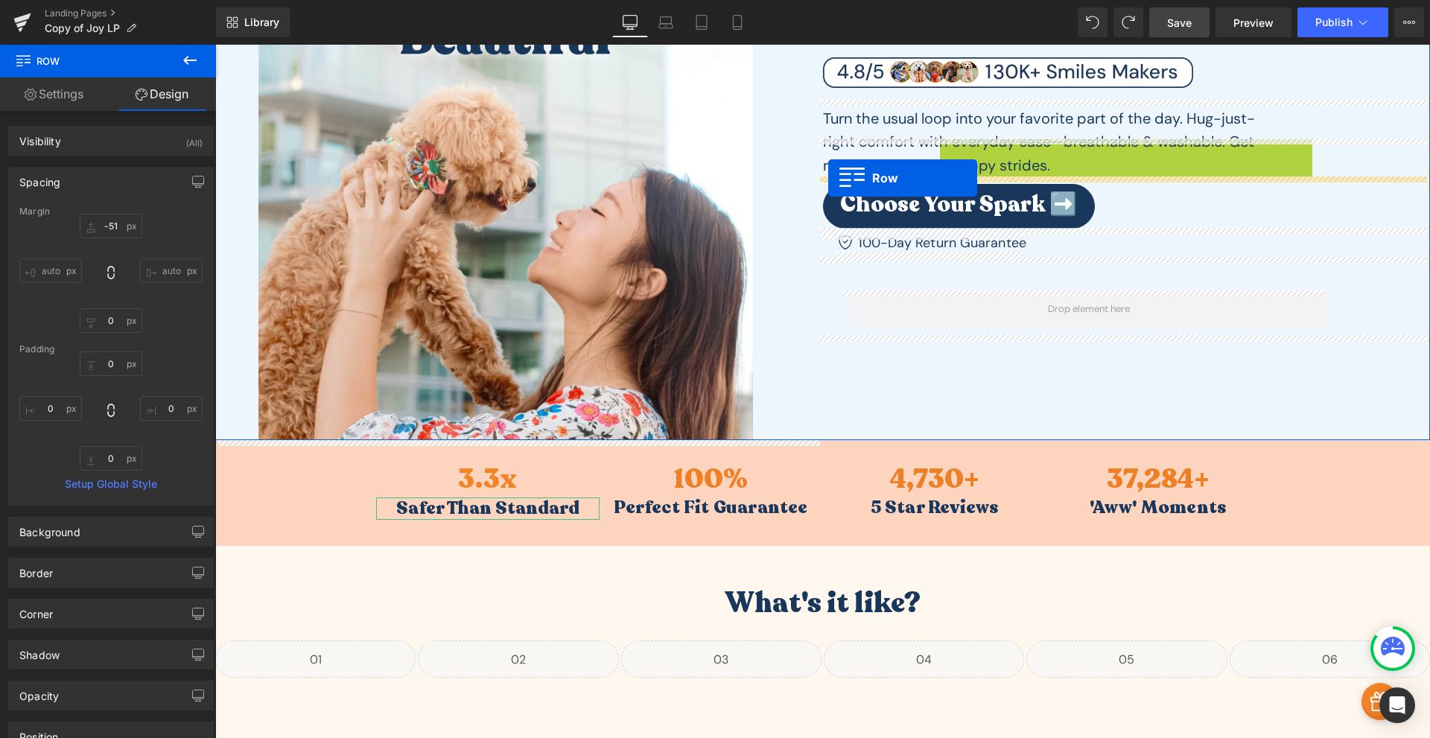
drag, startPoint x: 968, startPoint y: 145, endPoint x: 828, endPoint y: 180, distance: 144.5
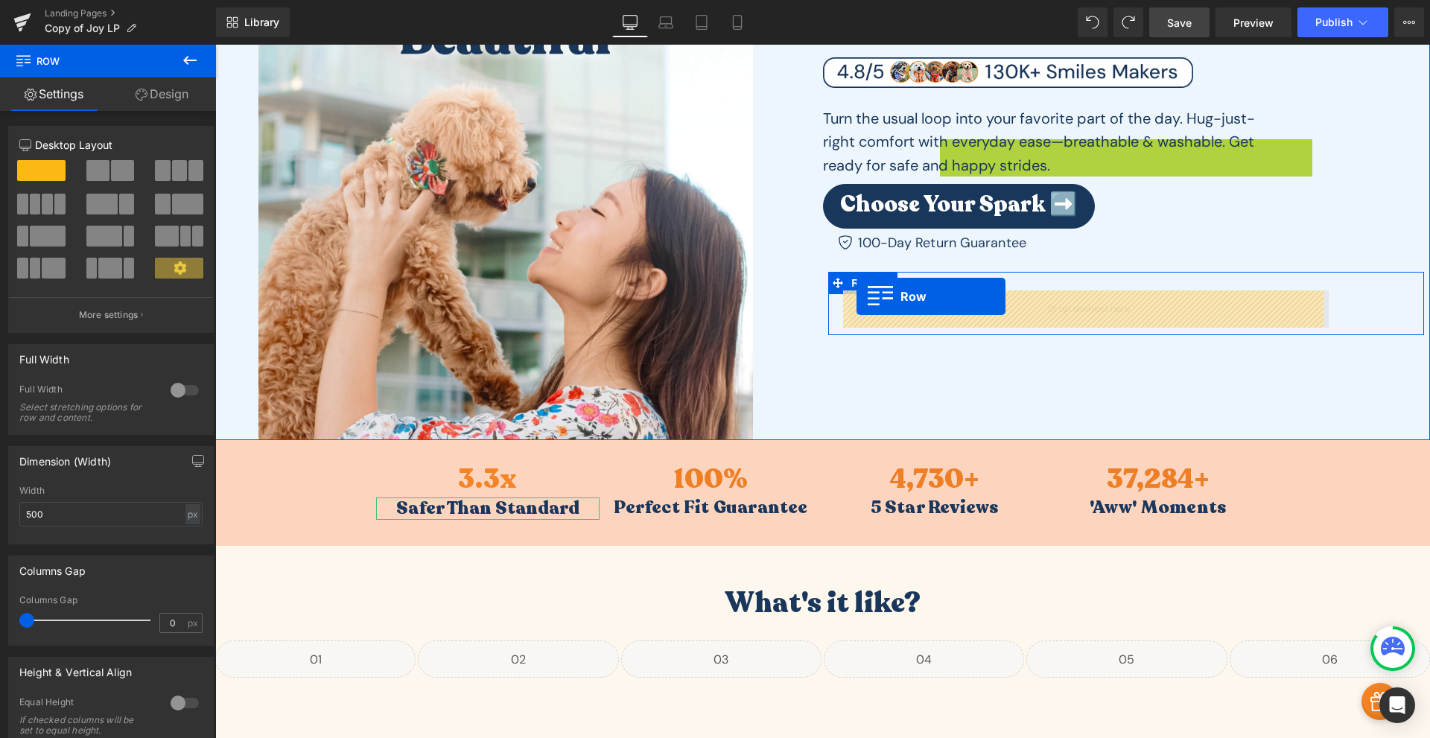
drag, startPoint x: 965, startPoint y: 152, endPoint x: 857, endPoint y: 296, distance: 180.9
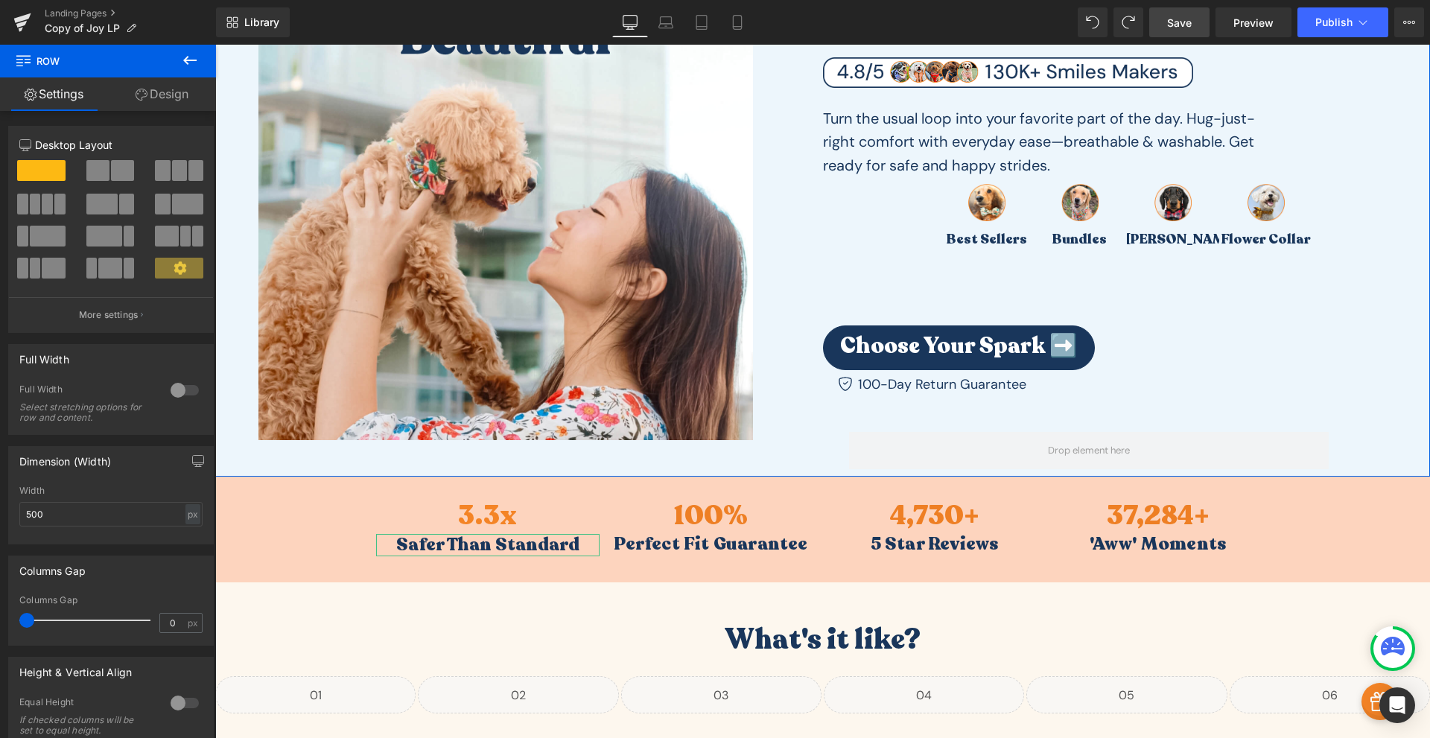
scroll to position [0, 0]
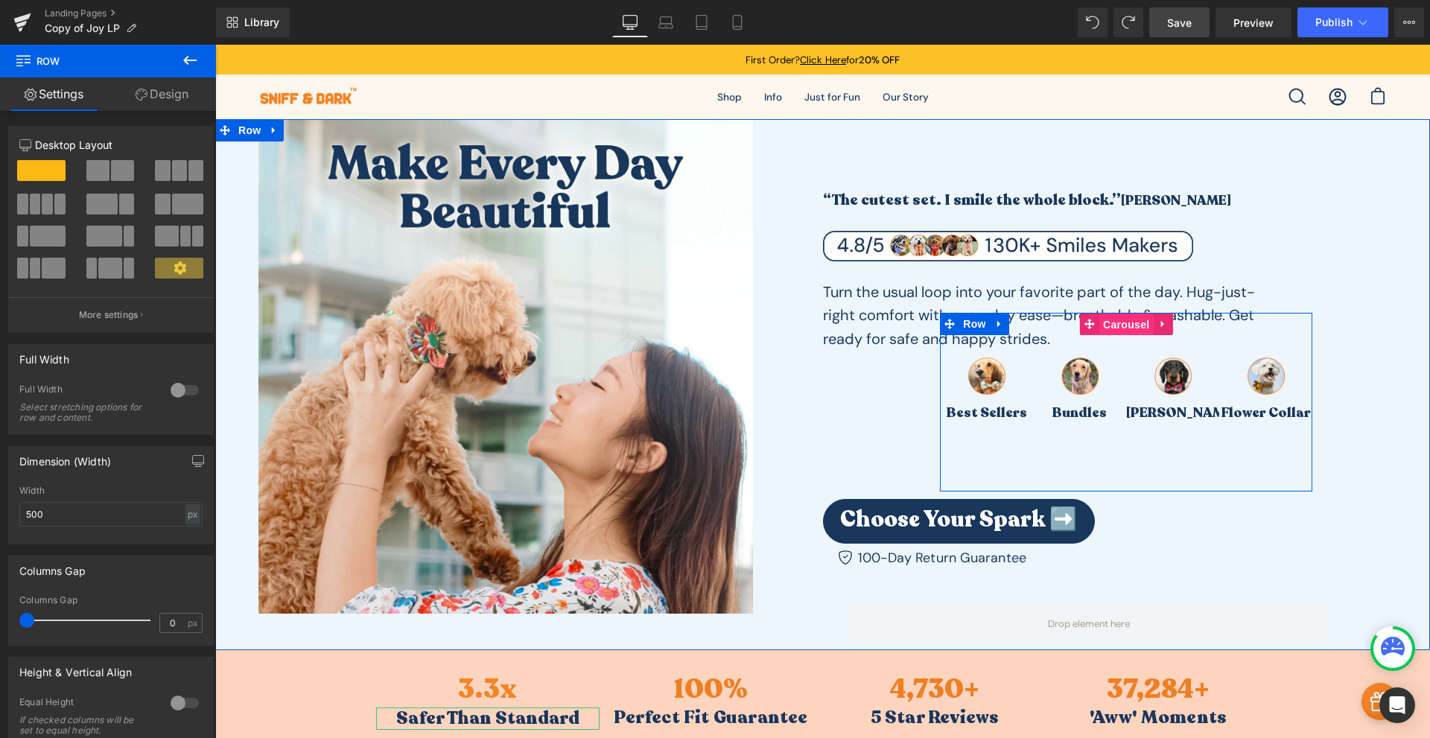
click at [1112, 326] on span "Carousel" at bounding box center [1126, 325] width 54 height 22
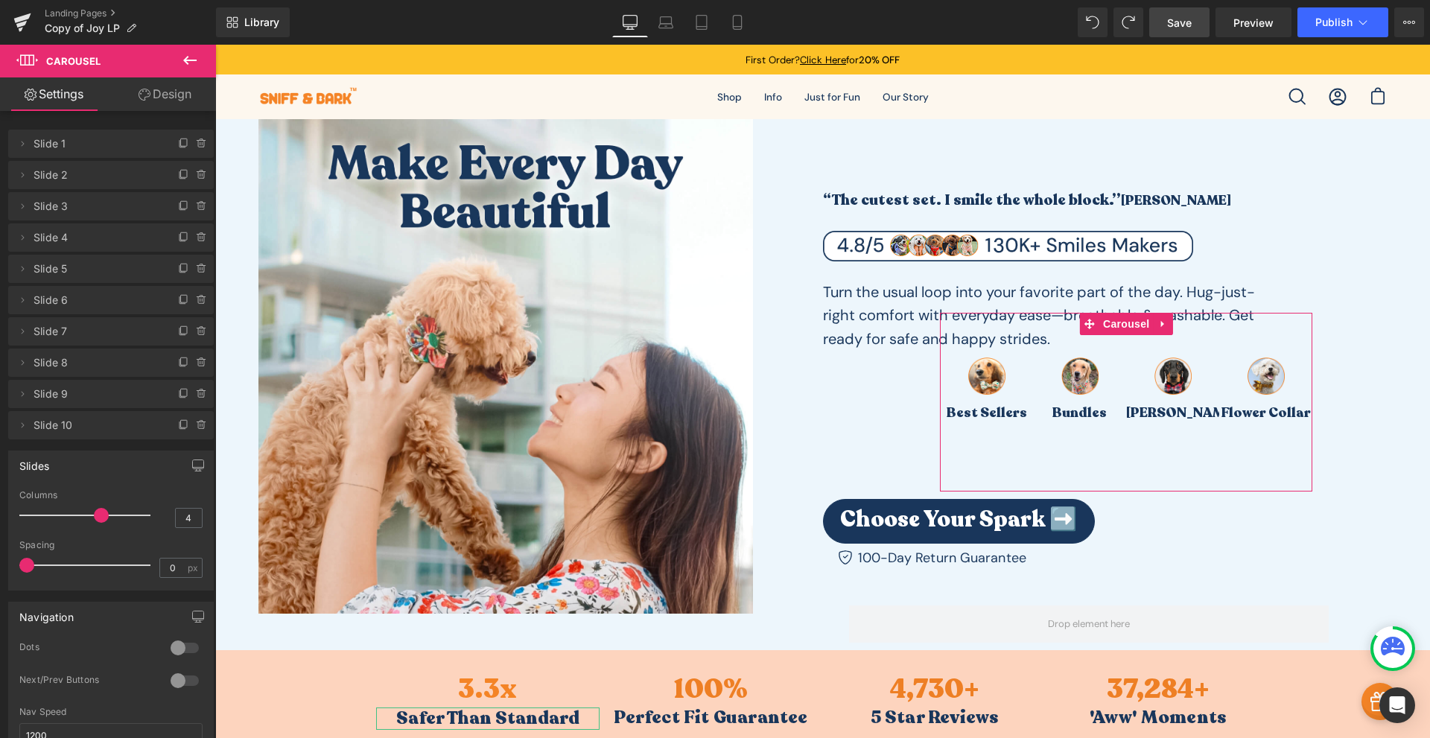
click at [159, 104] on link "Design" at bounding box center [165, 94] width 108 height 34
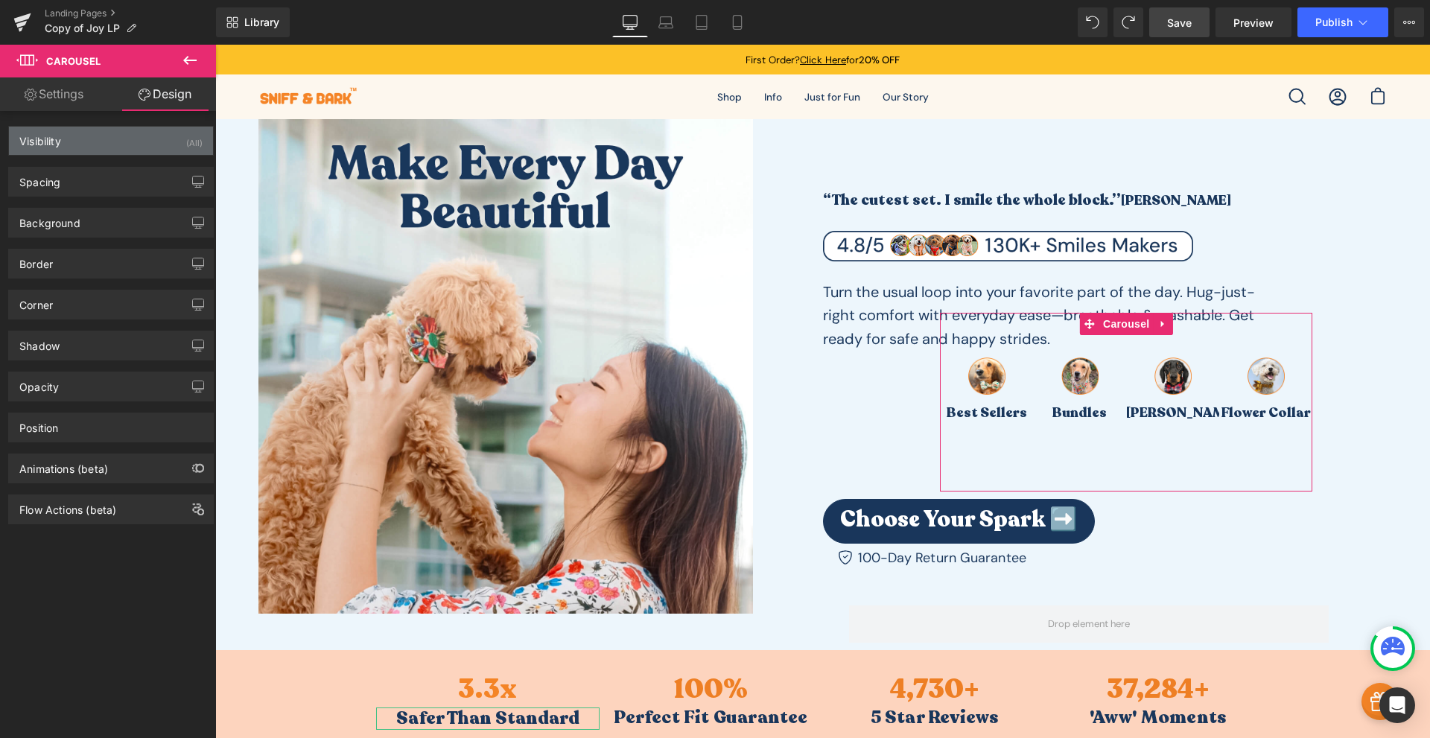
type input "0"
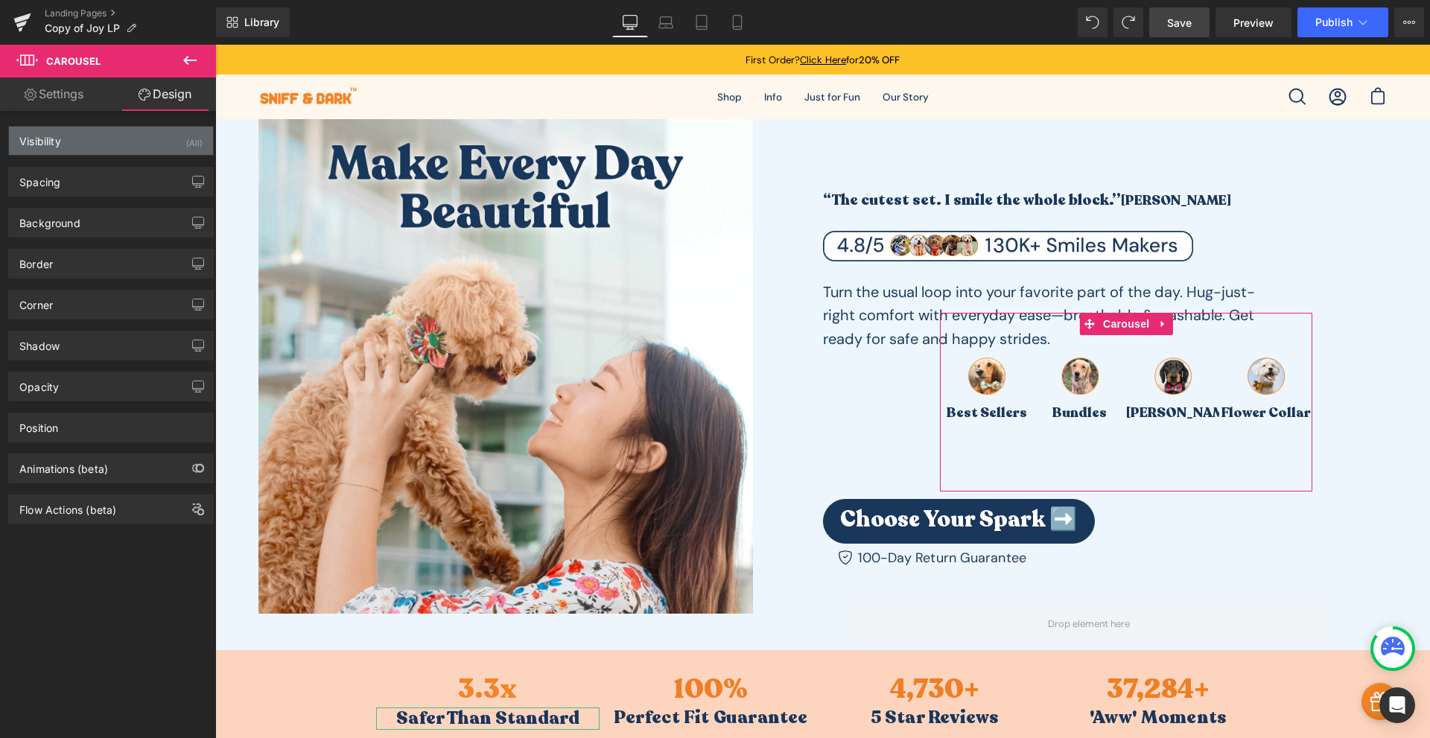
type input "0"
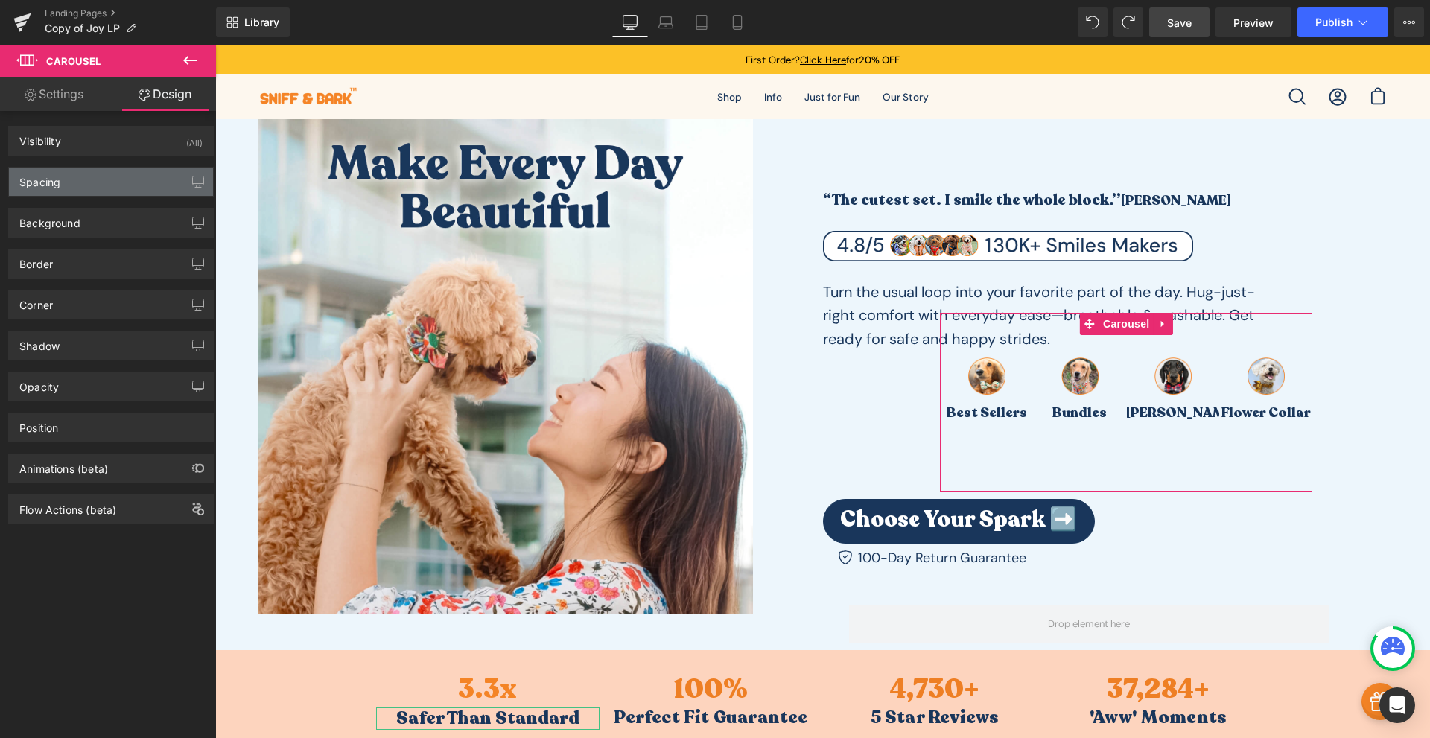
click at [154, 177] on div "Spacing" at bounding box center [111, 182] width 204 height 28
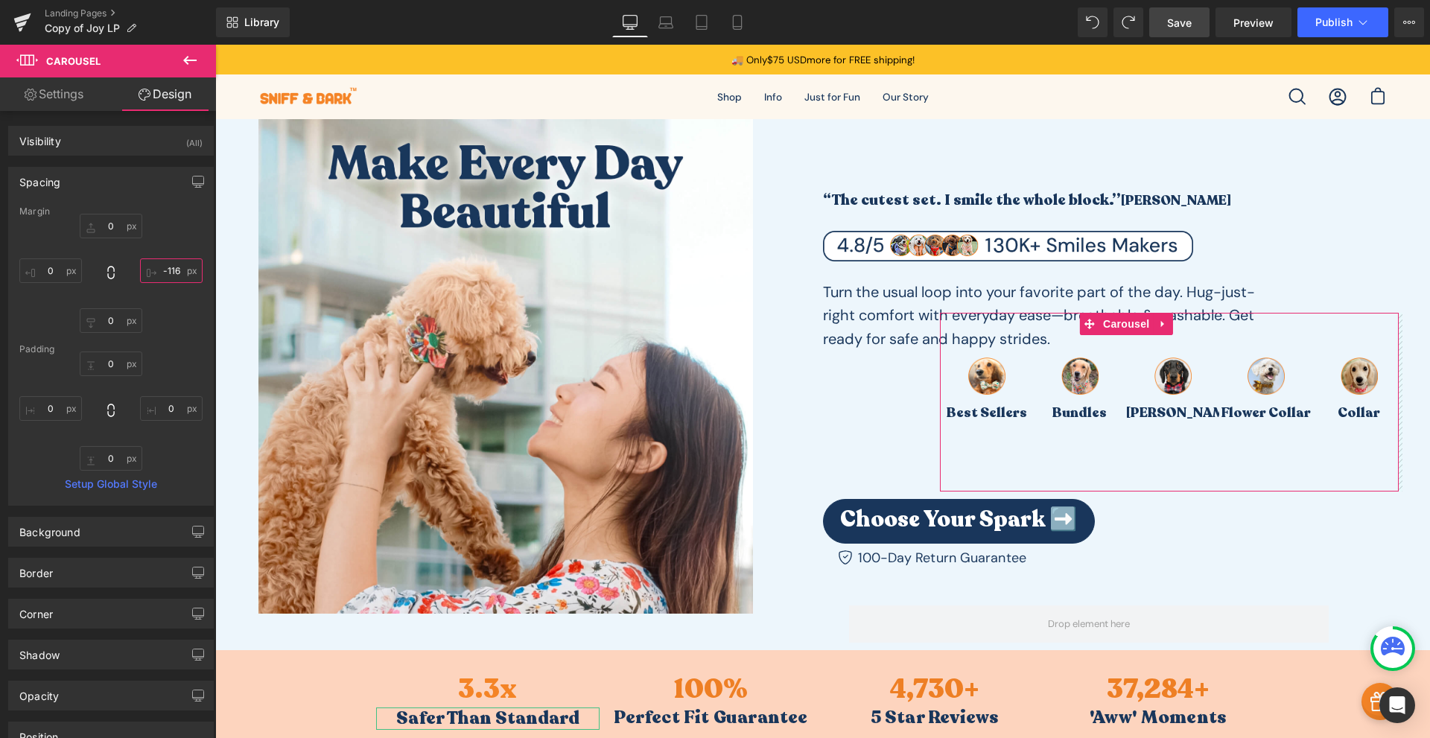
type input "-115"
click at [179, 352] on div "Padding" at bounding box center [110, 349] width 183 height 10
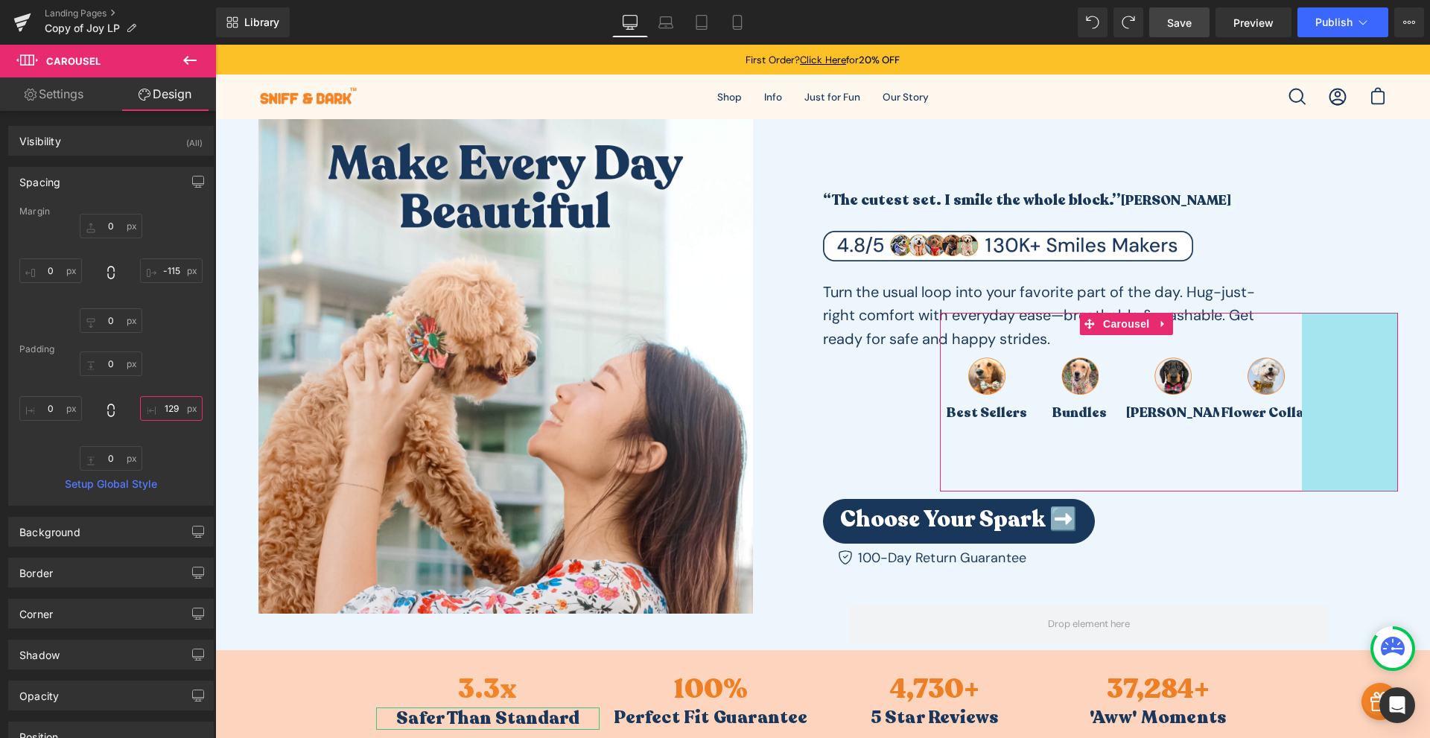
type input "131"
click at [174, 309] on div "0px 0 -115px -115 0px 0 0px 0" at bounding box center [110, 273] width 183 height 119
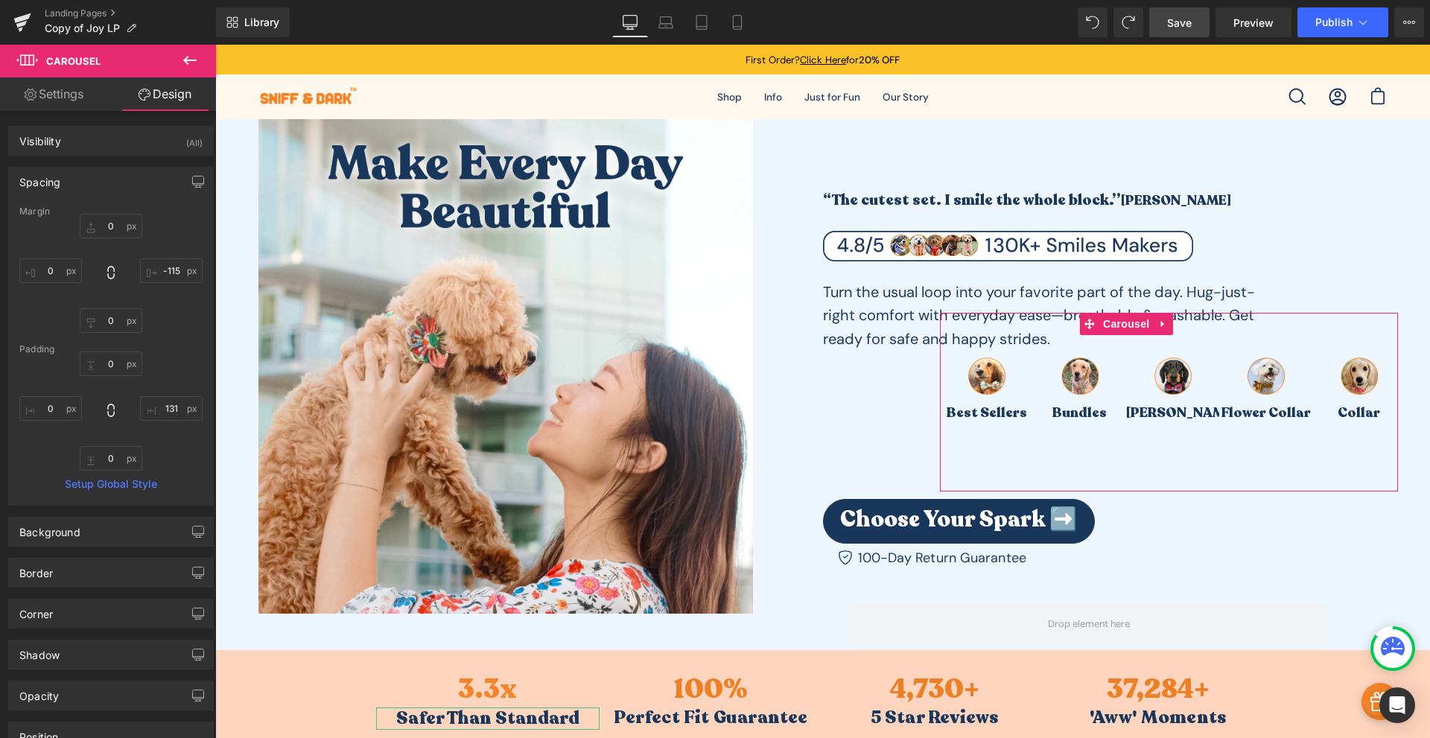
type input "0"
type input "-115"
type input "0"
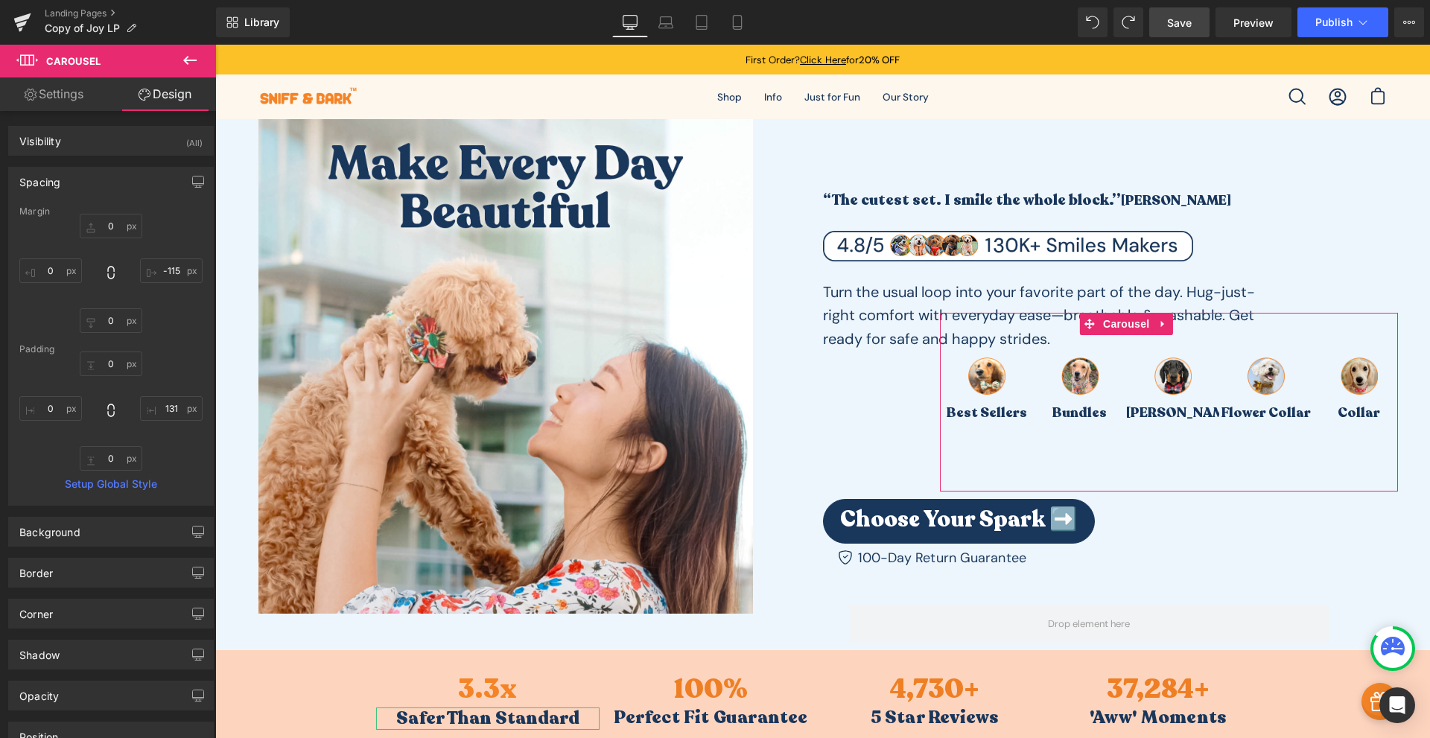
type input "109.598"
type input "0"
type input "-102.005"
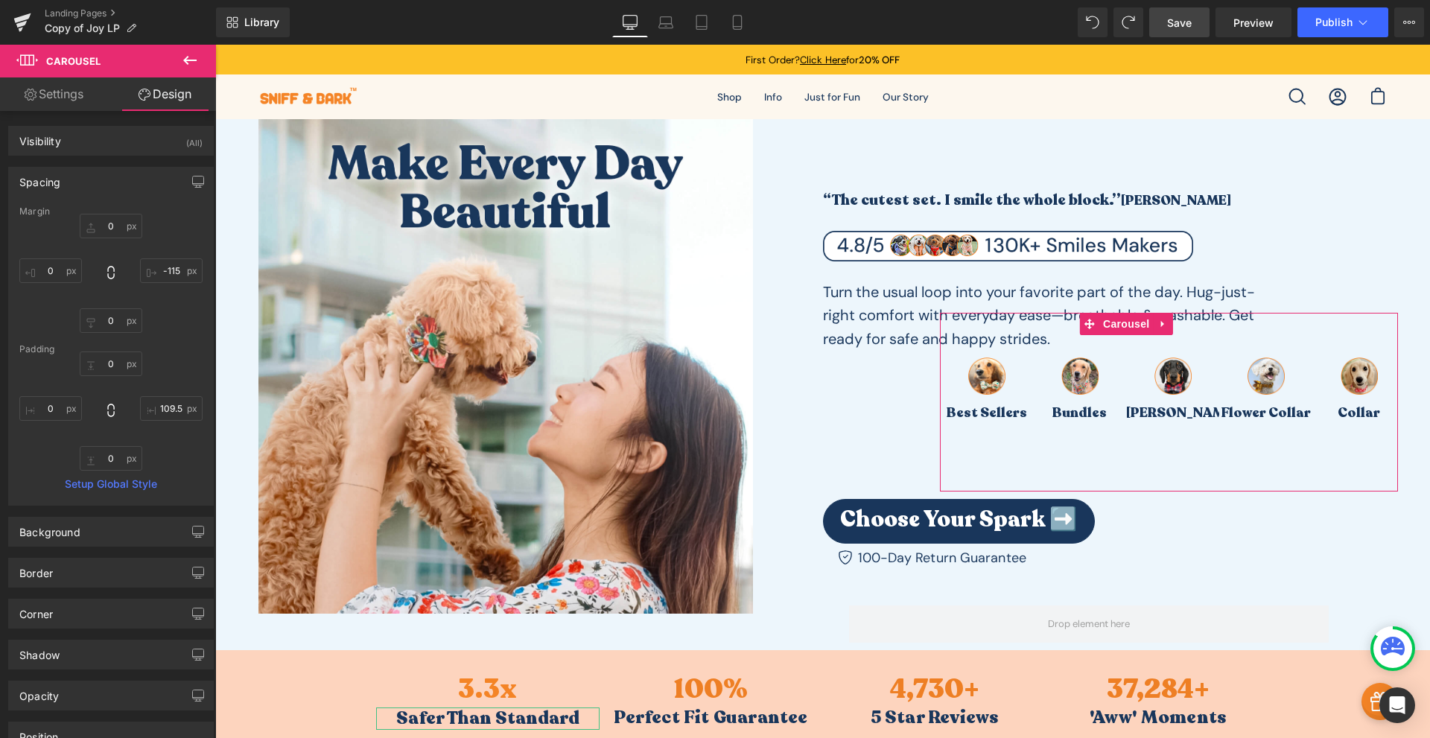
type input "0"
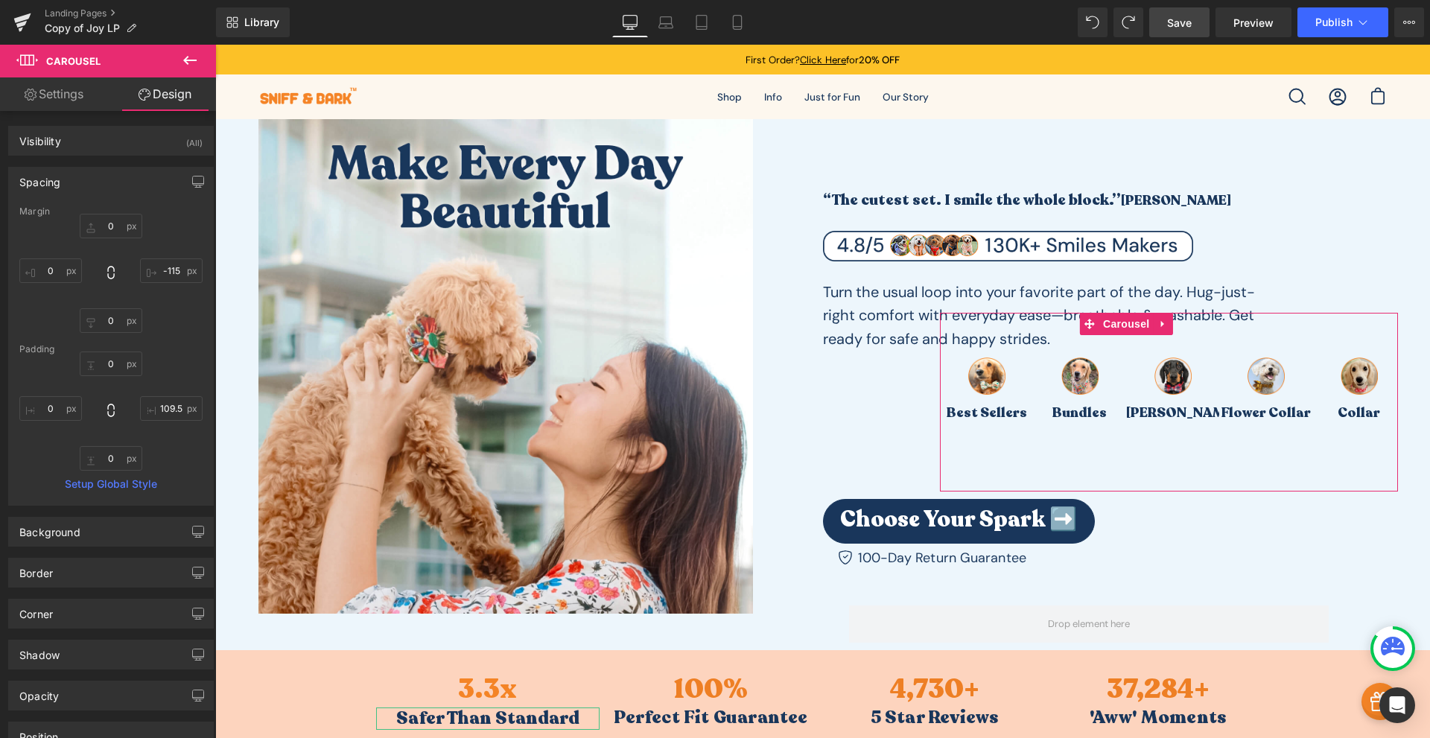
type input "0"
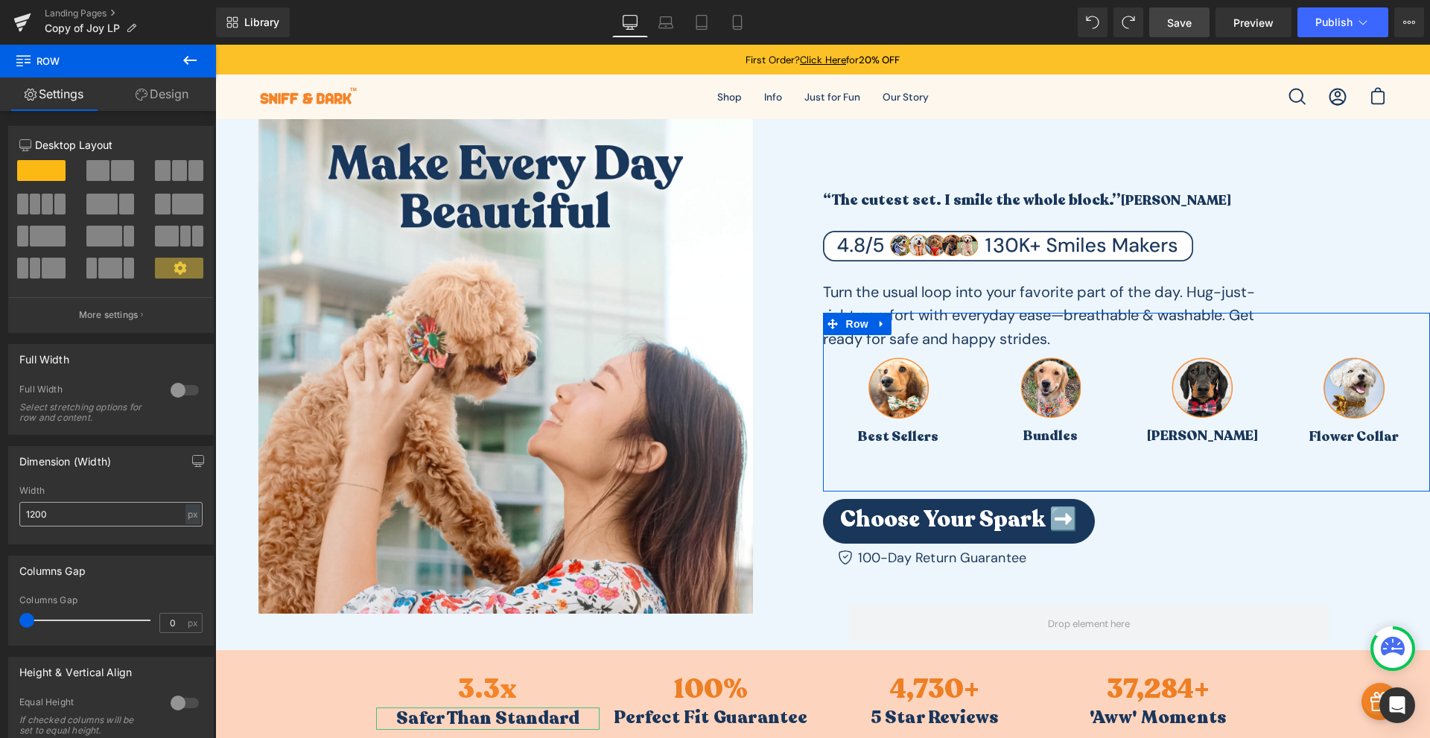
click at [61, 501] on div "Width 1200 px % px" at bounding box center [110, 515] width 183 height 58
drag, startPoint x: 60, startPoint y: 515, endPoint x: 13, endPoint y: 525, distance: 48.1
click at [13, 525] on div "1200px Width 1200 px % px" at bounding box center [111, 515] width 204 height 58
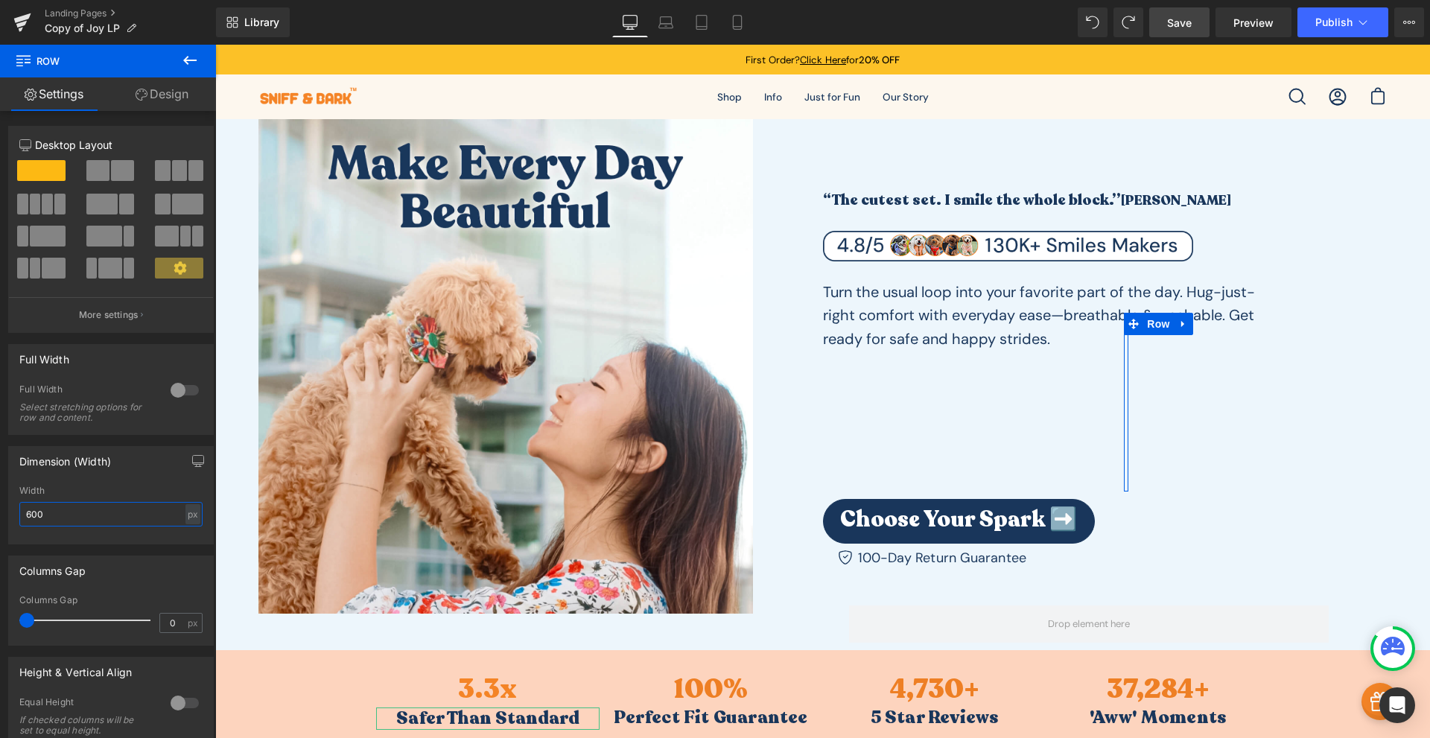
type input "600"
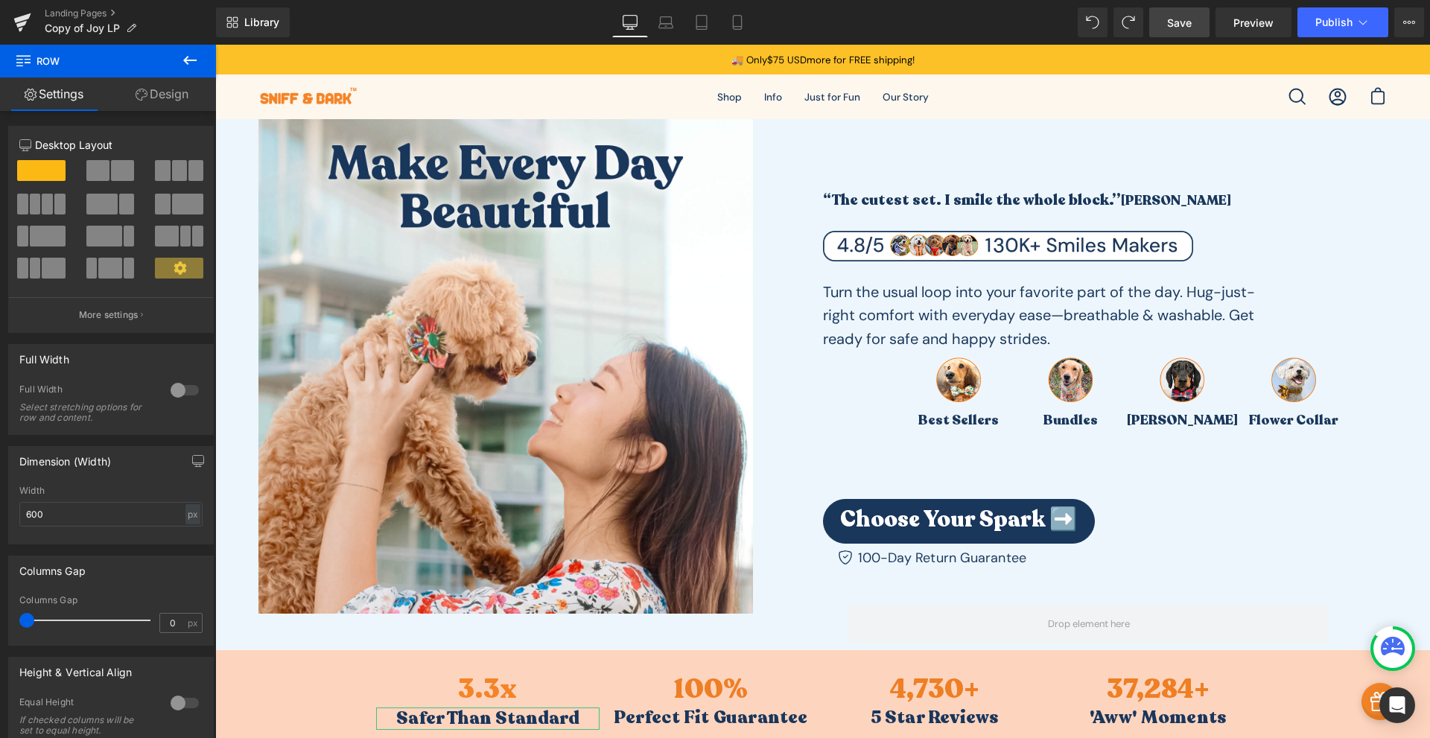
click at [192, 59] on icon at bounding box center [190, 60] width 18 height 18
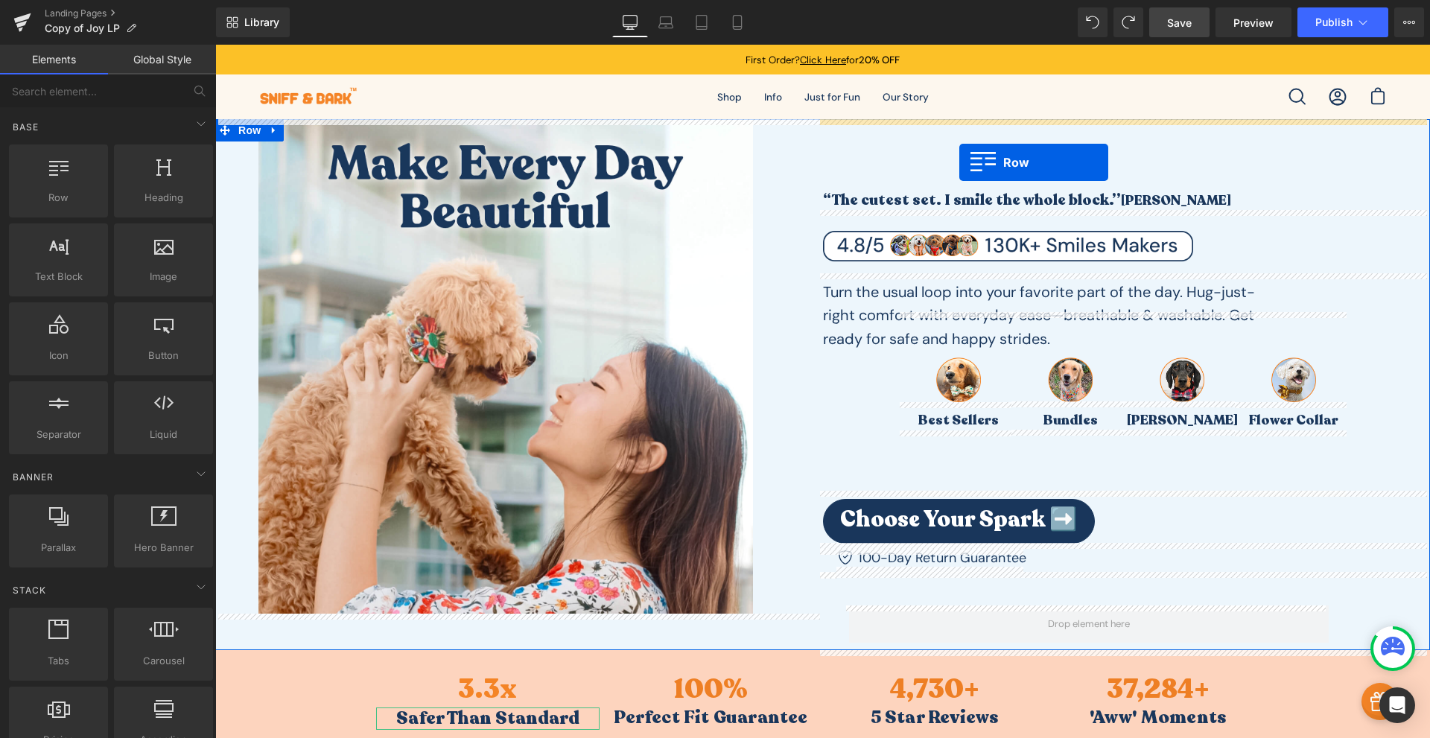
drag, startPoint x: 270, startPoint y: 240, endPoint x: 959, endPoint y: 162, distance: 694.1
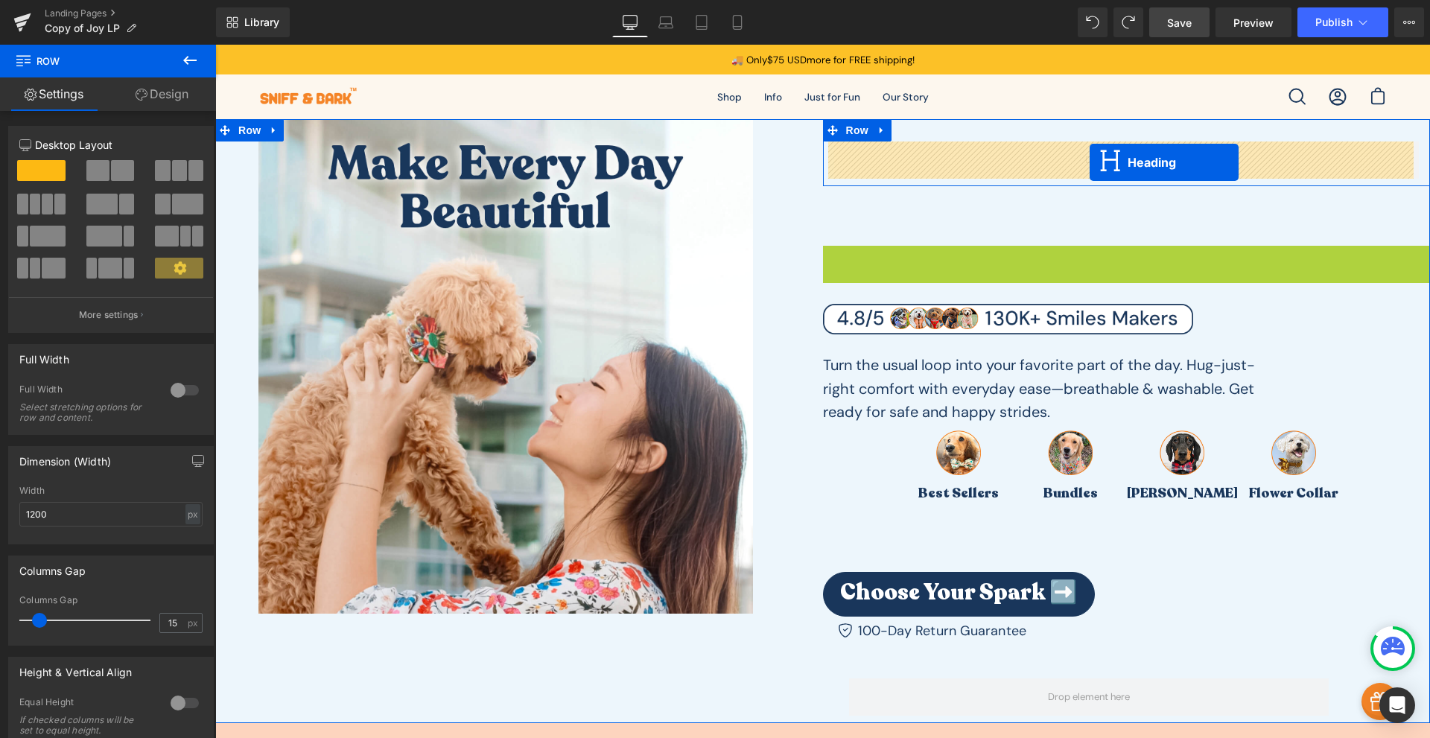
drag, startPoint x: 1089, startPoint y: 217, endPoint x: 1079, endPoint y: 171, distance: 47.3
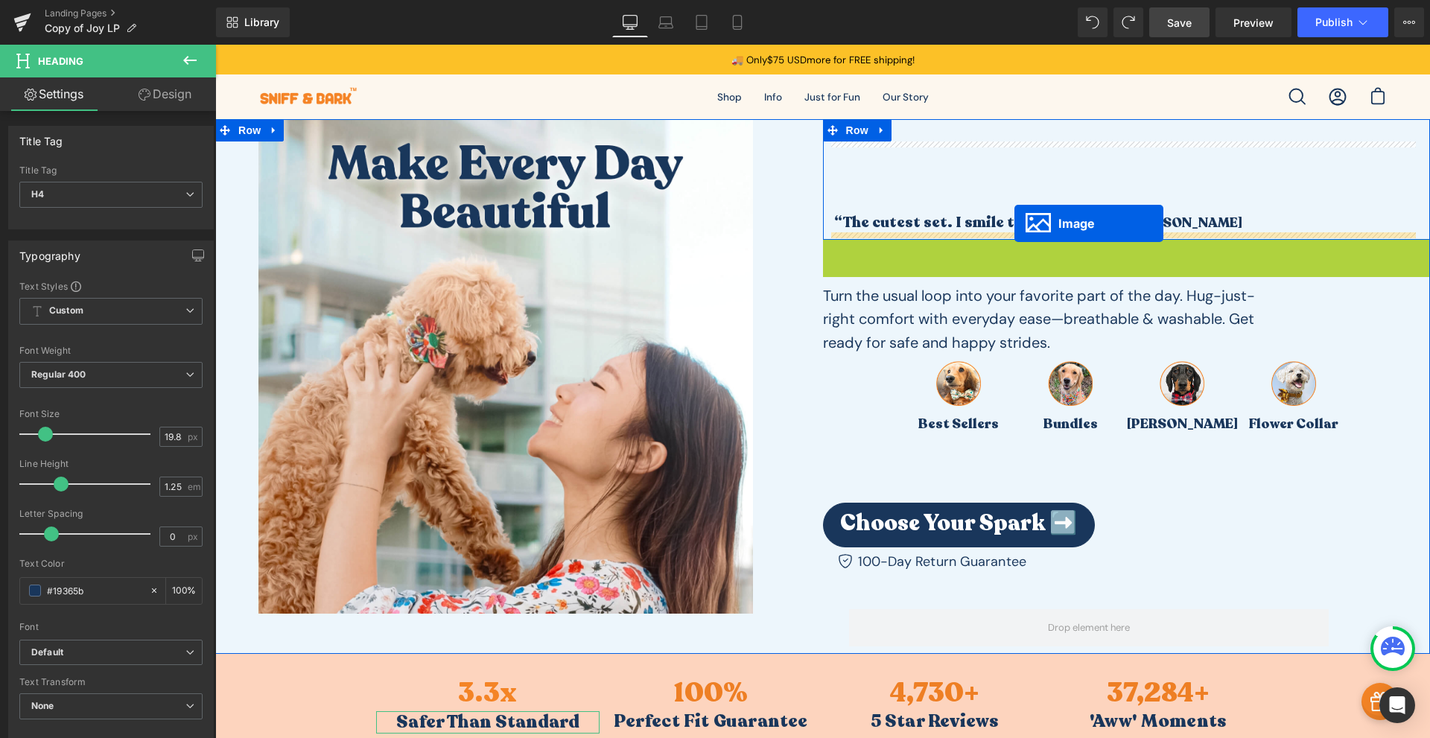
drag, startPoint x: 980, startPoint y: 268, endPoint x: 1015, endPoint y: 224, distance: 56.2
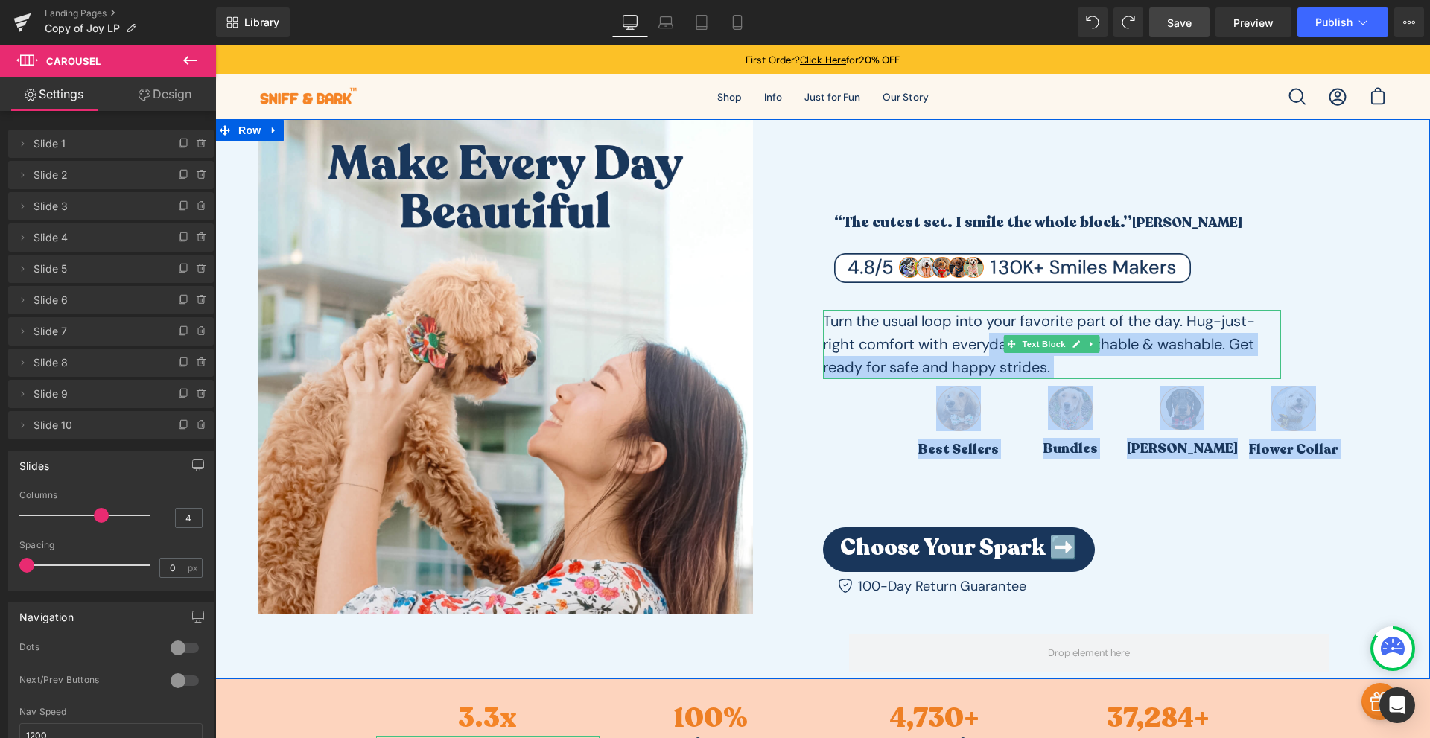
drag, startPoint x: 1006, startPoint y: 343, endPoint x: 987, endPoint y: 340, distance: 18.9
click at [987, 340] on div "“The cutest set. I smile the whole block.” Sarah M. Heading Image Row Turn the …" at bounding box center [1127, 398] width 608 height 559
click at [987, 340] on p "Turn the usual loop into your favorite part of the day. Hug-just-right comfort …" at bounding box center [1052, 345] width 459 height 70
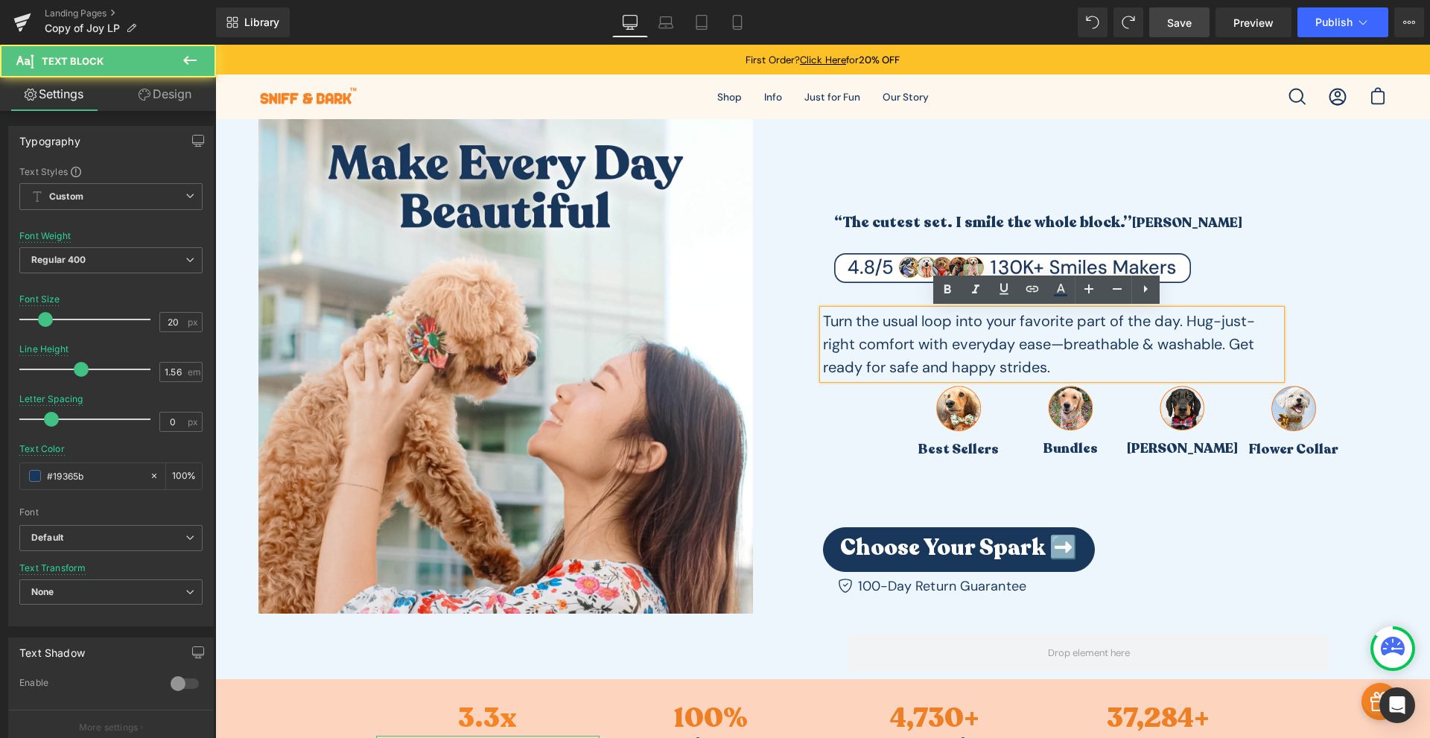
click at [1011, 328] on p "Turn the usual loop into your favorite part of the day. Hug-just-right comfort …" at bounding box center [1052, 345] width 459 height 70
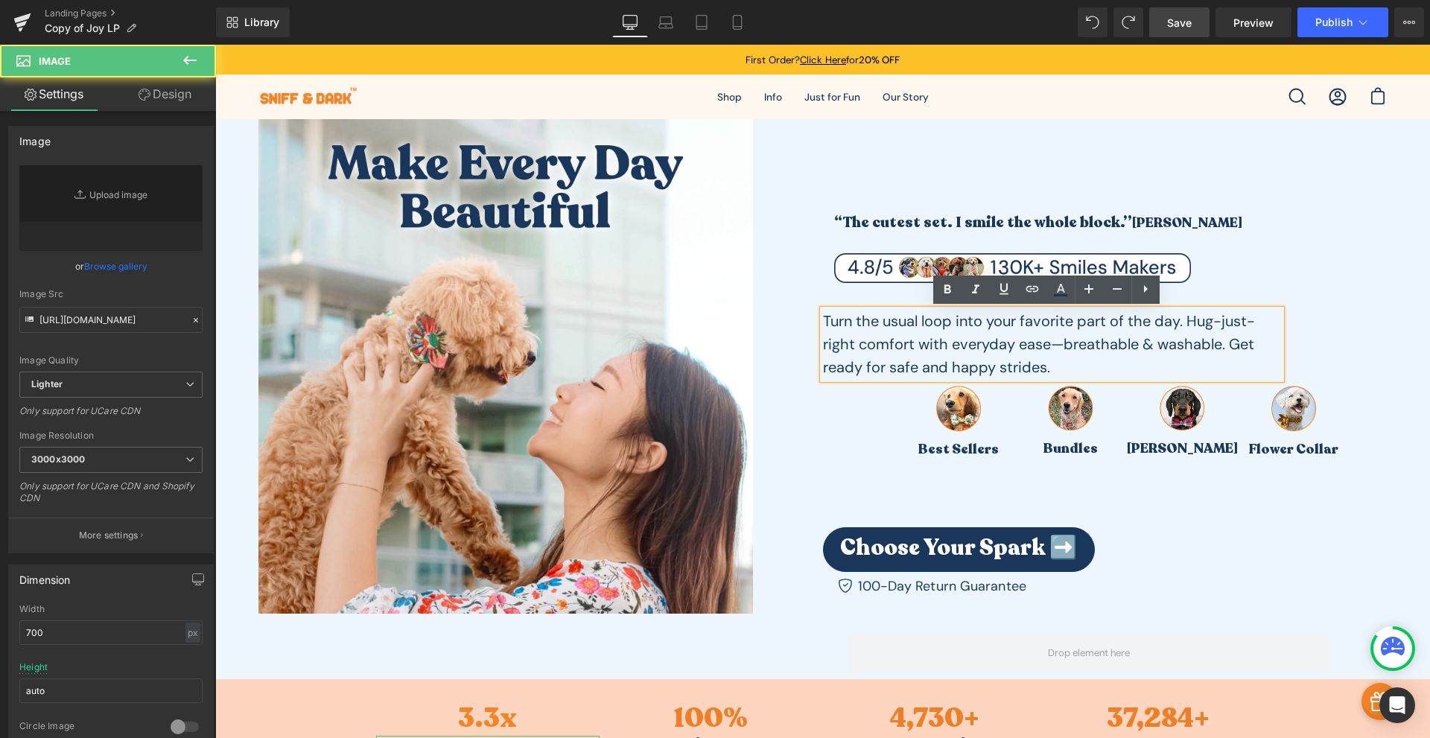
click at [809, 461] on div at bounding box center [519, 366] width 608 height 495
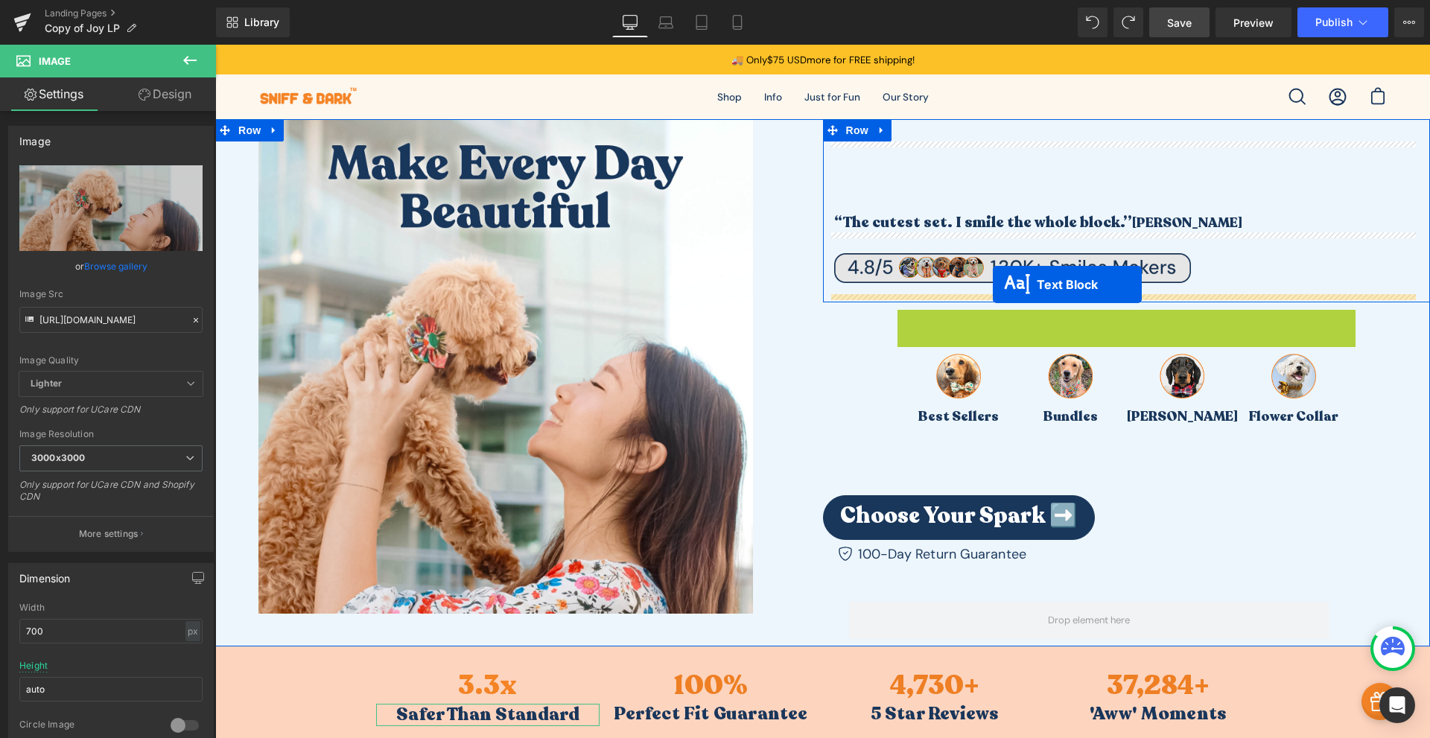
drag, startPoint x: 1009, startPoint y: 340, endPoint x: 993, endPoint y: 285, distance: 58.2
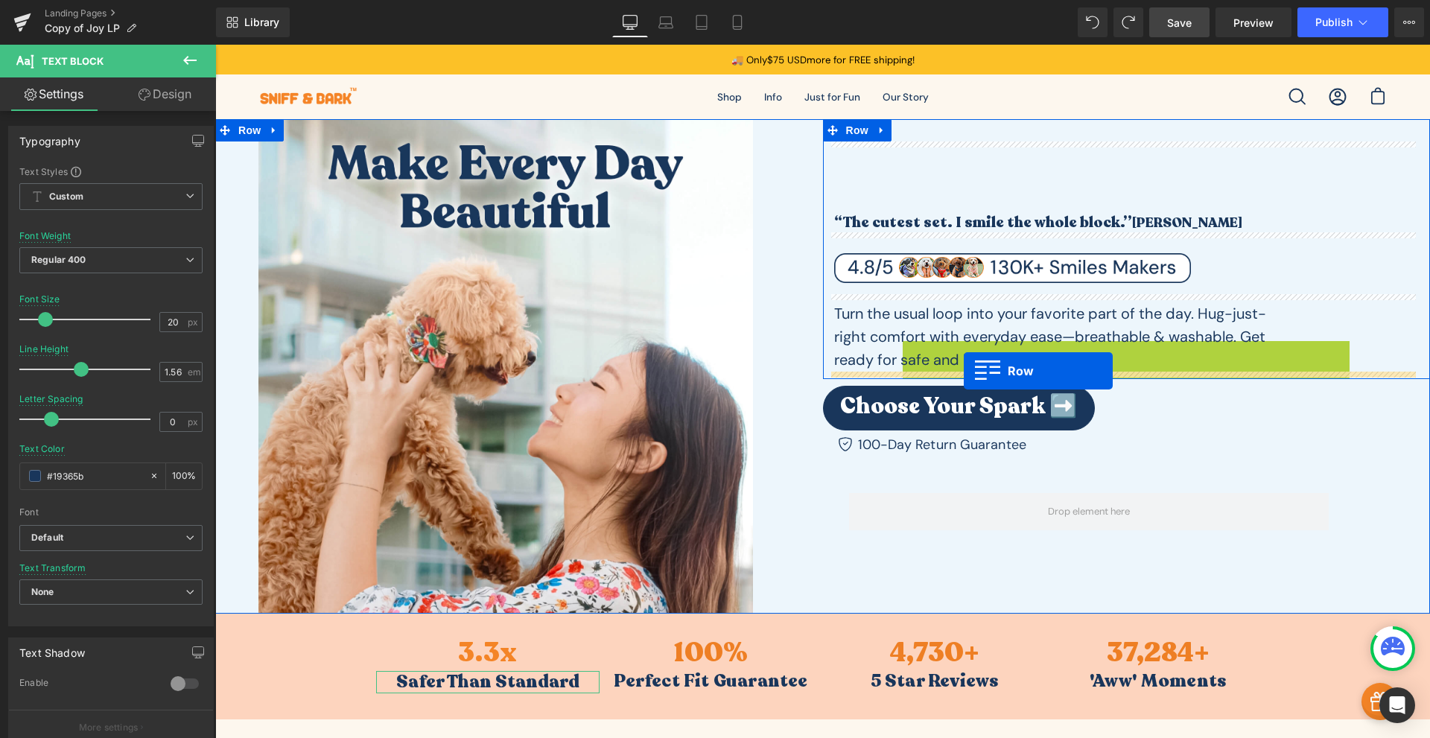
drag, startPoint x: 918, startPoint y: 350, endPoint x: 964, endPoint y: 371, distance: 50.0
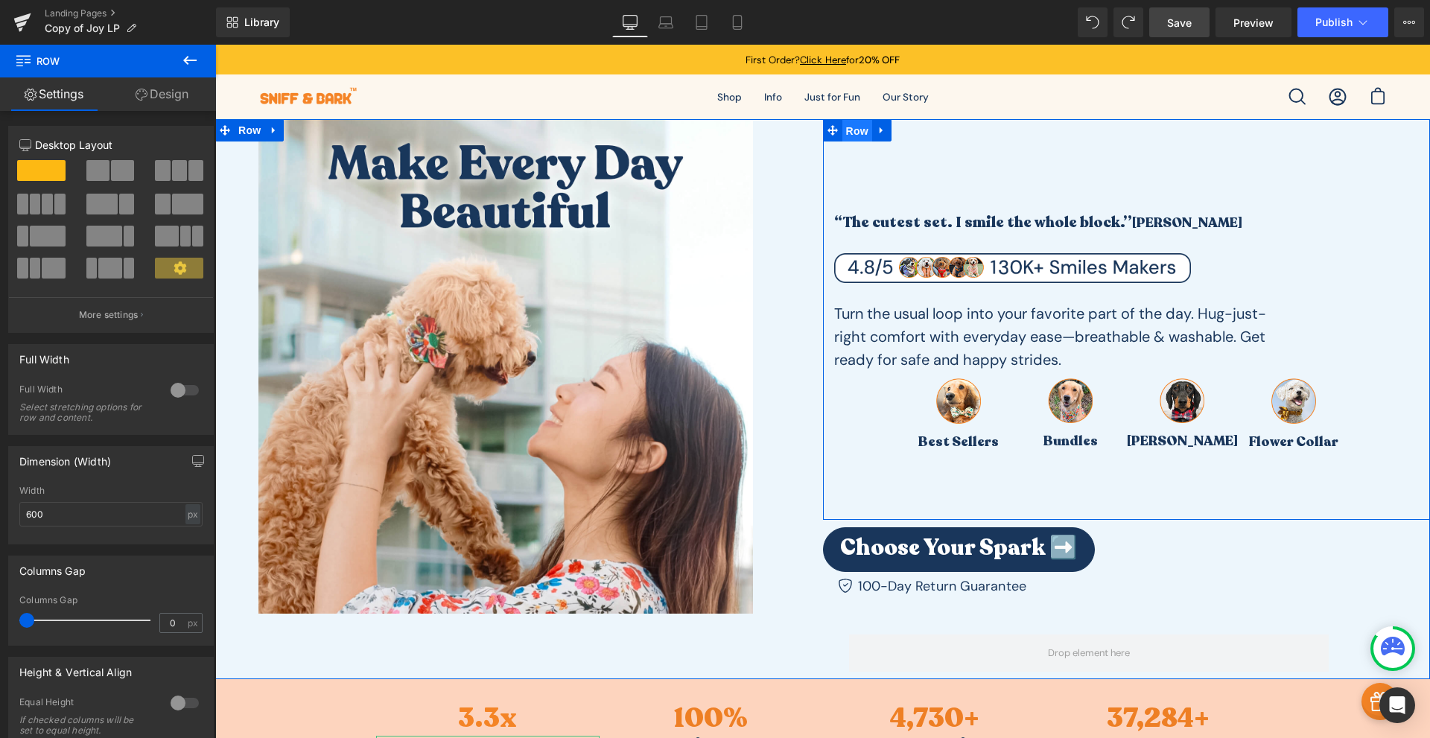
click at [851, 136] on span "Row" at bounding box center [857, 131] width 30 height 22
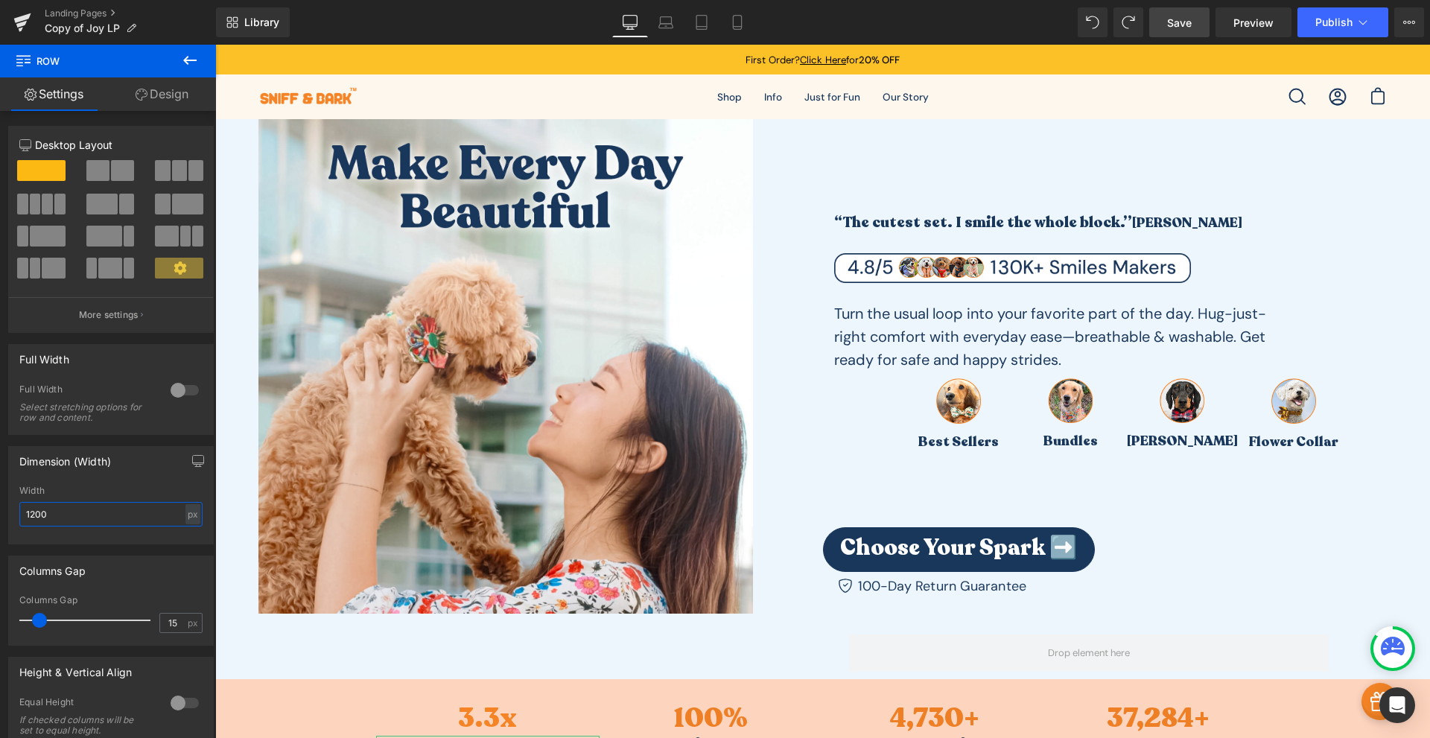
drag, startPoint x: 87, startPoint y: 516, endPoint x: -41, endPoint y: 527, distance: 128.5
click at [0, 527] on html "Row You are previewing how the will restyle your page. You can not edit Element…" at bounding box center [715, 369] width 1430 height 738
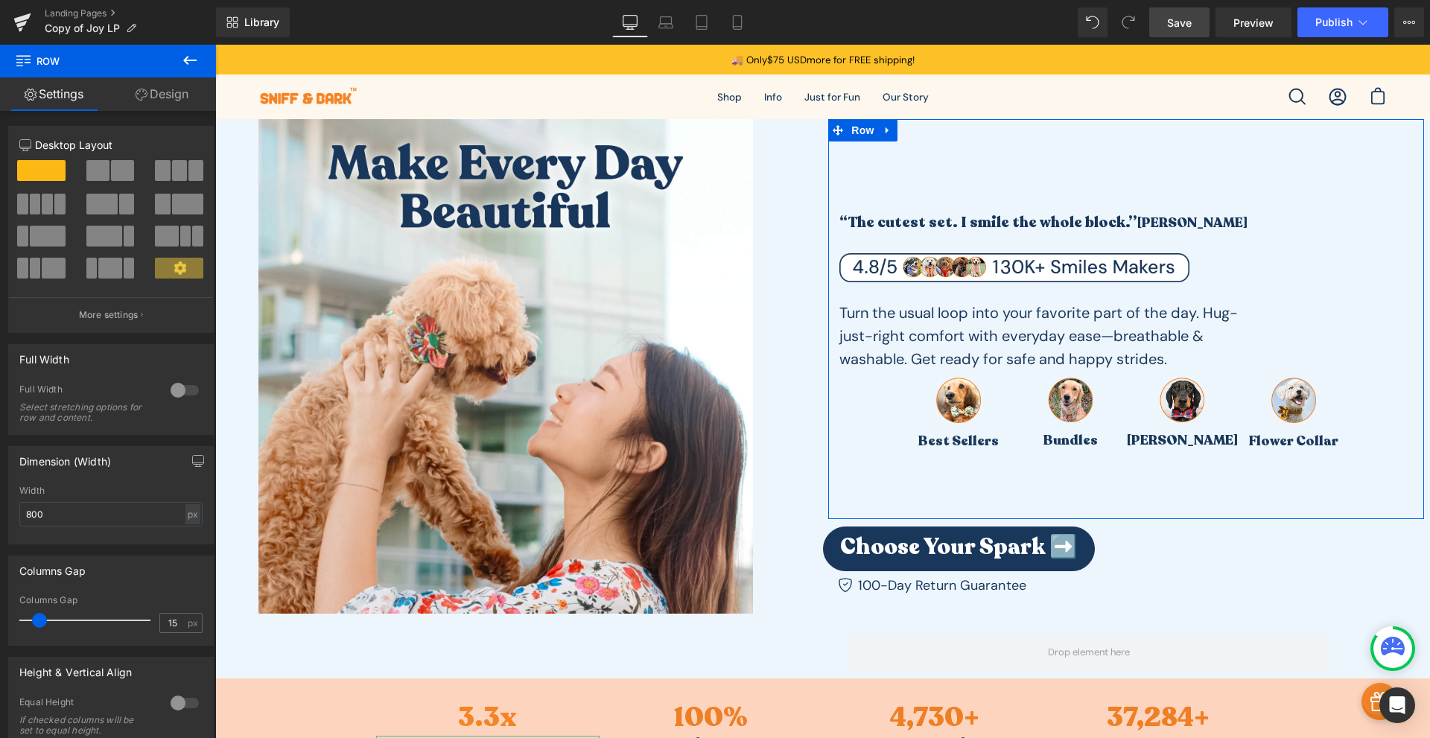
click at [167, 91] on link "Design" at bounding box center [162, 94] width 108 height 34
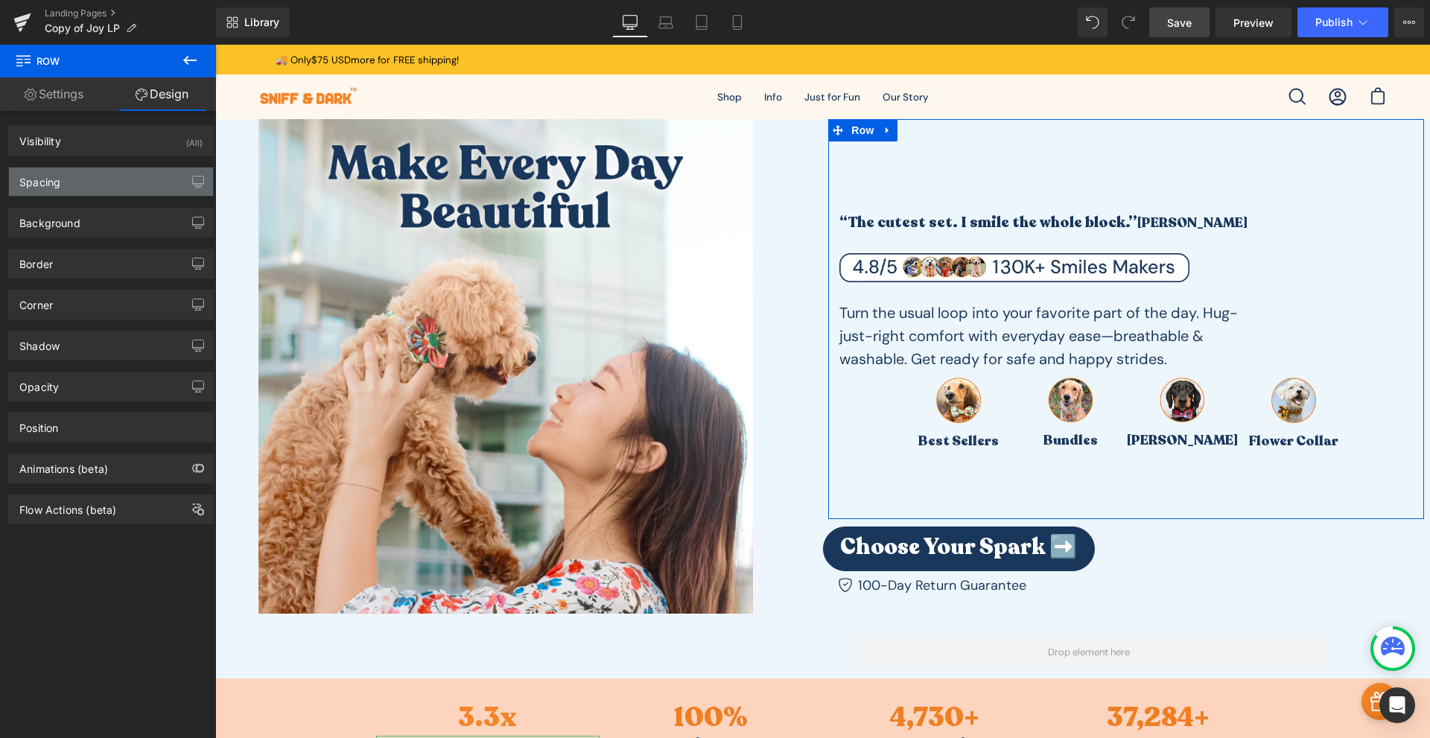
click at [109, 174] on div "Spacing" at bounding box center [111, 182] width 204 height 28
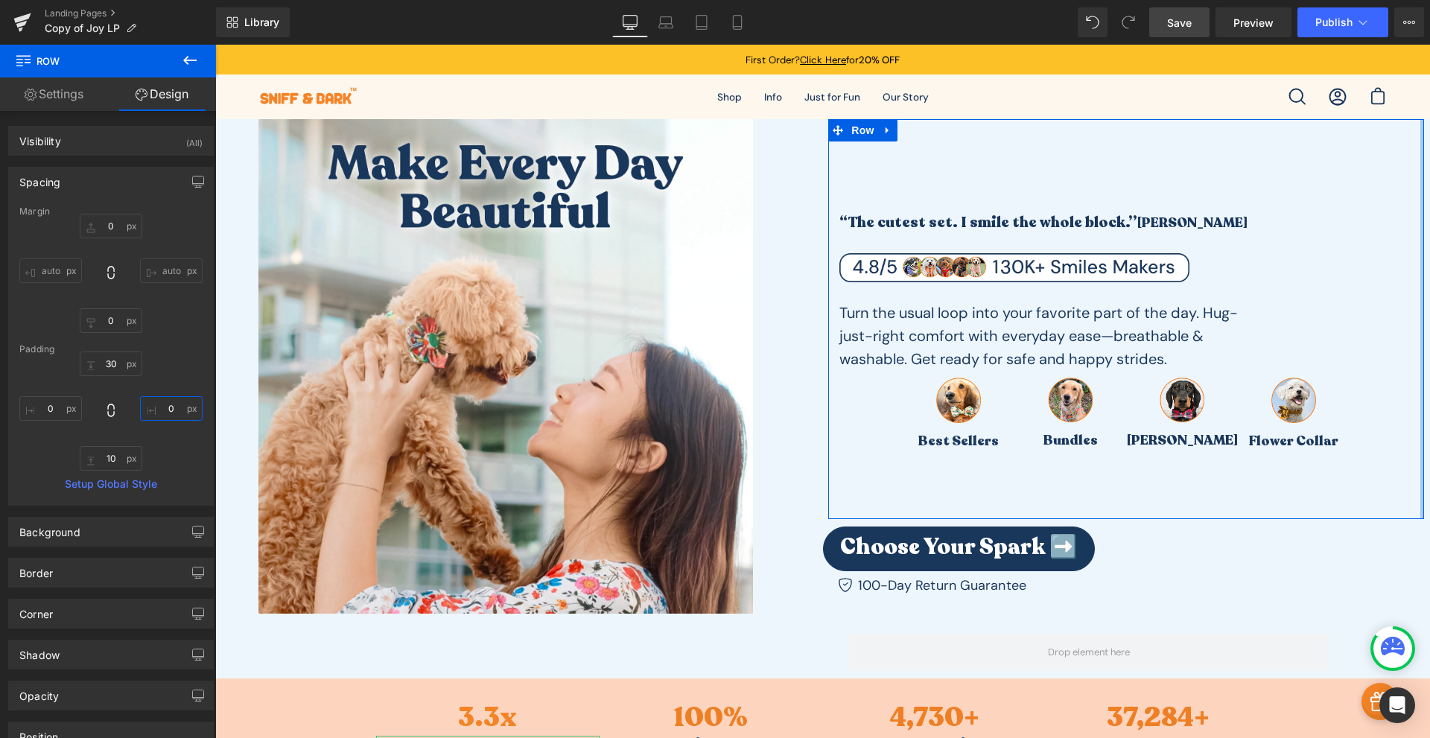
click at [168, 414] on input "0" at bounding box center [171, 408] width 63 height 25
click at [166, 418] on input "0" at bounding box center [171, 408] width 63 height 25
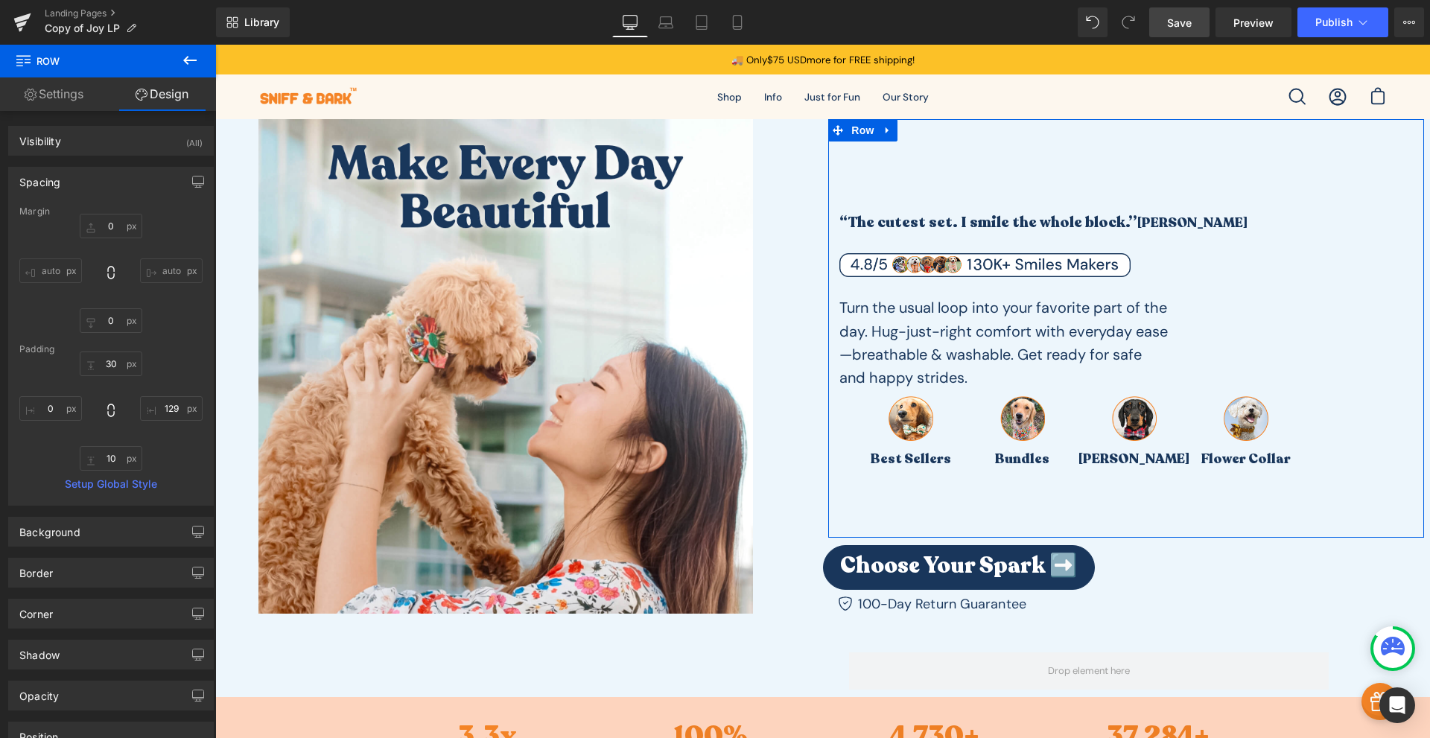
click at [181, 320] on div "0px 0 auto auto 0px 0 auto auto" at bounding box center [110, 273] width 183 height 119
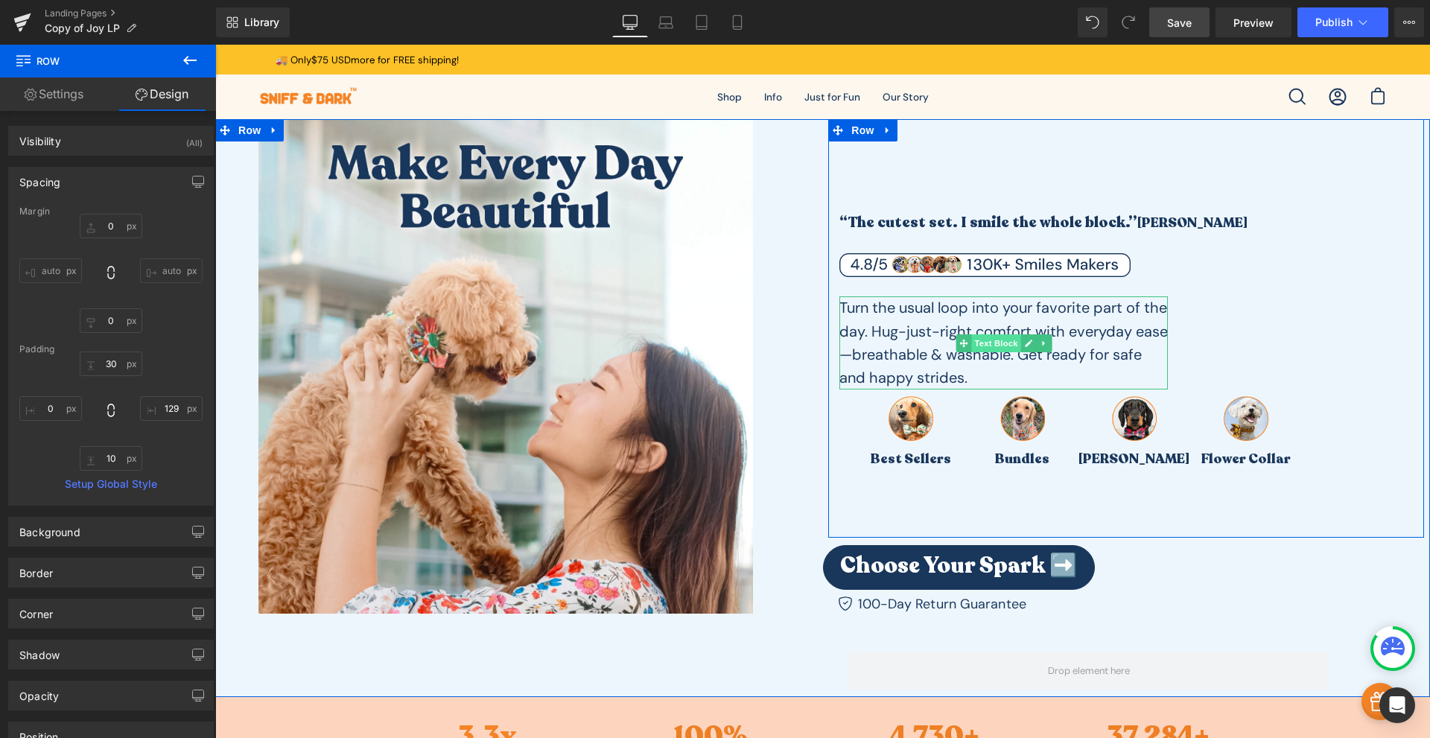
click at [974, 343] on span "Text Block" at bounding box center [995, 343] width 49 height 18
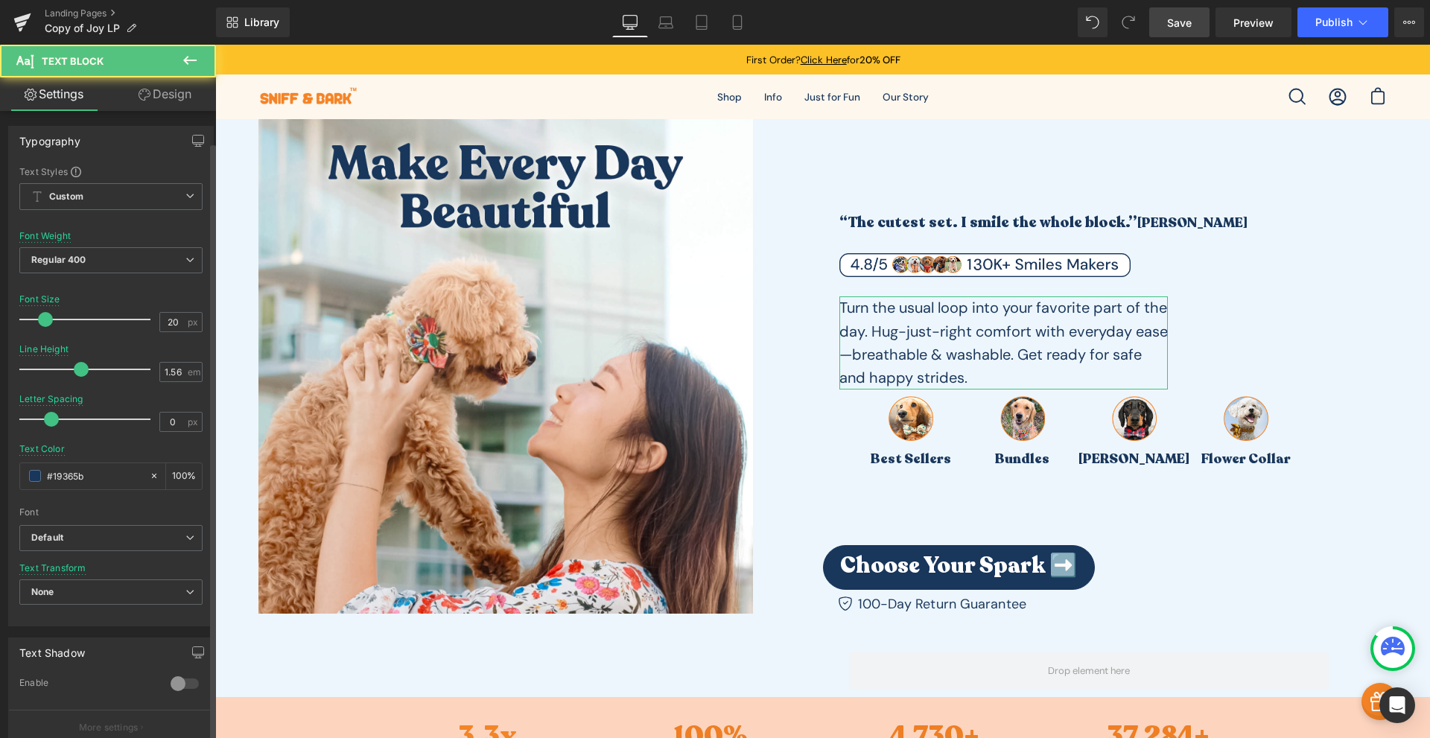
scroll to position [315, 0]
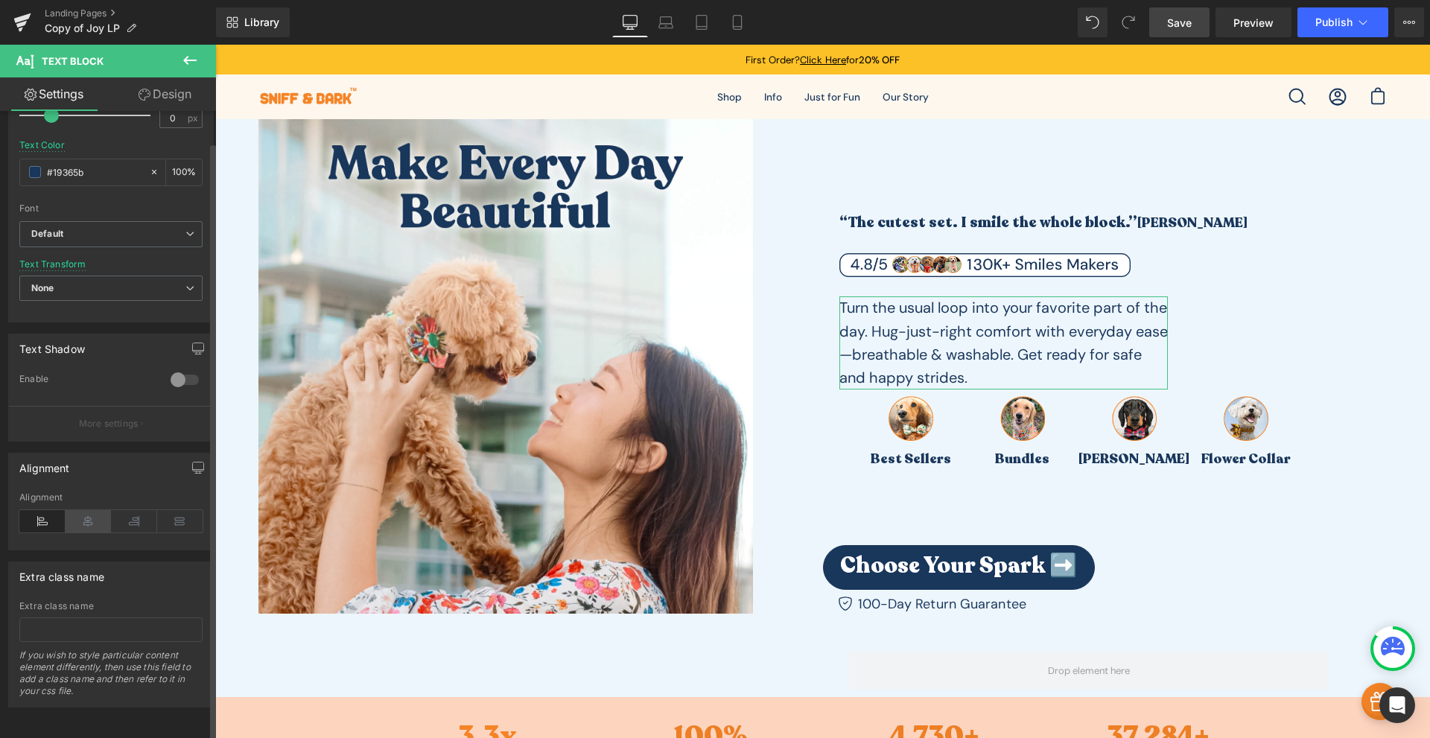
click at [93, 510] on icon at bounding box center [89, 521] width 46 height 22
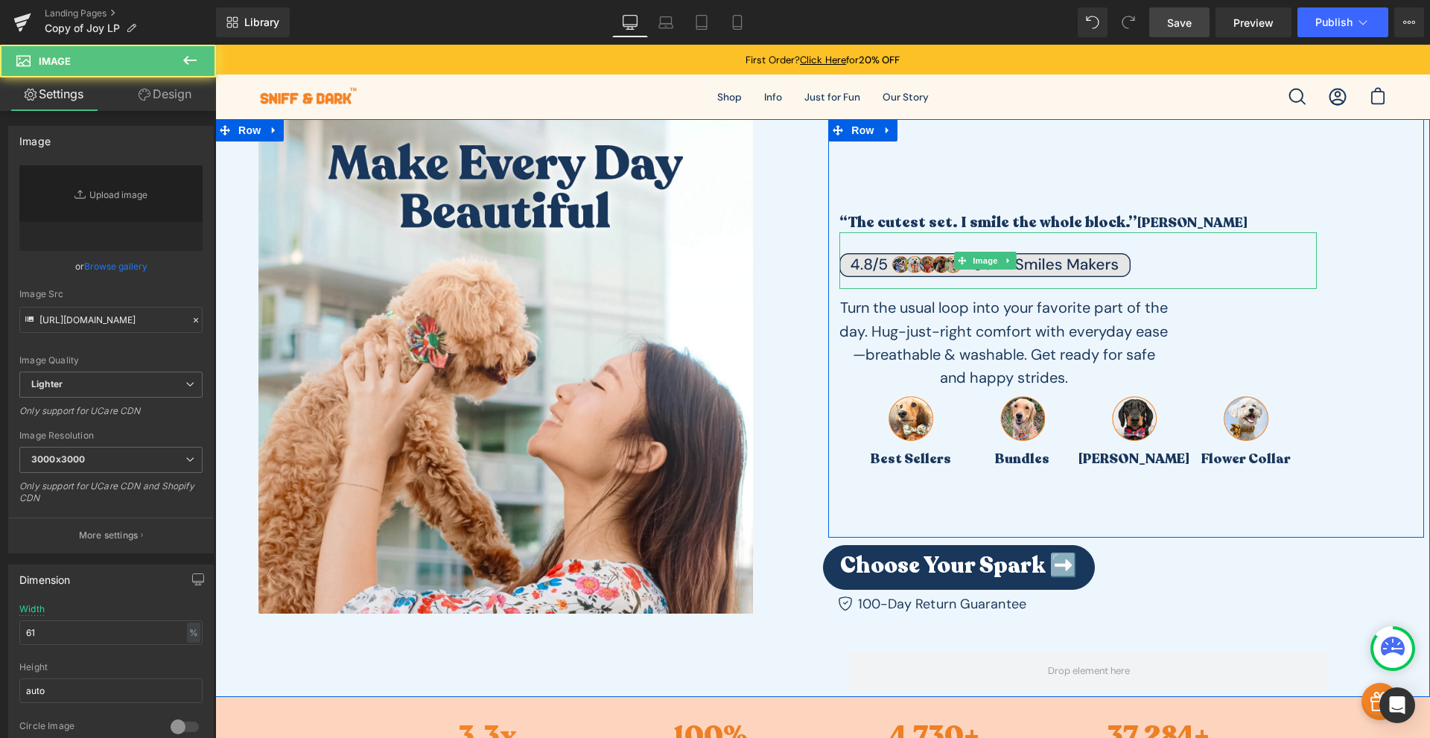
click at [1056, 249] on img at bounding box center [984, 260] width 291 height 57
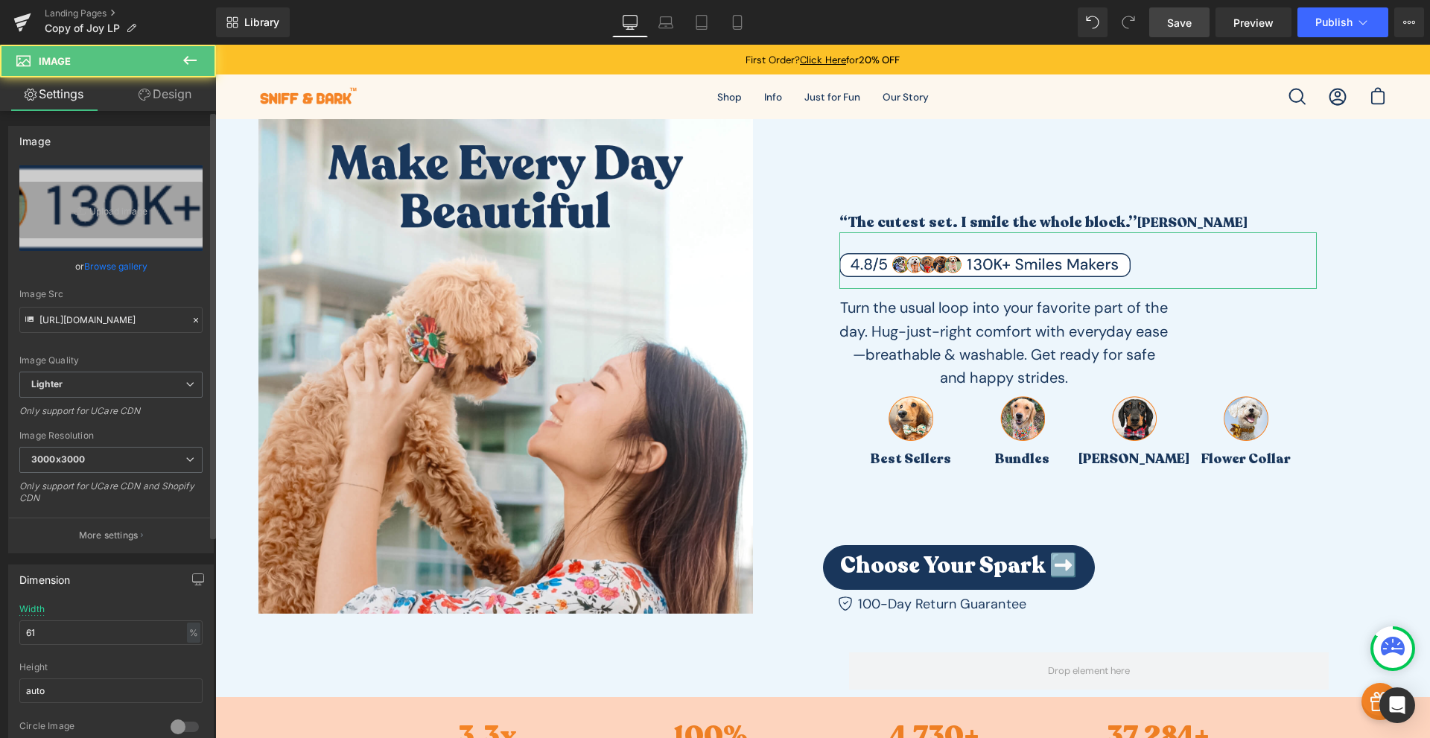
scroll to position [696, 0]
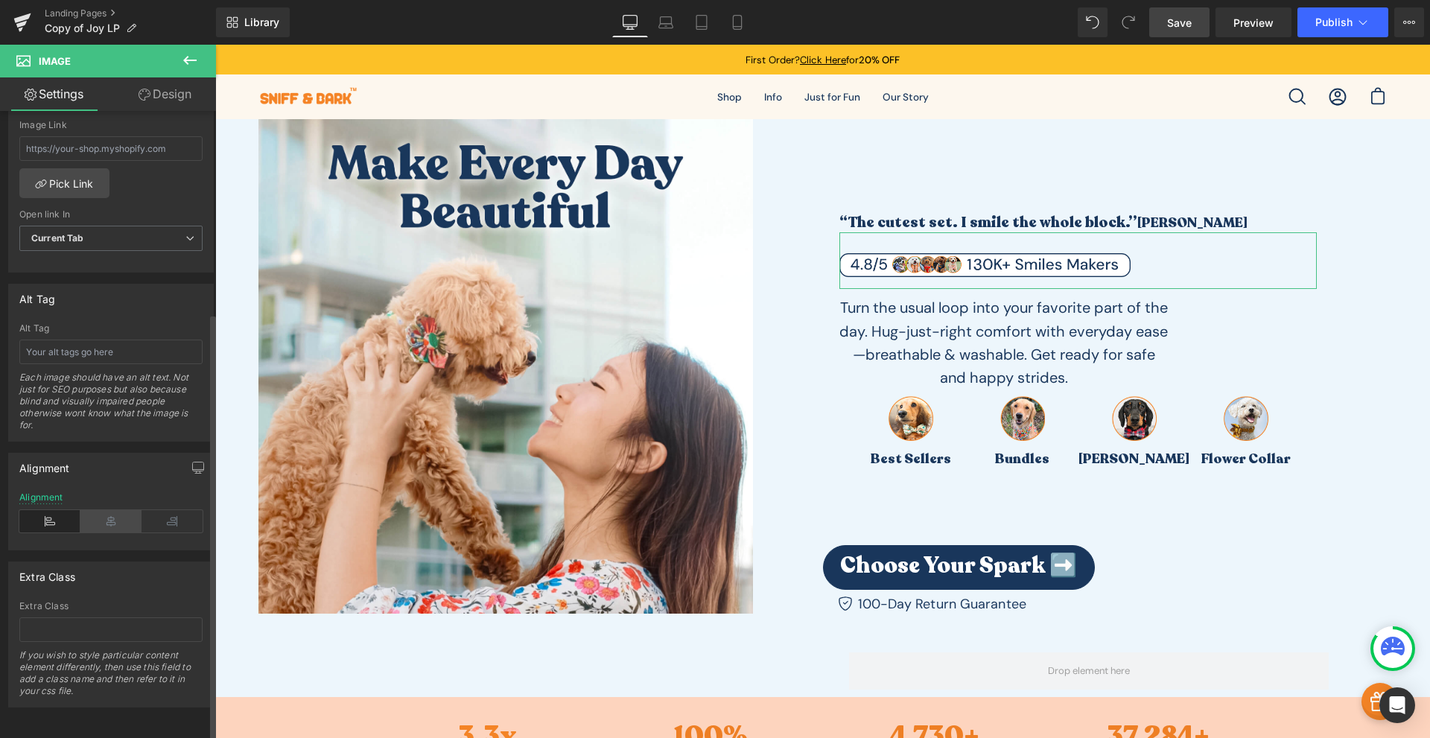
click at [118, 510] on icon at bounding box center [110, 521] width 61 height 22
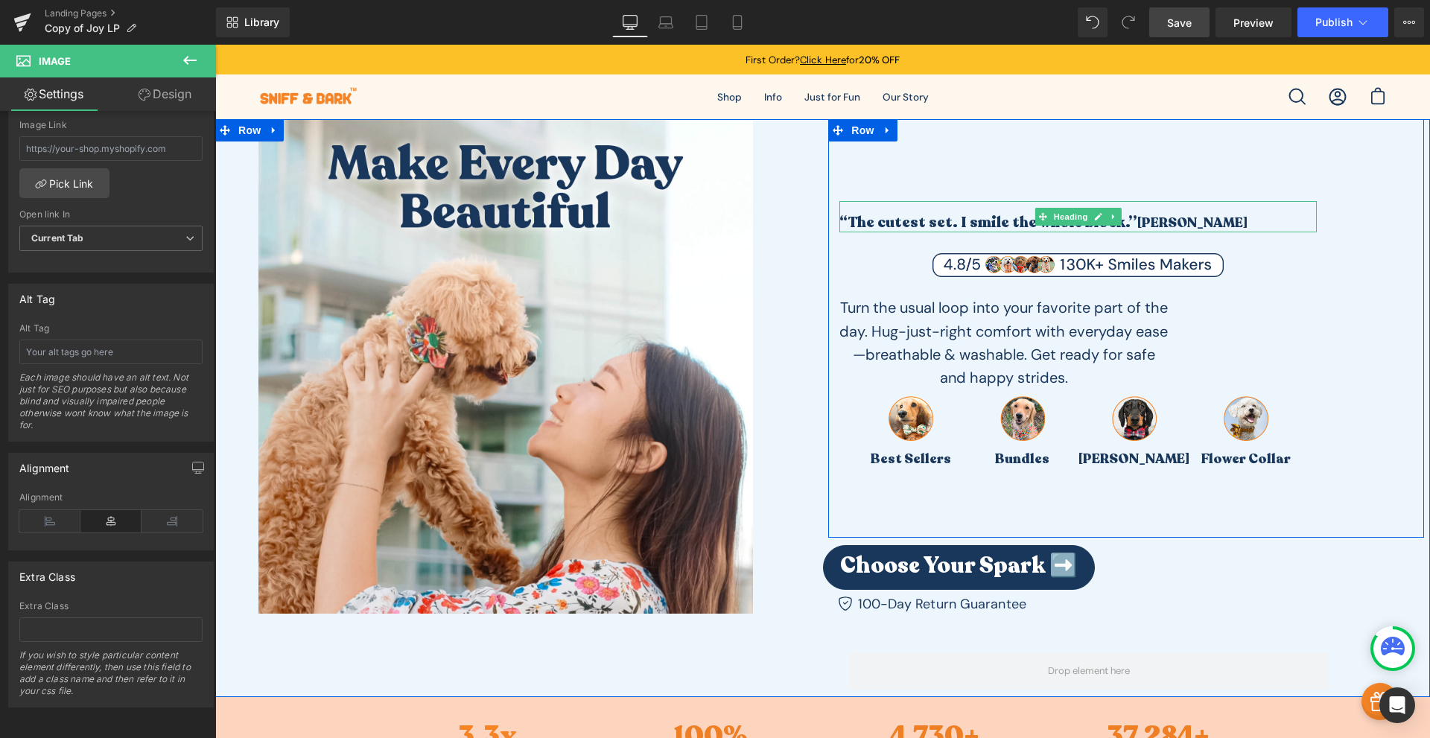
click at [1137, 215] on span "[PERSON_NAME]" at bounding box center [1192, 223] width 110 height 18
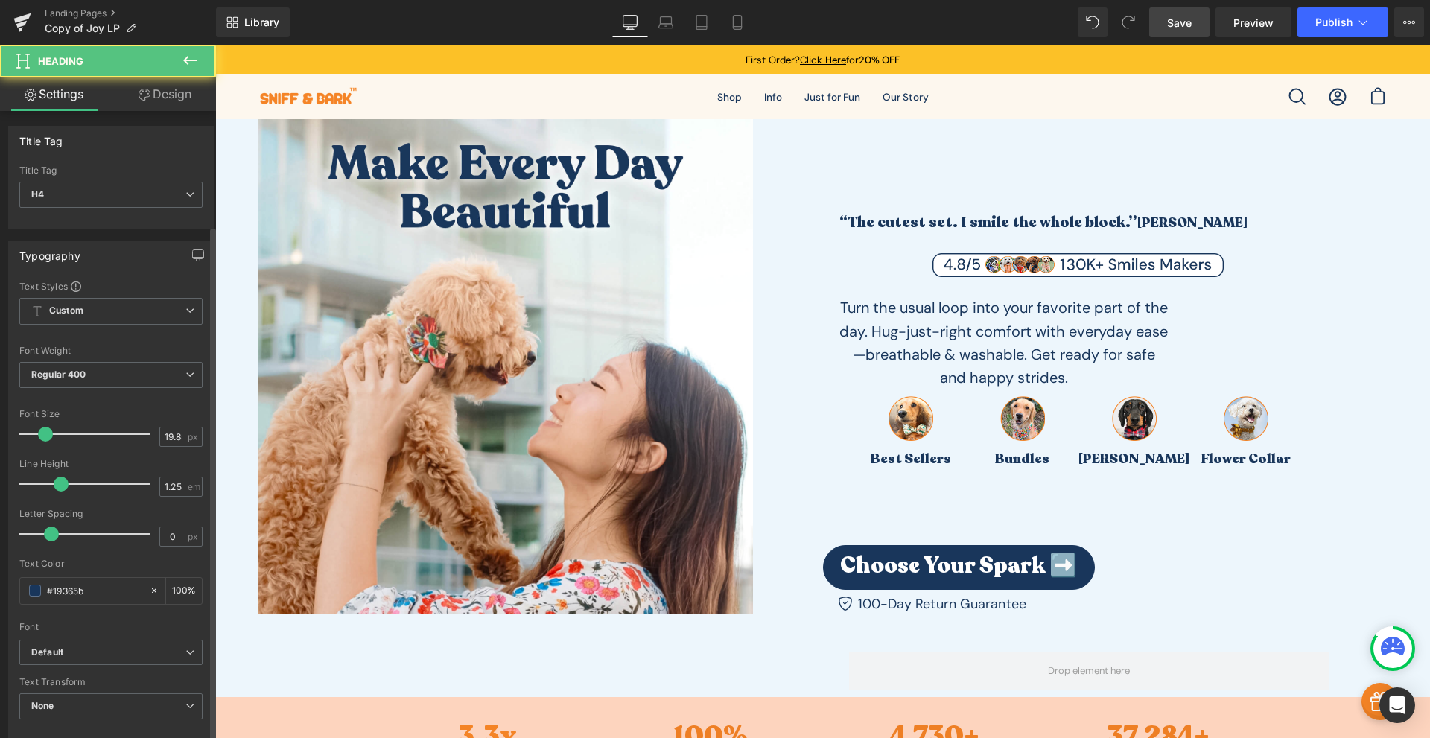
scroll to position [430, 0]
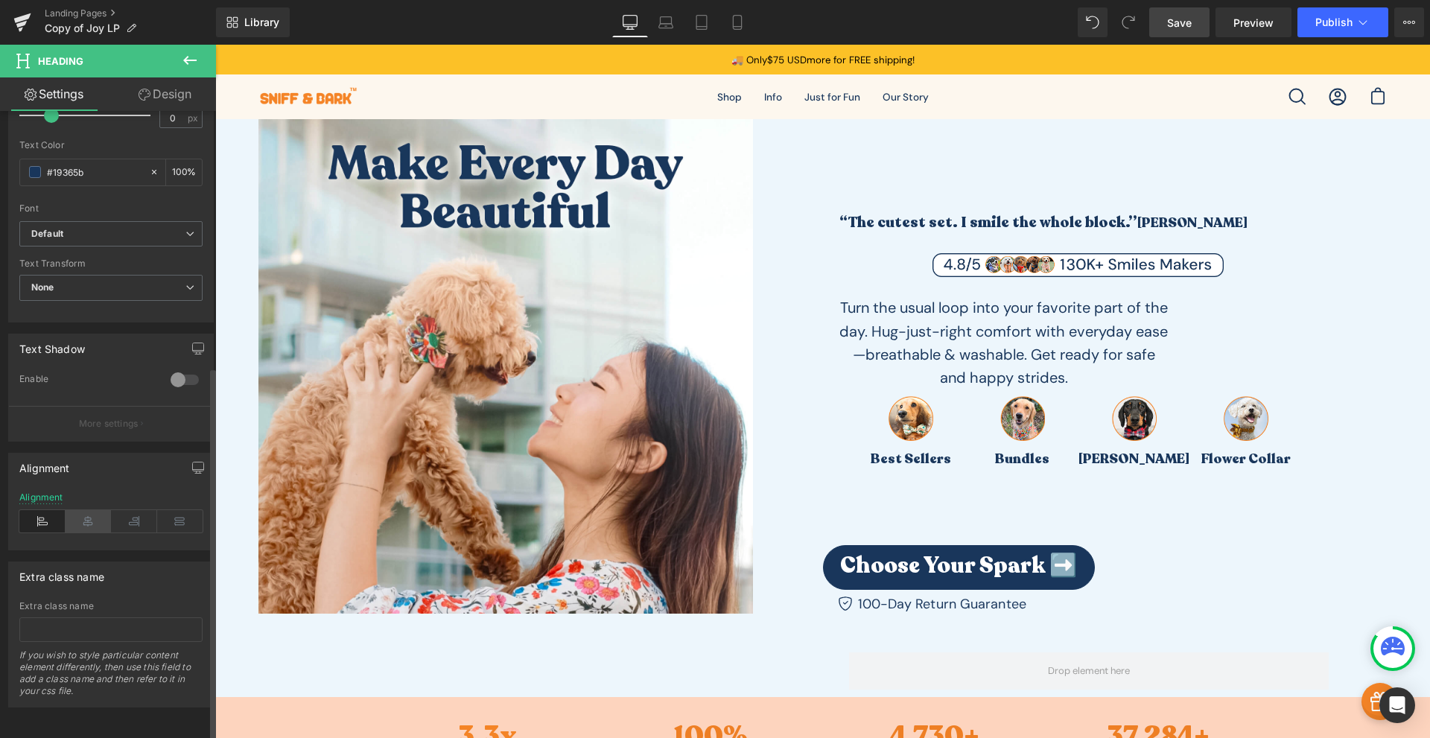
click at [97, 510] on icon at bounding box center [89, 521] width 46 height 22
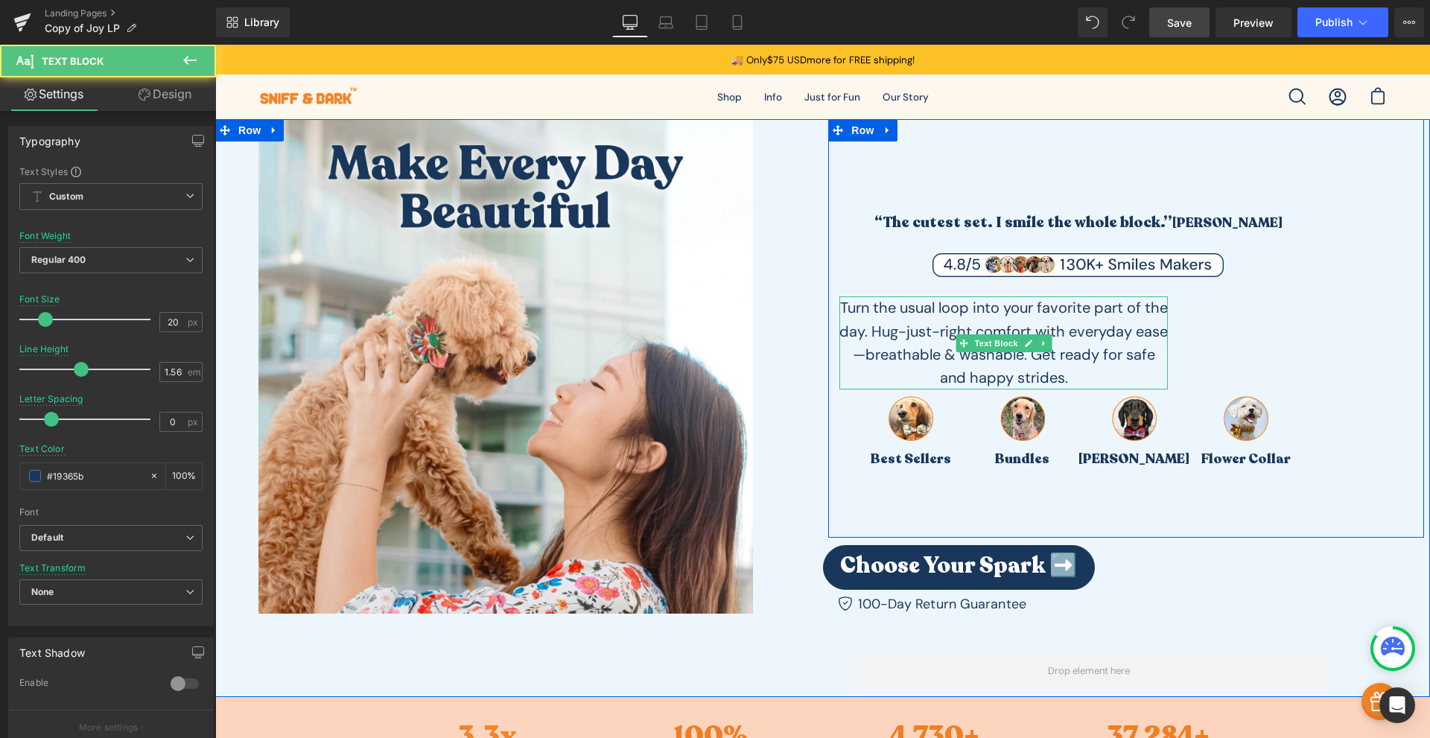
click at [1085, 326] on p "Turn the usual loop into your favorite part of the day. Hug-just-right comfort …" at bounding box center [1003, 342] width 328 height 93
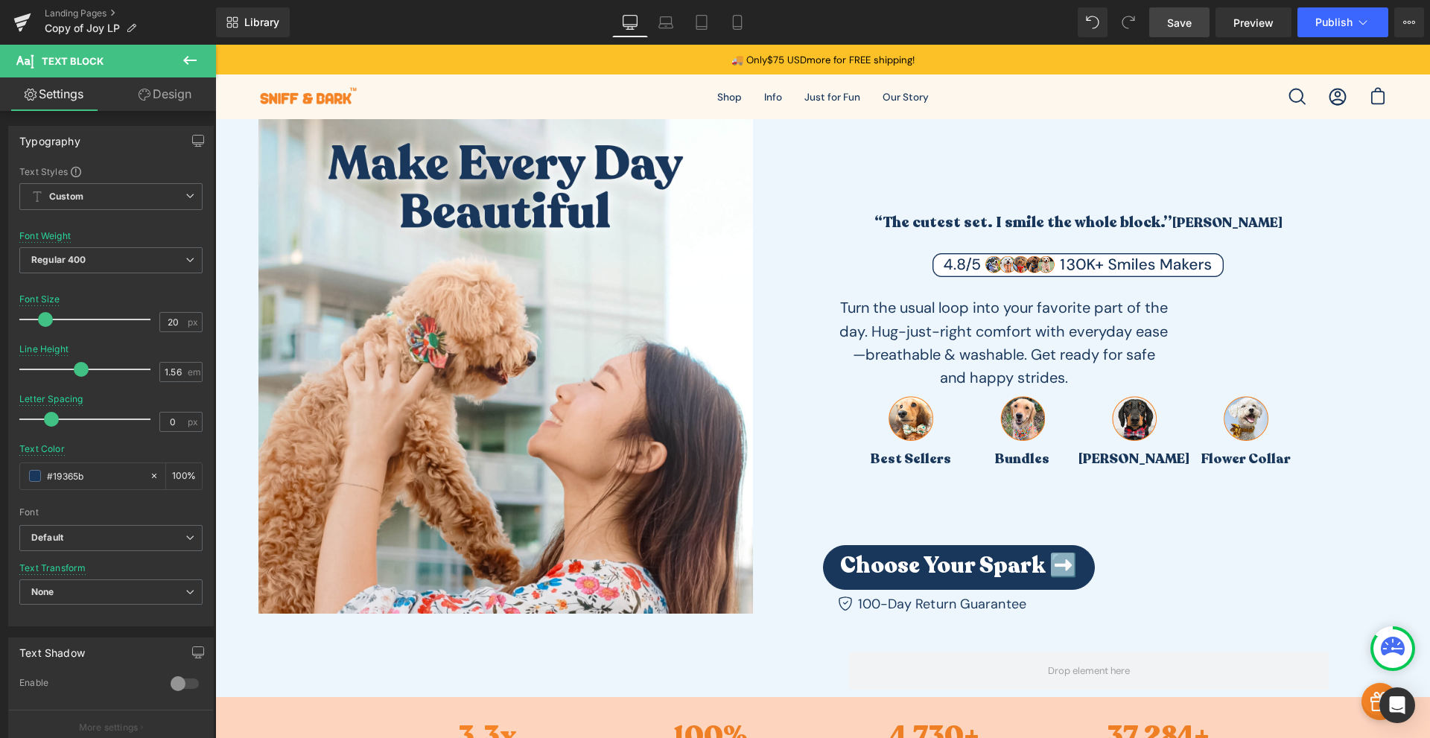
drag, startPoint x: 182, startPoint y: 107, endPoint x: 119, endPoint y: 156, distance: 80.2
click at [182, 107] on link "Design" at bounding box center [165, 94] width 108 height 34
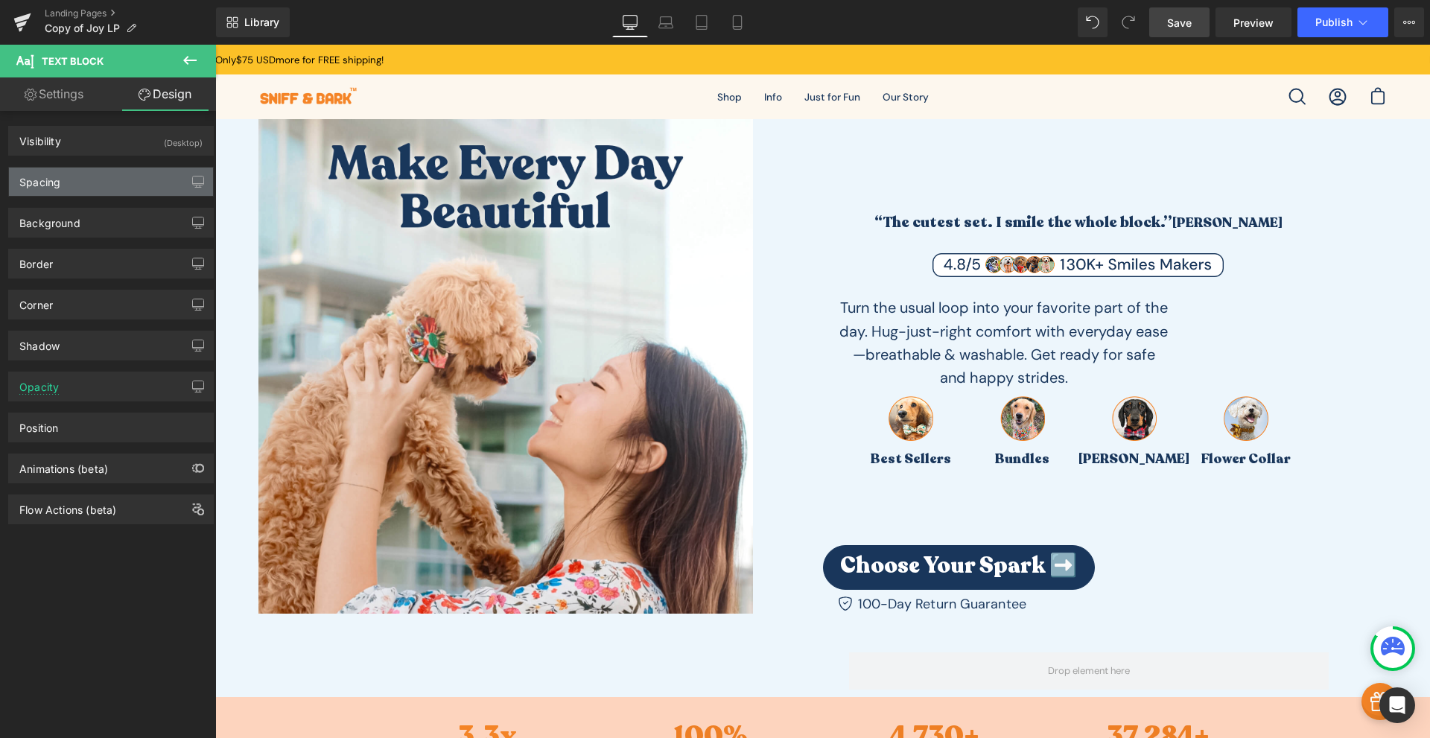
click at [80, 182] on div "Spacing" at bounding box center [111, 182] width 204 height 28
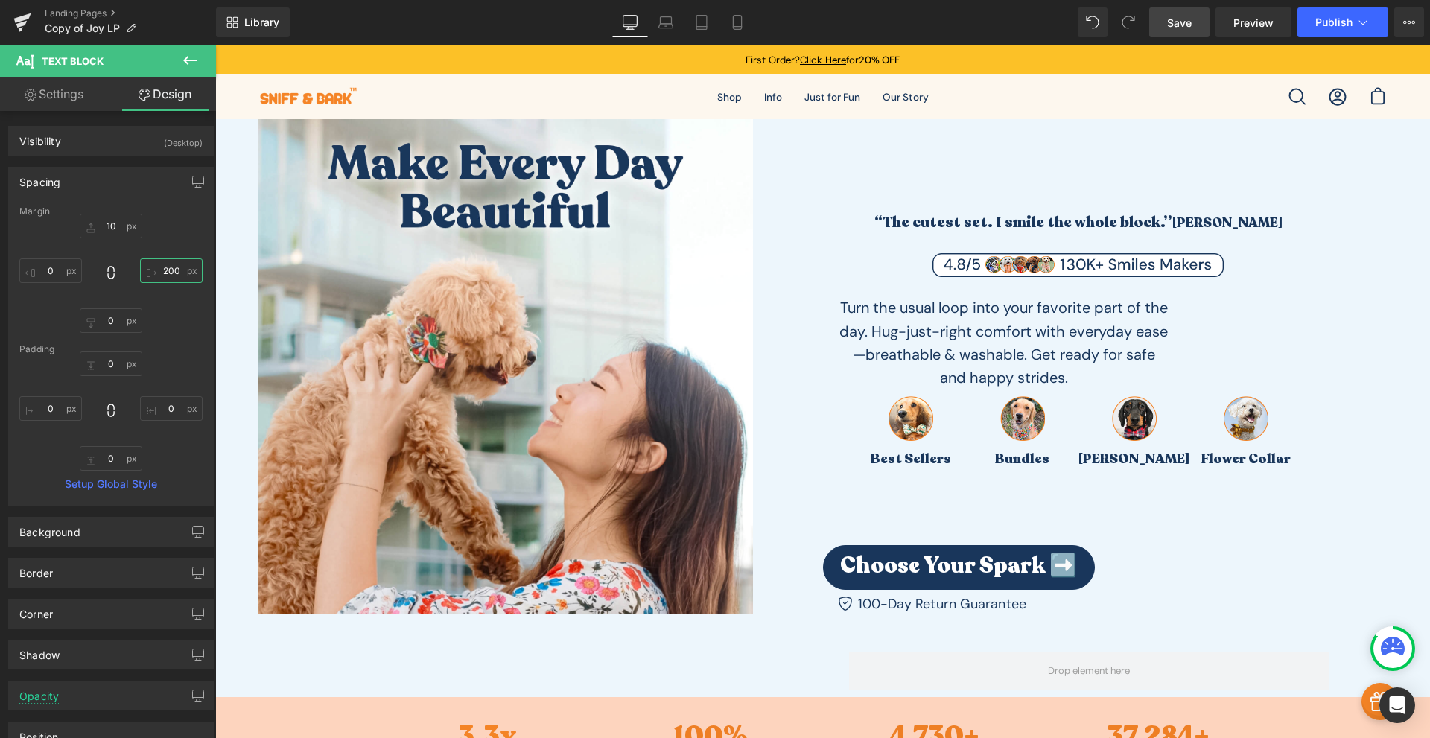
click at [168, 277] on input "200" at bounding box center [171, 270] width 63 height 25
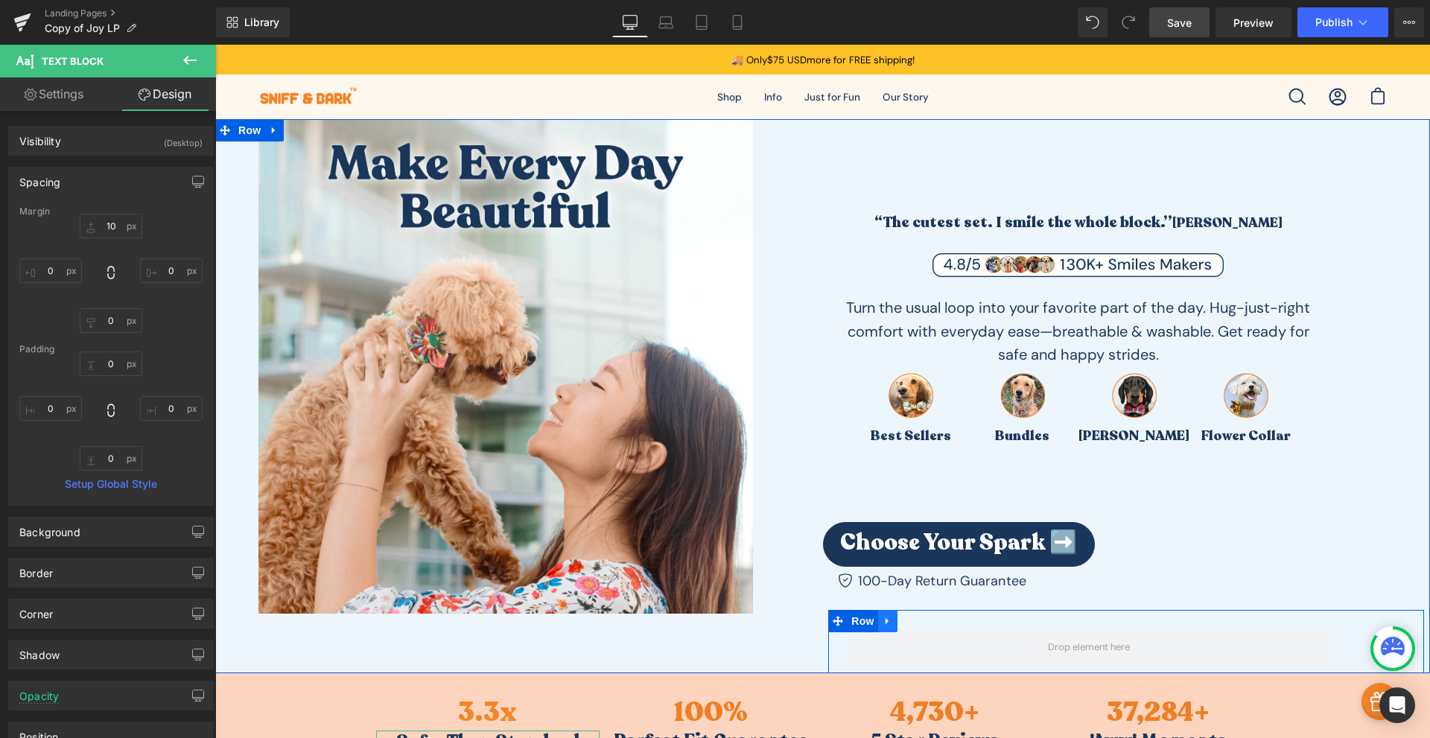
click at [880, 628] on link at bounding box center [887, 621] width 19 height 22
click at [924, 617] on icon at bounding box center [926, 621] width 10 height 11
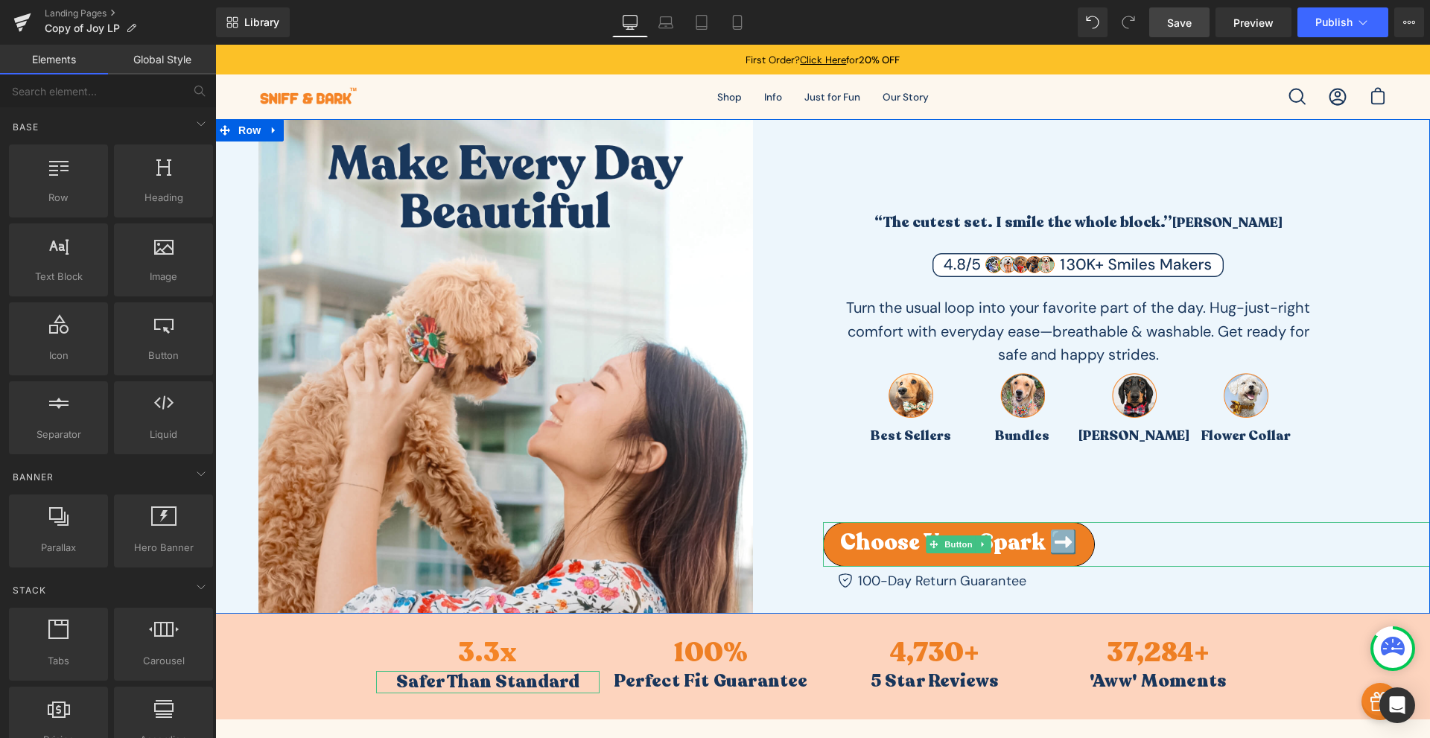
click at [1009, 535] on span "Choose Your Spark ➡️" at bounding box center [958, 543] width 237 height 16
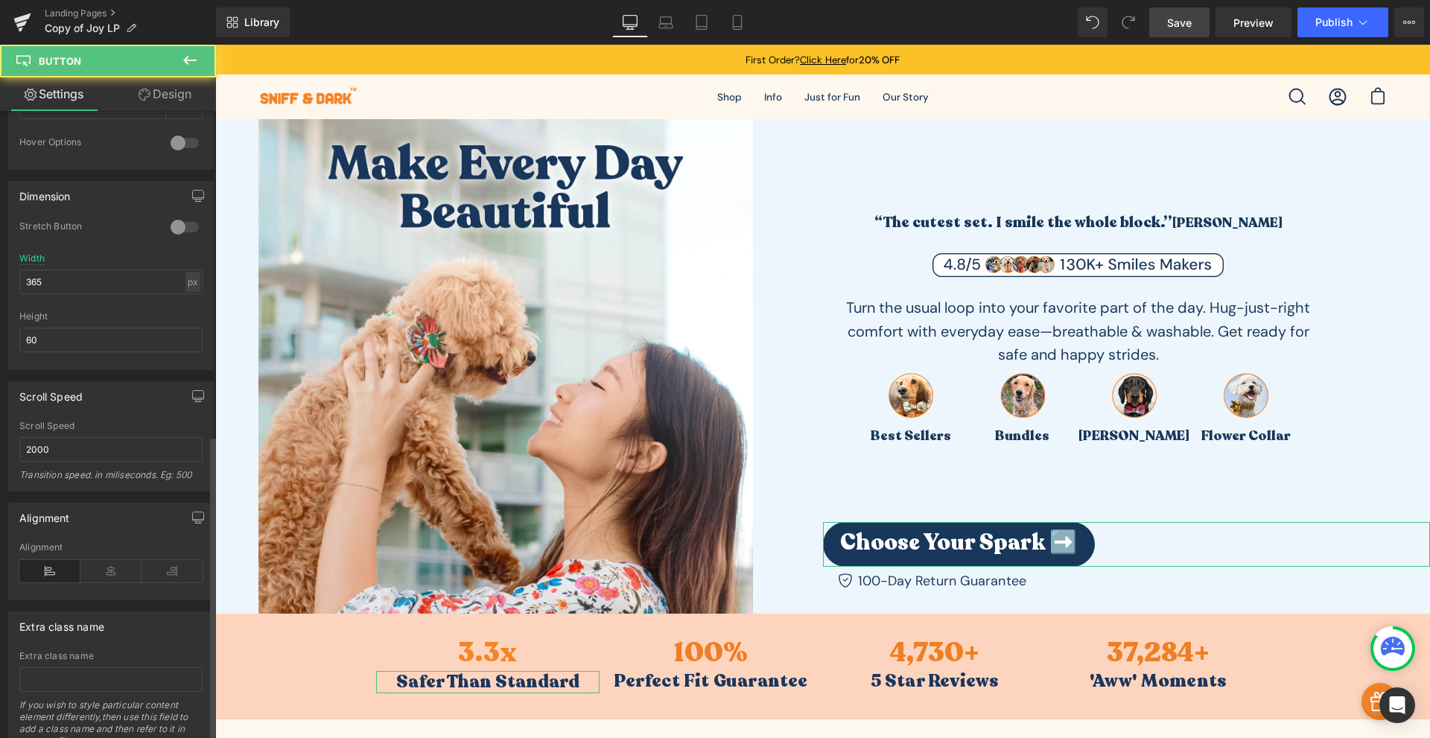
scroll to position [930, 0]
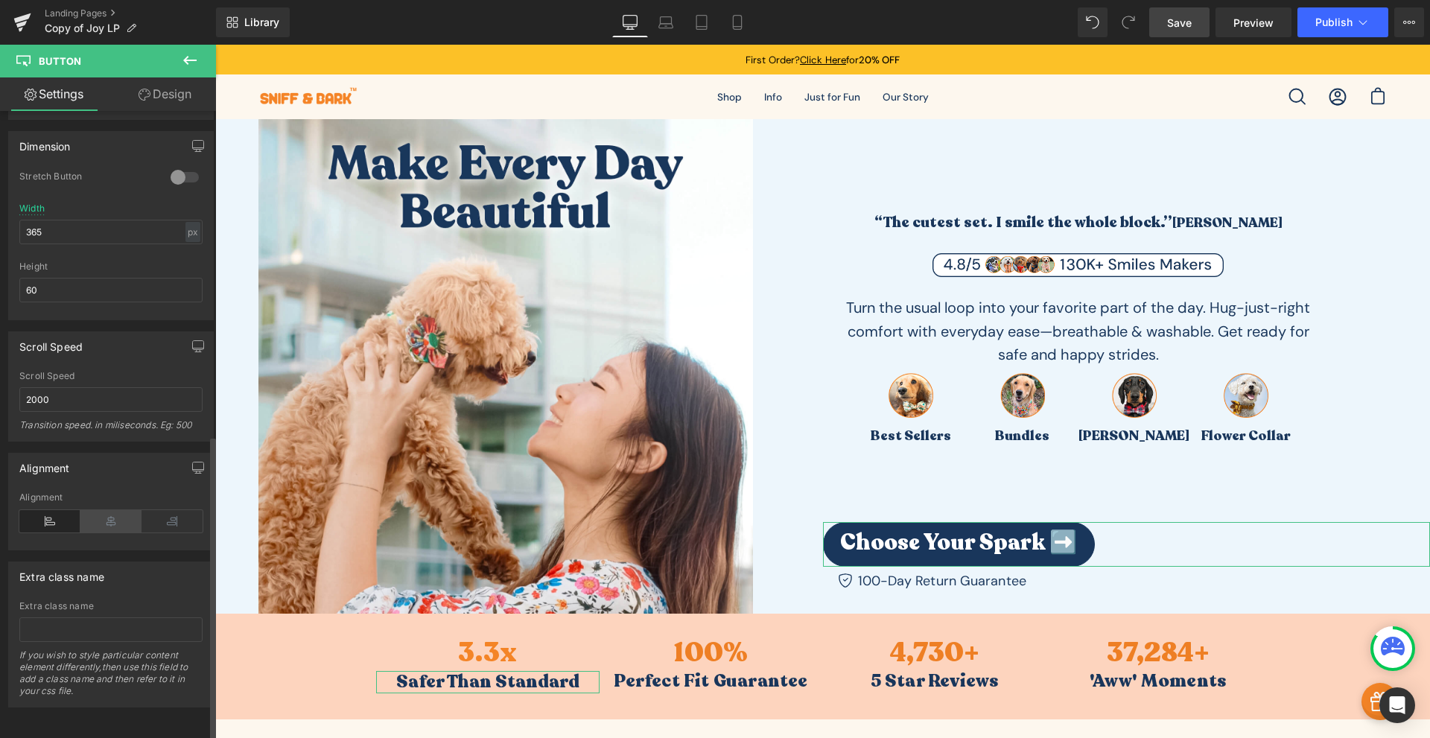
click at [104, 510] on icon at bounding box center [110, 521] width 61 height 22
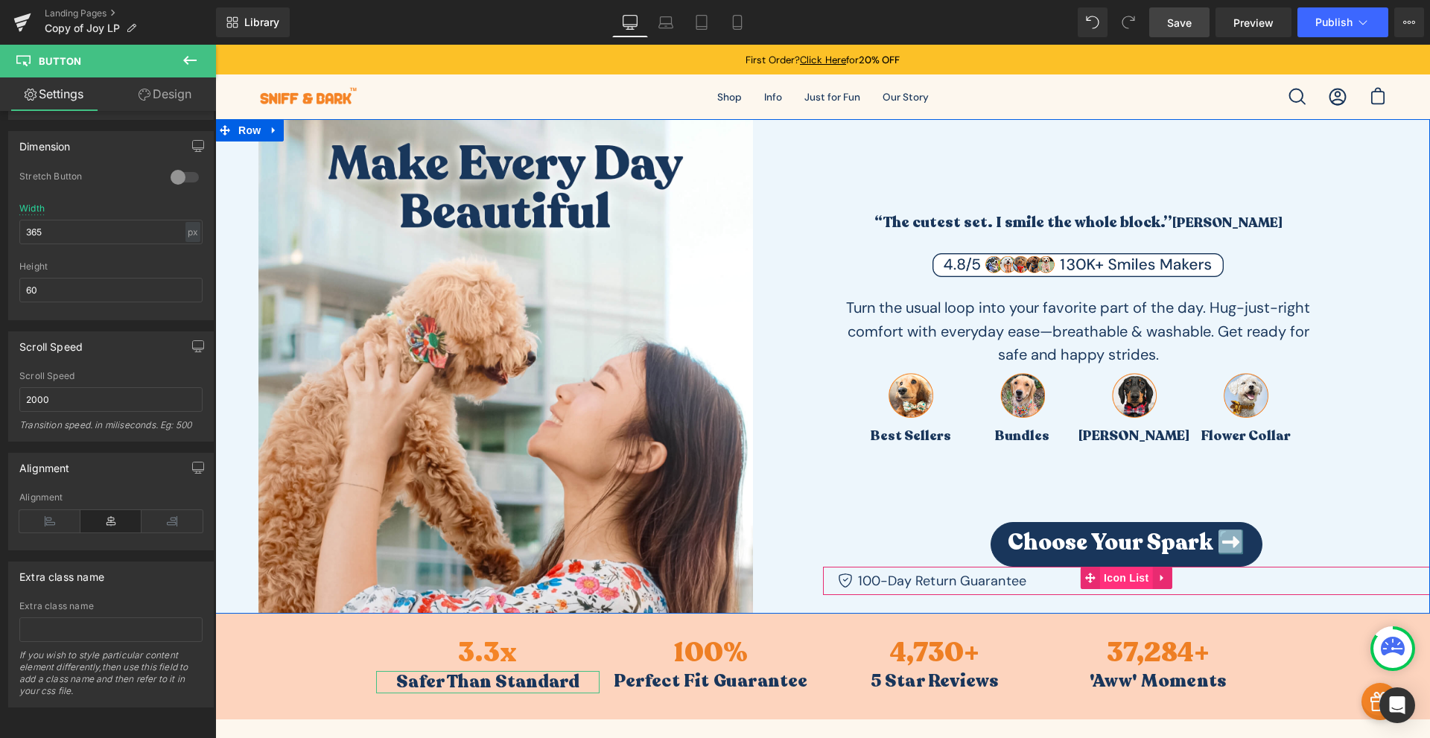
click at [1123, 574] on span "Icon List" at bounding box center [1126, 578] width 52 height 22
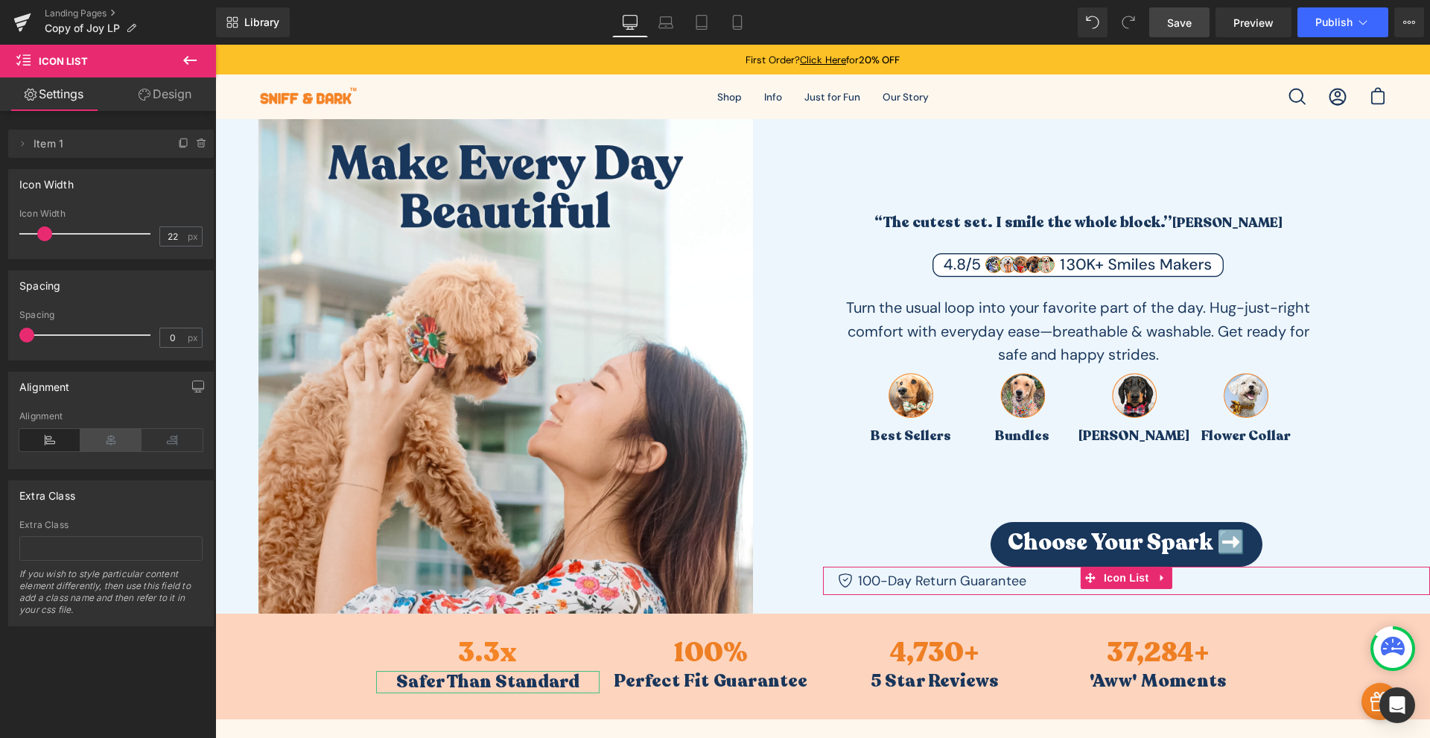
click at [123, 444] on icon at bounding box center [110, 440] width 61 height 22
click at [175, 81] on link "Design" at bounding box center [165, 94] width 108 height 34
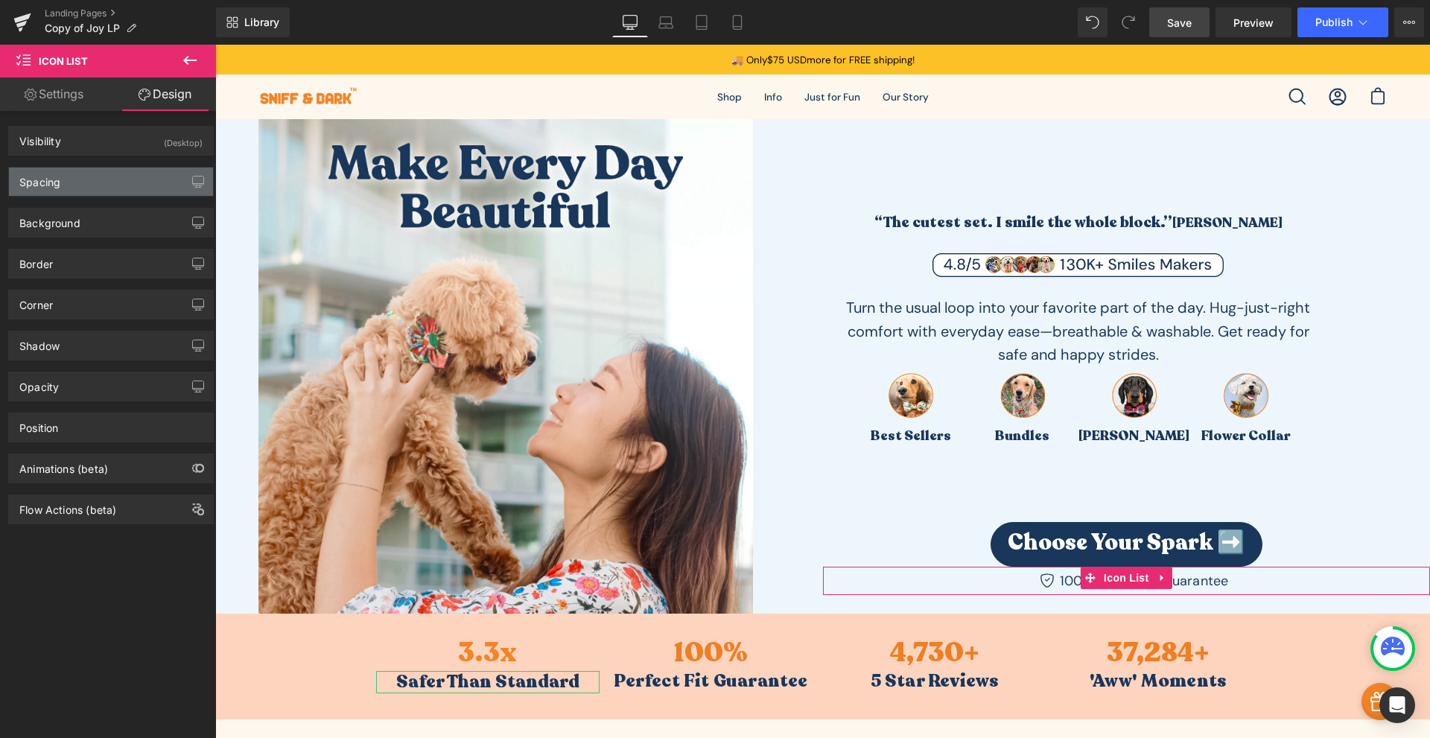
click at [64, 185] on div "Spacing" at bounding box center [111, 182] width 204 height 28
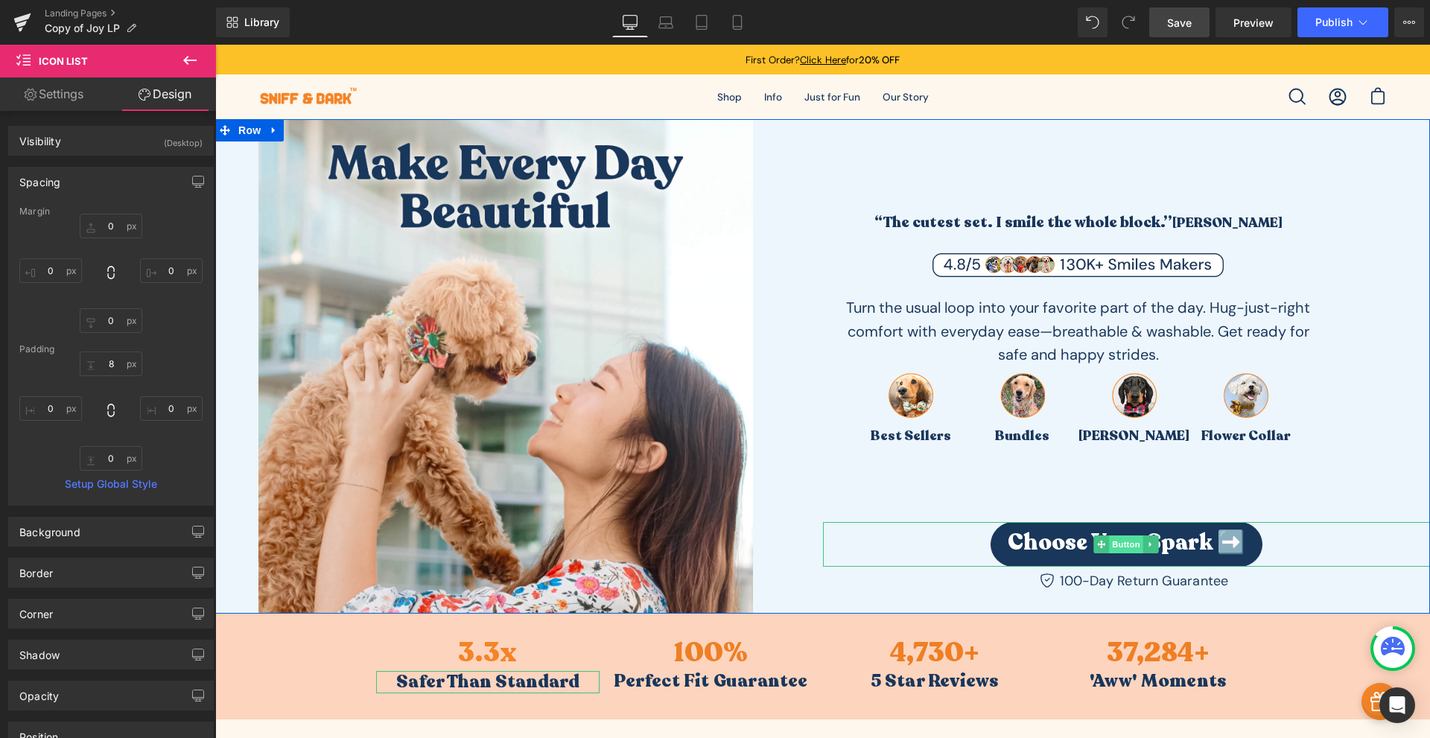
click at [1111, 544] on span "Button" at bounding box center [1126, 545] width 34 height 18
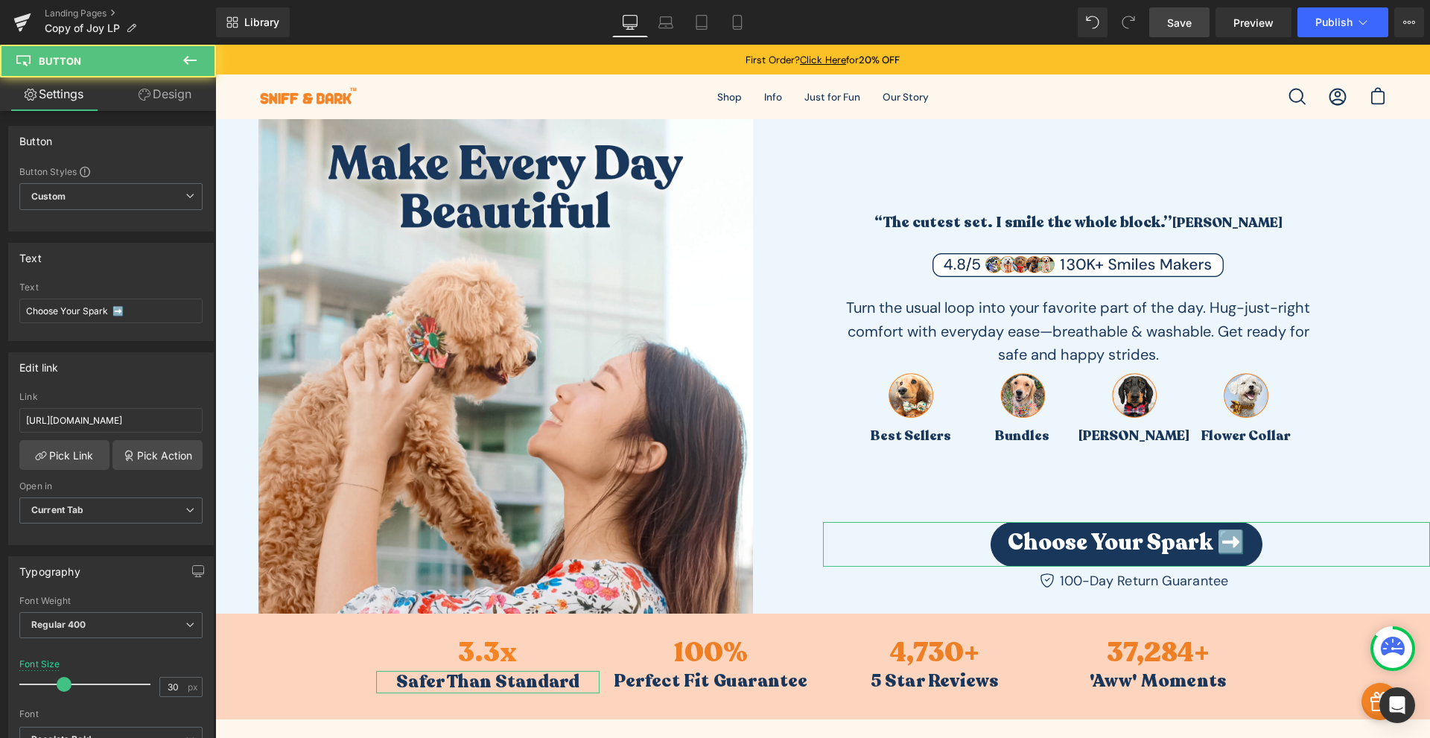
click at [153, 101] on link "Design" at bounding box center [165, 94] width 108 height 34
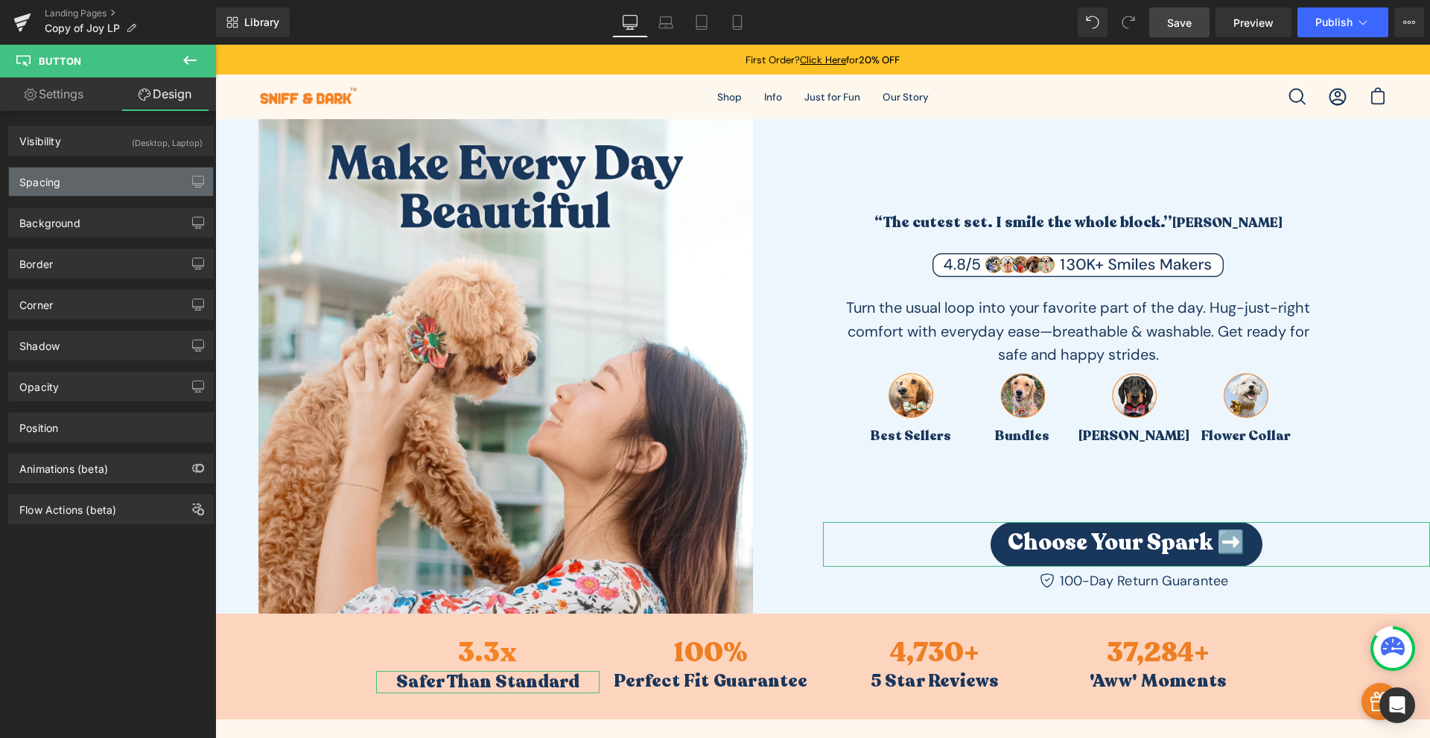
click at [127, 178] on div "Spacing" at bounding box center [111, 182] width 204 height 28
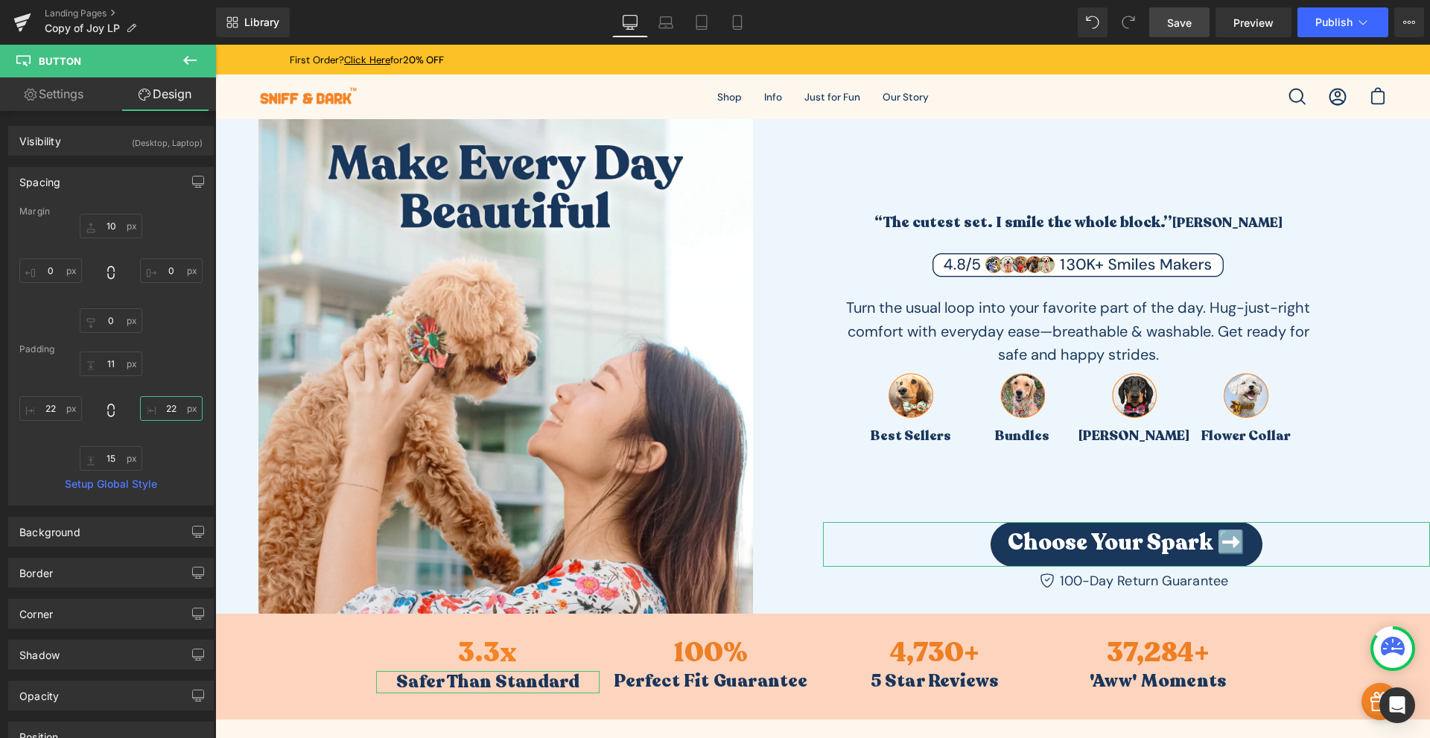
click at [163, 410] on input "22" at bounding box center [171, 408] width 63 height 25
click at [165, 297] on div "10px 10 0px 0 0px 0 0px 0" at bounding box center [110, 273] width 183 height 119
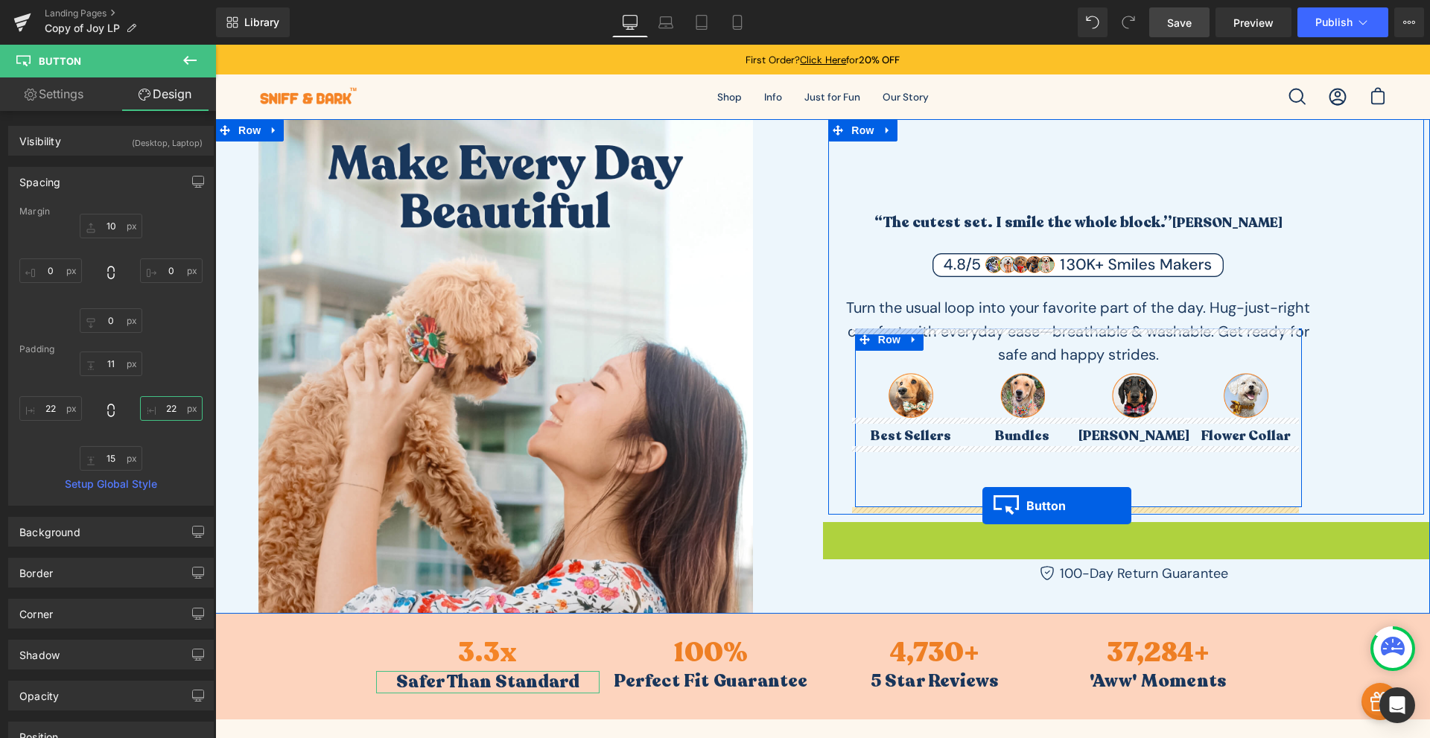
drag, startPoint x: 1092, startPoint y: 546, endPoint x: 982, endPoint y: 506, distance: 116.7
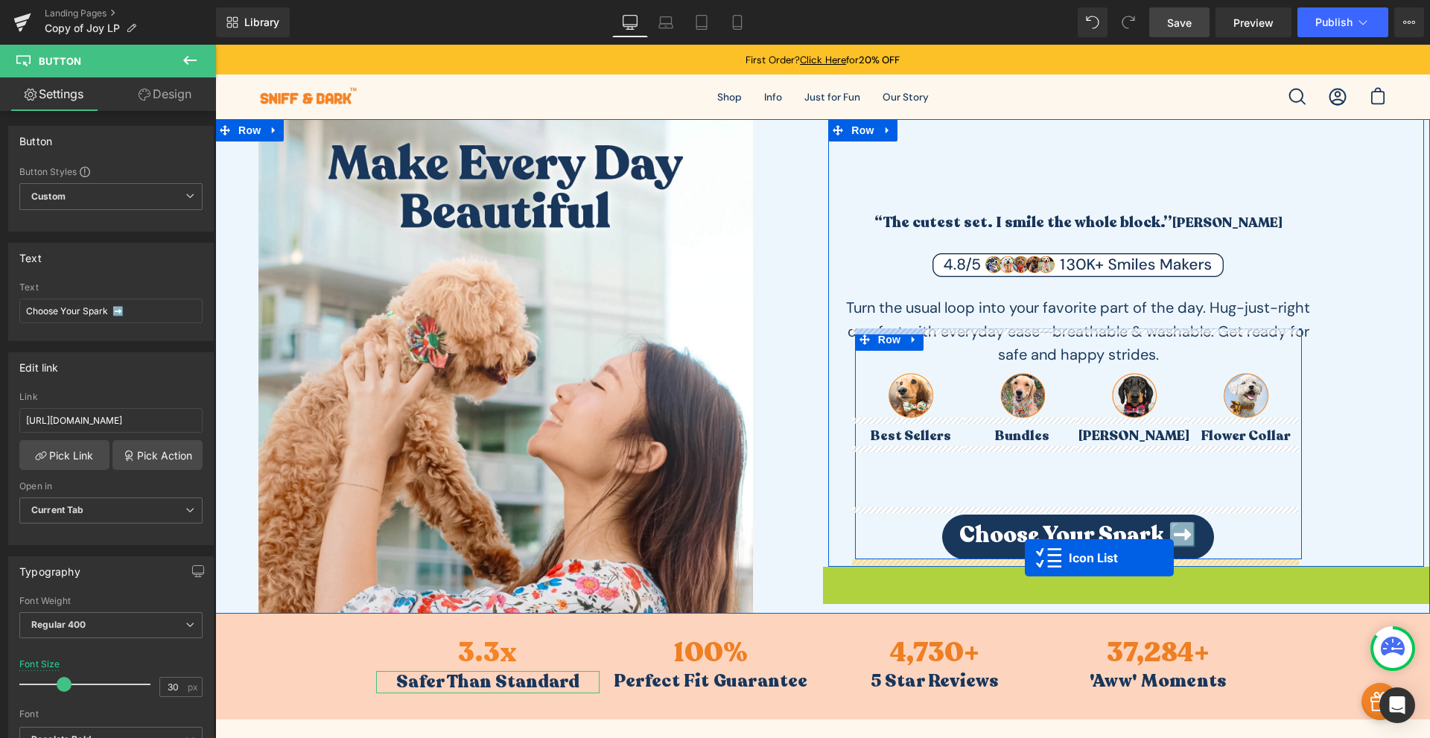
drag, startPoint x: 1086, startPoint y: 580, endPoint x: 1025, endPoint y: 558, distance: 65.0
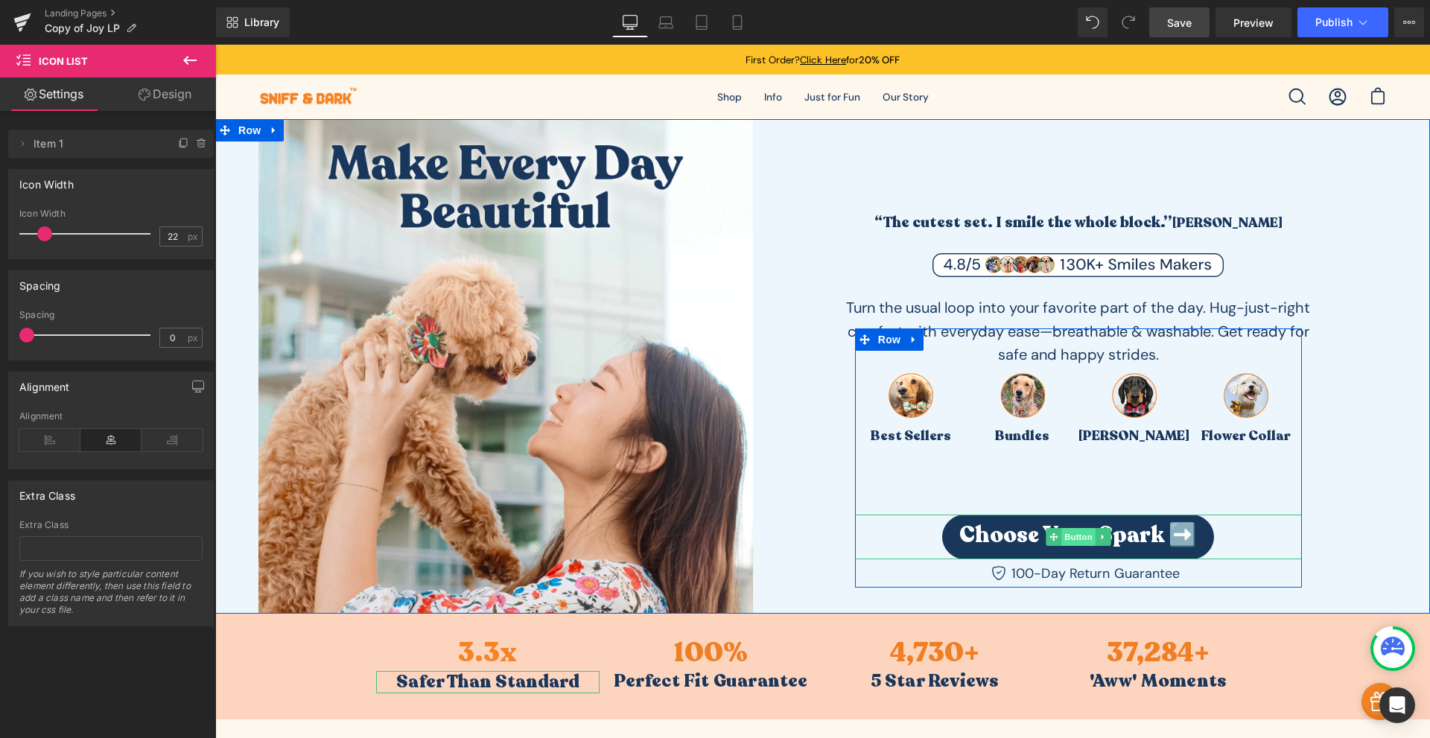
click at [1073, 536] on span "Button" at bounding box center [1078, 537] width 34 height 18
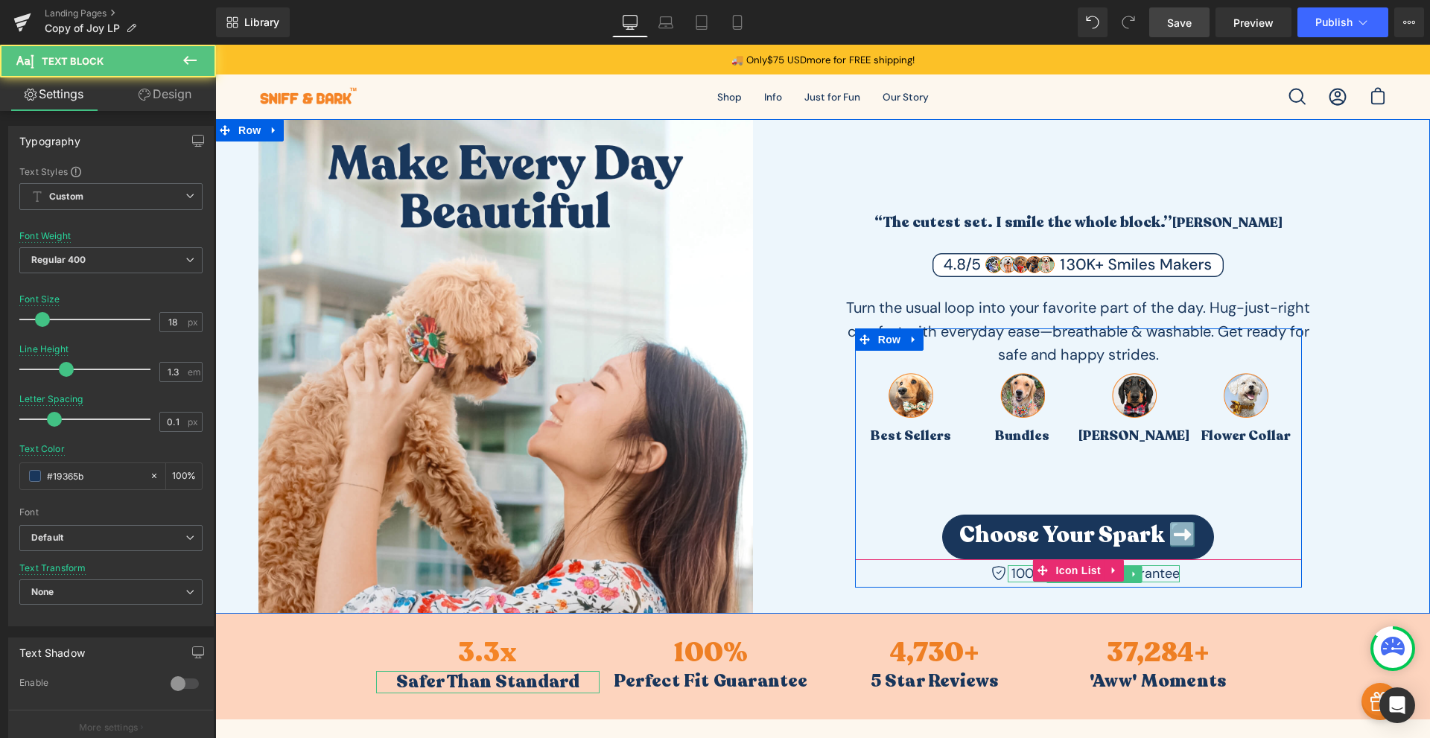
click at [1155, 573] on p "100-Day Return Guarantee" at bounding box center [1096, 573] width 168 height 17
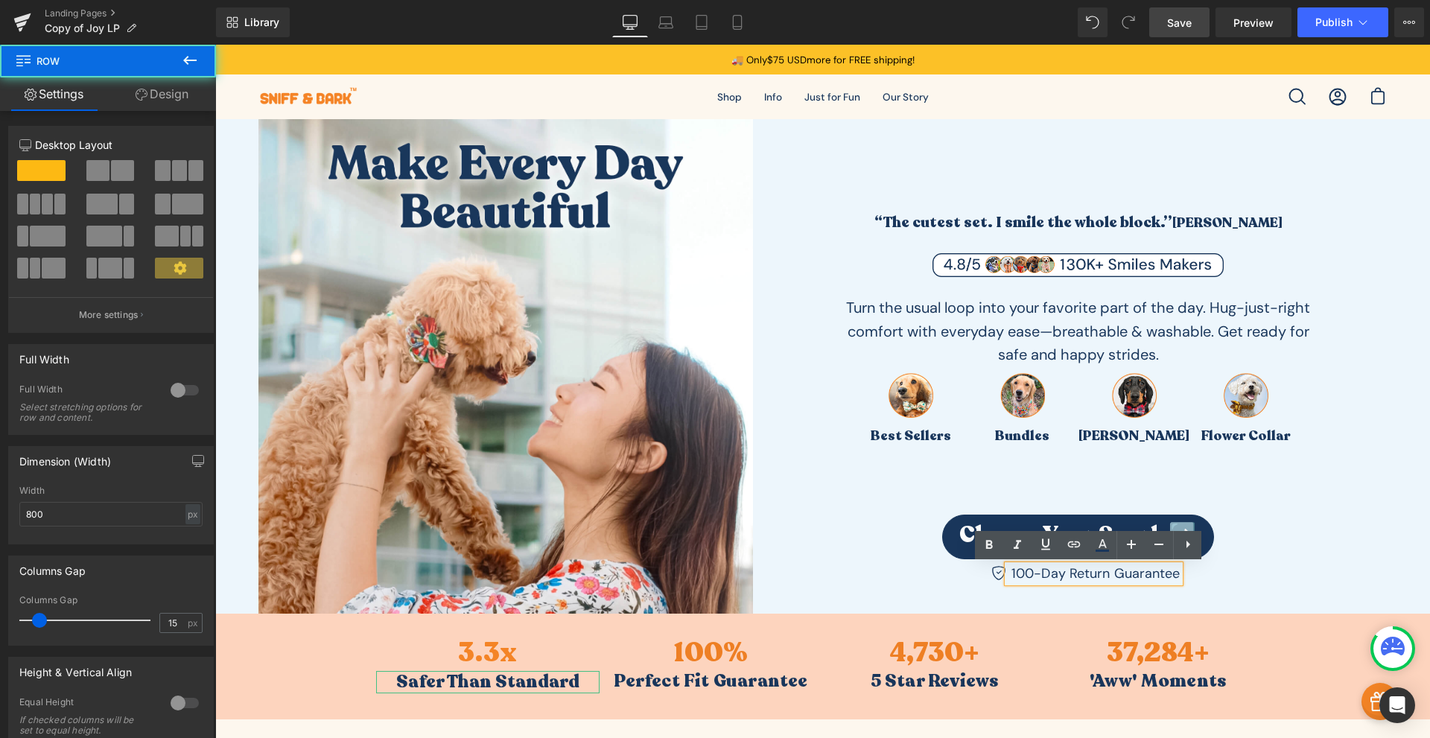
click at [1012, 592] on div "“The cutest set. I smile the whole block.” Sarah M. Heading Image Turn the usua…" at bounding box center [1126, 357] width 596 height 476
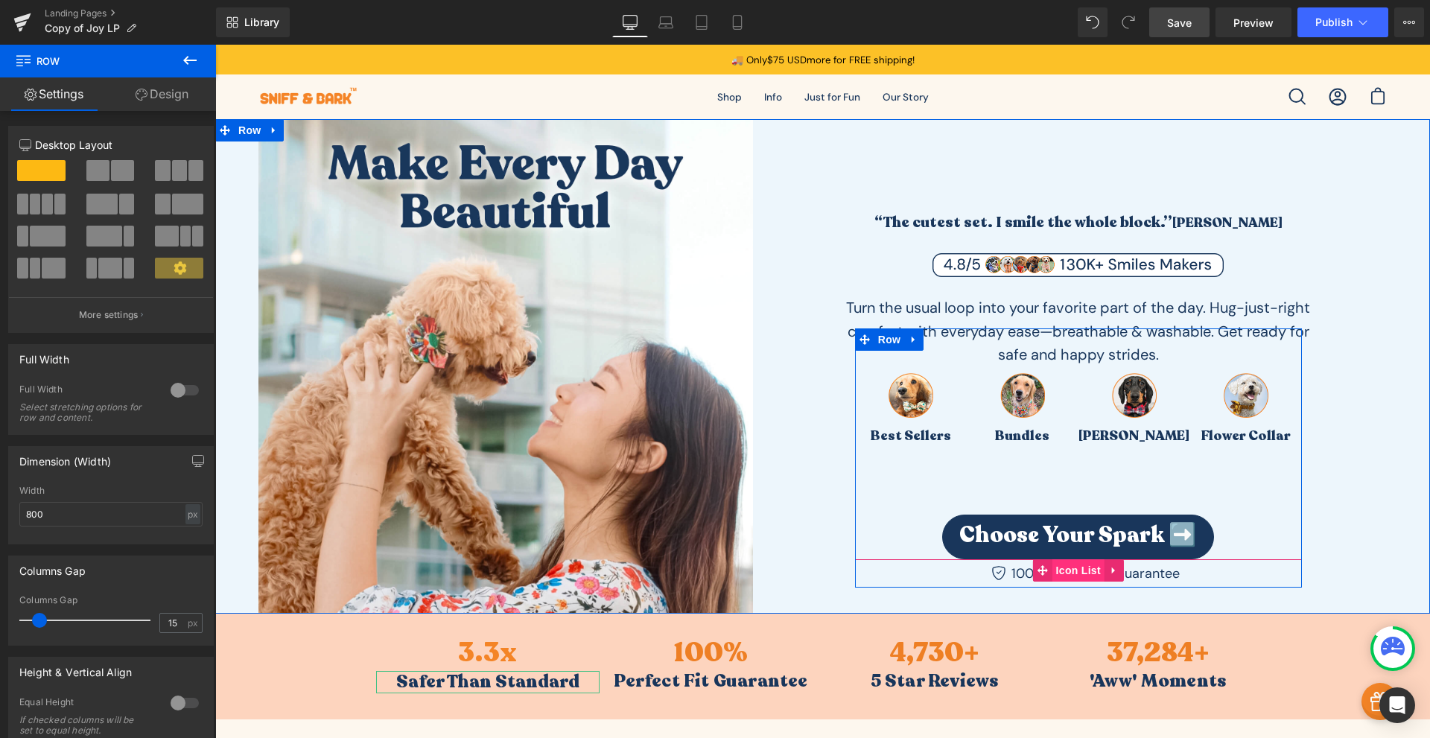
click at [1061, 571] on span "Icon List" at bounding box center [1079, 570] width 52 height 22
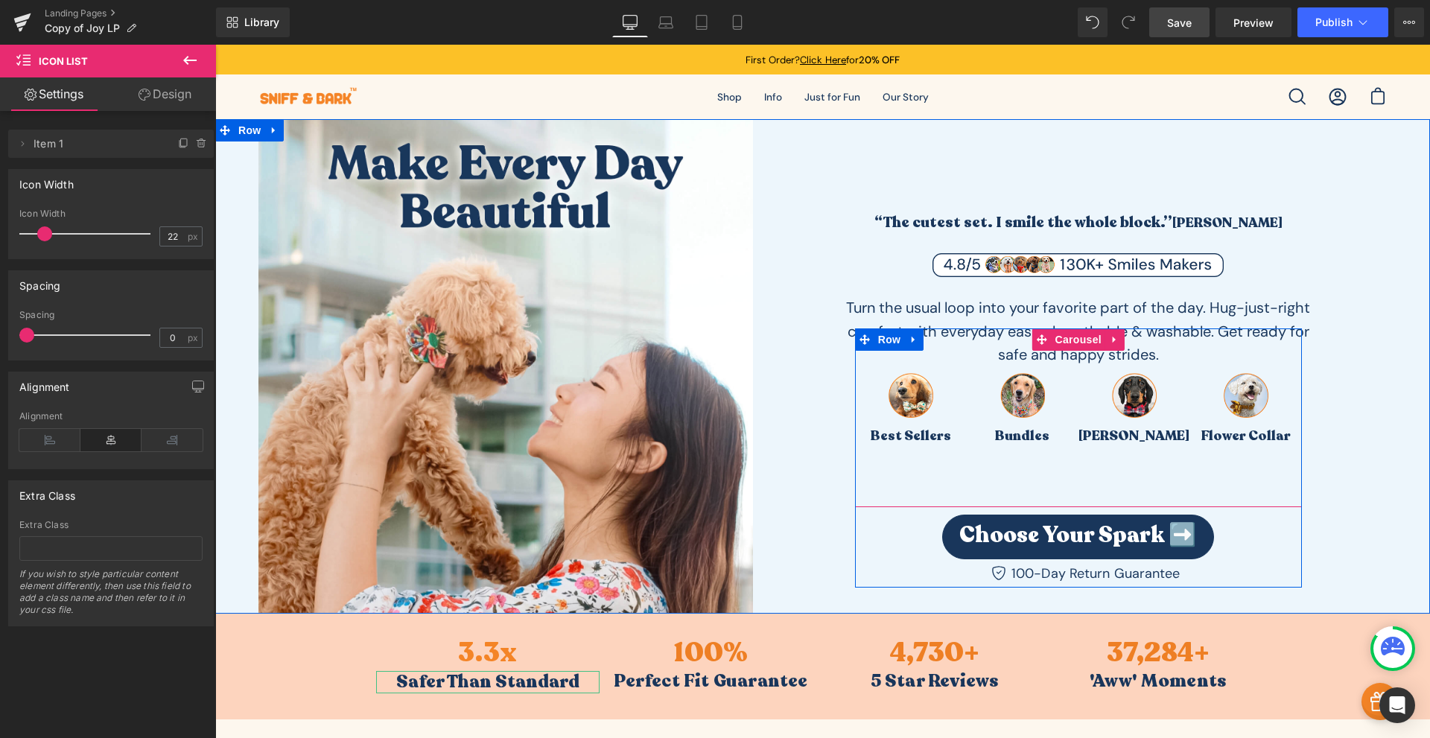
click at [1175, 469] on div "Image Bowtie Collar Text Block" at bounding box center [1135, 417] width 112 height 179
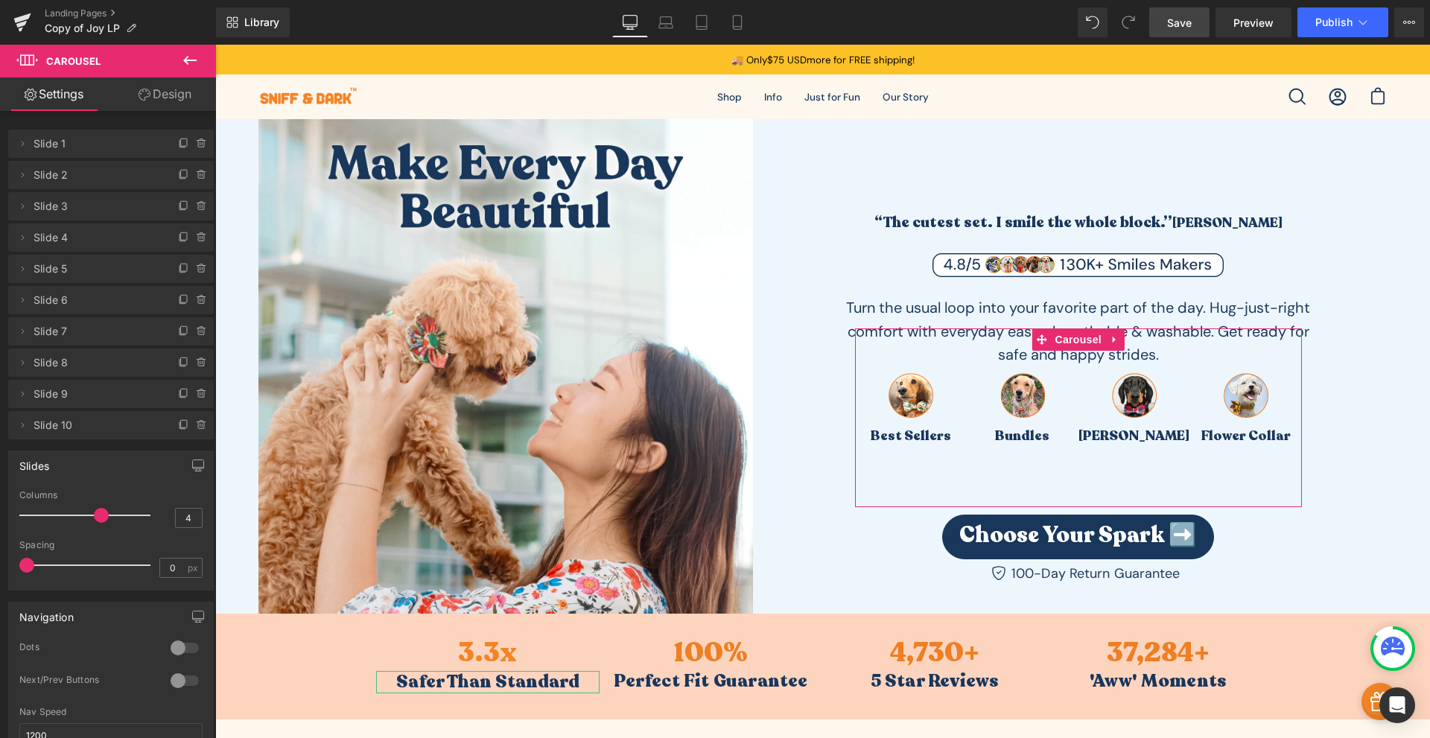
drag, startPoint x: 164, startPoint y: 85, endPoint x: 123, endPoint y: 169, distance: 93.6
click at [164, 85] on link "Design" at bounding box center [165, 94] width 108 height 34
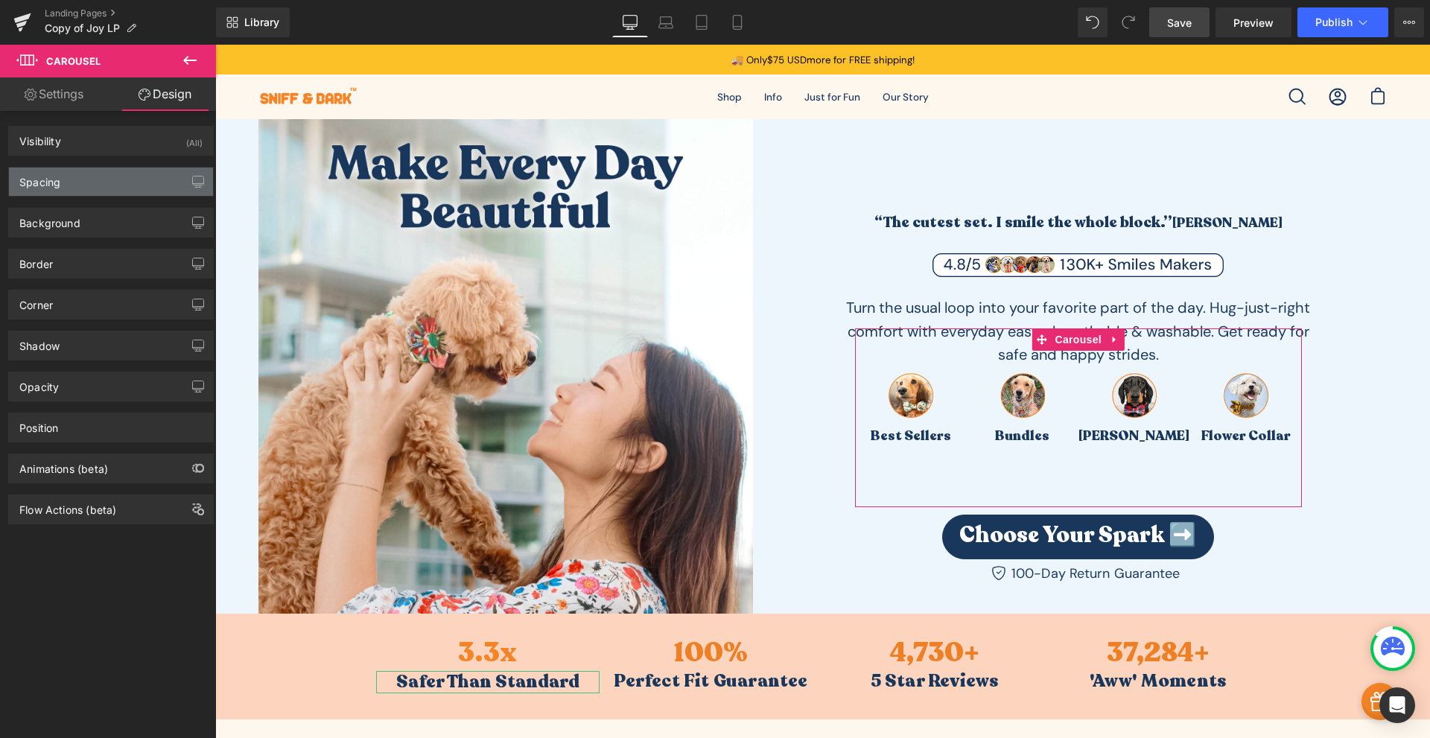
click at [109, 178] on div "Spacing" at bounding box center [111, 182] width 204 height 28
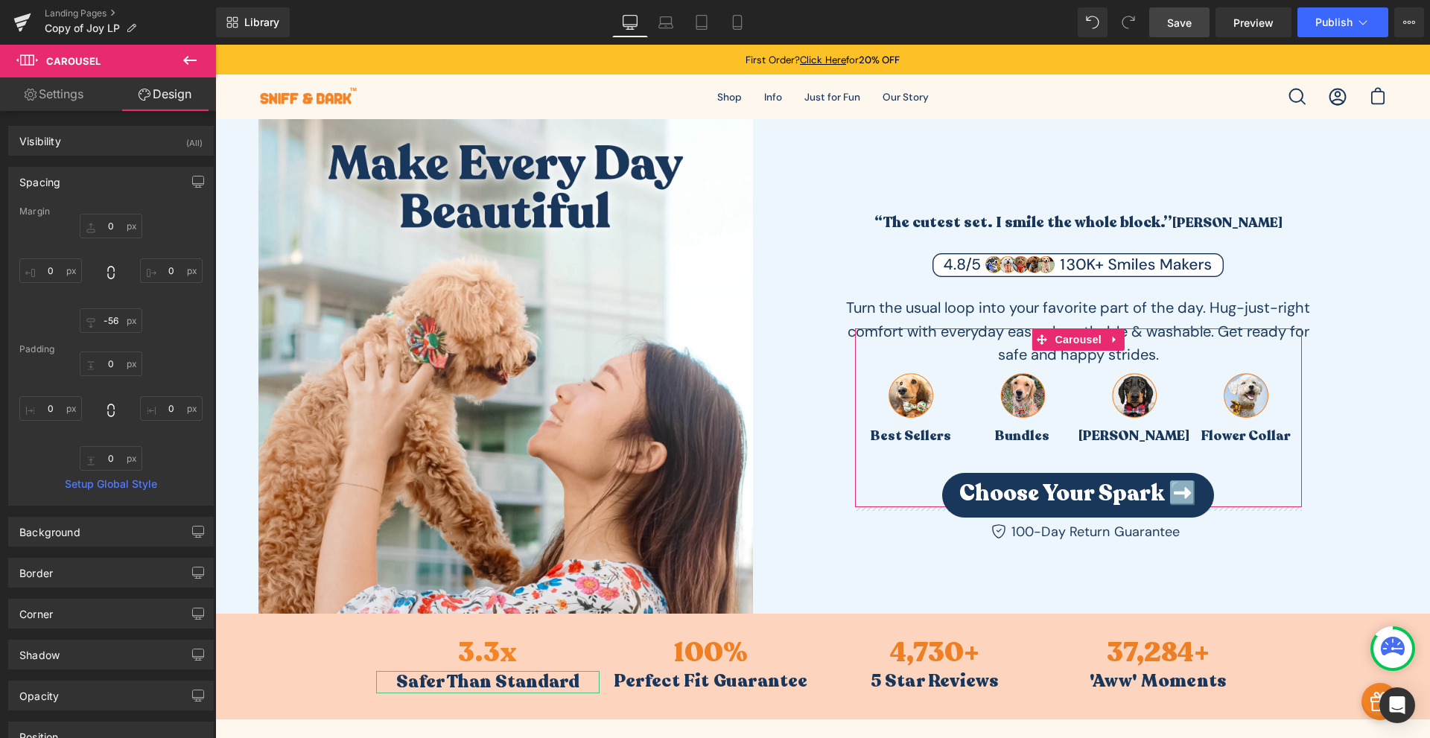
click at [144, 358] on div "0px 0 0px 0 0px 0 0px 0" at bounding box center [110, 411] width 183 height 119
click at [1171, 22] on span "Save" at bounding box center [1179, 23] width 25 height 16
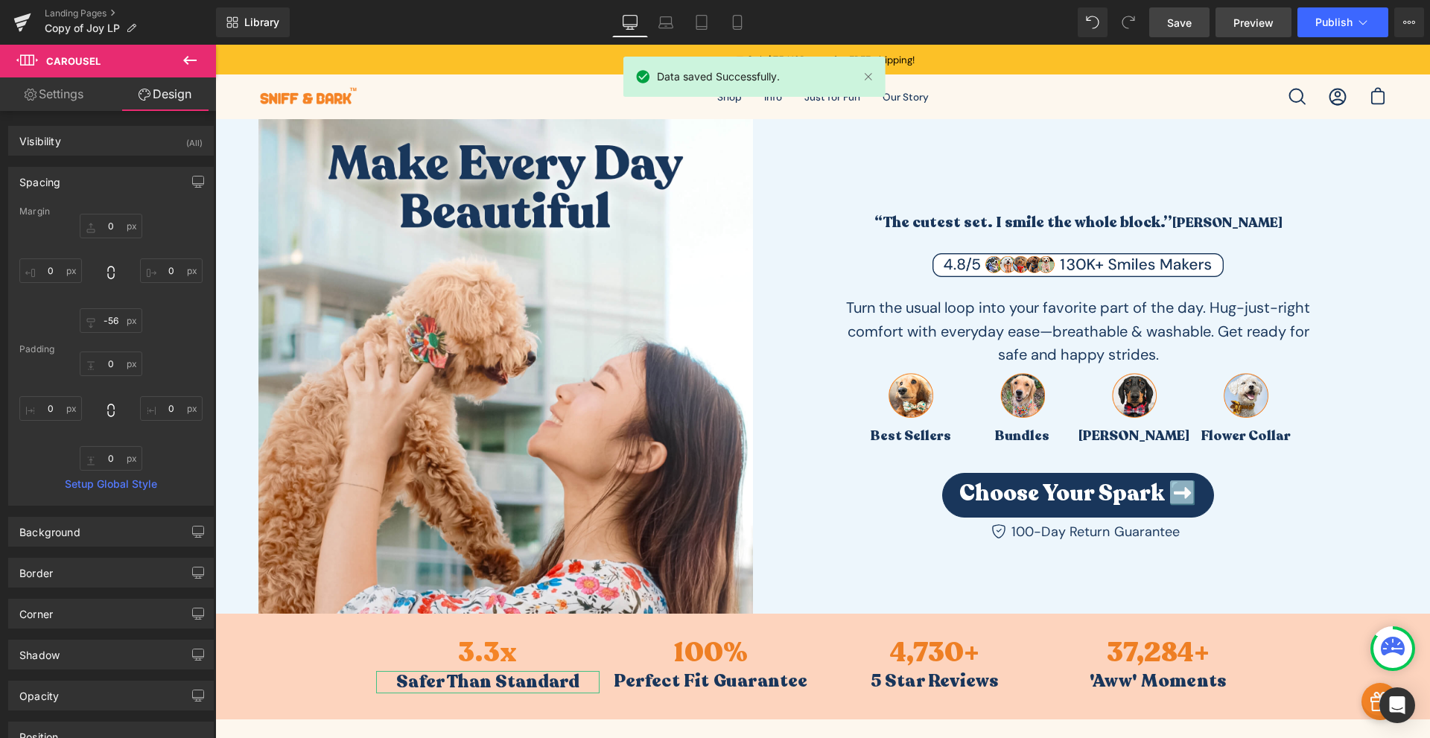
click at [1244, 19] on span "Preview" at bounding box center [1254, 23] width 40 height 16
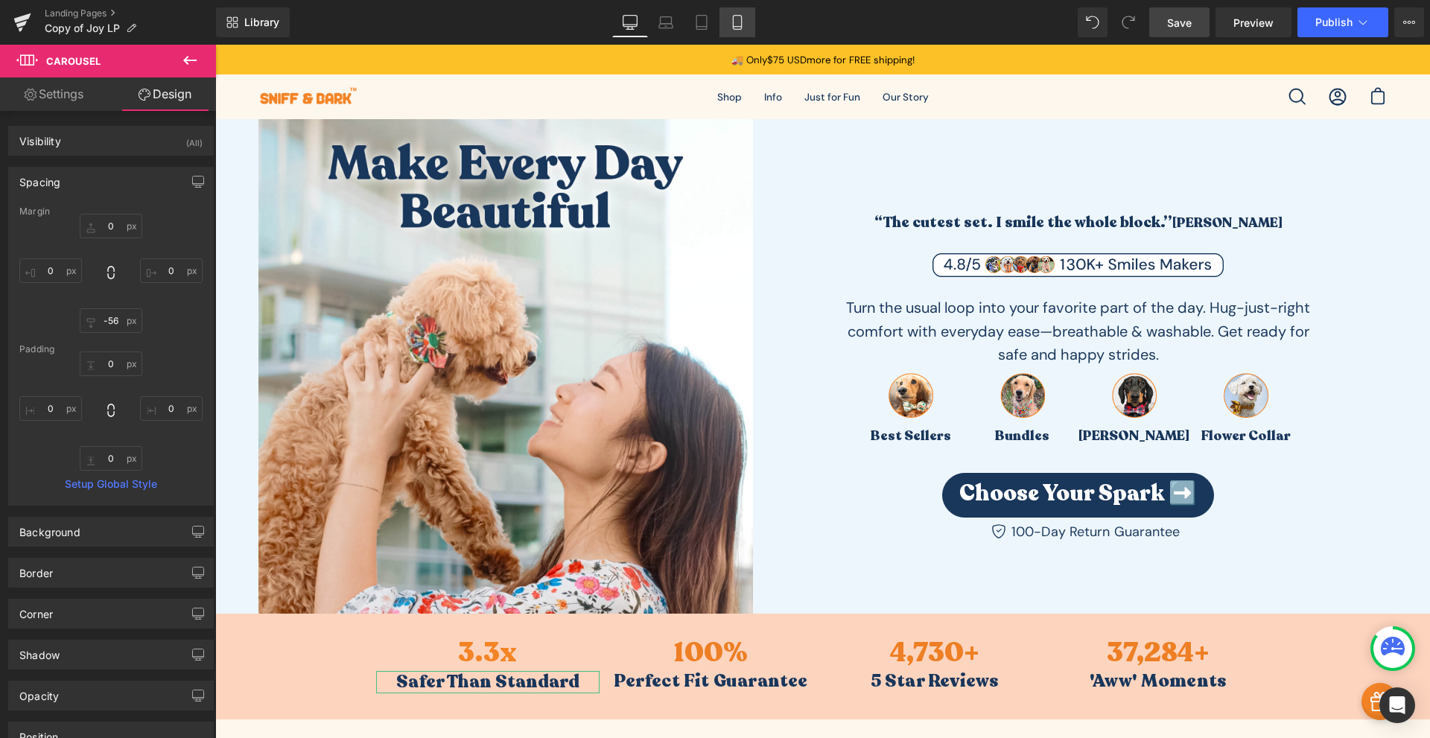
click at [744, 25] on icon at bounding box center [737, 22] width 15 height 15
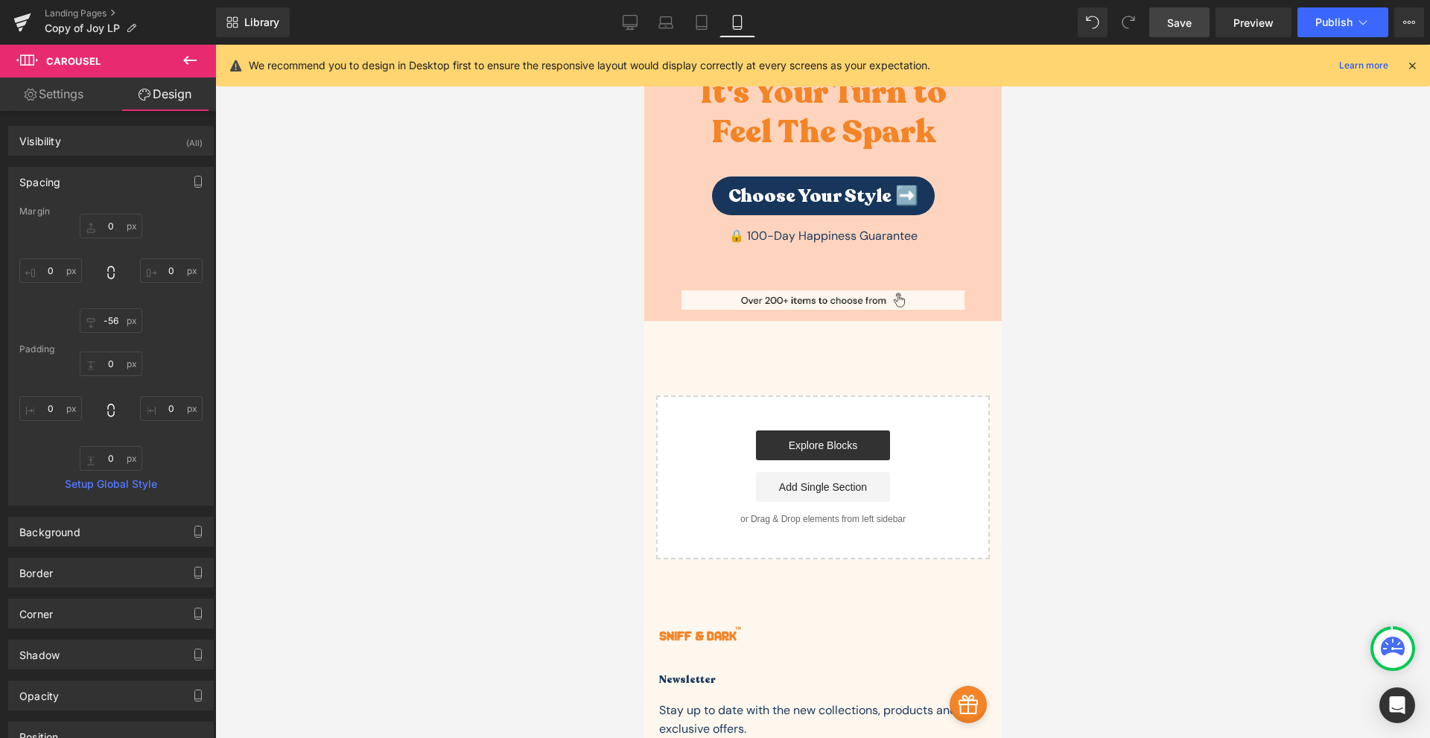
scroll to position [4171, 0]
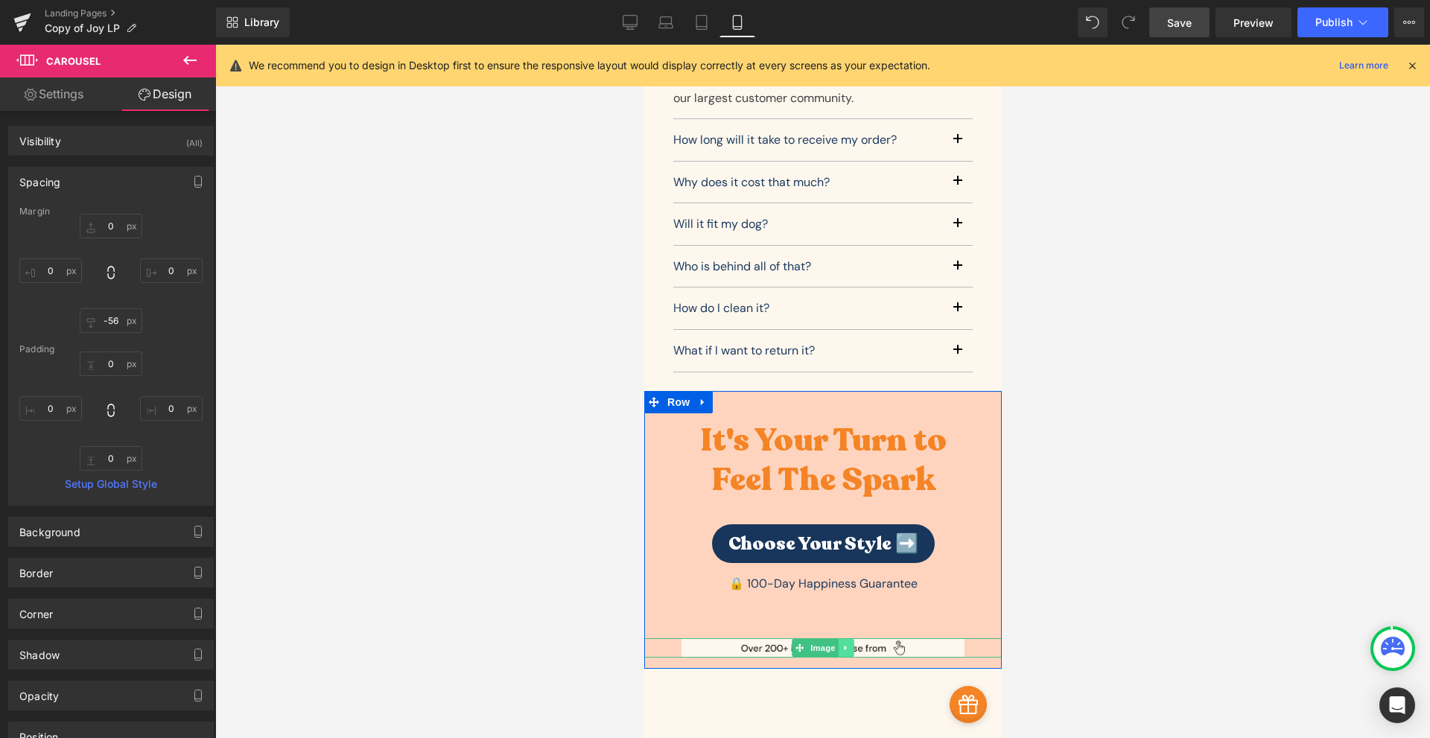
click at [844, 644] on icon at bounding box center [846, 648] width 8 height 9
click at [850, 644] on icon at bounding box center [853, 648] width 8 height 8
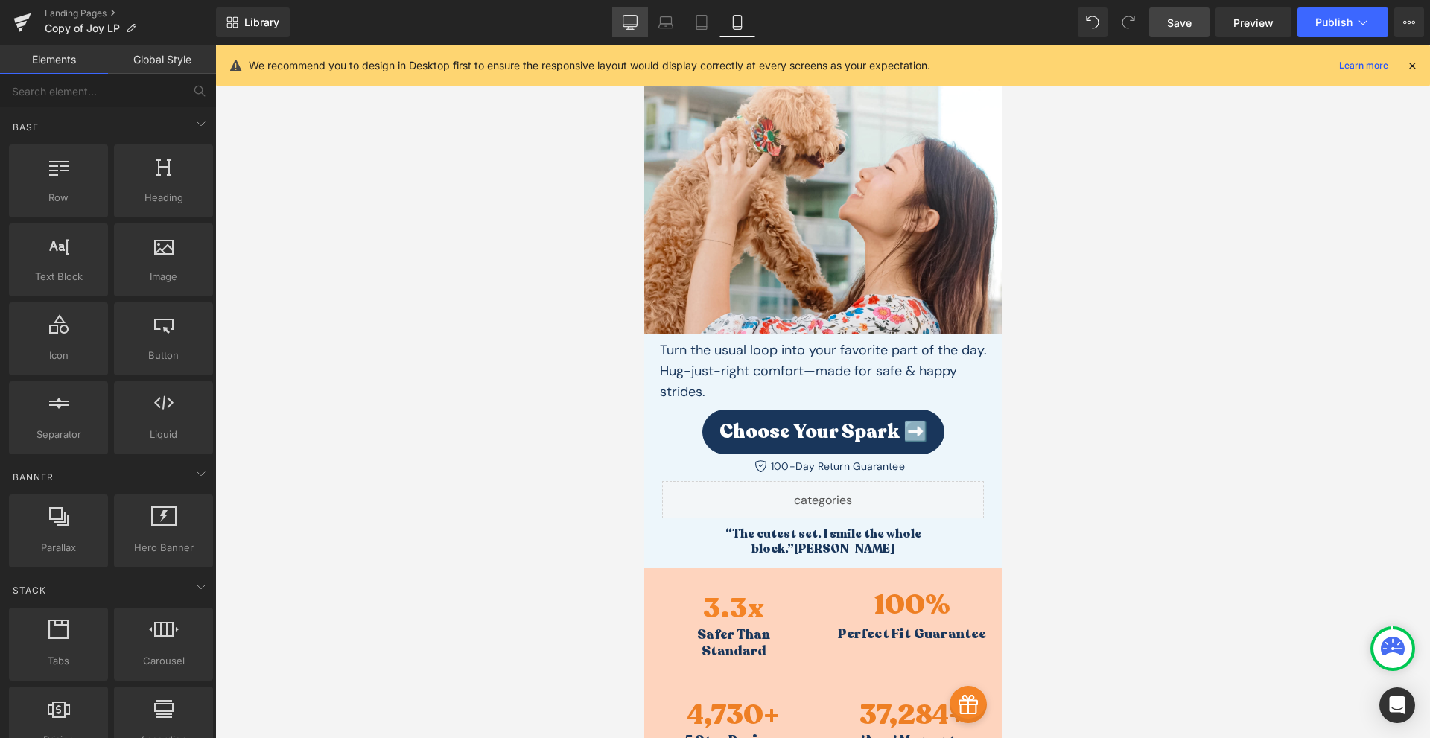
click at [635, 26] on icon at bounding box center [630, 21] width 14 height 11
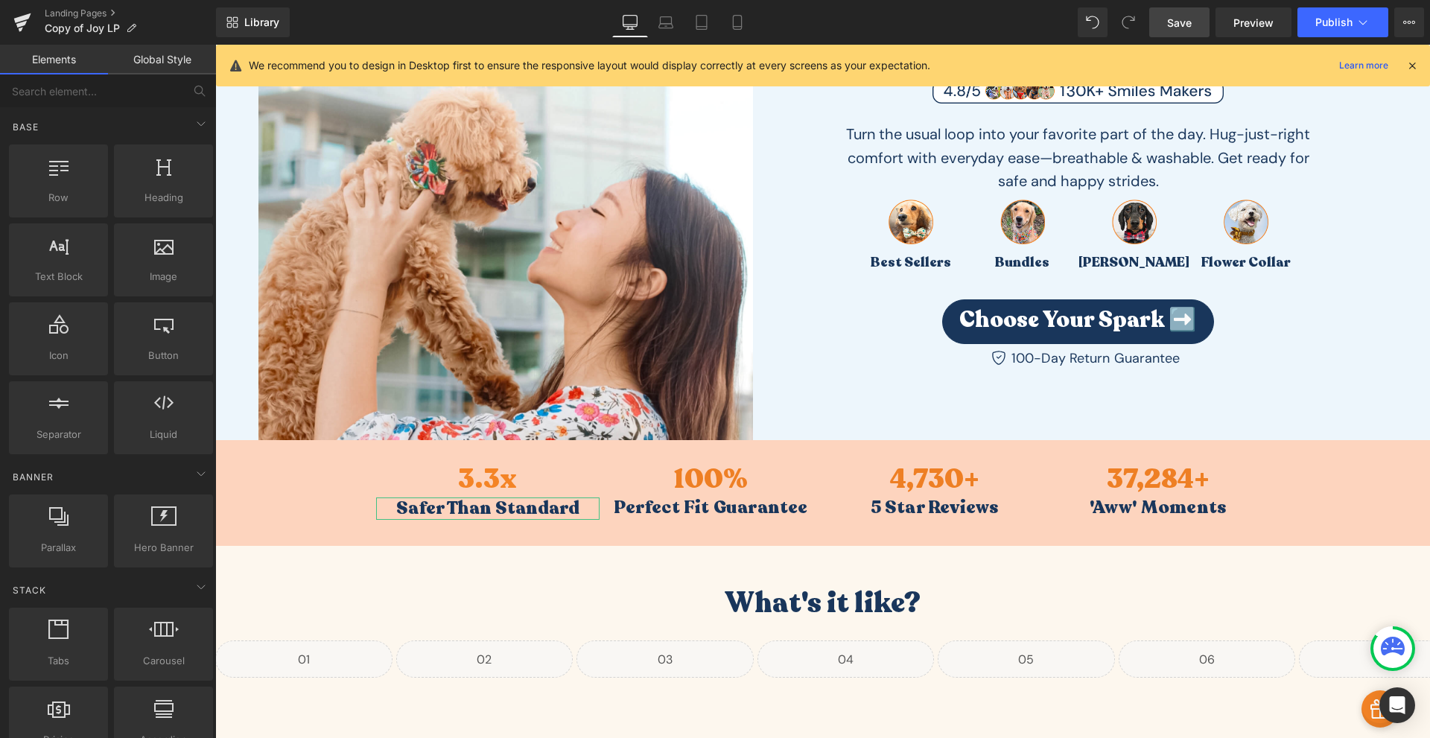
scroll to position [74, 0]
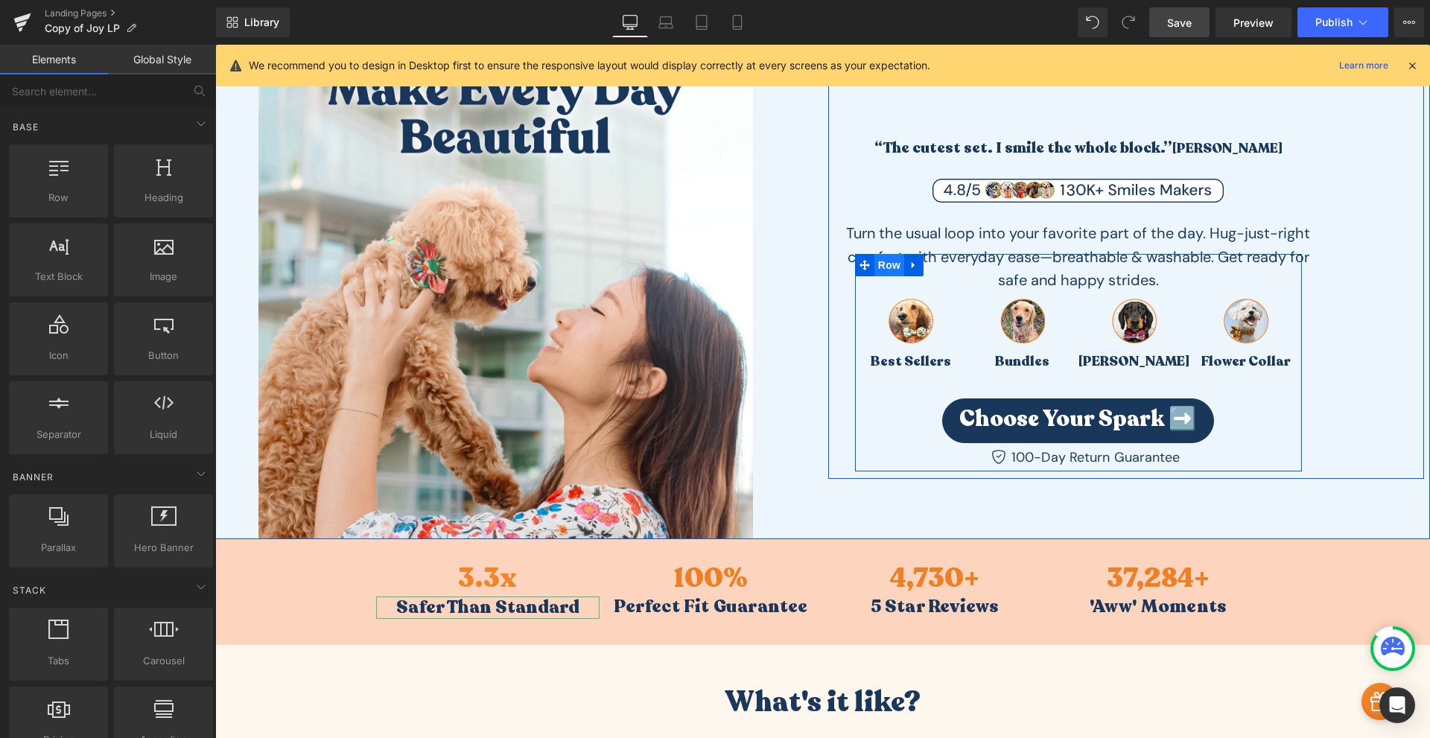
click at [885, 273] on span "Row" at bounding box center [889, 265] width 30 height 22
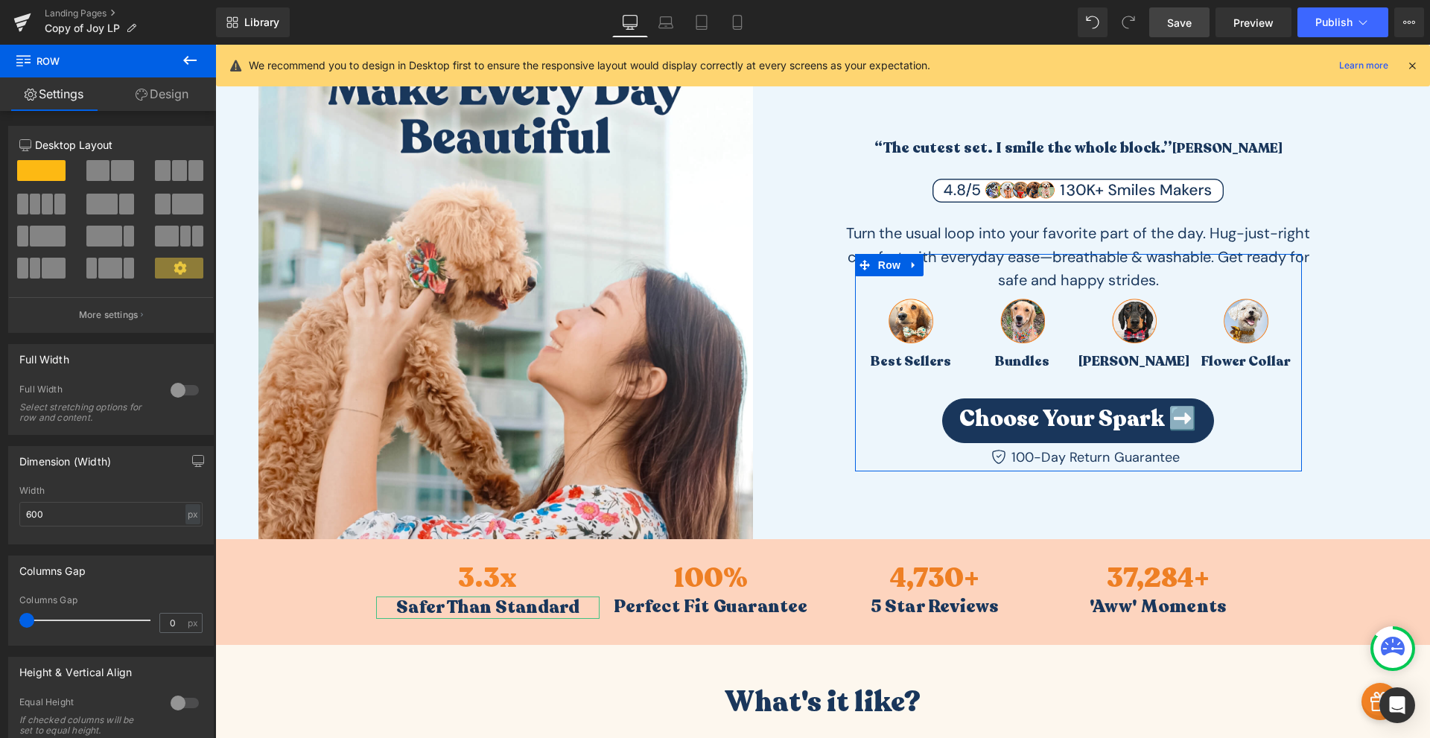
click at [156, 99] on link "Design" at bounding box center [162, 94] width 108 height 34
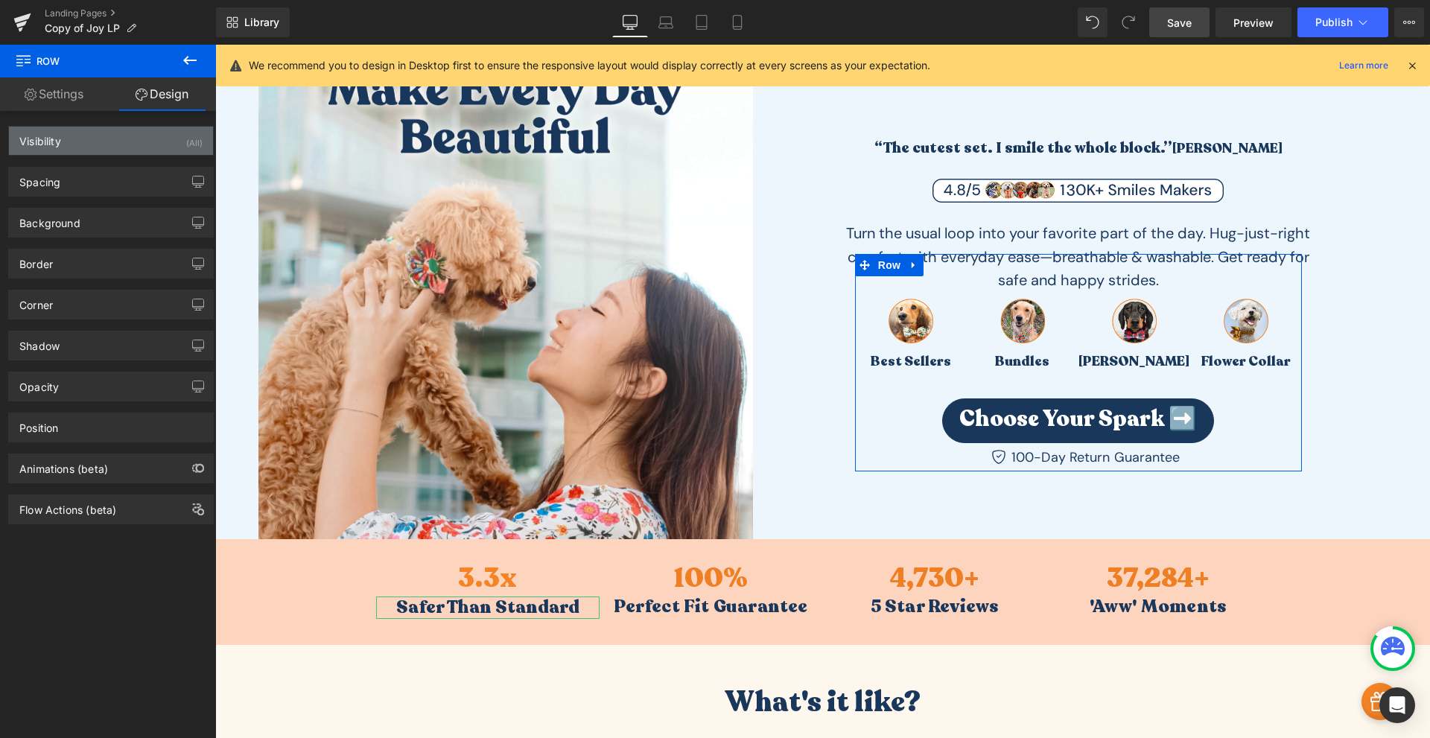
click at [91, 149] on div "Visibility (All)" at bounding box center [111, 141] width 204 height 28
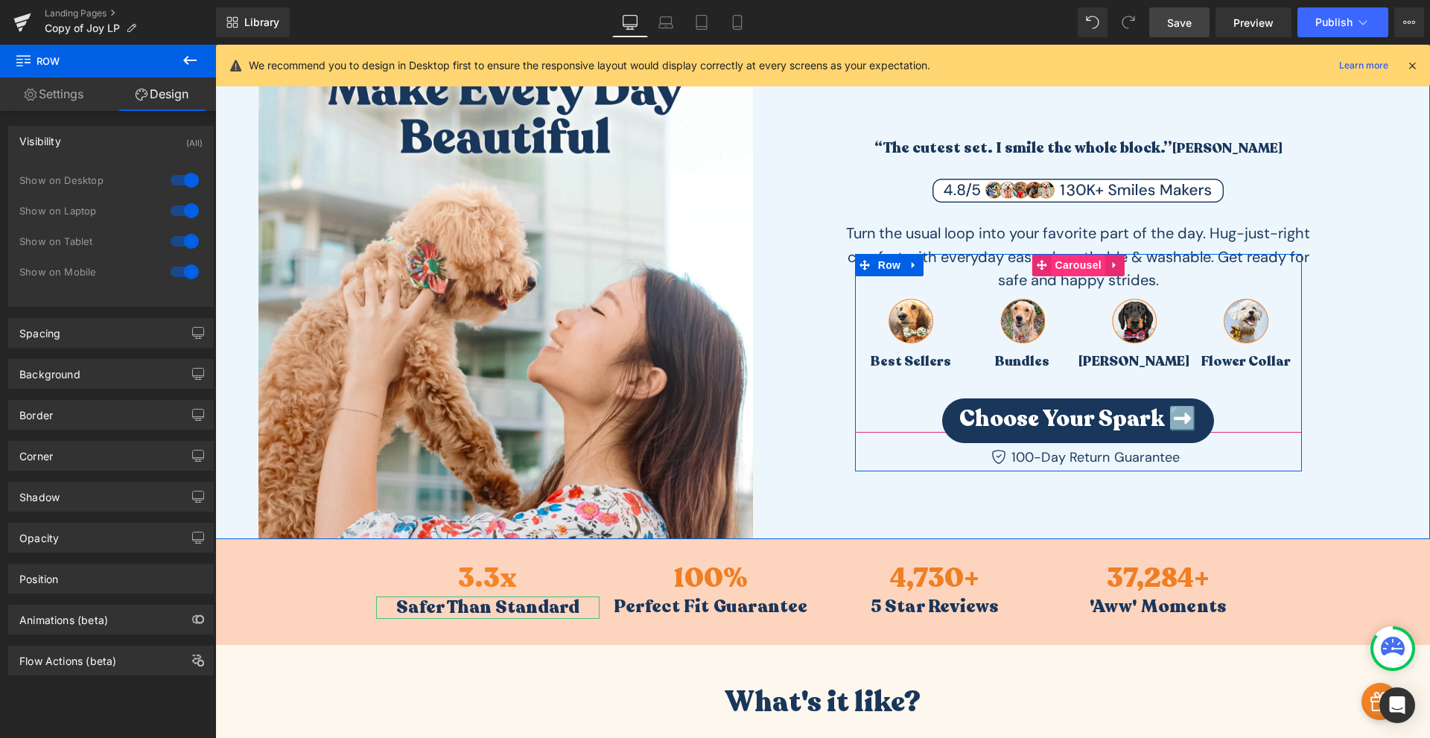
click at [1073, 273] on span "Carousel" at bounding box center [1079, 265] width 54 height 22
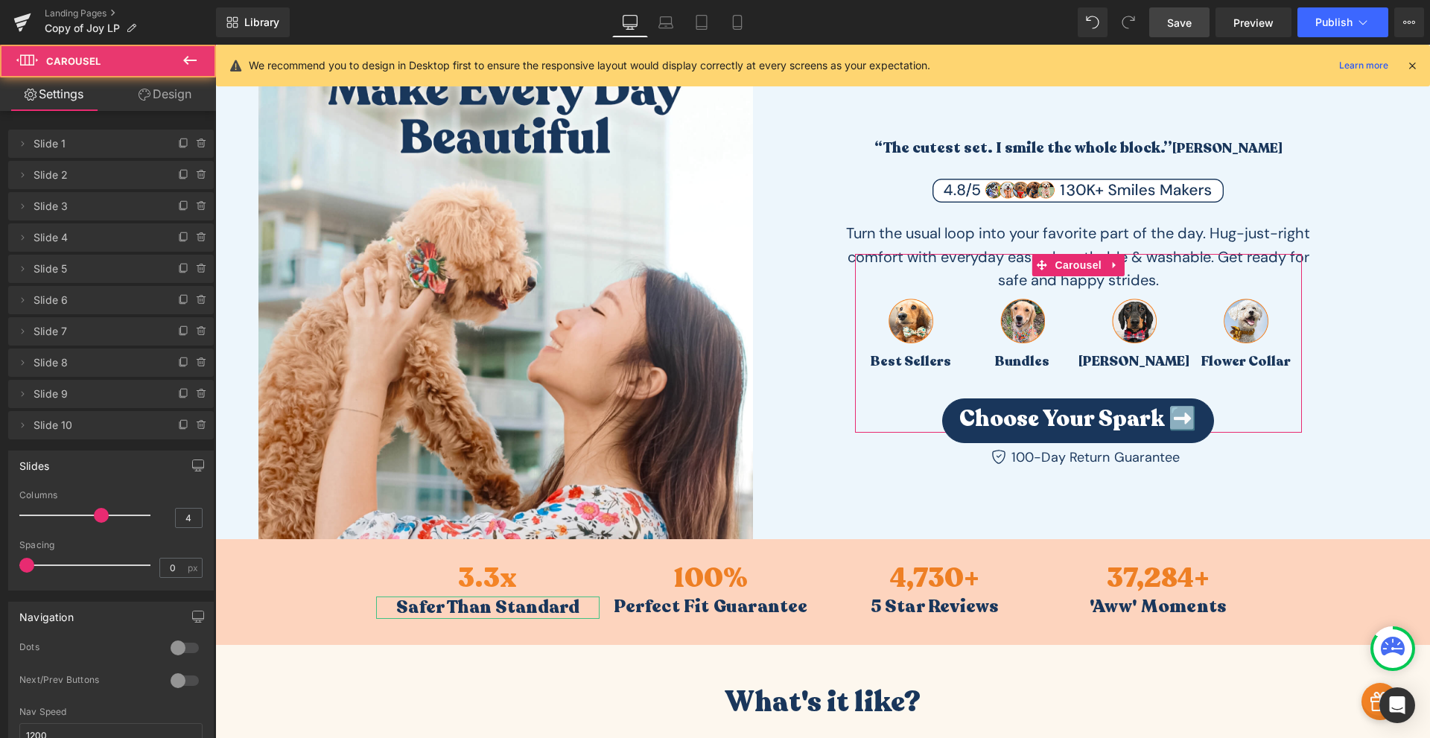
click at [169, 114] on div "Delete Cancel Slide 1 Slide 1 Name Slide 1 Delete Cancel Slide 2 Slide 2 Name S…" at bounding box center [111, 690] width 223 height 1159
click at [181, 99] on link "Design" at bounding box center [165, 94] width 108 height 34
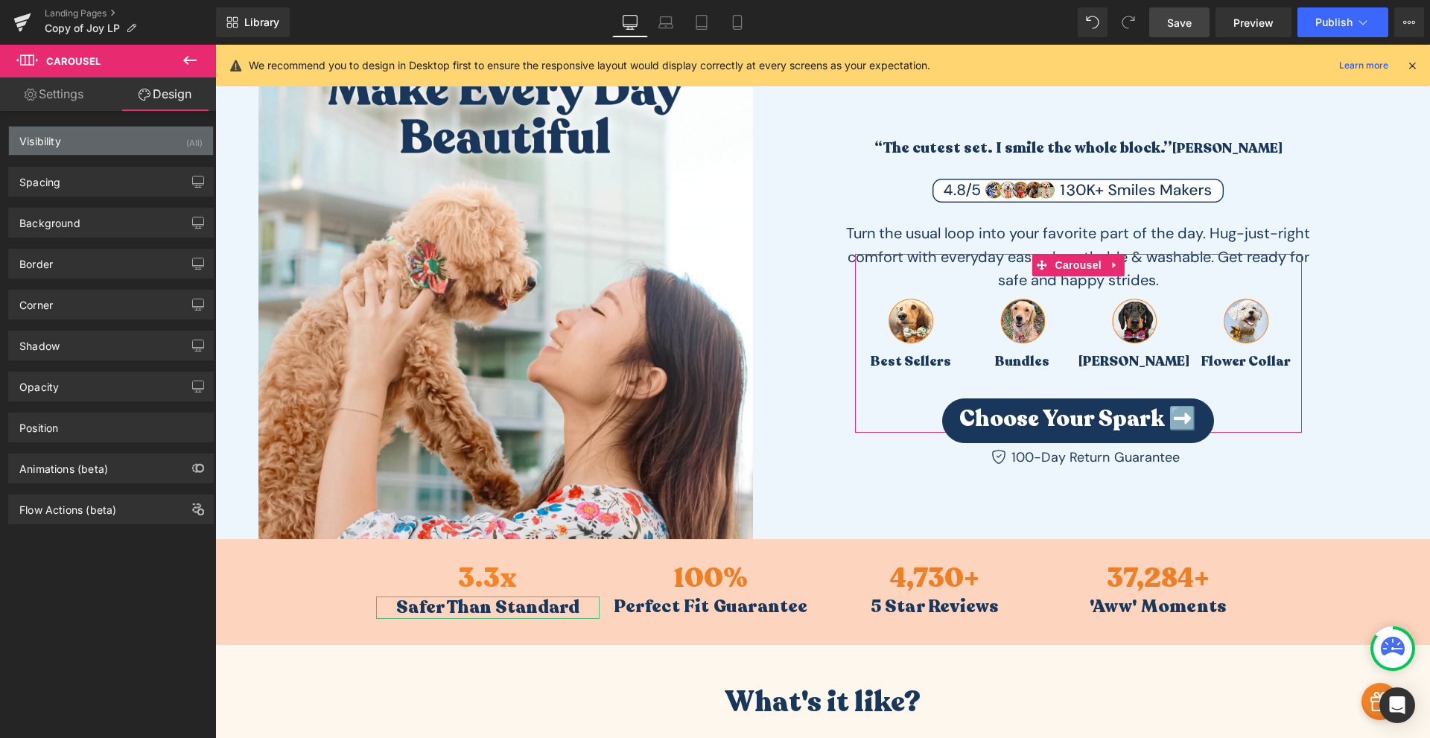
click at [153, 145] on div "Visibility (All)" at bounding box center [111, 141] width 204 height 28
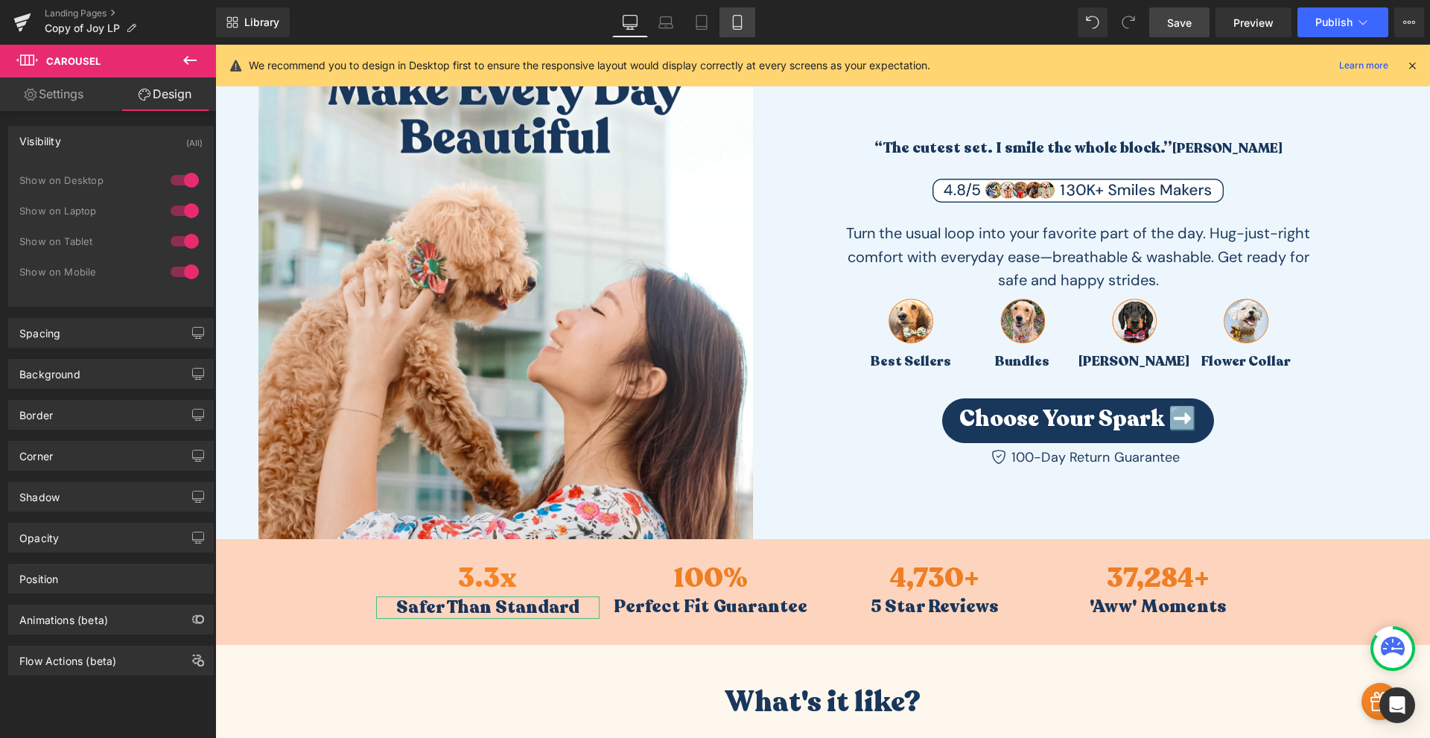
click at [734, 28] on icon at bounding box center [737, 22] width 15 height 15
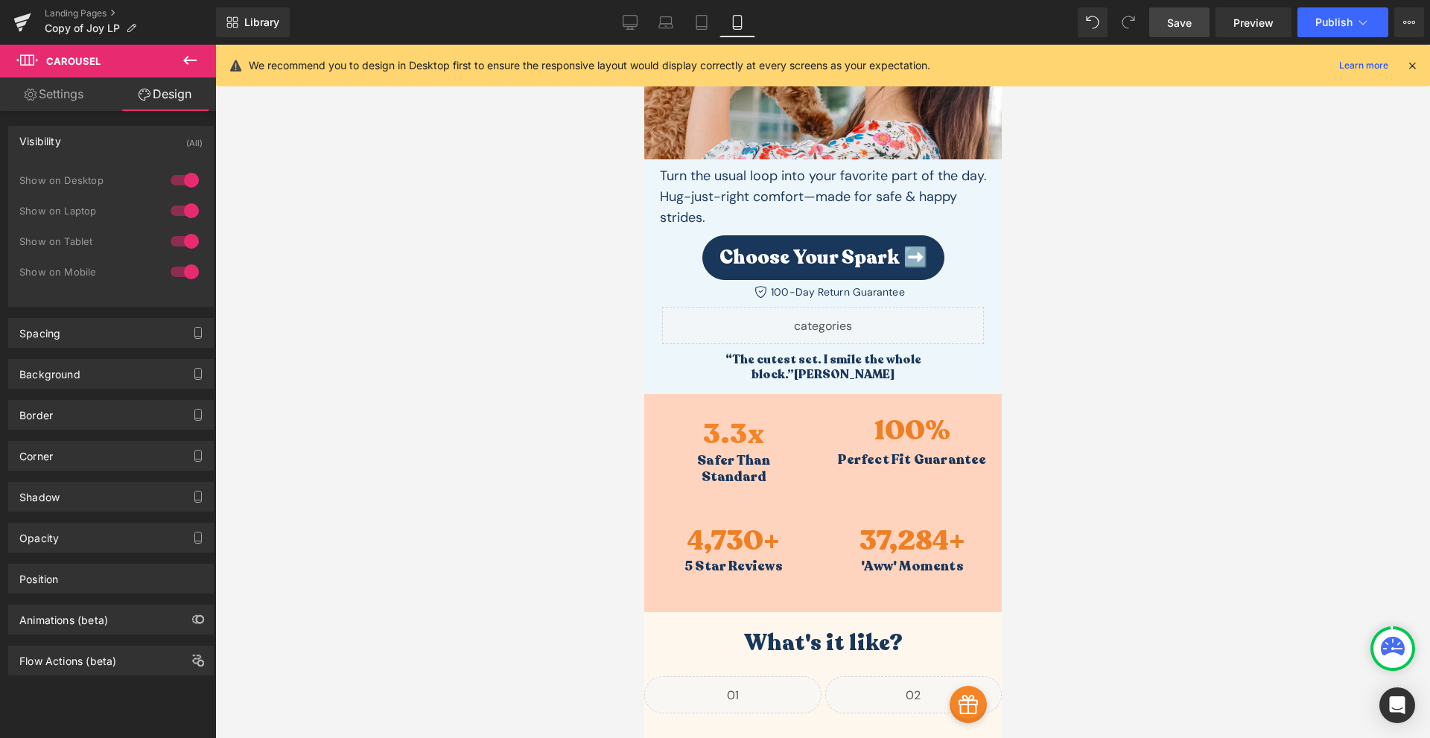
scroll to position [0, 0]
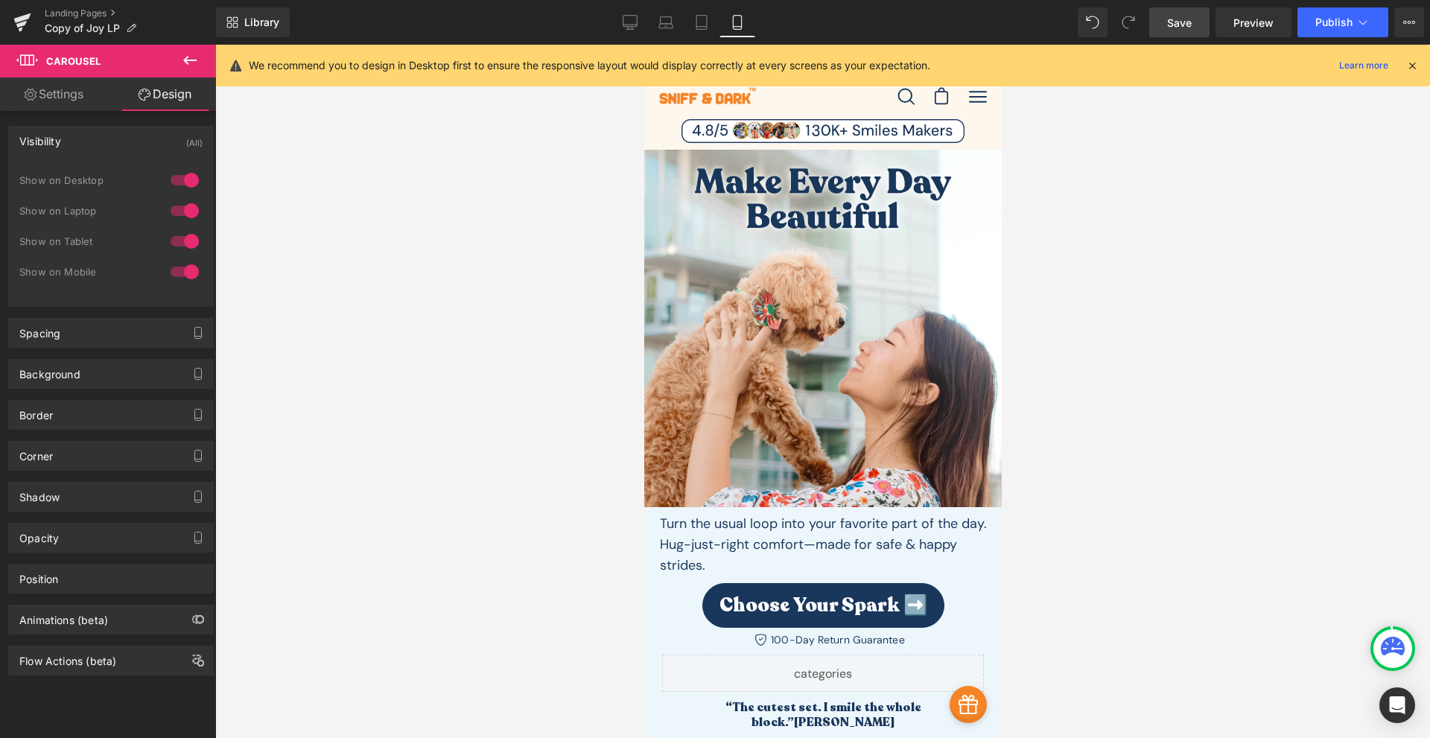
click at [179, 273] on div at bounding box center [185, 272] width 36 height 24
click at [91, 340] on div "Spacing" at bounding box center [111, 333] width 204 height 28
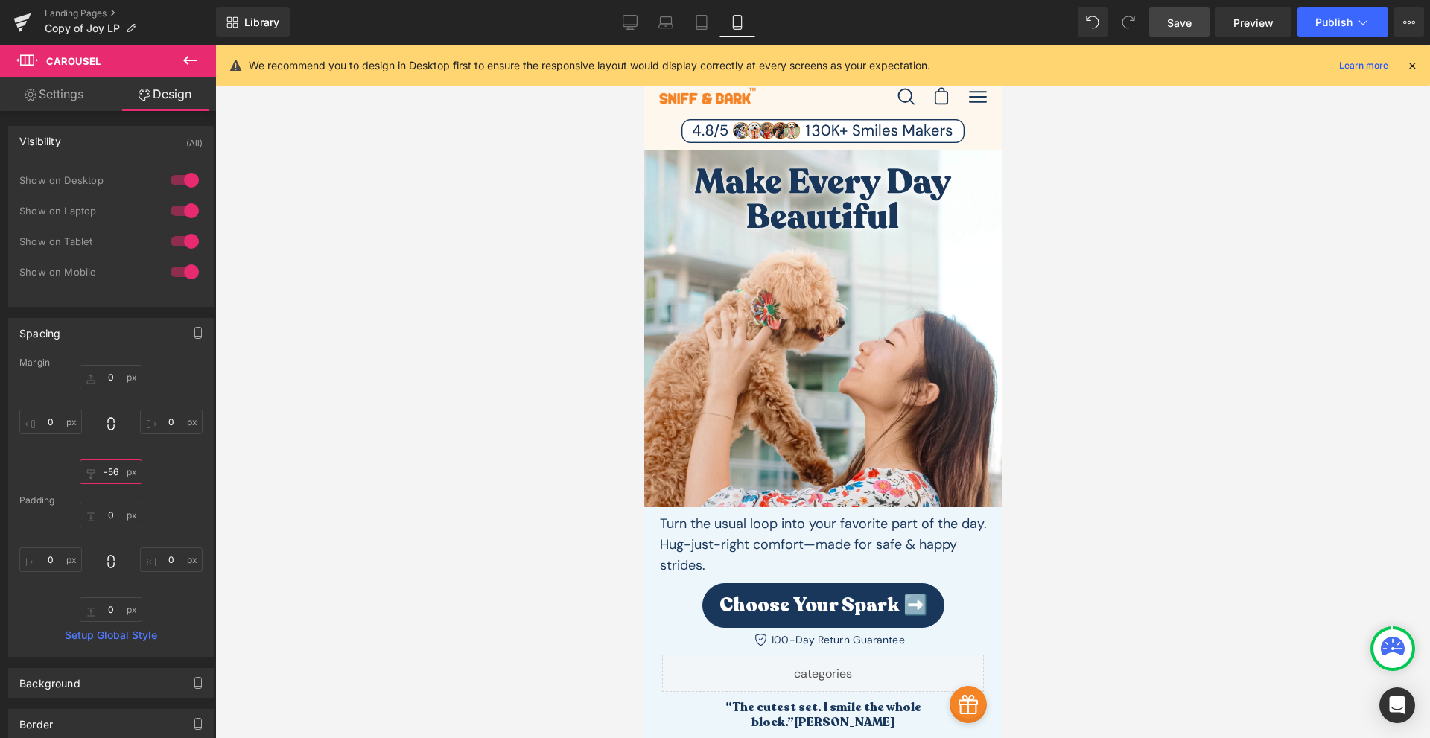
click at [100, 469] on input "-56" at bounding box center [111, 472] width 63 height 25
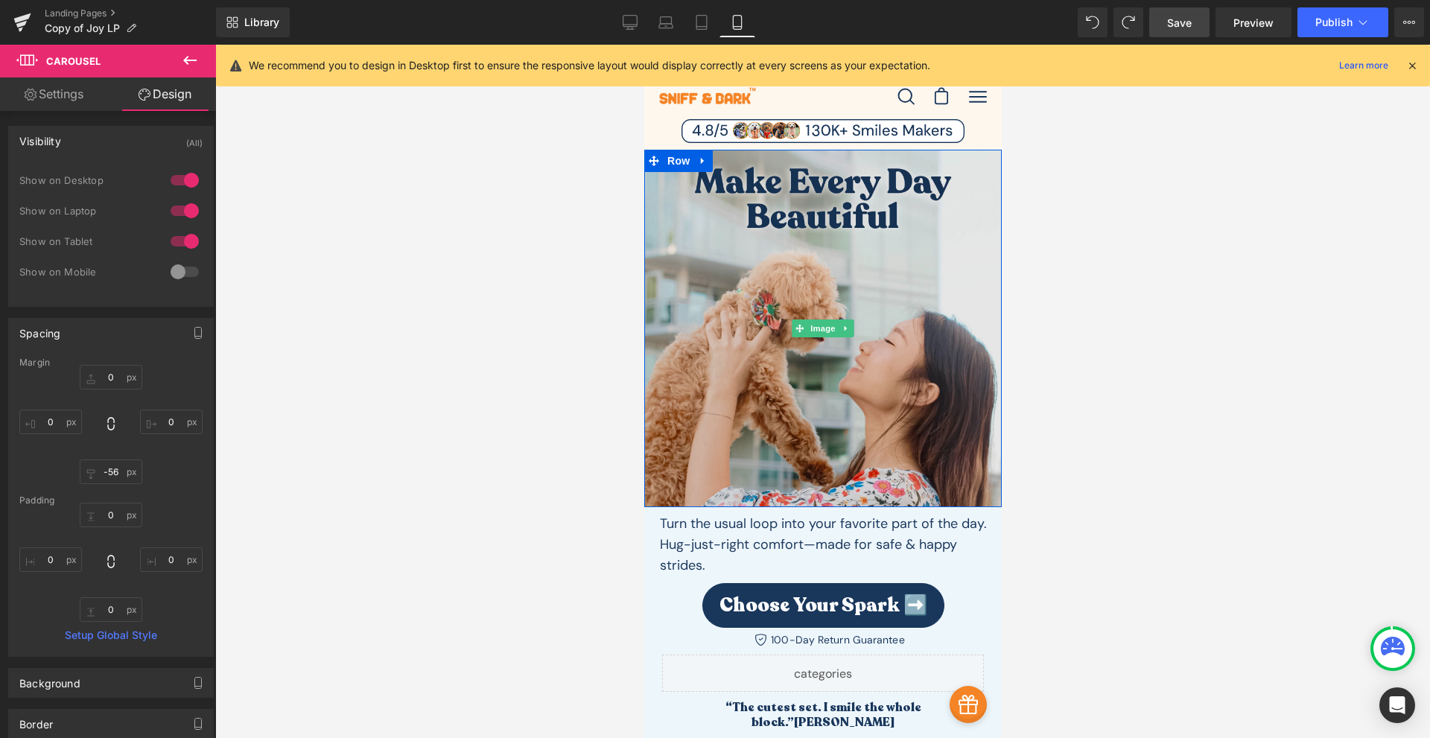
scroll to position [174, 0]
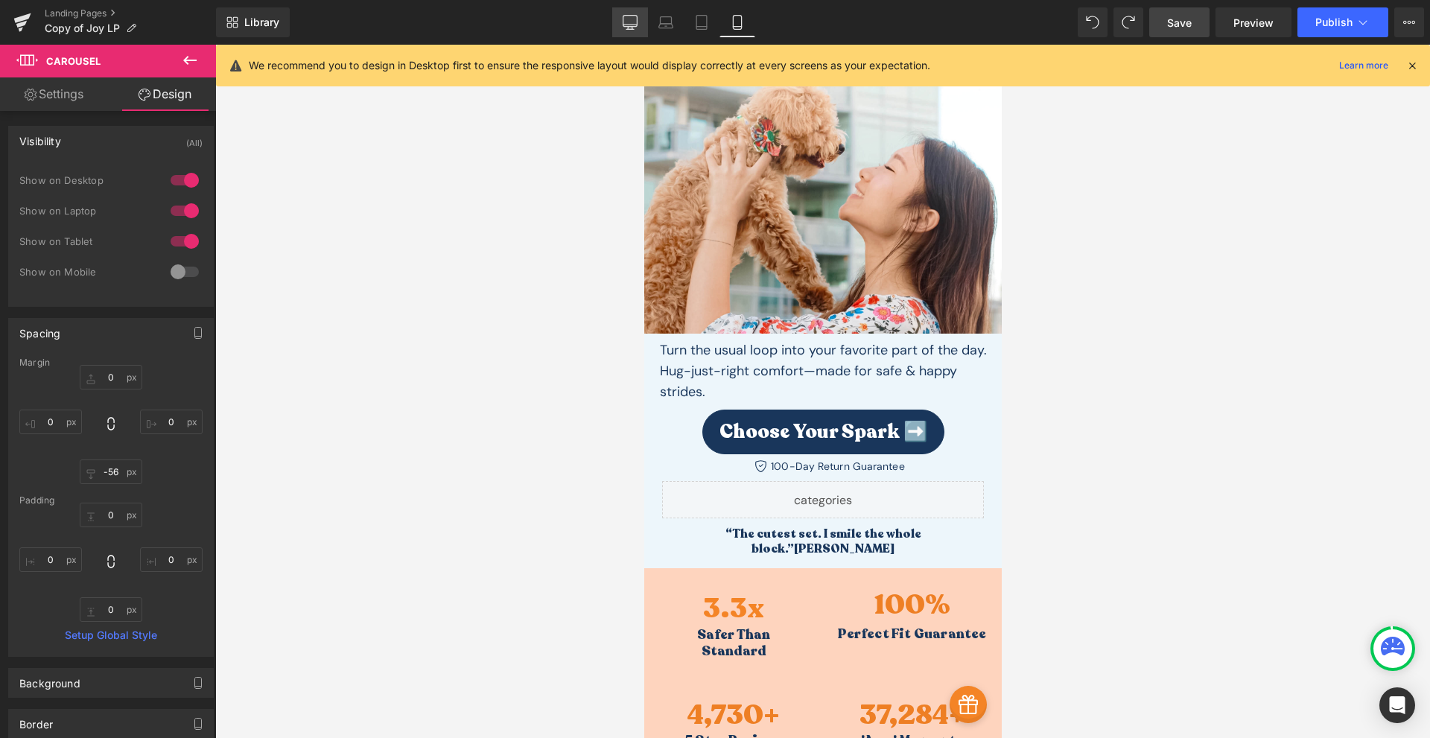
click at [631, 26] on icon at bounding box center [630, 21] width 14 height 11
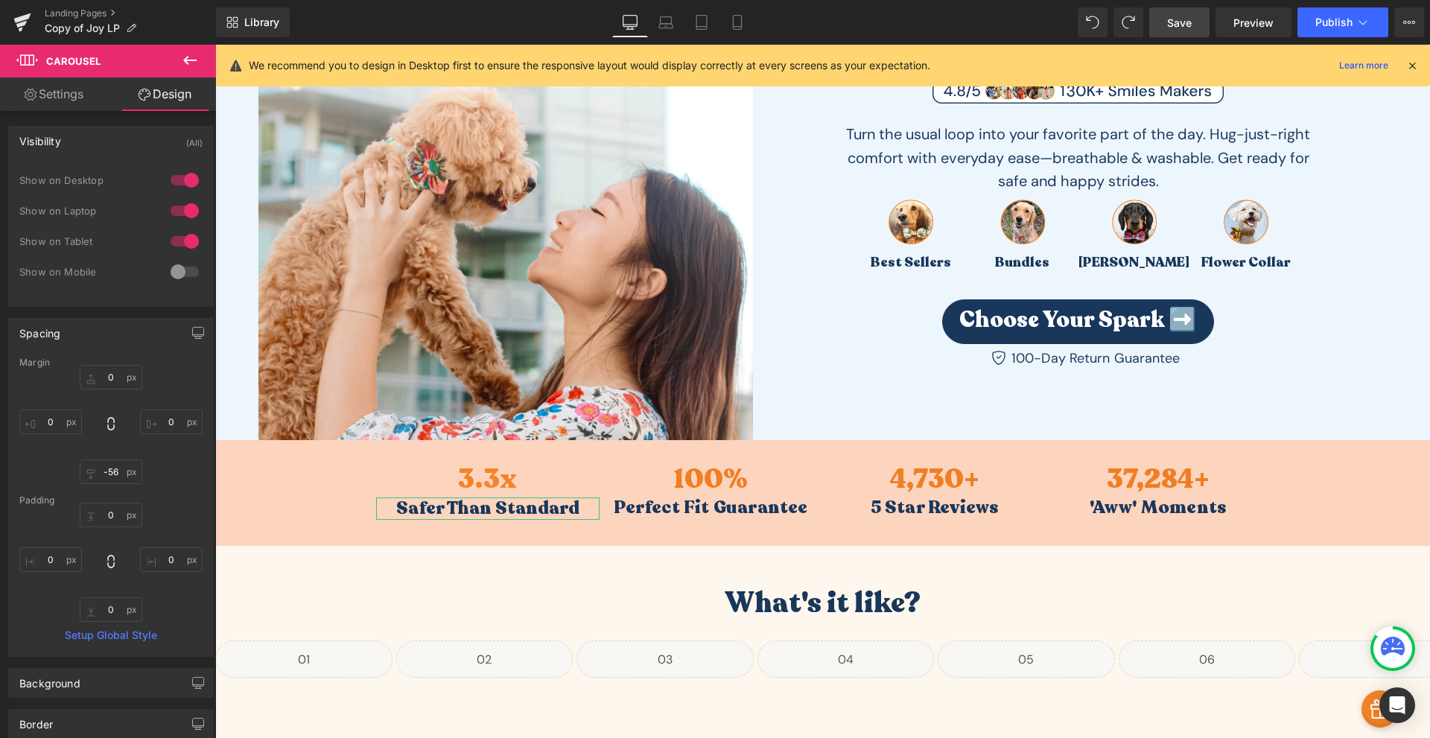
scroll to position [50, 0]
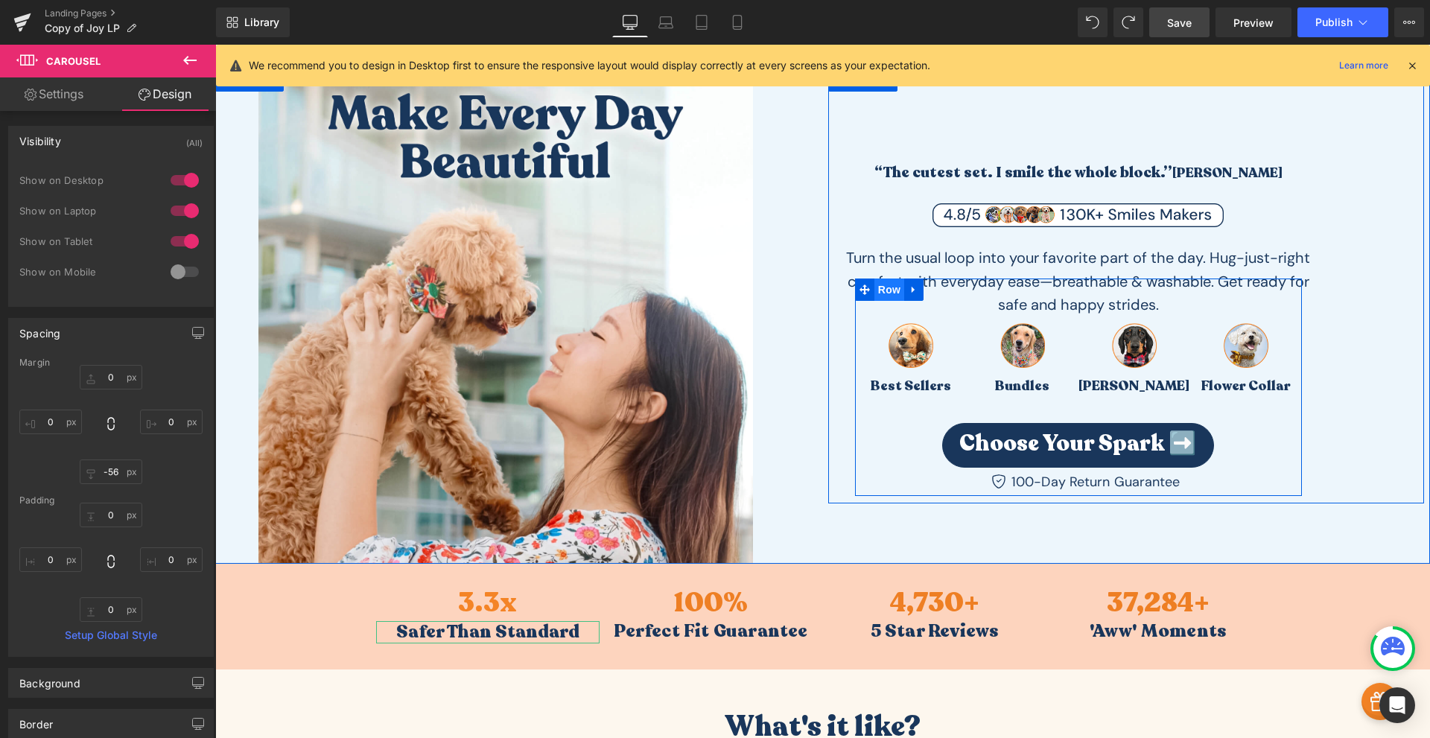
click at [888, 285] on span "Row" at bounding box center [889, 290] width 30 height 22
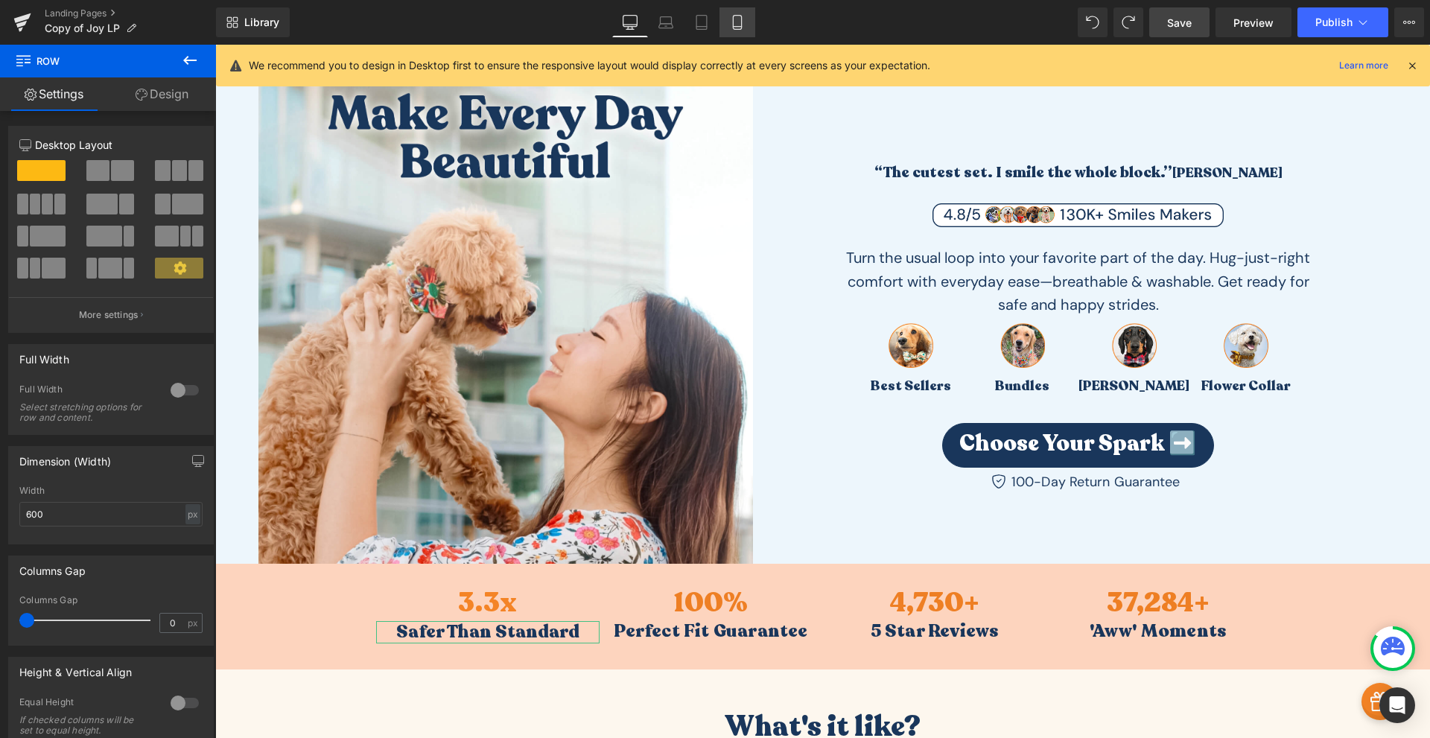
click at [731, 25] on icon at bounding box center [737, 22] width 15 height 15
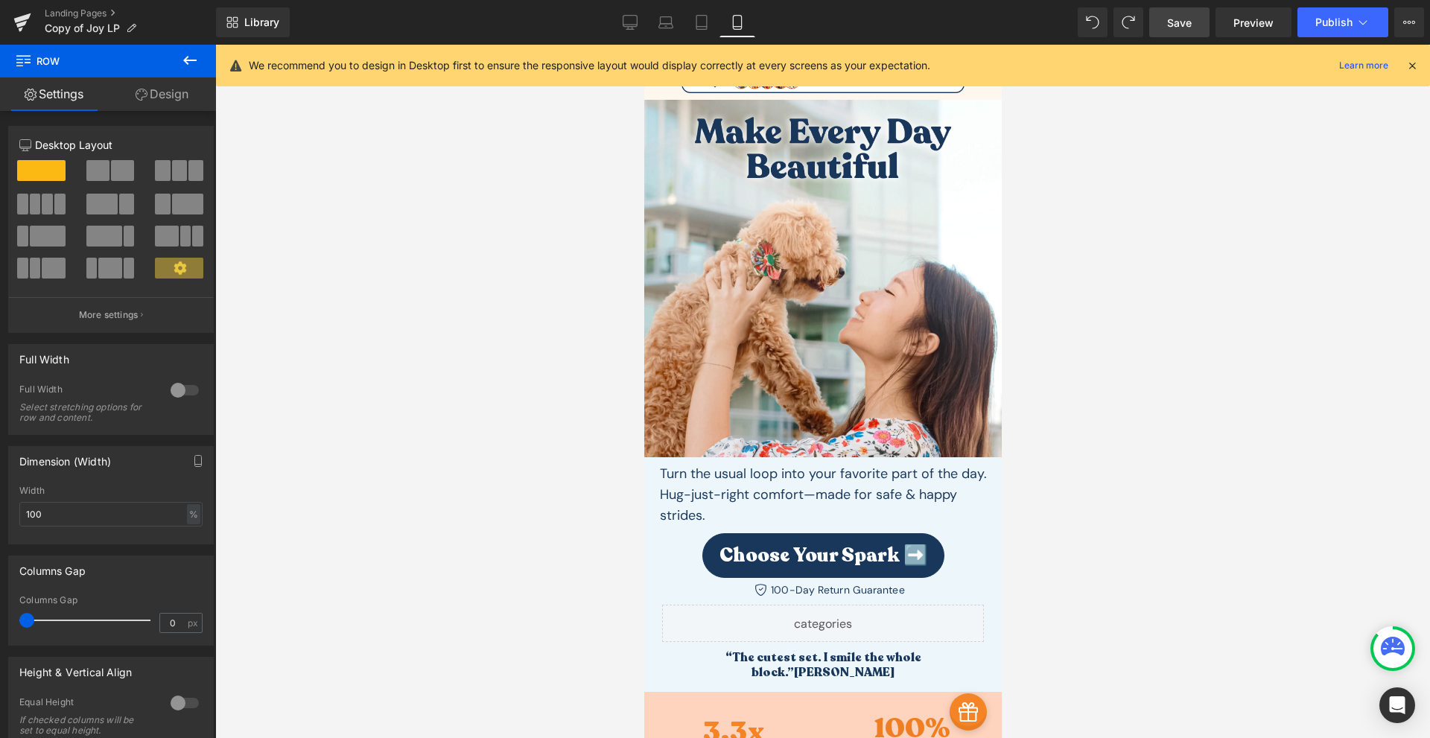
scroll to position [0, 0]
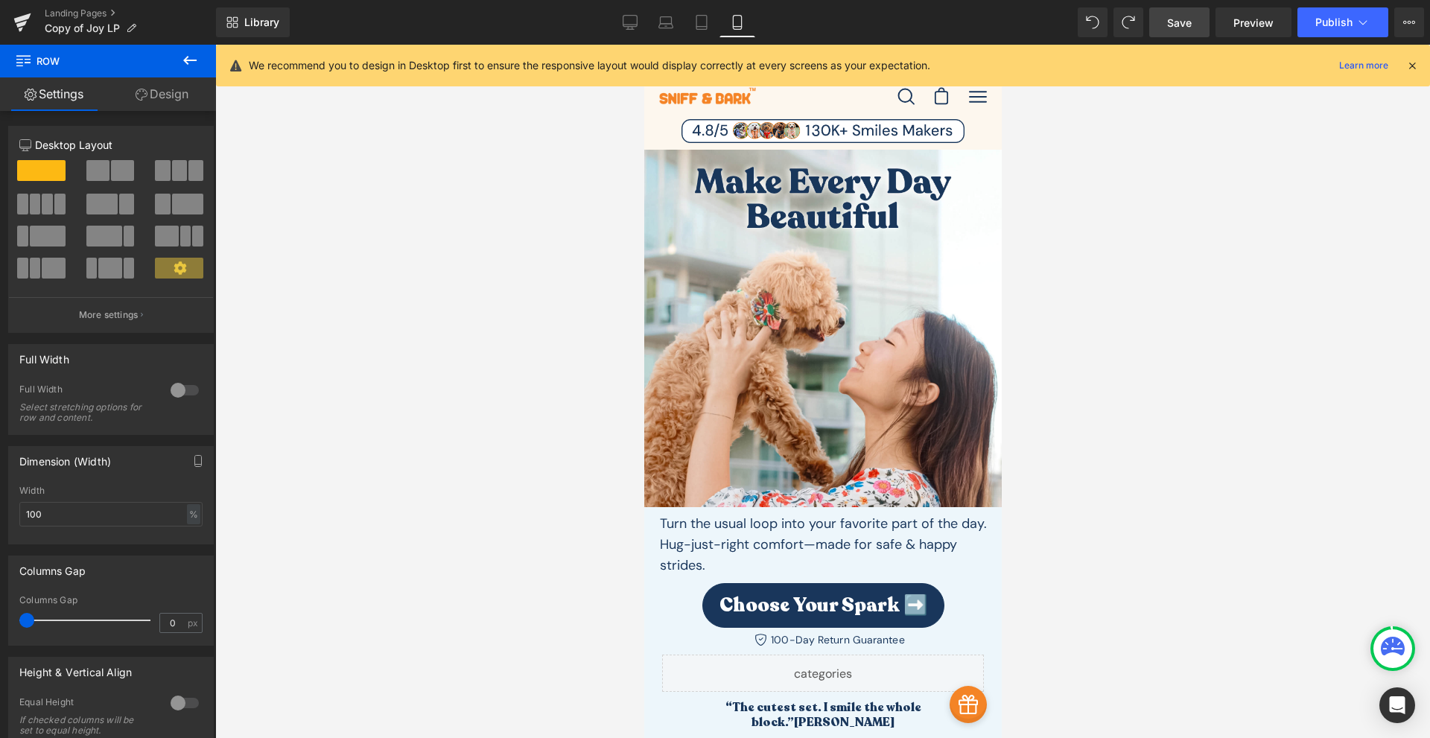
click at [165, 87] on link "Design" at bounding box center [162, 94] width 108 height 34
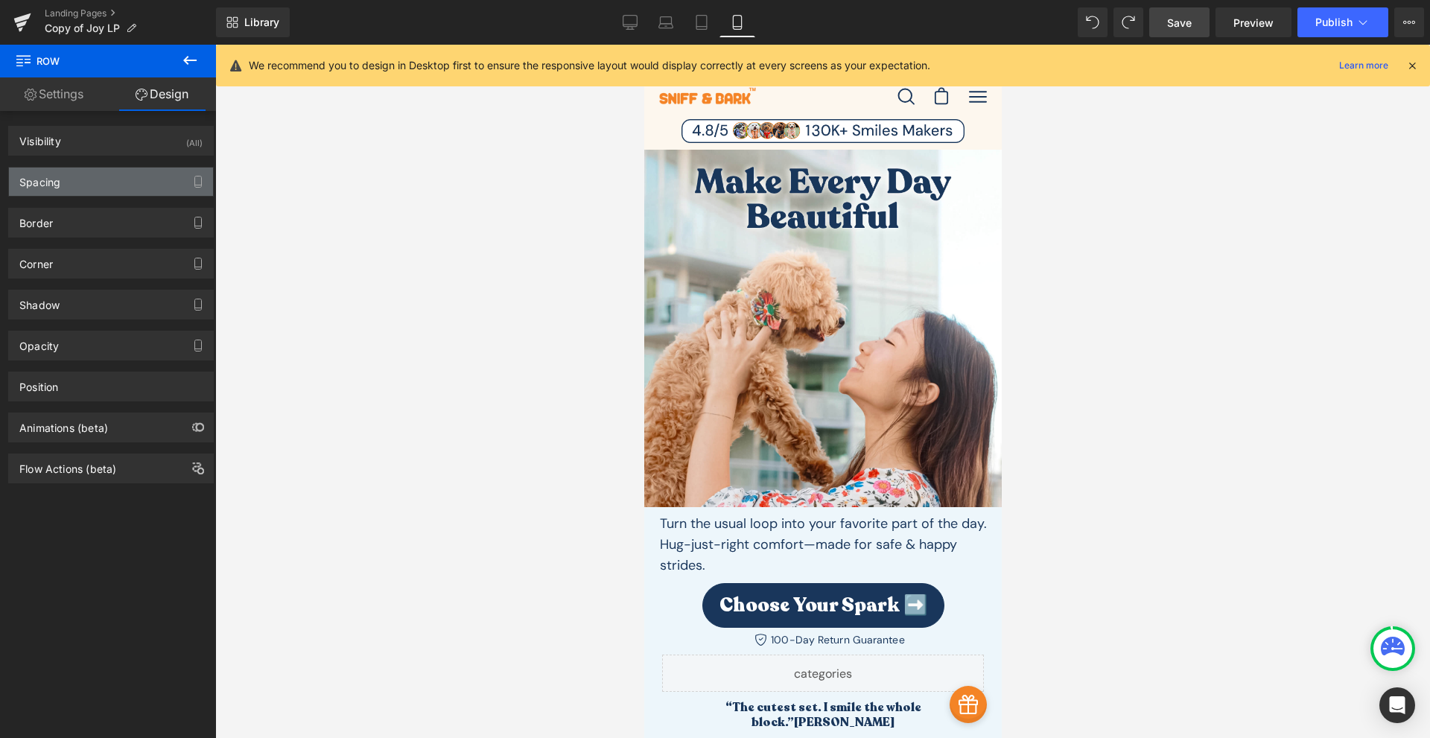
click at [83, 177] on div "Spacing" at bounding box center [111, 182] width 204 height 28
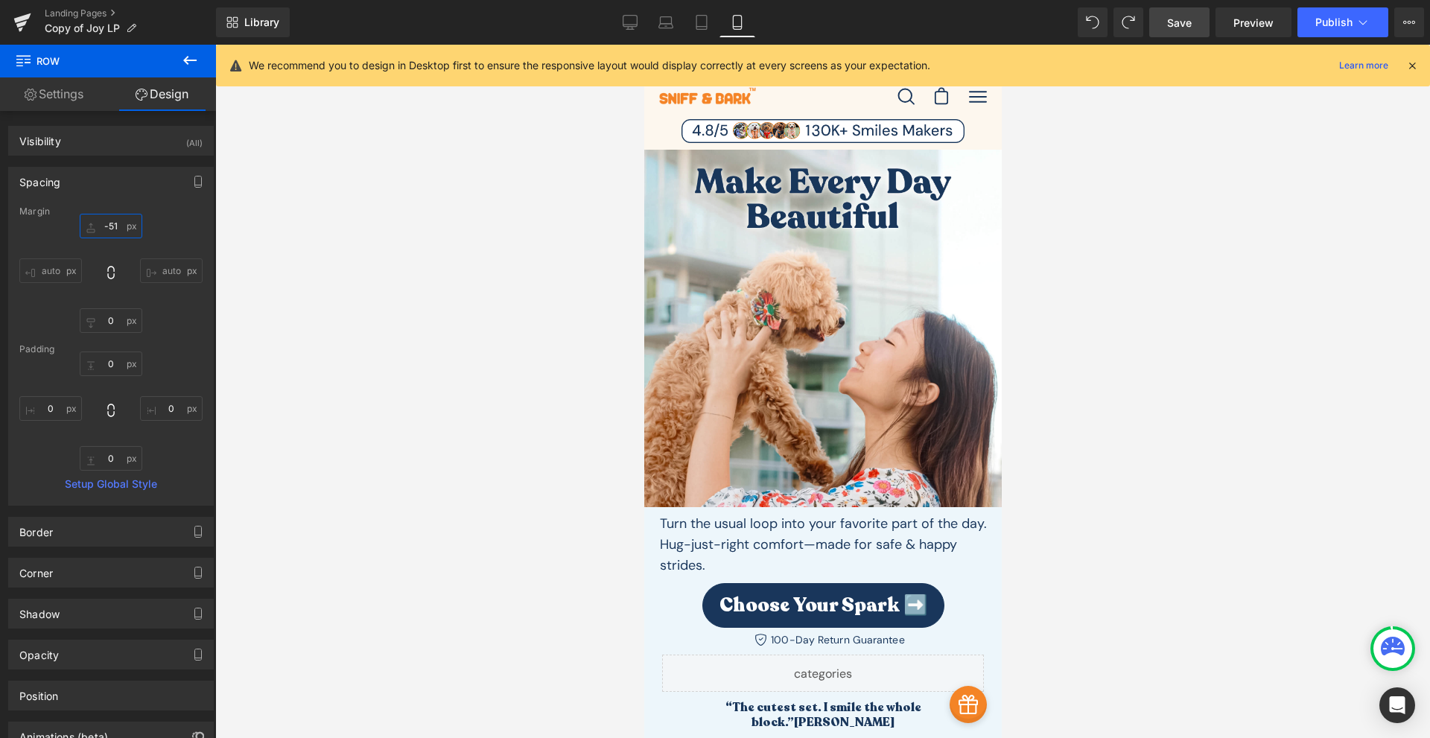
click at [109, 229] on input "-51" at bounding box center [111, 226] width 63 height 25
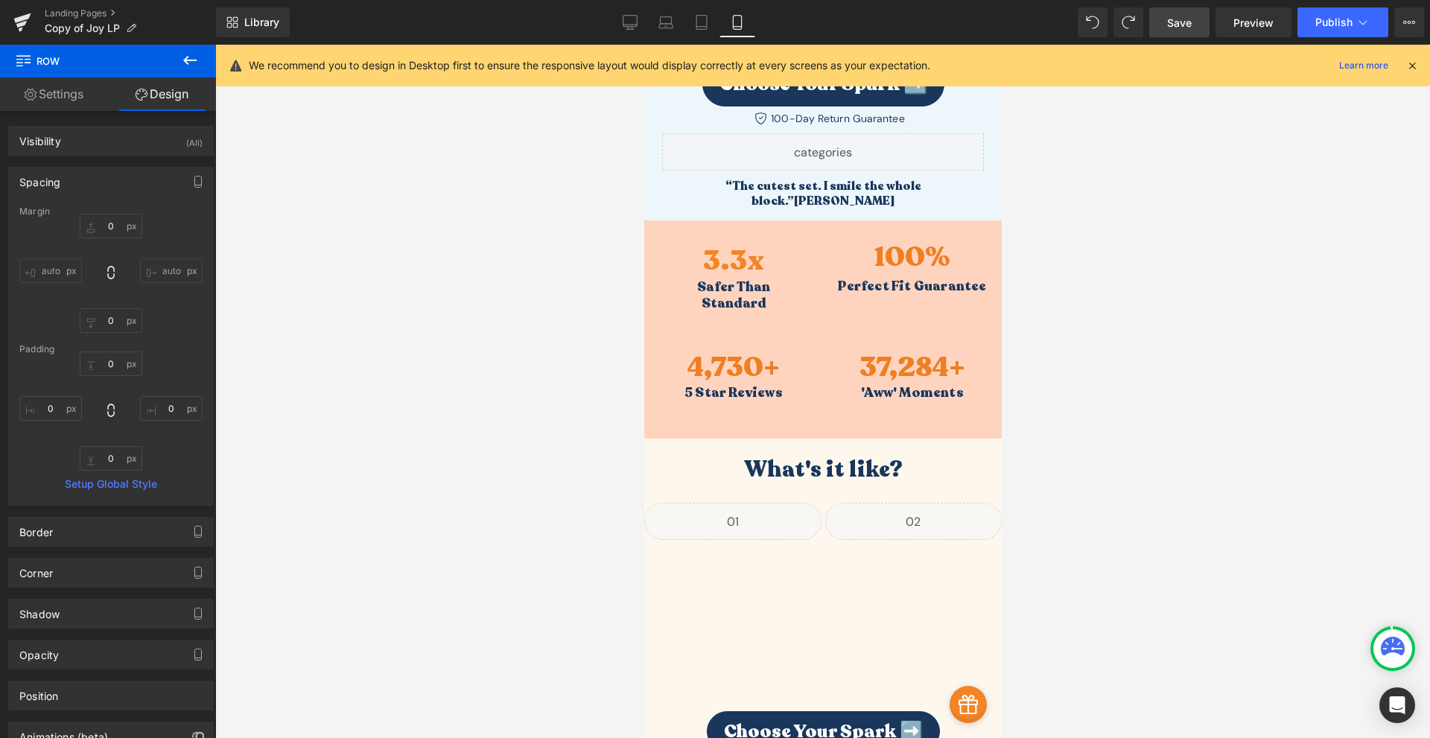
scroll to position [174, 0]
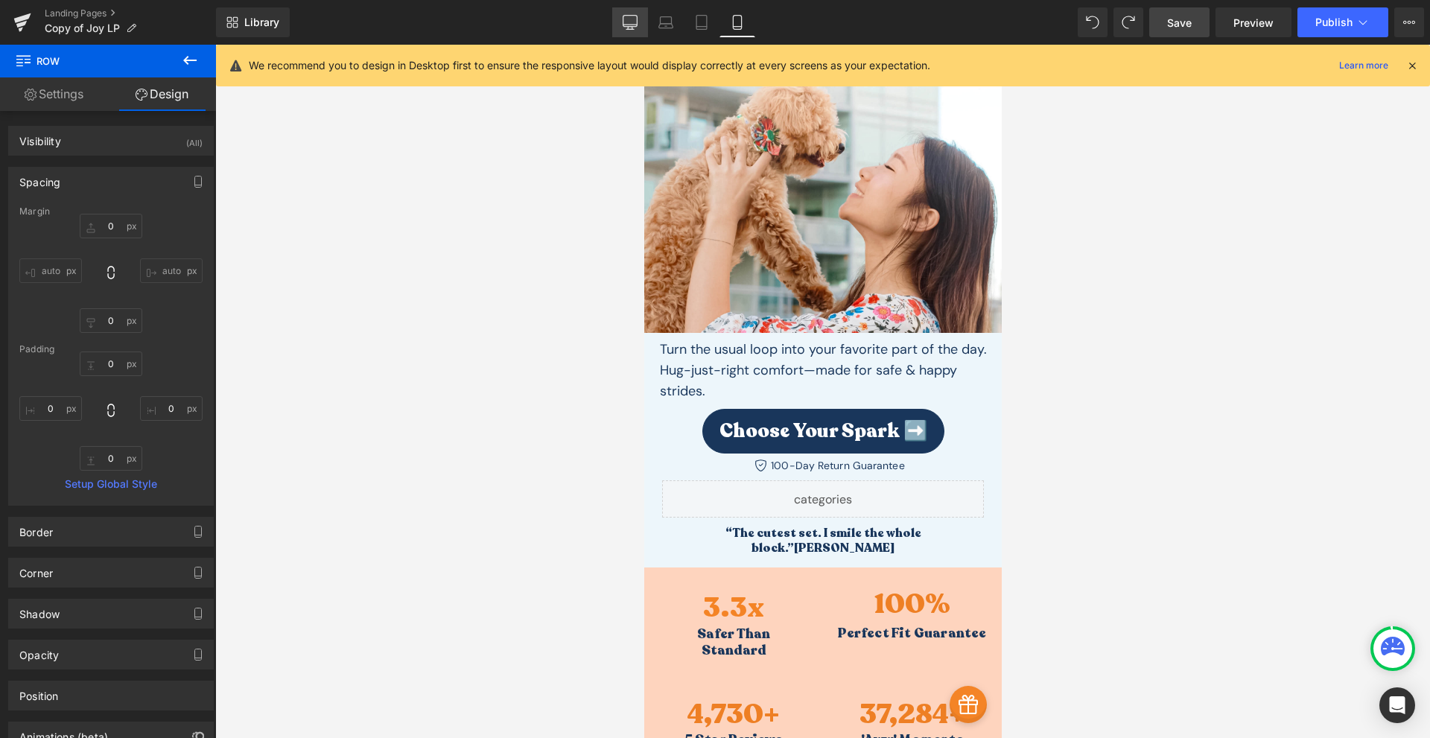
click at [632, 35] on link "Desktop" at bounding box center [630, 22] width 36 height 30
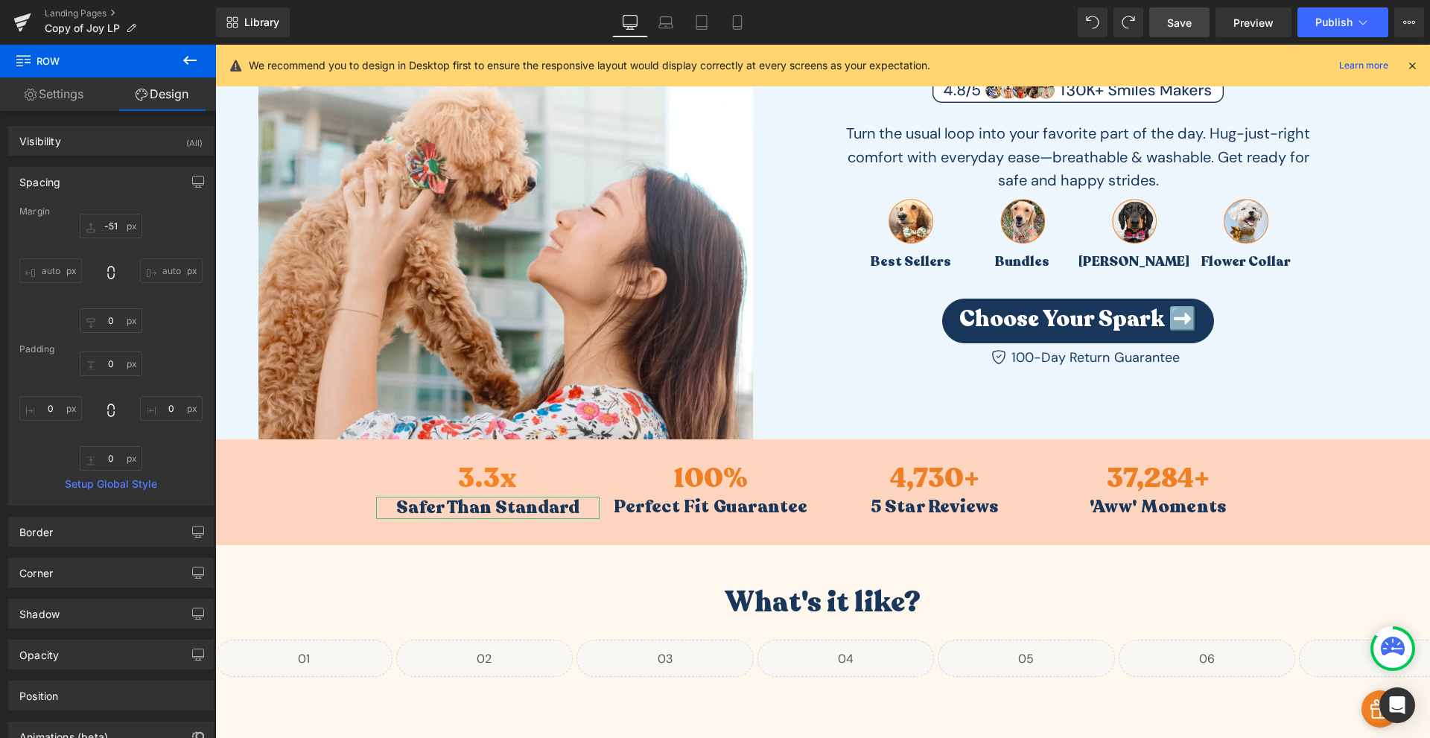
scroll to position [50, 0]
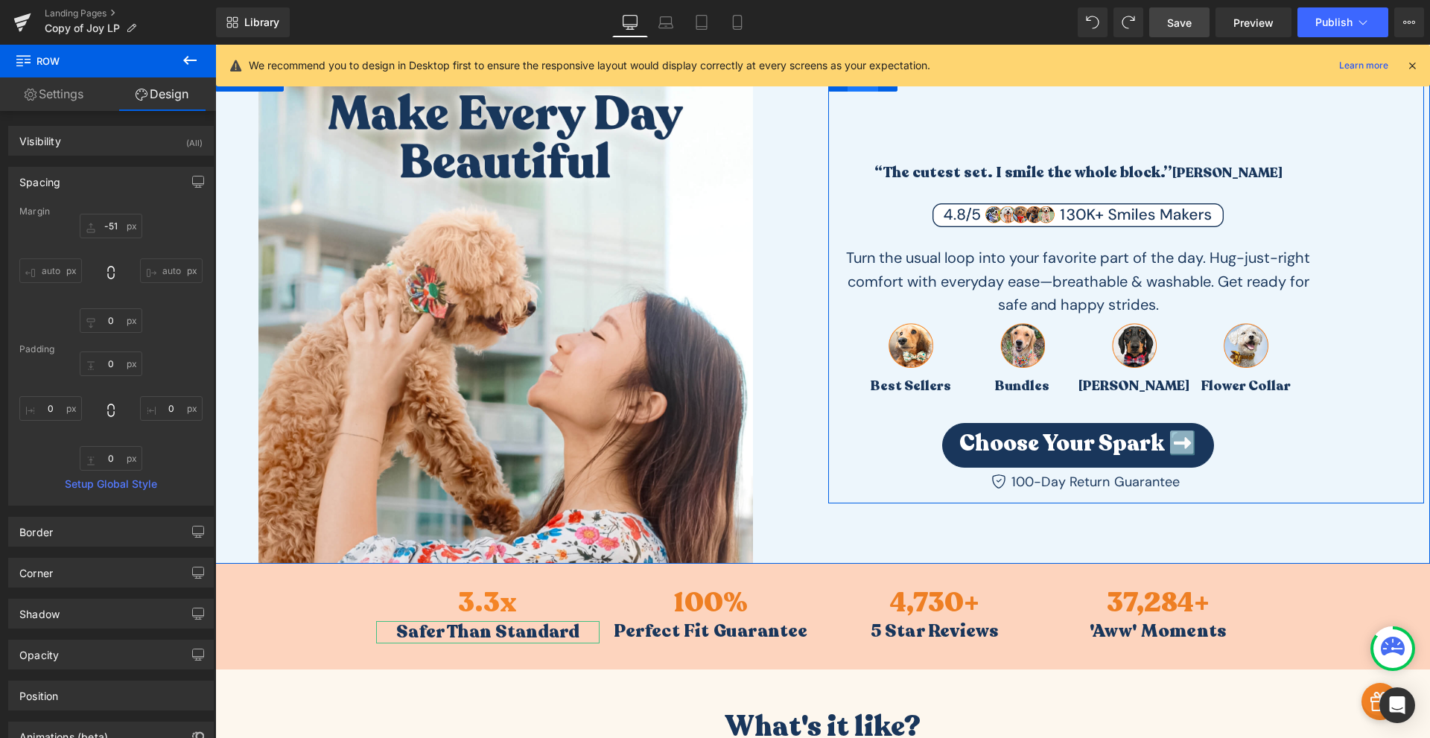
click at [855, 90] on span "Row" at bounding box center [863, 80] width 30 height 22
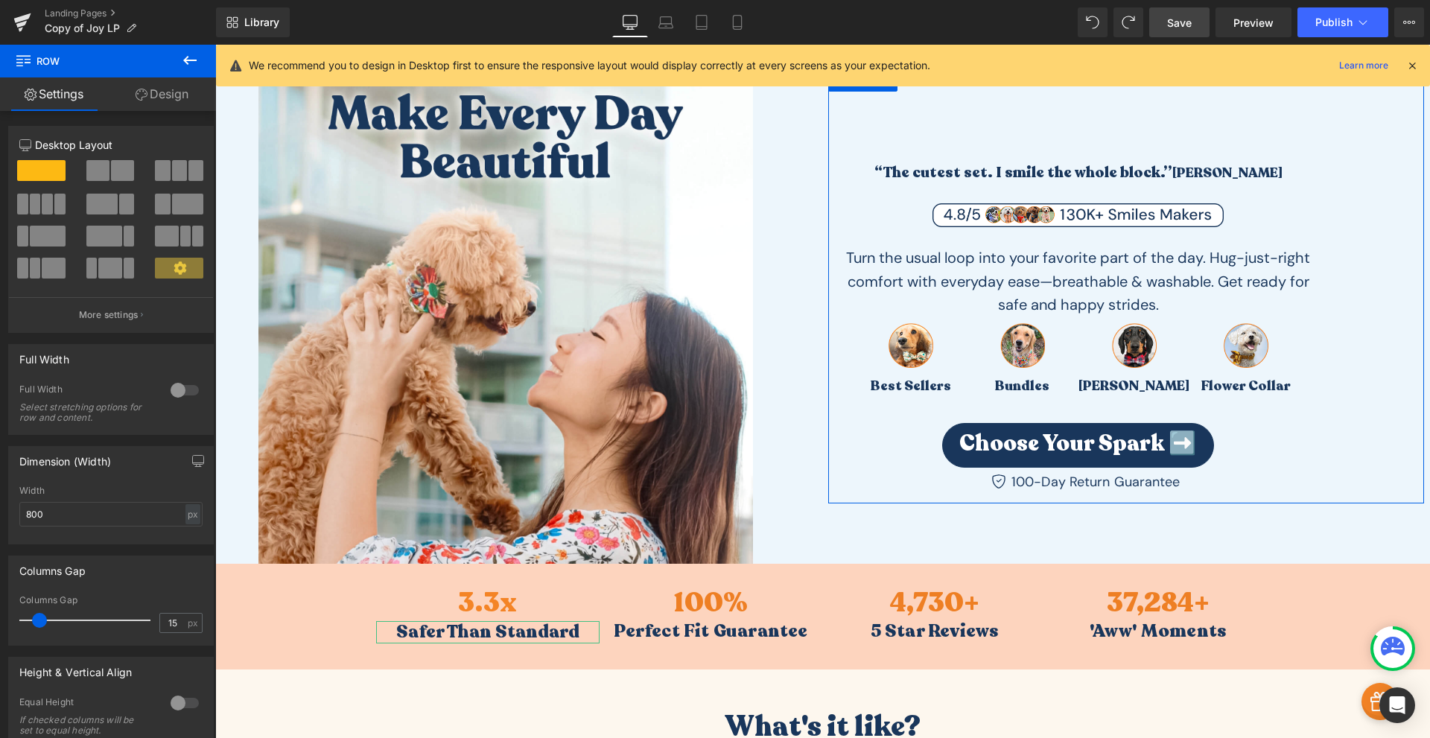
click at [178, 96] on link "Design" at bounding box center [162, 94] width 108 height 34
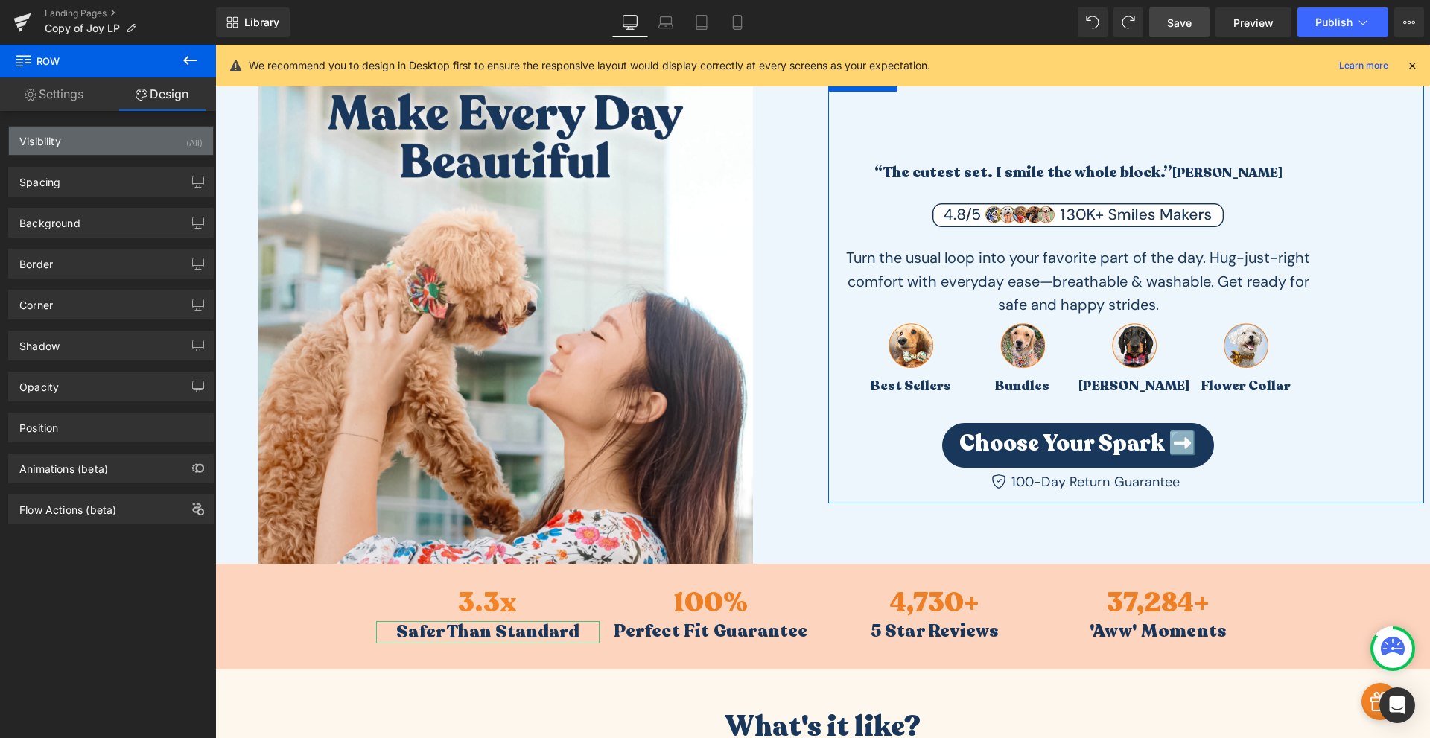
click at [133, 139] on div "Visibility (All)" at bounding box center [111, 141] width 204 height 28
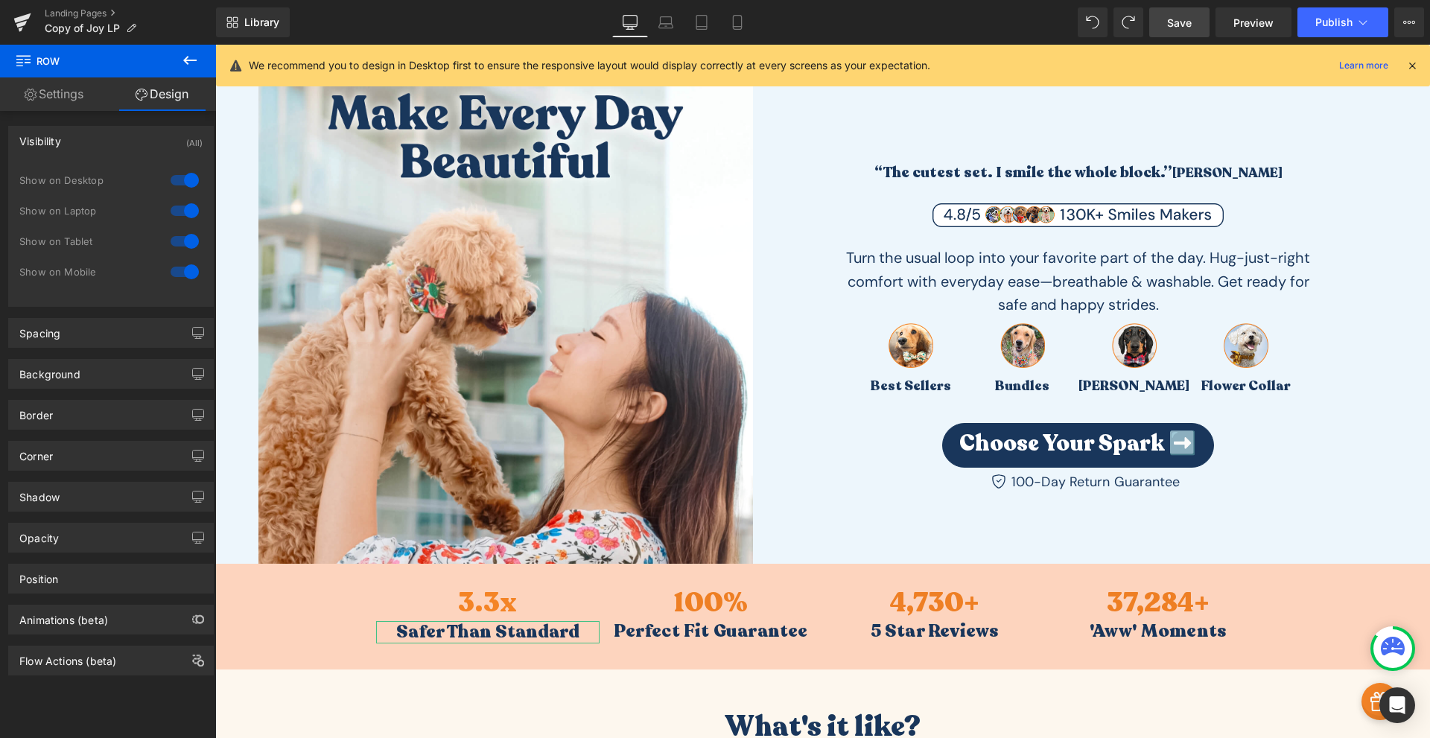
scroll to position [0, 0]
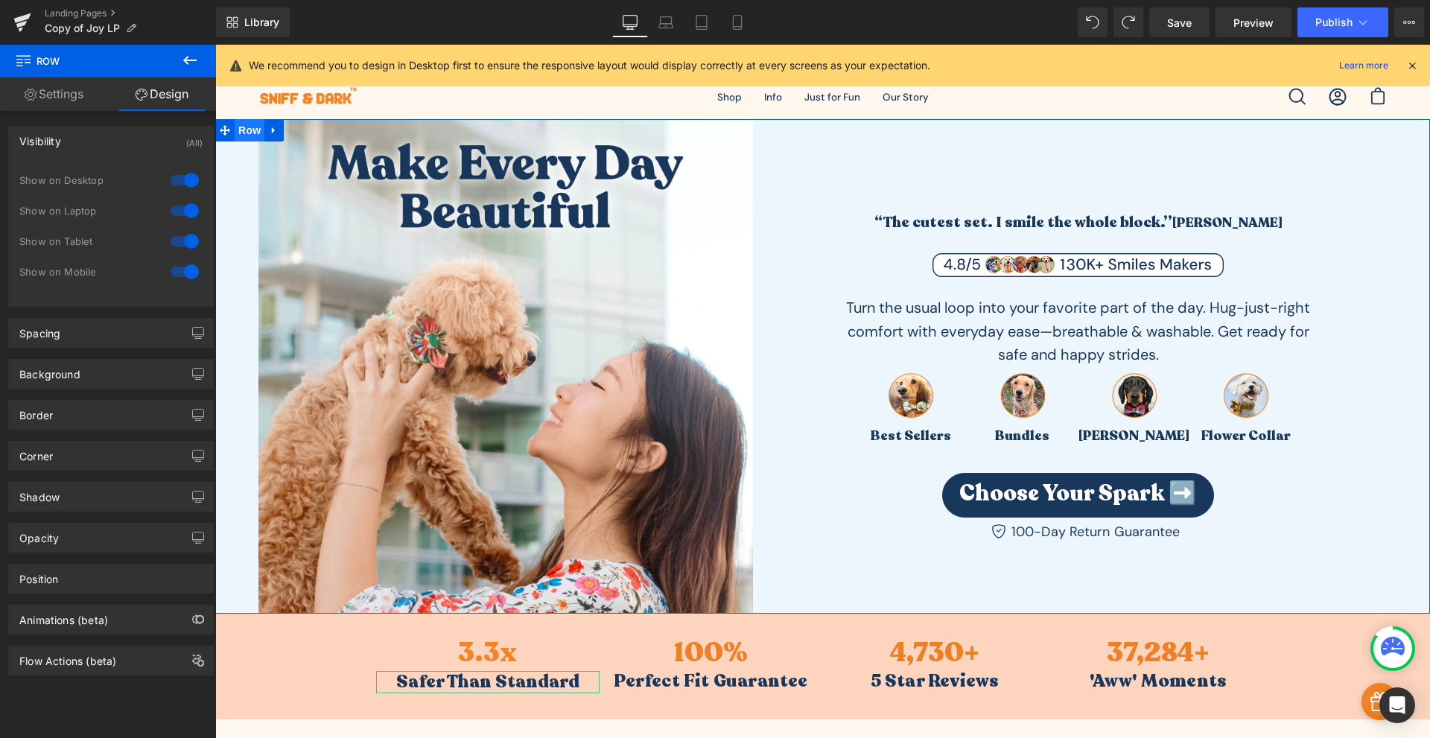
click at [250, 133] on span "Row" at bounding box center [250, 130] width 30 height 22
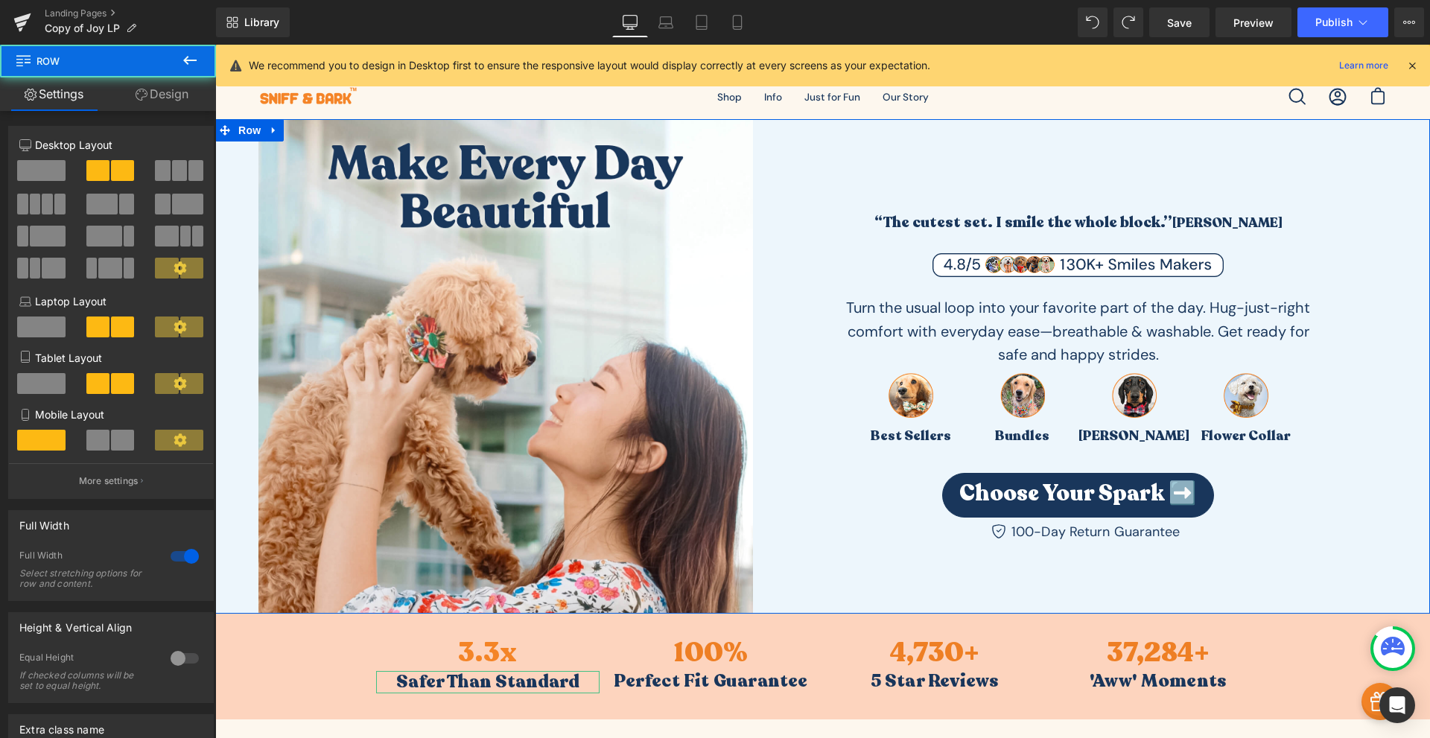
drag, startPoint x: 180, startPoint y: 98, endPoint x: 142, endPoint y: 123, distance: 45.7
click at [180, 98] on link "Design" at bounding box center [162, 94] width 108 height 34
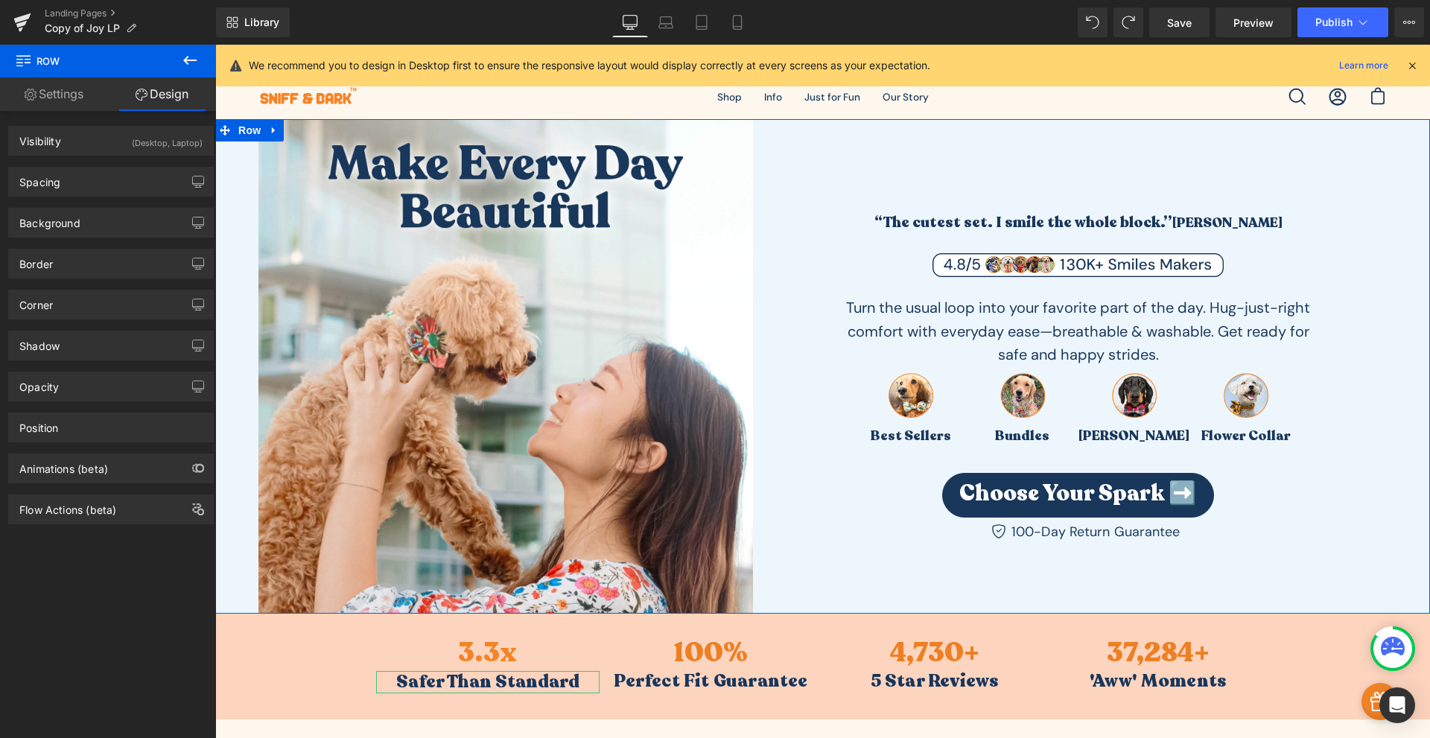
click at [101, 156] on div "Spacing [GEOGRAPHIC_DATA] 0px 0 auto auto 0px 0 auto auto [GEOGRAPHIC_DATA] 0px…" at bounding box center [111, 176] width 223 height 41
click at [115, 145] on div "Visibility (Desktop, Laptop)" at bounding box center [111, 141] width 204 height 28
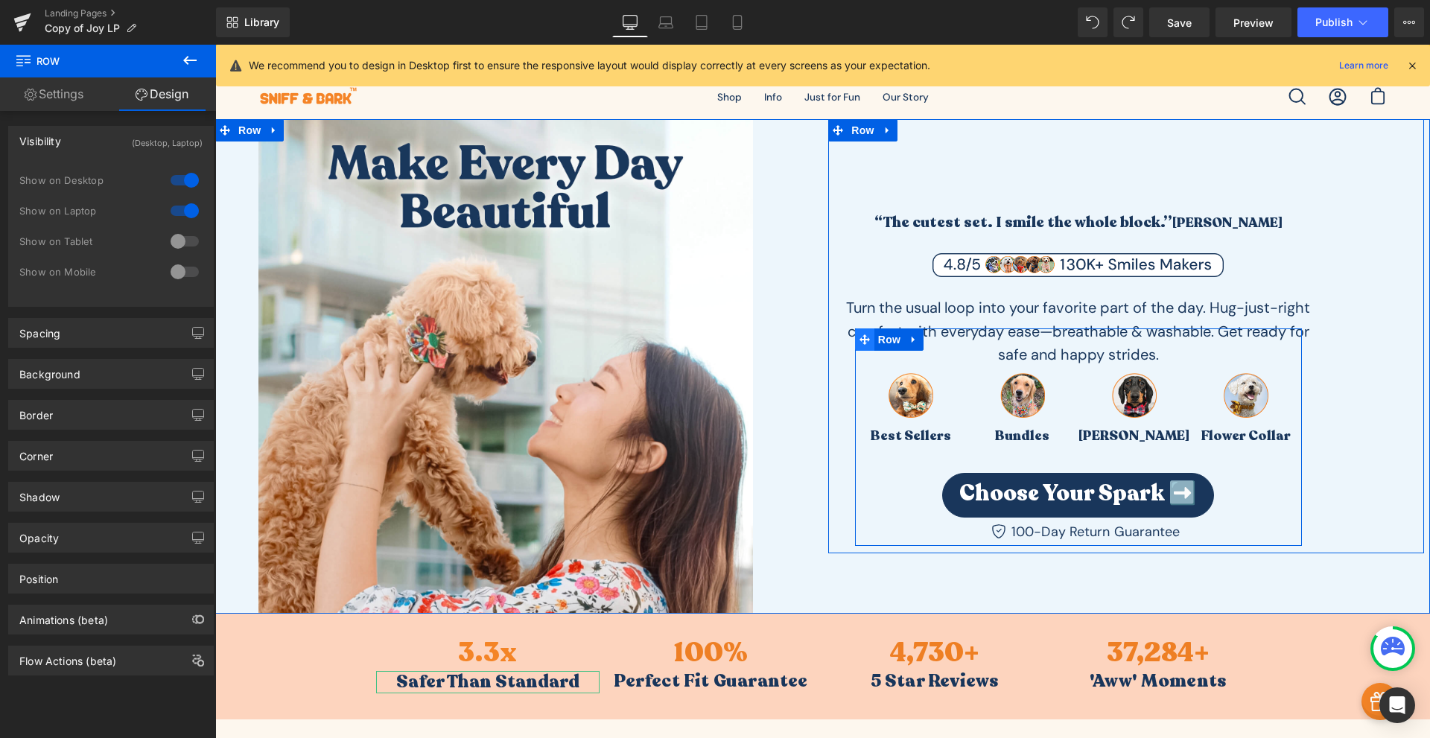
click at [860, 342] on icon at bounding box center [865, 339] width 10 height 10
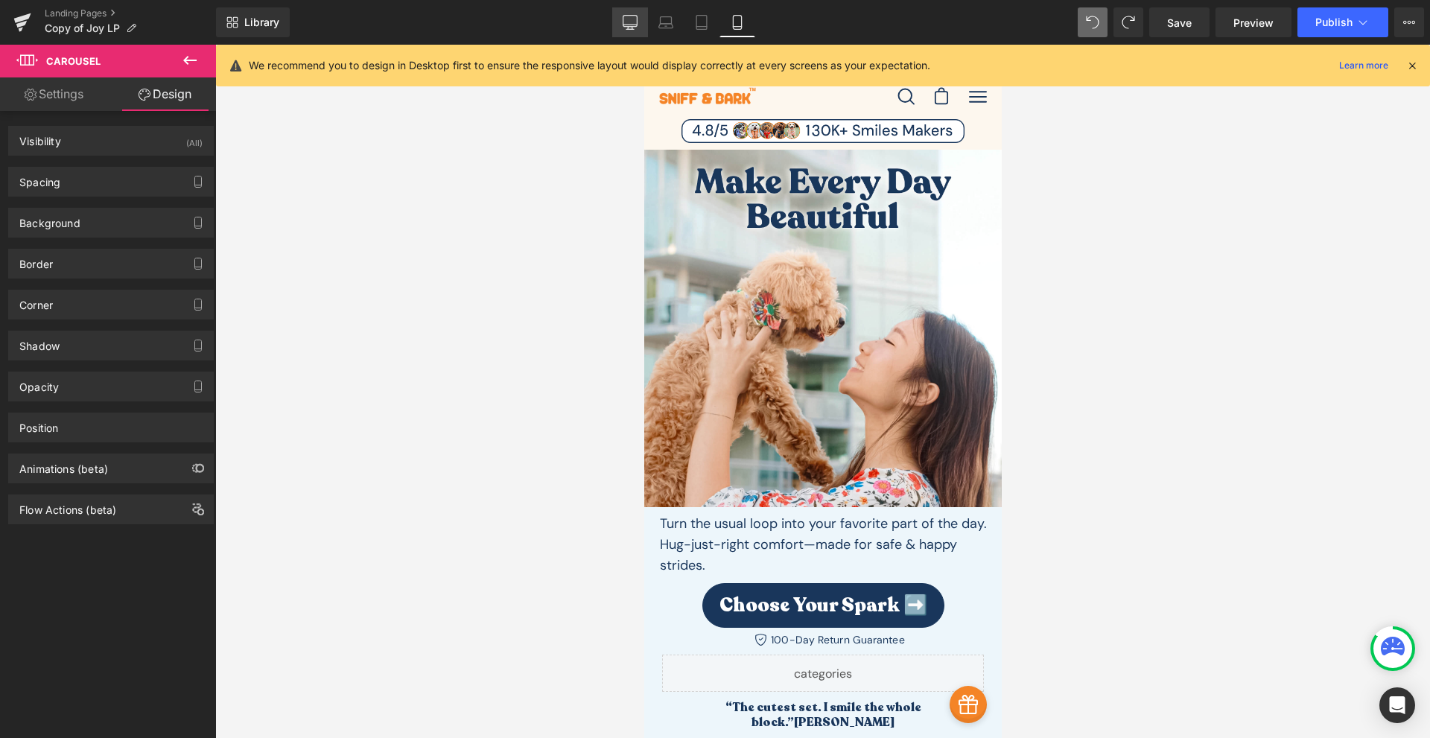
click at [631, 31] on link "Desktop" at bounding box center [630, 22] width 36 height 30
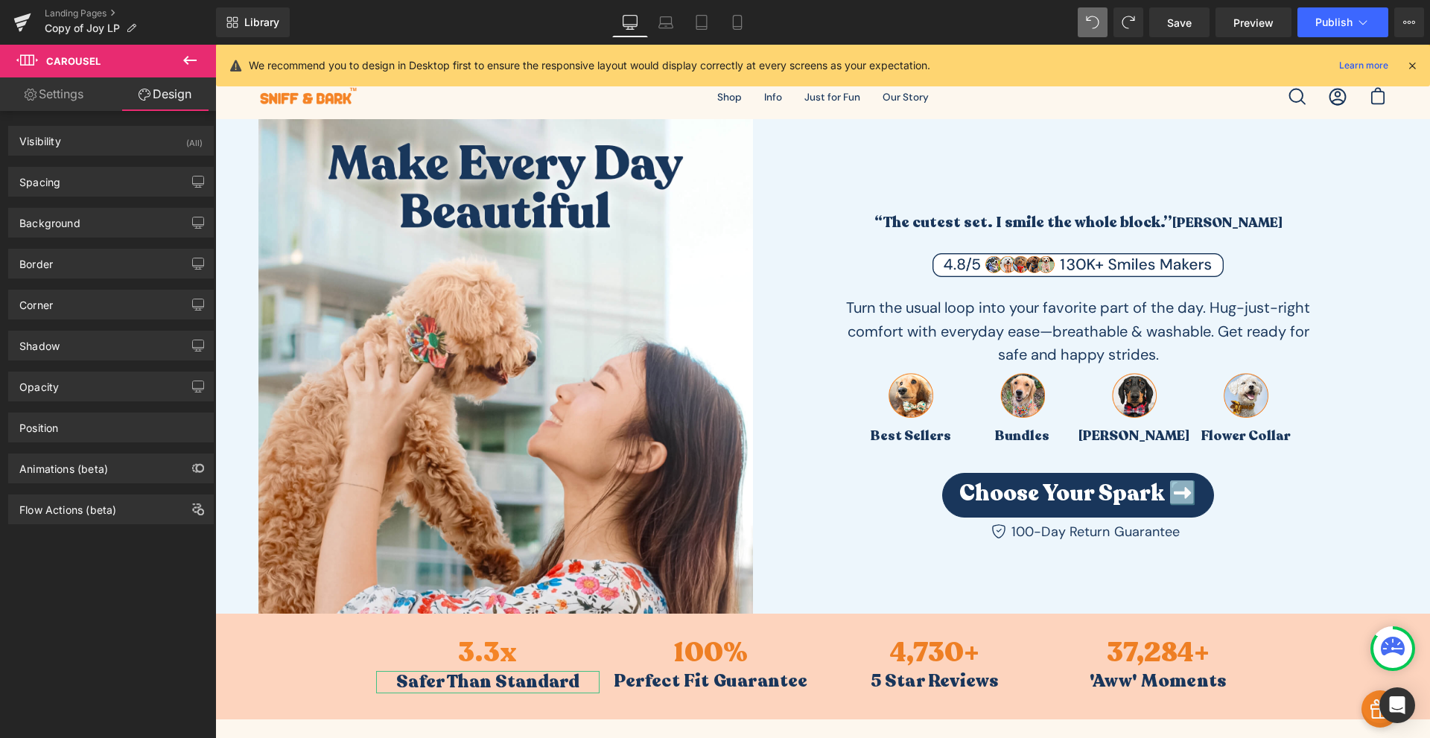
scroll to position [50, 0]
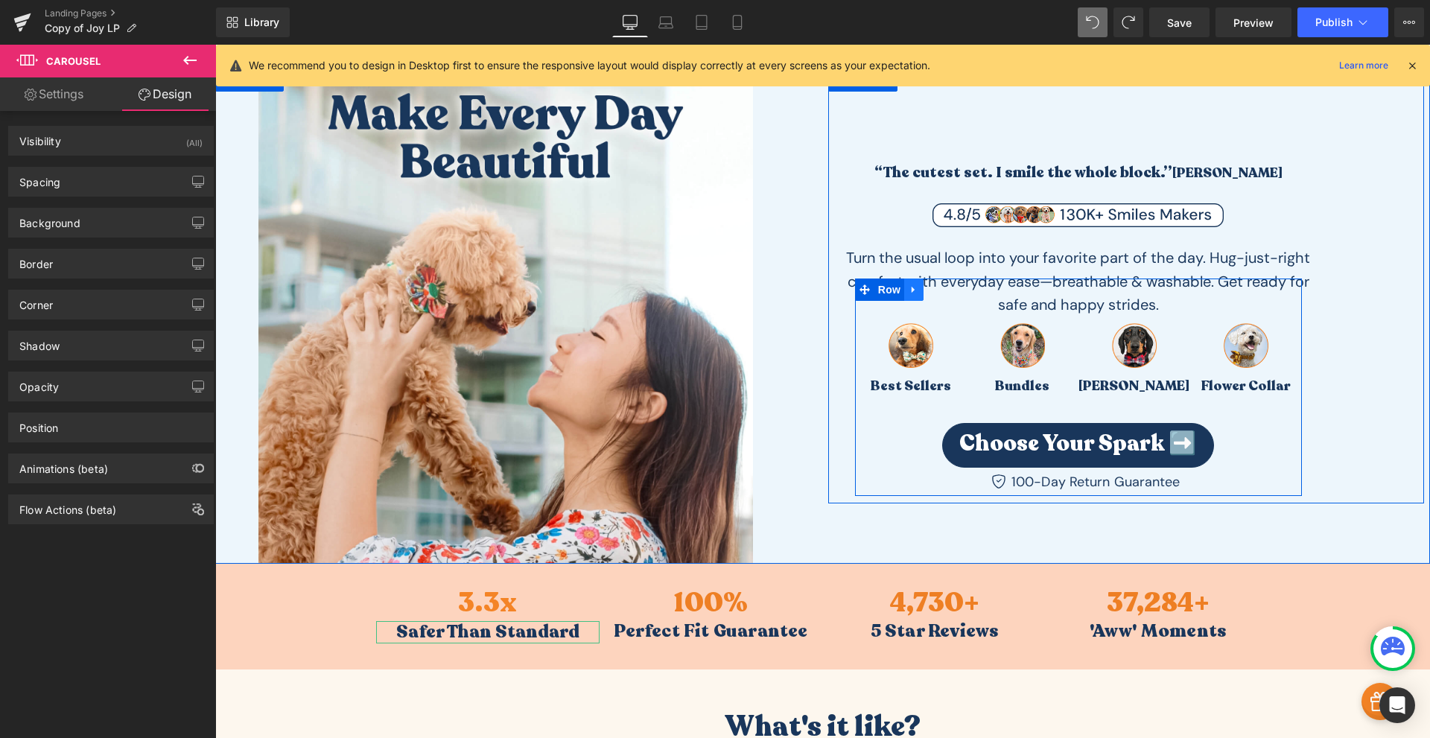
click at [909, 294] on icon at bounding box center [914, 290] width 10 height 11
click at [932, 295] on icon at bounding box center [933, 290] width 10 height 10
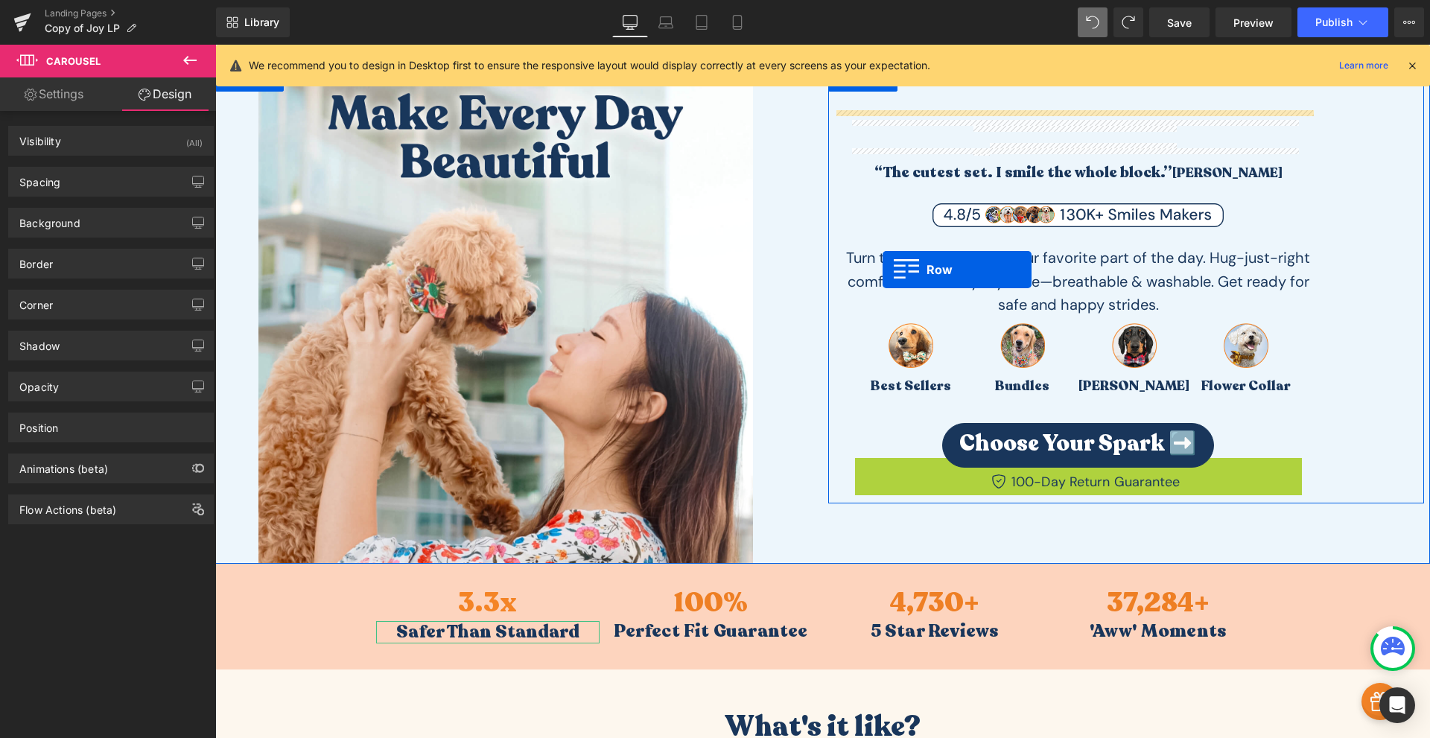
scroll to position [398, 0]
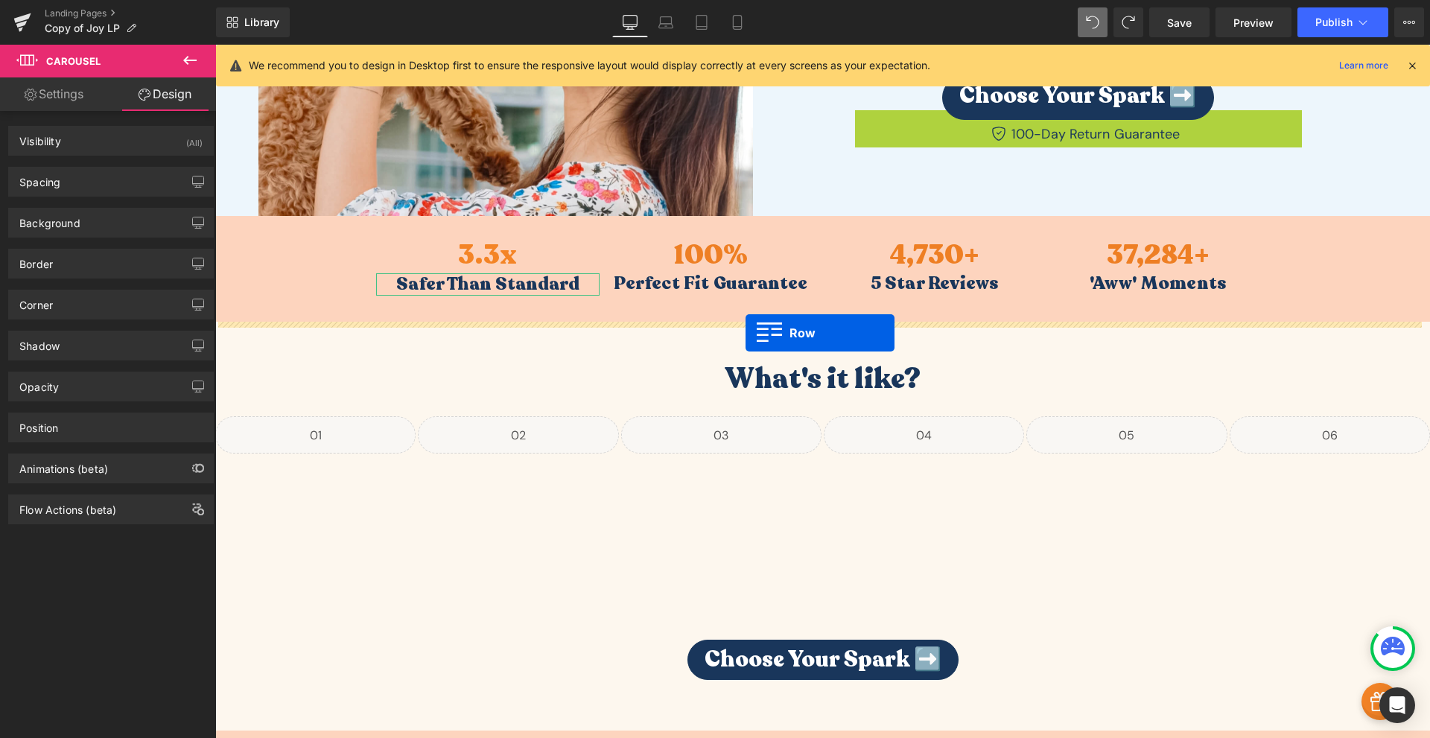
drag, startPoint x: 862, startPoint y: 469, endPoint x: 746, endPoint y: 333, distance: 178.6
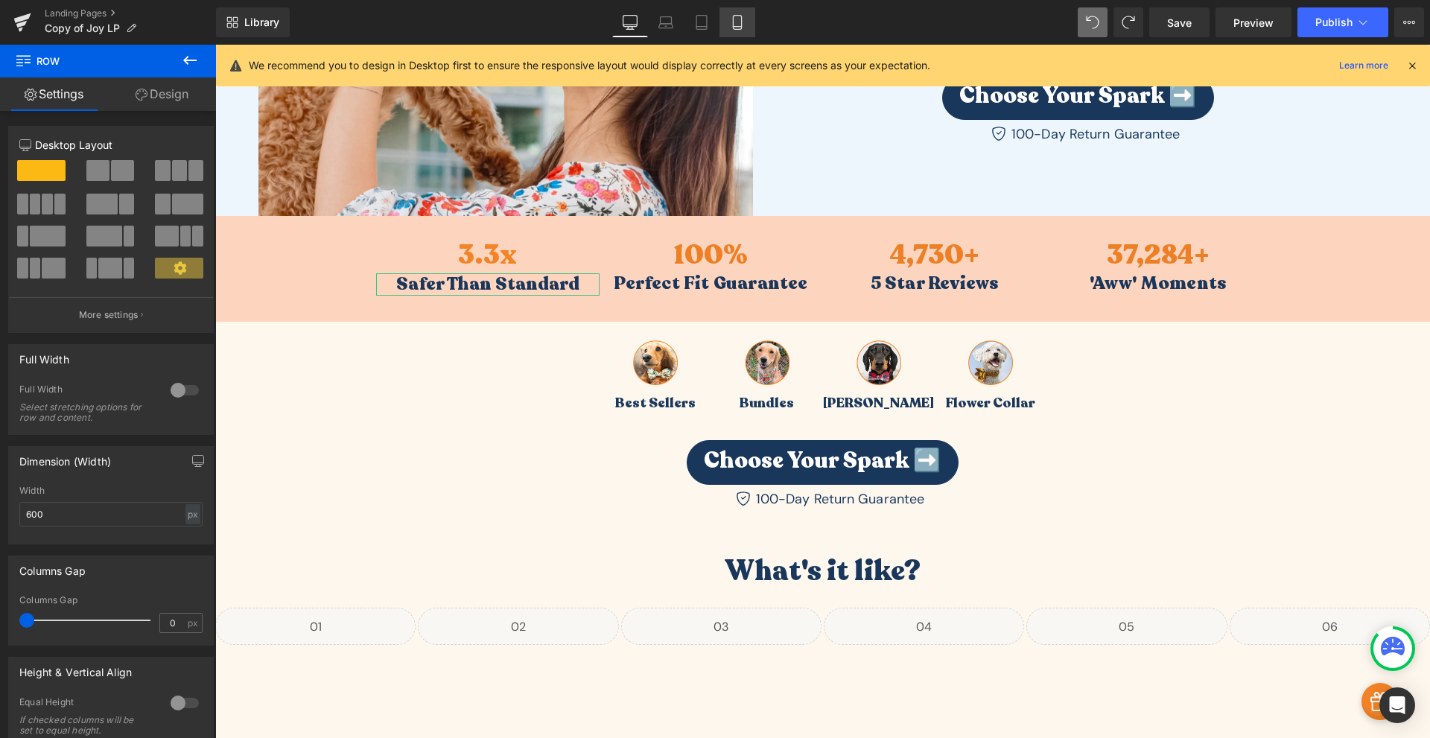
click at [748, 28] on link "Mobile" at bounding box center [738, 22] width 36 height 30
type input "100"
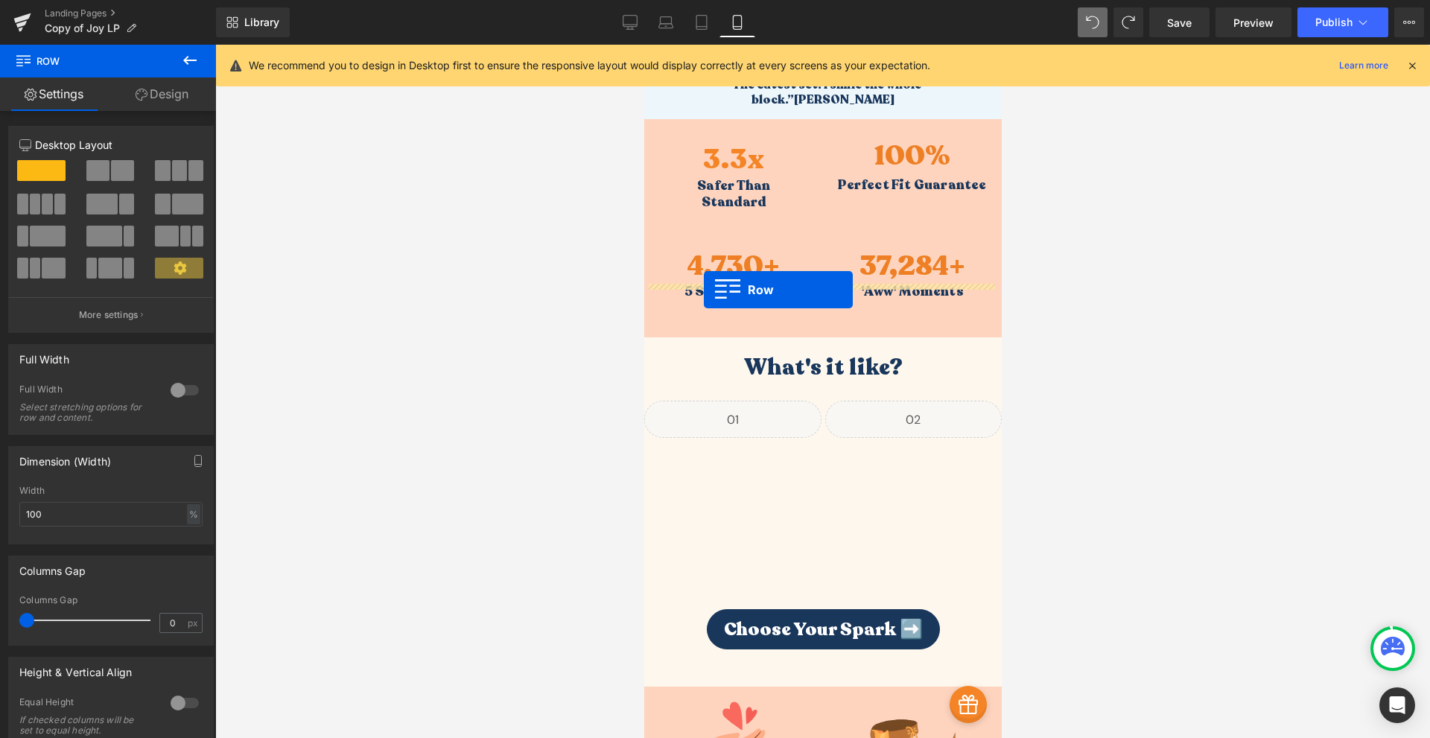
scroll to position [275, 0]
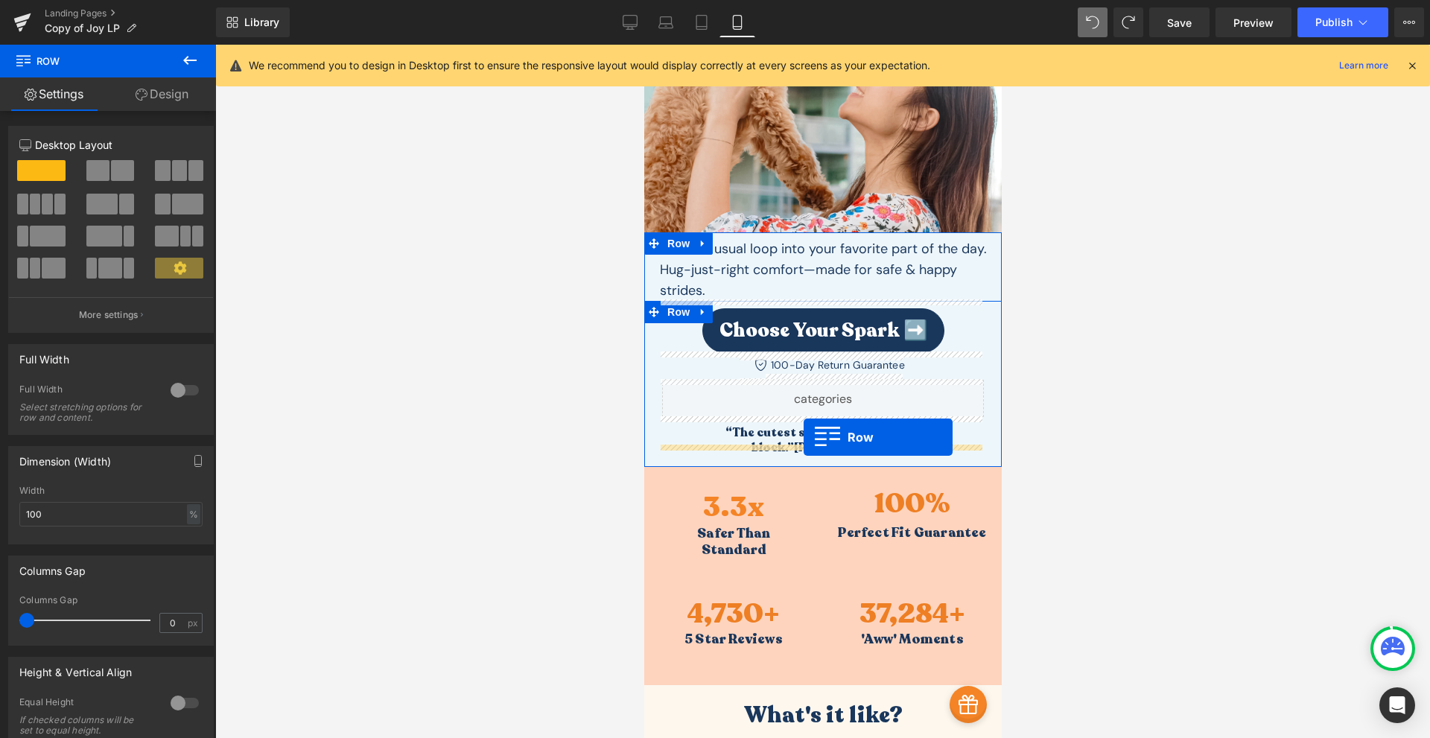
drag, startPoint x: 656, startPoint y: 296, endPoint x: 803, endPoint y: 437, distance: 203.4
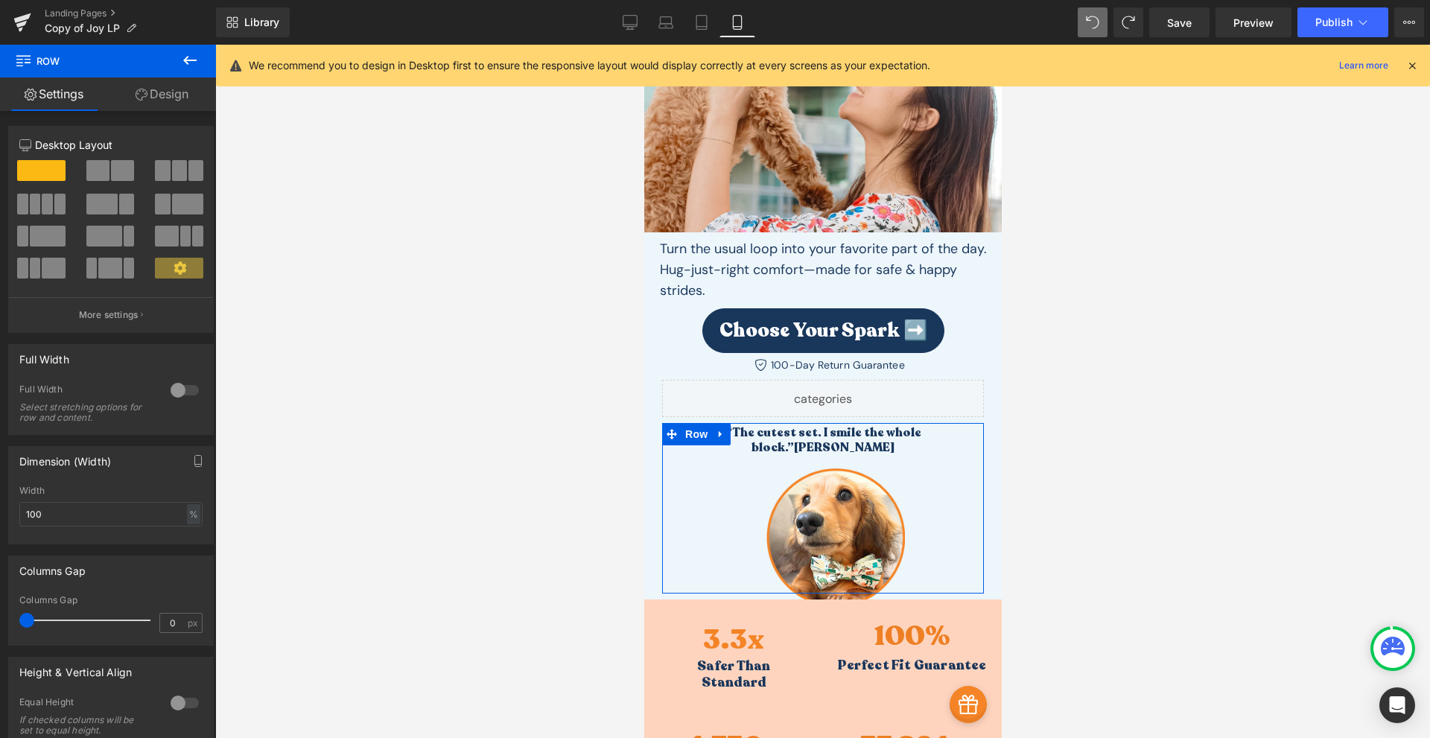
click at [174, 104] on link "Design" at bounding box center [162, 94] width 108 height 34
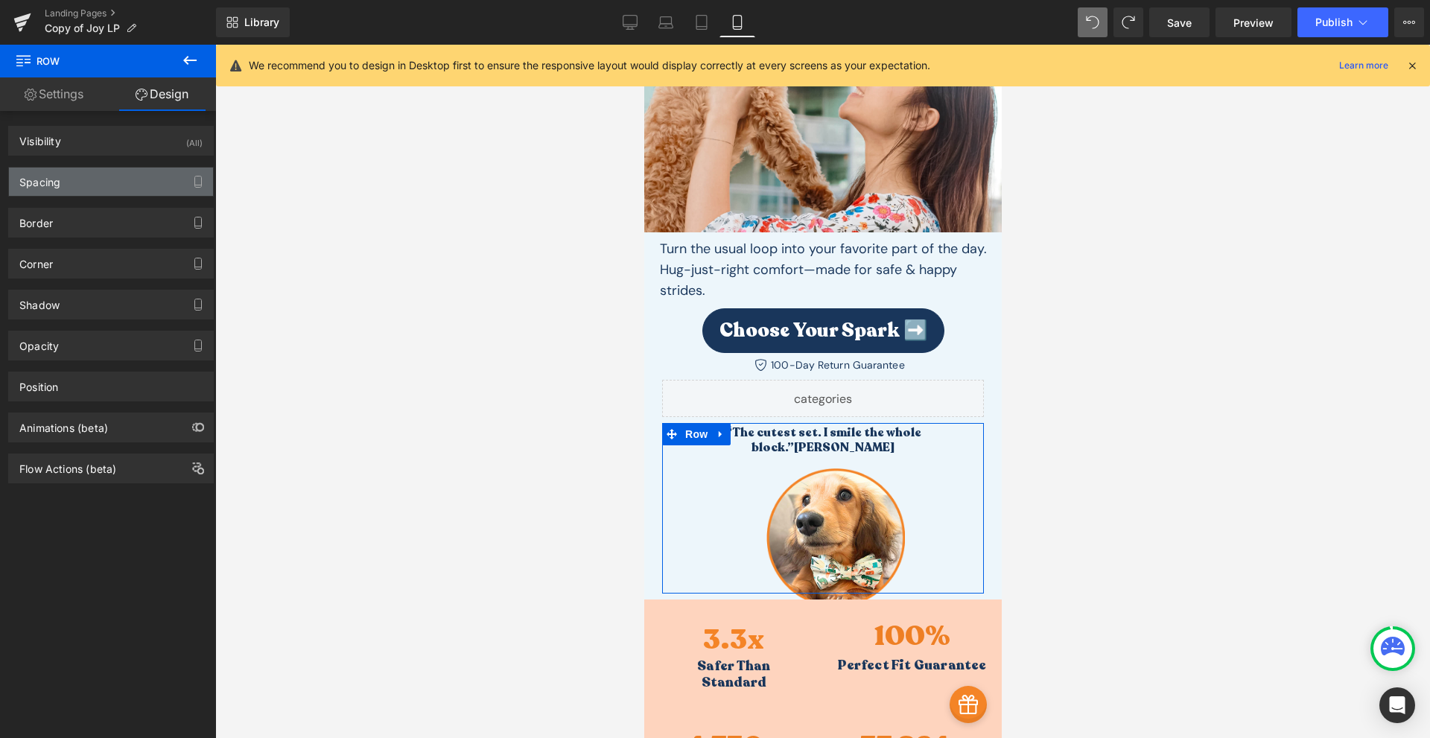
click at [95, 175] on div "Spacing" at bounding box center [111, 182] width 204 height 28
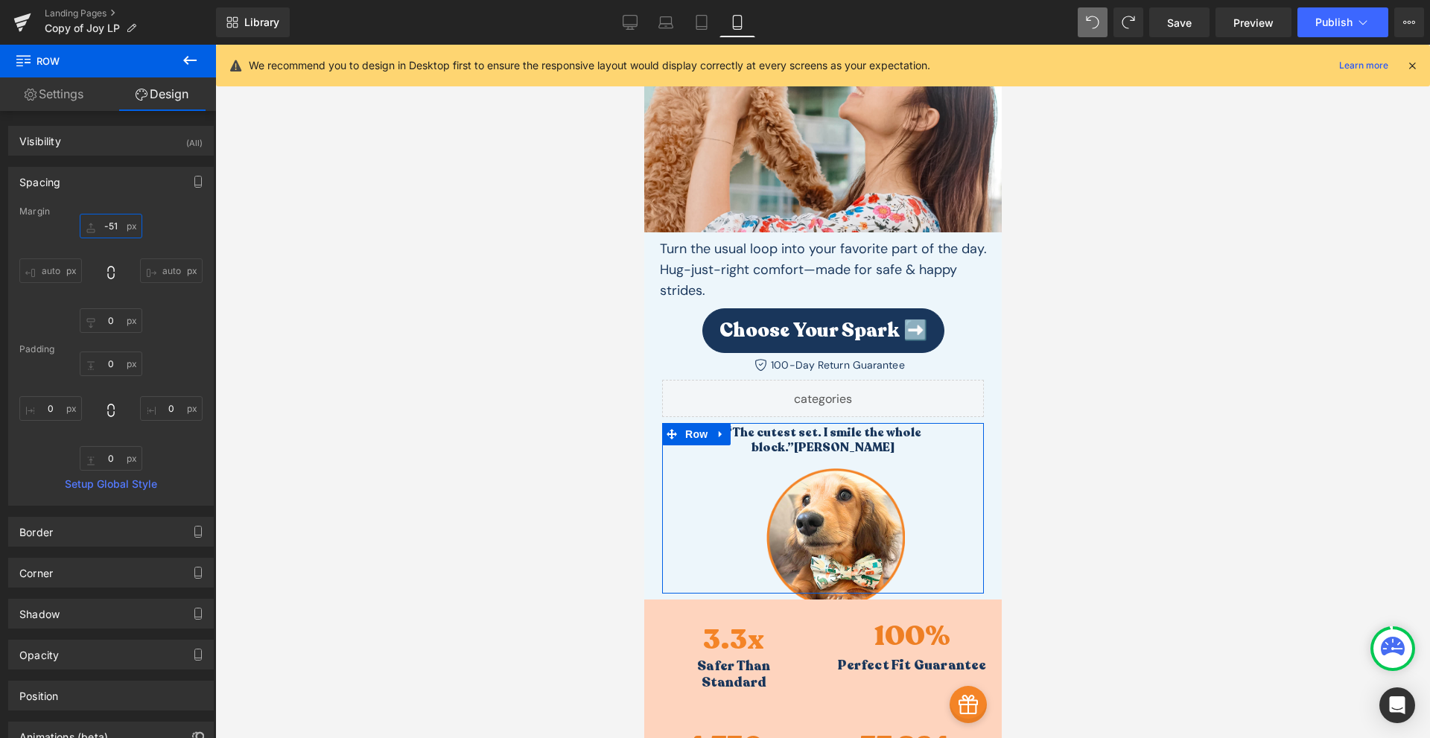
click at [118, 232] on input "-51" at bounding box center [111, 226] width 63 height 25
type input "0"
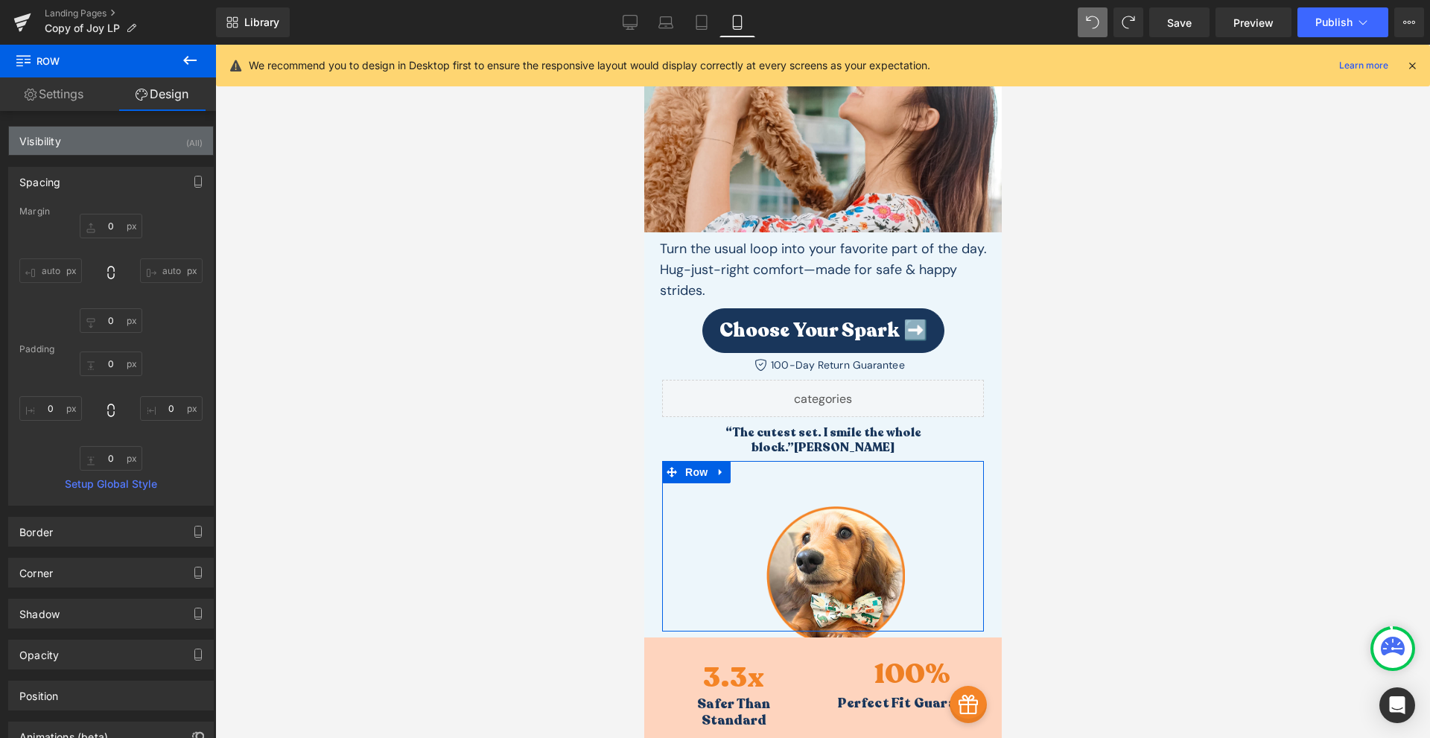
click at [90, 143] on div "Visibility (All)" at bounding box center [111, 141] width 204 height 28
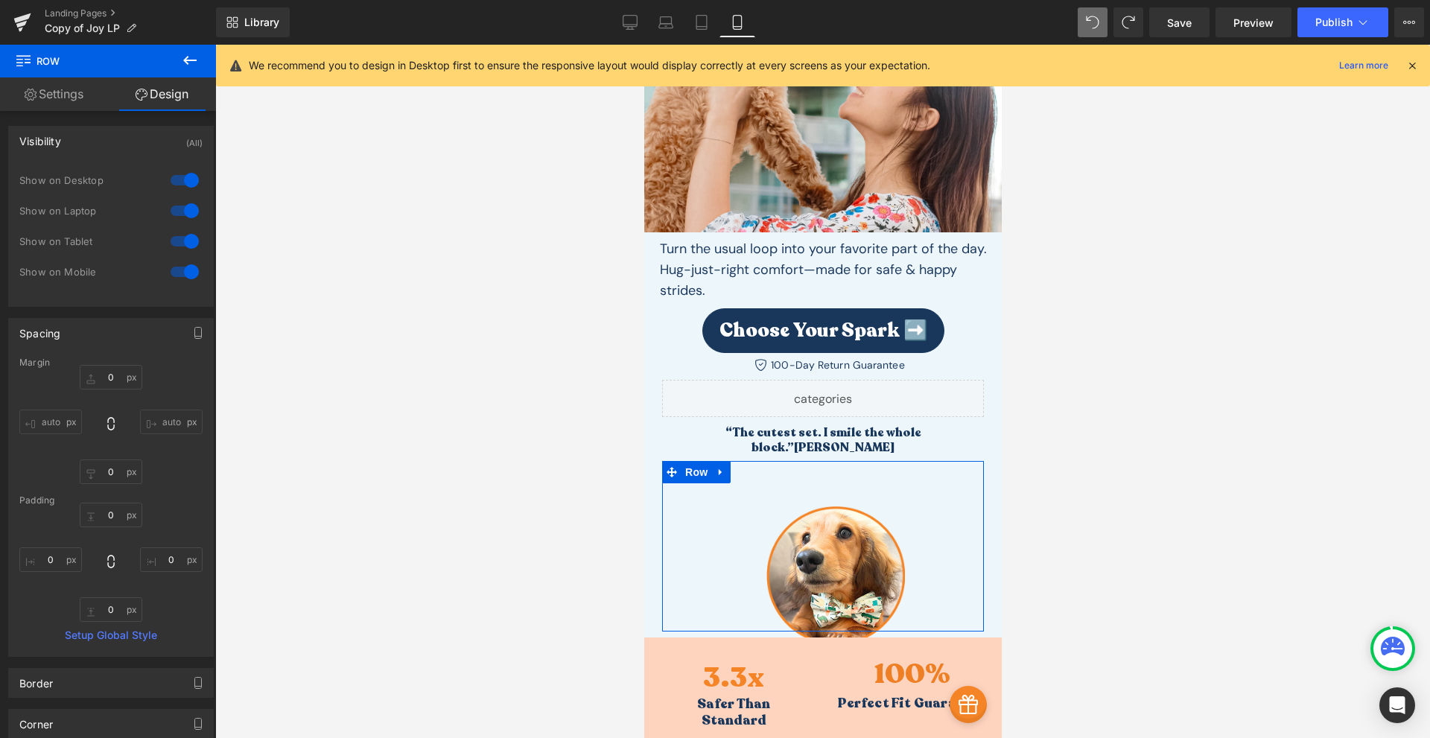
click at [168, 183] on div at bounding box center [185, 180] width 36 height 24
click at [182, 214] on div at bounding box center [185, 211] width 36 height 24
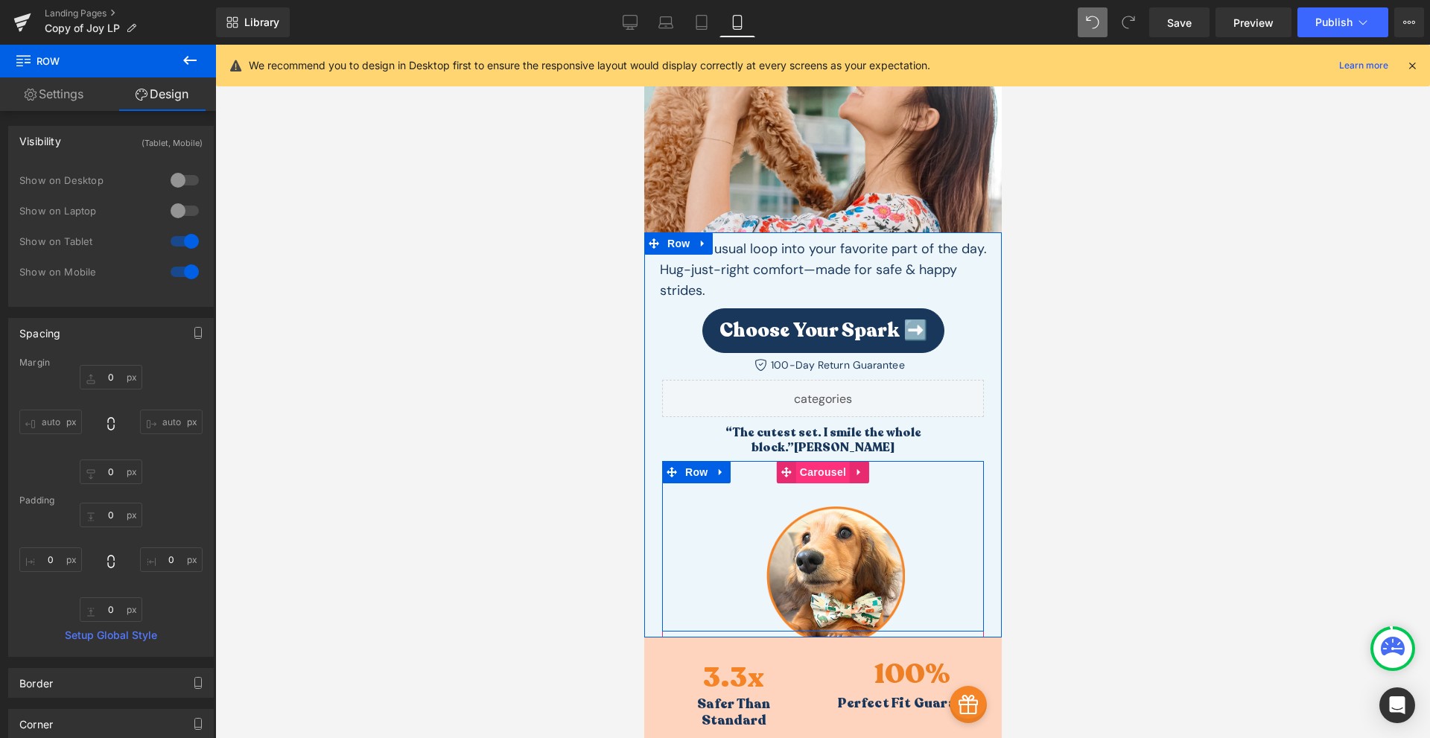
click at [827, 461] on span "Carousel" at bounding box center [823, 472] width 54 height 22
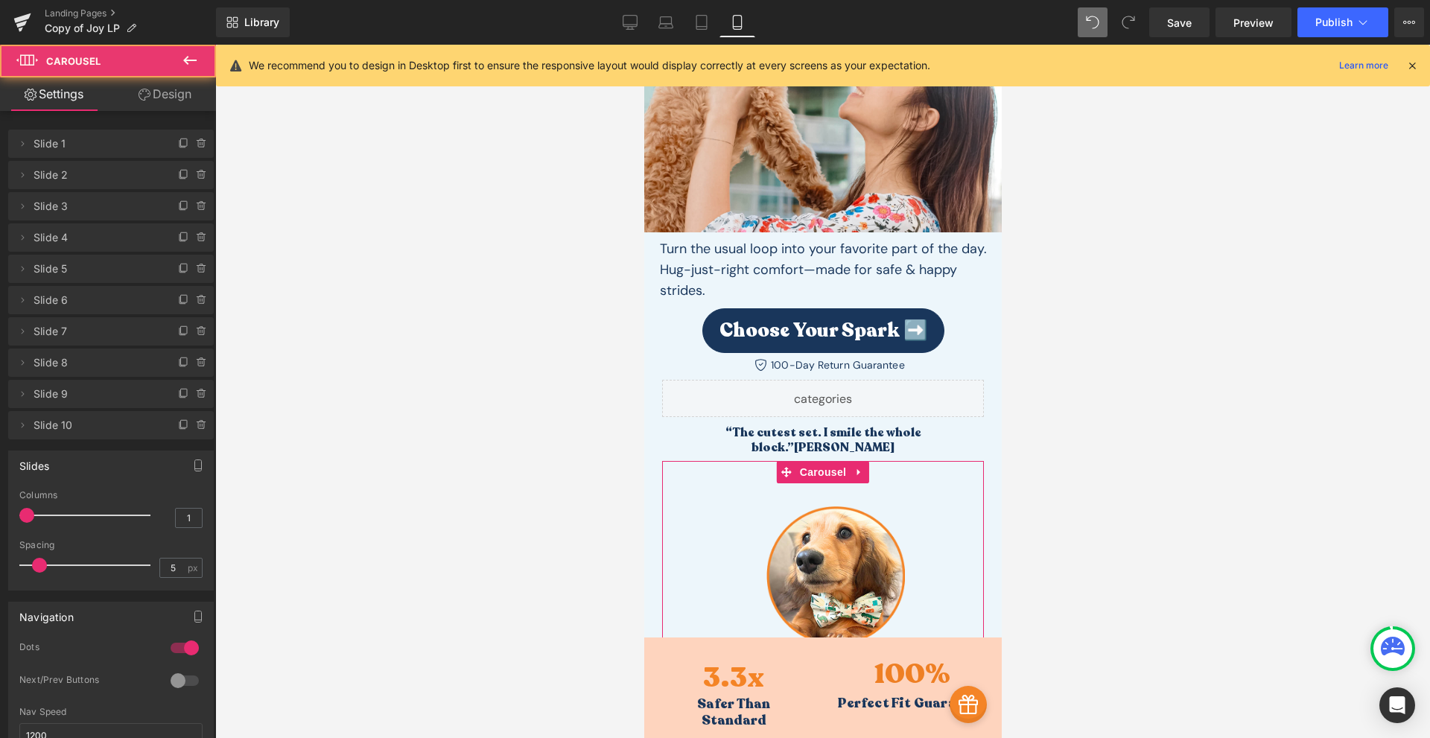
click at [163, 100] on link "Design" at bounding box center [165, 94] width 108 height 34
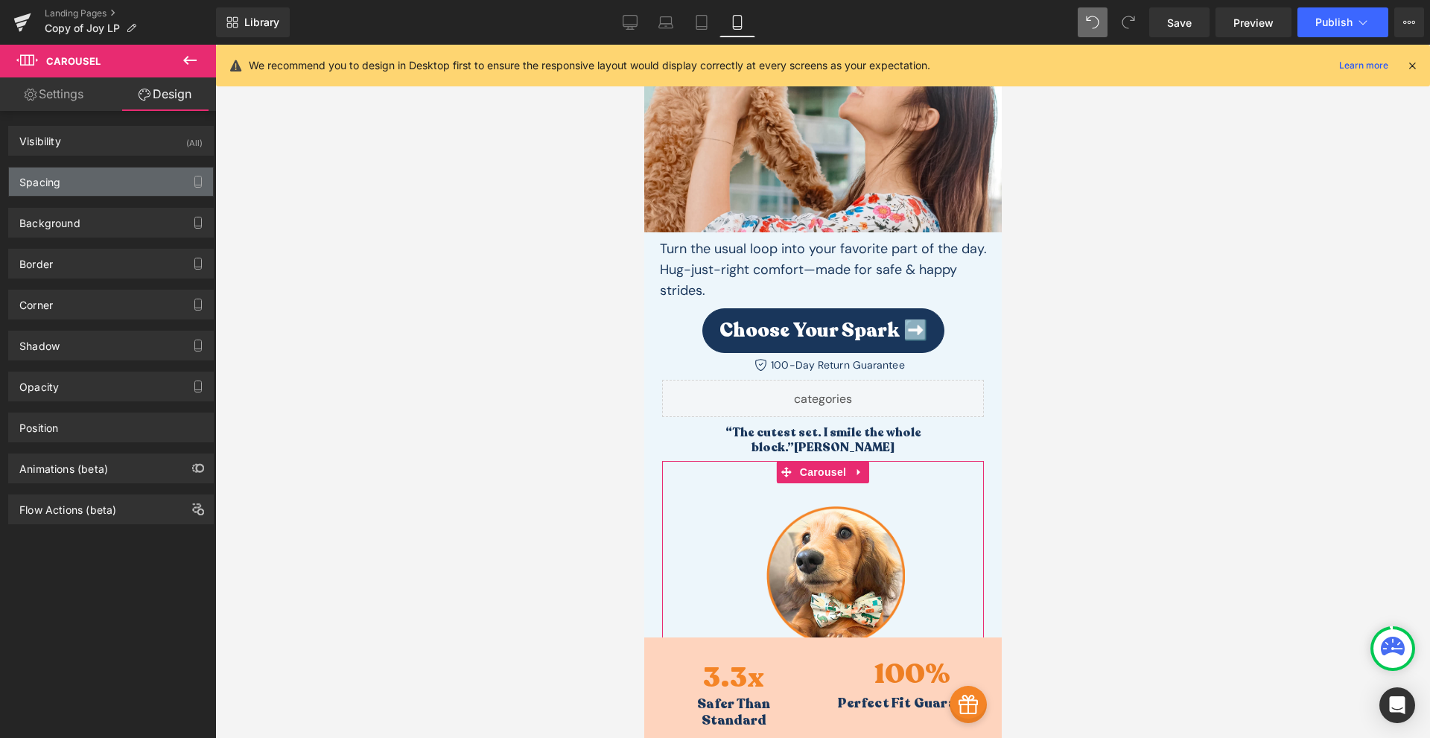
click at [86, 179] on div "Spacing" at bounding box center [111, 182] width 204 height 28
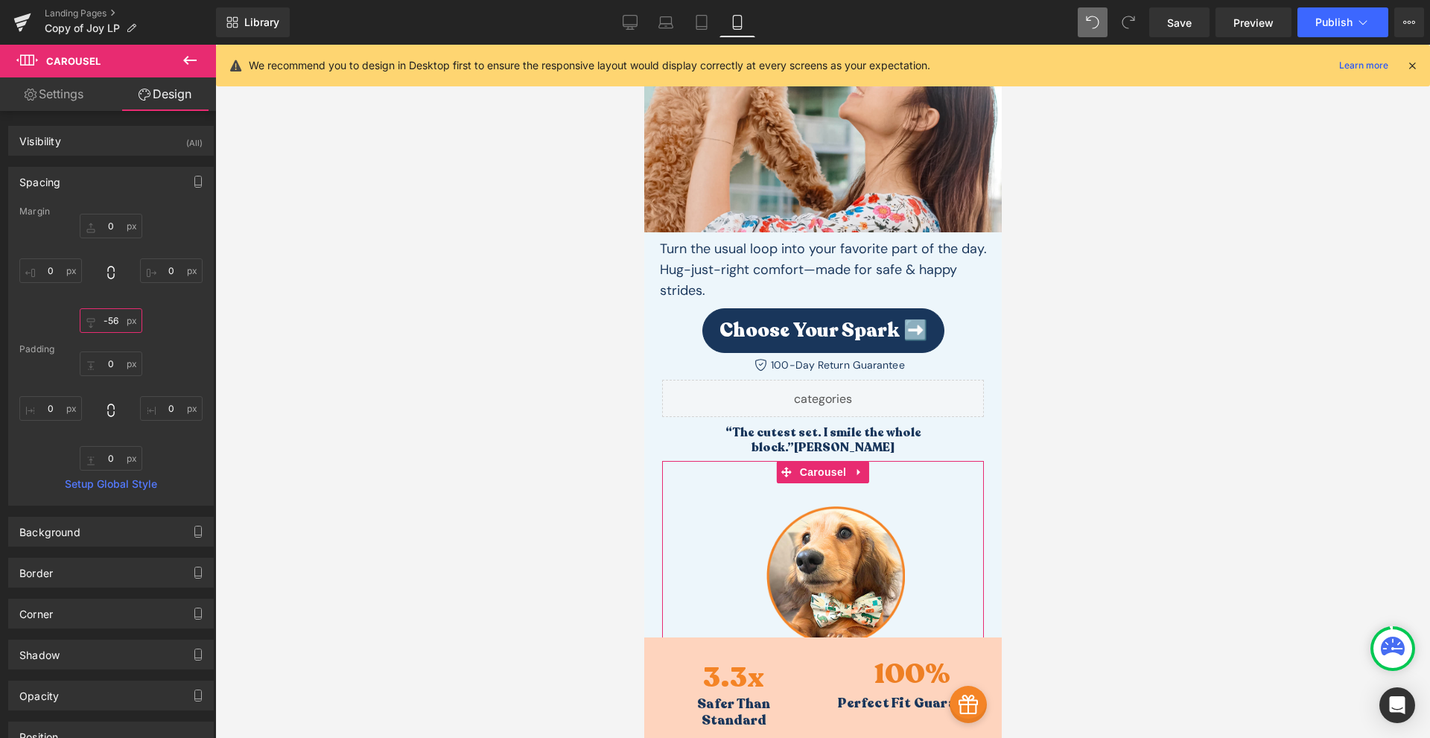
click at [115, 326] on input "-56" at bounding box center [111, 320] width 63 height 25
type input "0"
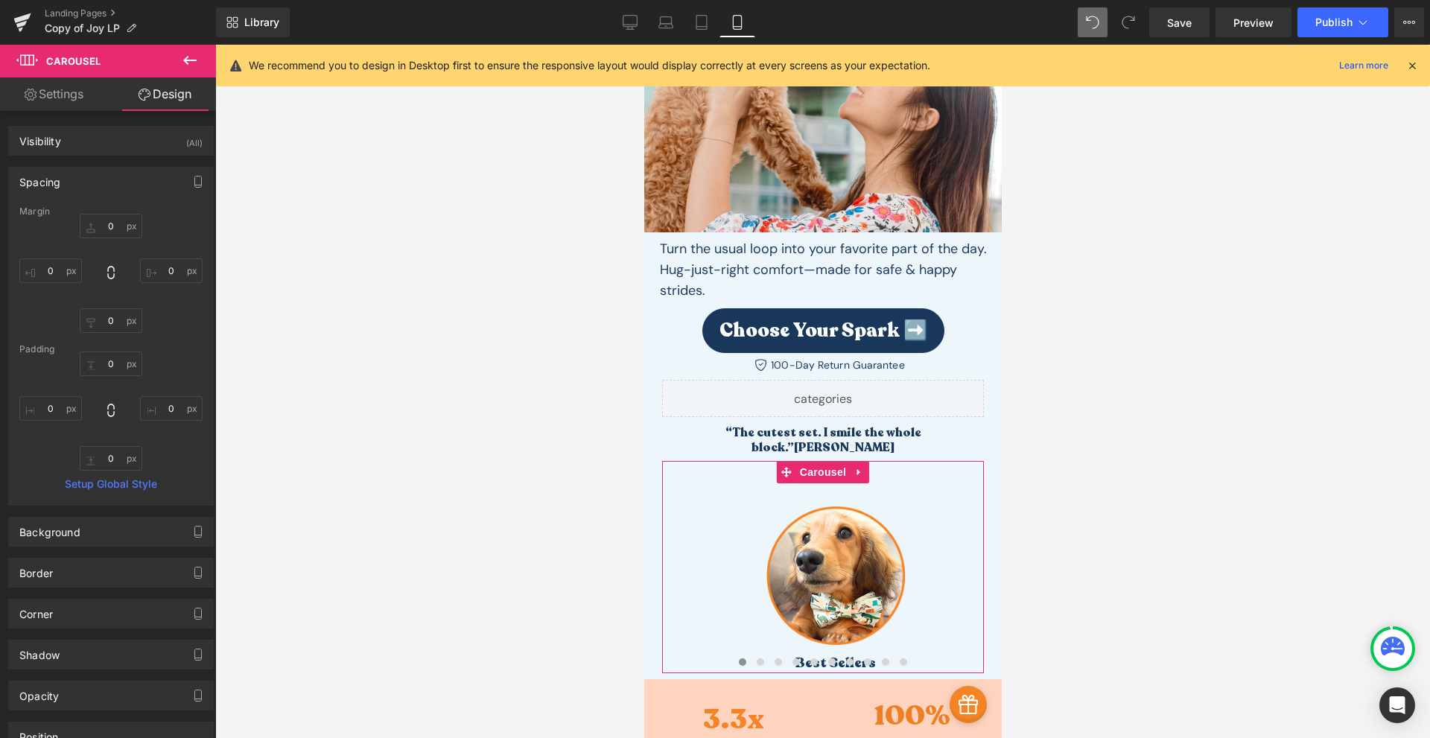
click at [65, 88] on link "Settings" at bounding box center [54, 94] width 108 height 34
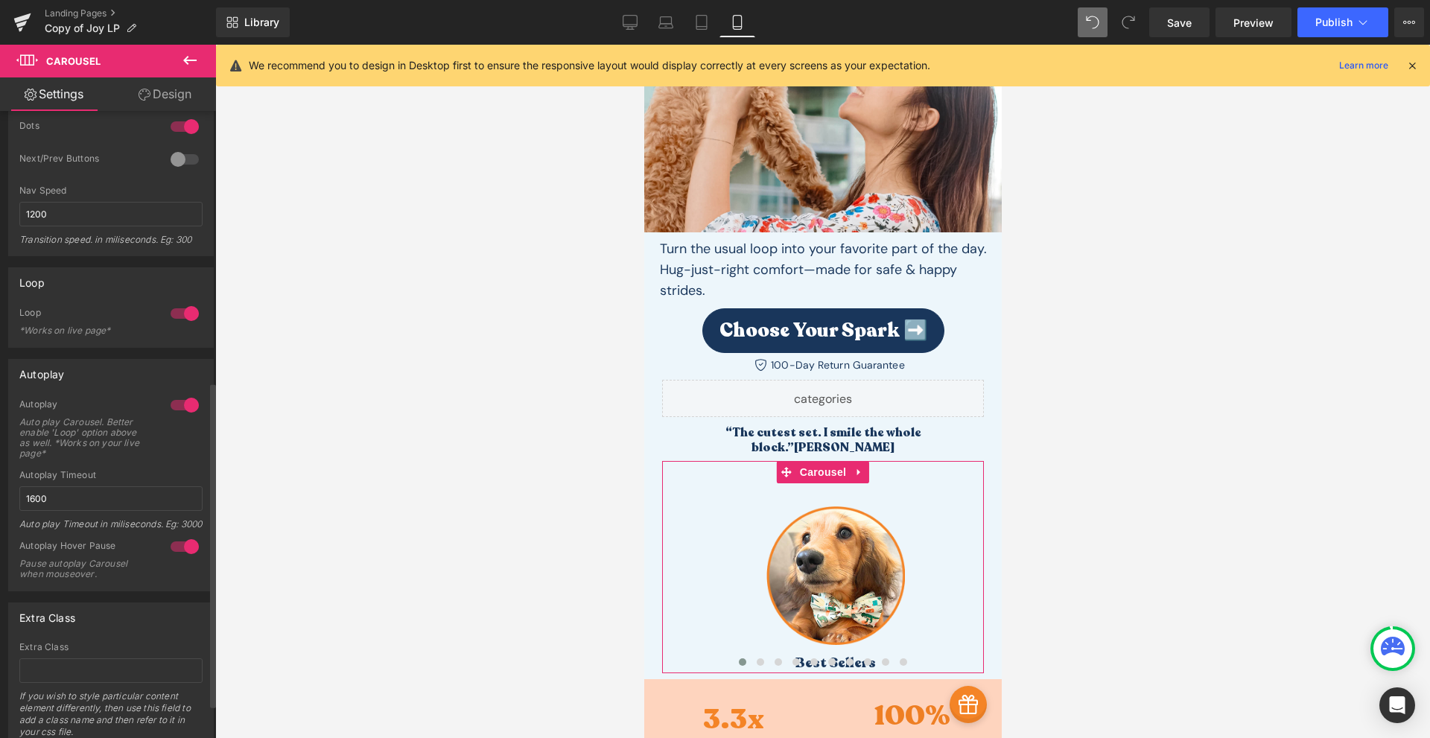
scroll to position [348, 0]
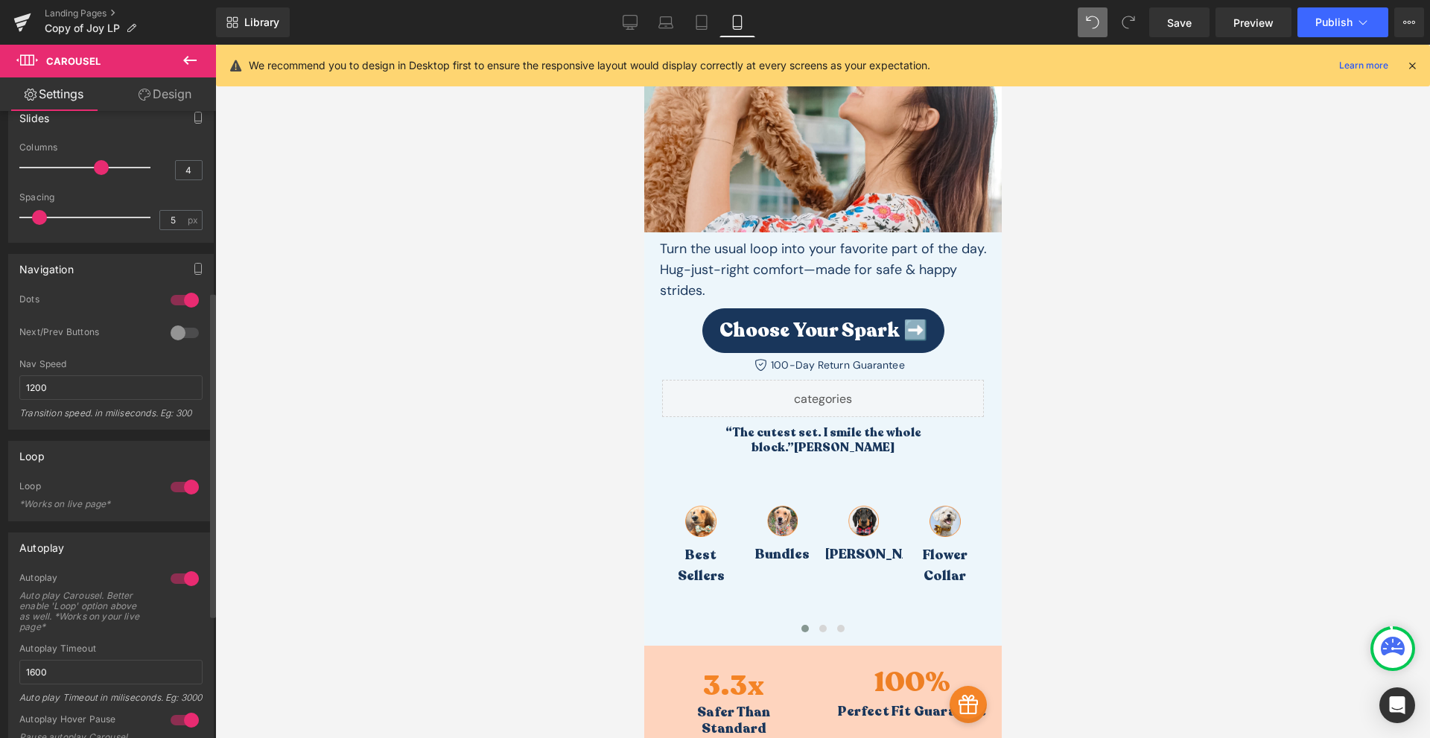
type input "3"
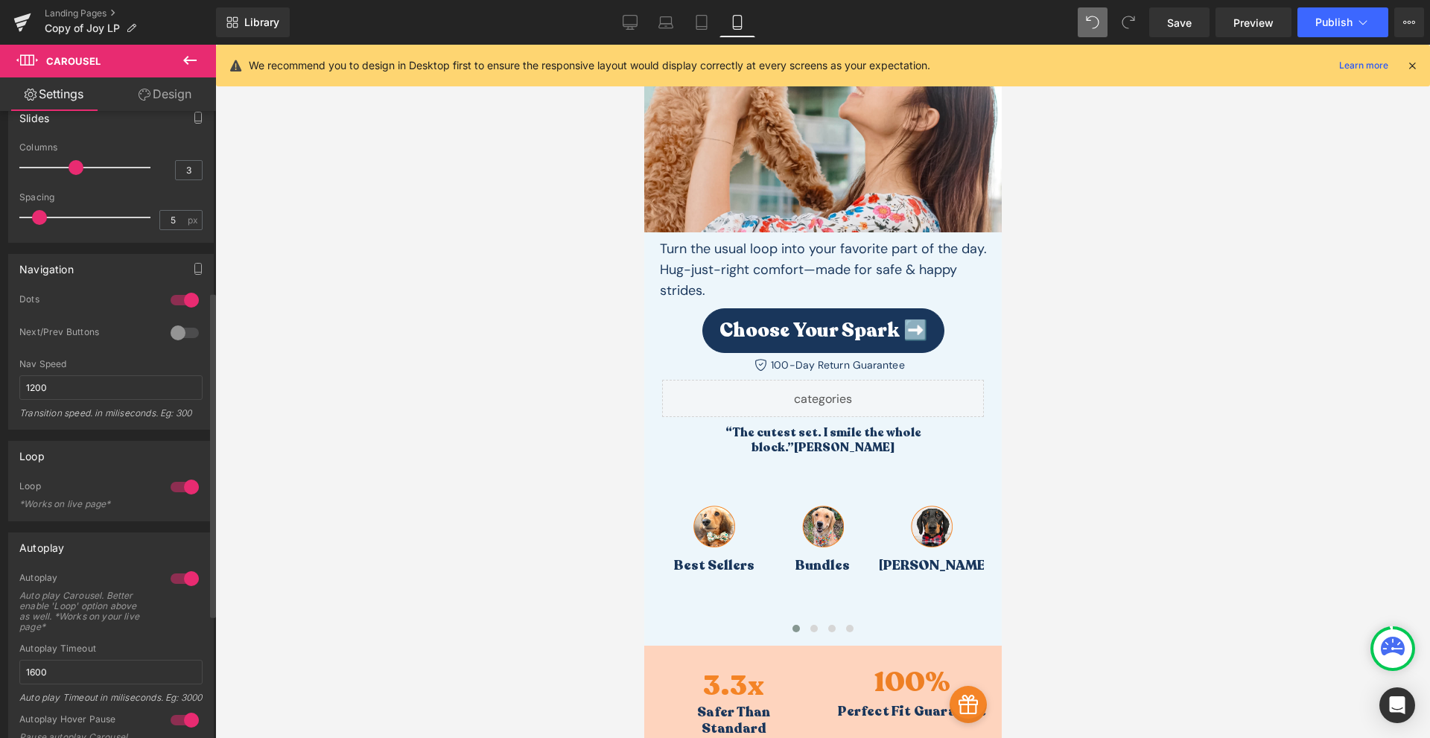
drag, startPoint x: 27, startPoint y: 165, endPoint x: 76, endPoint y: 199, distance: 59.9
click at [76, 199] on div "4 Columns 4 3 Columns 3 3 Columns 3 3 Columns 3 0px Spacing 0 px 5px Spacing 5 …" at bounding box center [111, 192] width 204 height 100
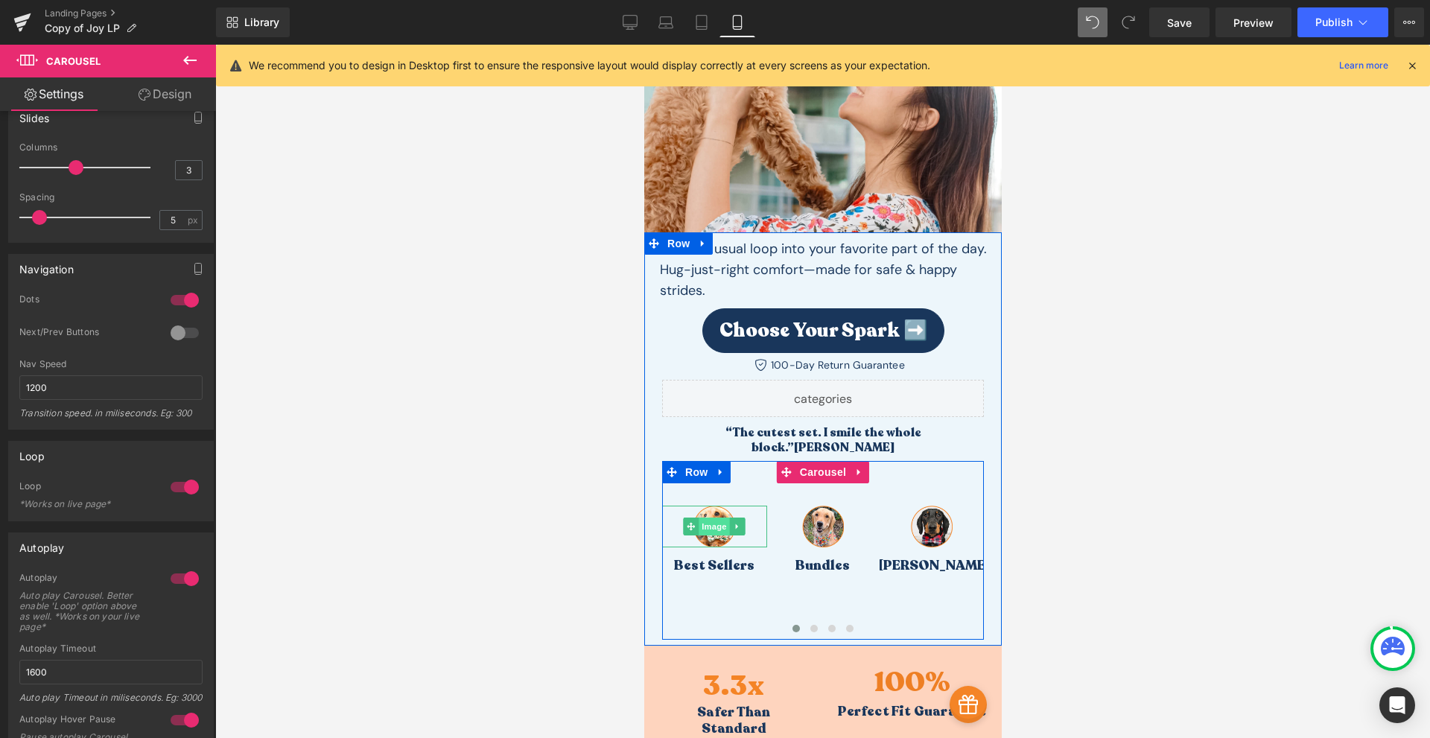
click at [699, 518] on span "Image" at bounding box center [714, 527] width 31 height 18
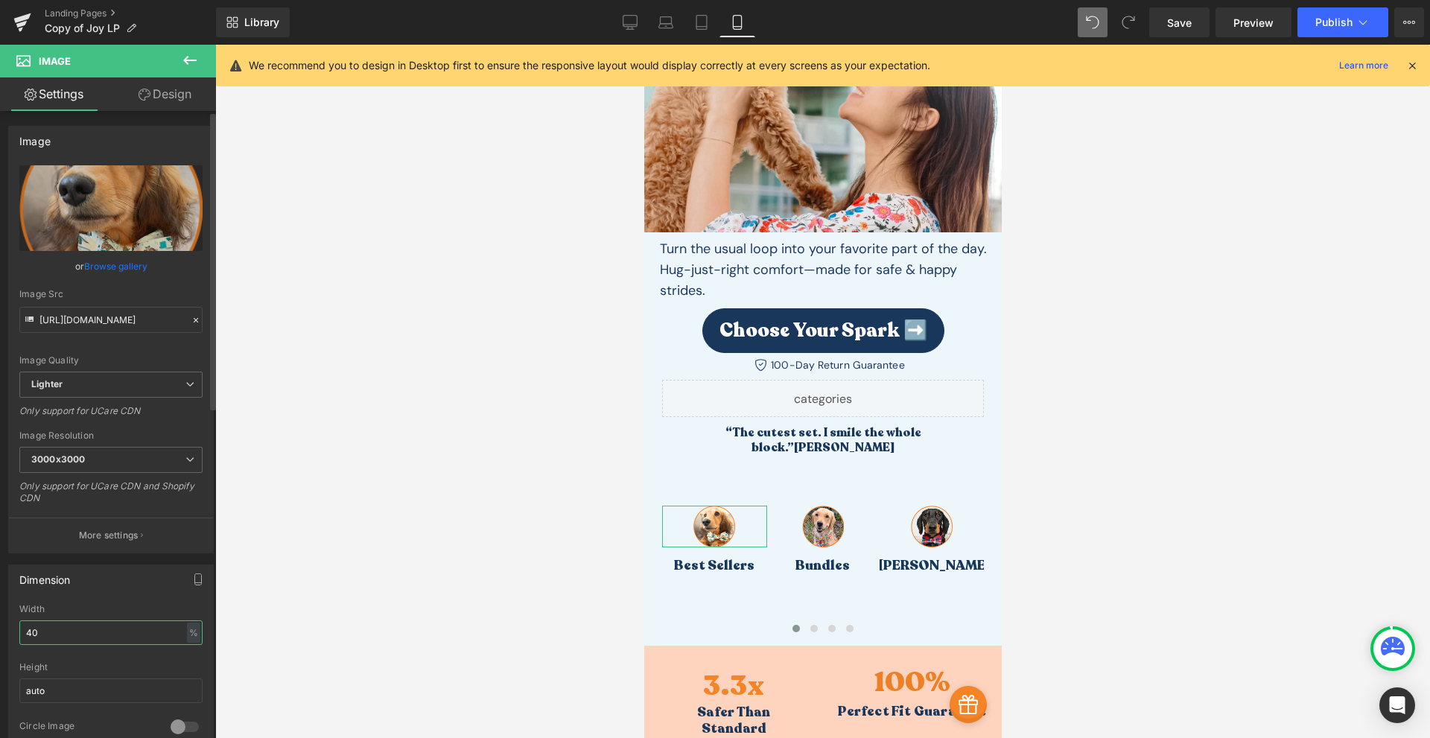
click at [51, 644] on input "40" at bounding box center [110, 632] width 183 height 25
type input "60"
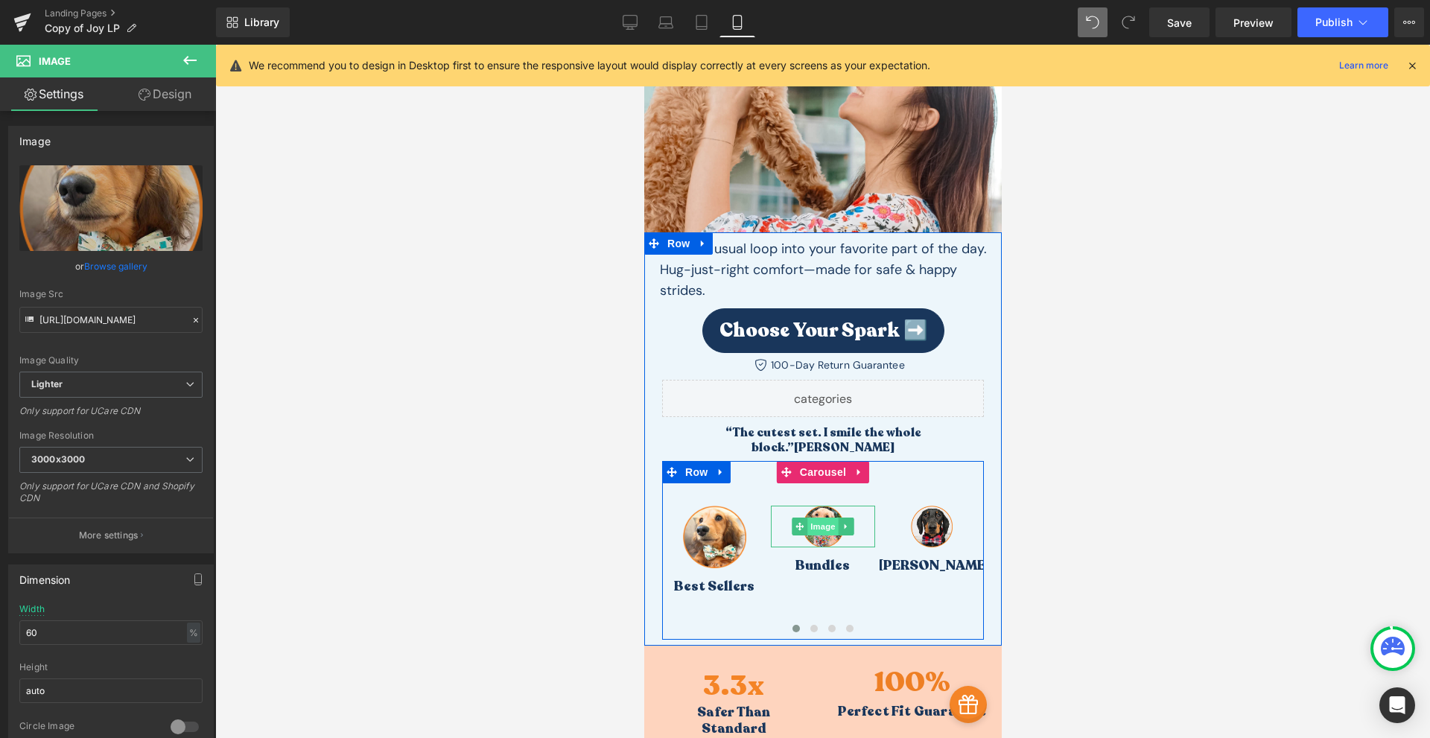
click at [818, 518] on span "Image" at bounding box center [822, 527] width 31 height 18
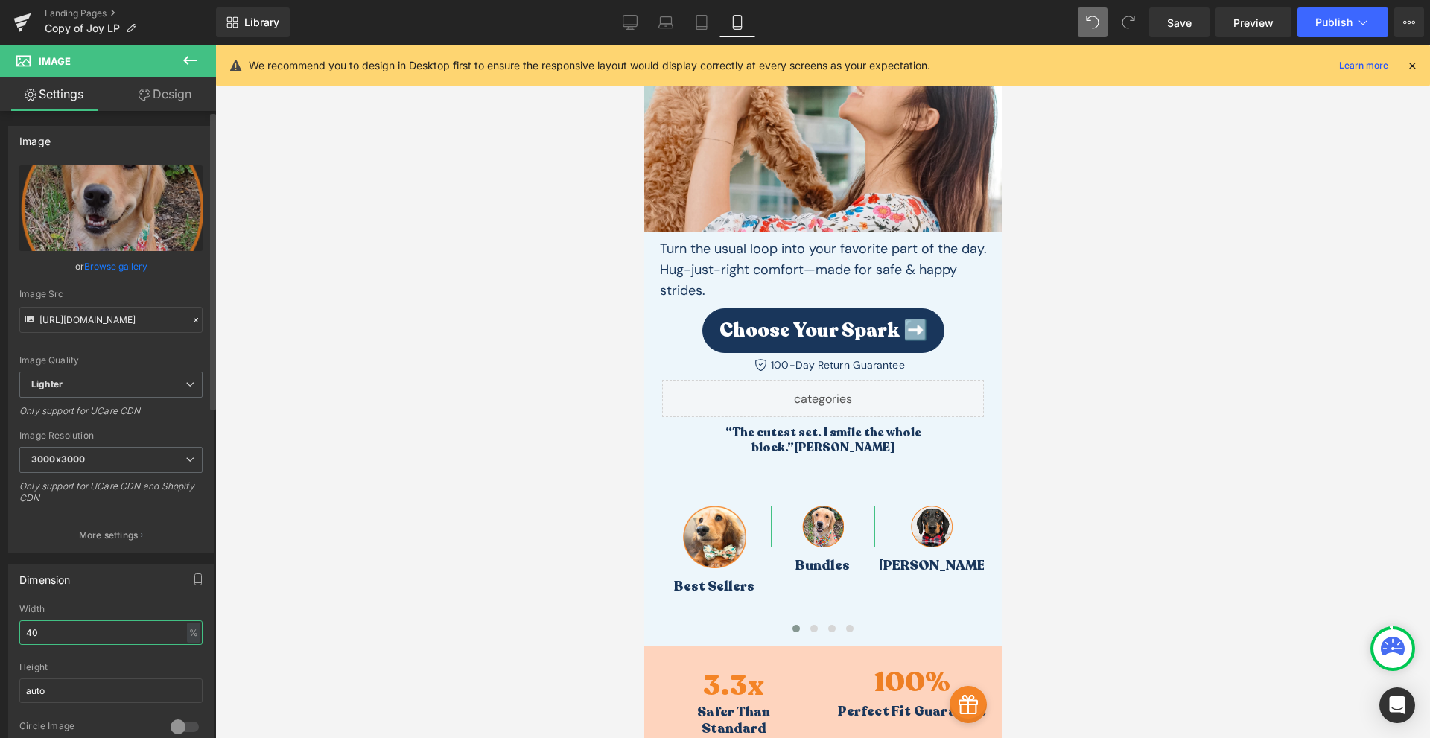
click at [76, 638] on input "40" at bounding box center [110, 632] width 183 height 25
type input "60"
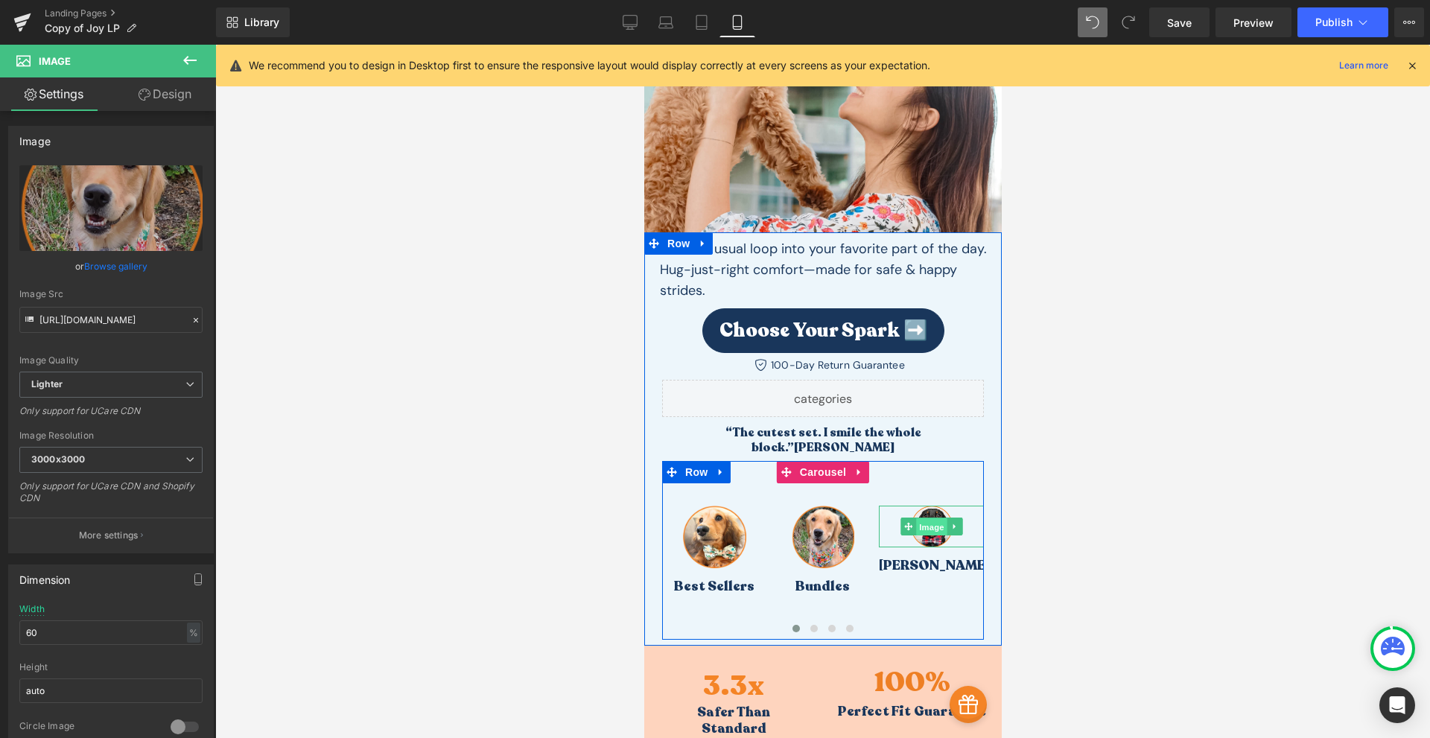
click at [926, 518] on span "Image" at bounding box center [930, 527] width 31 height 18
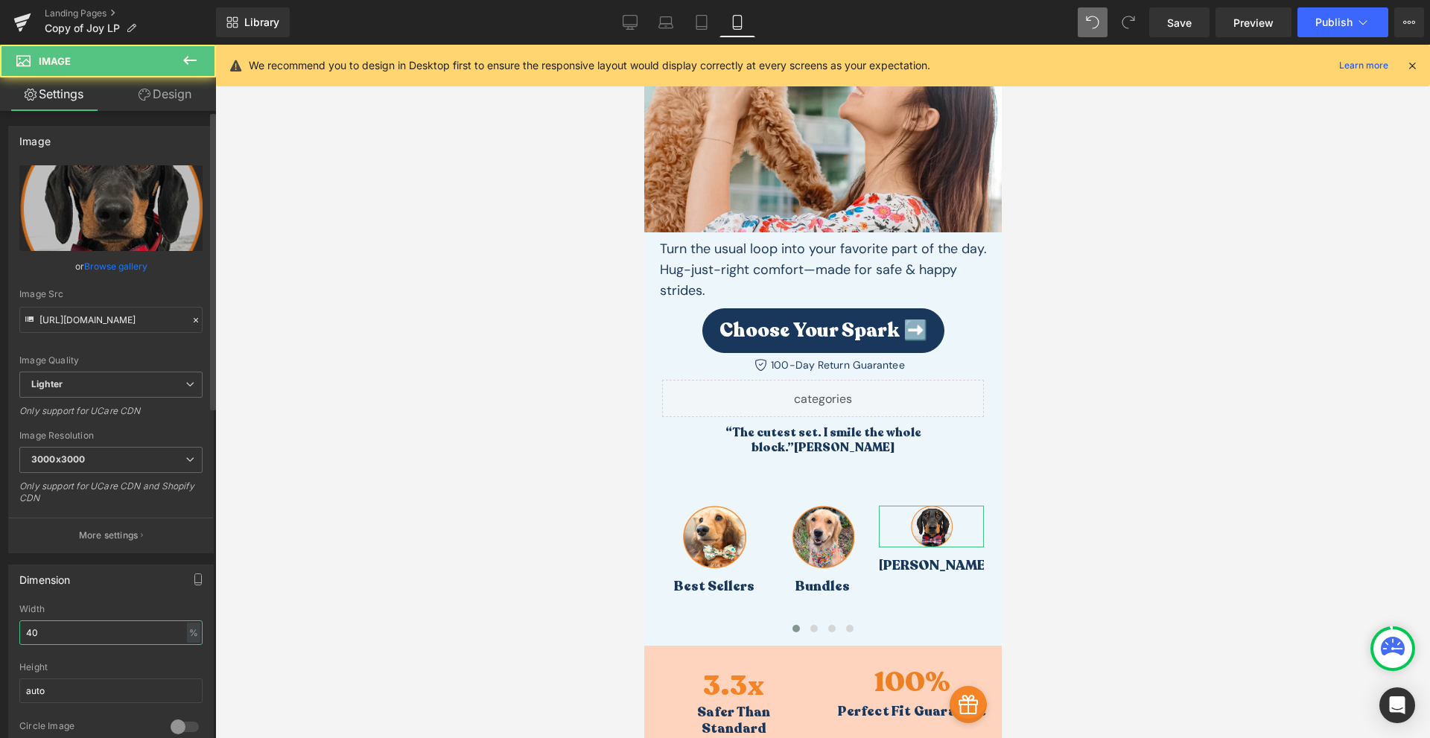
click at [51, 623] on input "40" at bounding box center [110, 632] width 183 height 25
type input "60"
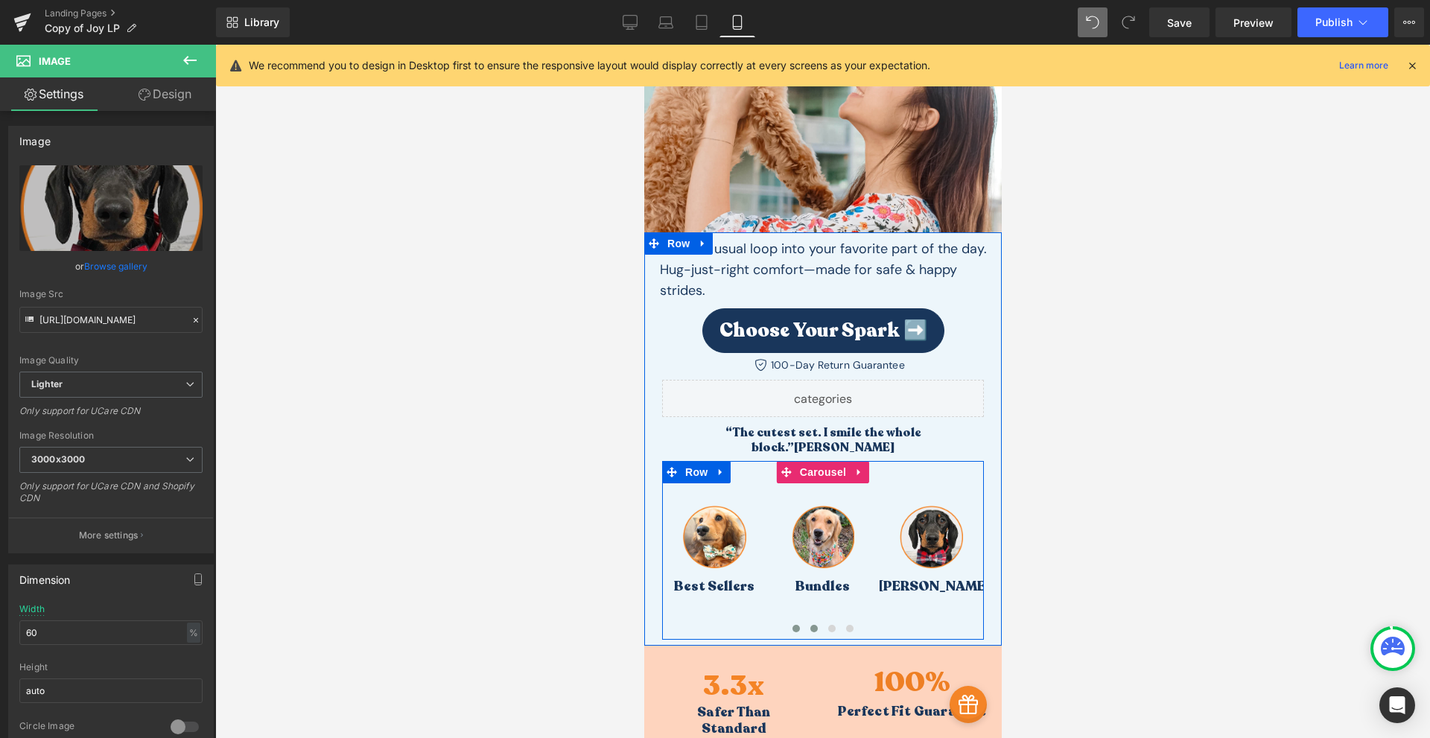
click at [810, 625] on span at bounding box center [813, 628] width 7 height 7
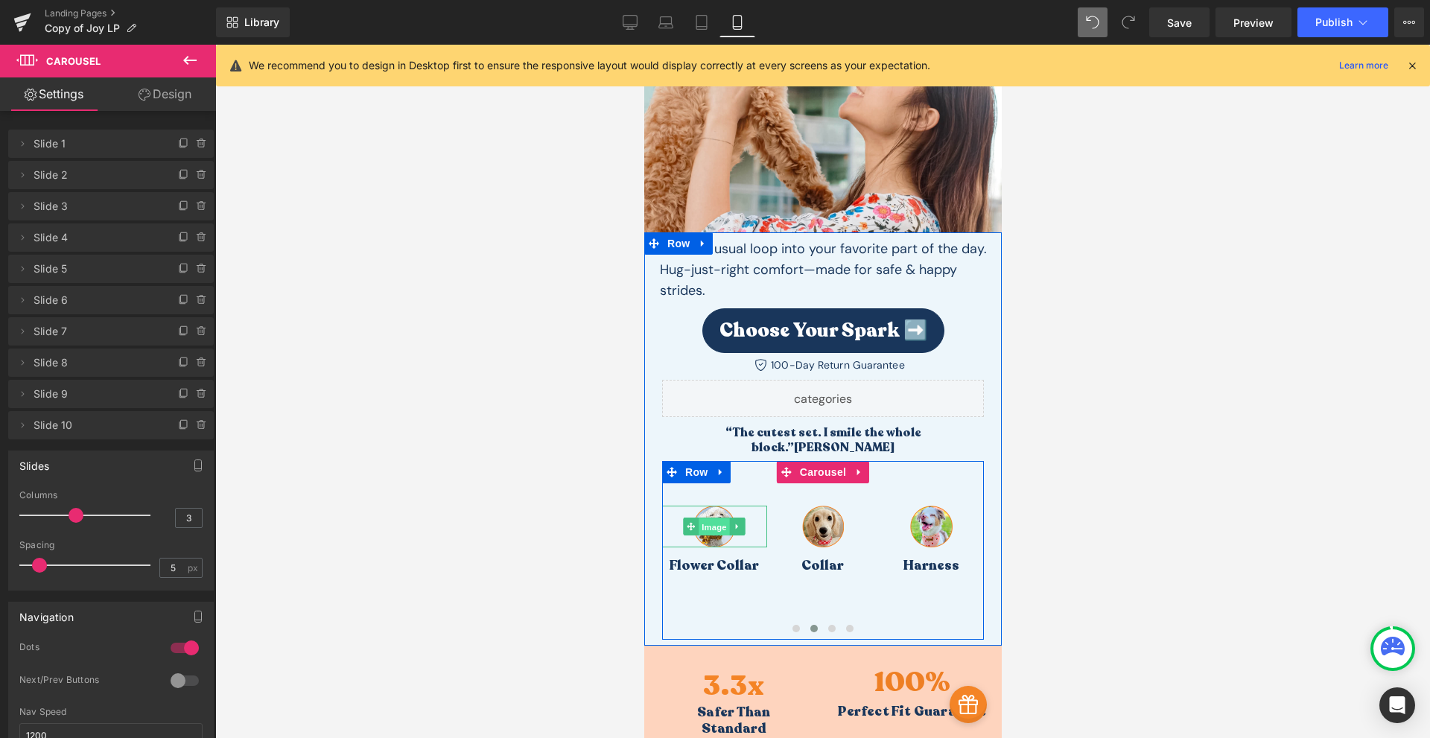
click at [704, 518] on span "Image" at bounding box center [713, 527] width 31 height 18
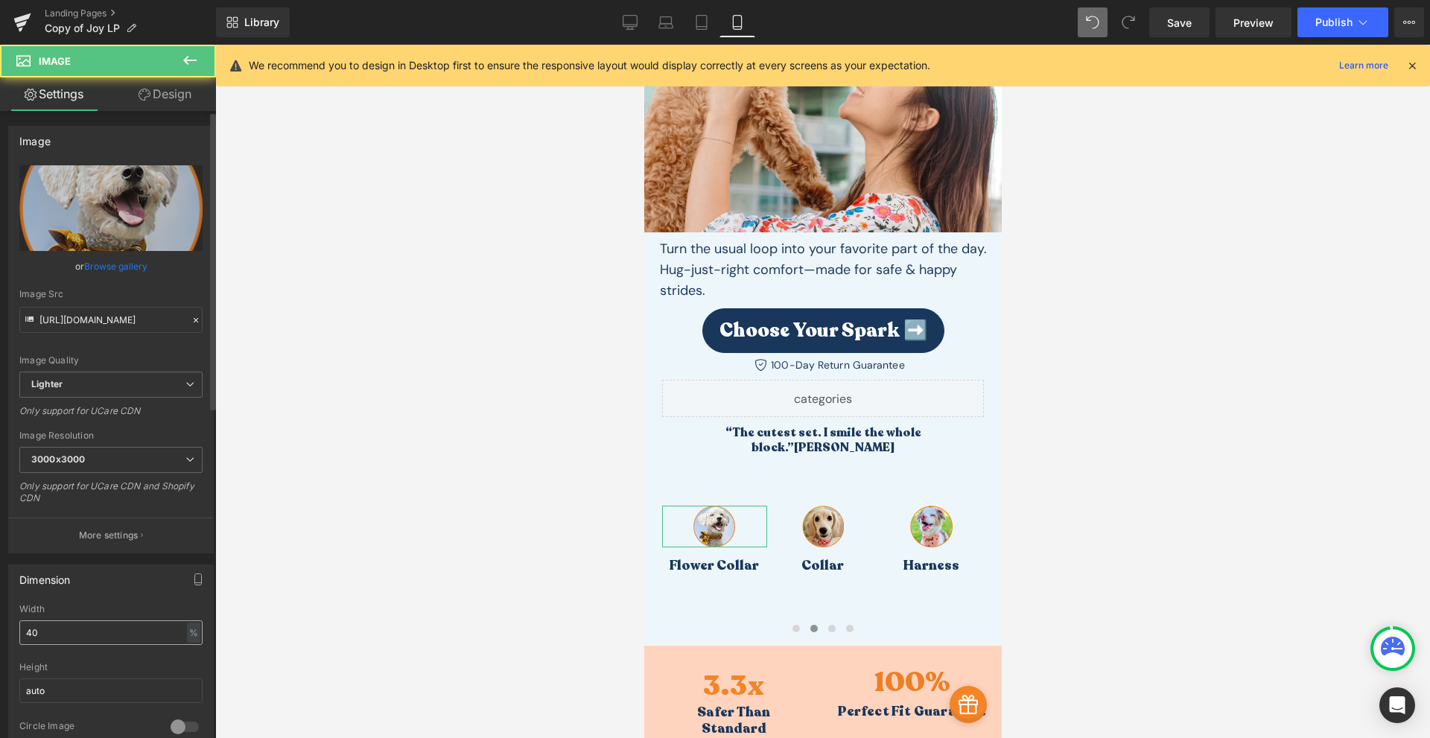
click at [89, 629] on input "40" at bounding box center [110, 632] width 183 height 25
type input "60"
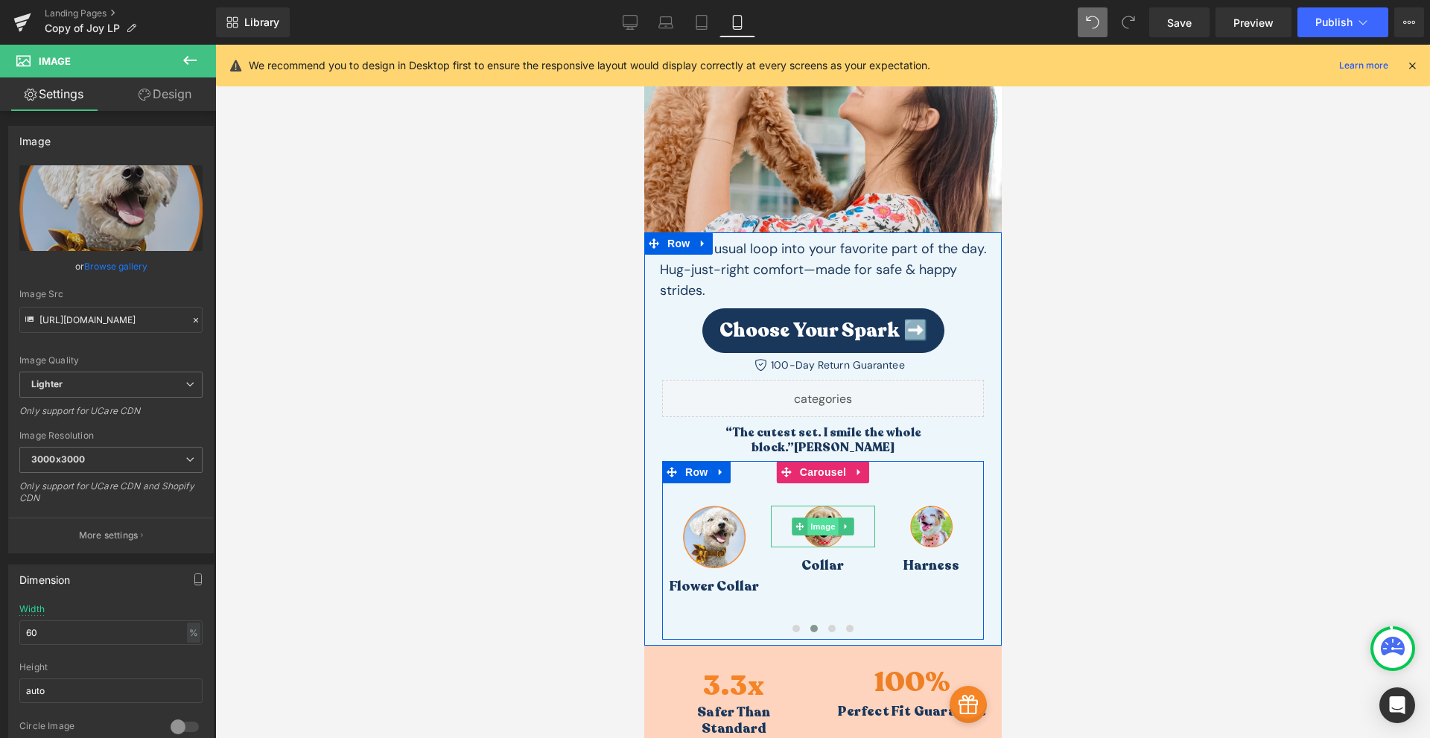
click at [822, 518] on span "Image" at bounding box center [822, 527] width 31 height 18
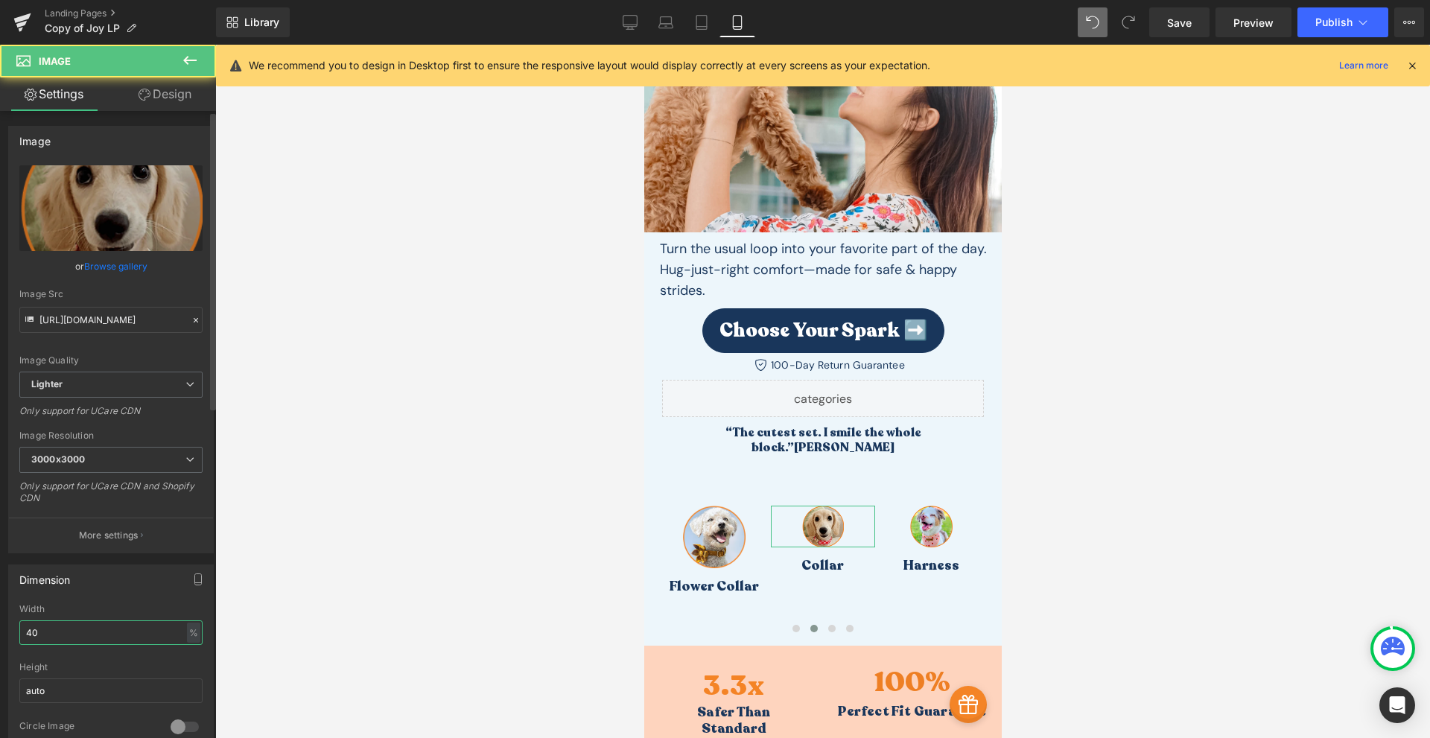
click at [81, 633] on input "40" at bounding box center [110, 632] width 183 height 25
type input "60"
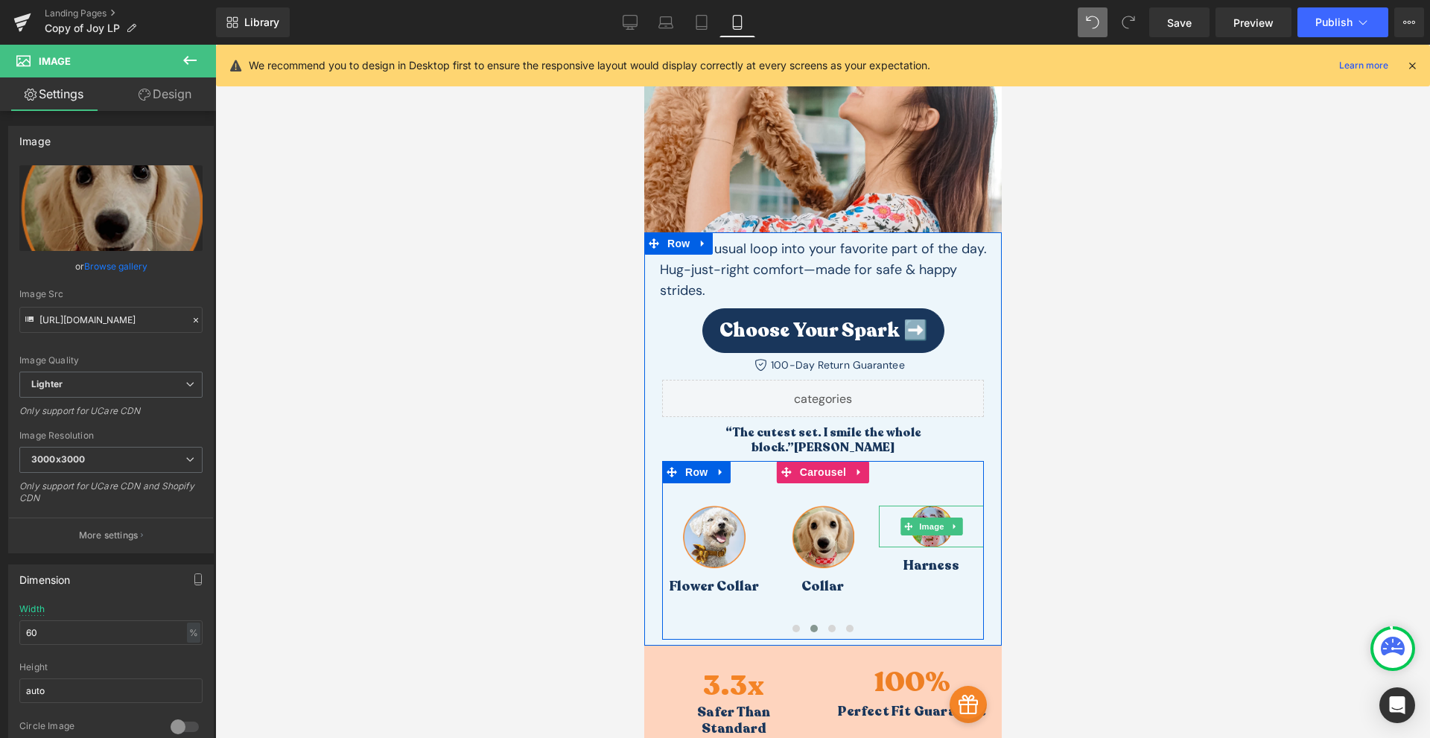
click at [930, 506] on img at bounding box center [930, 527] width 42 height 42
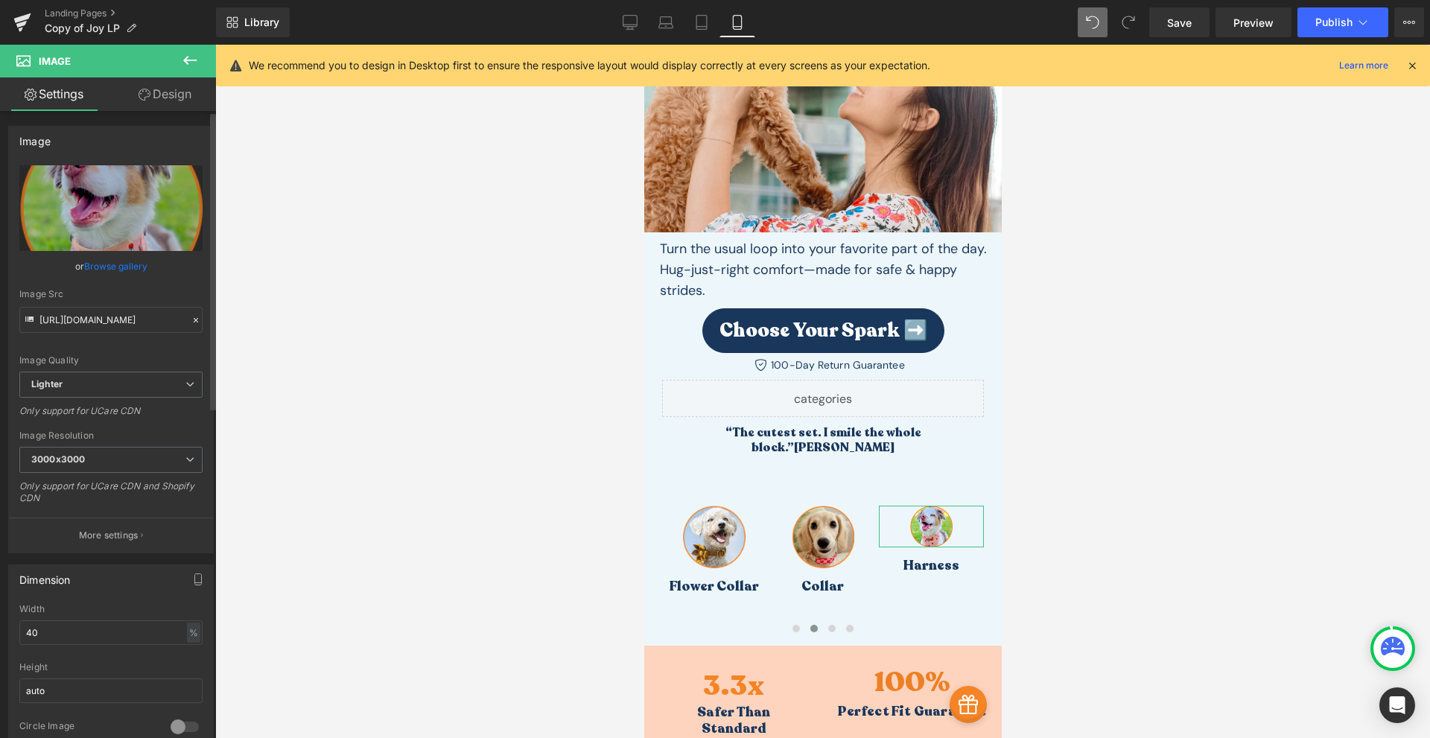
click at [57, 618] on div "Width 40 % % px" at bounding box center [110, 633] width 183 height 58
click at [54, 632] on input "40" at bounding box center [110, 632] width 183 height 25
type input "60"
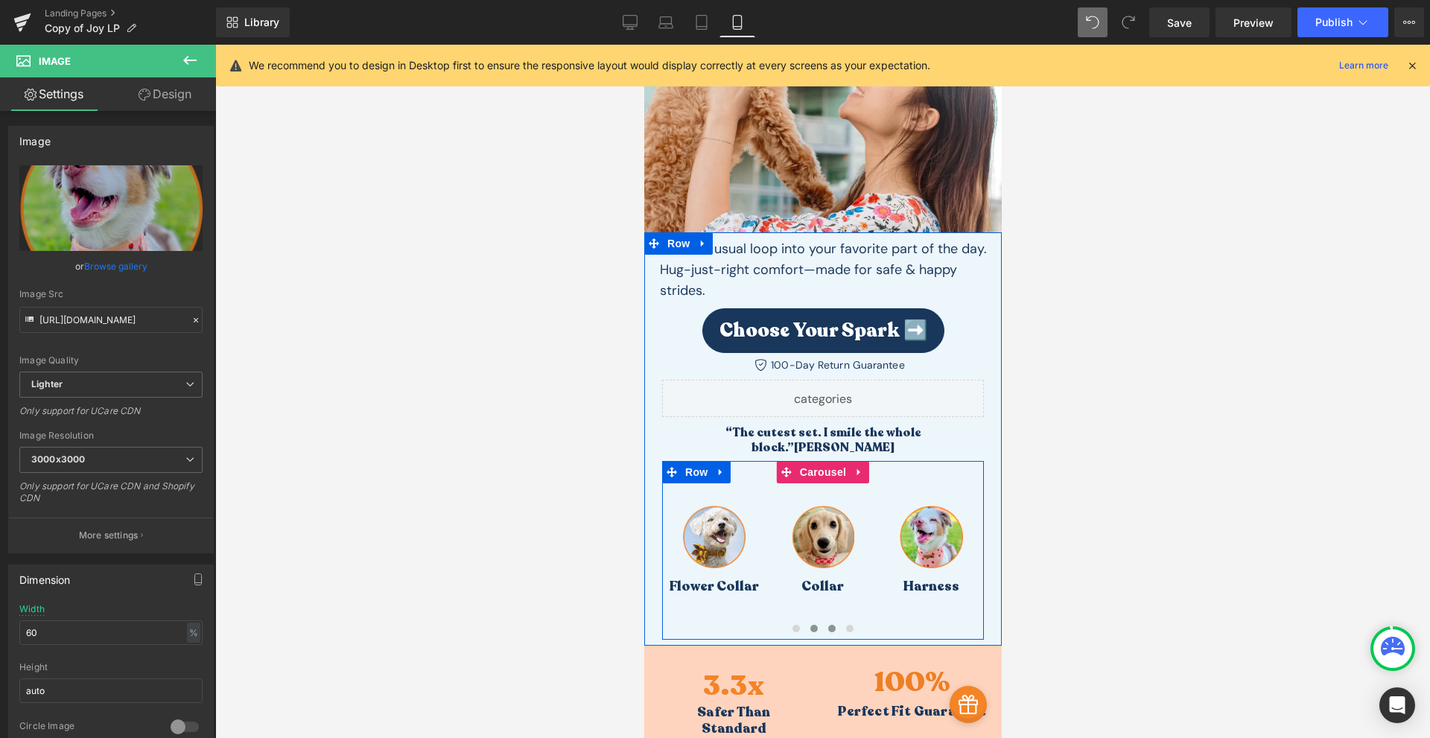
click at [828, 625] on span at bounding box center [831, 628] width 7 height 7
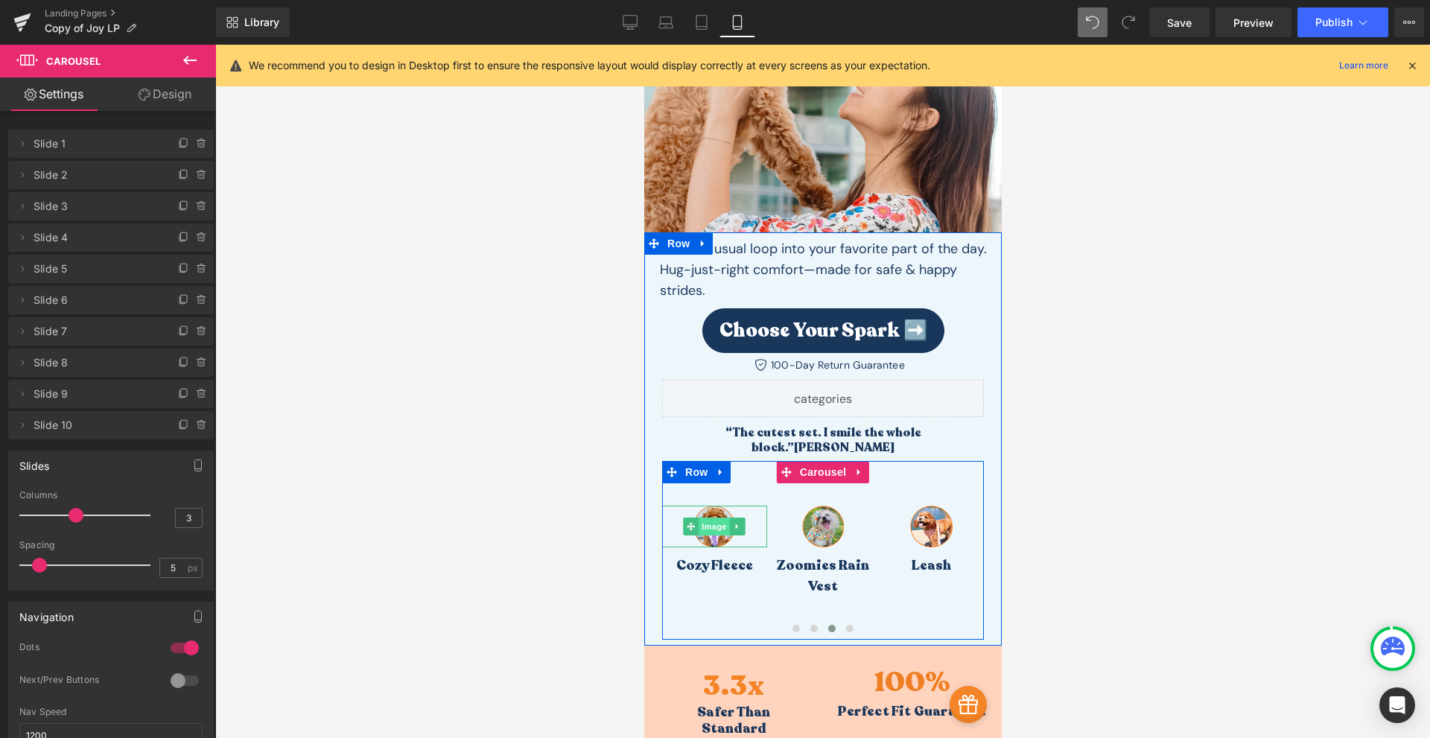
click at [704, 518] on span "Image" at bounding box center [713, 527] width 31 height 18
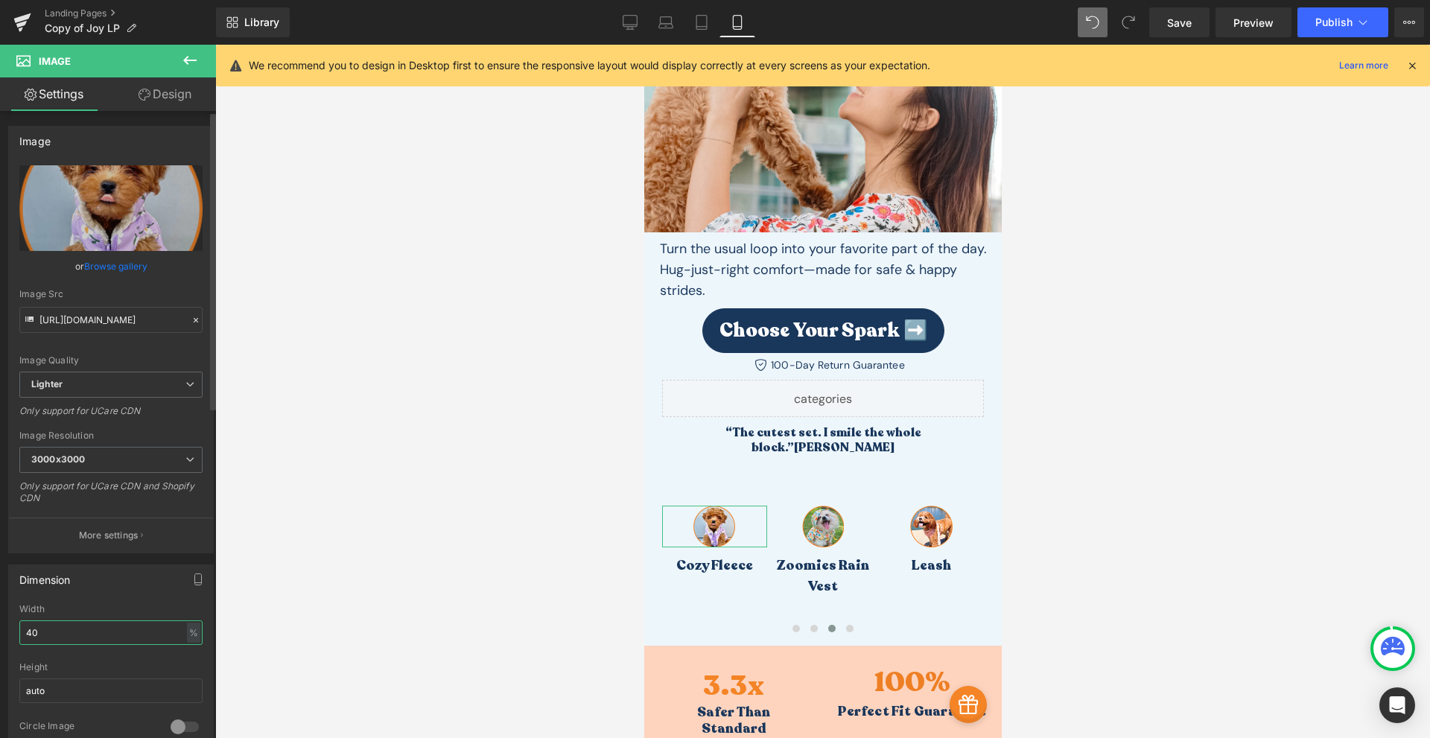
click at [51, 635] on input "40" at bounding box center [110, 632] width 183 height 25
type input "60"
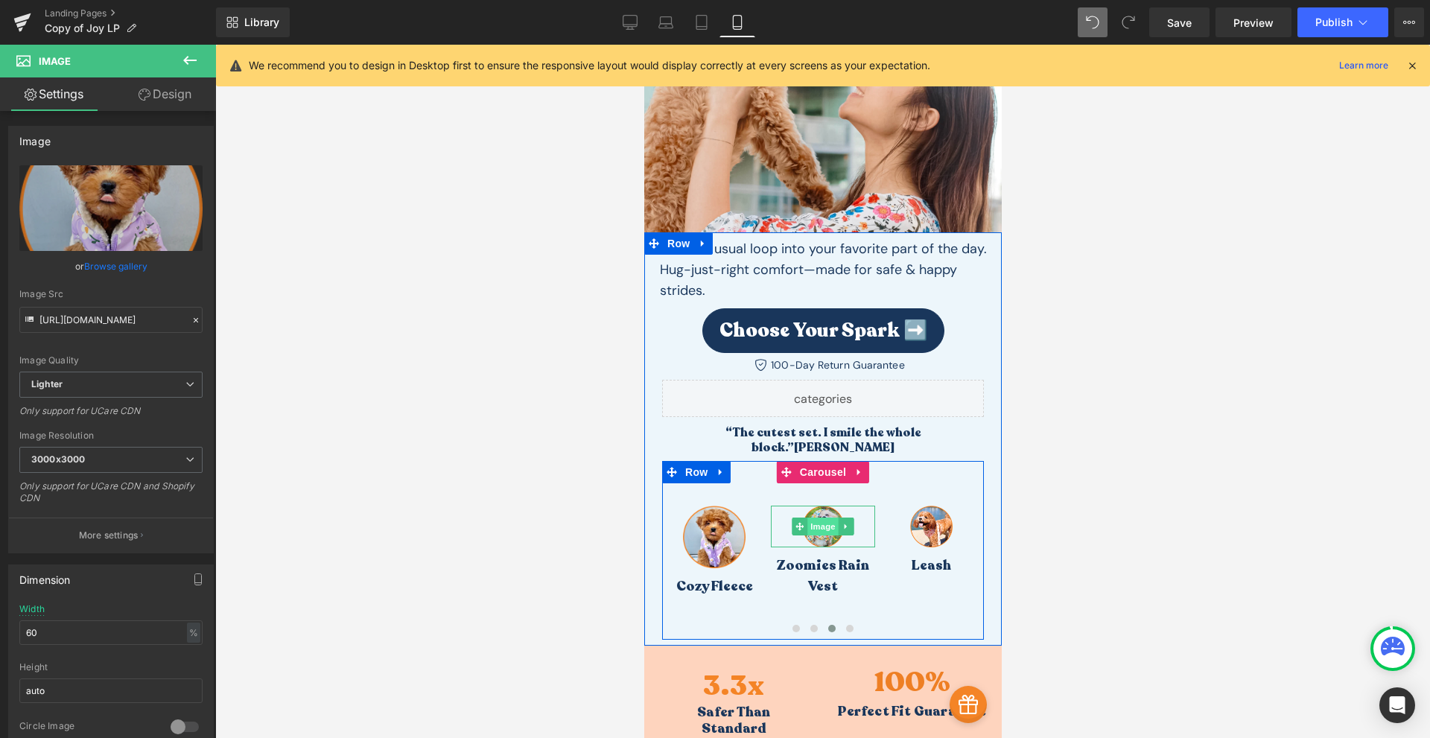
click at [822, 518] on span "Image" at bounding box center [822, 527] width 31 height 18
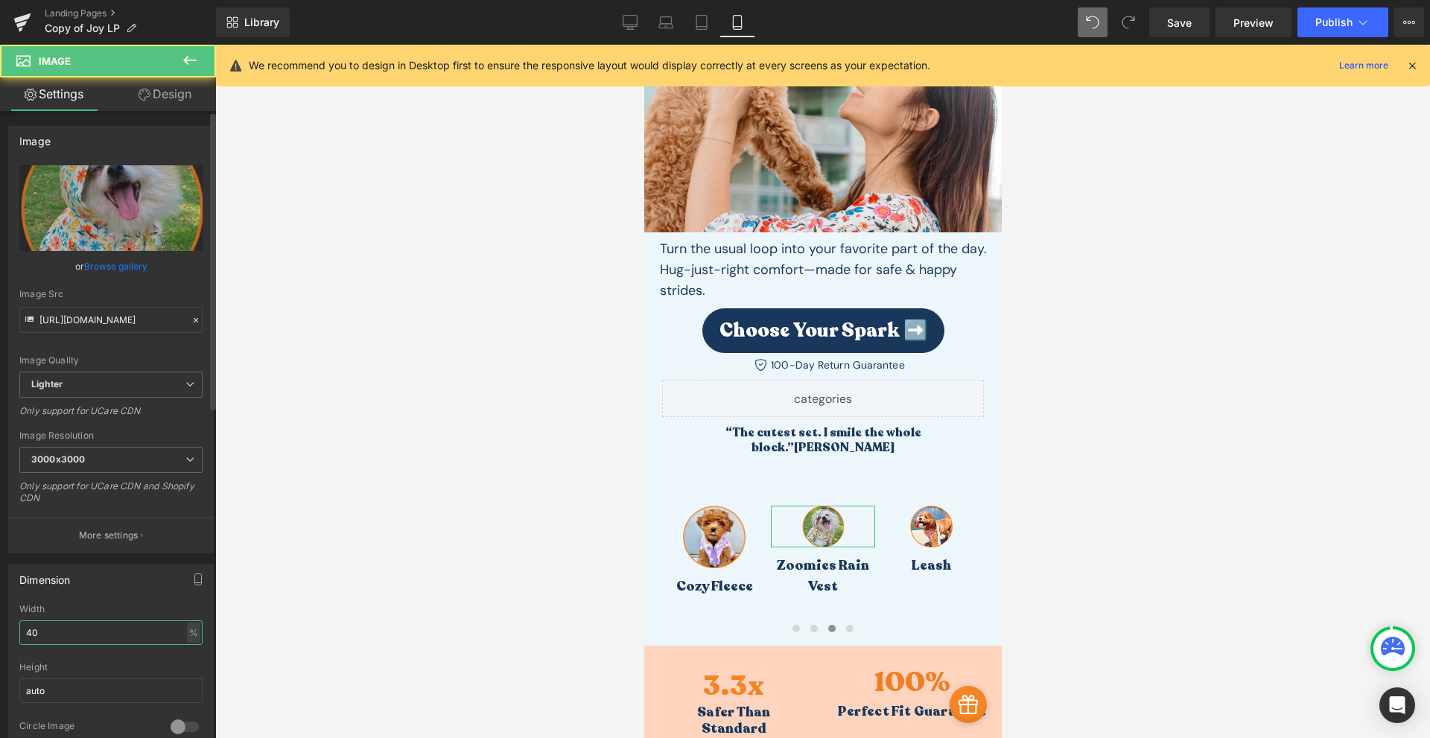
click at [103, 642] on input "40" at bounding box center [110, 632] width 183 height 25
type input "60"
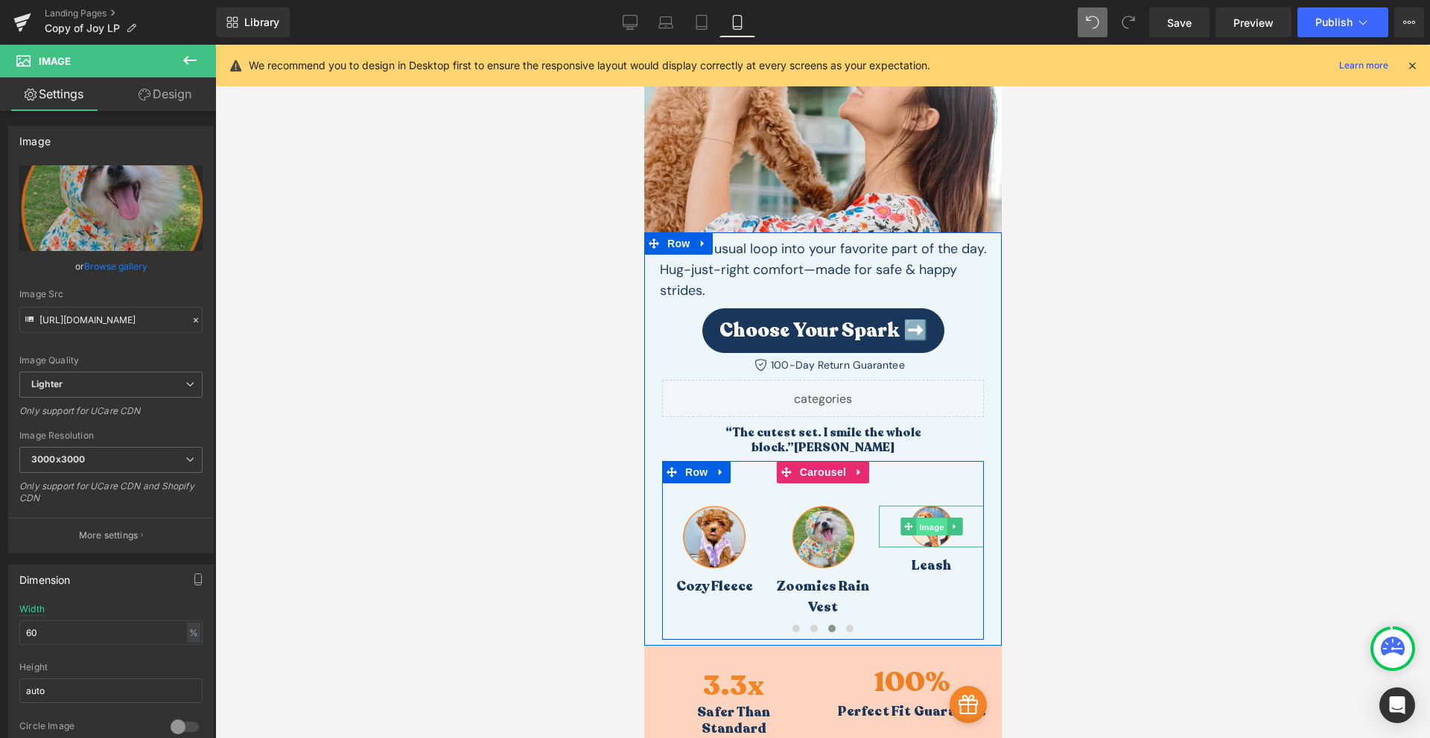
click at [936, 519] on span "Image" at bounding box center [930, 527] width 31 height 18
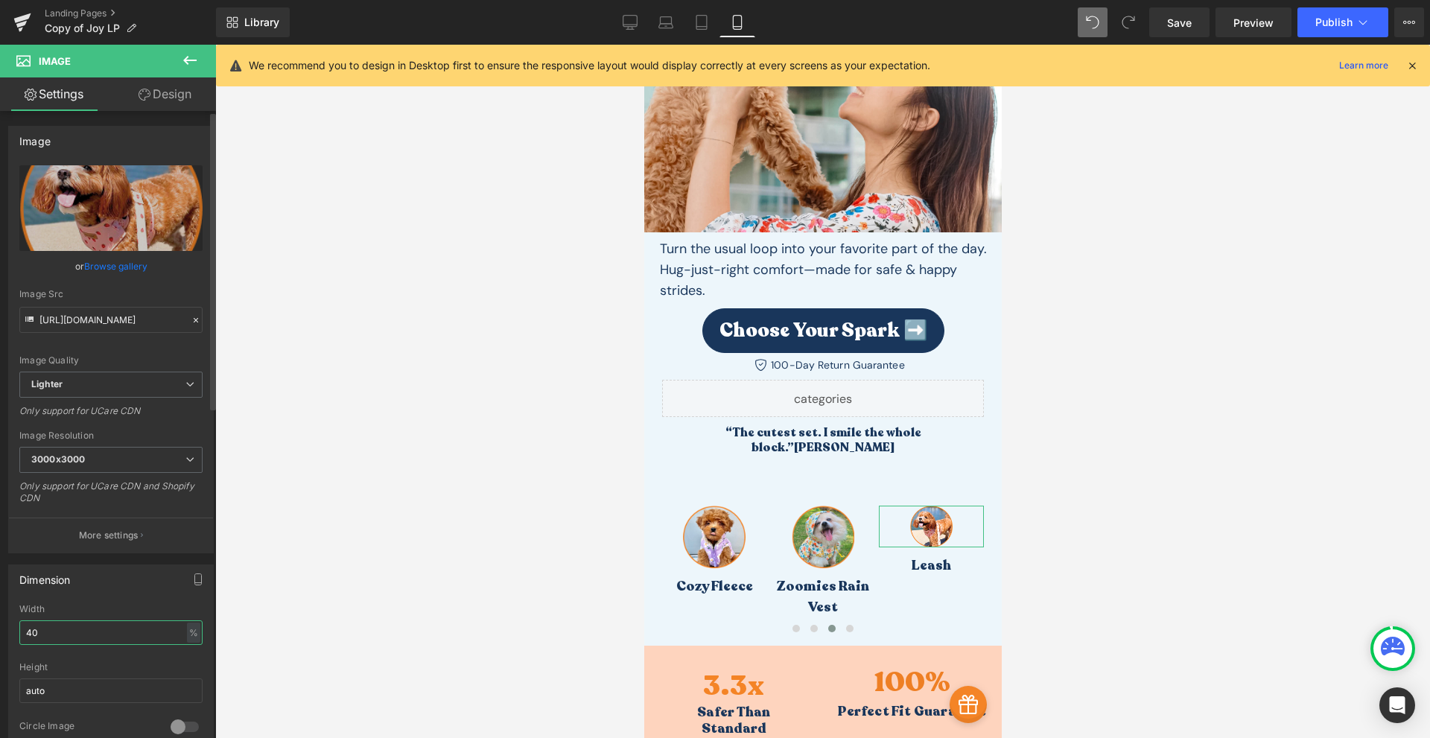
click at [162, 623] on input "40" at bounding box center [110, 632] width 183 height 25
type input "60"
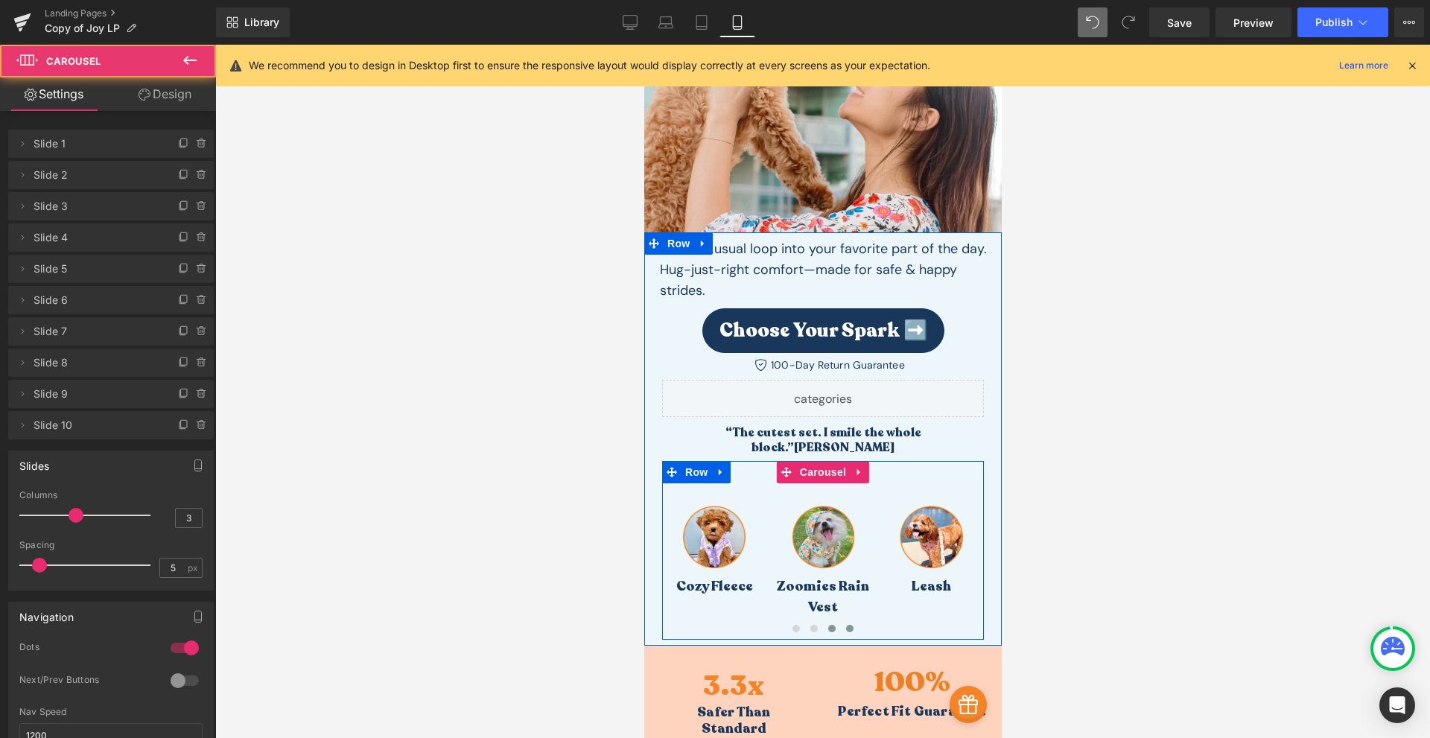
click at [845, 625] on span at bounding box center [848, 628] width 7 height 7
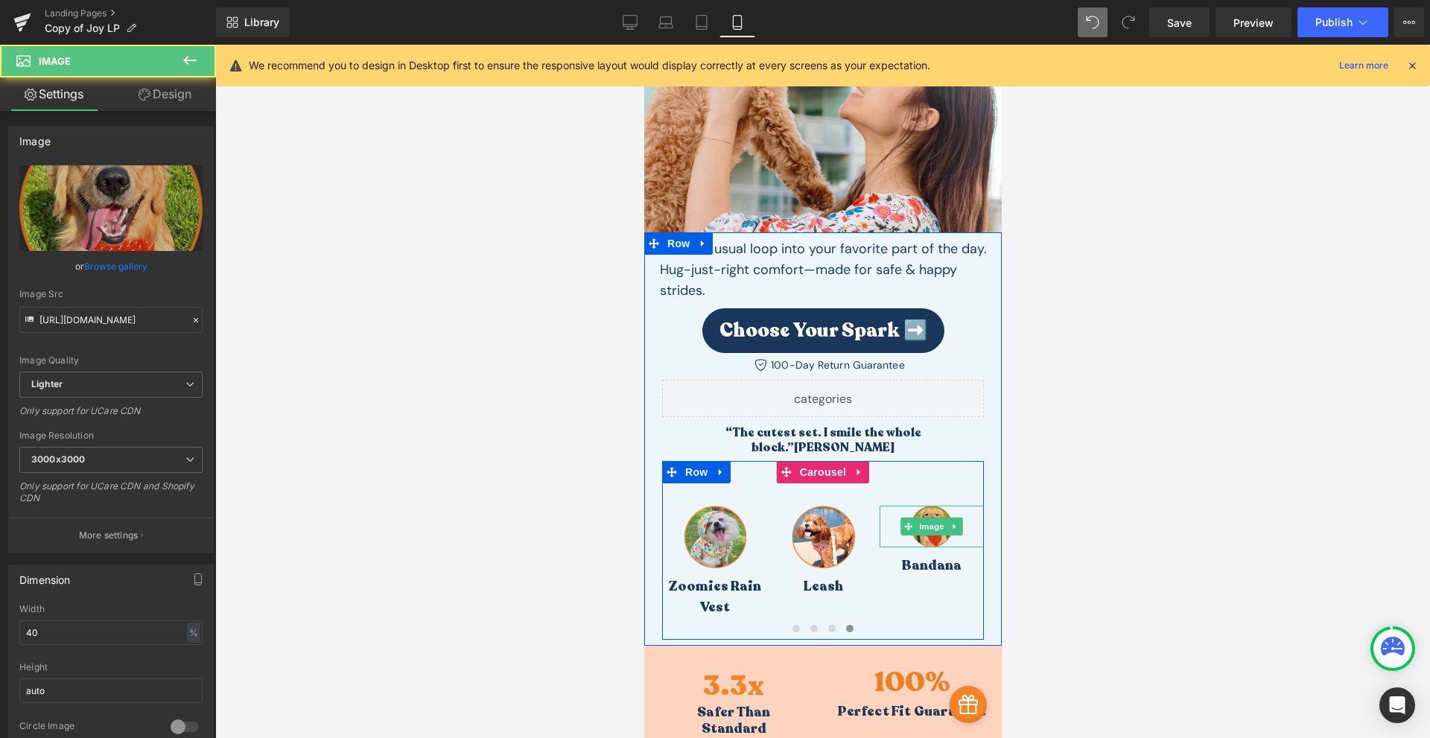
click at [928, 506] on img at bounding box center [931, 527] width 42 height 42
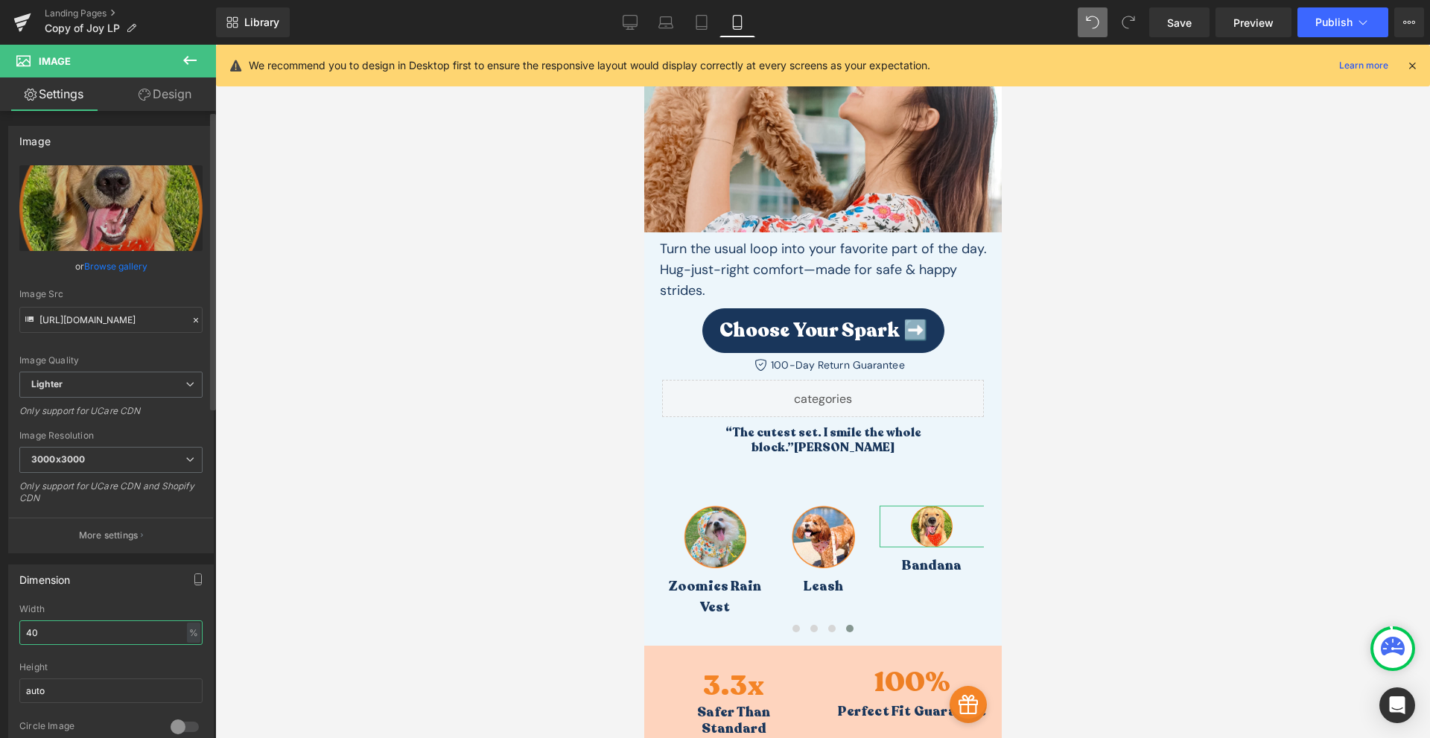
click at [73, 627] on input "40" at bounding box center [110, 632] width 183 height 25
type input "60"
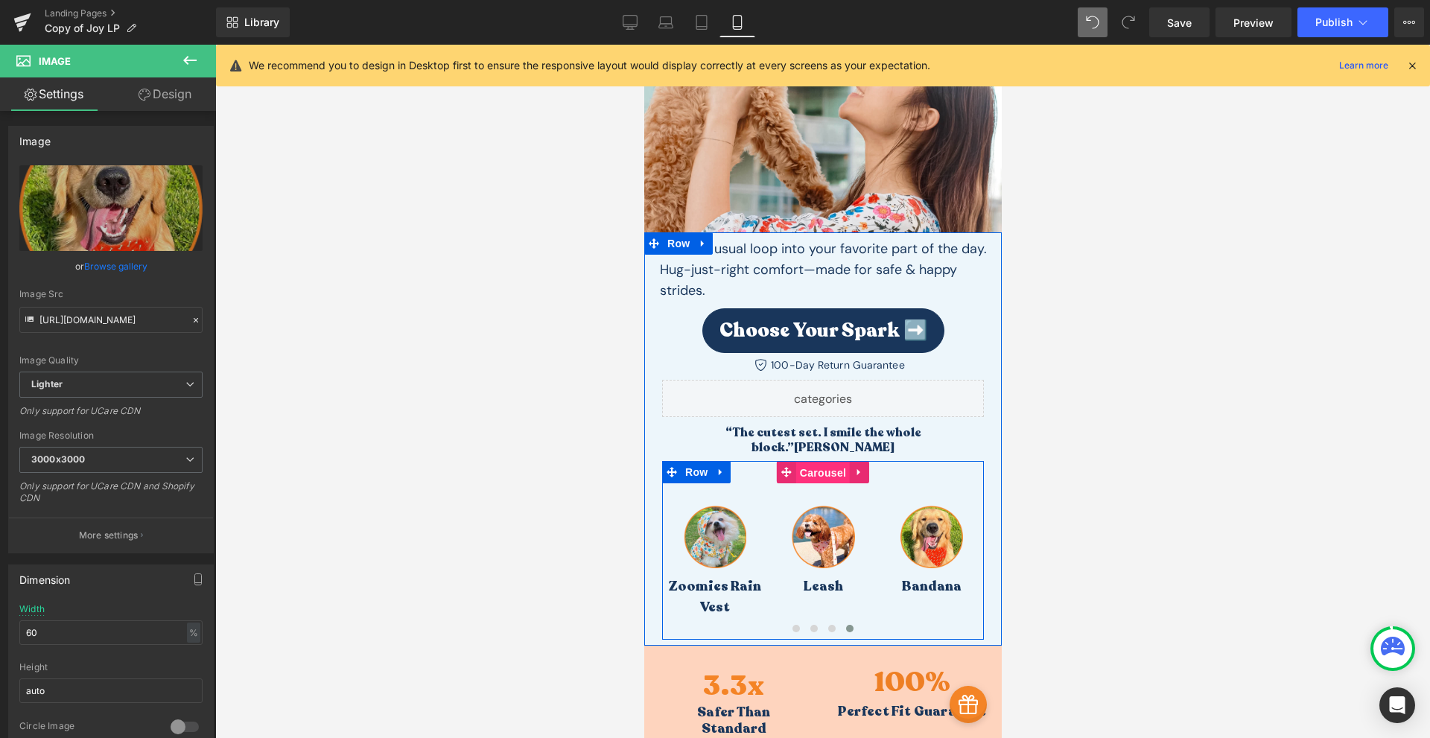
click at [823, 462] on span "Carousel" at bounding box center [823, 473] width 54 height 22
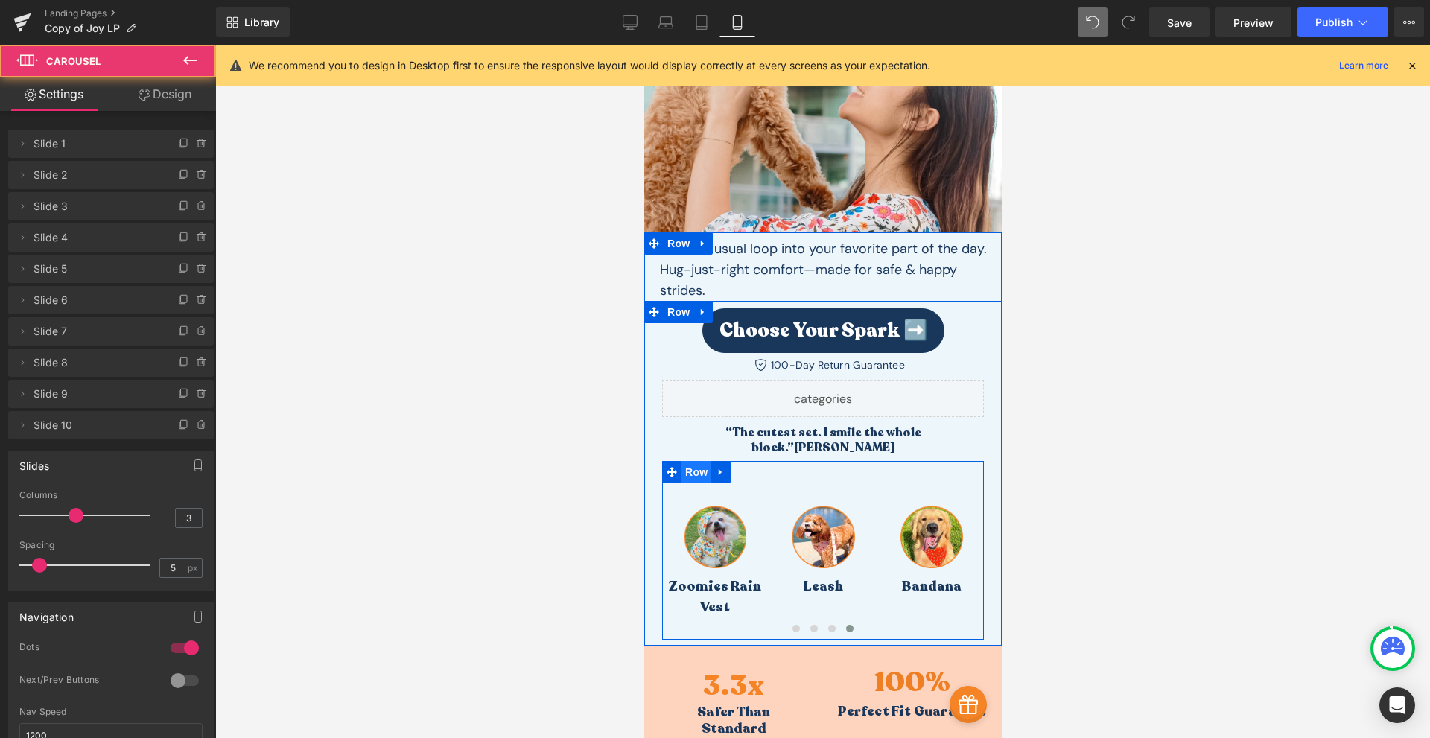
click at [696, 462] on span "Row" at bounding box center [696, 472] width 30 height 22
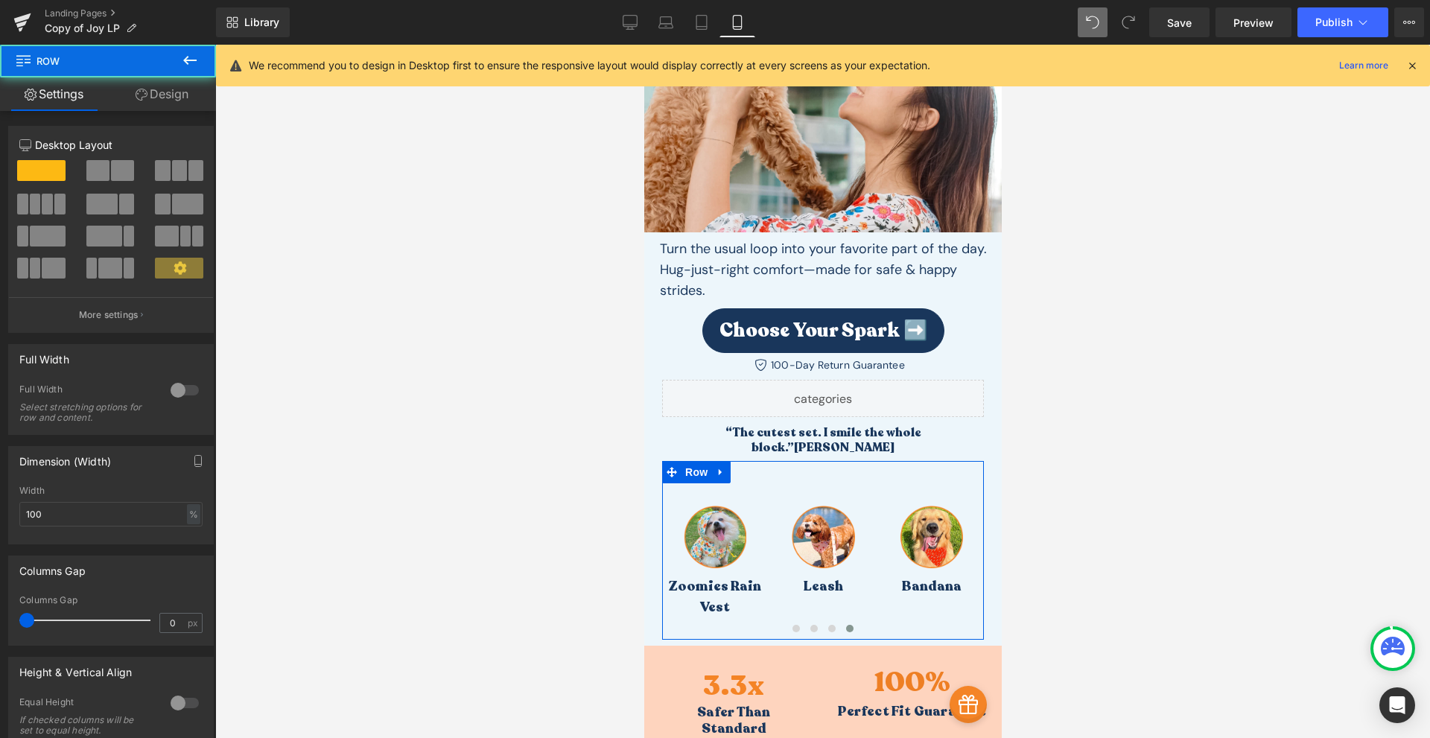
click at [159, 88] on link "Design" at bounding box center [162, 94] width 108 height 34
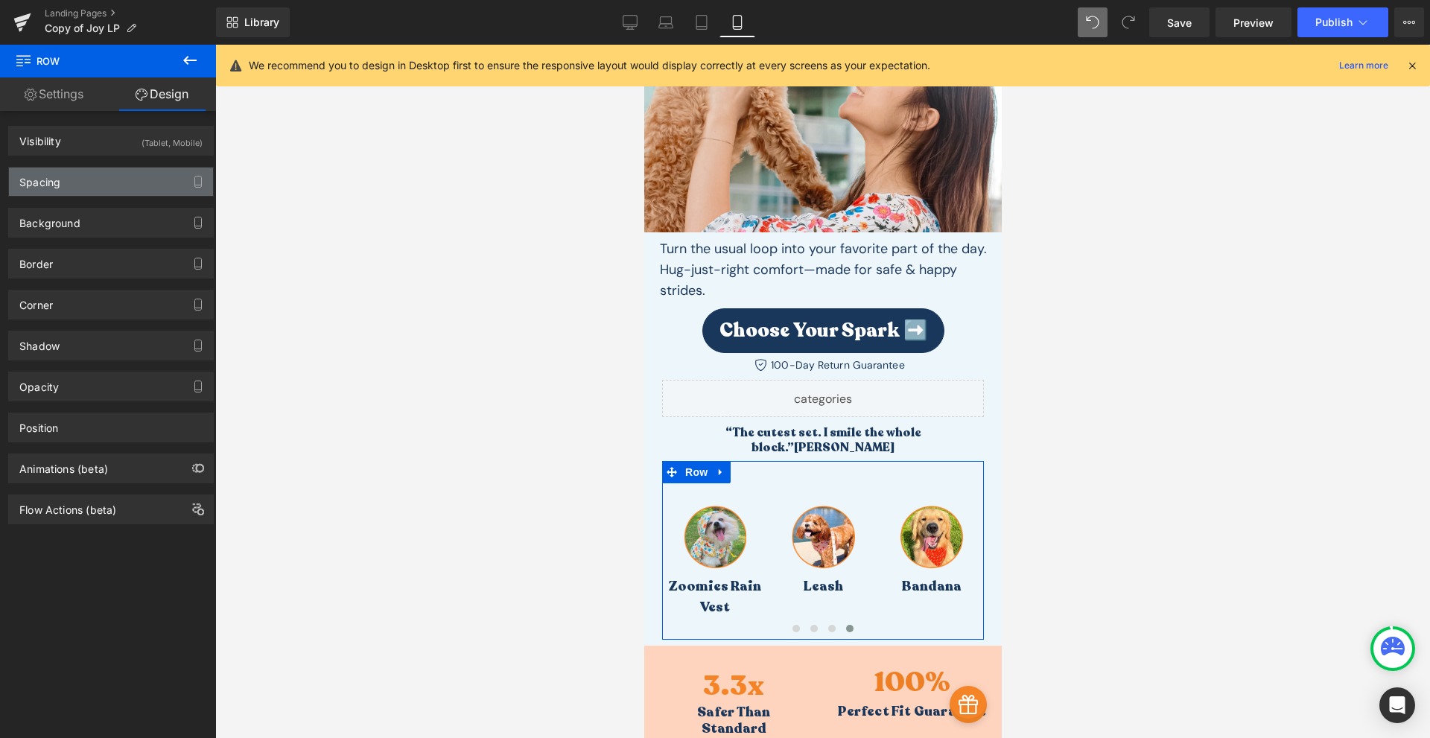
click at [76, 188] on div "Spacing" at bounding box center [111, 182] width 204 height 28
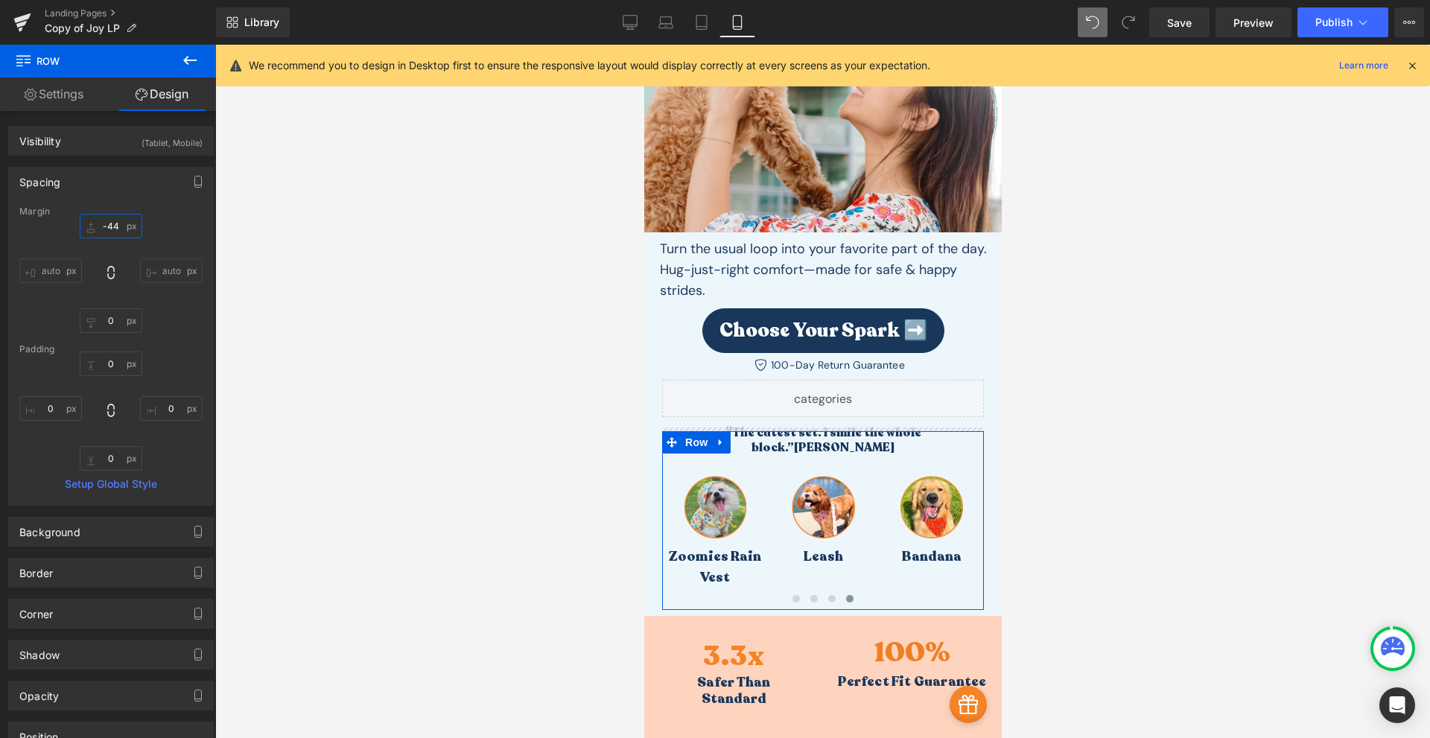
type input "-45"
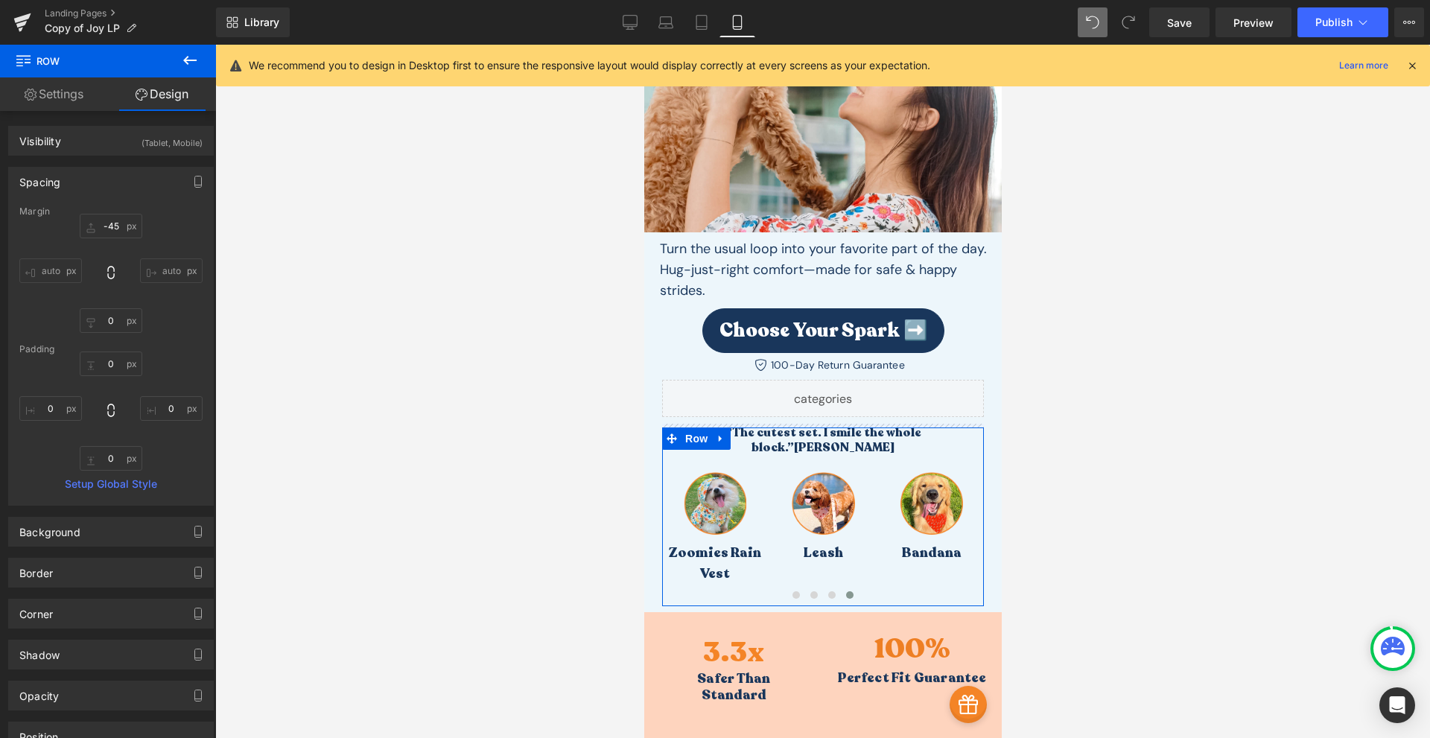
click at [112, 258] on div "-45px -45 auto auto 0px 0 auto auto" at bounding box center [110, 273] width 183 height 119
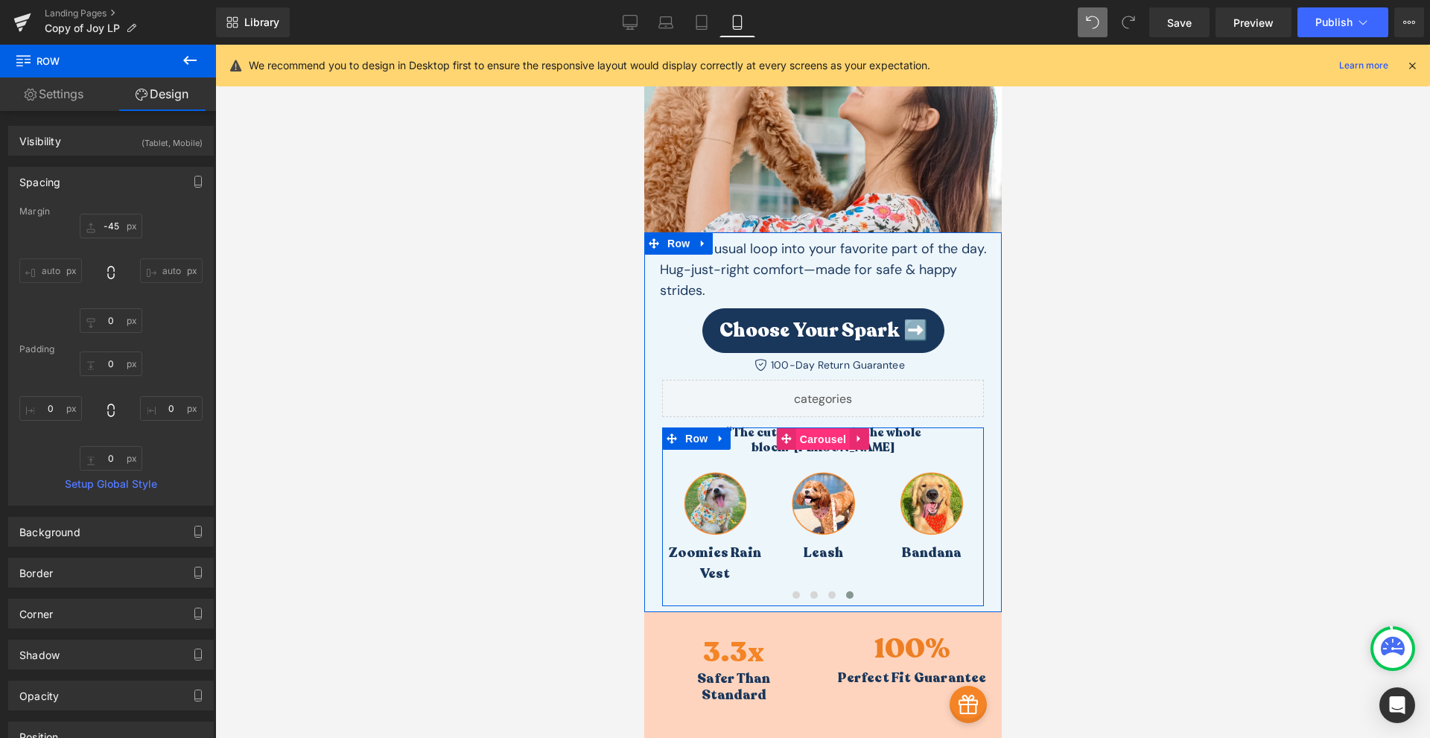
click at [818, 428] on span "Carousel" at bounding box center [823, 439] width 54 height 22
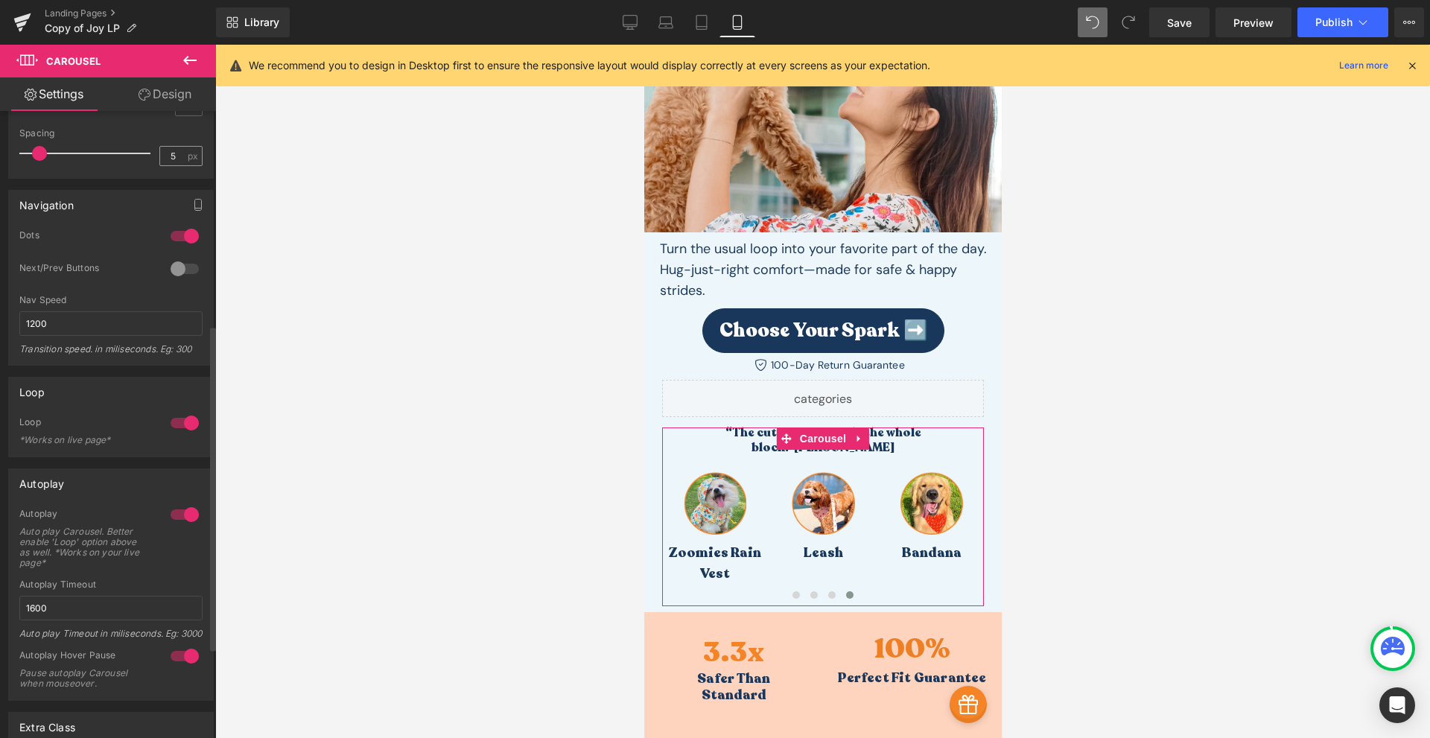
scroll to position [238, 0]
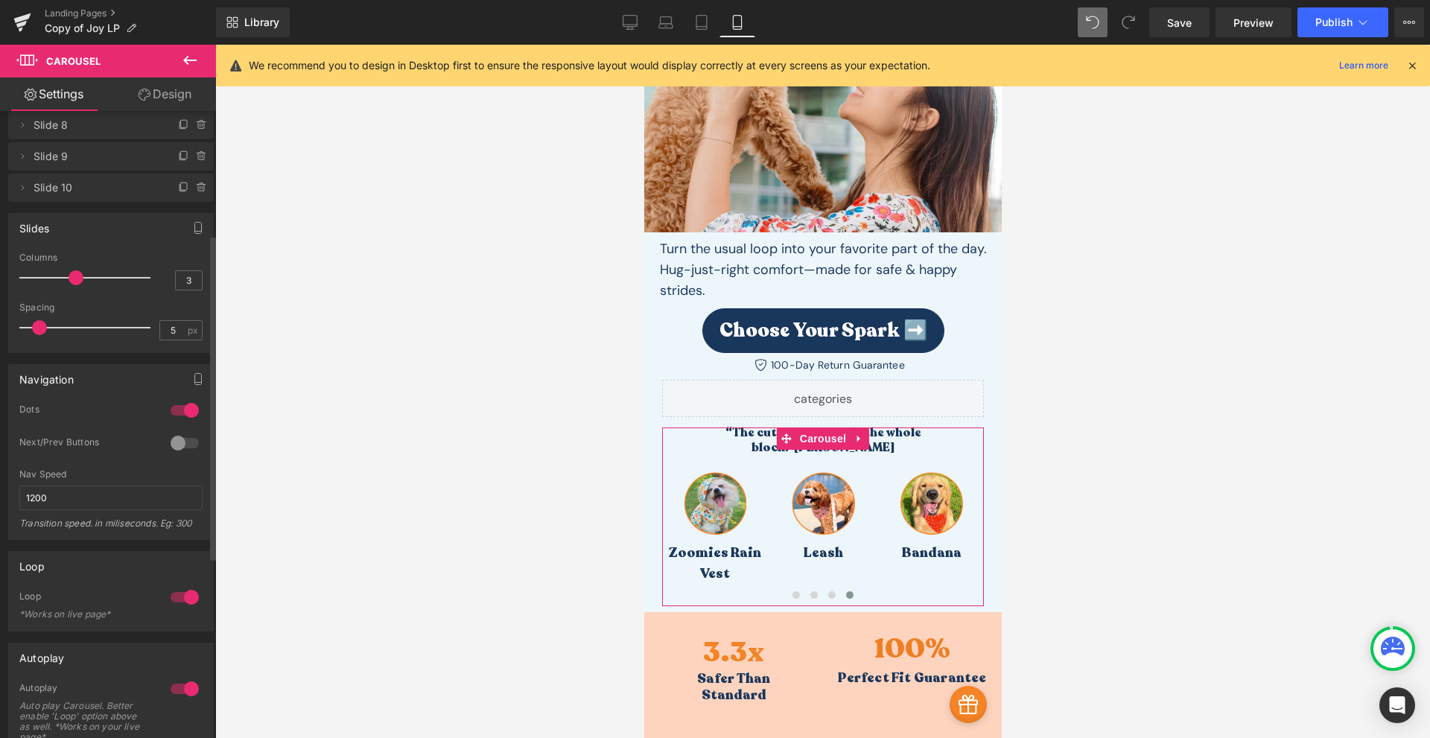
click at [182, 413] on div at bounding box center [185, 411] width 36 height 24
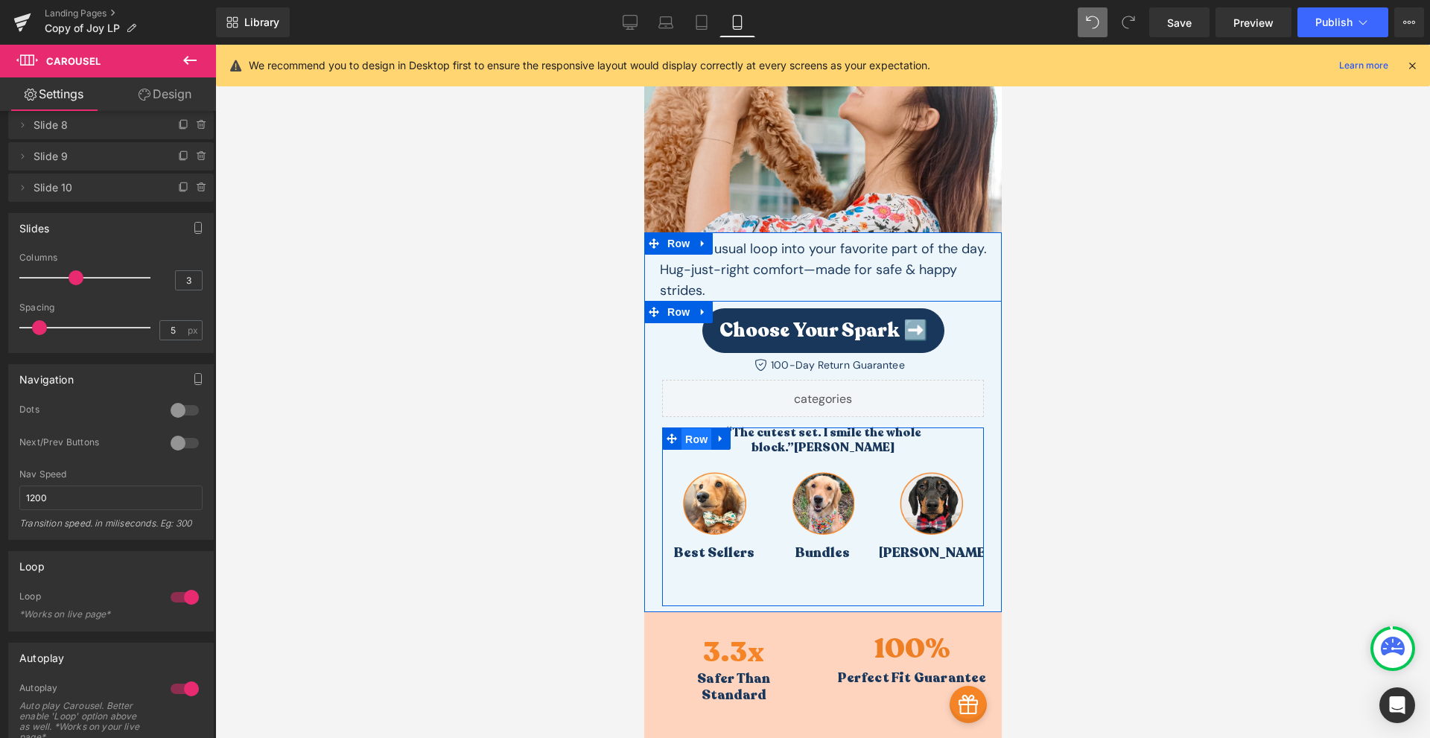
click at [691, 428] on span "Row" at bounding box center [696, 439] width 30 height 22
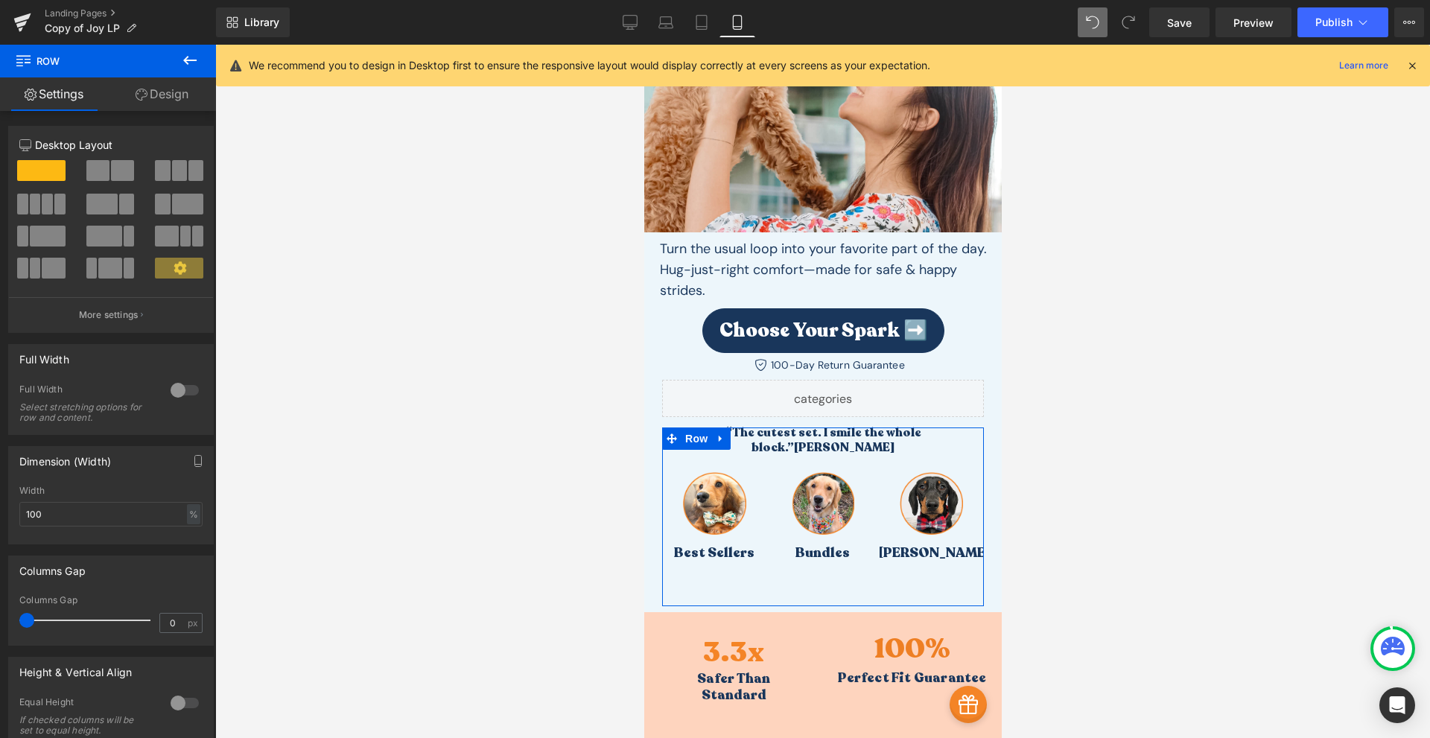
click at [191, 107] on link "Design" at bounding box center [162, 94] width 108 height 34
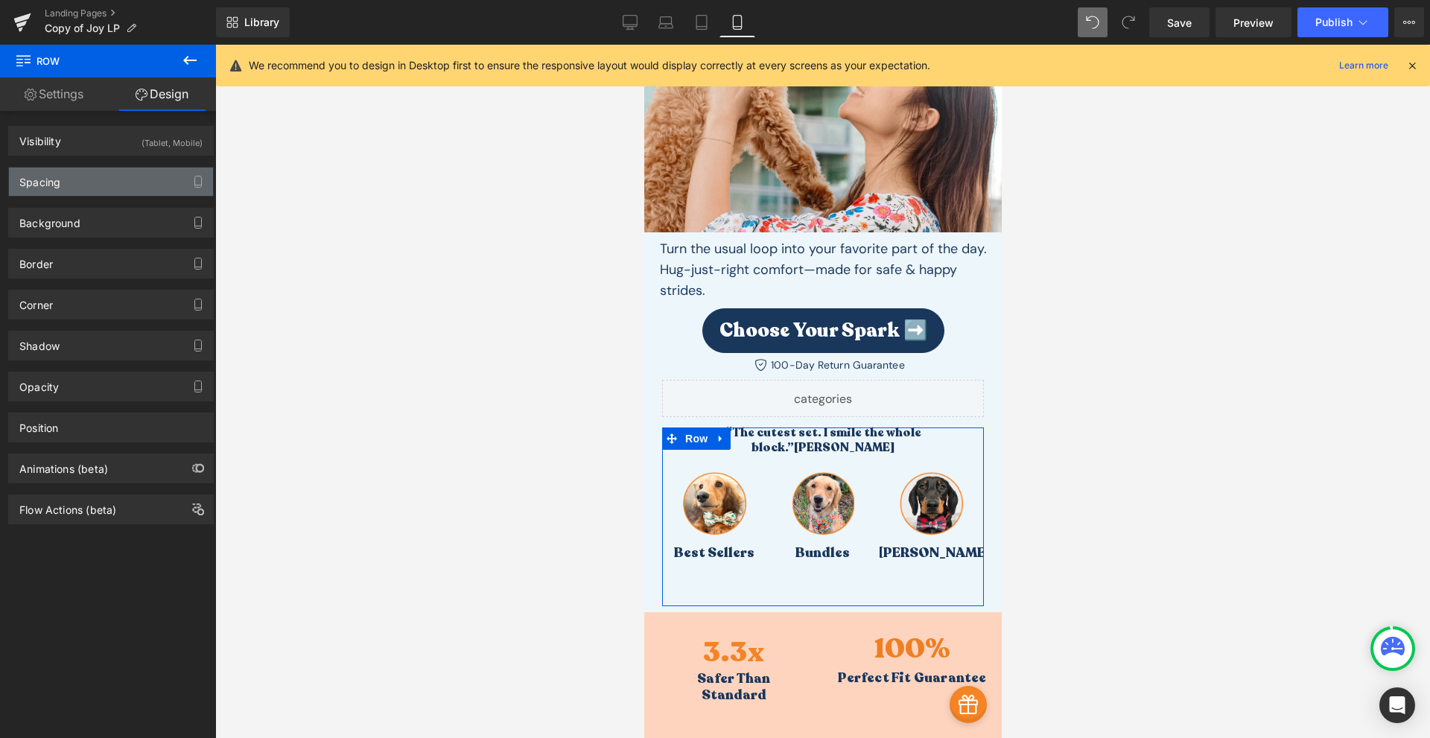
click at [113, 172] on div "Spacing" at bounding box center [111, 182] width 204 height 28
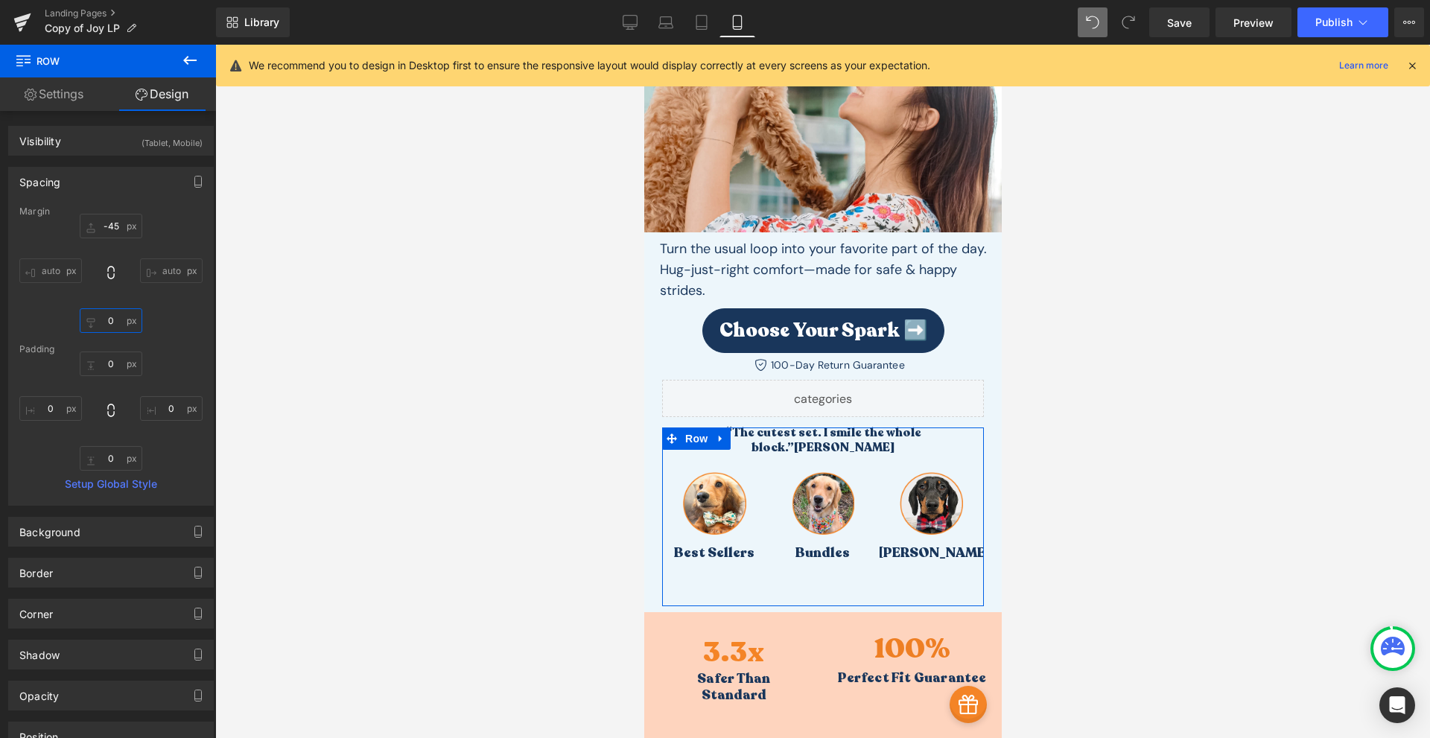
click at [113, 320] on input "0" at bounding box center [111, 320] width 63 height 25
type input "-144"
type input "22"
type input "-142"
type input "24"
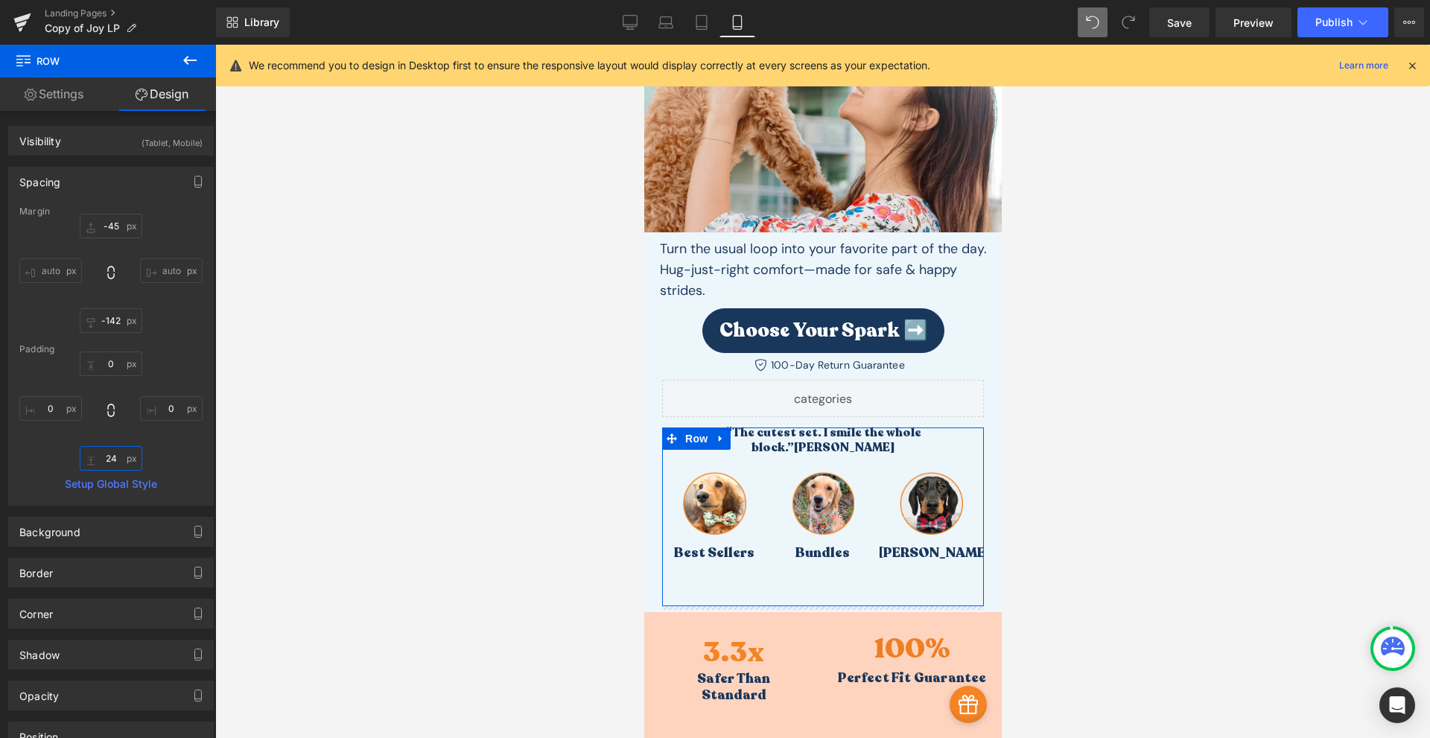
type input "-141"
type input "25"
type input "-139"
type input "27"
type input "-138"
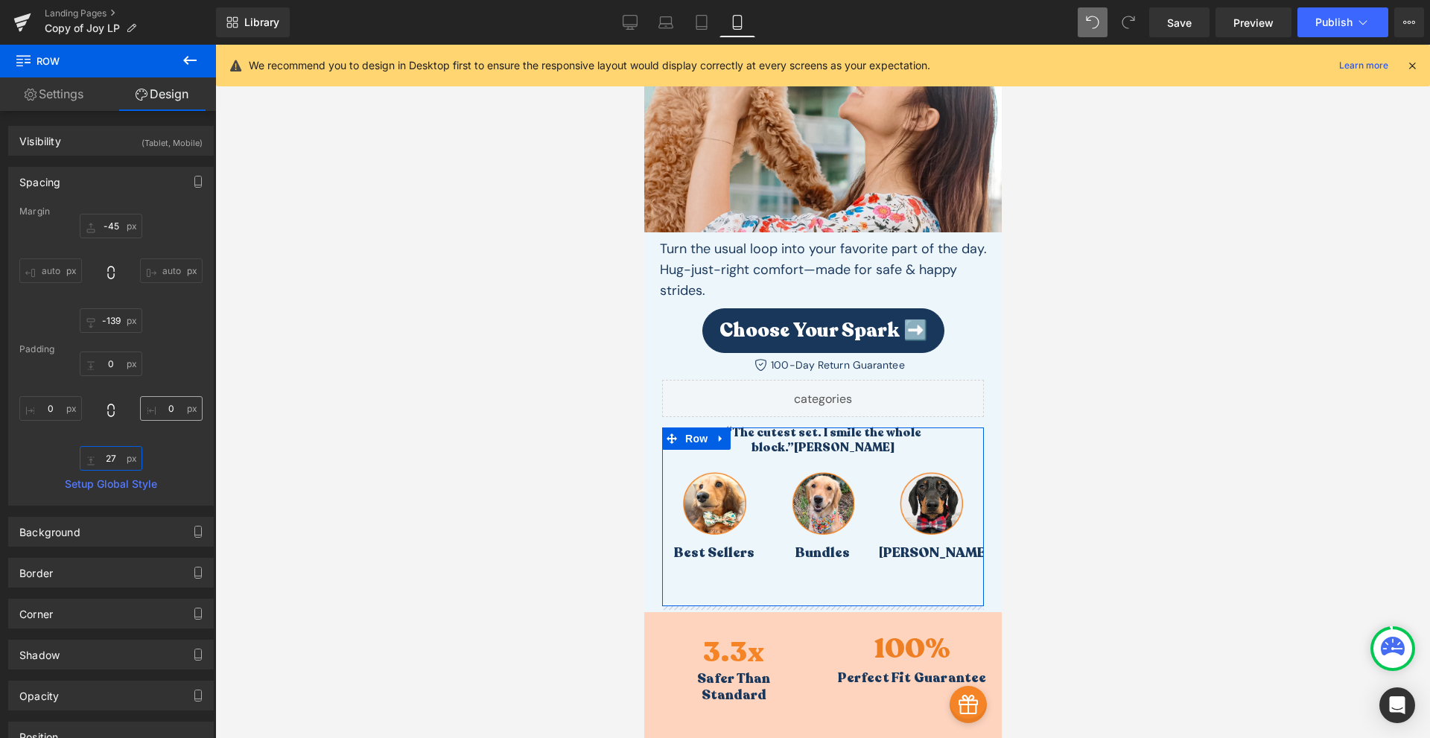
type input "28"
type input "-134"
type input "32"
type input "-126"
type input "40"
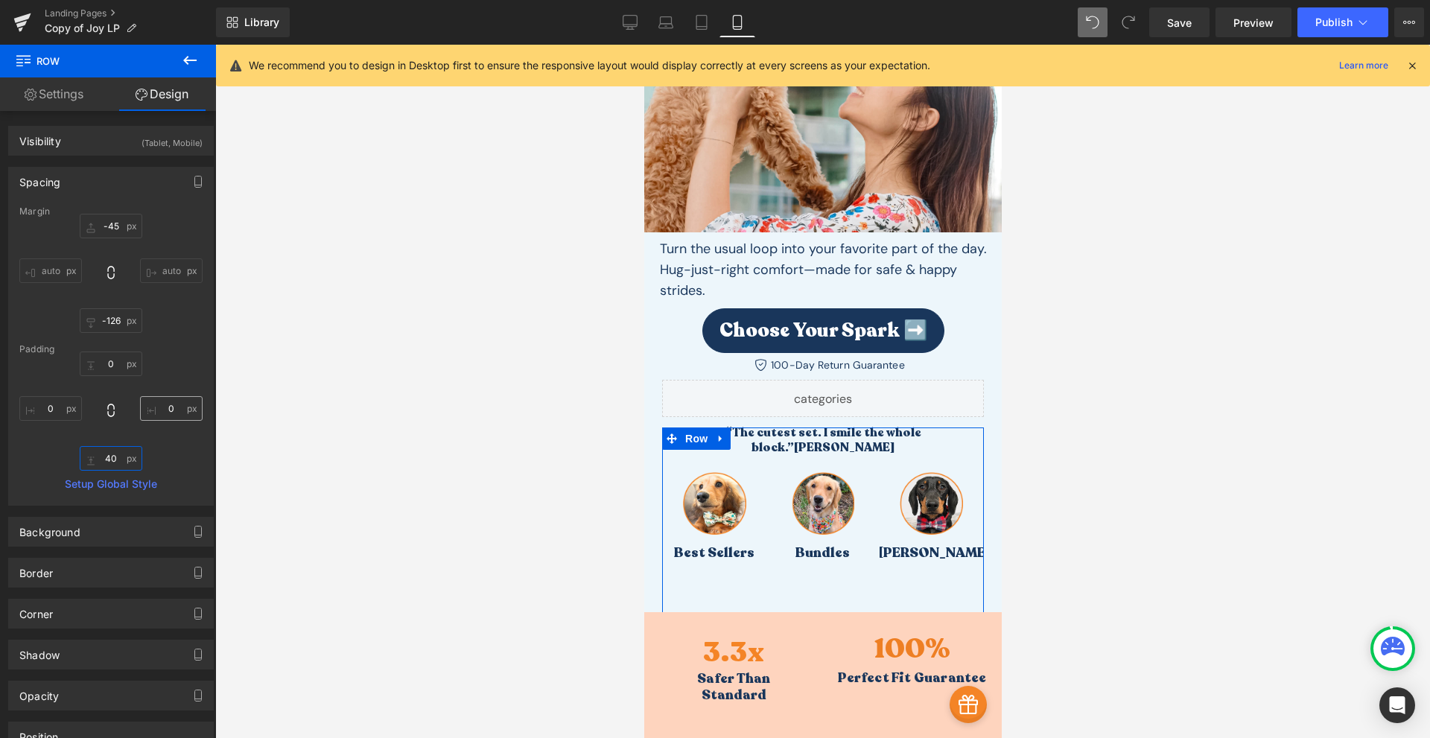
type input "-115"
type input "51"
type input "-99"
type input "67"
type input "-81"
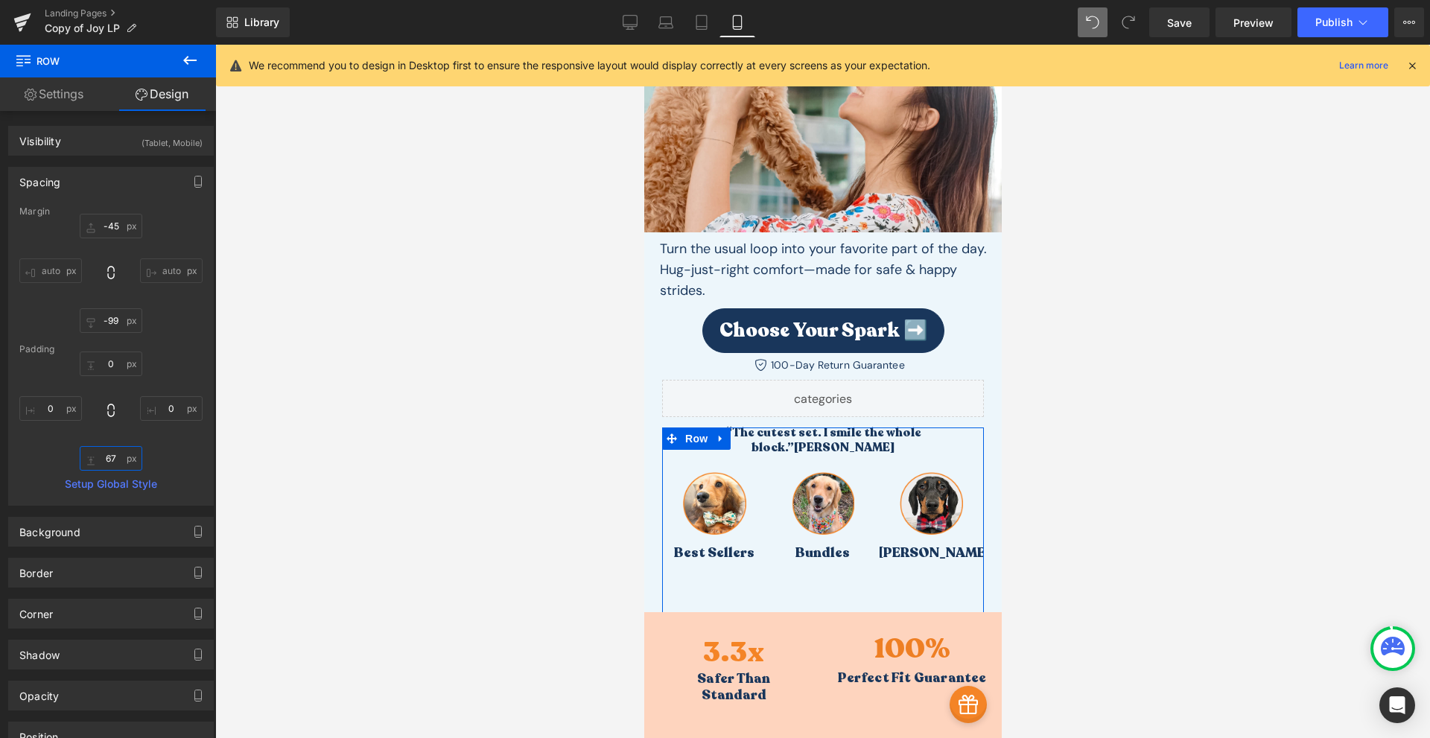
type input "85"
type input "-63"
type input "103"
type input "-58"
type input "108"
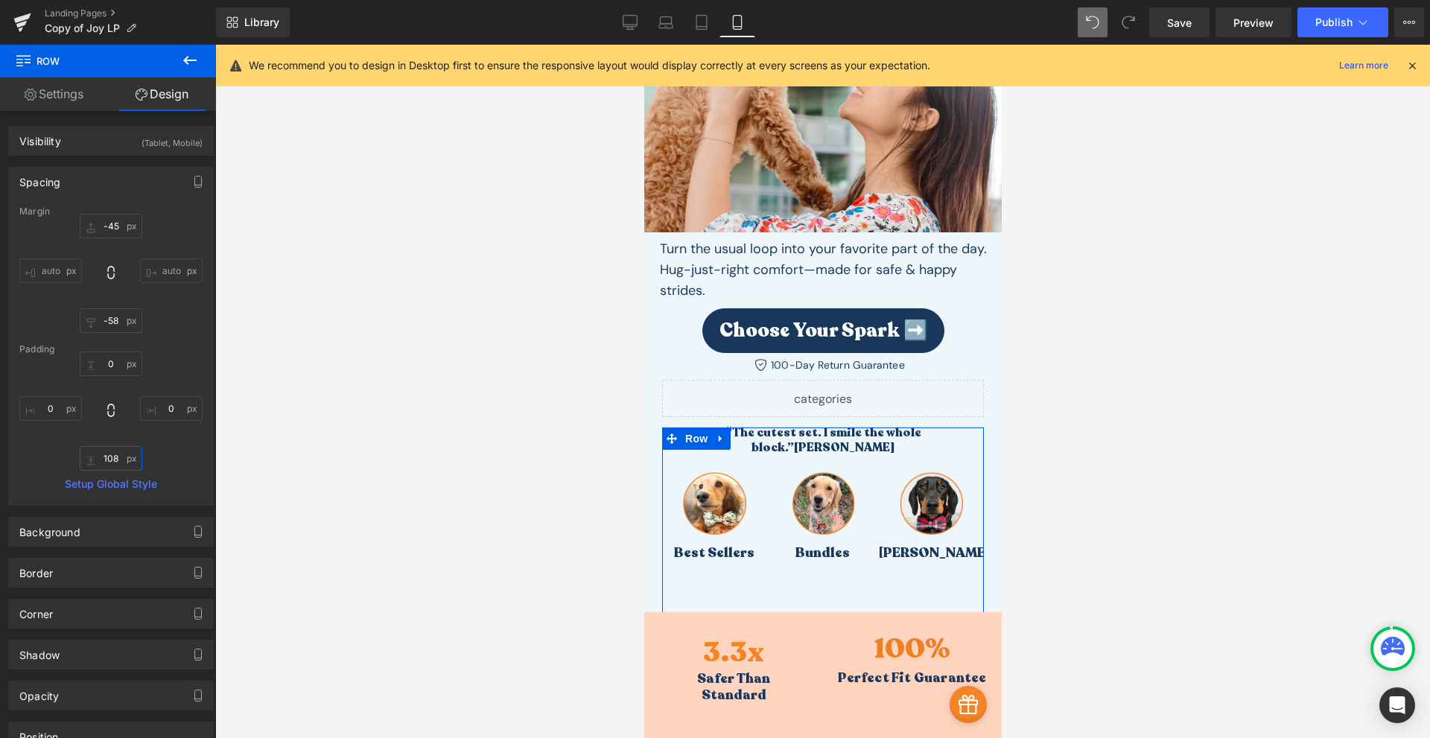
type input "-57"
type input "109"
type input "-53"
type input "113"
type input "-51"
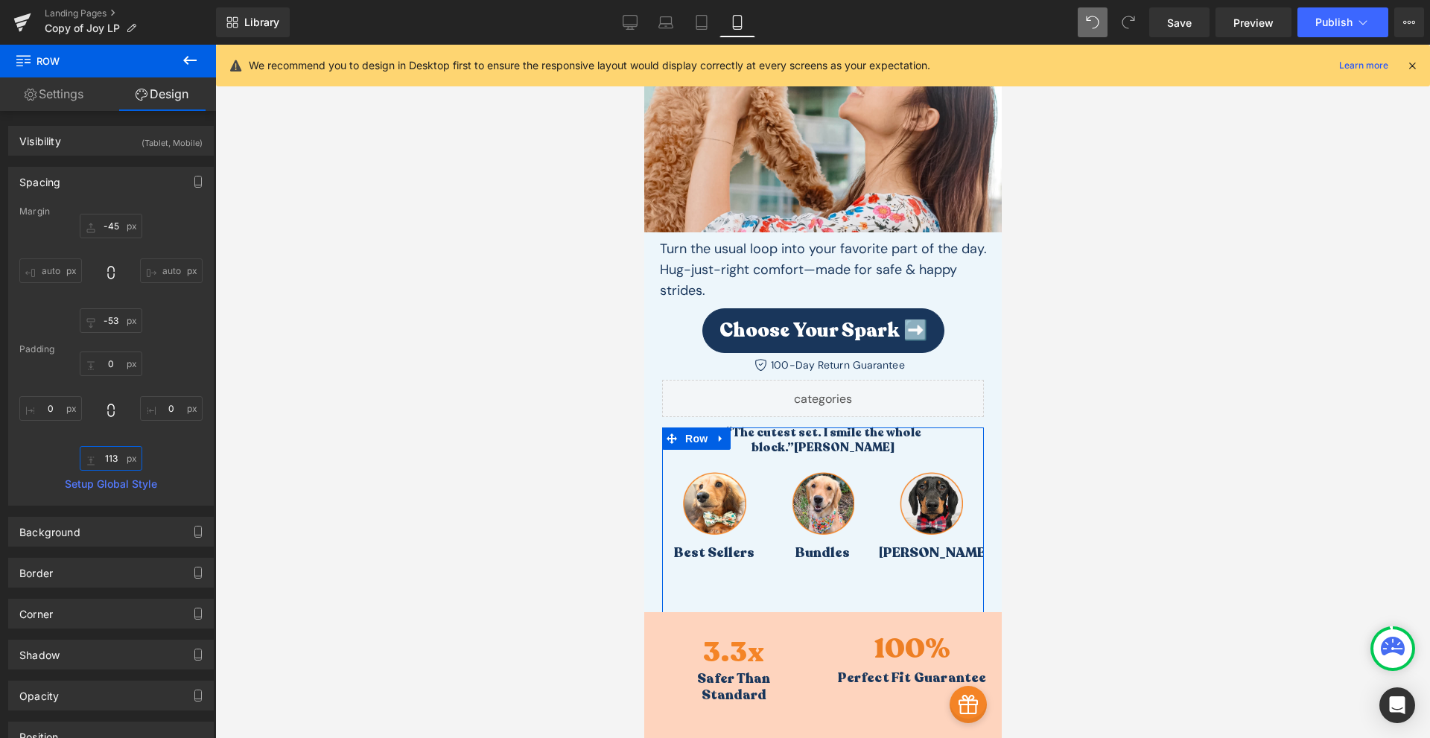
type input "115"
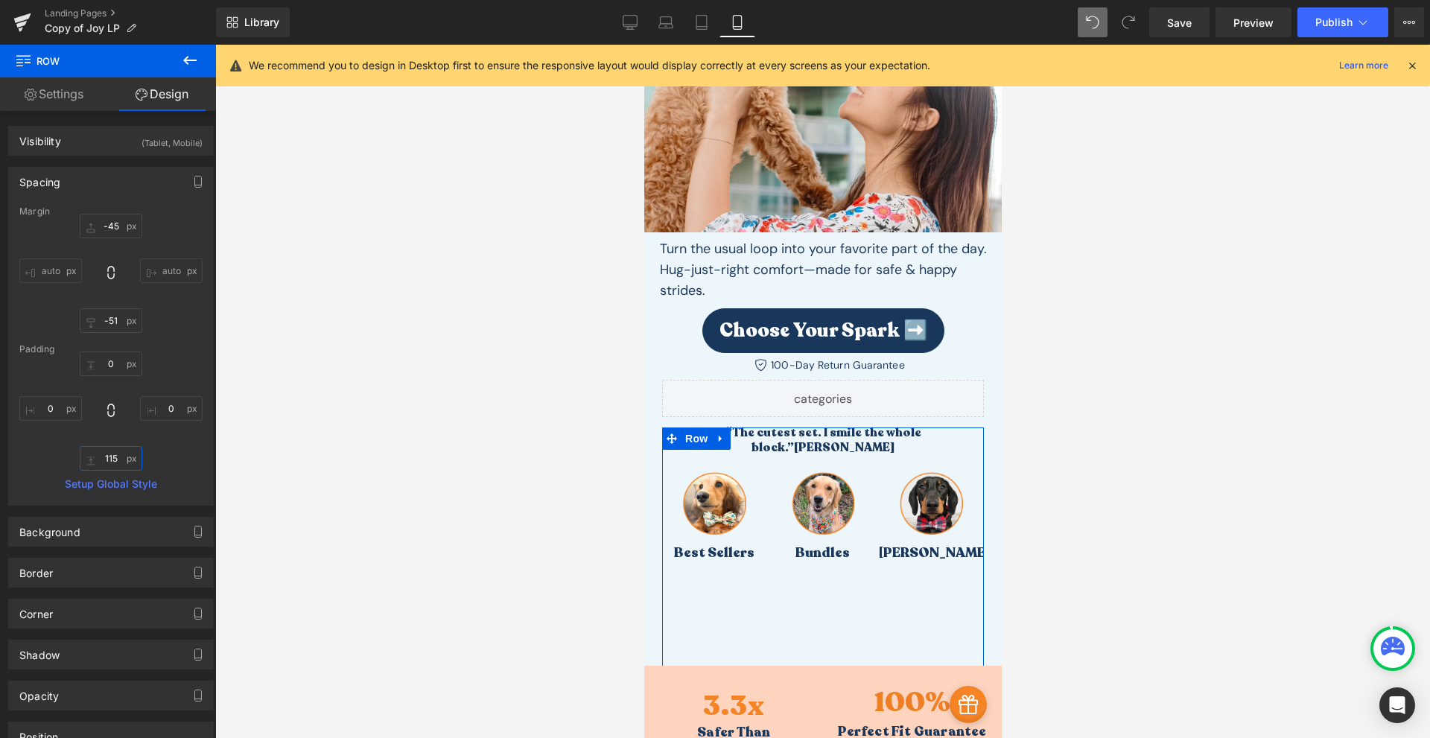
type input "-47"
type input "119"
type input "-45"
type input "121"
type input "-43"
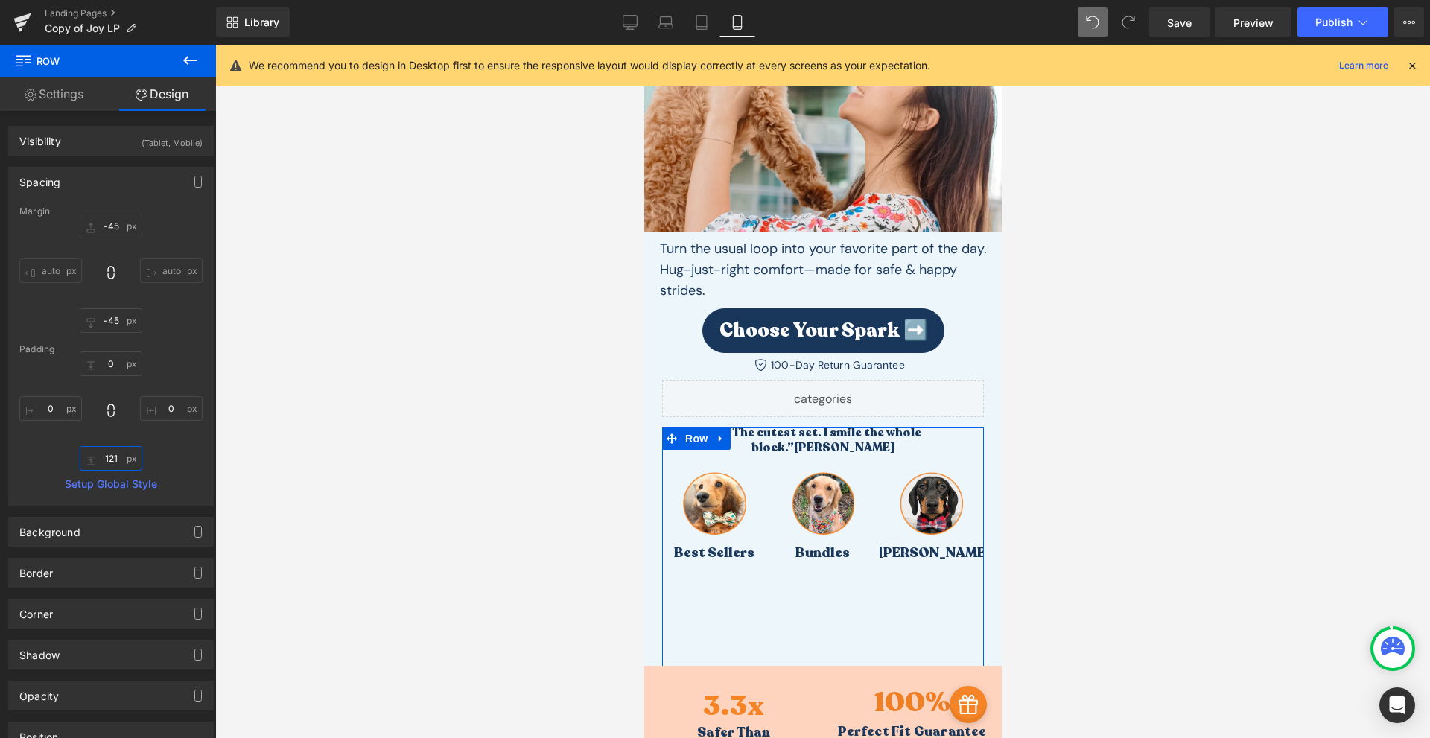
type input "123"
type input "-42"
type input "124"
type input "-39"
type input "127"
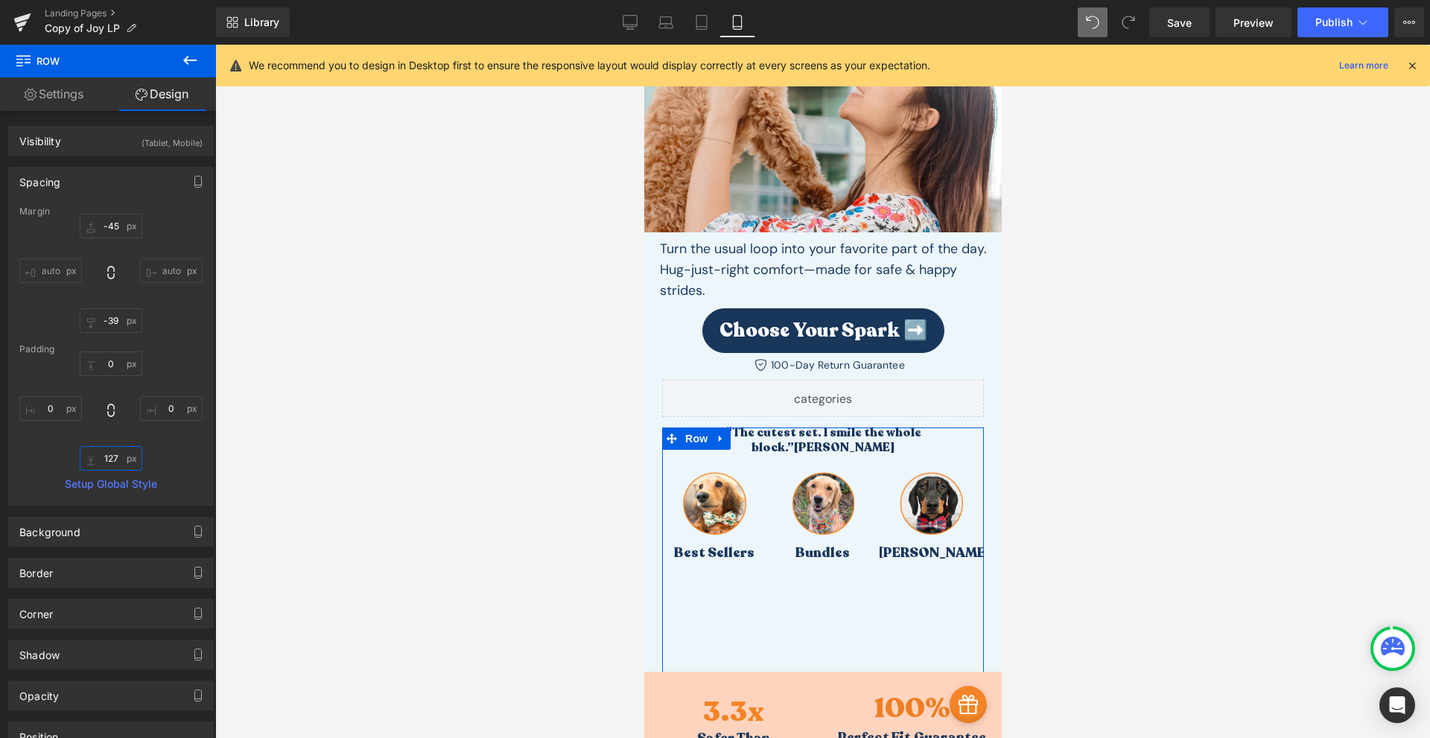
type input "-39"
type input "127"
click at [177, 355] on div "0px 0 0px 0 127px 127 0px 0" at bounding box center [110, 411] width 183 height 119
type input "-45"
type input "-166"
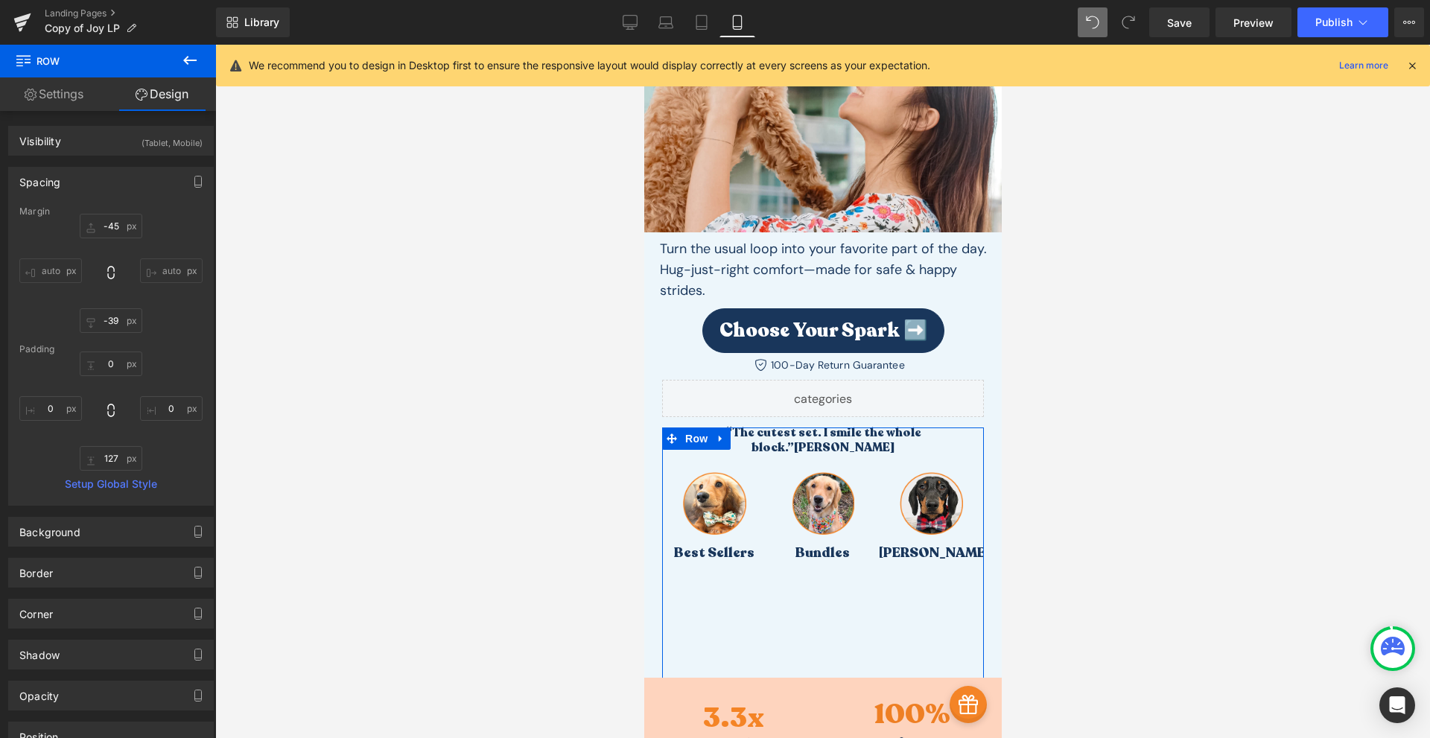
type input "0"
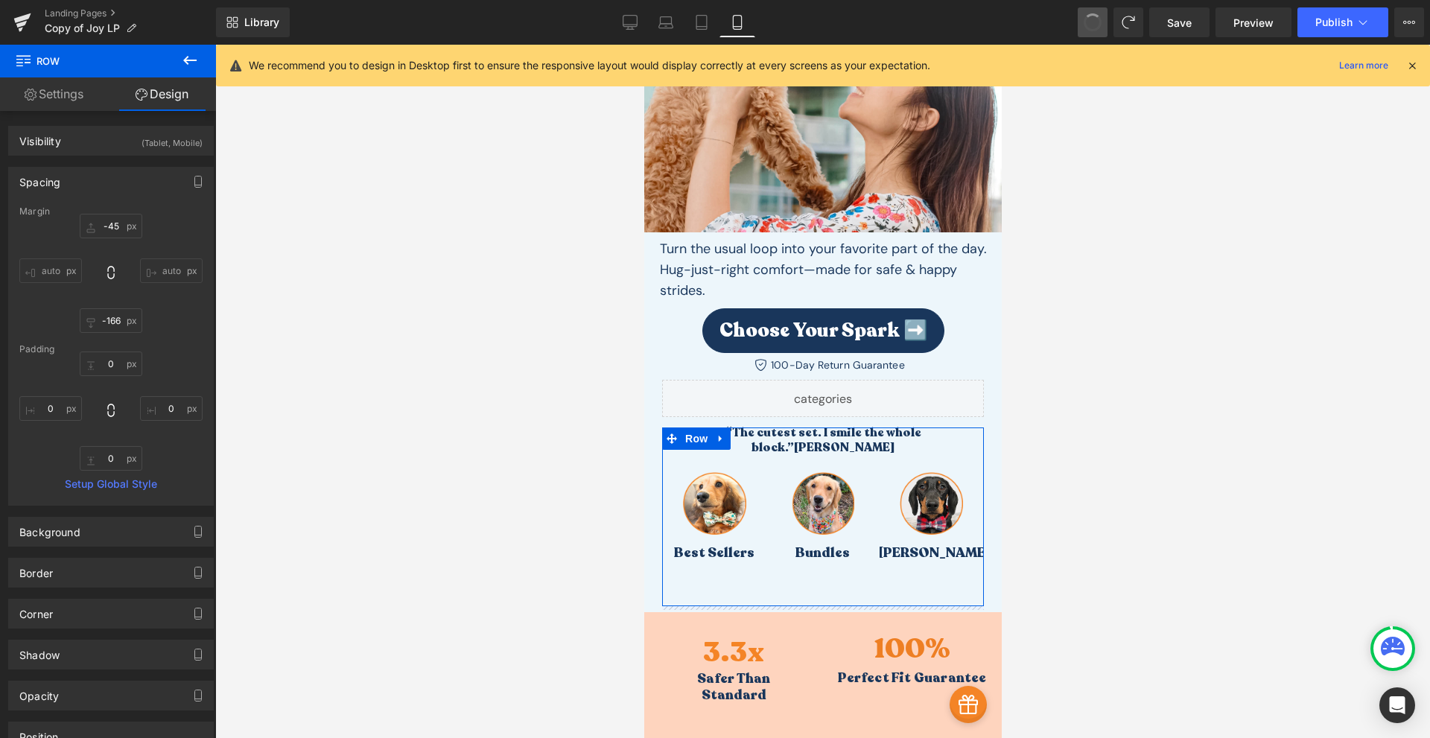
type input "-45"
type input "0"
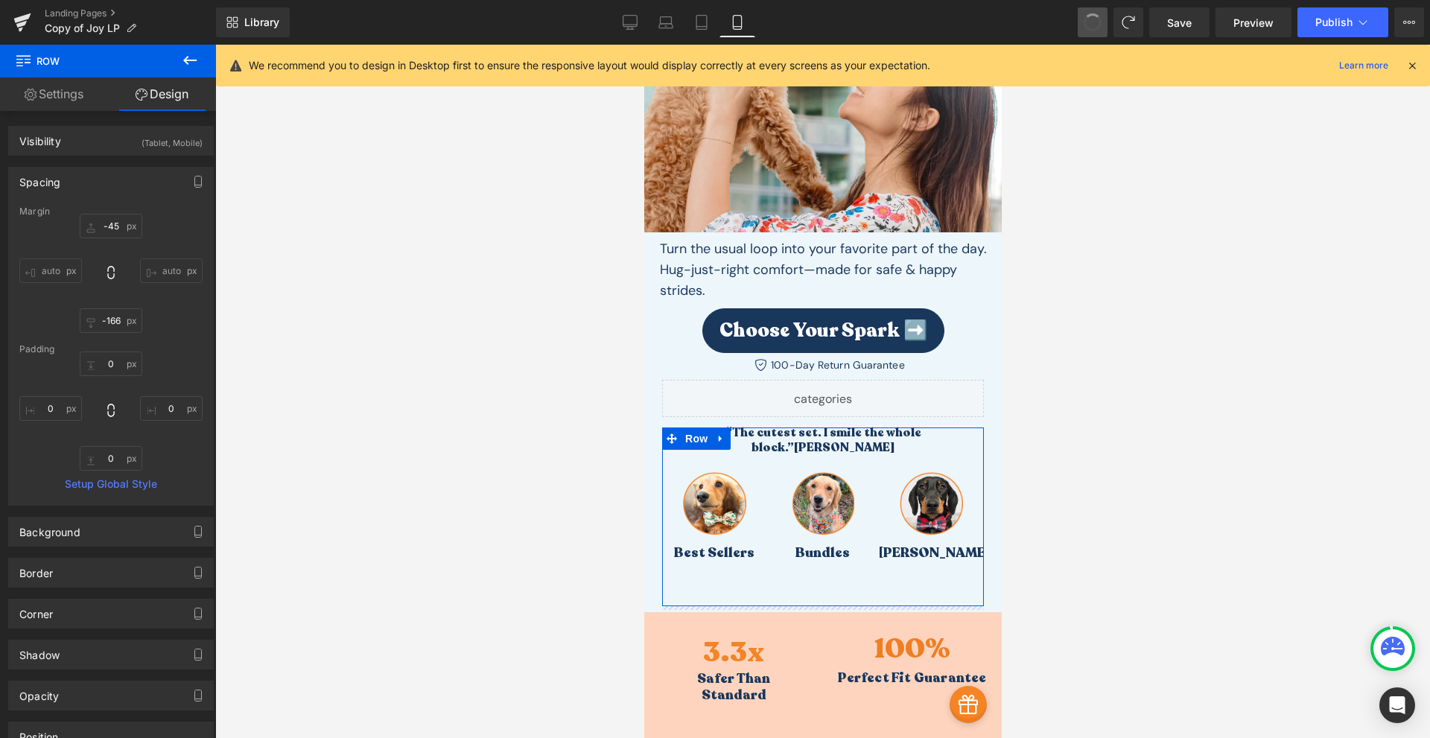
type input "0"
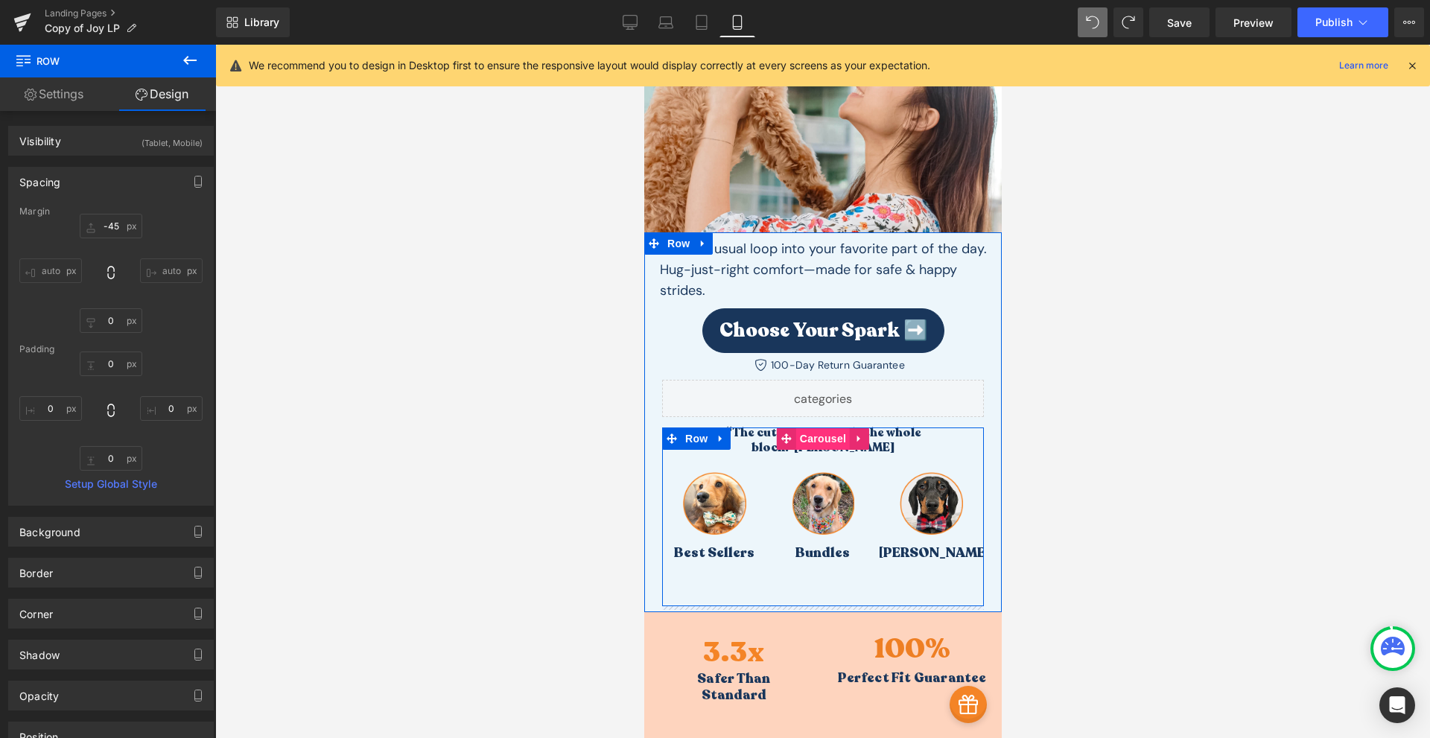
click at [817, 428] on span "Carousel" at bounding box center [823, 439] width 54 height 22
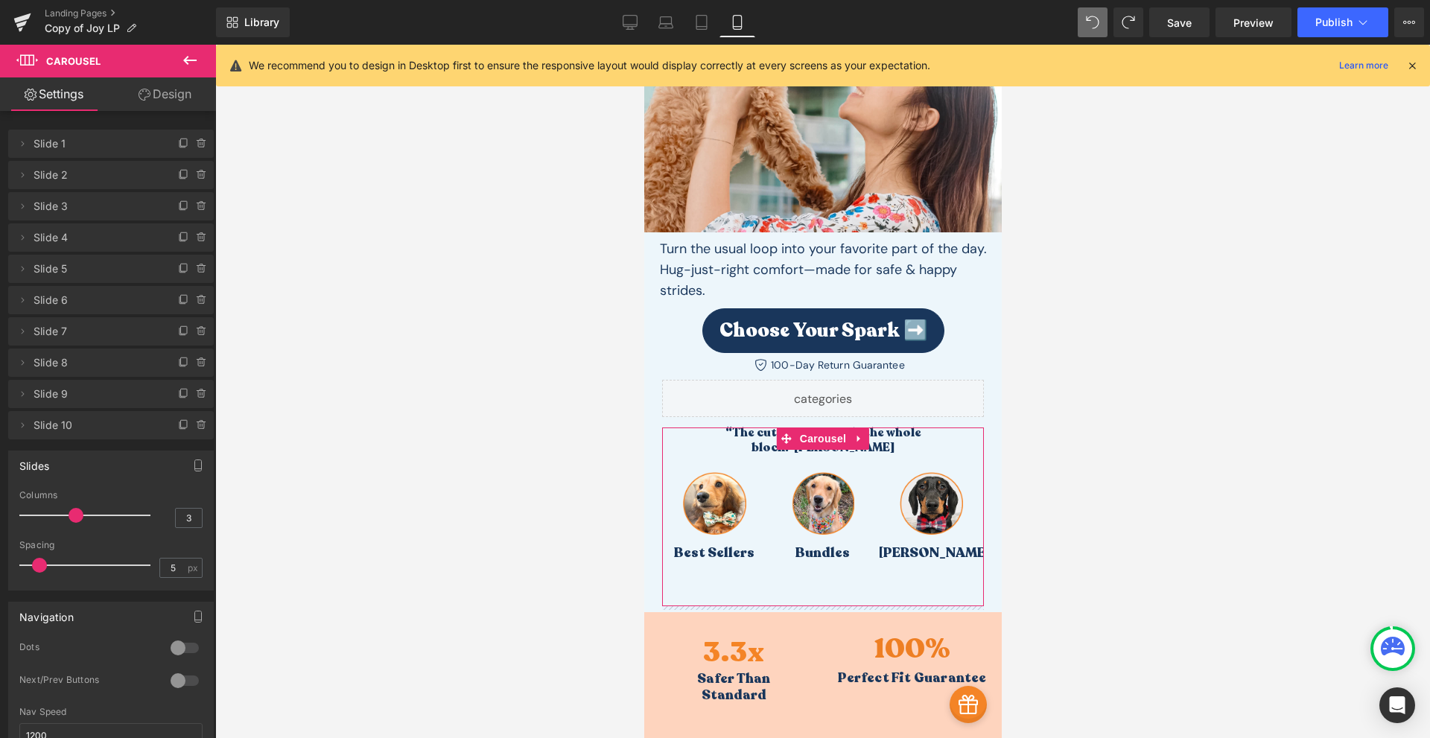
click at [156, 81] on link "Design" at bounding box center [165, 94] width 108 height 34
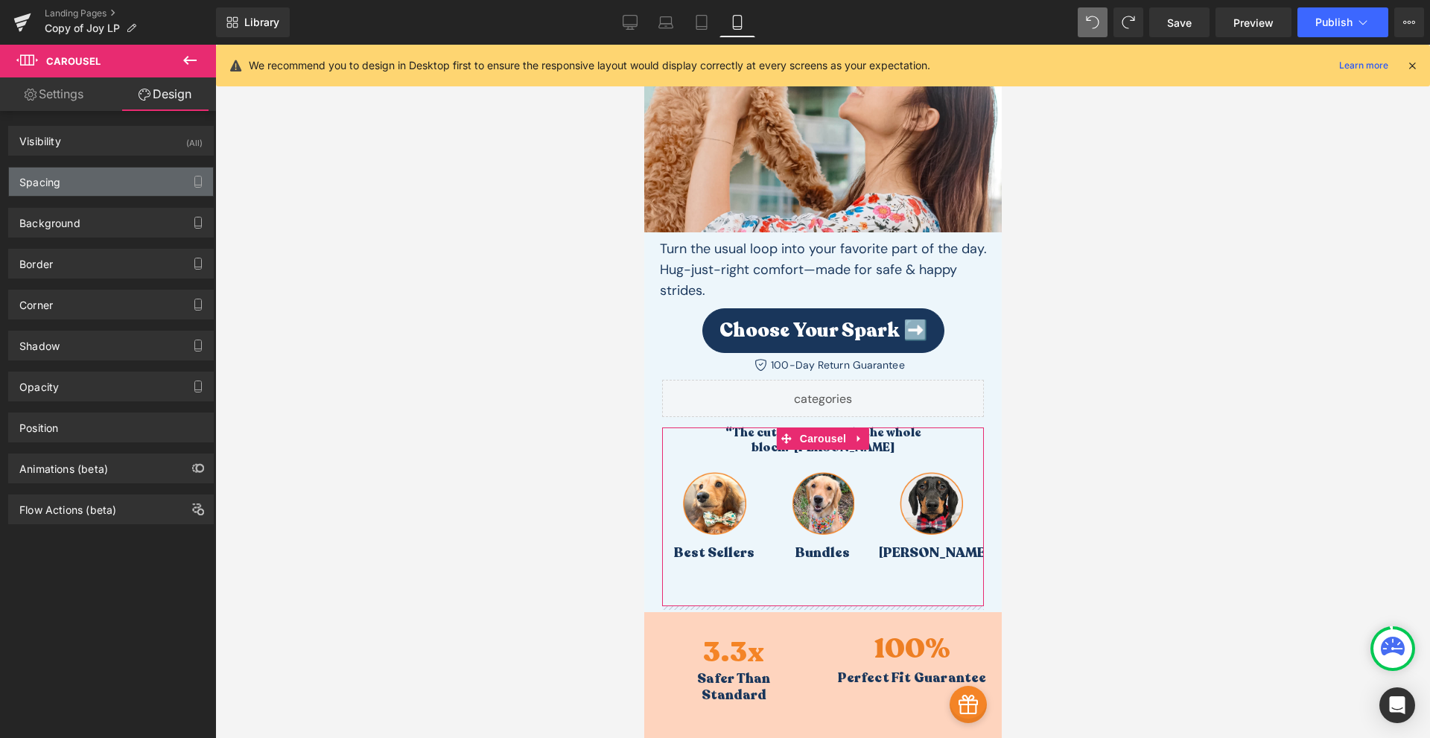
click at [66, 185] on div "Spacing" at bounding box center [111, 182] width 204 height 28
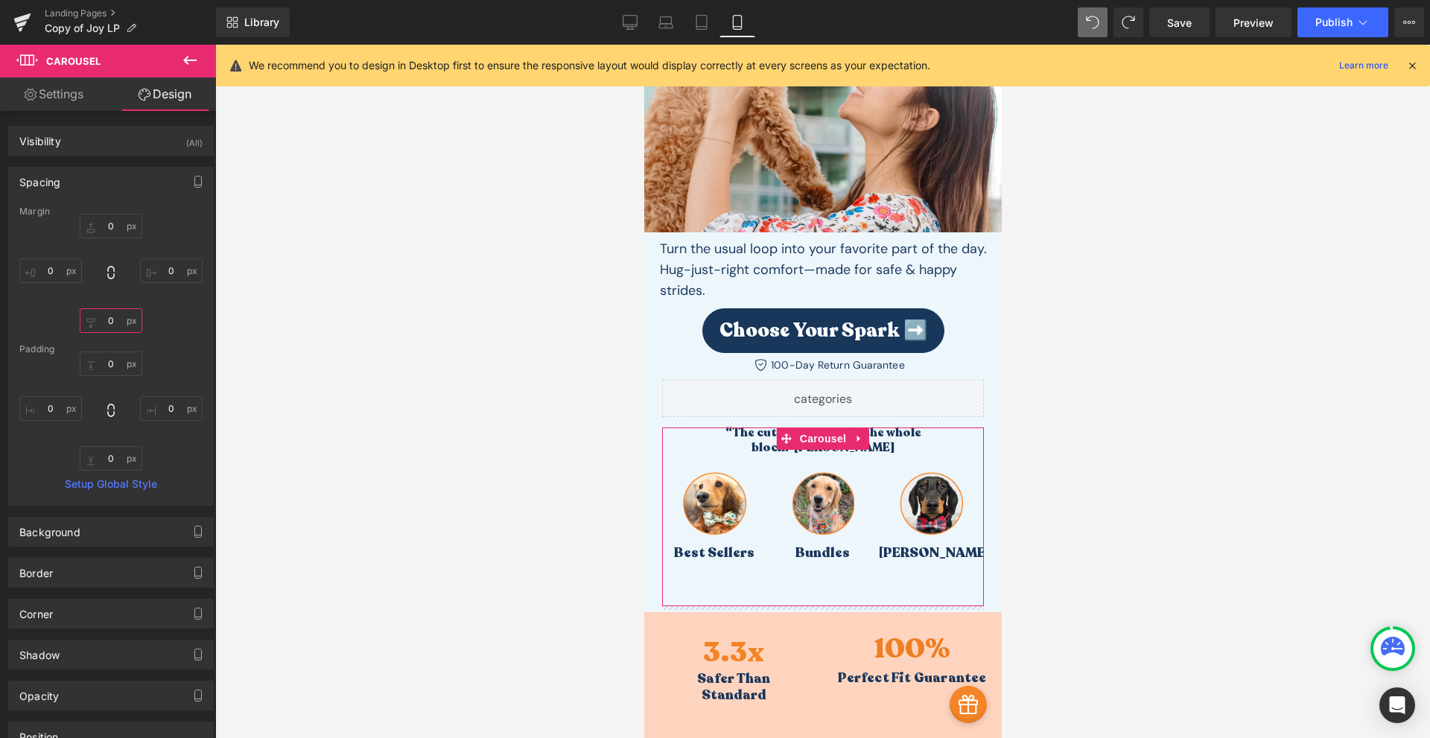
click at [115, 321] on input "0" at bounding box center [111, 320] width 63 height 25
click at [110, 326] on input "0" at bounding box center [111, 320] width 63 height 25
drag, startPoint x: 110, startPoint y: 320, endPoint x: 111, endPoint y: 305, distance: 14.2
click at [111, 305] on div "0px 0 0px 0 0px 0 0px 0" at bounding box center [110, 273] width 183 height 119
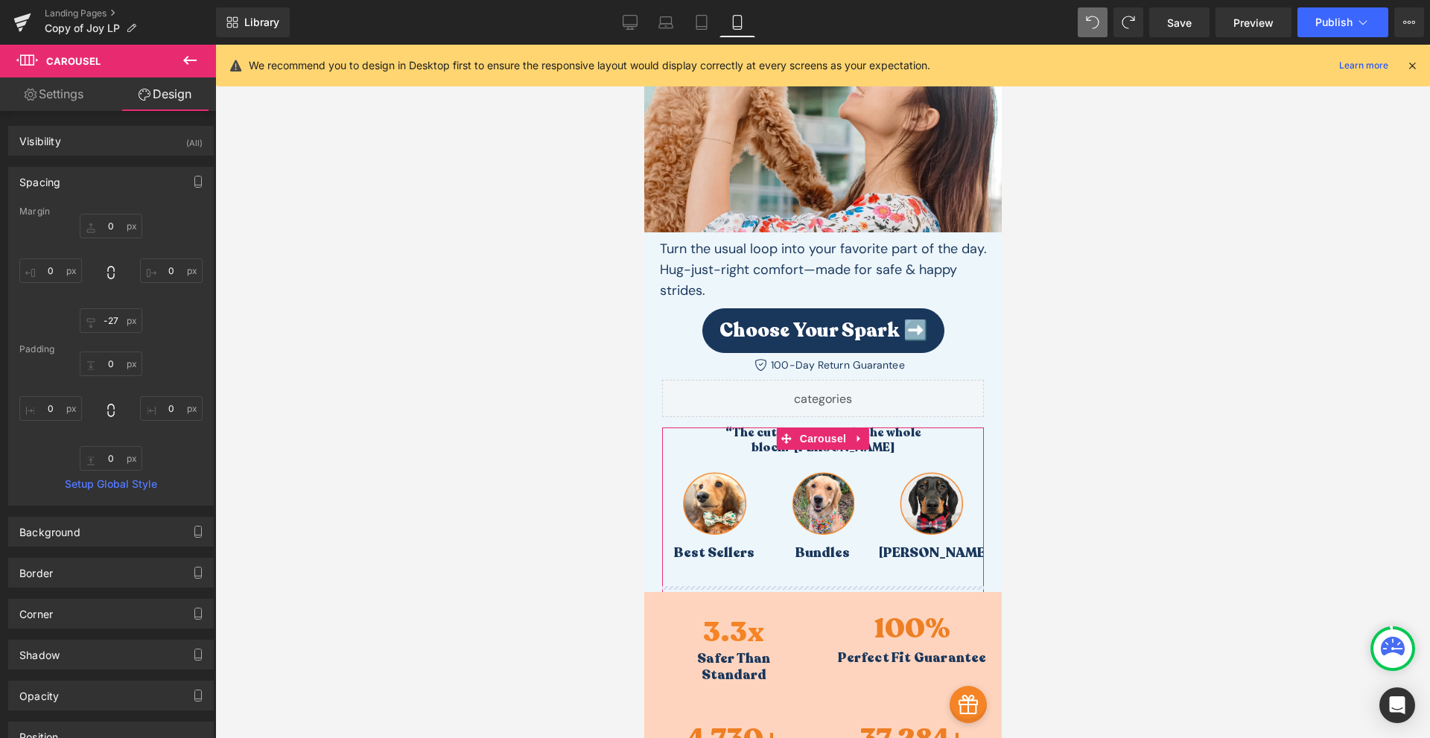
click at [127, 339] on div "Margin 0px 0 0px 0 -27px -27 0px 0 [GEOGRAPHIC_DATA] 0px 0 0px 0 0px 0 0px 0 Se…" at bounding box center [111, 355] width 204 height 299
click at [122, 326] on input "-27" at bounding box center [111, 320] width 63 height 25
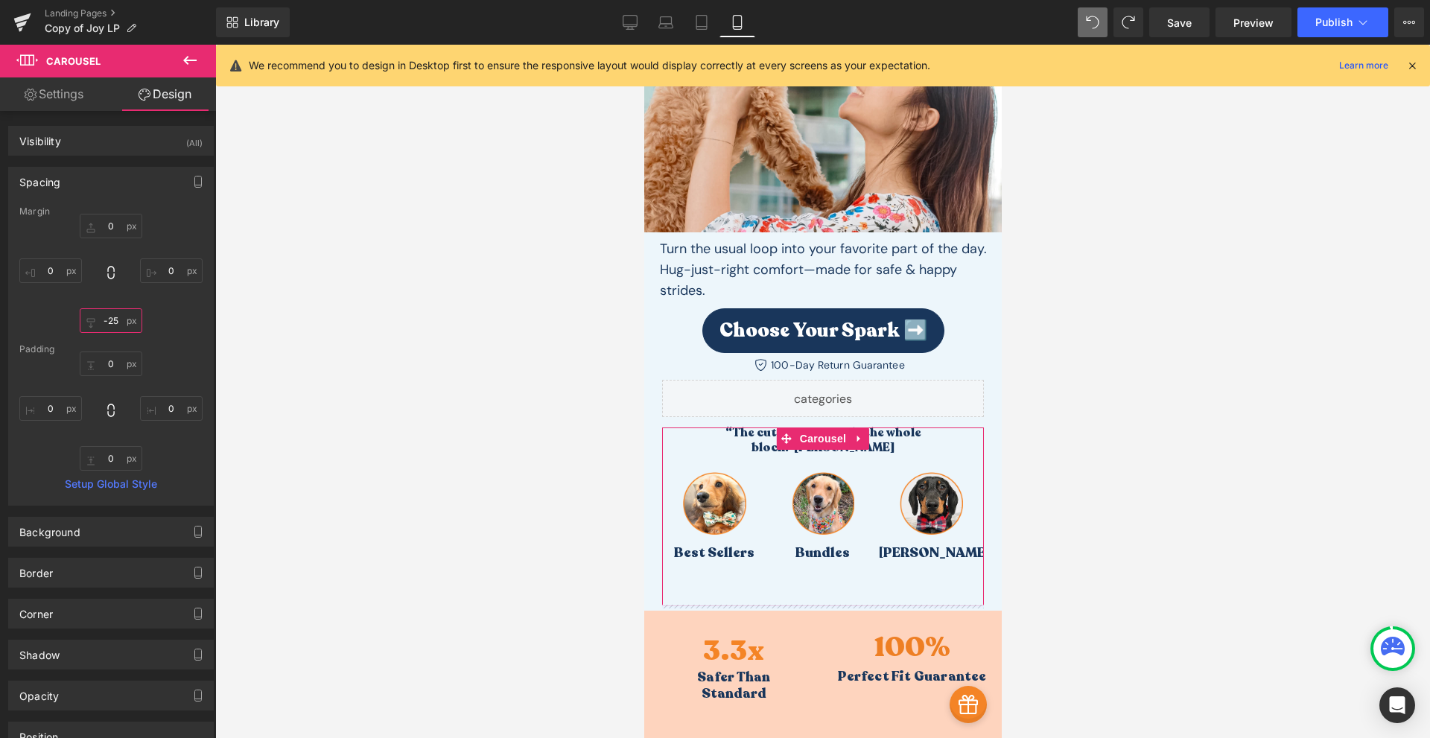
type input "-25"
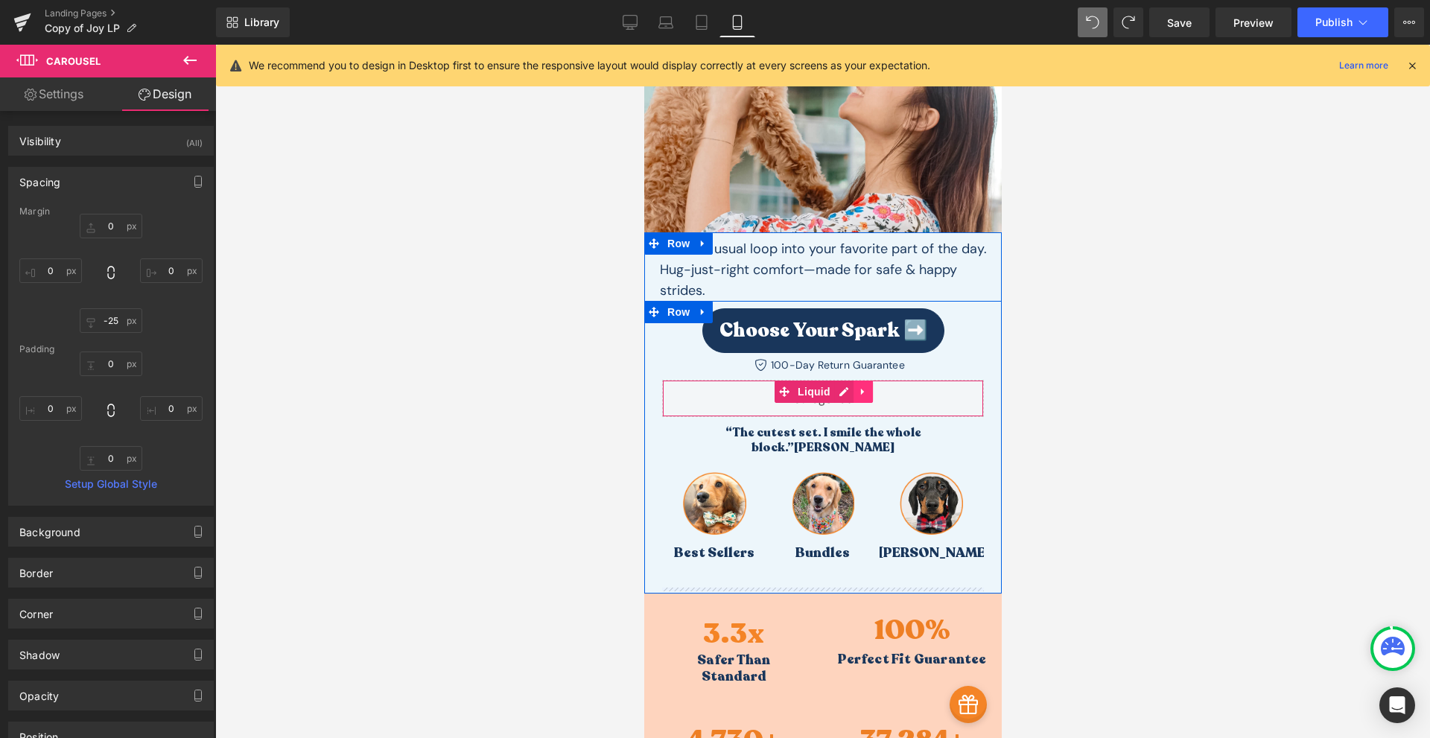
click at [863, 393] on link at bounding box center [862, 392] width 19 height 22
click at [867, 396] on icon at bounding box center [872, 392] width 10 height 10
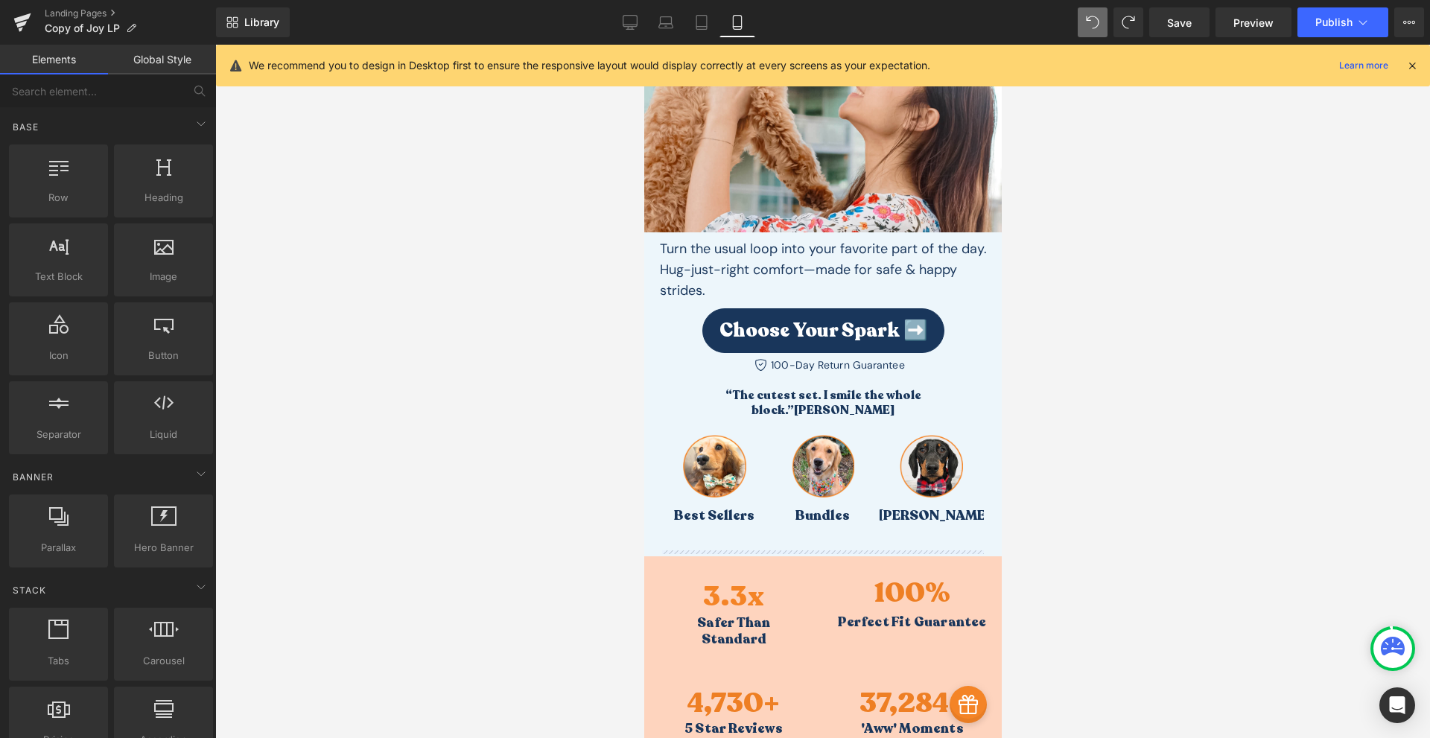
click at [1093, 483] on div at bounding box center [822, 391] width 1215 height 693
click at [1186, 24] on span "Save" at bounding box center [1179, 23] width 25 height 16
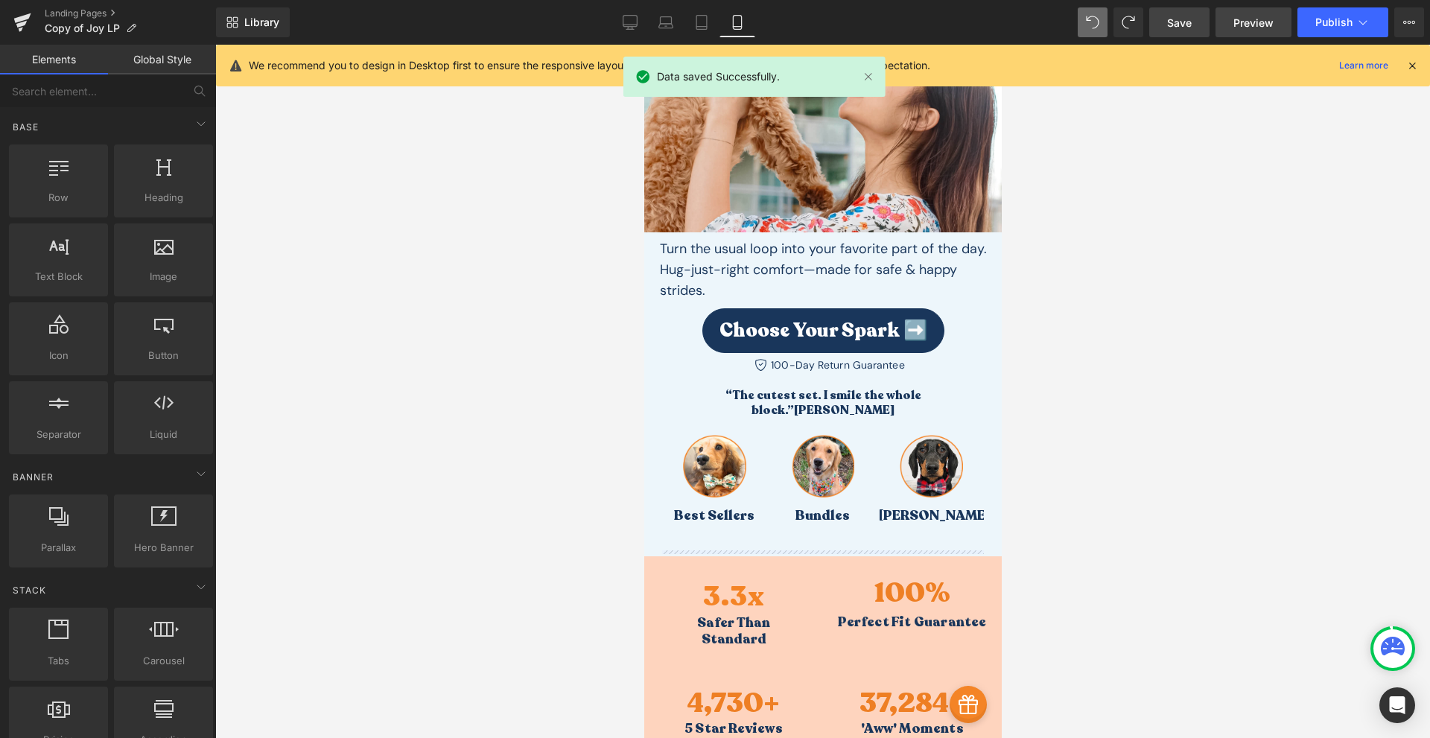
click at [1254, 33] on link "Preview" at bounding box center [1254, 22] width 76 height 30
